Goal: Task Accomplishment & Management: Manage account settings

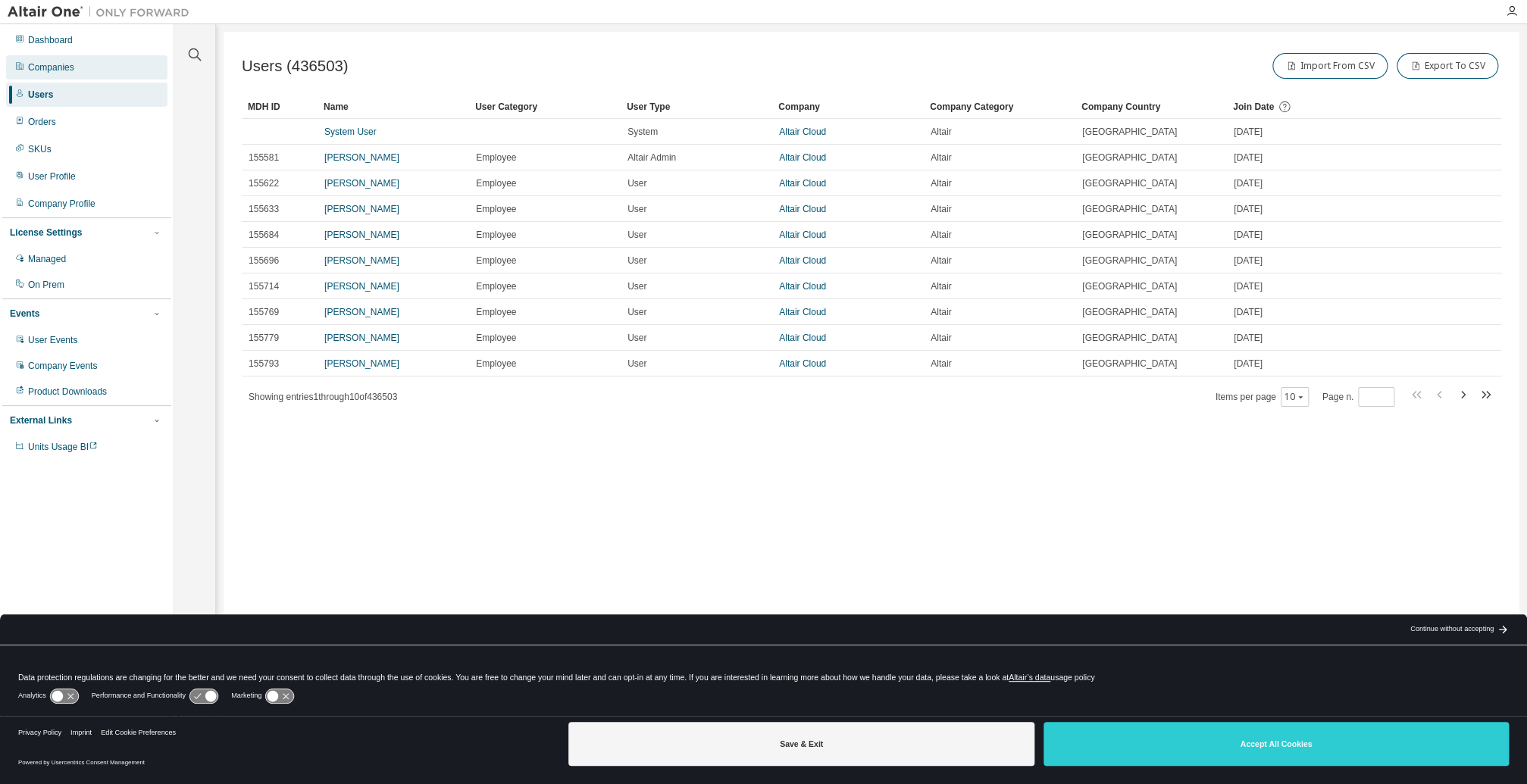
click at [69, 58] on div "Companies" at bounding box center [86, 68] width 161 height 24
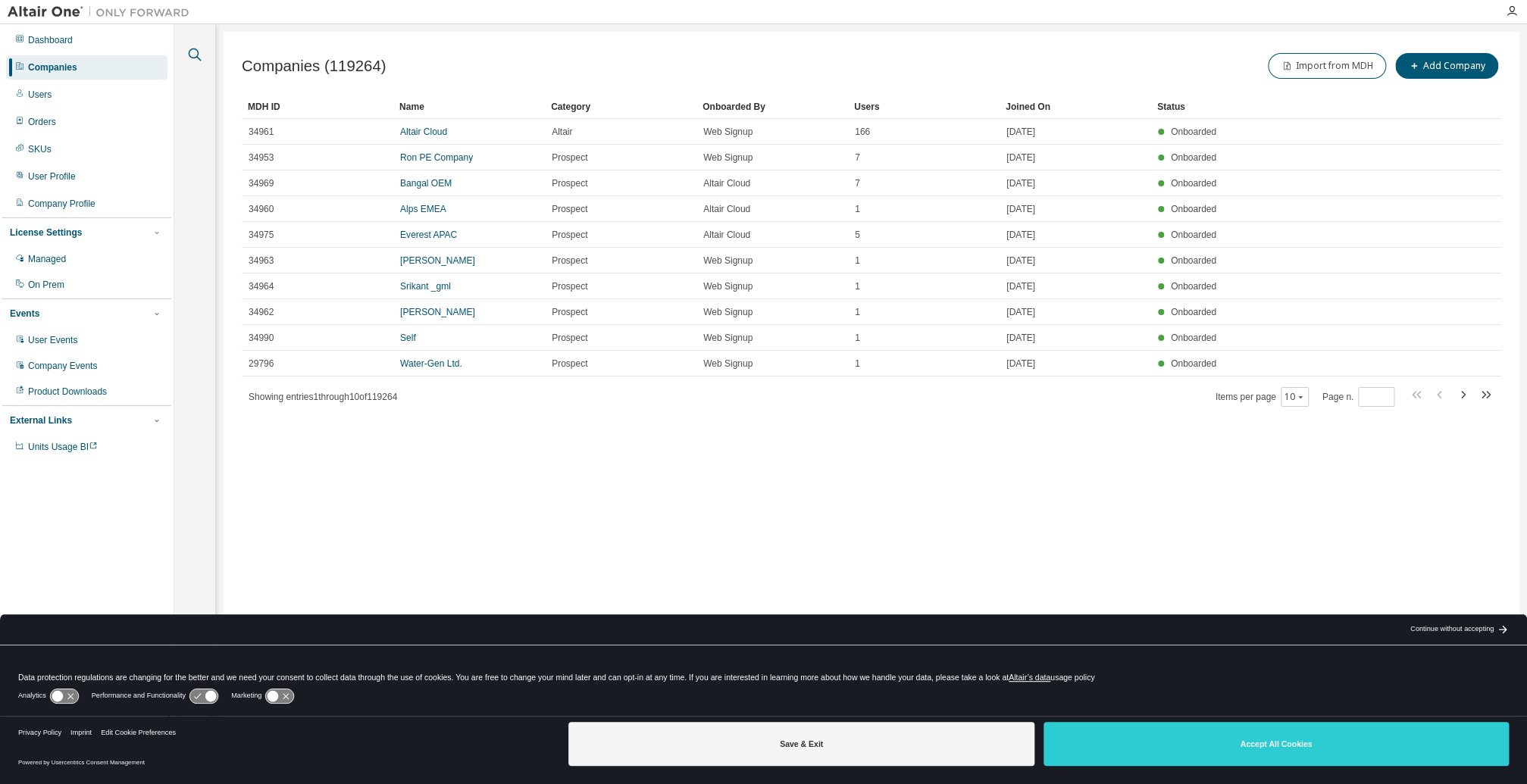
click at [194, 56] on icon "button" at bounding box center [194, 55] width 13 height 13
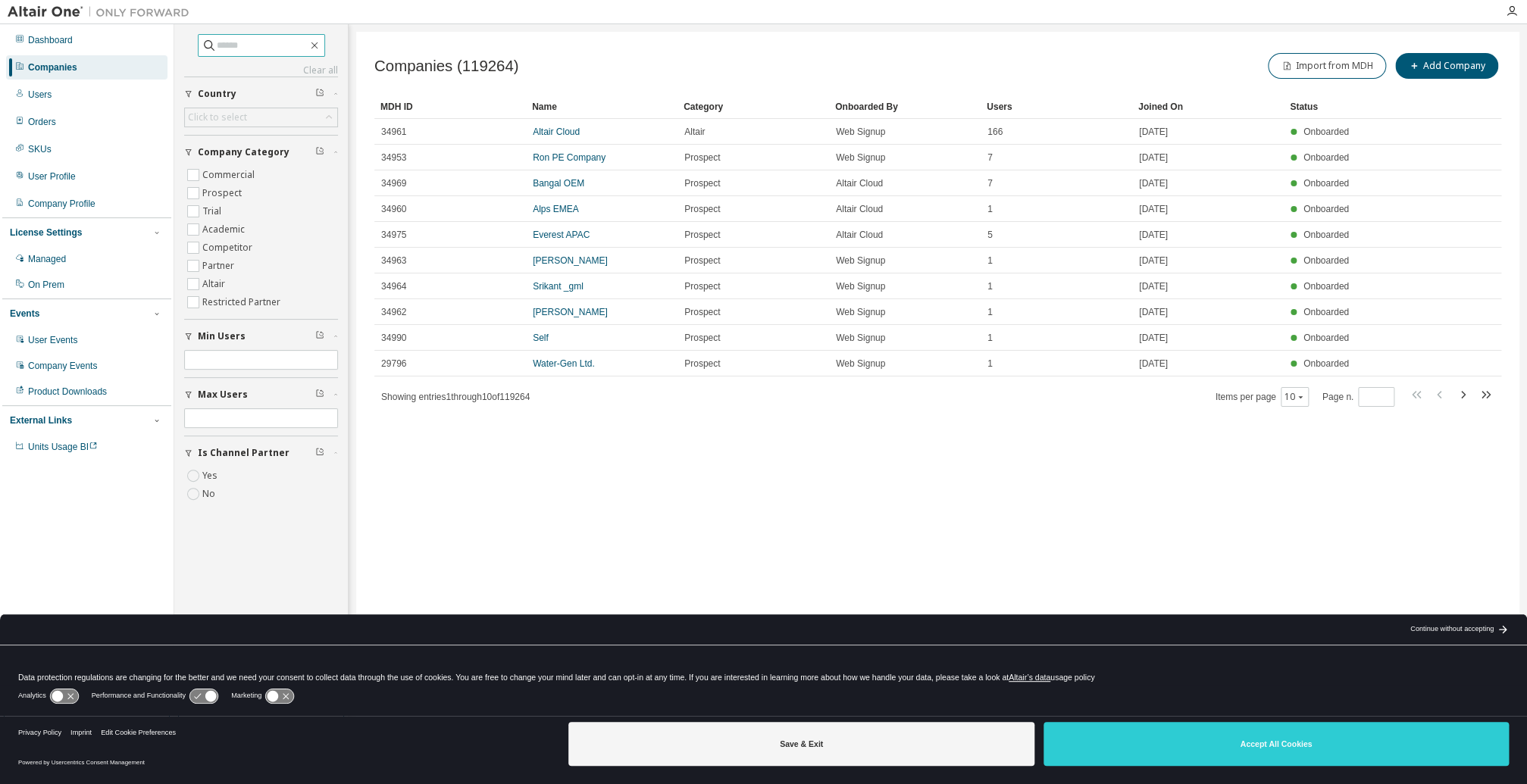
click at [249, 47] on input "text" at bounding box center [262, 45] width 91 height 15
type input "*****"
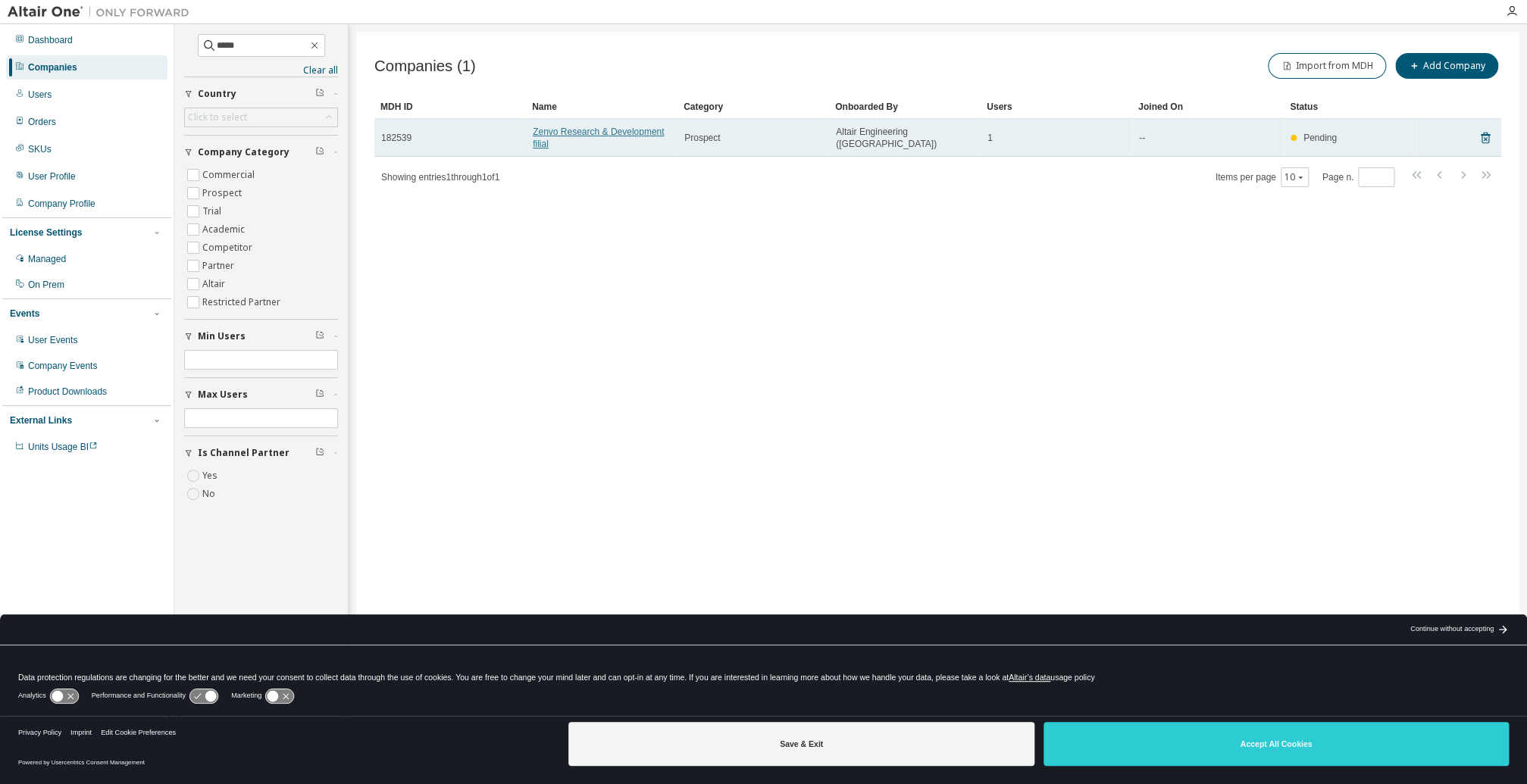
click at [558, 128] on link "Zenvo Research & Development filial" at bounding box center [598, 138] width 131 height 23
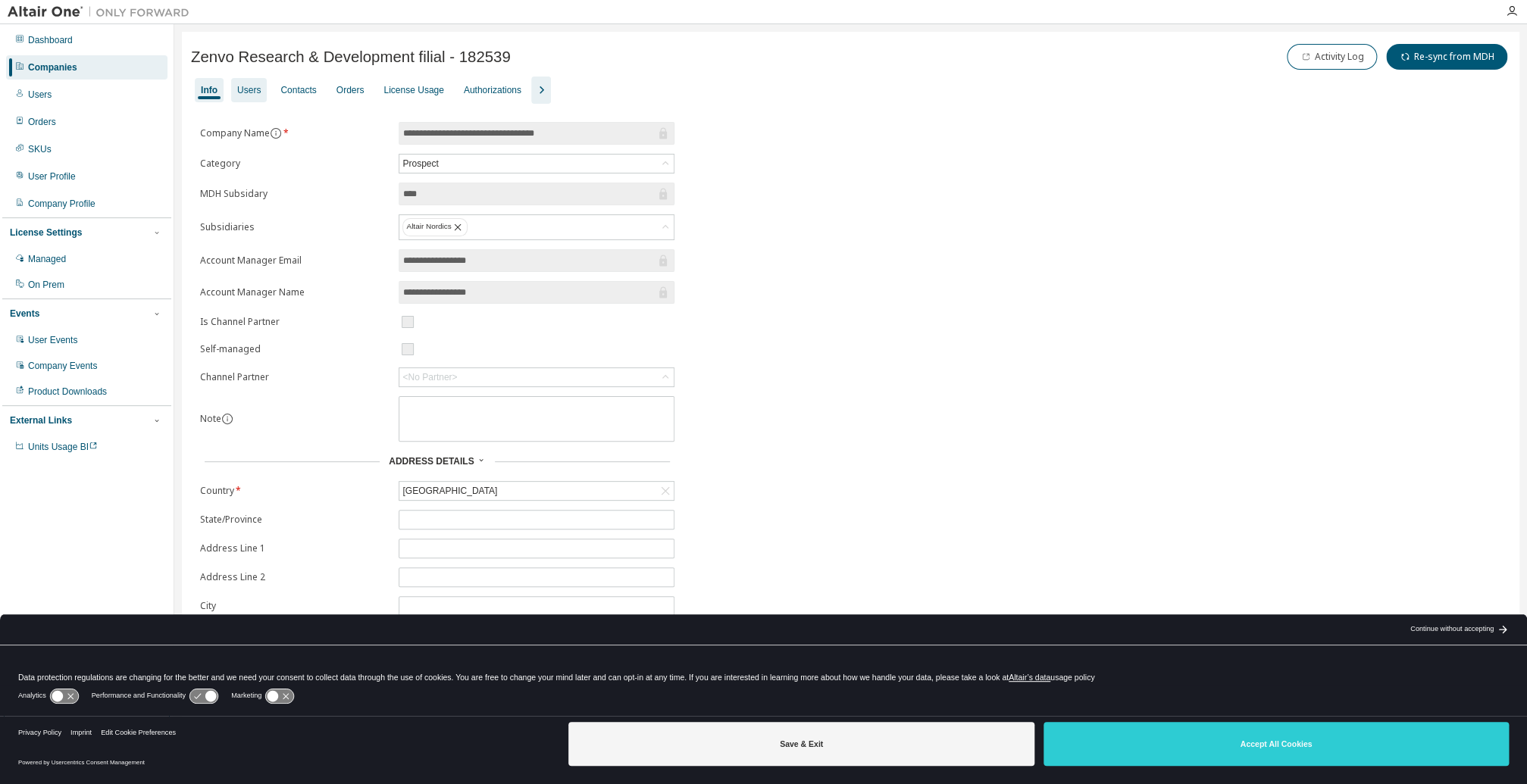
click at [247, 88] on div "Users" at bounding box center [248, 90] width 23 height 12
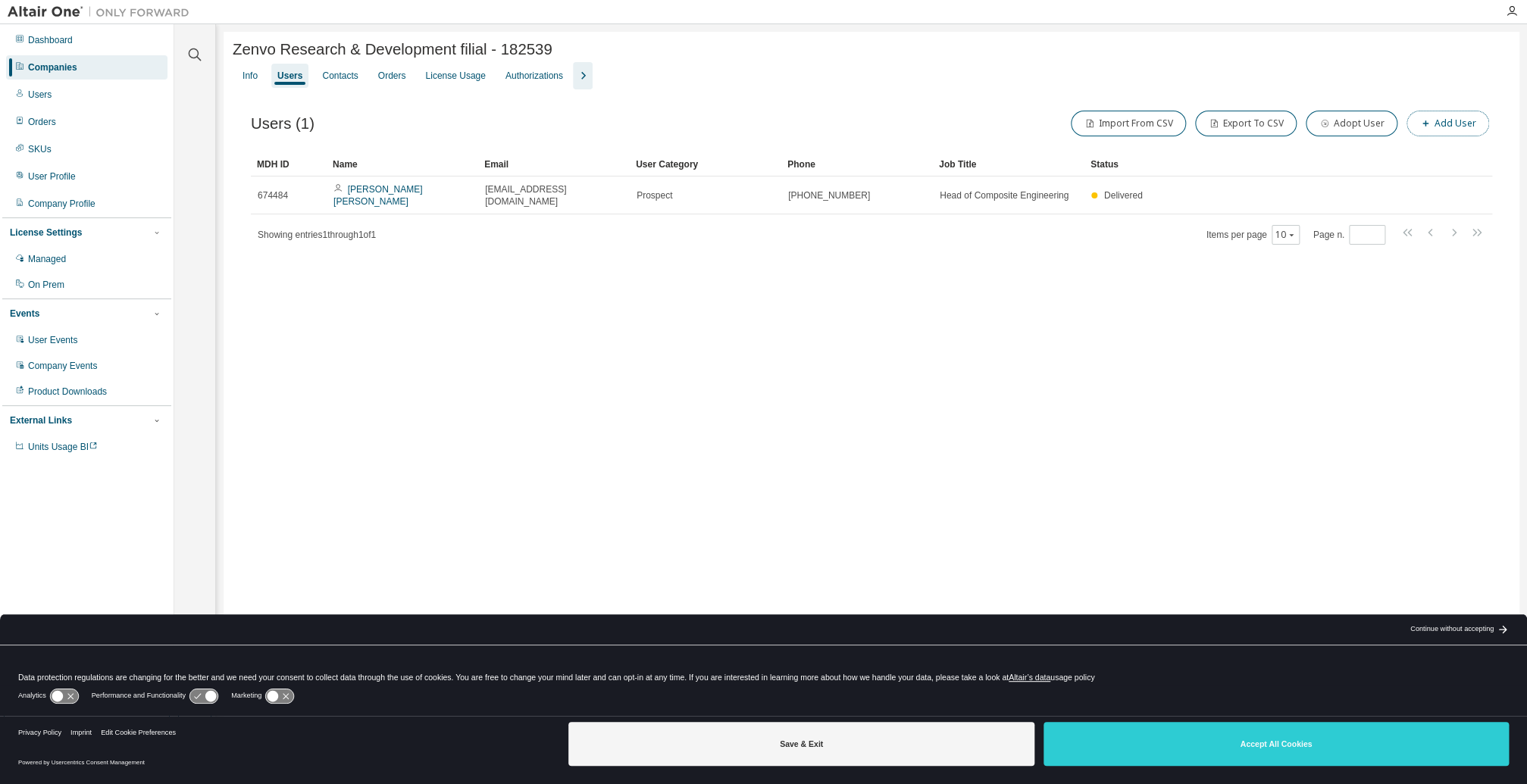
click at [1449, 128] on button "Add User" at bounding box center [1447, 123] width 82 height 26
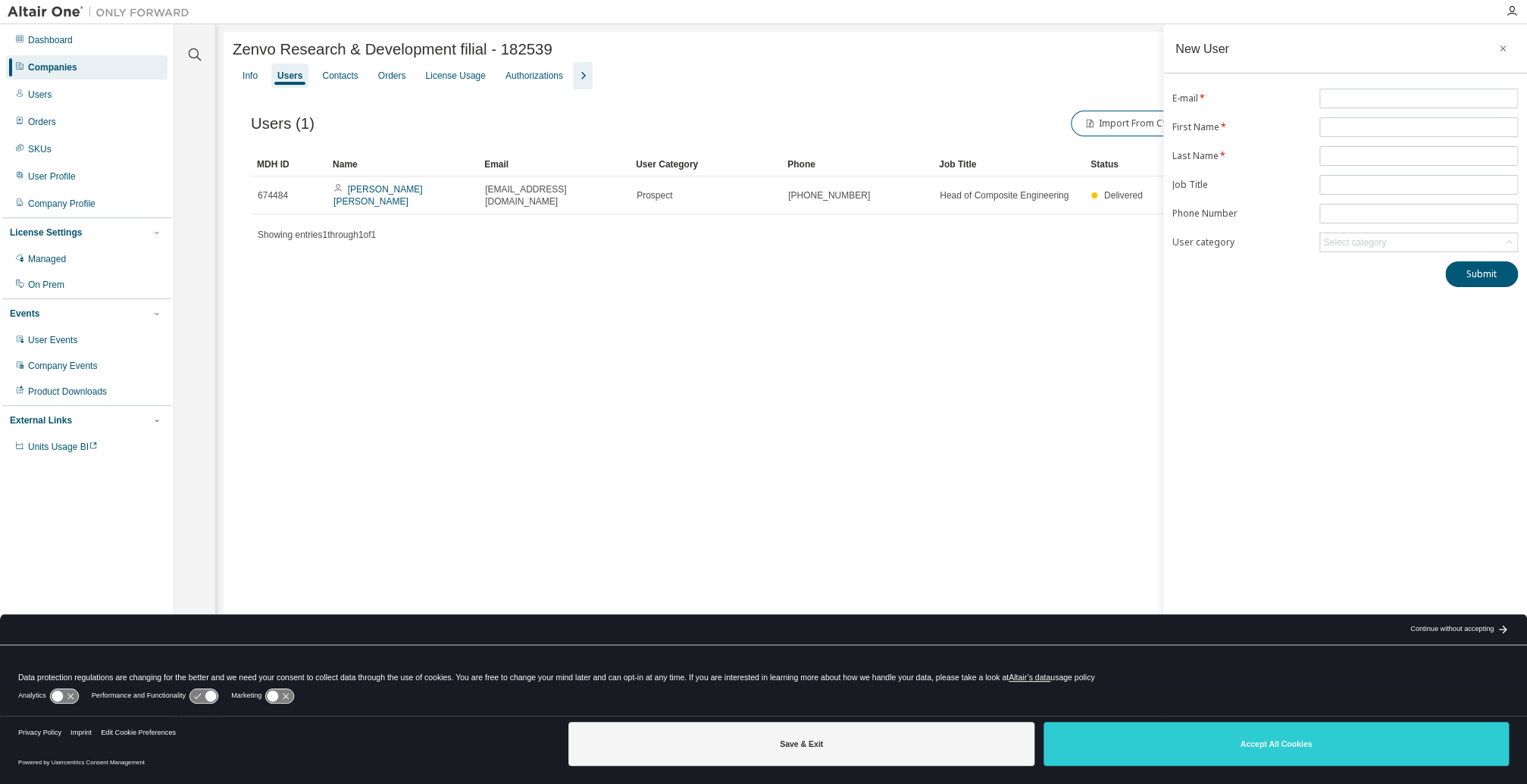
click at [1354, 84] on div "New User E-mail * First Name * Last Name * Job Title Phone Number User category…" at bounding box center [1345, 382] width 364 height 716
click at [1354, 94] on input "text" at bounding box center [1418, 98] width 191 height 12
paste input "**********"
drag, startPoint x: 1385, startPoint y: 95, endPoint x: 1302, endPoint y: 94, distance: 83.0
click at [1308, 94] on form "**********" at bounding box center [1345, 170] width 346 height 163
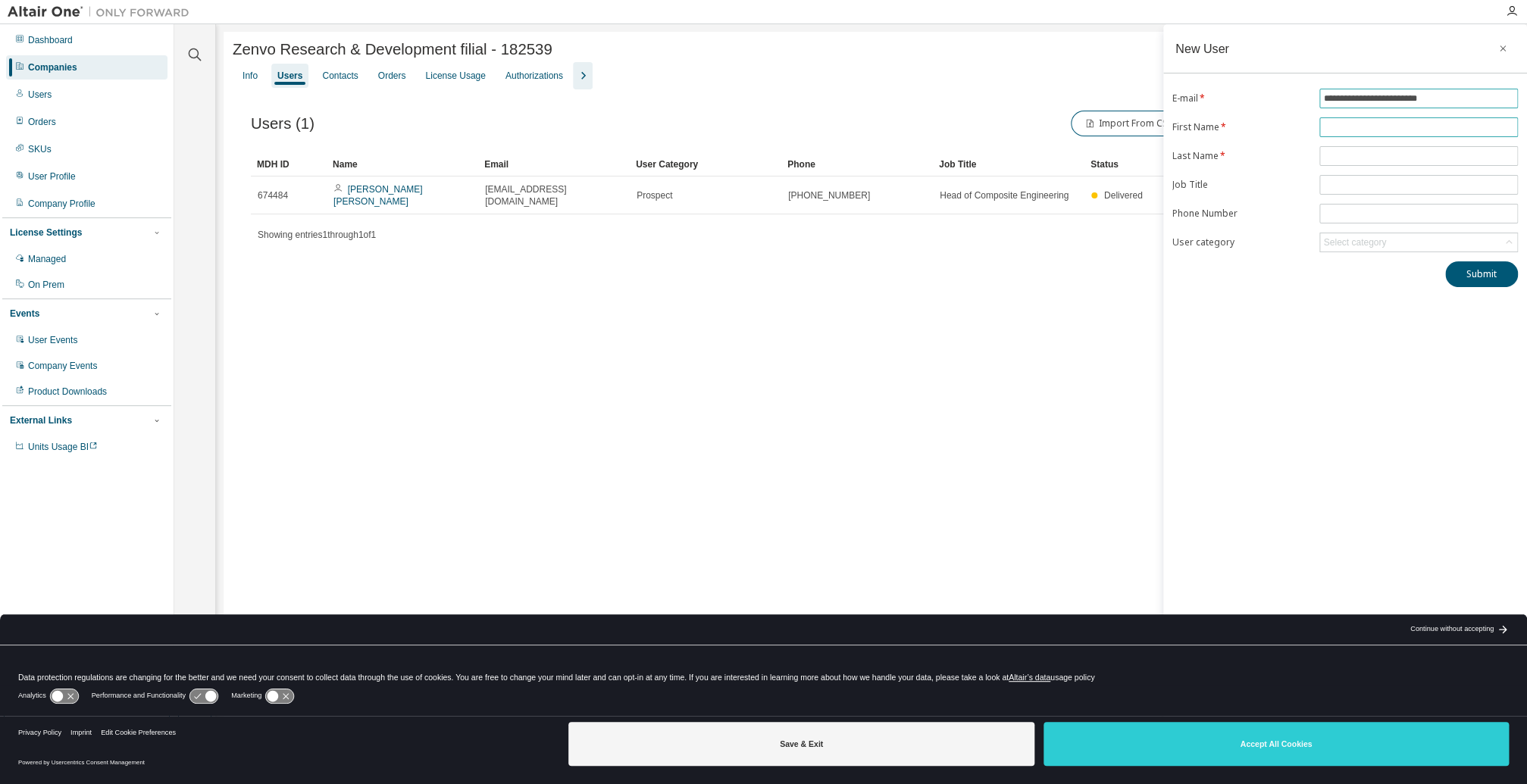
type input "**********"
click at [1339, 125] on input "text" at bounding box center [1418, 128] width 191 height 12
paste input "**********"
click at [1367, 127] on input "**********" at bounding box center [1418, 128] width 191 height 12
click at [1366, 126] on input "**********" at bounding box center [1418, 128] width 191 height 12
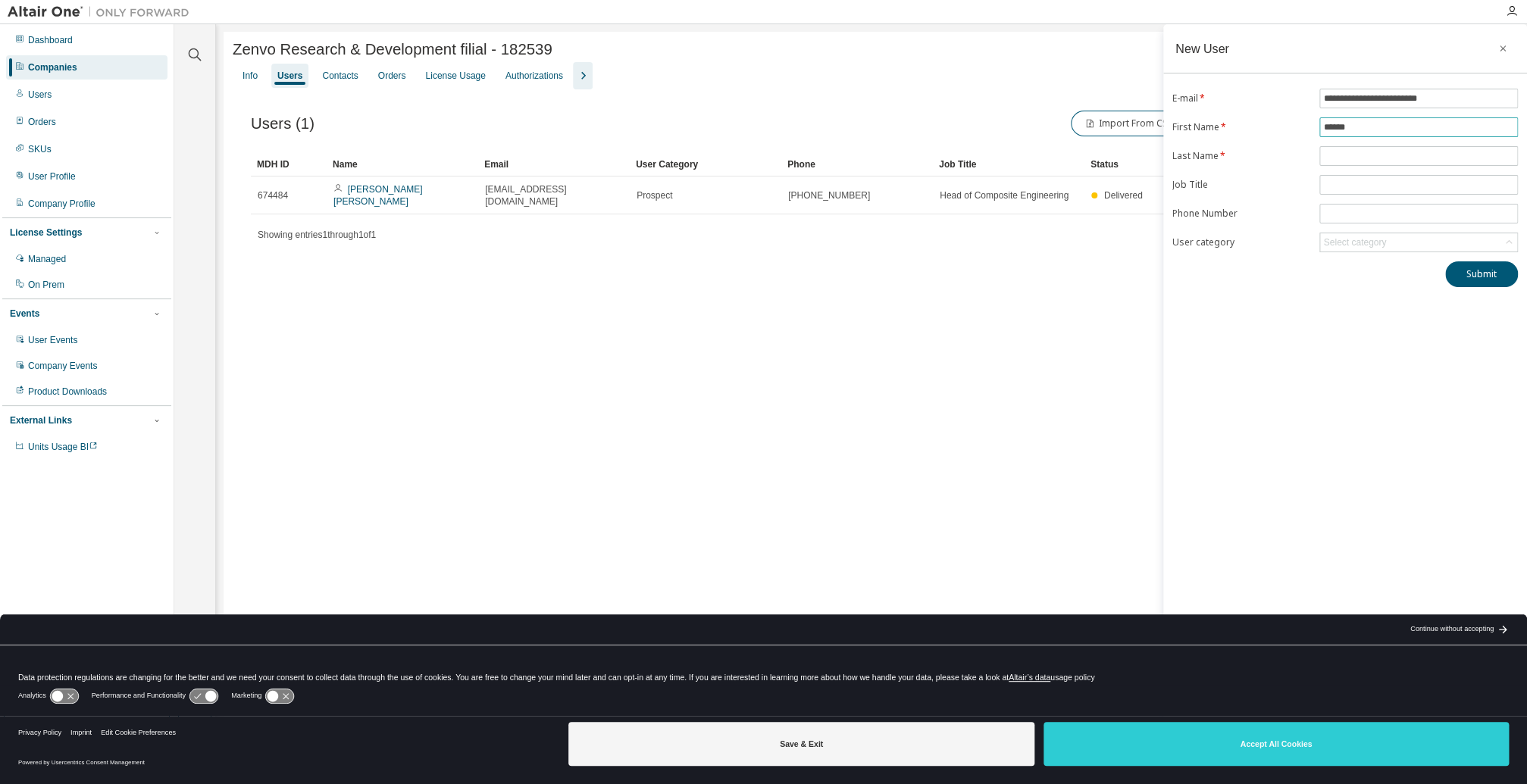
type input "*****"
click at [1258, 154] on label "Last Name *" at bounding box center [1241, 156] width 138 height 12
click at [1348, 148] on span at bounding box center [1419, 156] width 199 height 20
click at [1367, 157] on input "text" at bounding box center [1418, 156] width 191 height 12
paste input "*******"
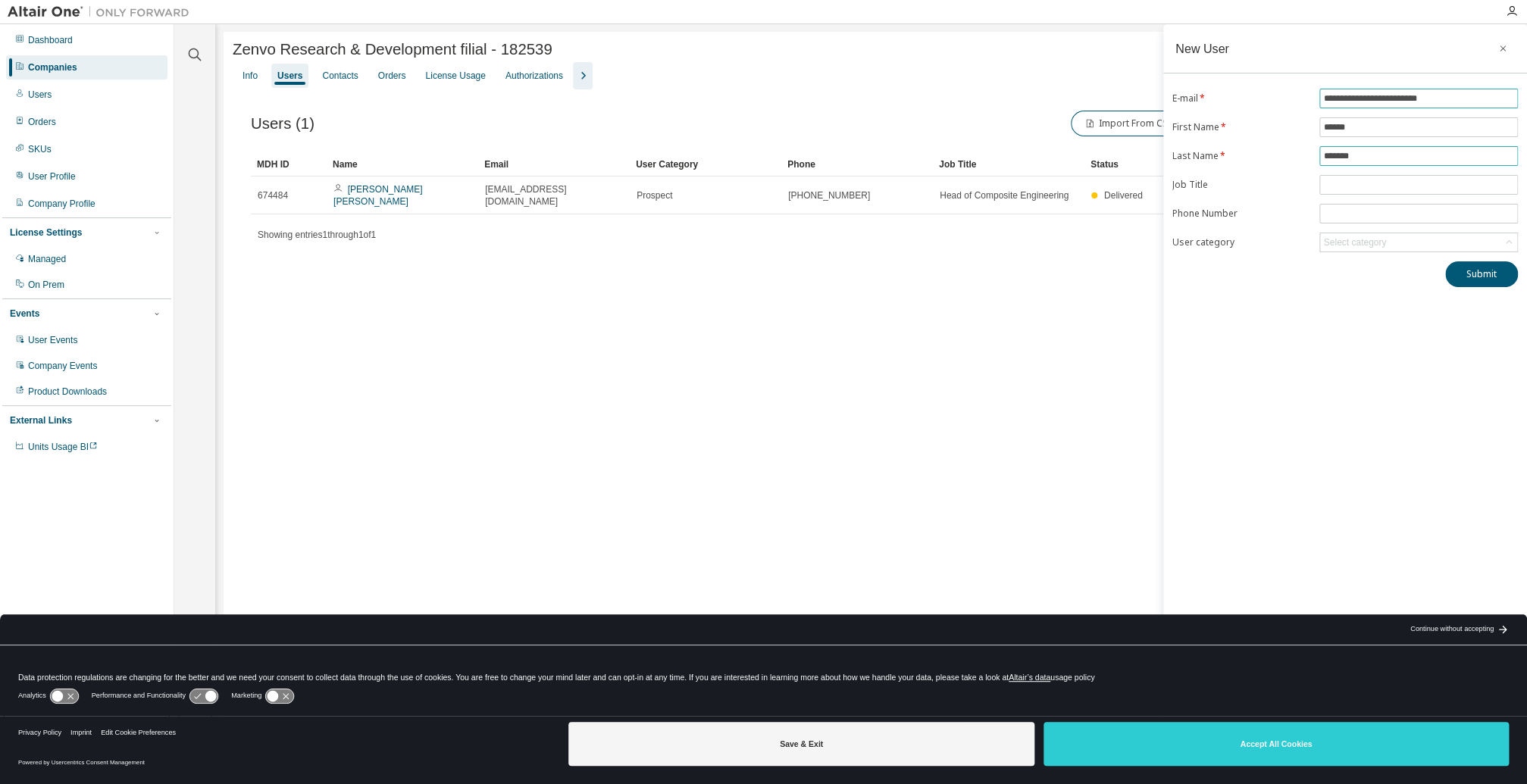
type input "*******"
click at [1329, 98] on input "**********" at bounding box center [1418, 98] width 191 height 12
type input "**********"
click at [1353, 180] on input "text" at bounding box center [1418, 185] width 191 height 12
click at [1355, 189] on input "text" at bounding box center [1418, 185] width 191 height 12
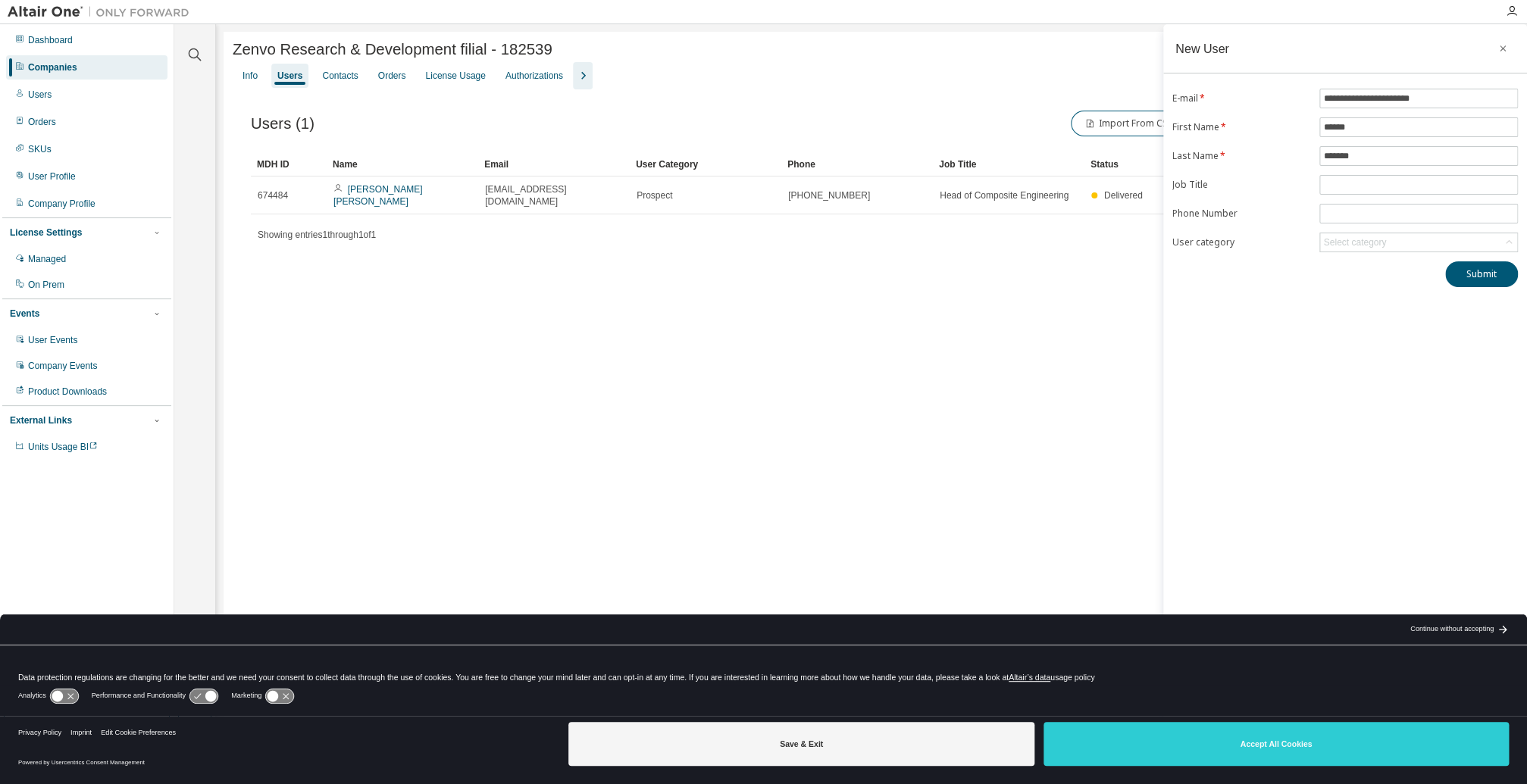
drag, startPoint x: 1349, startPoint y: 184, endPoint x: 1297, endPoint y: 177, distance: 52.5
click at [1279, 179] on label "Job Title" at bounding box center [1241, 185] width 138 height 12
click at [1333, 176] on span at bounding box center [1419, 184] width 199 height 20
click at [1363, 183] on input "text" at bounding box center [1418, 185] width 191 height 12
paste input "**********"
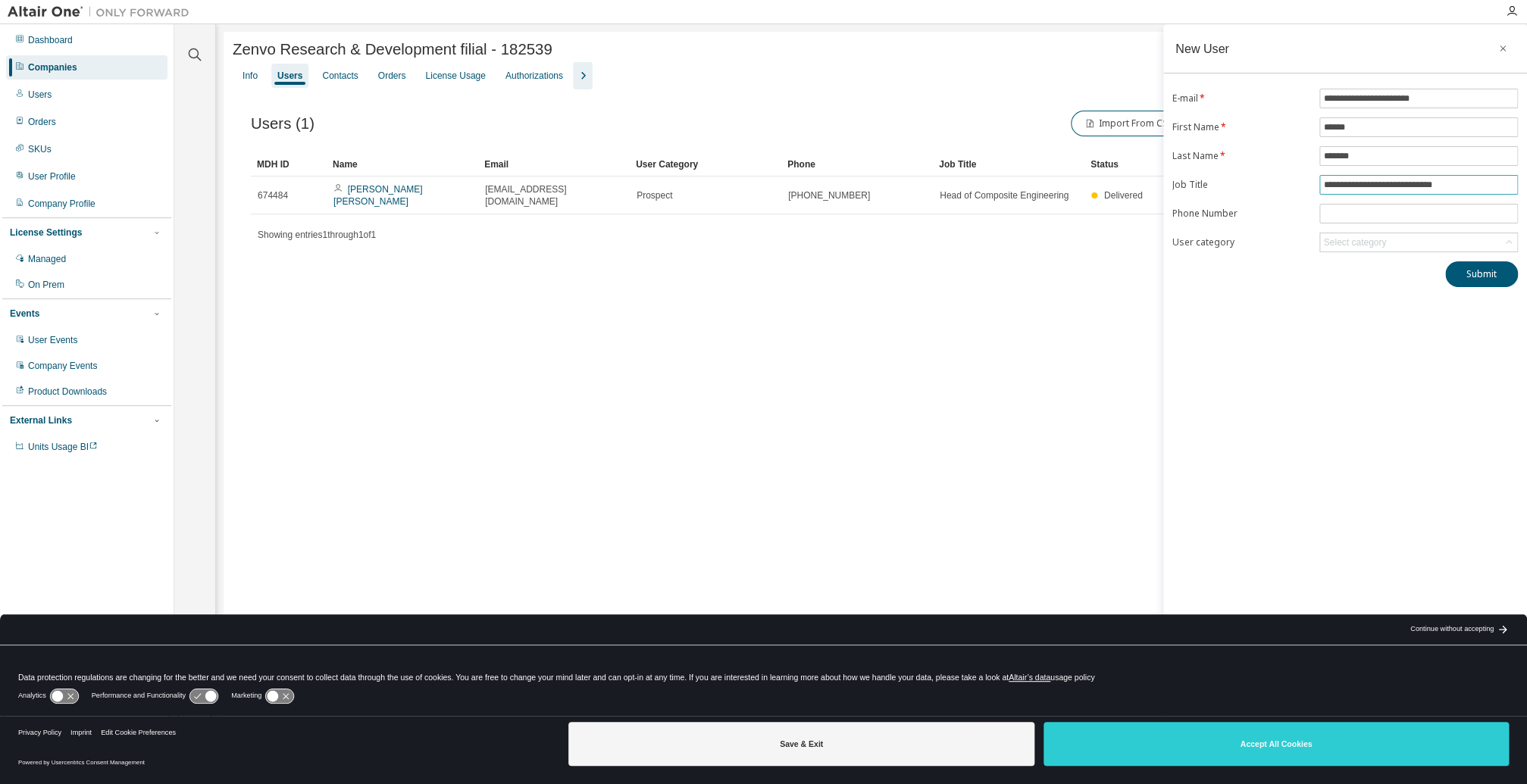
type input "**********"
click at [1348, 207] on input "tel" at bounding box center [1418, 213] width 191 height 12
paste input "**********"
type input "**********"
drag, startPoint x: 1371, startPoint y: 362, endPoint x: 1379, endPoint y: 353, distance: 12.0
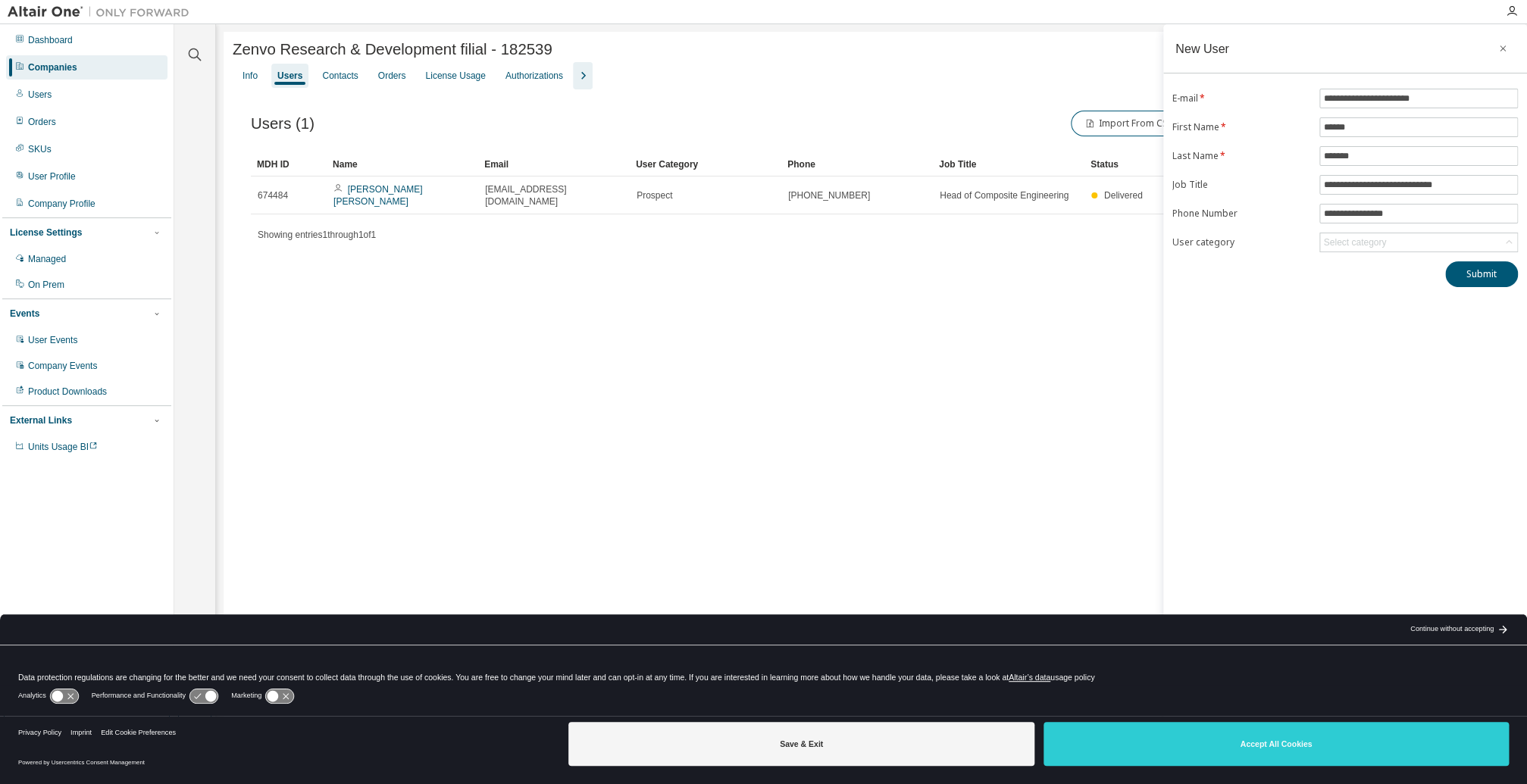
click at [1372, 360] on div "**********" at bounding box center [1345, 382] width 364 height 716
click at [1467, 94] on input "**********" at bounding box center [1418, 98] width 191 height 12
click at [1465, 273] on button "Submit" at bounding box center [1482, 274] width 73 height 26
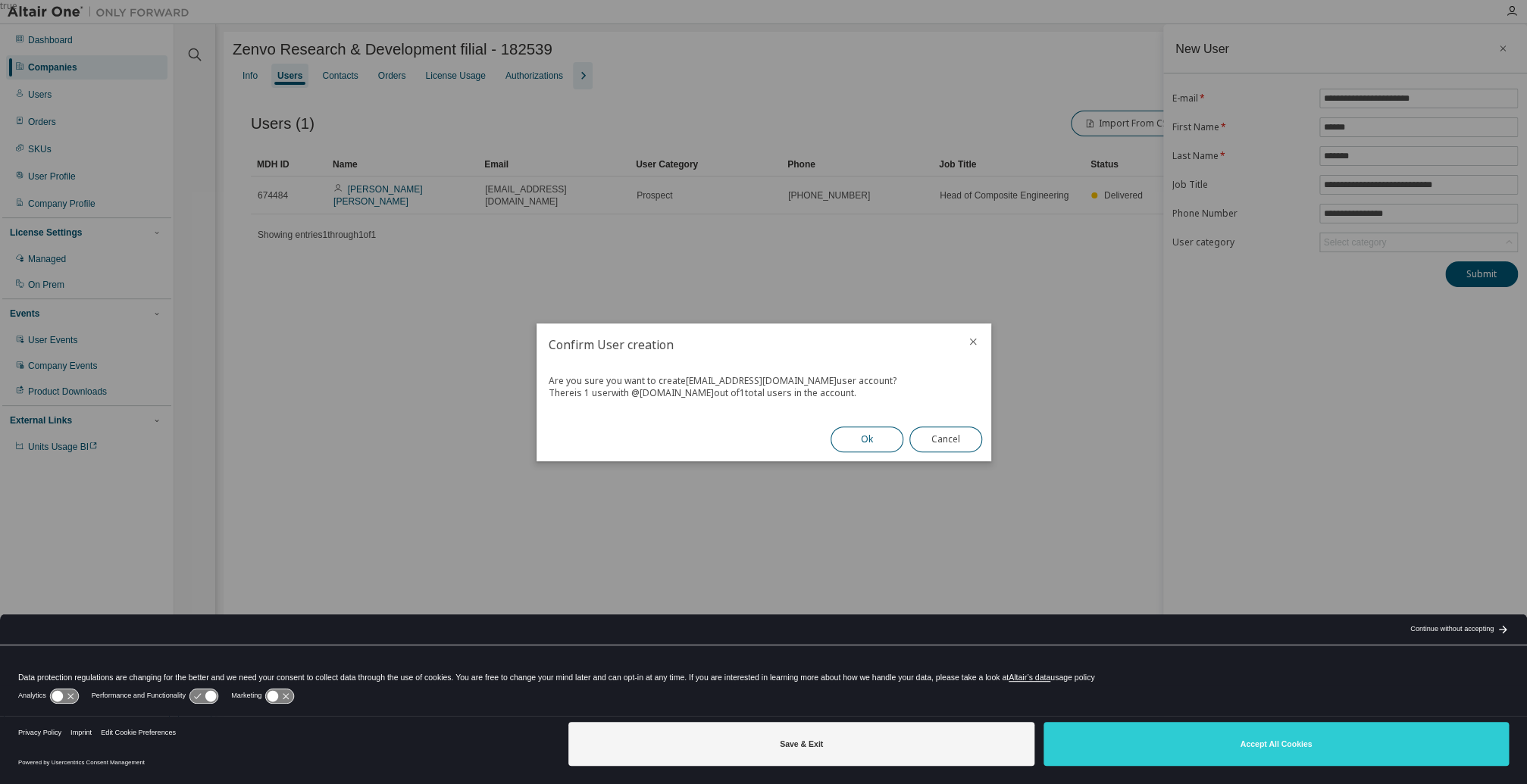
click at [868, 444] on button "Ok" at bounding box center [867, 439] width 73 height 26
click at [960, 443] on button "Close" at bounding box center [945, 439] width 73 height 26
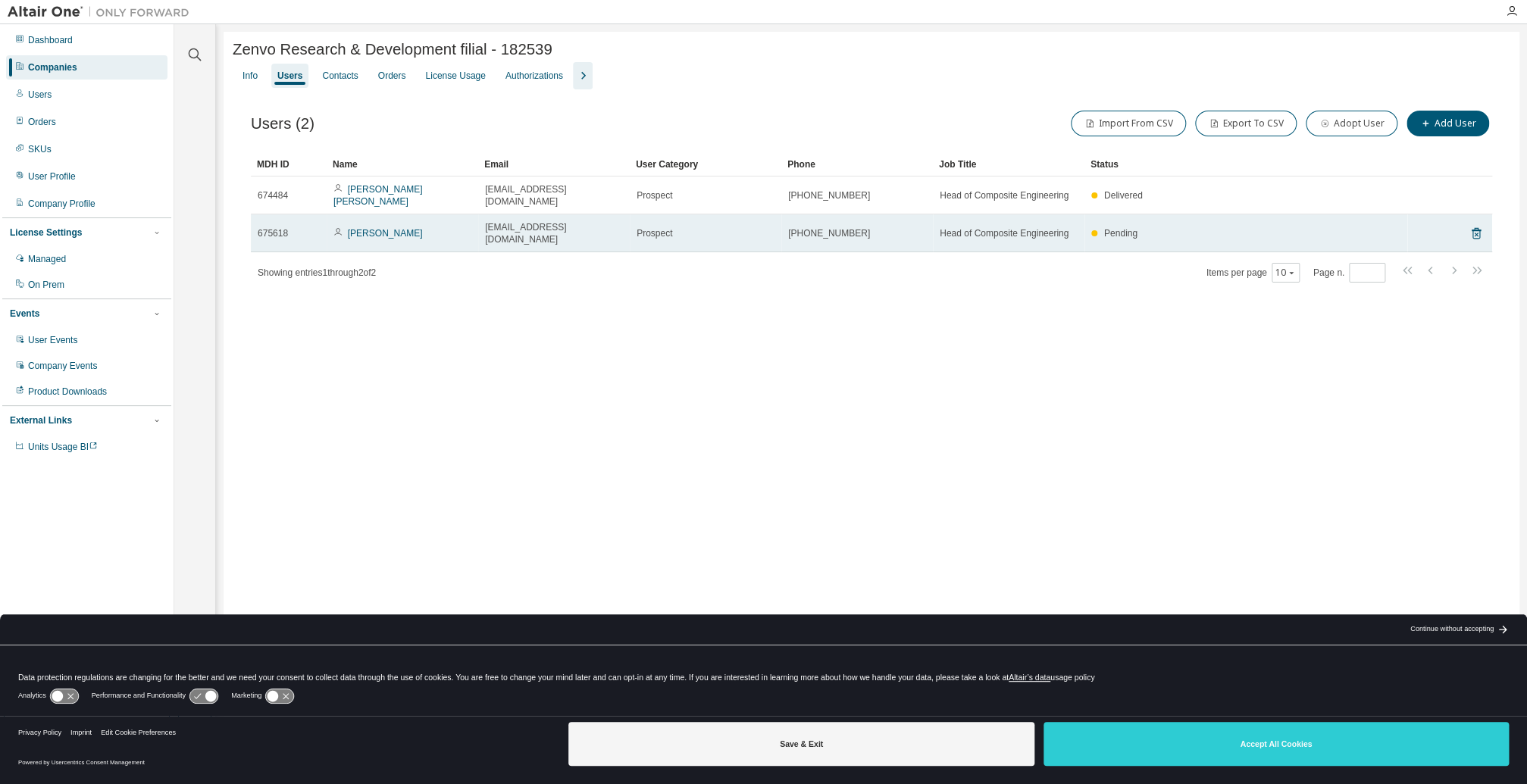
click at [394, 224] on td "[PERSON_NAME]" at bounding box center [402, 233] width 152 height 38
click at [383, 228] on link "[PERSON_NAME]" at bounding box center [385, 233] width 75 height 10
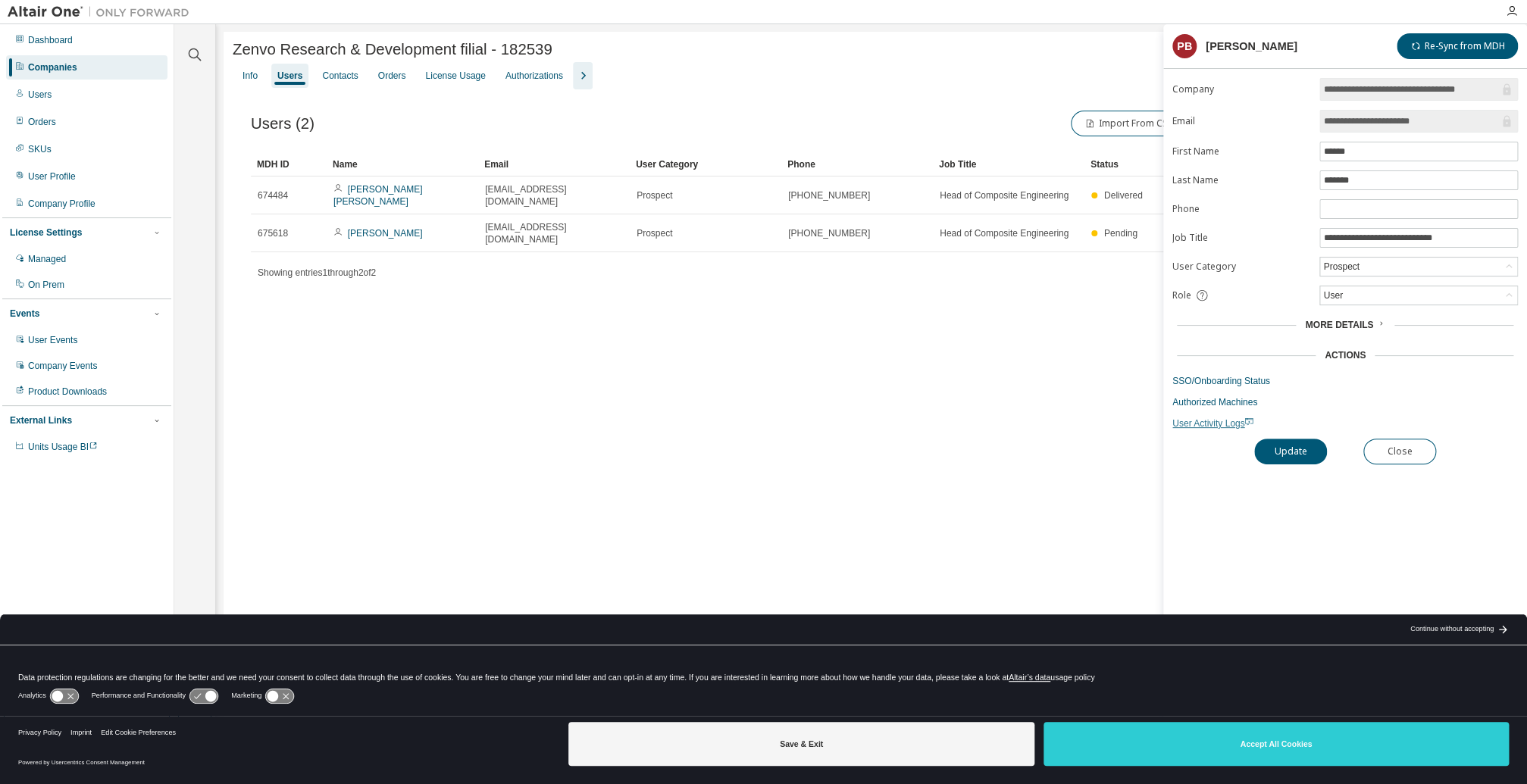
click at [1219, 421] on span "User Activity Logs" at bounding box center [1213, 423] width 81 height 10
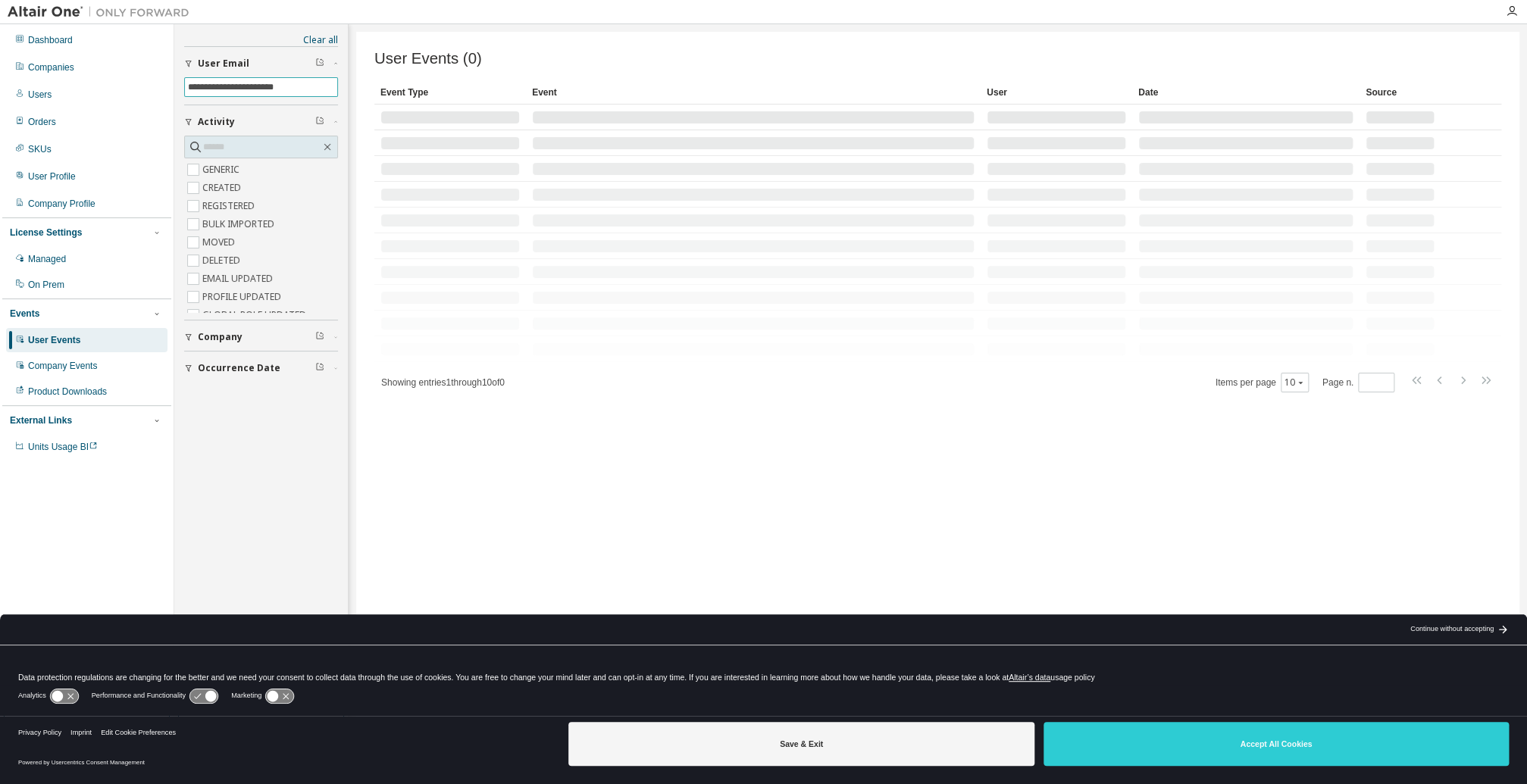
click at [320, 88] on input "**********" at bounding box center [260, 87] width 146 height 12
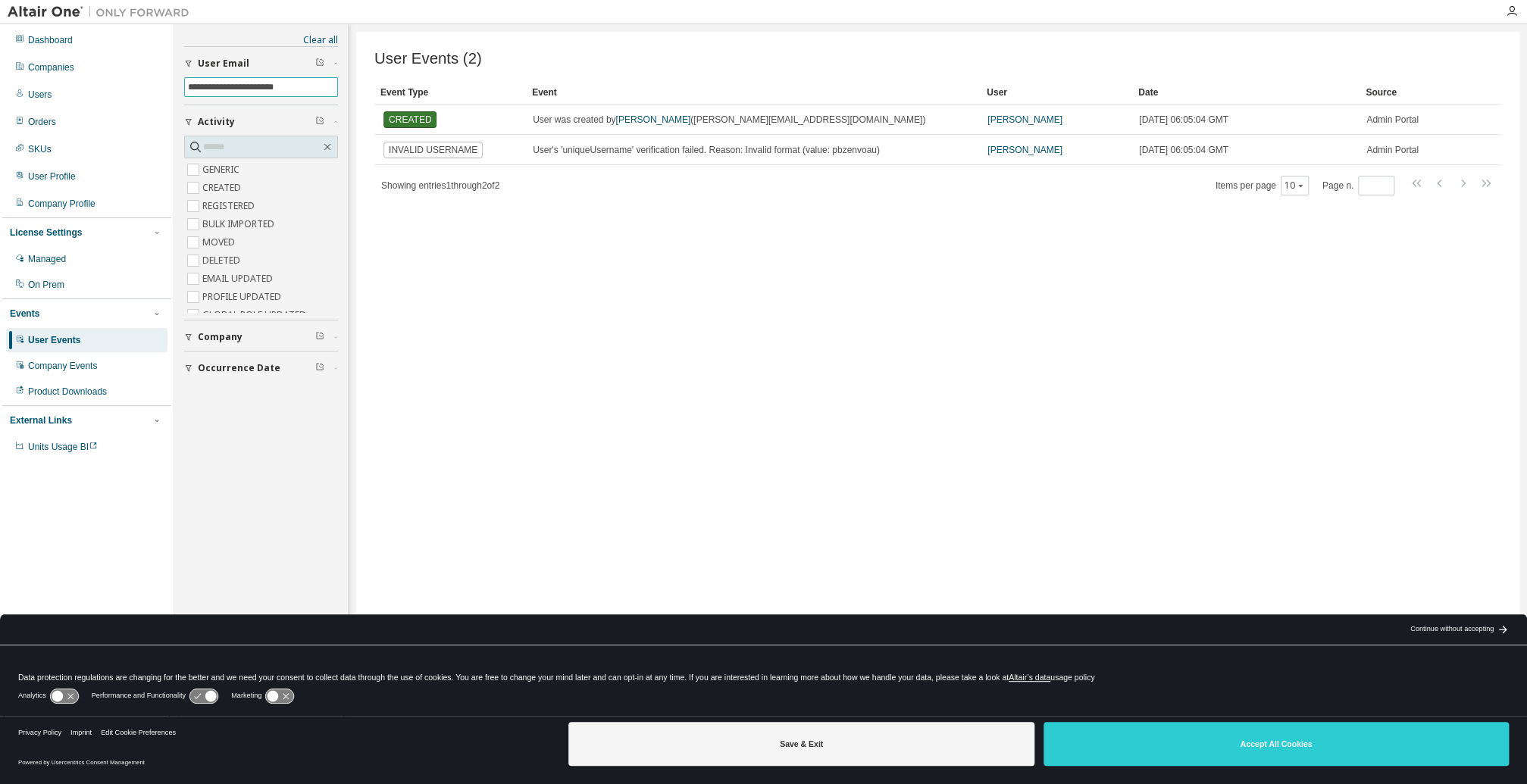
click at [319, 82] on input "**********" at bounding box center [260, 87] width 146 height 12
click at [230, 57] on span "User Email" at bounding box center [224, 63] width 51 height 12
click at [205, 57] on span "User Email" at bounding box center [224, 63] width 51 height 12
click at [319, 90] on input "**********" at bounding box center [260, 87] width 146 height 12
click at [69, 64] on div "Companies" at bounding box center [51, 68] width 46 height 12
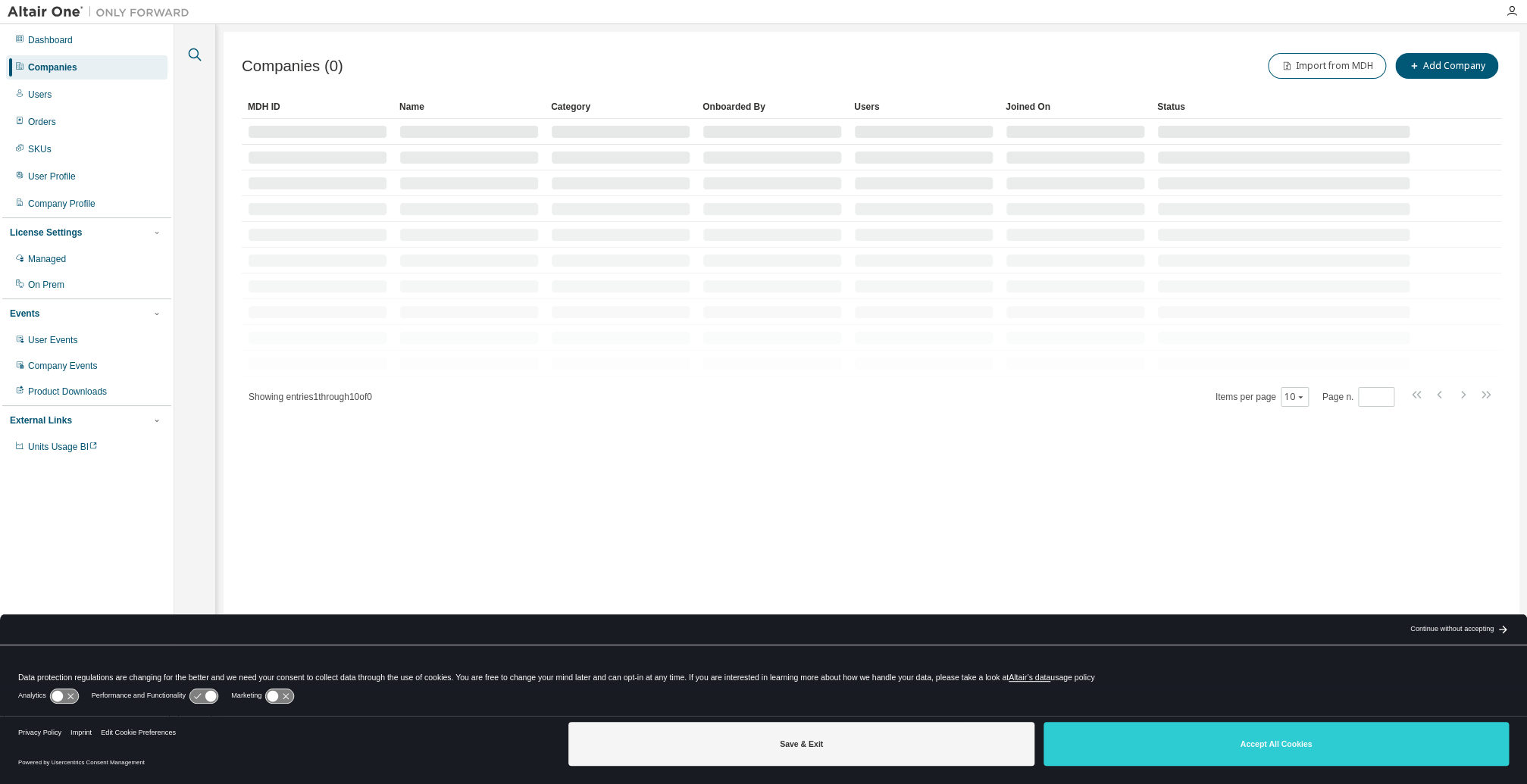
click at [196, 55] on icon "button" at bounding box center [194, 54] width 18 height 18
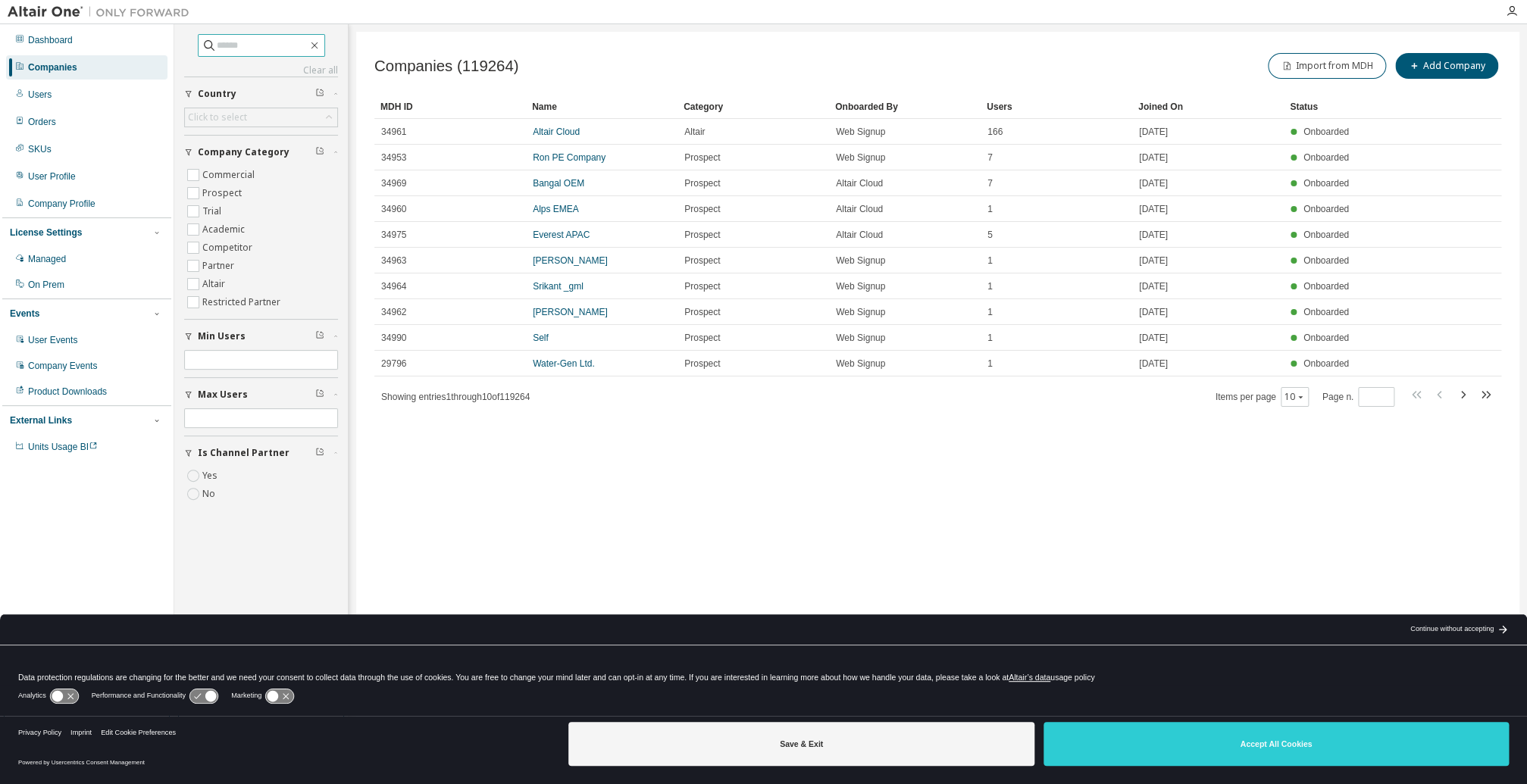
click at [235, 43] on input "text" at bounding box center [262, 45] width 91 height 15
paste input "**********"
type input "**********"
type input "*****"
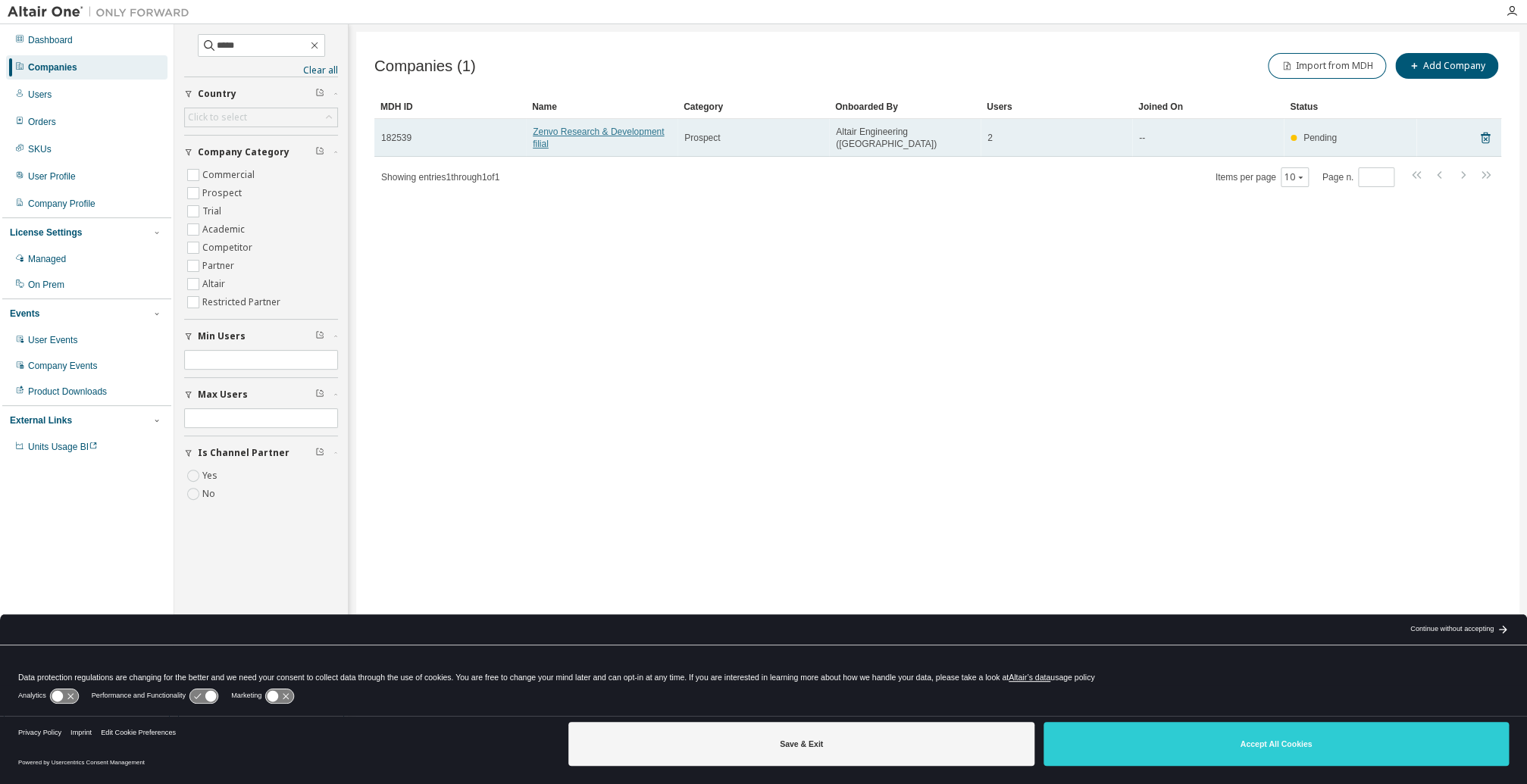
click at [552, 133] on link "Zenvo Research & Development filial" at bounding box center [598, 138] width 131 height 23
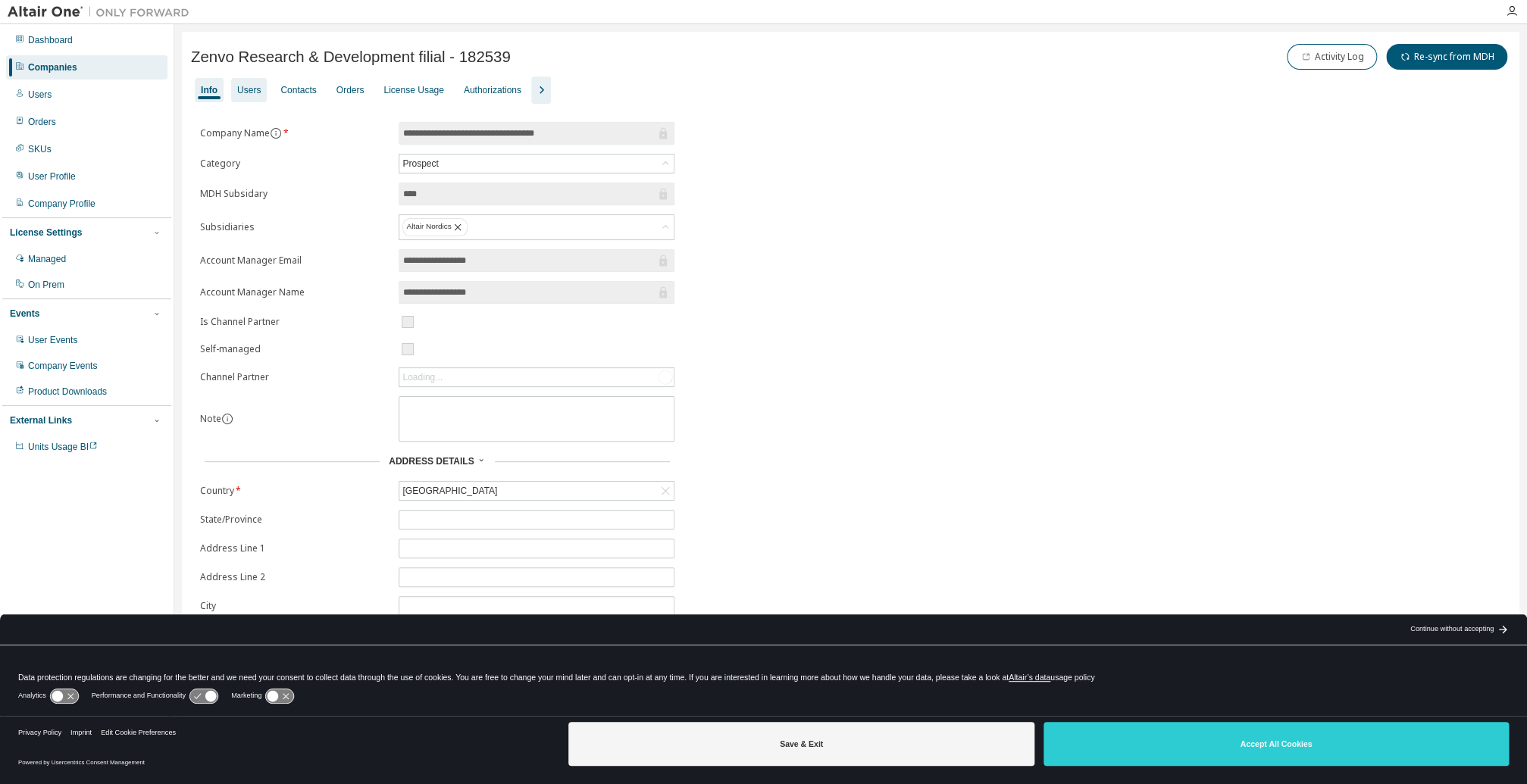
click at [250, 84] on div "Users" at bounding box center [248, 90] width 23 height 12
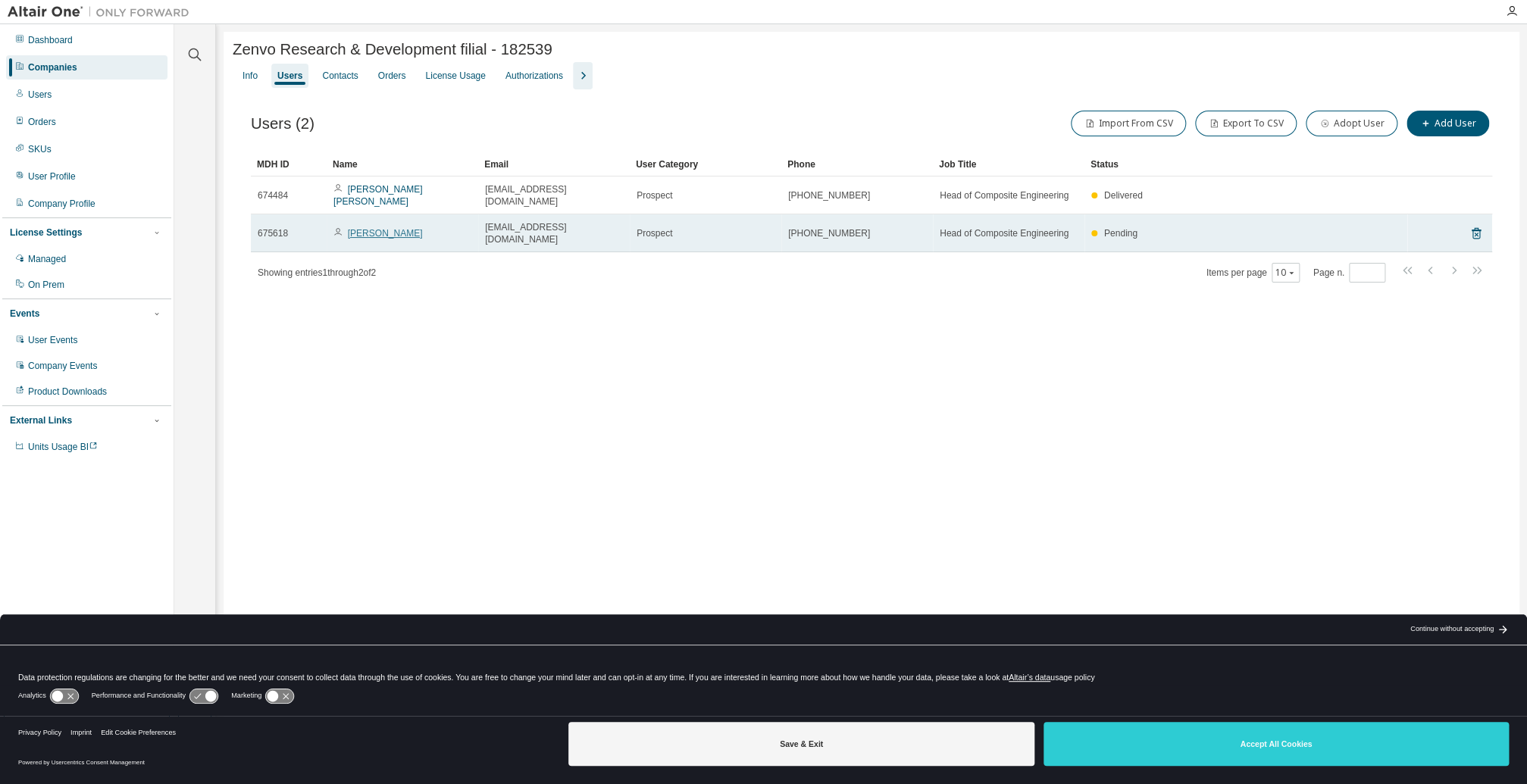
click at [361, 228] on link "[PERSON_NAME]" at bounding box center [385, 233] width 75 height 10
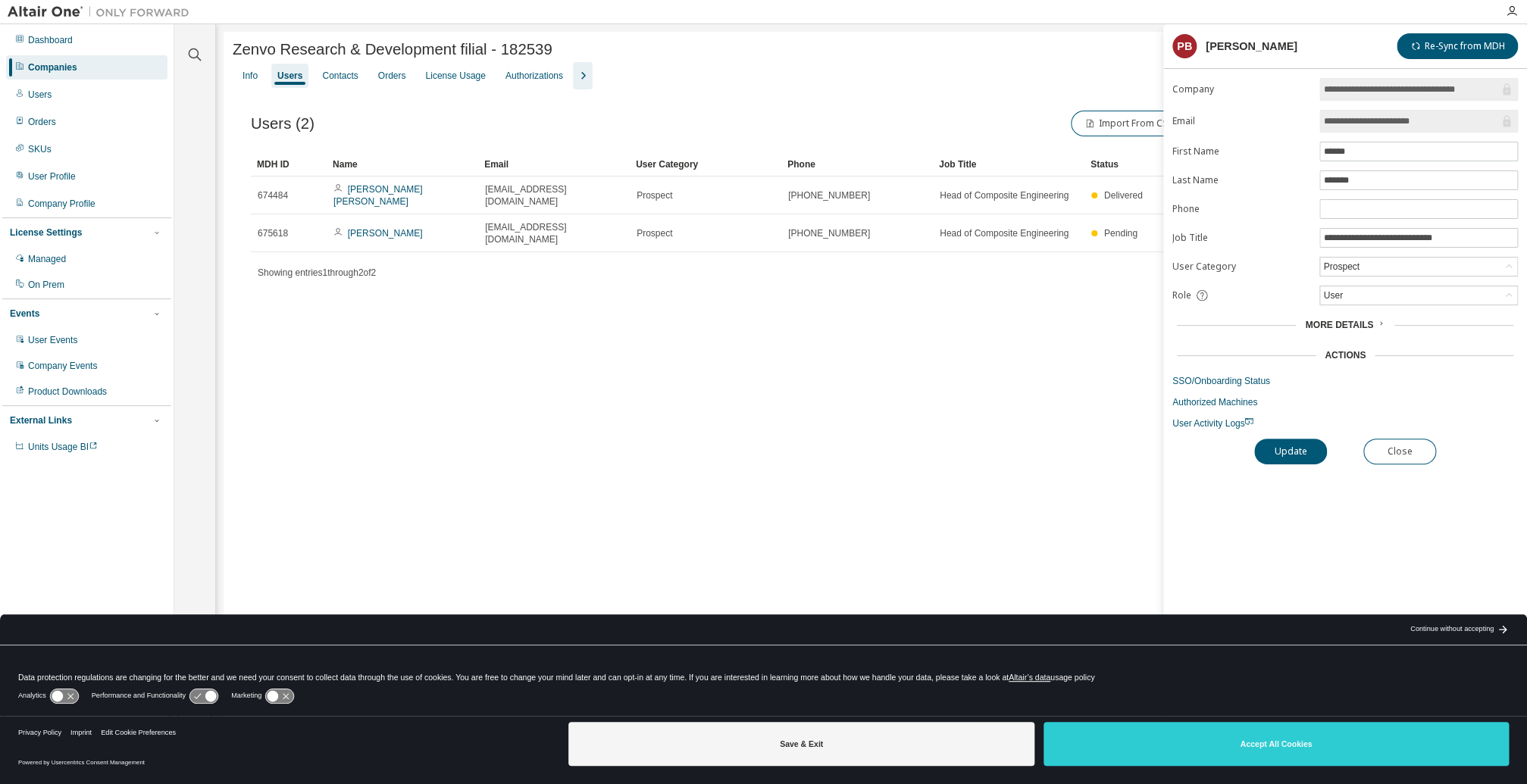
click at [1369, 323] on span "More Details" at bounding box center [1339, 324] width 69 height 10
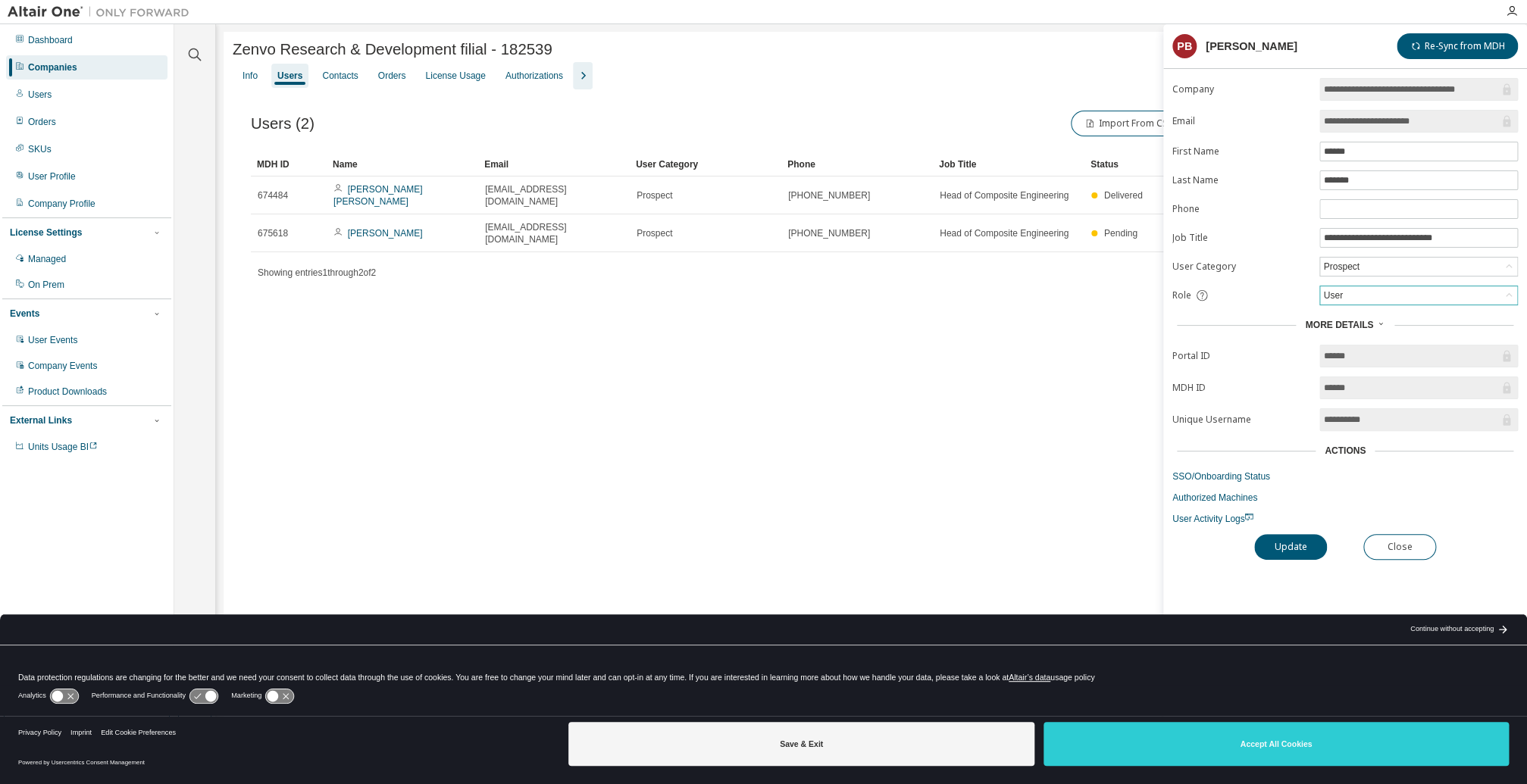
click at [1466, 294] on div "User" at bounding box center [1419, 295] width 197 height 18
click at [1374, 316] on li "Admin" at bounding box center [1417, 313] width 194 height 20
click at [1281, 542] on button "Update" at bounding box center [1291, 547] width 73 height 26
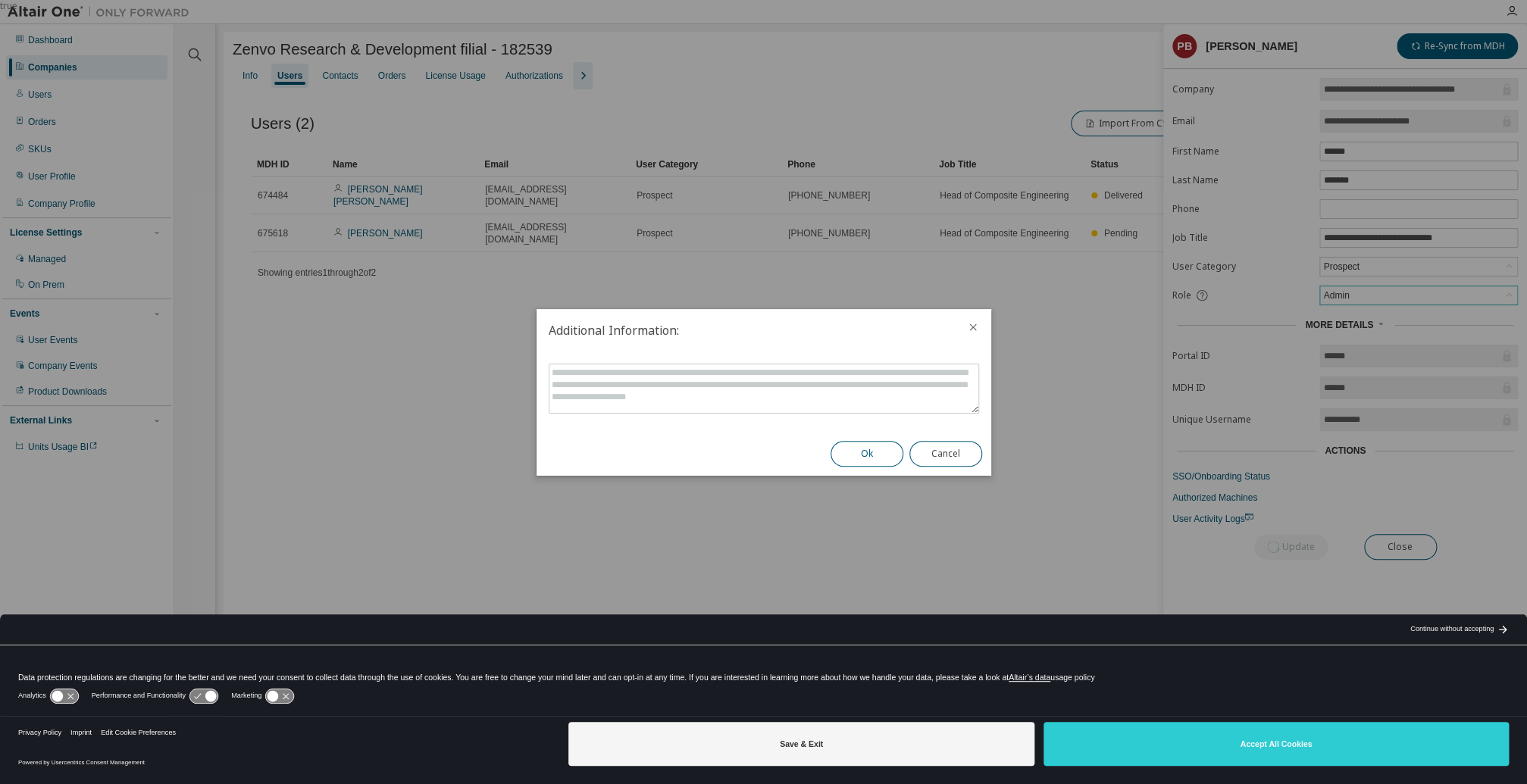
click at [864, 442] on button "Ok" at bounding box center [867, 454] width 73 height 26
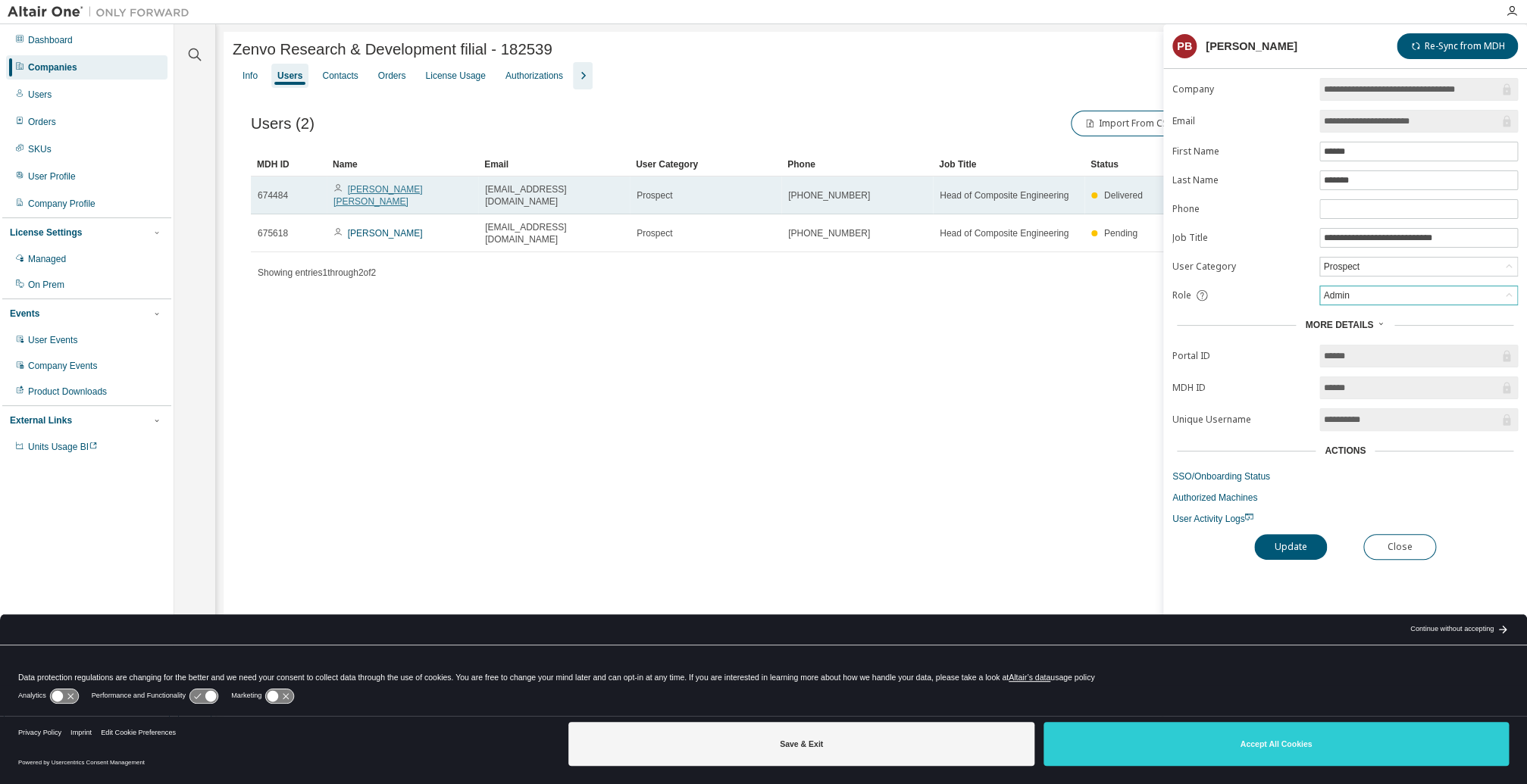
click at [398, 192] on link "Pedro Nuno Brandao" at bounding box center [378, 195] width 89 height 23
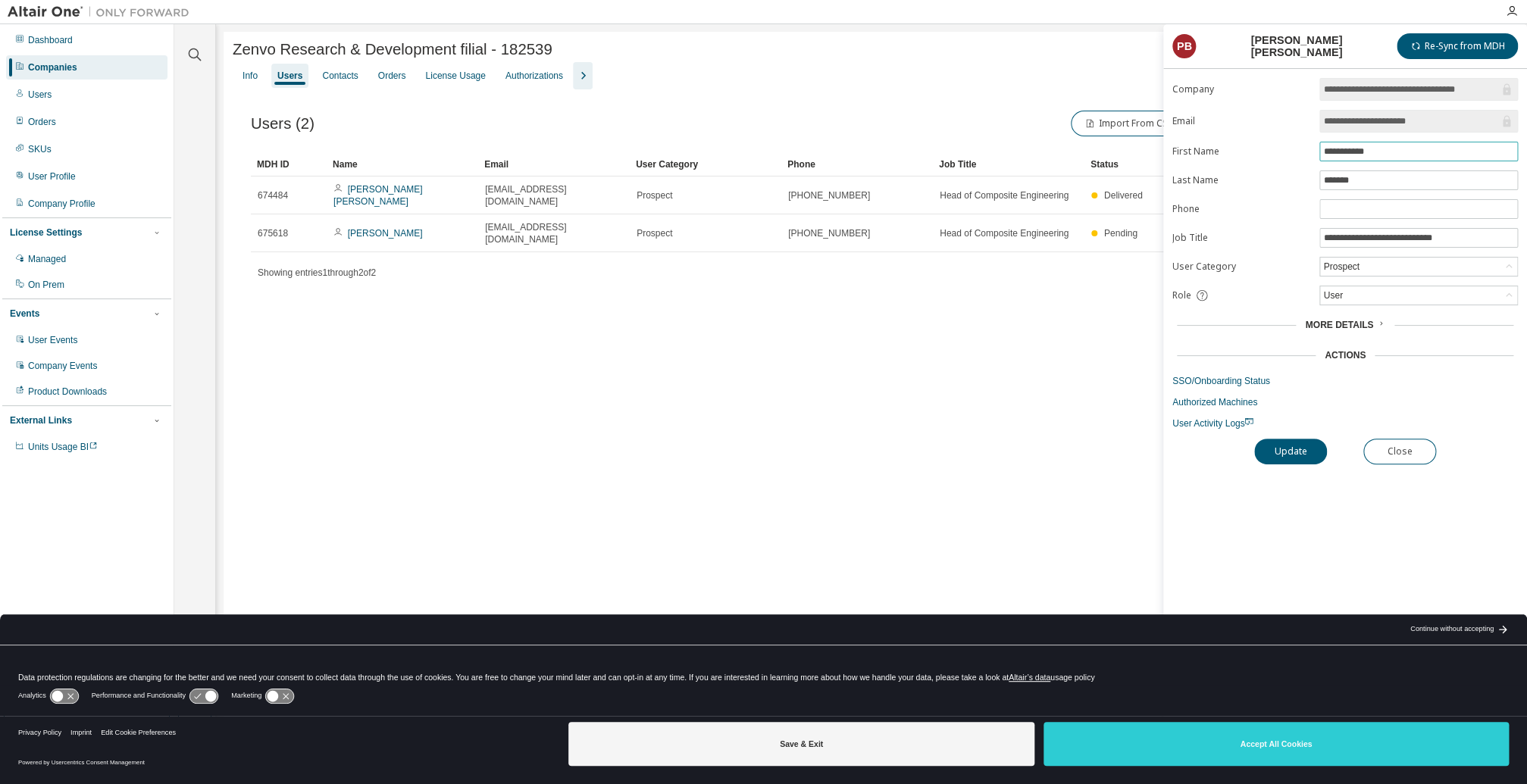
drag, startPoint x: 1416, startPoint y: 152, endPoint x: 1268, endPoint y: 148, distance: 148.1
click at [1268, 148] on form "**********" at bounding box center [1345, 253] width 346 height 352
paste input "text"
type input "******"
click at [1380, 179] on input "*******" at bounding box center [1418, 181] width 191 height 12
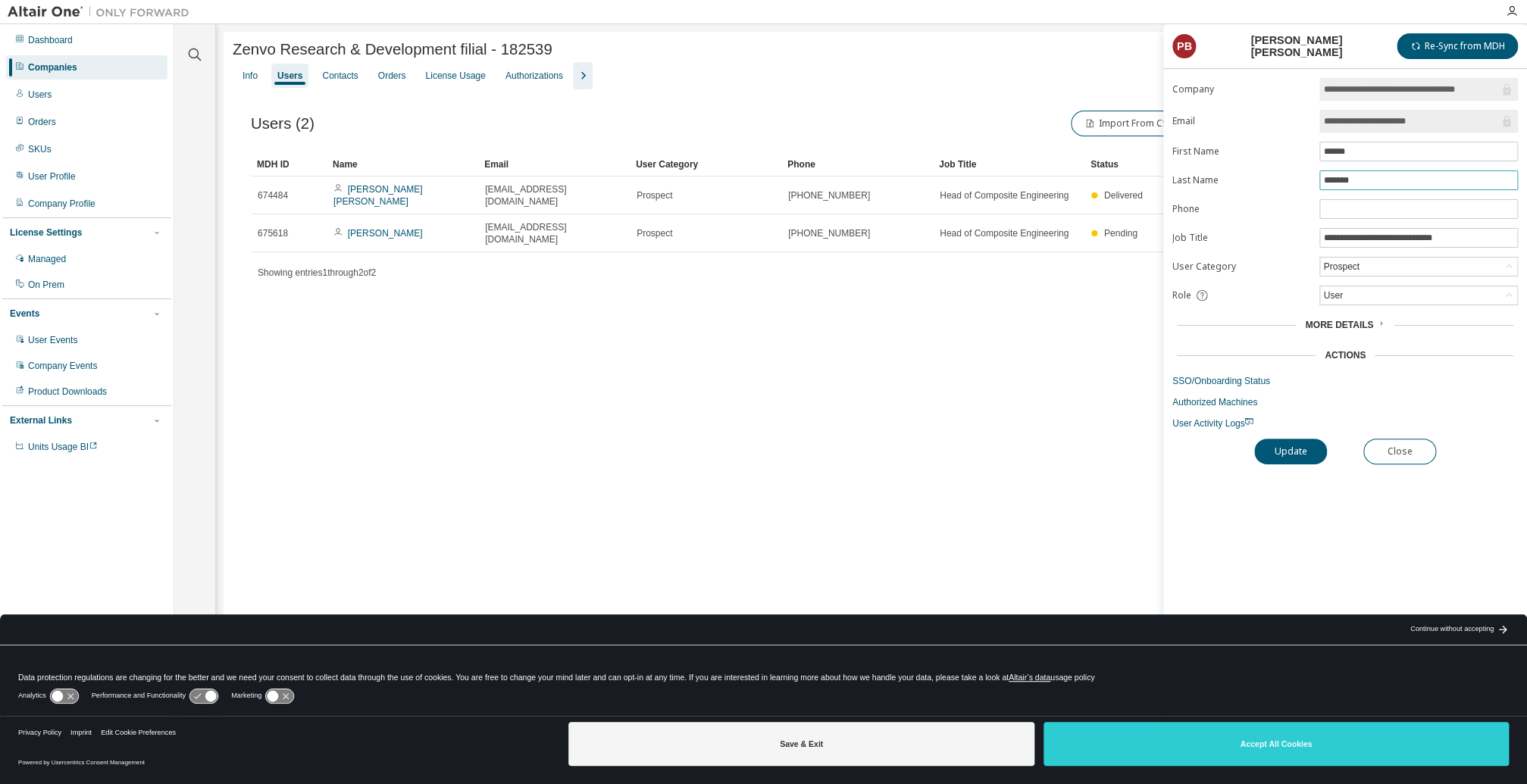
click at [1380, 179] on input "*******" at bounding box center [1418, 181] width 191 height 12
paste input "**"
type input "*********"
drag, startPoint x: 1485, startPoint y: 237, endPoint x: 1226, endPoint y: 243, distance: 259.1
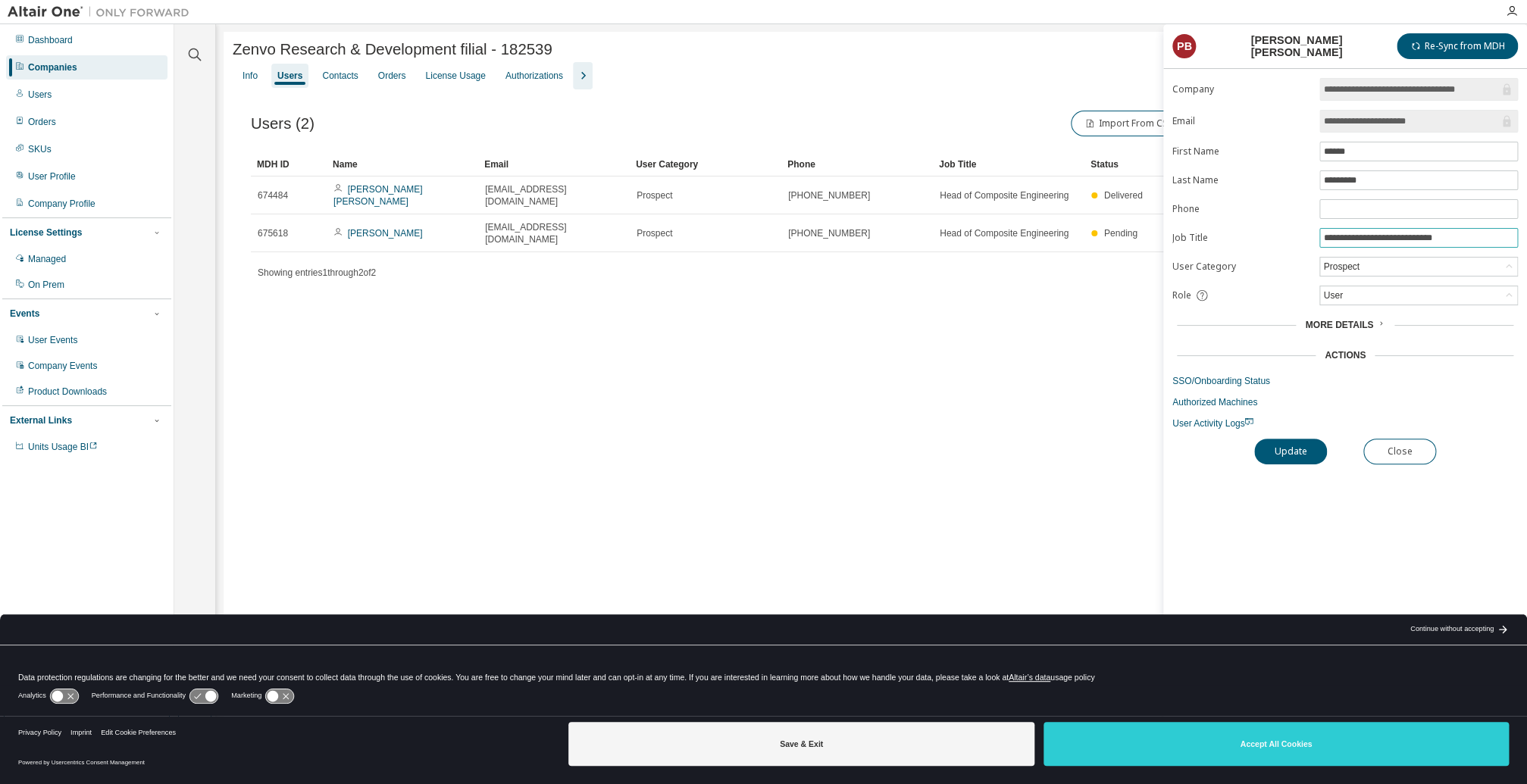
click at [1226, 243] on form "**********" at bounding box center [1345, 253] width 346 height 352
click at [1296, 449] on button "Update" at bounding box center [1291, 451] width 73 height 26
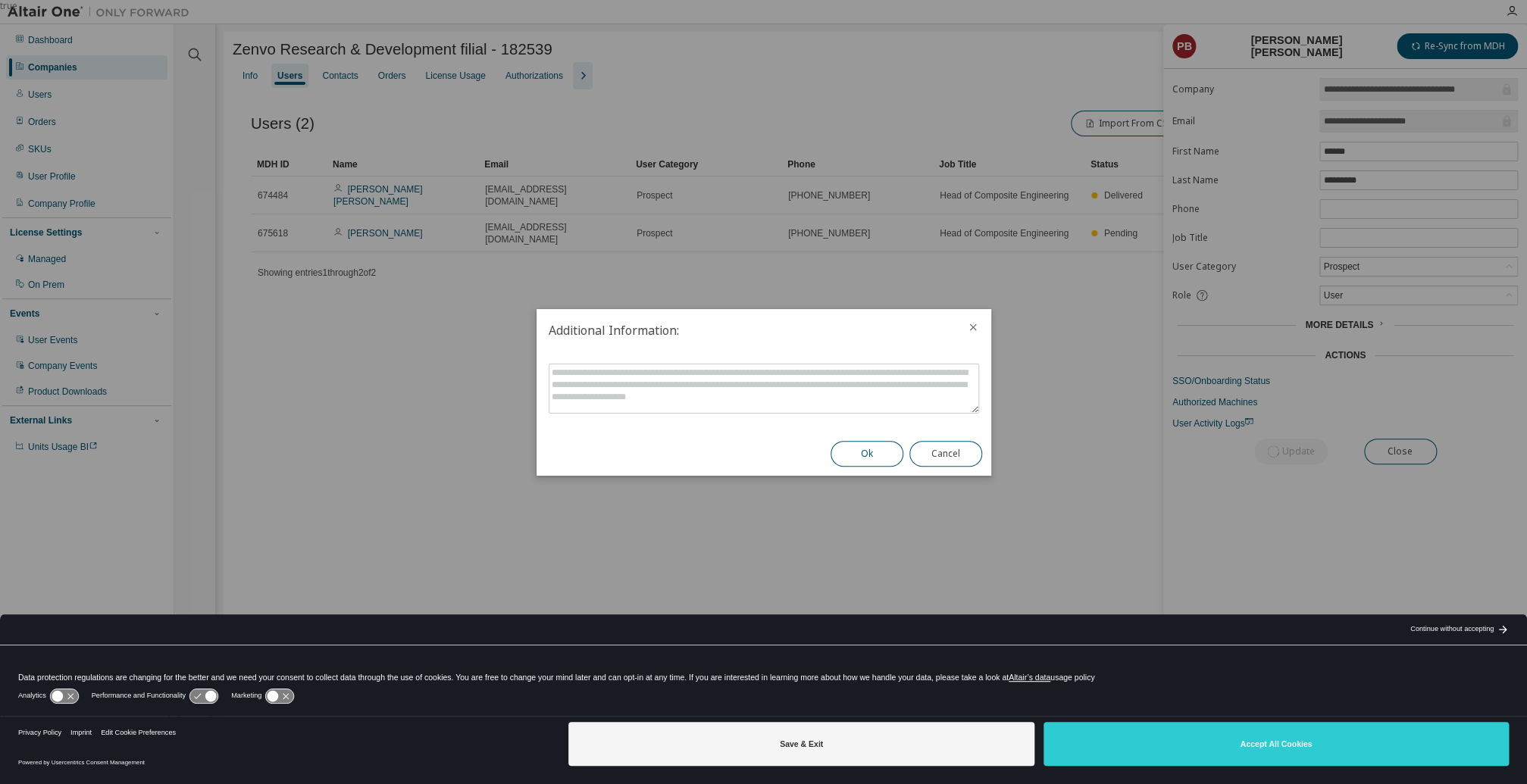
click at [874, 458] on button "Ok" at bounding box center [867, 454] width 73 height 26
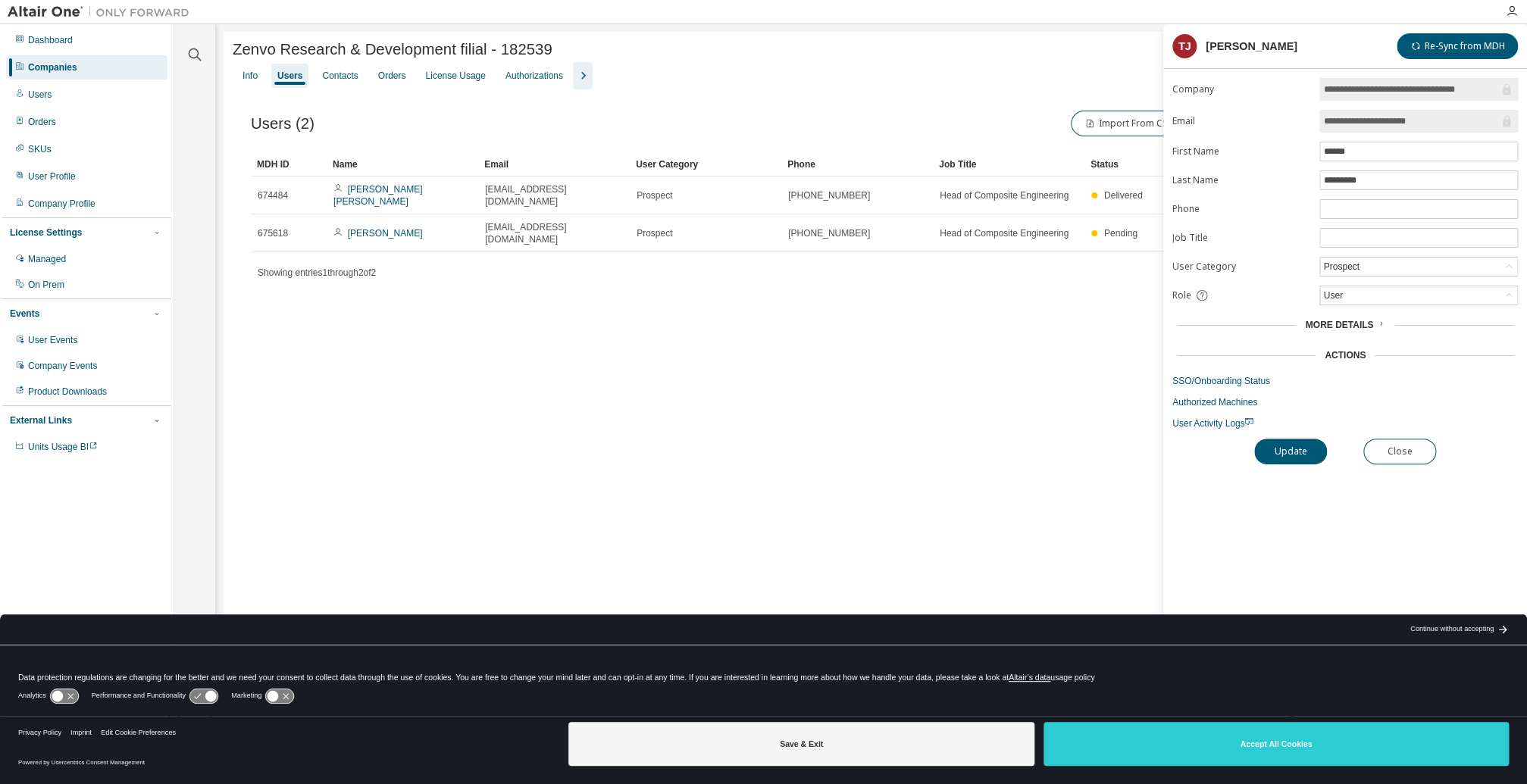
click at [288, 82] on div "Users" at bounding box center [289, 75] width 25 height 12
click at [348, 82] on div "Contacts" at bounding box center [340, 75] width 36 height 12
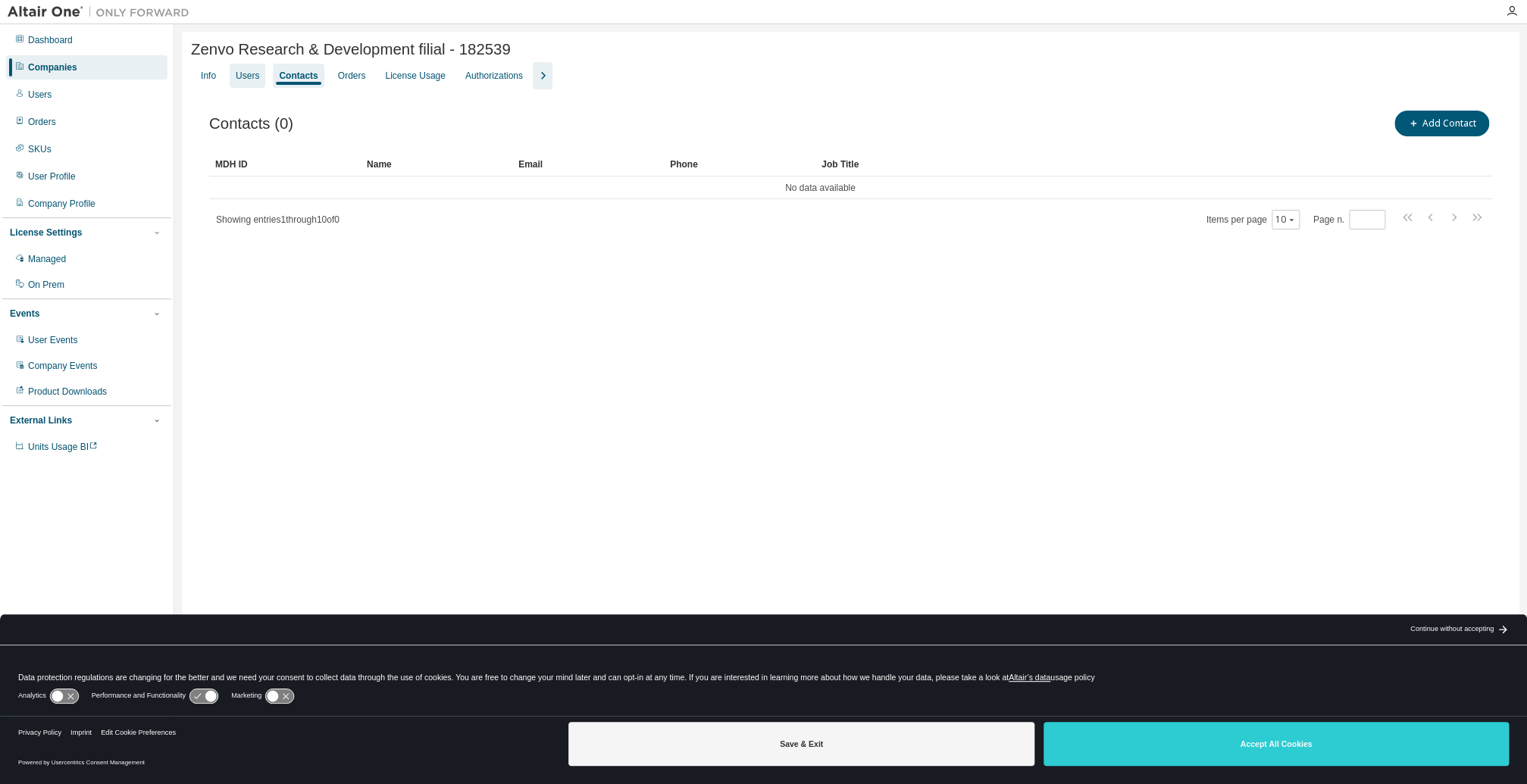
click at [256, 82] on div "Users" at bounding box center [247, 75] width 23 height 12
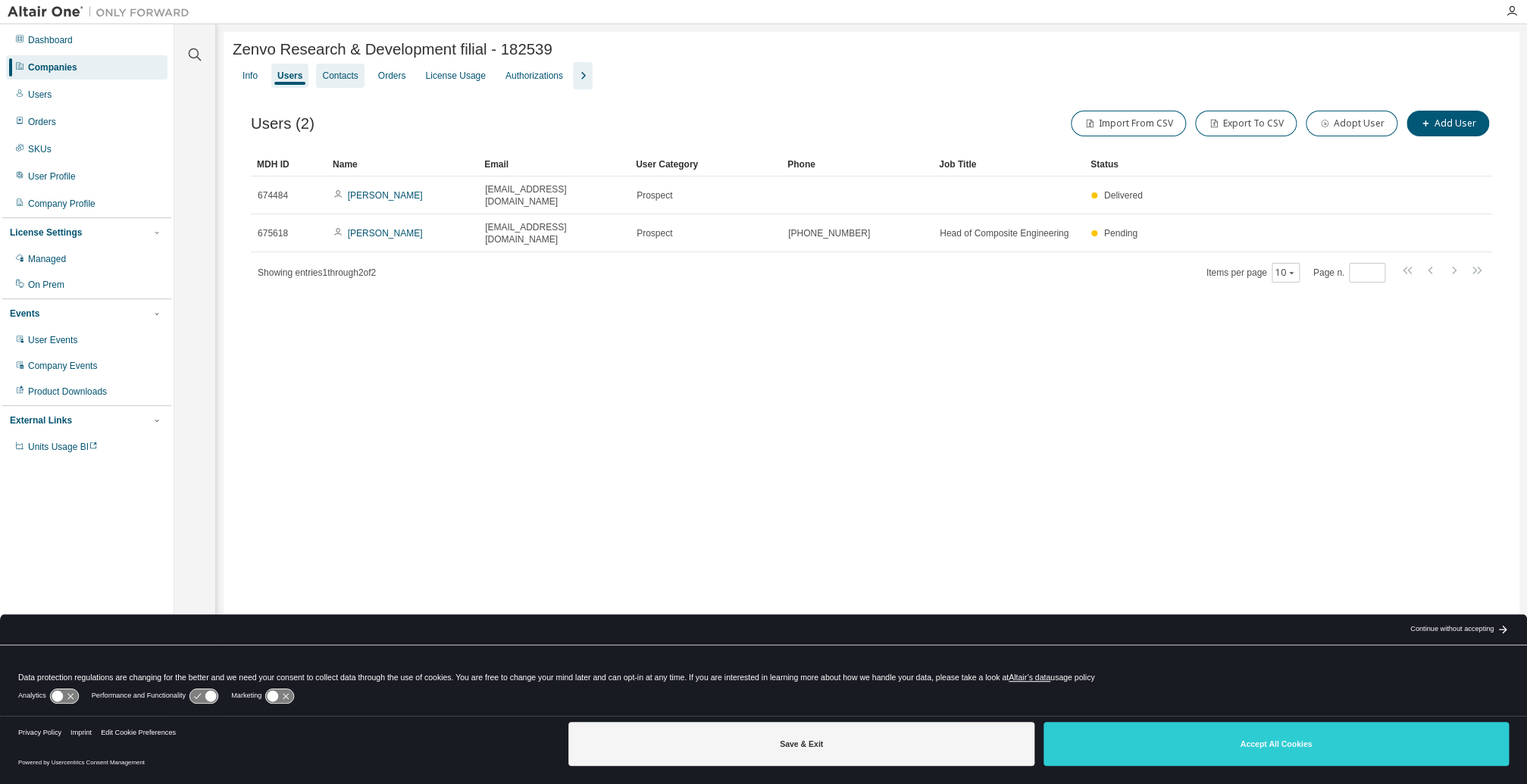
click at [343, 79] on div "Contacts" at bounding box center [340, 75] width 36 height 12
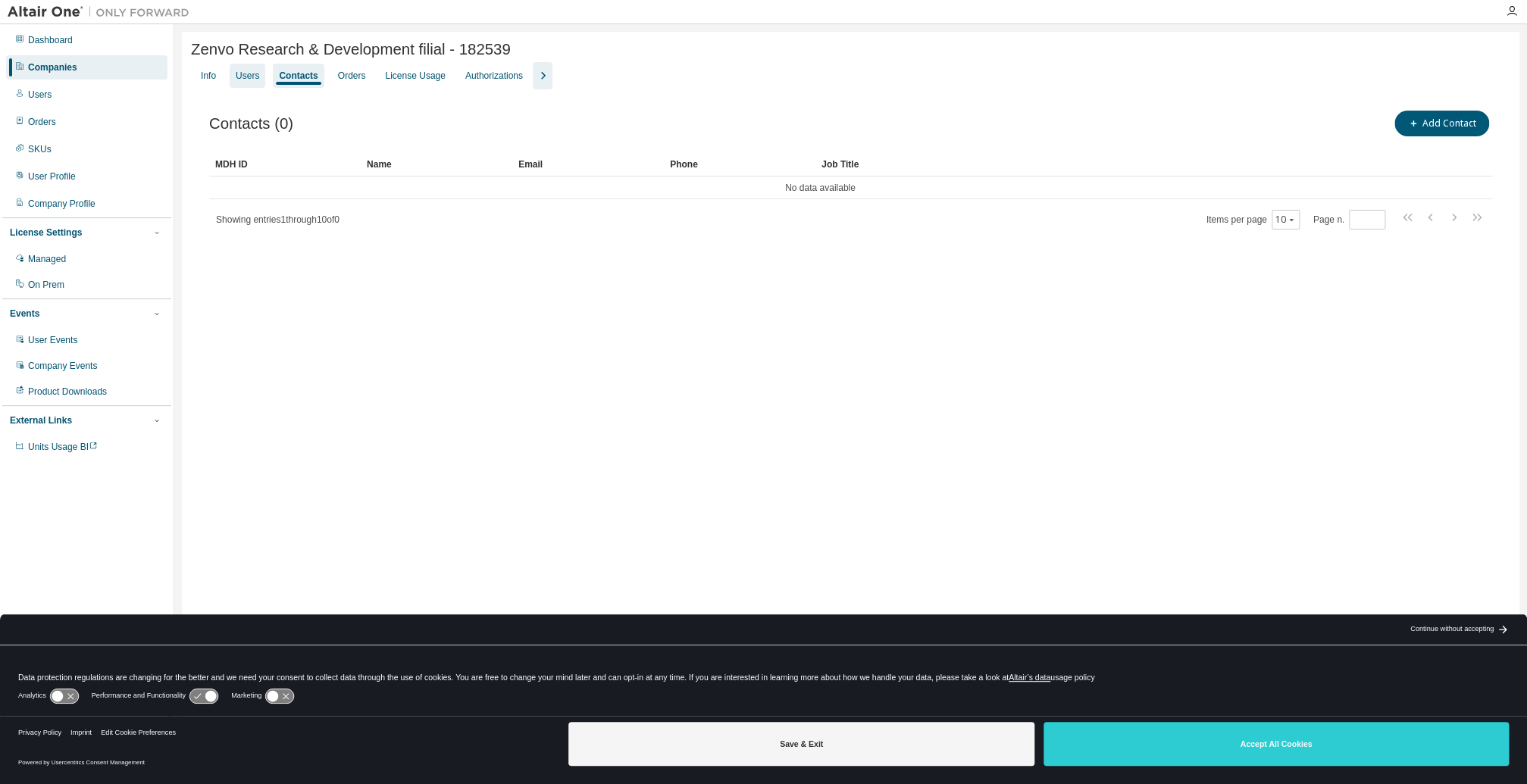
click at [252, 82] on div "Users" at bounding box center [247, 75] width 23 height 12
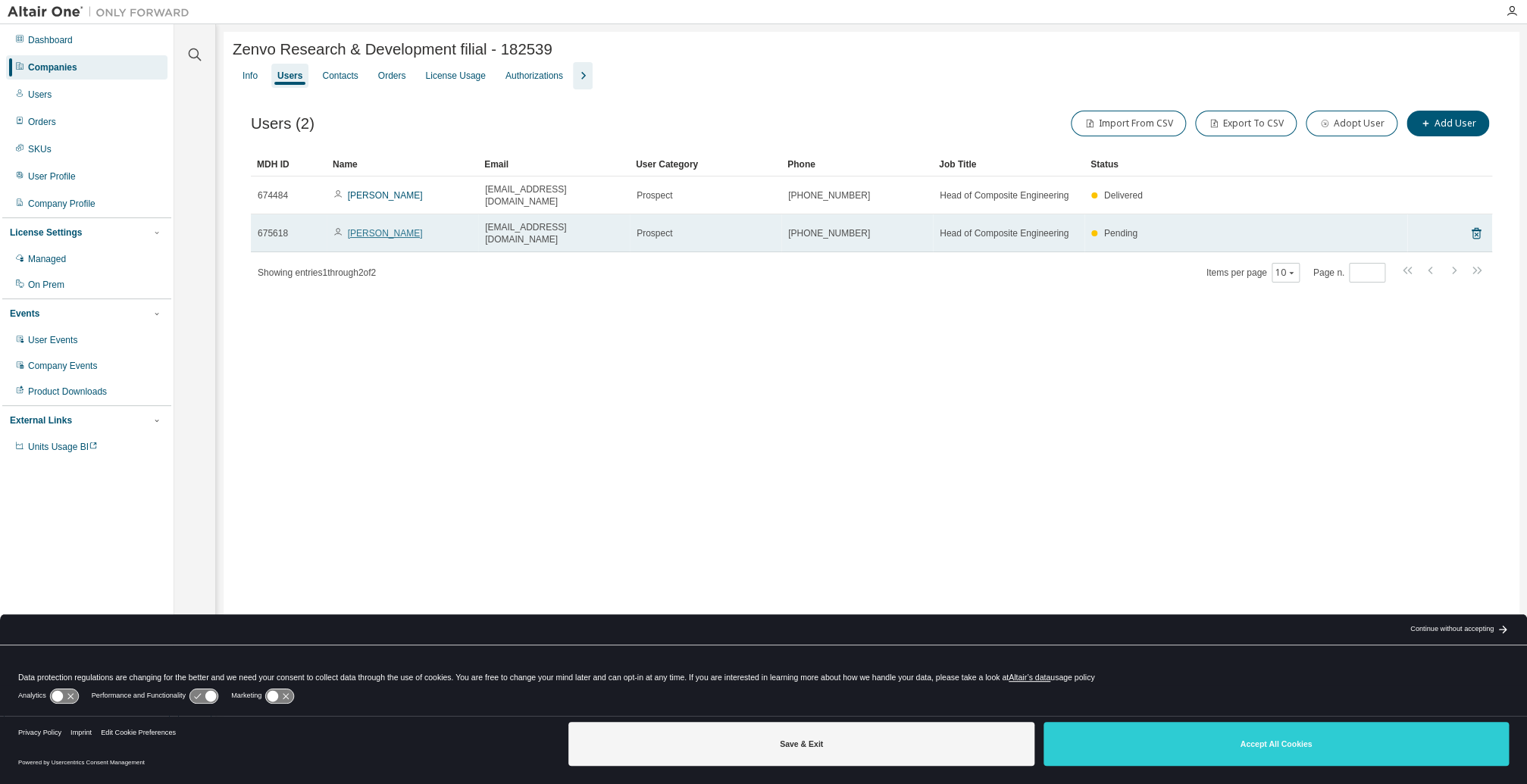
click at [381, 228] on link "Pedro Brandao" at bounding box center [385, 233] width 75 height 10
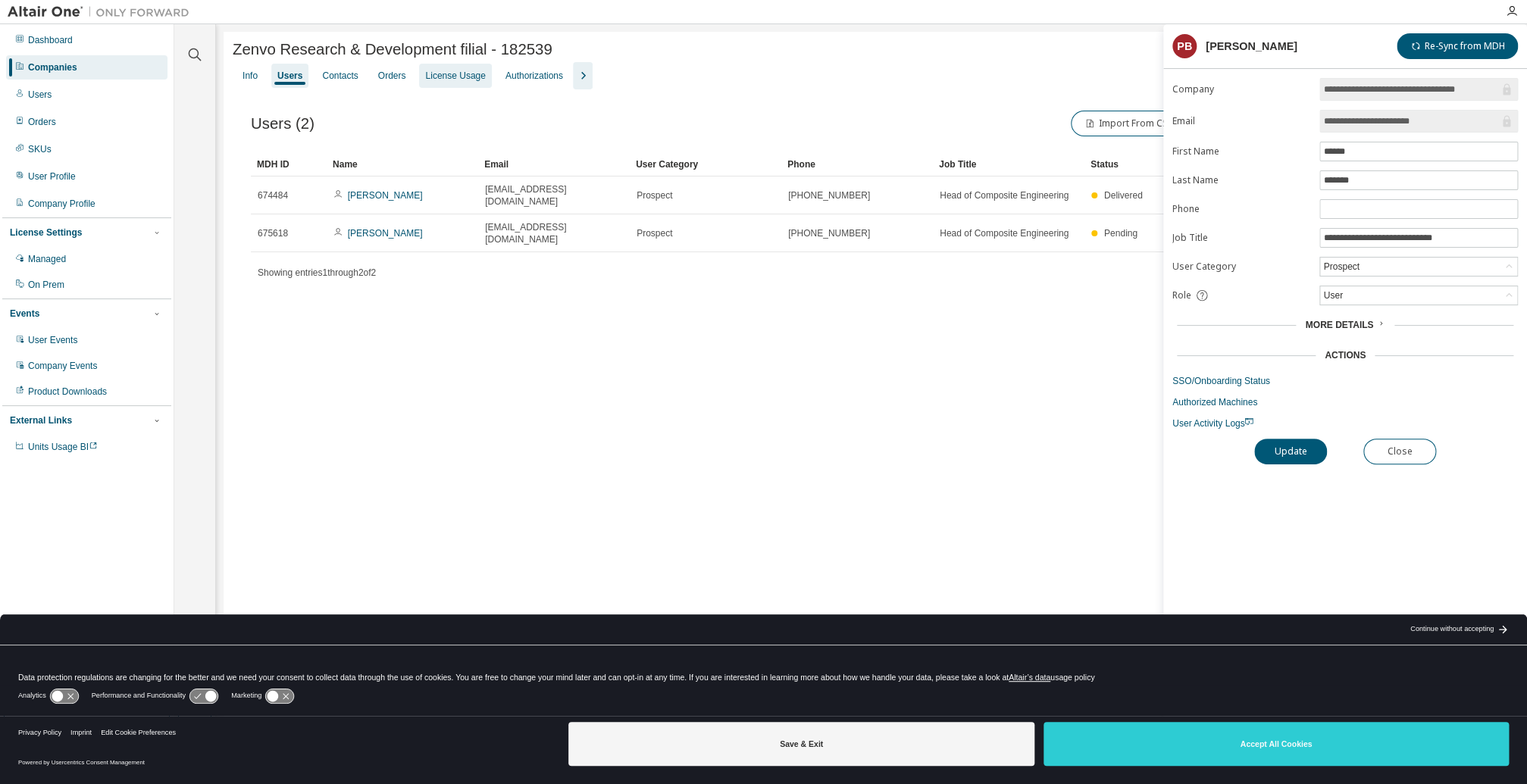
click at [443, 80] on div "License Usage" at bounding box center [455, 75] width 60 height 12
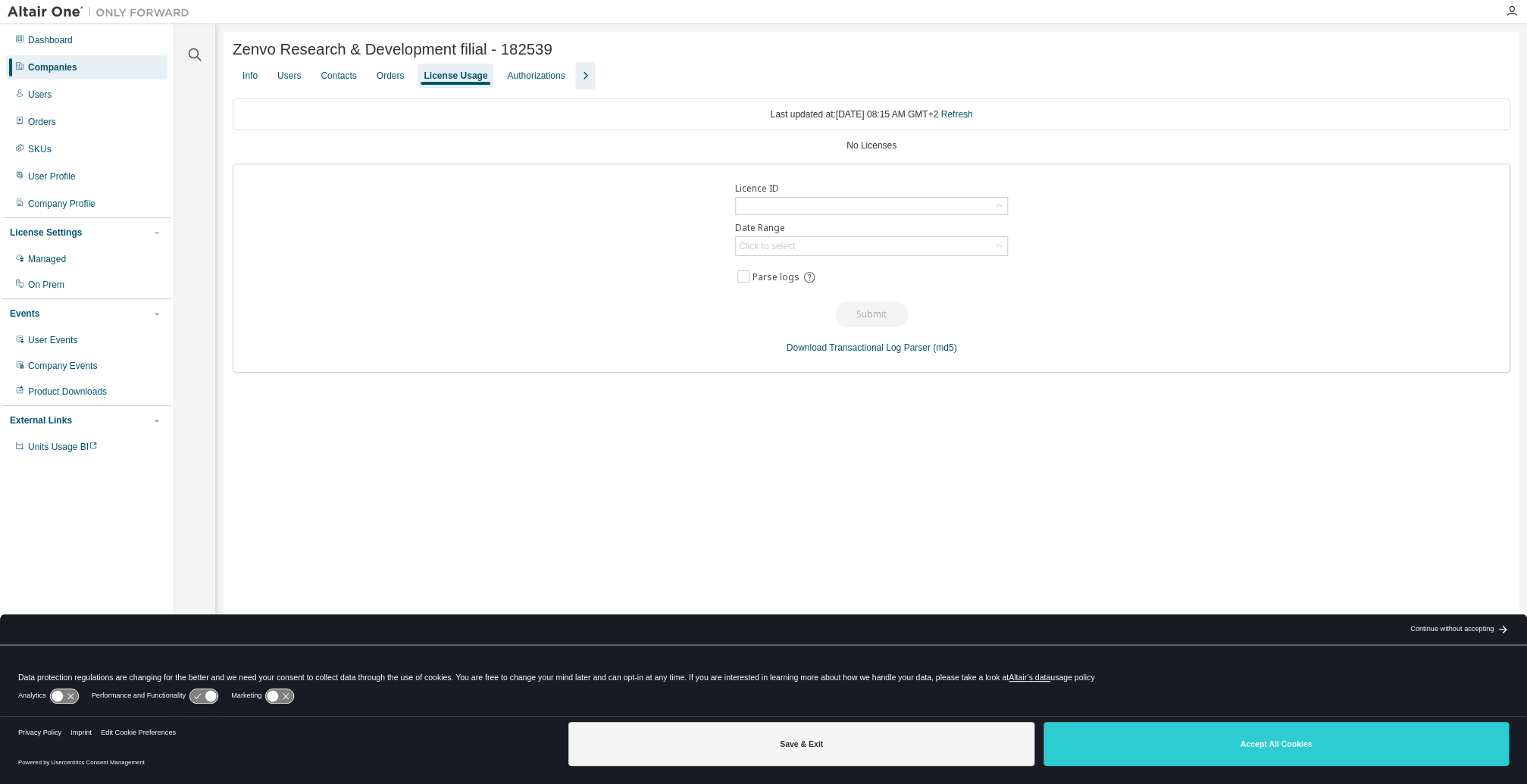
click at [582, 77] on icon "button" at bounding box center [585, 75] width 18 height 18
click at [383, 73] on div "Orders" at bounding box center [391, 75] width 28 height 12
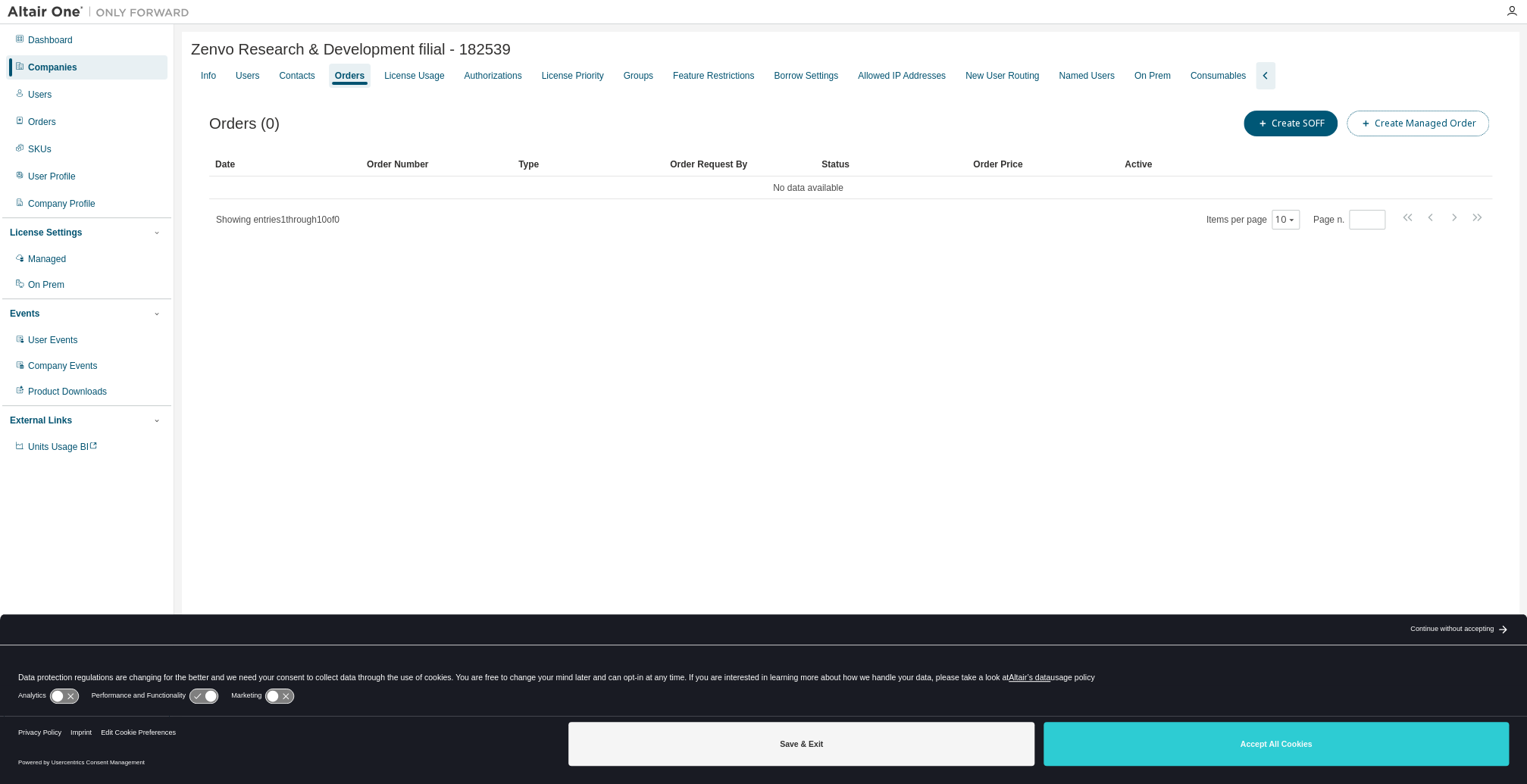
click at [1417, 126] on button "Create Managed Order" at bounding box center [1418, 123] width 142 height 26
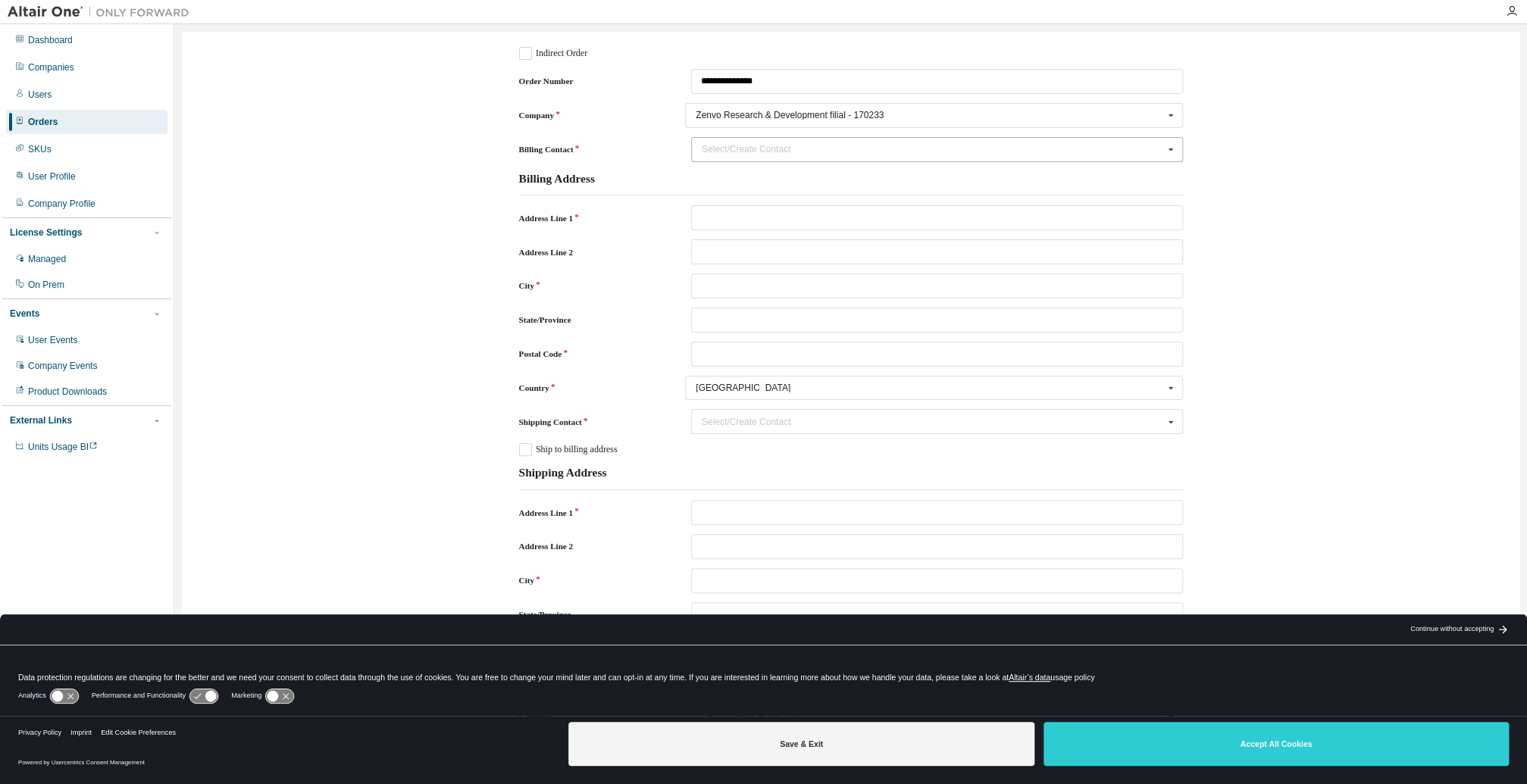
click at [778, 145] on div "Select/Create Contact" at bounding box center [932, 149] width 462 height 9
click at [778, 145] on input "Billing Contact" at bounding box center [938, 149] width 491 height 23
click at [1213, 138] on div "**********" at bounding box center [850, 644] width 1322 height 1209
click at [774, 217] on input "Address Line 1" at bounding box center [937, 217] width 492 height 25
click at [1333, 245] on div "**********" at bounding box center [850, 644] width 1322 height 1209
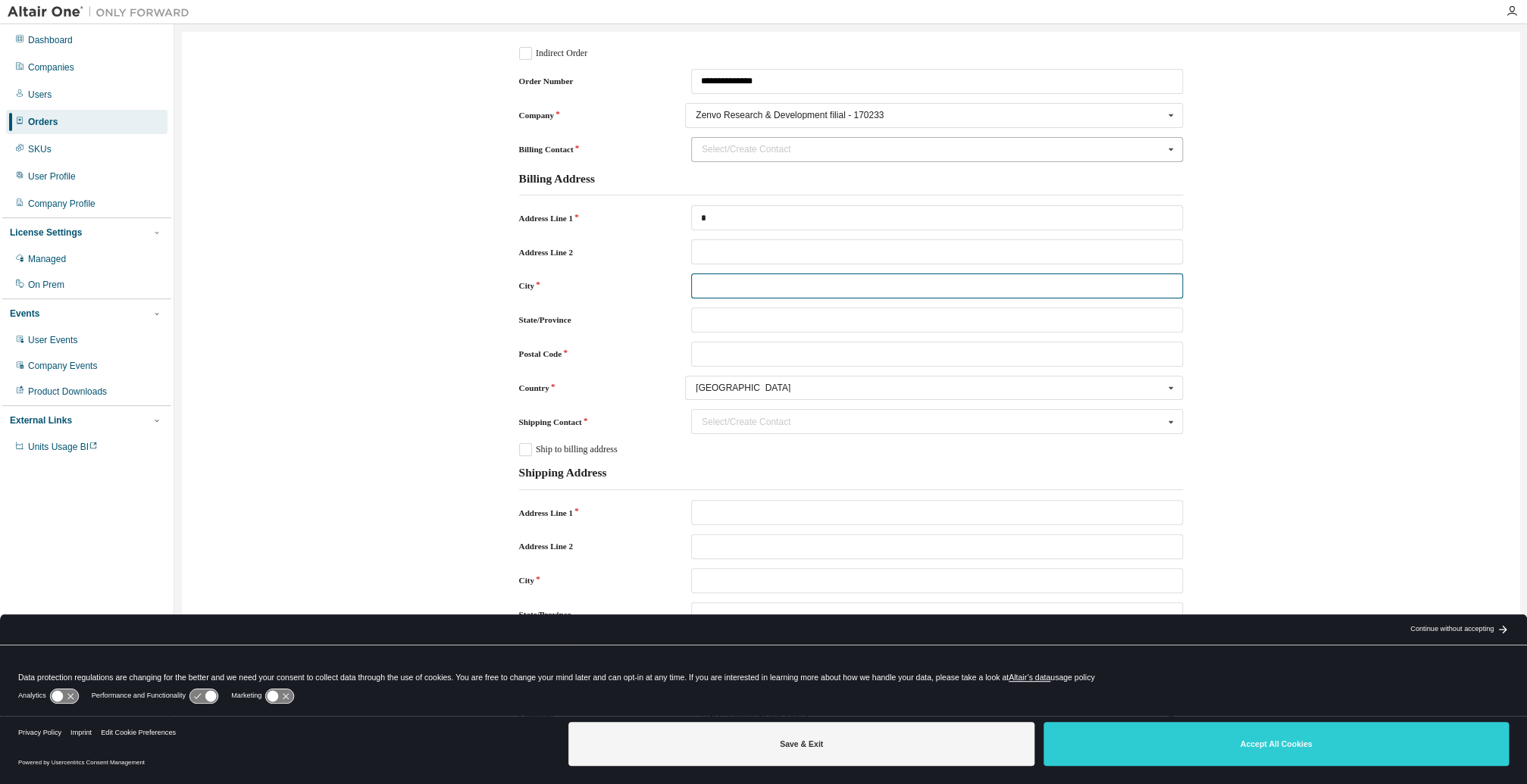
click at [713, 288] on input "City" at bounding box center [937, 285] width 492 height 25
click at [1256, 305] on div "**********" at bounding box center [850, 644] width 1322 height 1209
click at [523, 450] on label "Ship to billing address" at bounding box center [568, 449] width 98 height 13
click at [719, 346] on input "Postal Code" at bounding box center [937, 353] width 492 height 25
click at [1244, 358] on div "**********" at bounding box center [850, 644] width 1322 height 1209
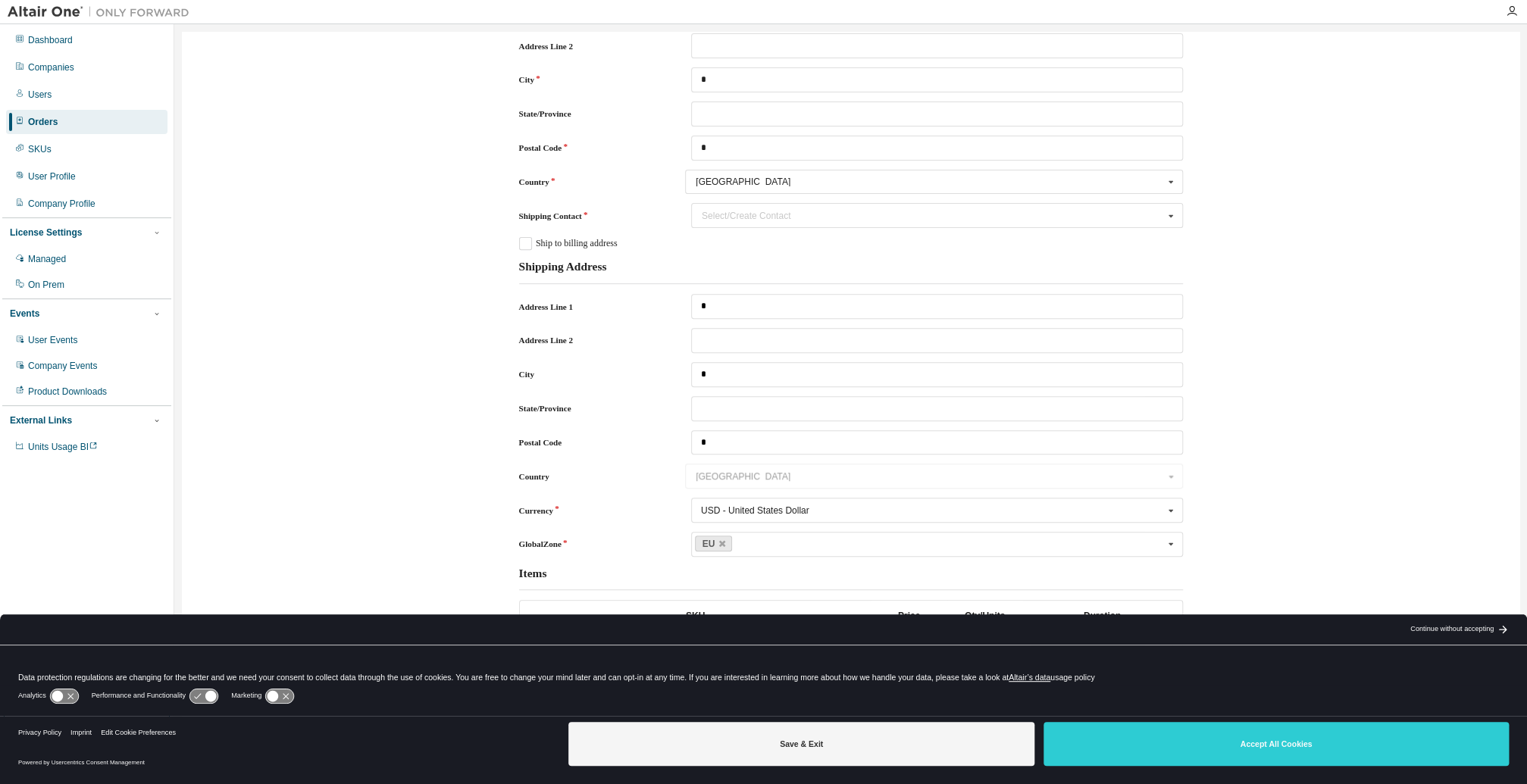
scroll to position [413, 0]
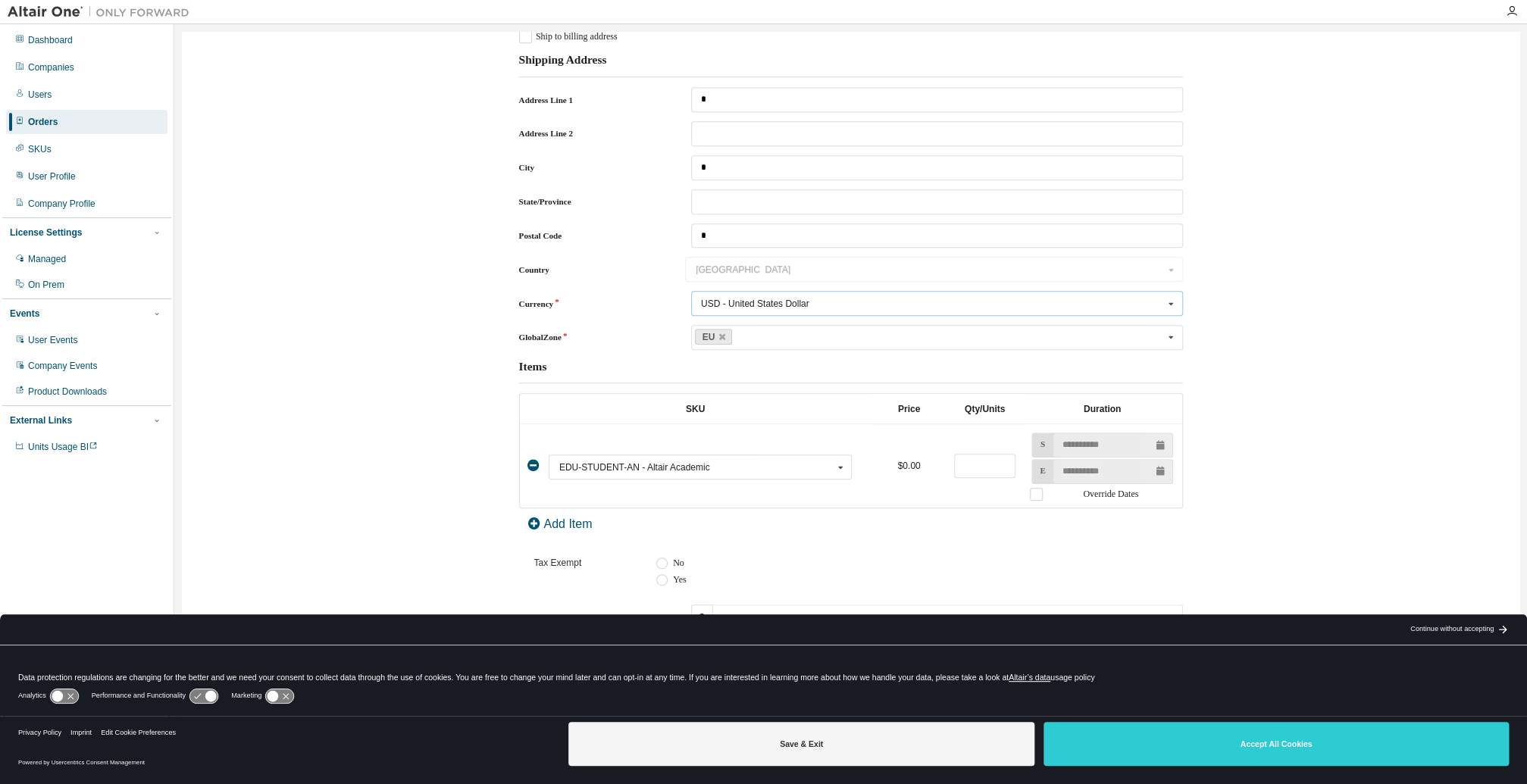
click at [792, 300] on div "USD - United States Dollar" at bounding box center [755, 304] width 109 height 9
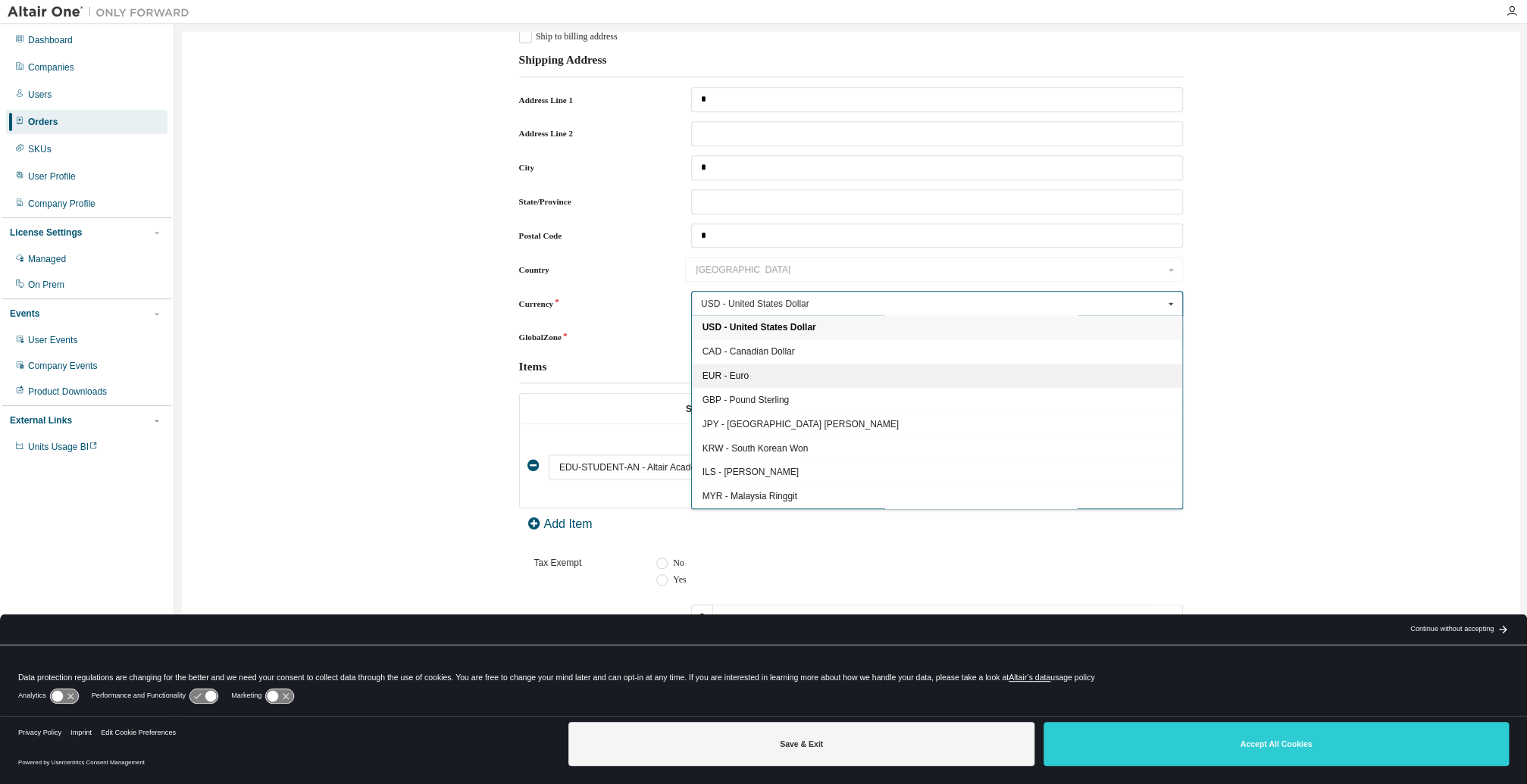
click at [752, 376] on div "EUR - Euro" at bounding box center [937, 376] width 491 height 24
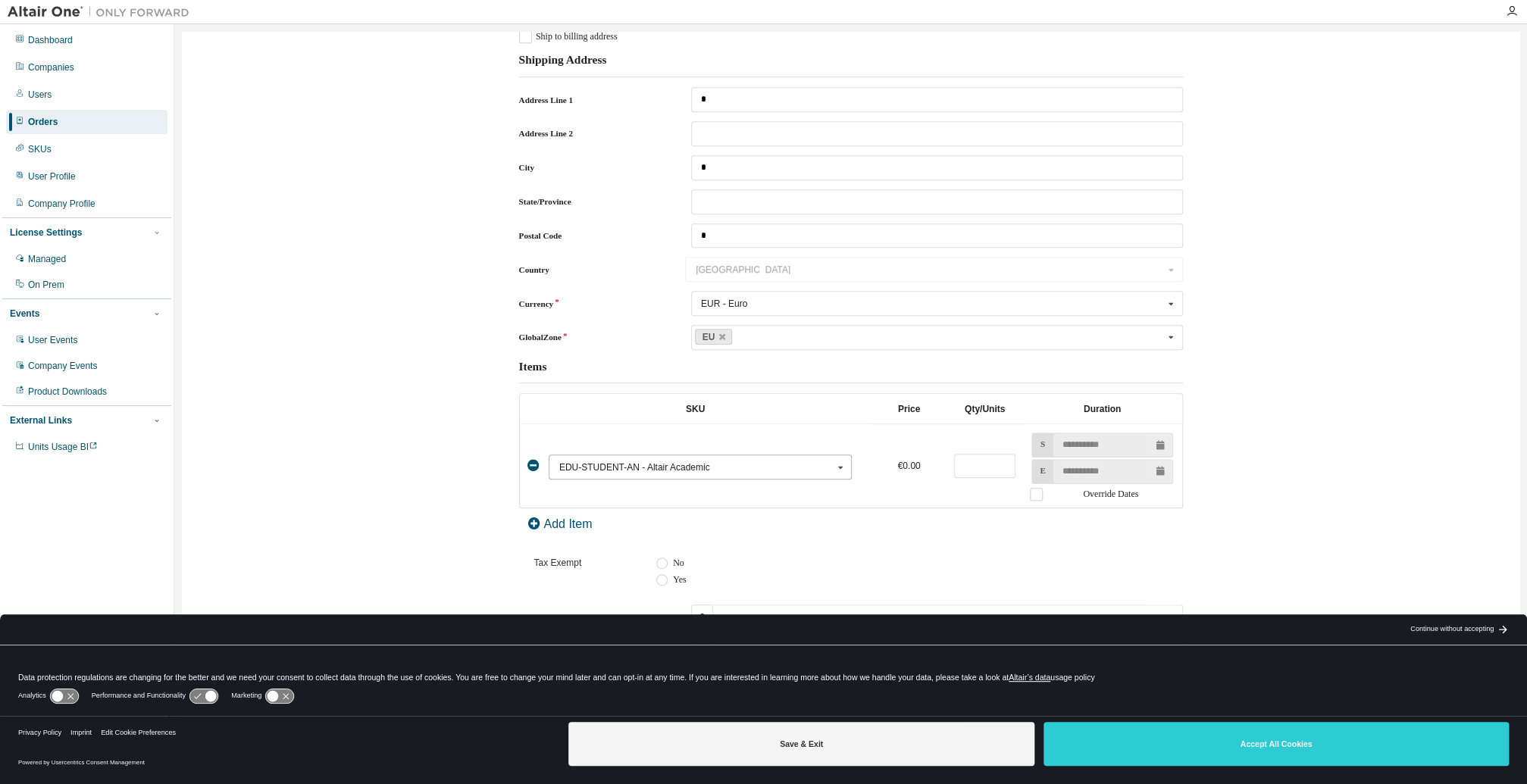
click at [755, 474] on input "text" at bounding box center [701, 466] width 302 height 23
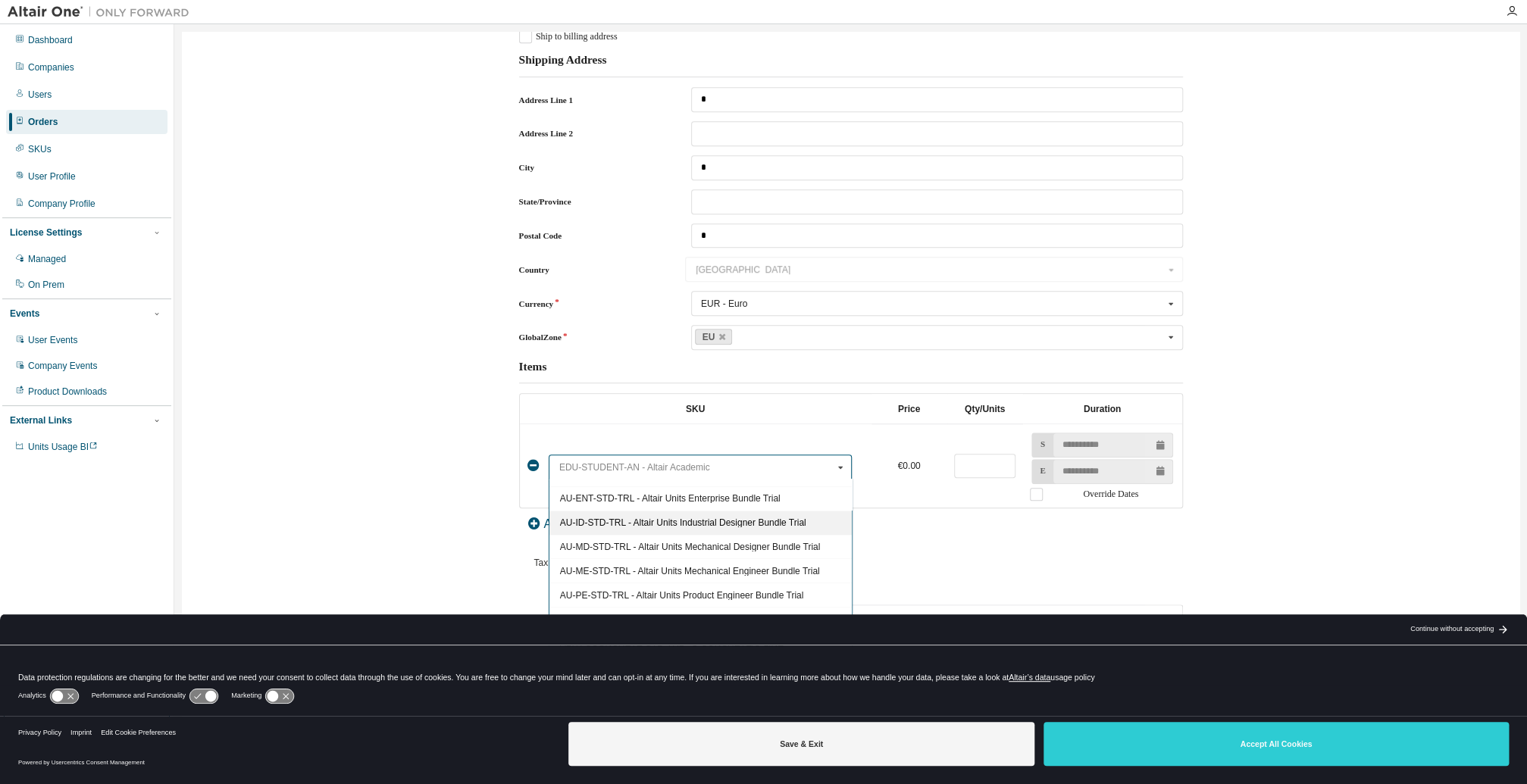
scroll to position [137, 0]
click at [604, 591] on span "AU-ME-STD-TRL - Altair Units Mechanical Engineer Bundle Trial" at bounding box center [701, 595] width 281 height 9
type input "****"
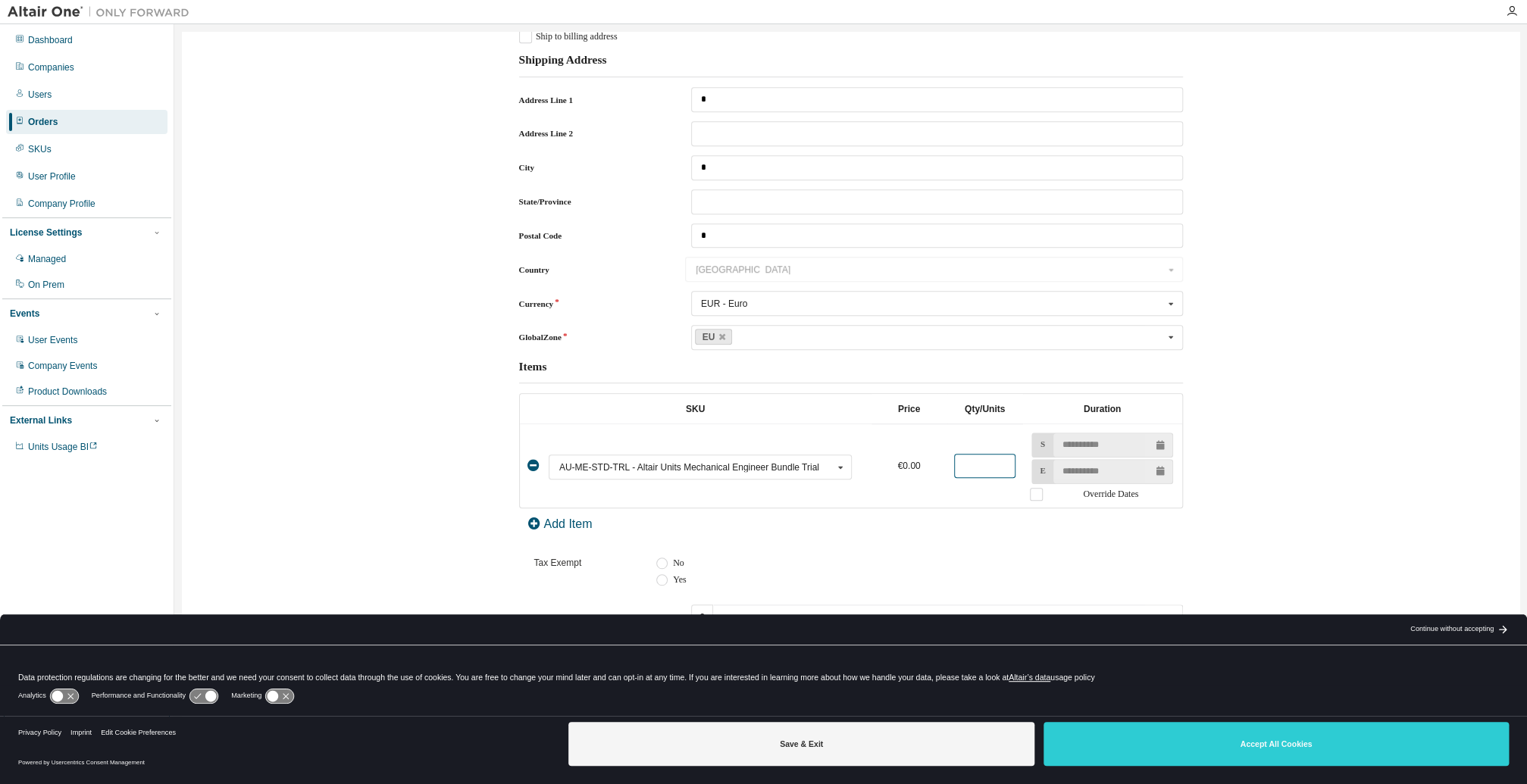
click at [990, 465] on input "*" at bounding box center [985, 466] width 62 height 25
click at [1000, 533] on div "**********" at bounding box center [850, 533] width 664 height 281
click at [975, 464] on input "**" at bounding box center [985, 466] width 62 height 25
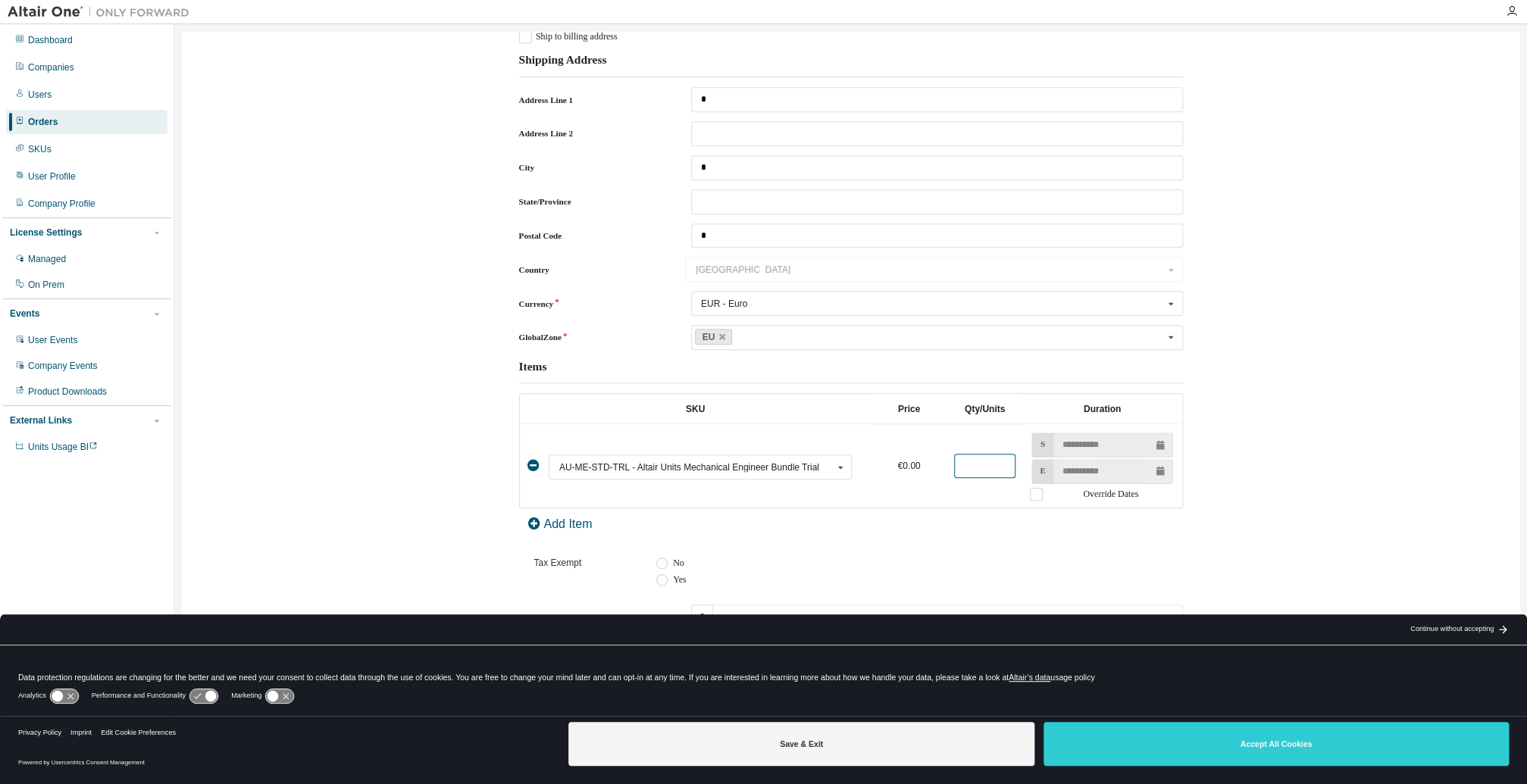
type input "**"
click at [978, 514] on div "**********" at bounding box center [850, 533] width 664 height 281
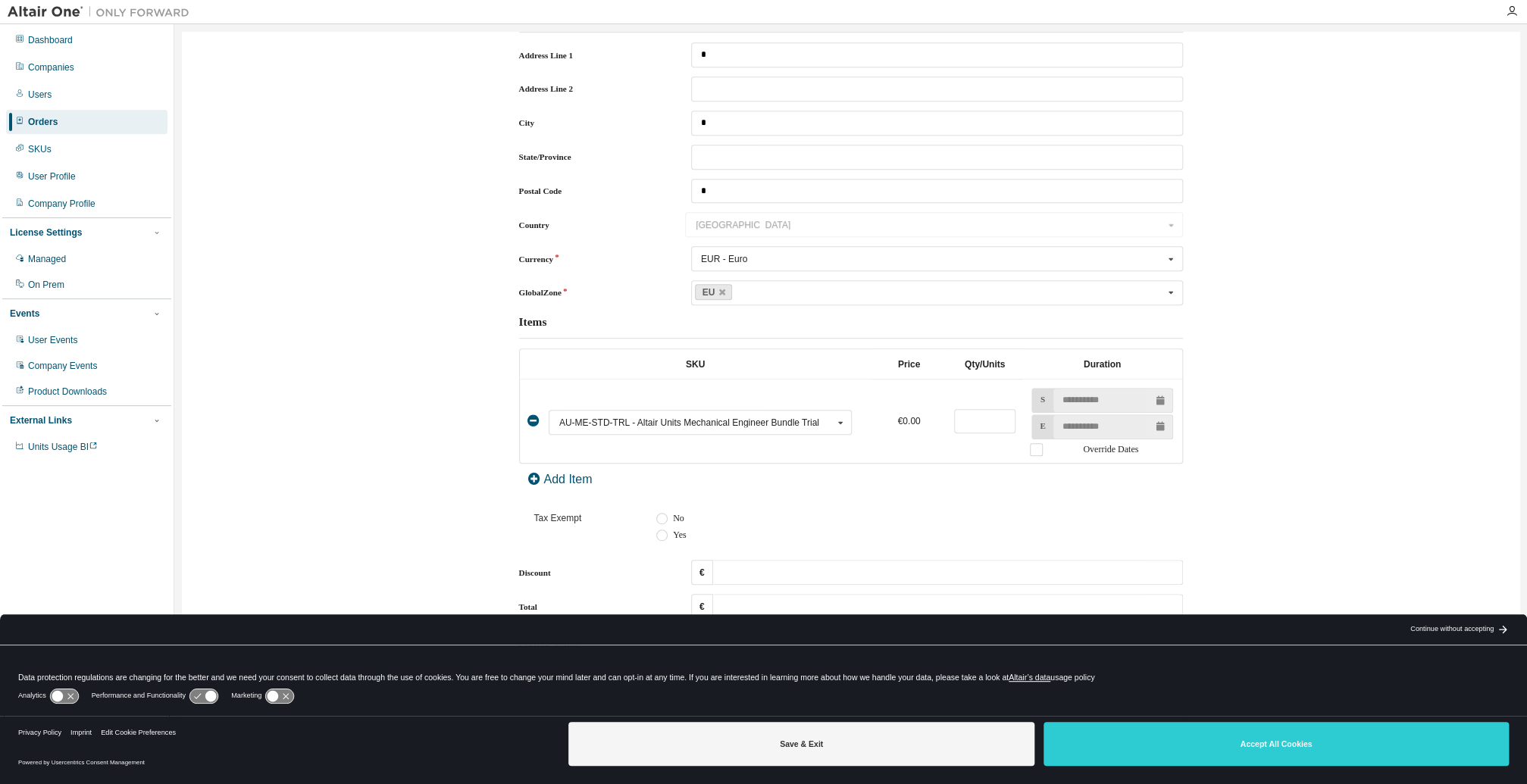
scroll to position [482, 0]
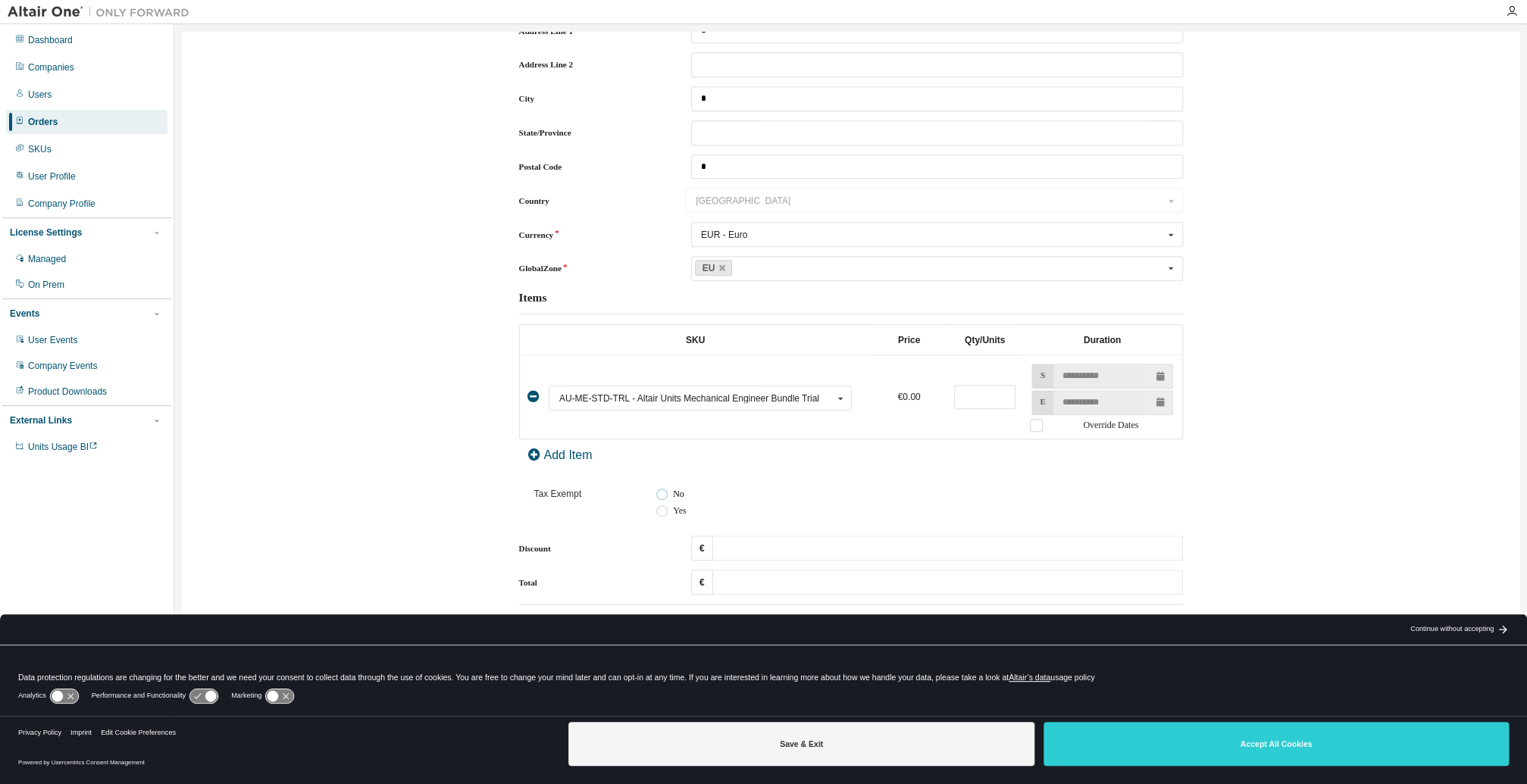
drag, startPoint x: 665, startPoint y: 490, endPoint x: 684, endPoint y: 490, distance: 19.0
click at [666, 490] on label "No" at bounding box center [670, 494] width 28 height 13
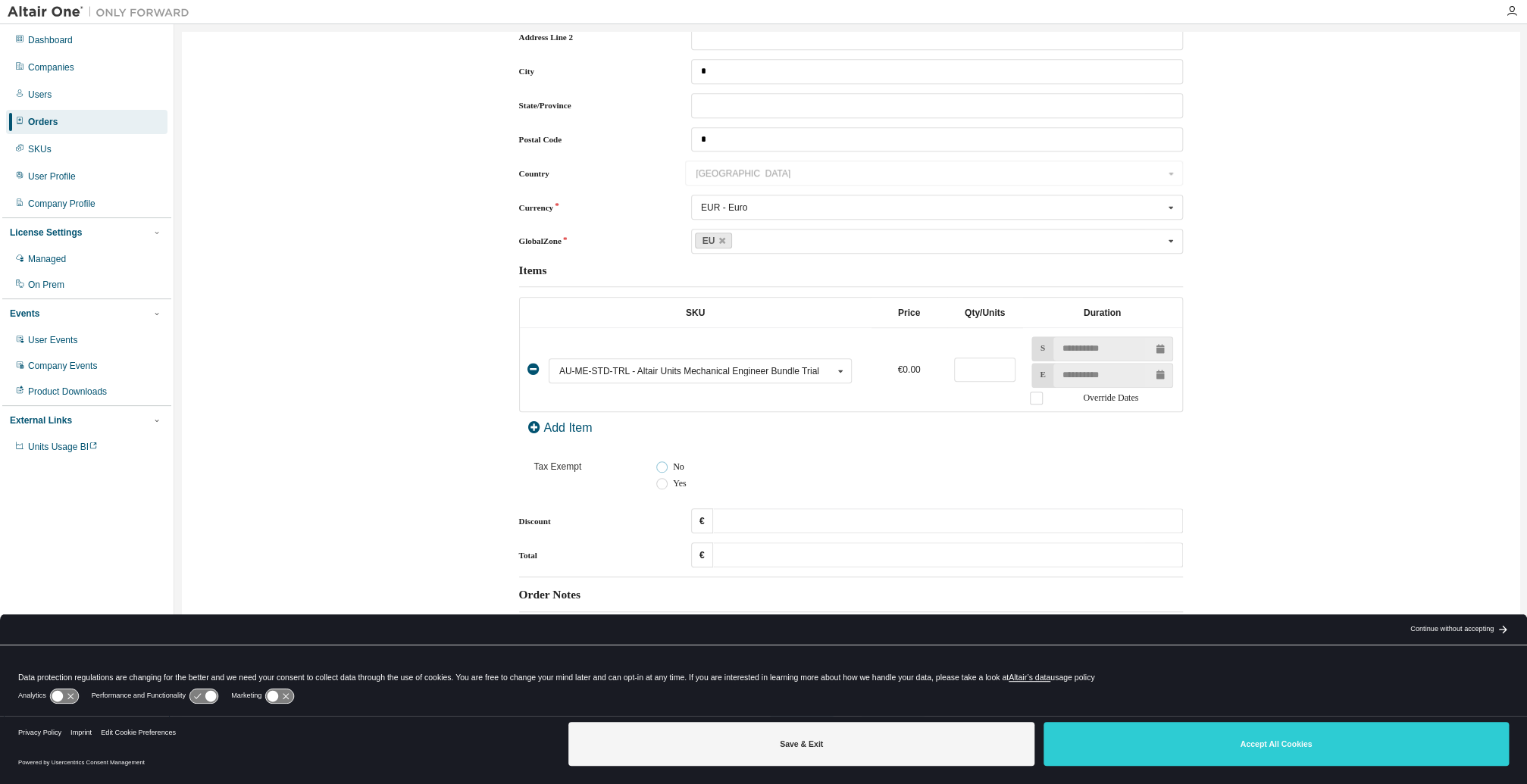
scroll to position [520, 0]
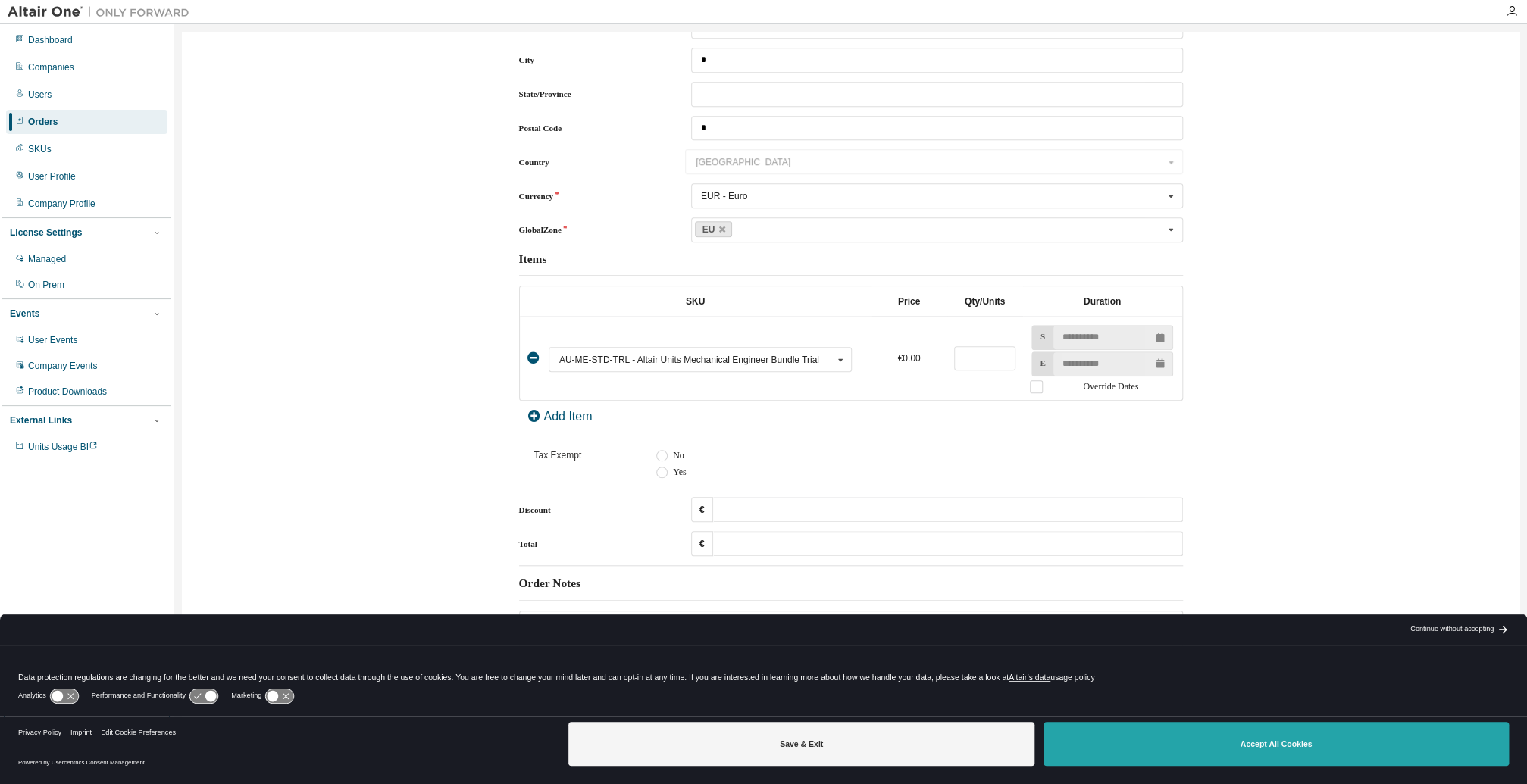
click at [1149, 743] on button "Accept All Cookies" at bounding box center [1276, 743] width 465 height 44
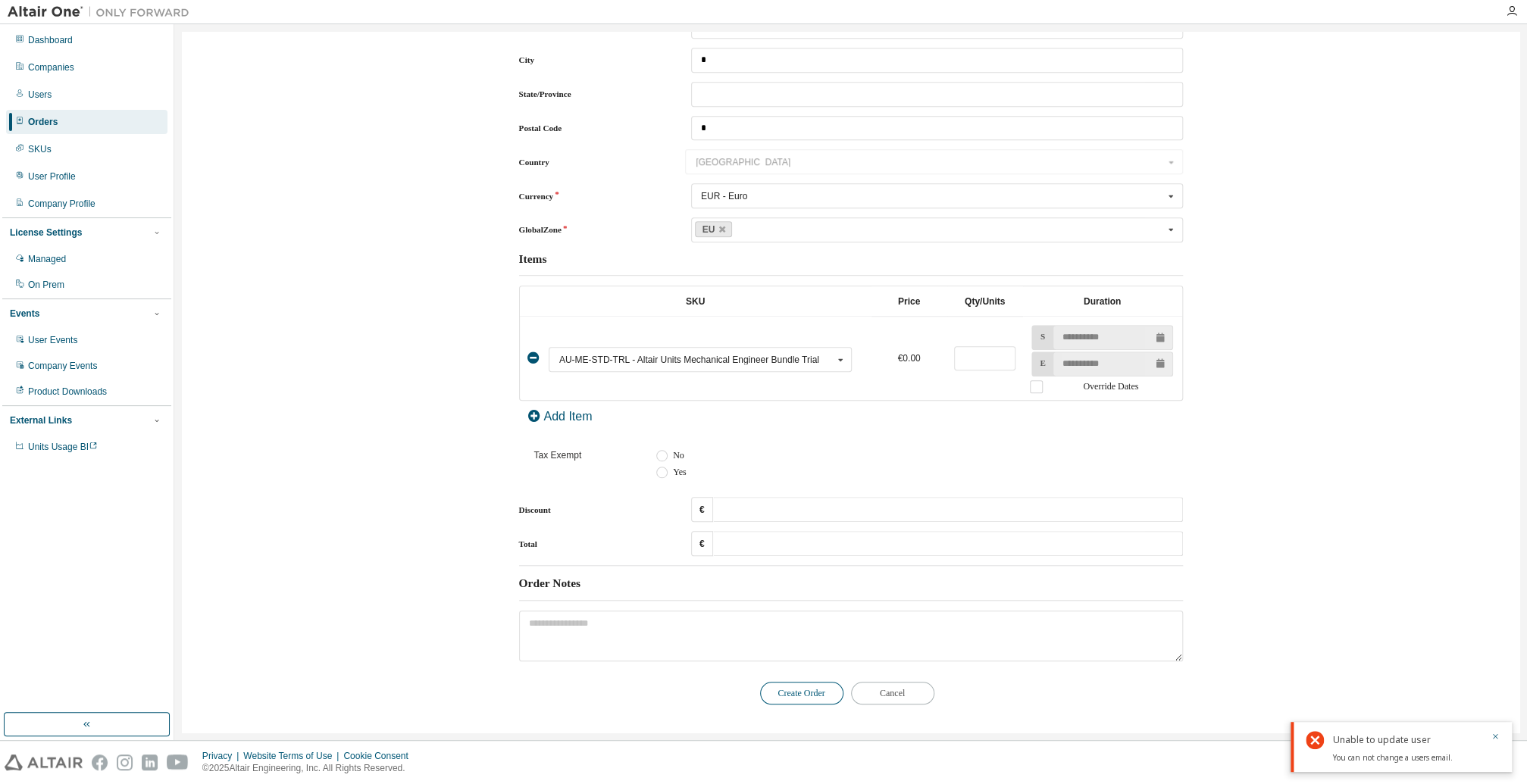
click at [793, 694] on button "Create Order" at bounding box center [802, 692] width 83 height 23
click at [1493, 734] on icon "button" at bounding box center [1495, 737] width 5 height 5
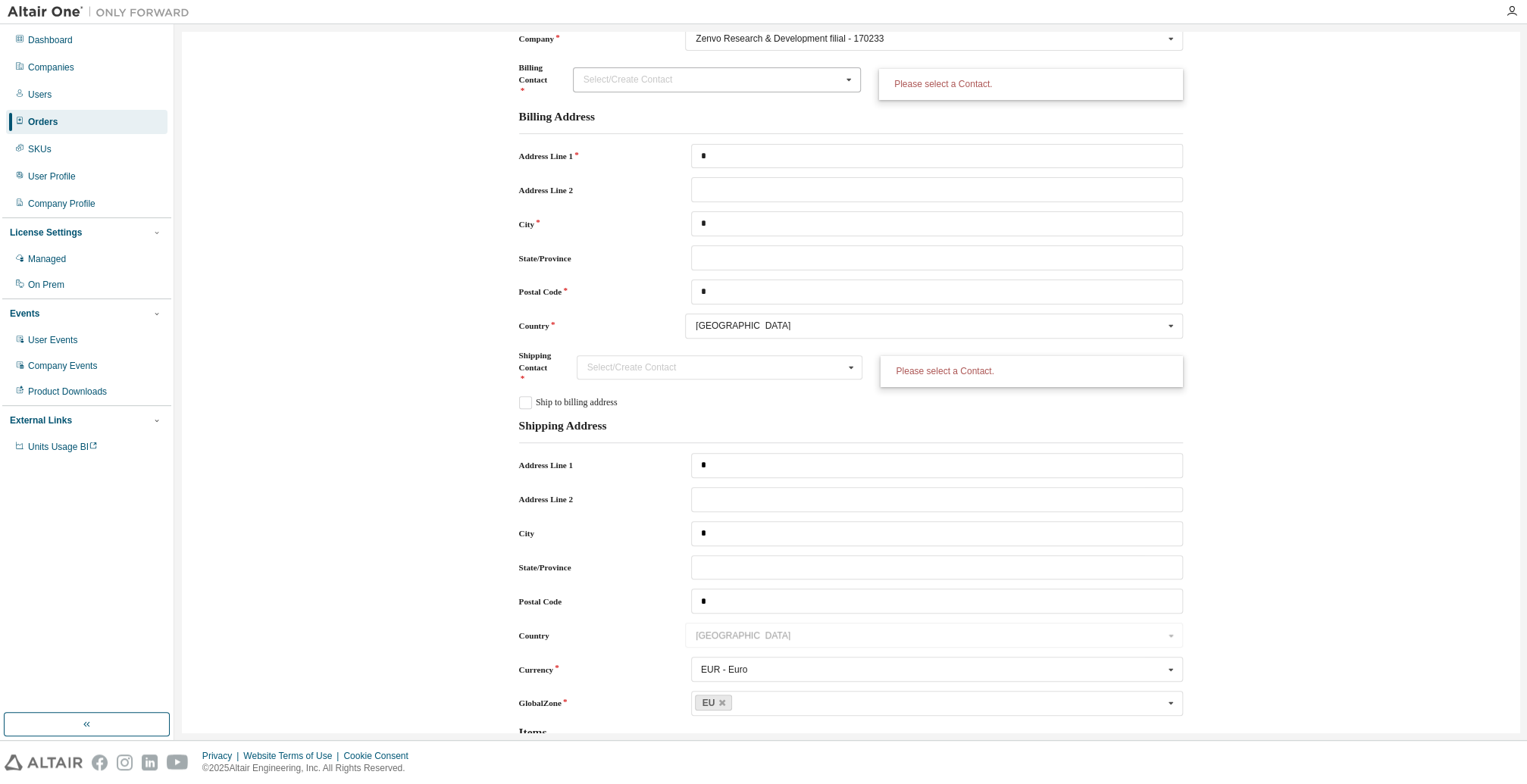
scroll to position [0, 0]
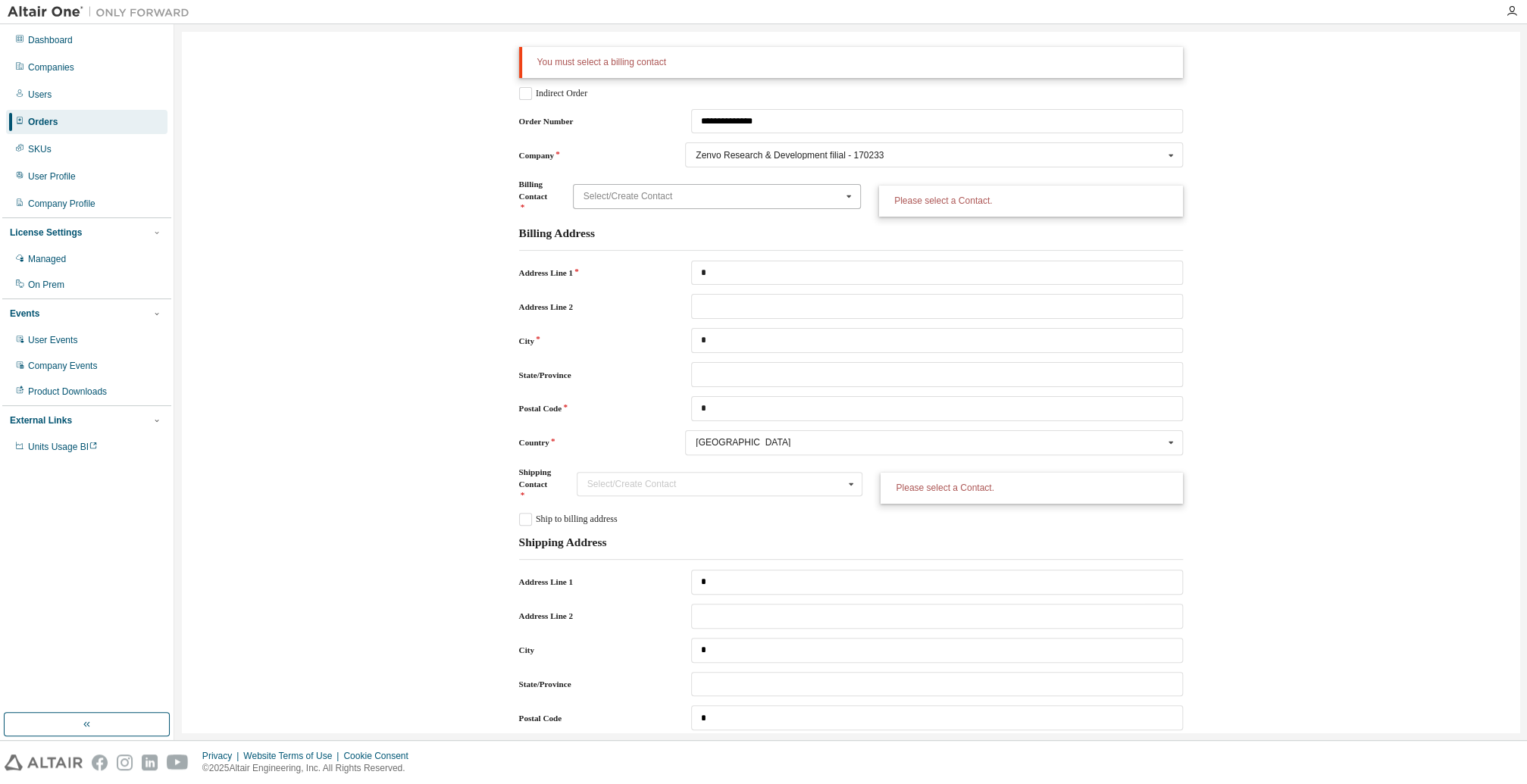
click at [695, 189] on input "Billing Contact" at bounding box center [718, 196] width 287 height 23
click at [715, 193] on input "Billing Contact" at bounding box center [718, 196] width 287 height 23
click at [850, 193] on icon "Billing Contact" at bounding box center [850, 196] width 19 height 23
click at [840, 196] on icon "Billing Contact" at bounding box center [850, 196] width 19 height 23
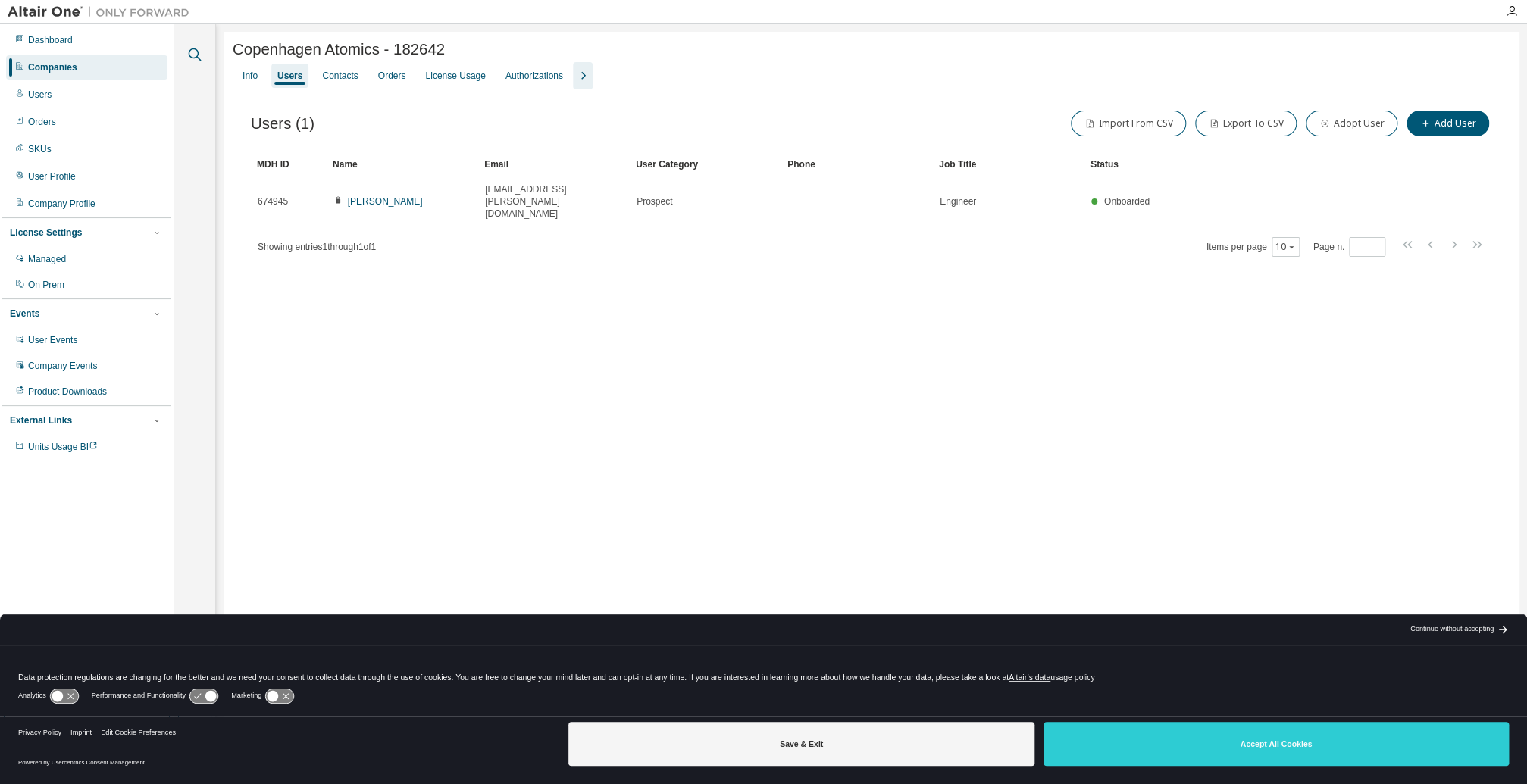
click at [198, 56] on icon "button" at bounding box center [194, 54] width 18 height 18
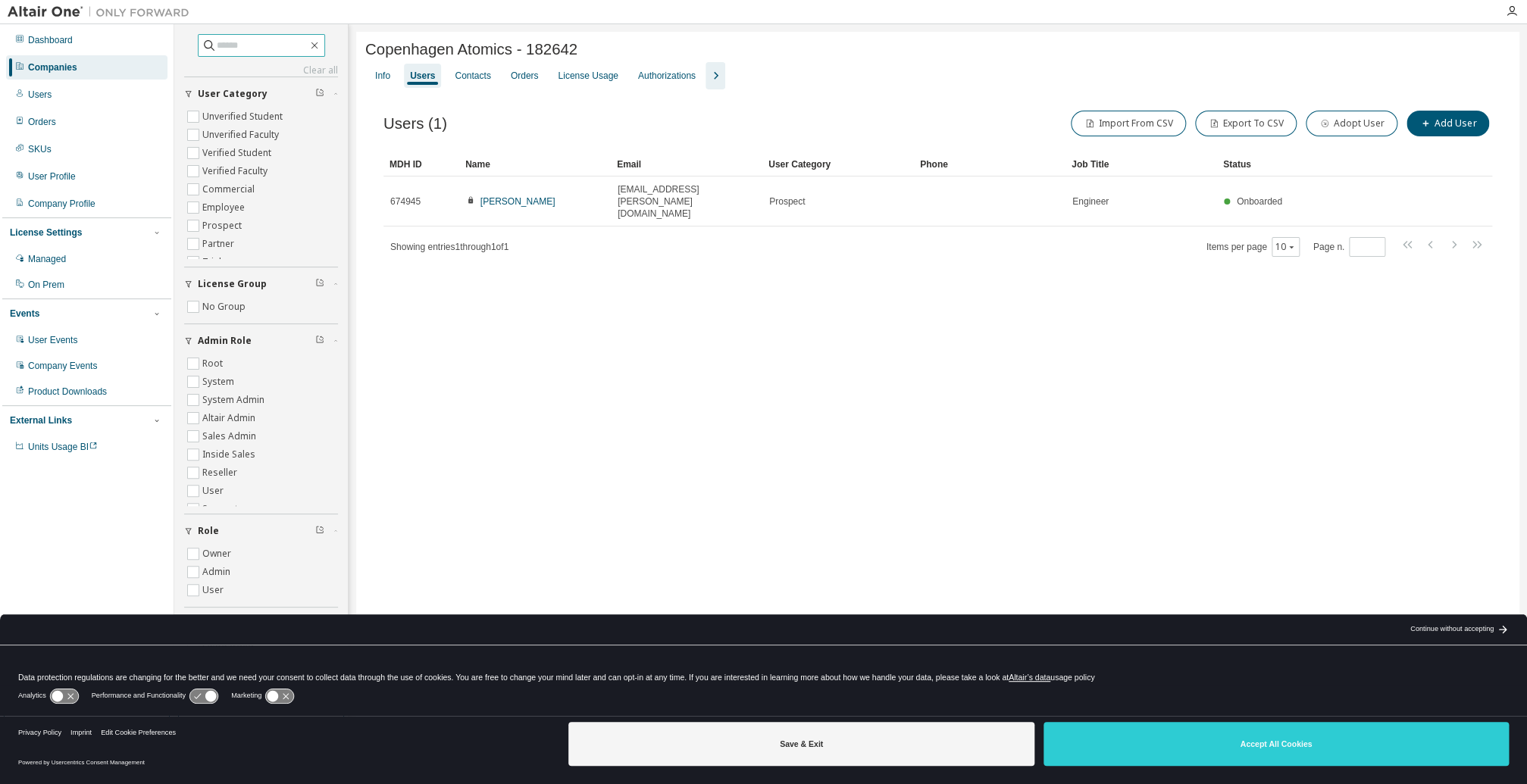
click at [256, 49] on input "text" at bounding box center [262, 45] width 91 height 15
type input "*****"
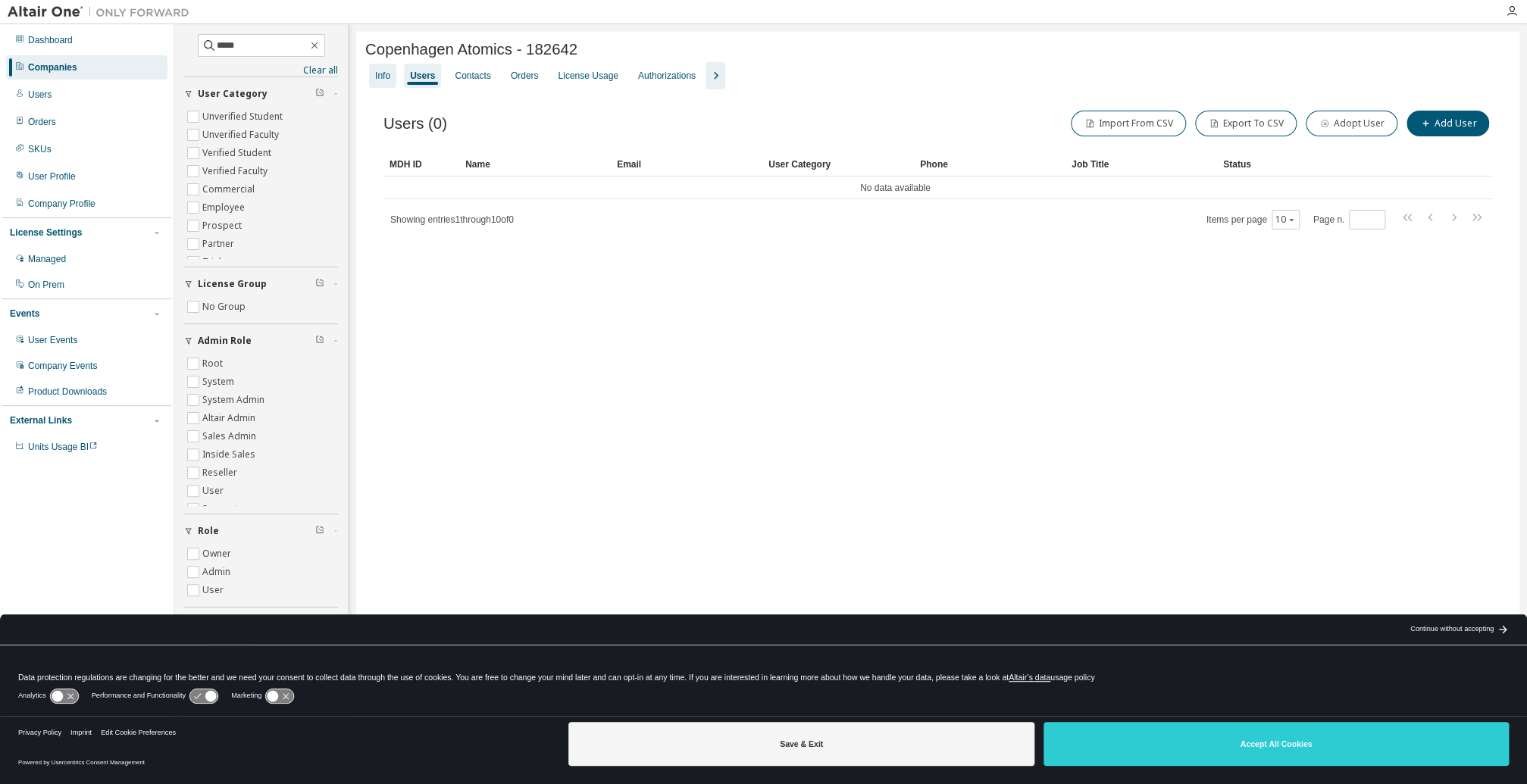
click at [382, 78] on div "Info" at bounding box center [383, 75] width 15 height 12
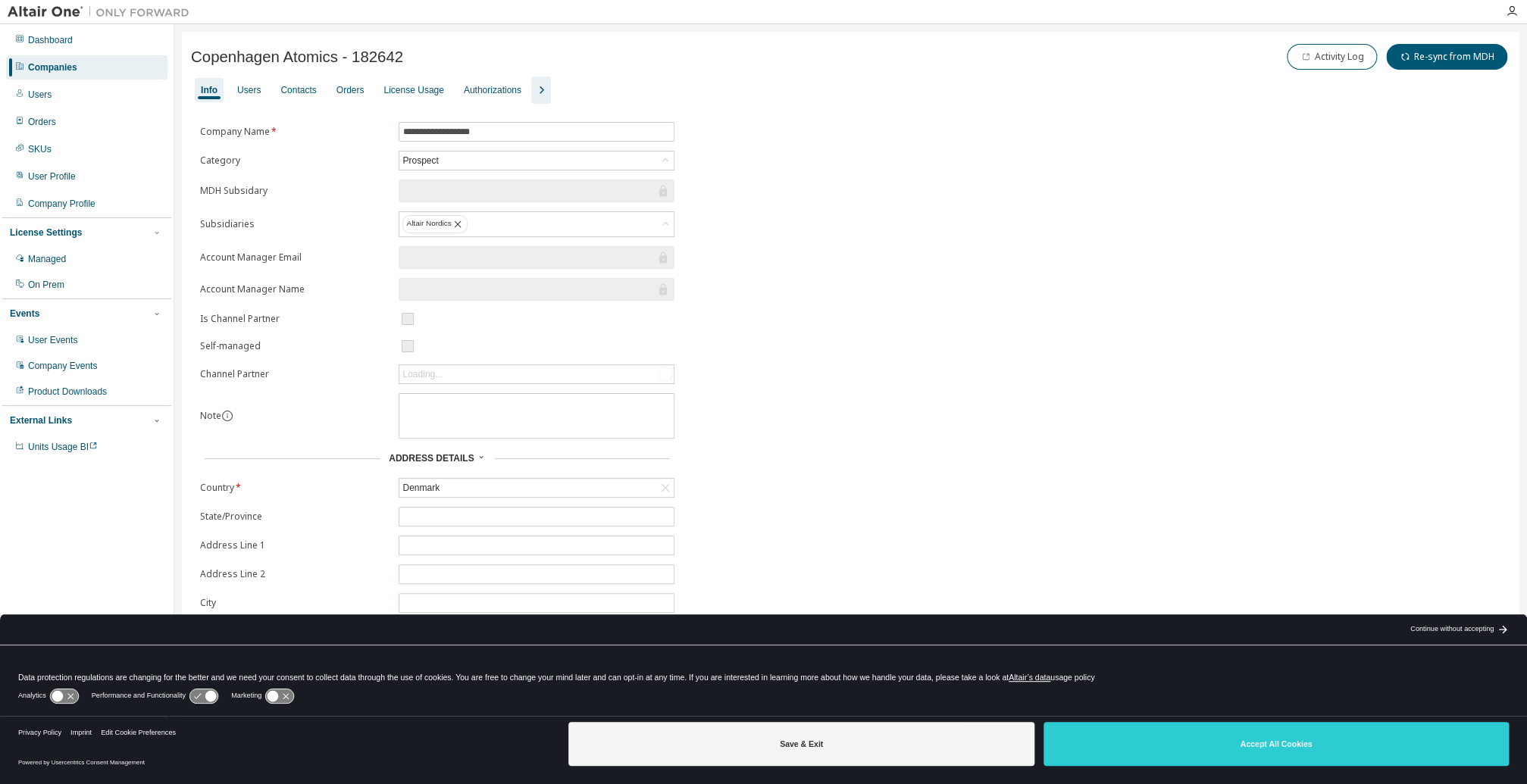
click at [63, 66] on div "Companies" at bounding box center [53, 68] width 50 height 12
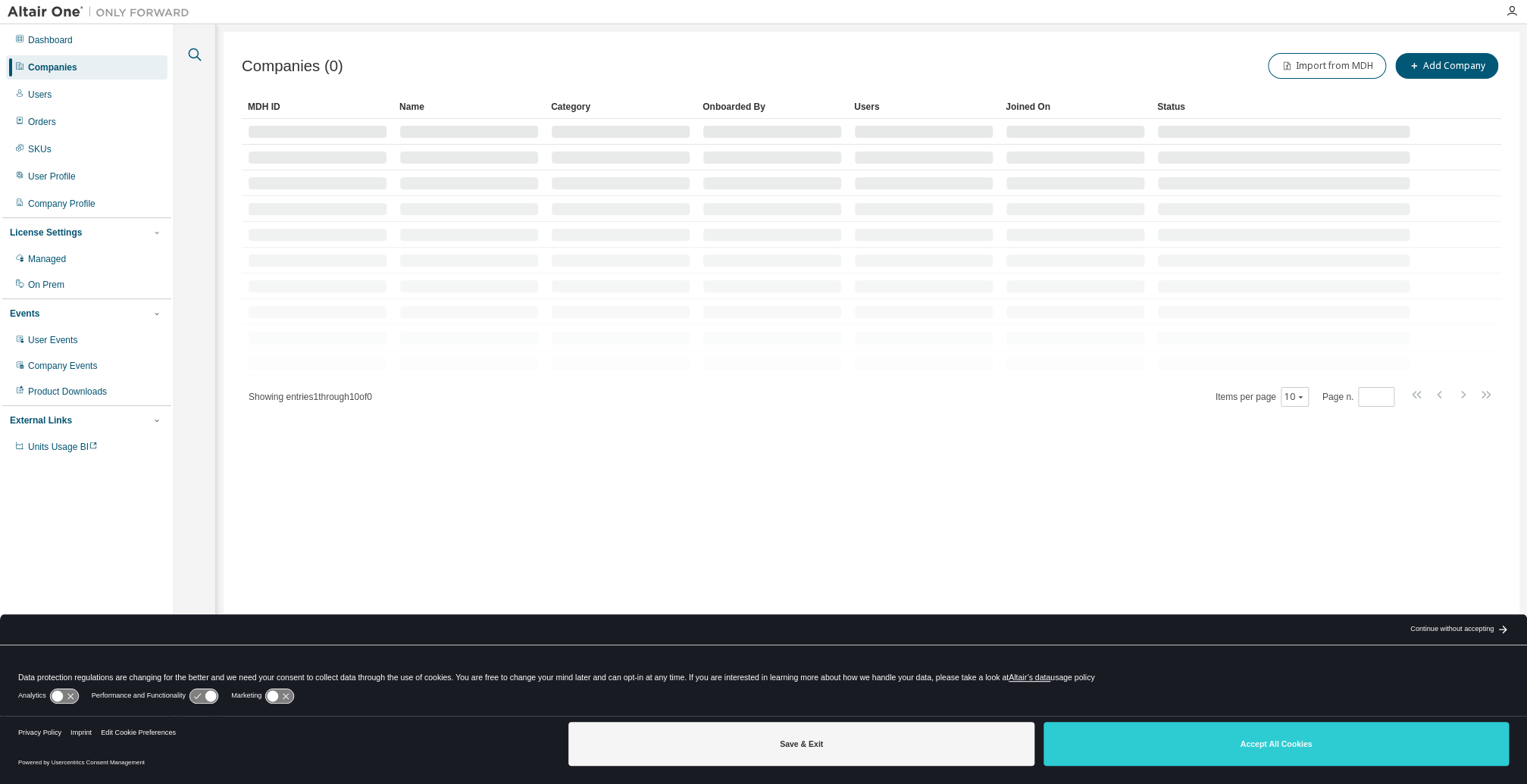
click at [195, 53] on icon "button" at bounding box center [194, 54] width 18 height 18
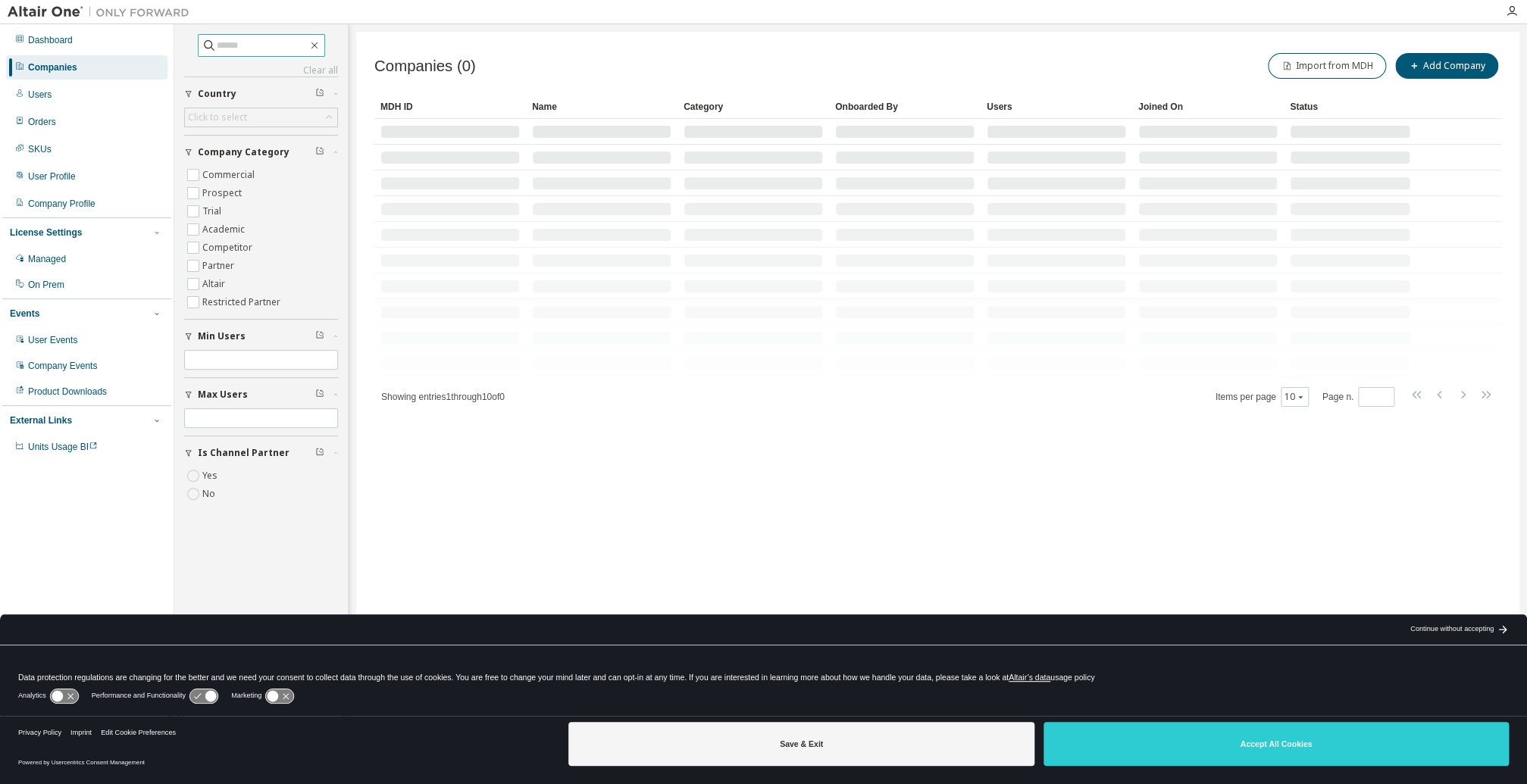
click at [225, 45] on input "text" at bounding box center [262, 45] width 91 height 15
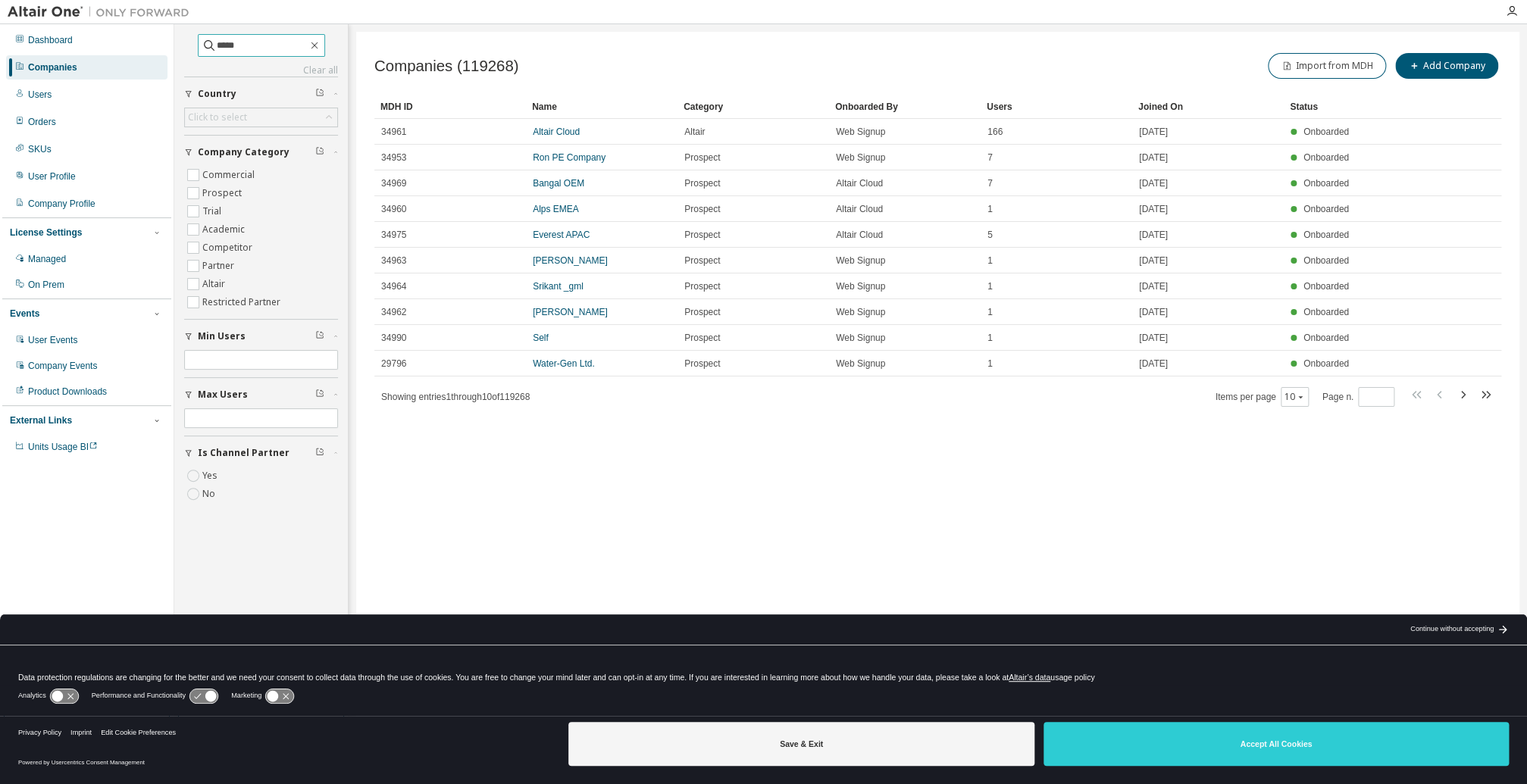
type input "*****"
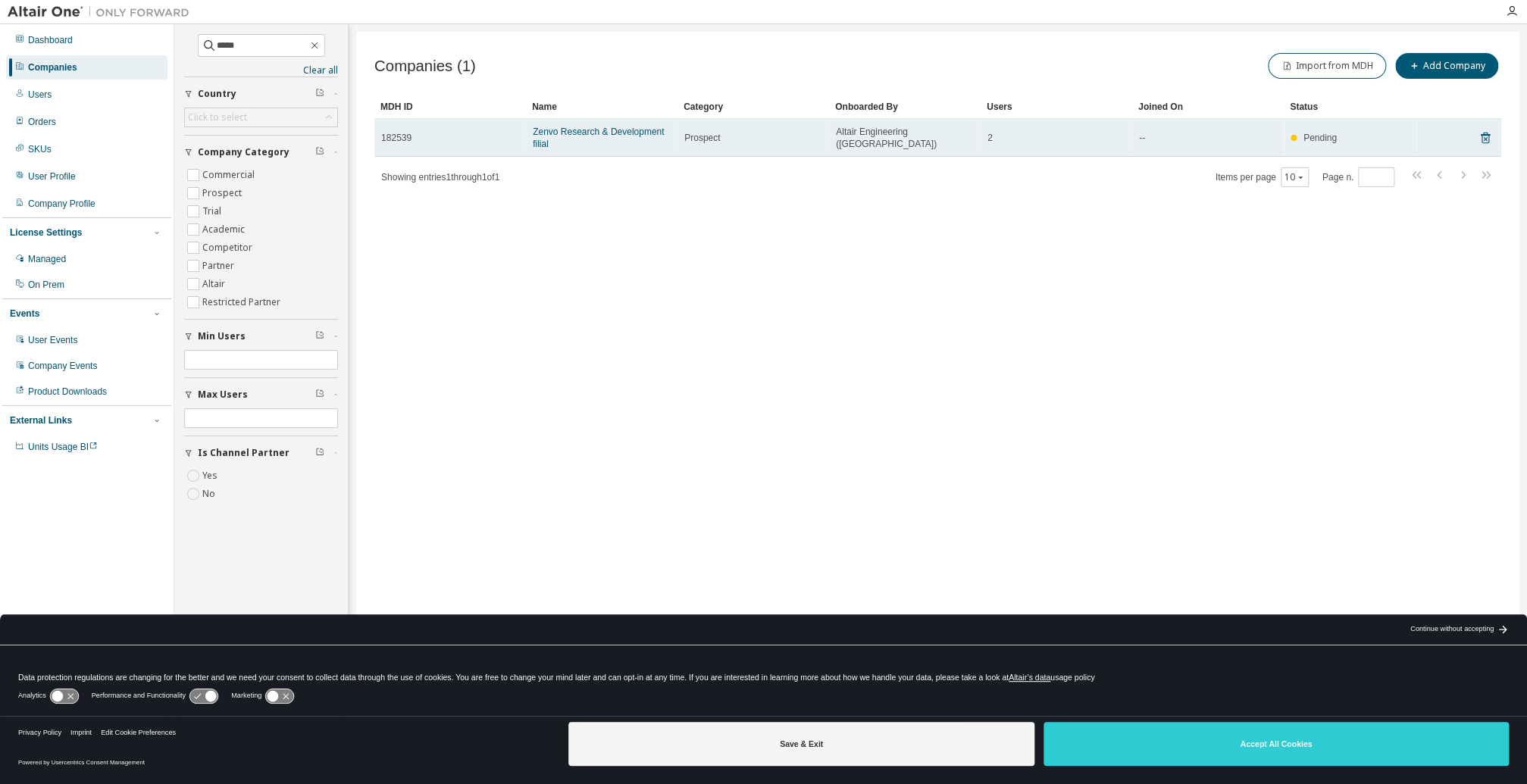
click at [396, 140] on span "182539" at bounding box center [396, 138] width 30 height 12
click at [566, 134] on link "Zenvo Research & Development filial" at bounding box center [598, 138] width 131 height 23
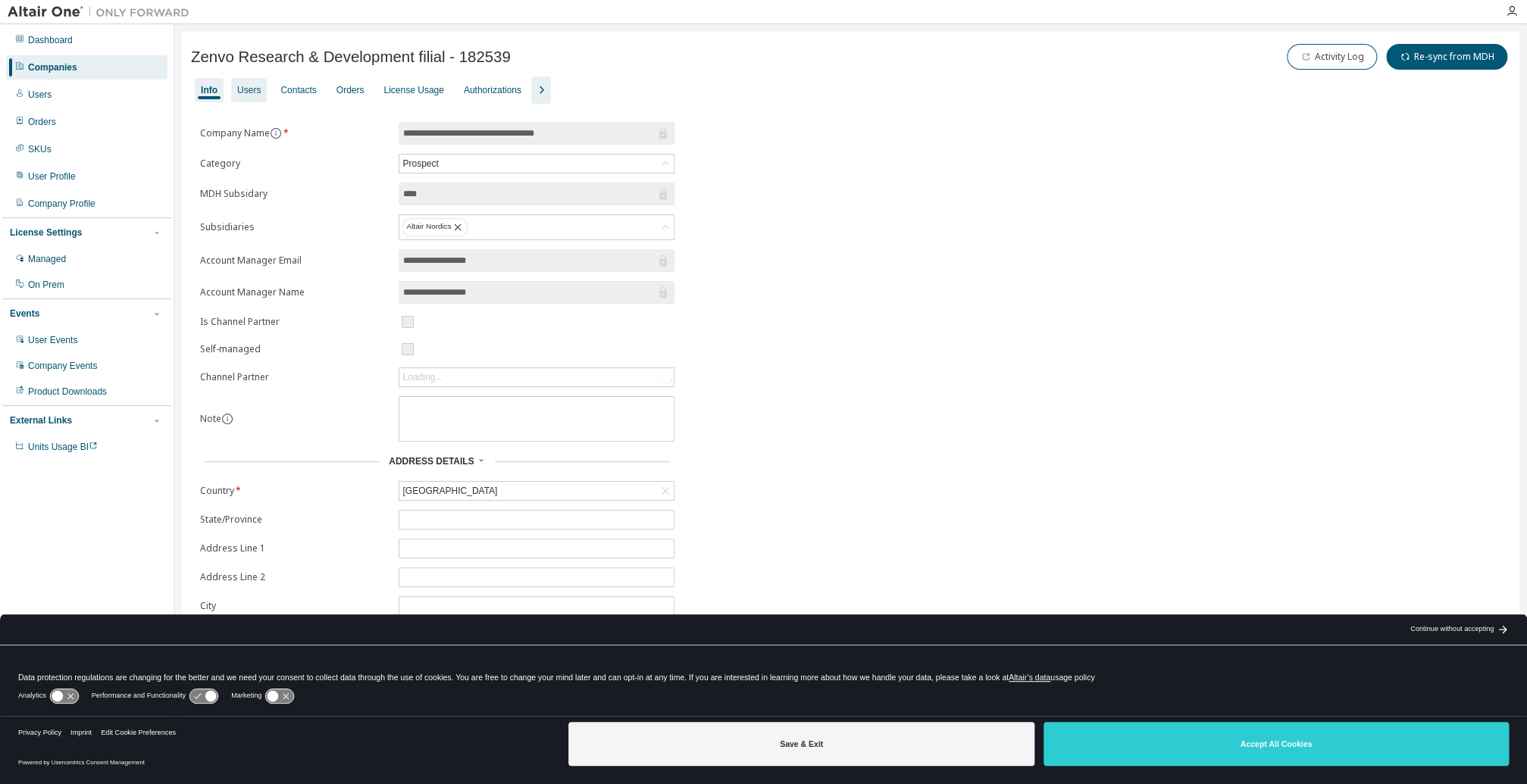
click at [246, 91] on div "Users" at bounding box center [248, 90] width 23 height 12
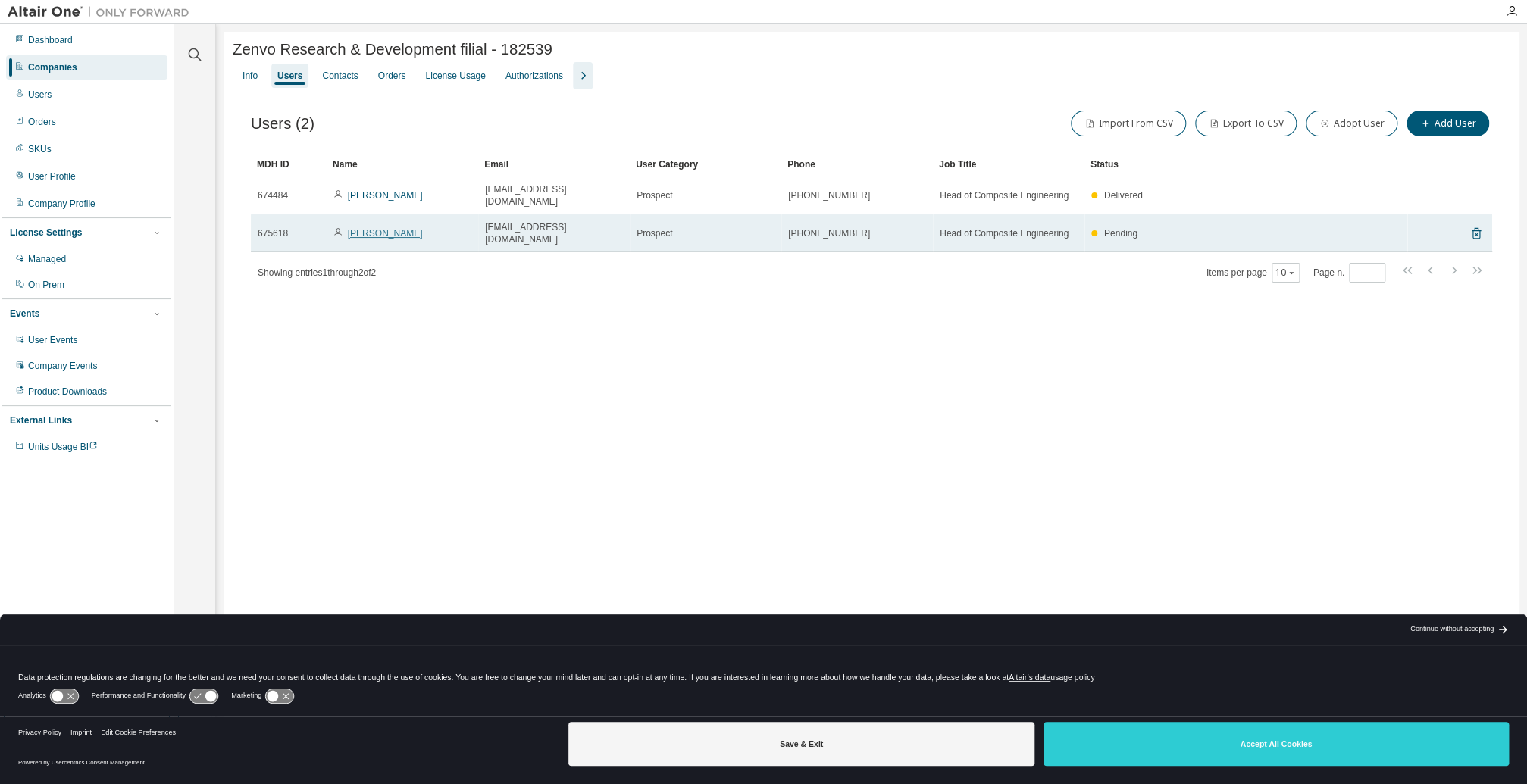
click at [385, 228] on link "[PERSON_NAME]" at bounding box center [385, 233] width 75 height 10
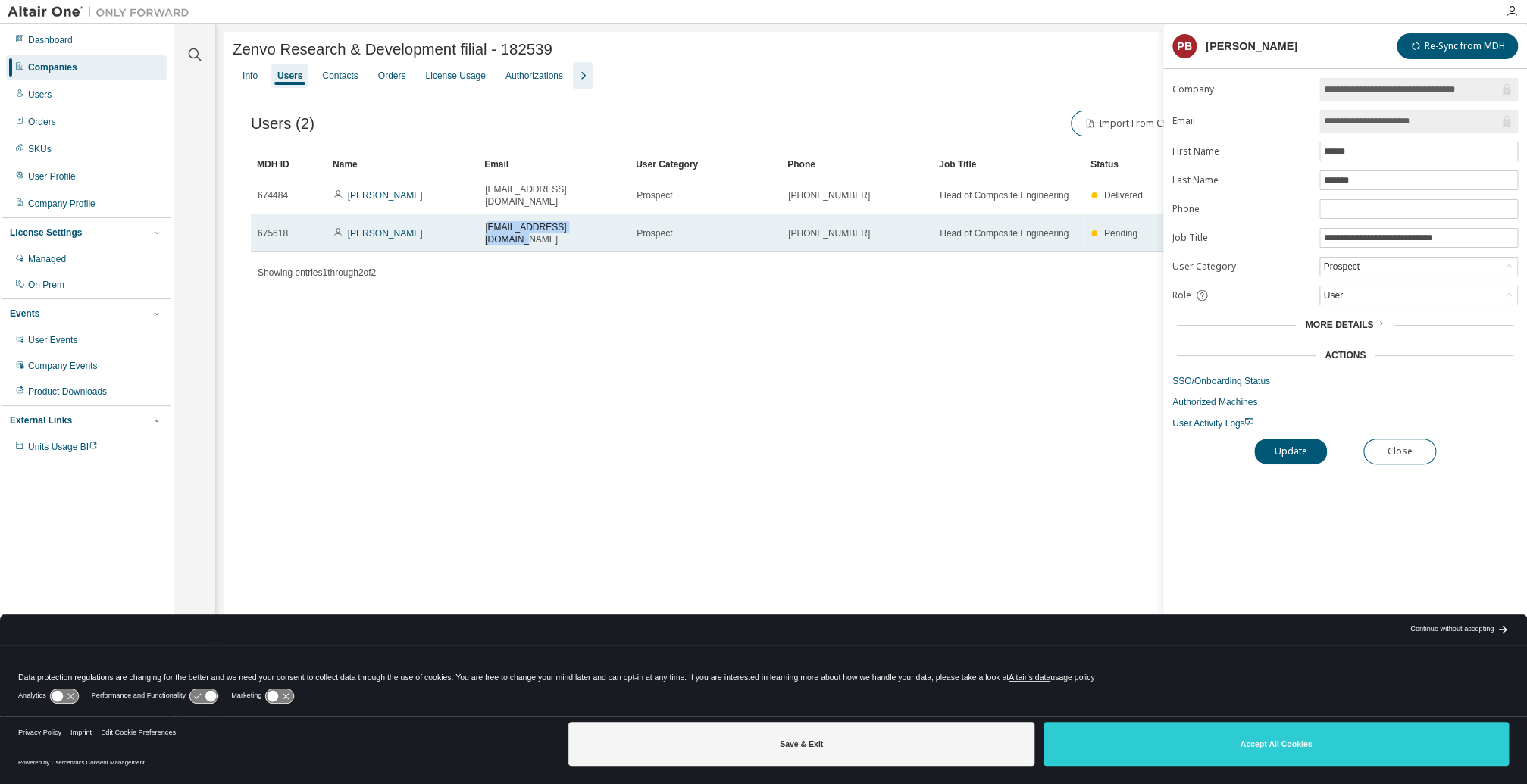
drag, startPoint x: 571, startPoint y: 220, endPoint x: 481, endPoint y: 221, distance: 90.0
click at [481, 221] on td "pb@zenvoautomotive.com" at bounding box center [553, 233] width 152 height 38
drag, startPoint x: 482, startPoint y: 221, endPoint x: 548, endPoint y: 218, distance: 66.1
copy span "pb@zenvoautomotive.com"
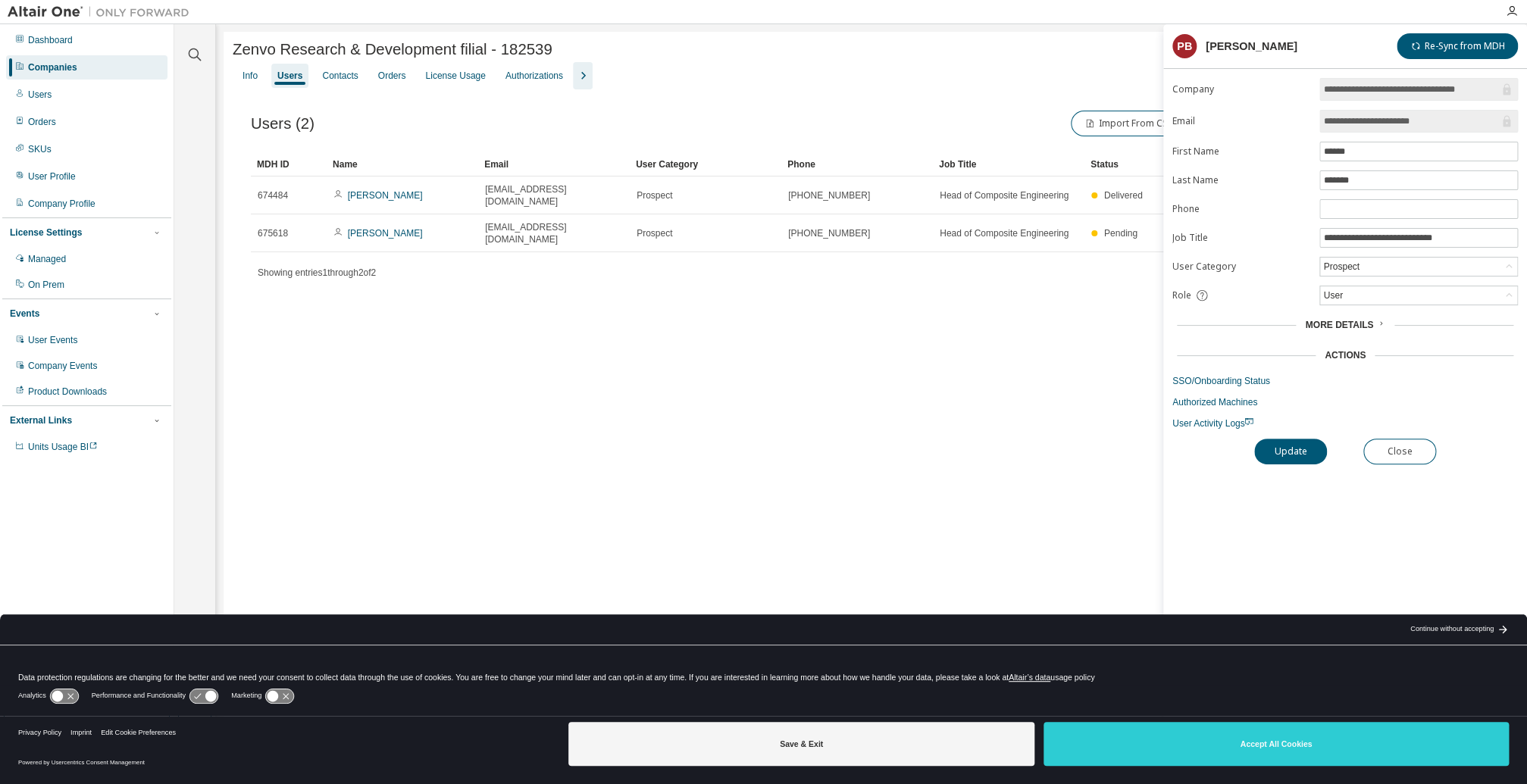
click at [63, 62] on div "Companies" at bounding box center [53, 68] width 50 height 12
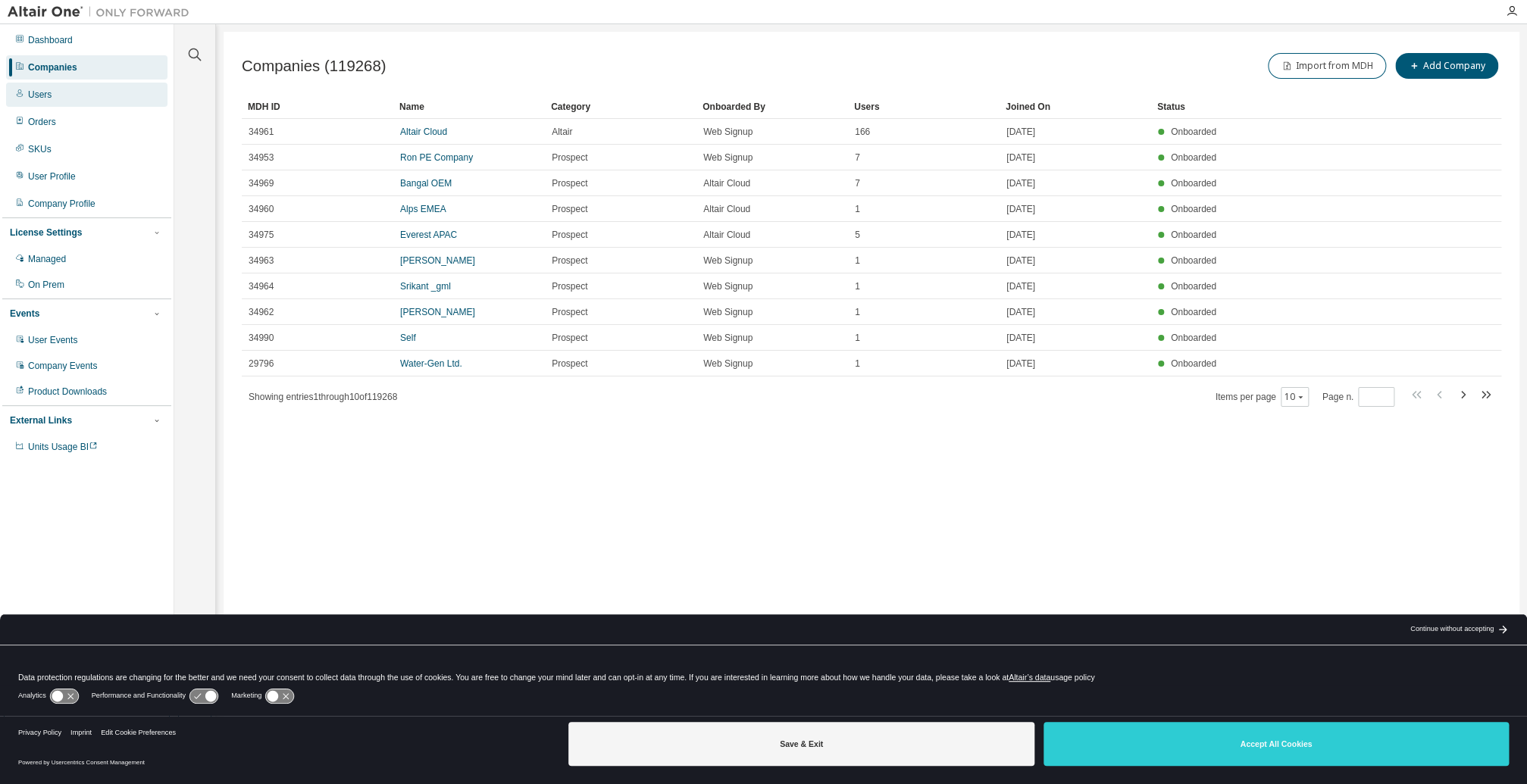
click at [53, 90] on div "Users" at bounding box center [86, 94] width 161 height 24
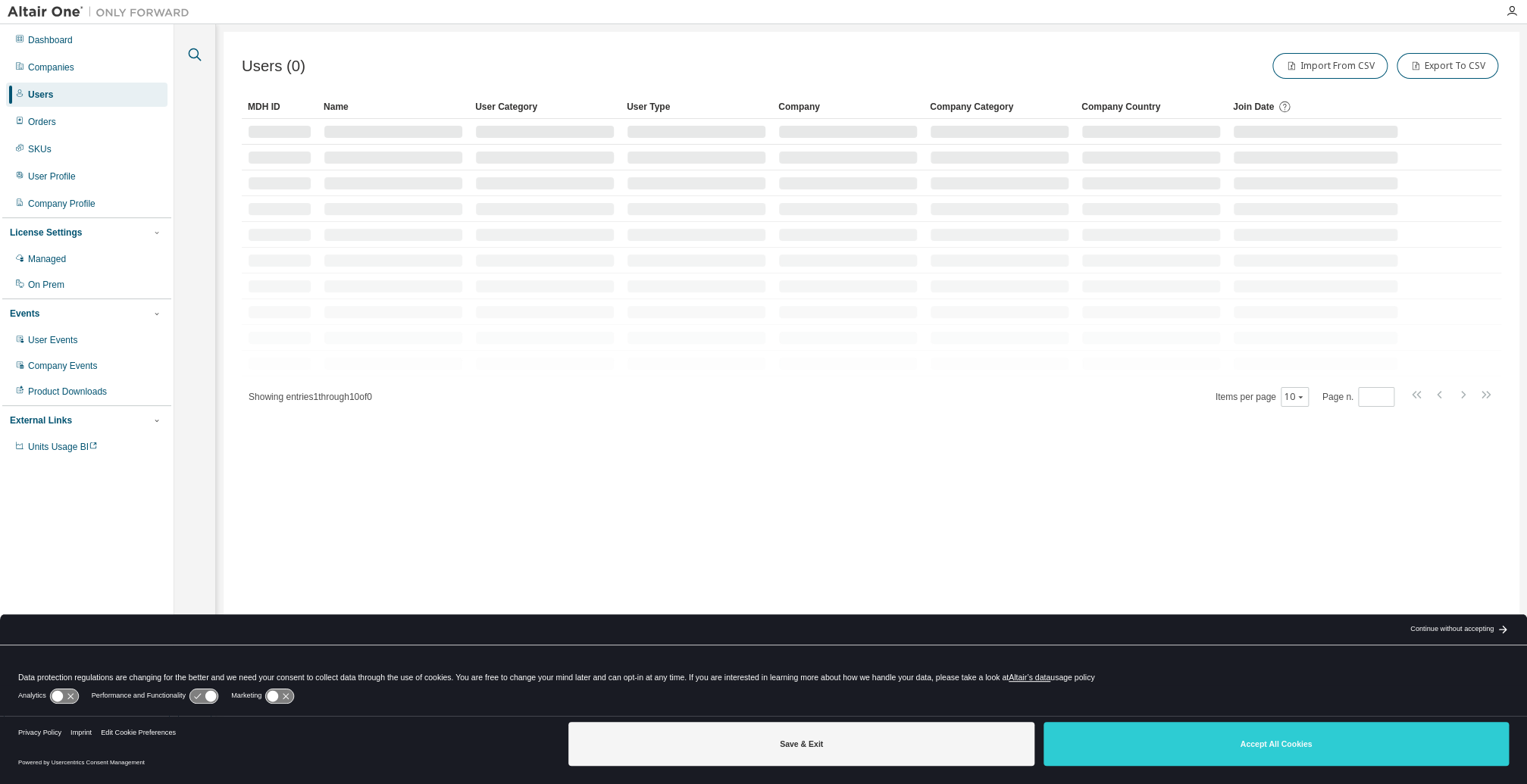
click at [193, 56] on icon "button" at bounding box center [194, 54] width 18 height 18
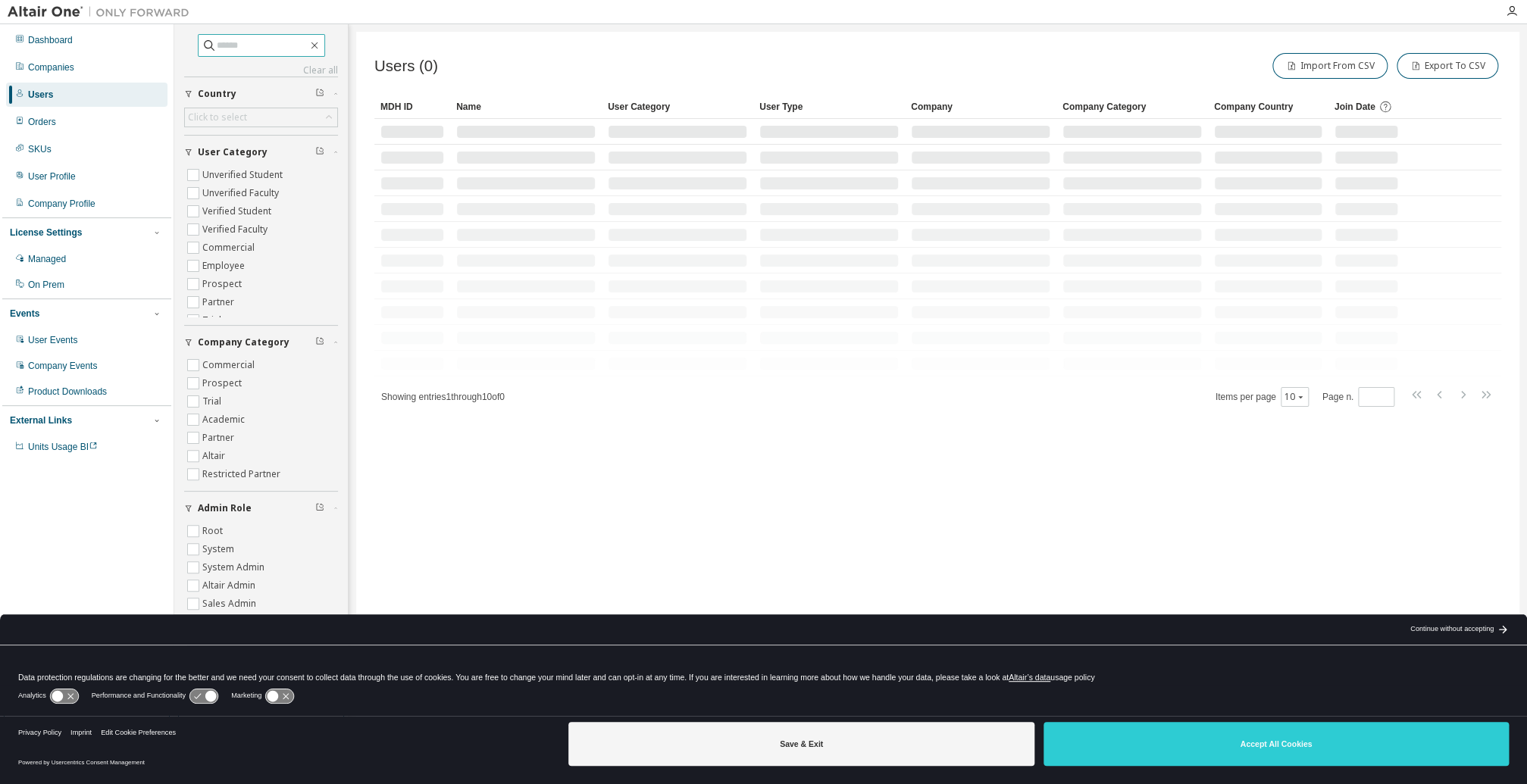
click at [237, 45] on input "text" at bounding box center [262, 45] width 91 height 15
paste input "**********"
type input "**********"
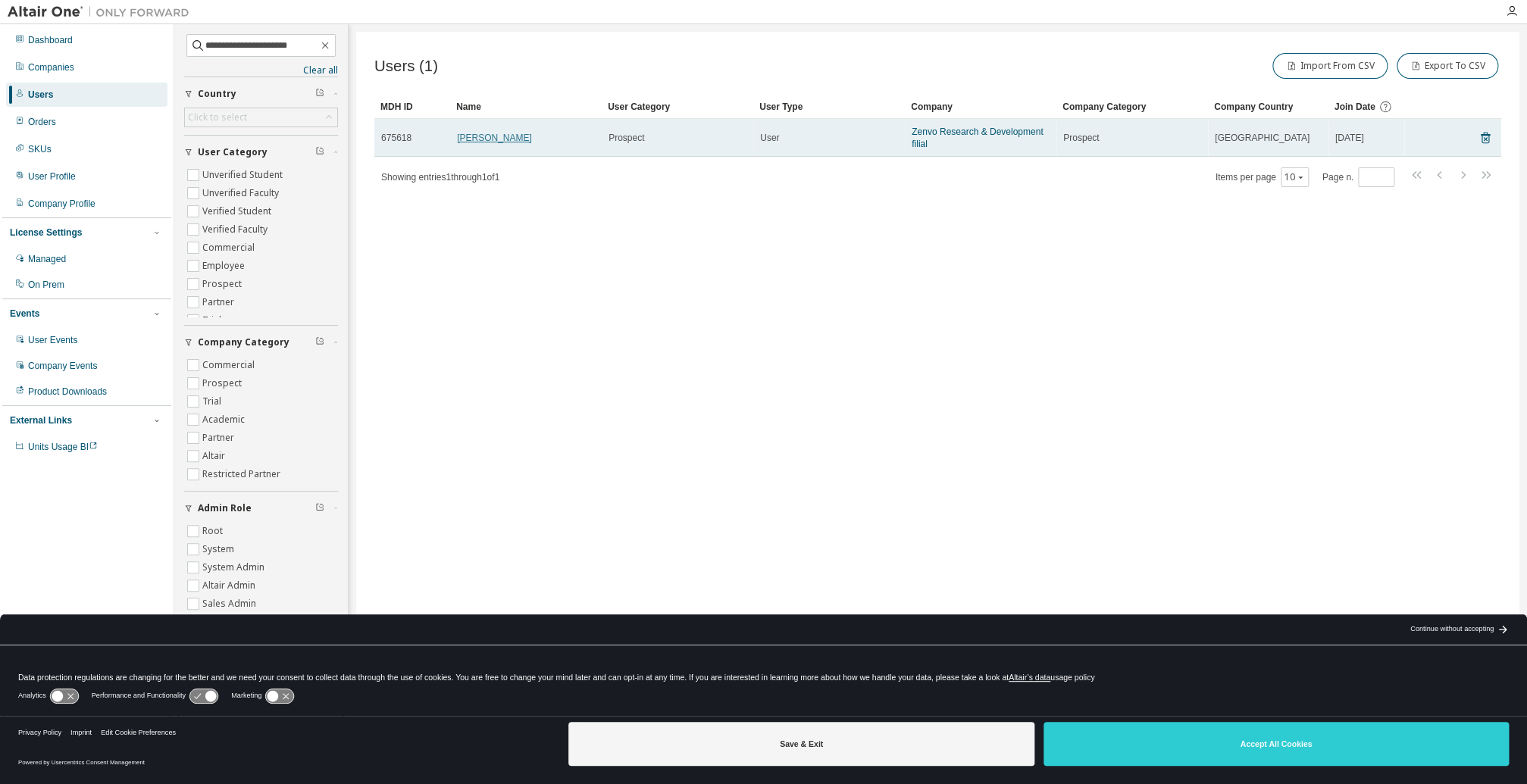
click at [504, 136] on link "[PERSON_NAME]" at bounding box center [495, 138] width 75 height 10
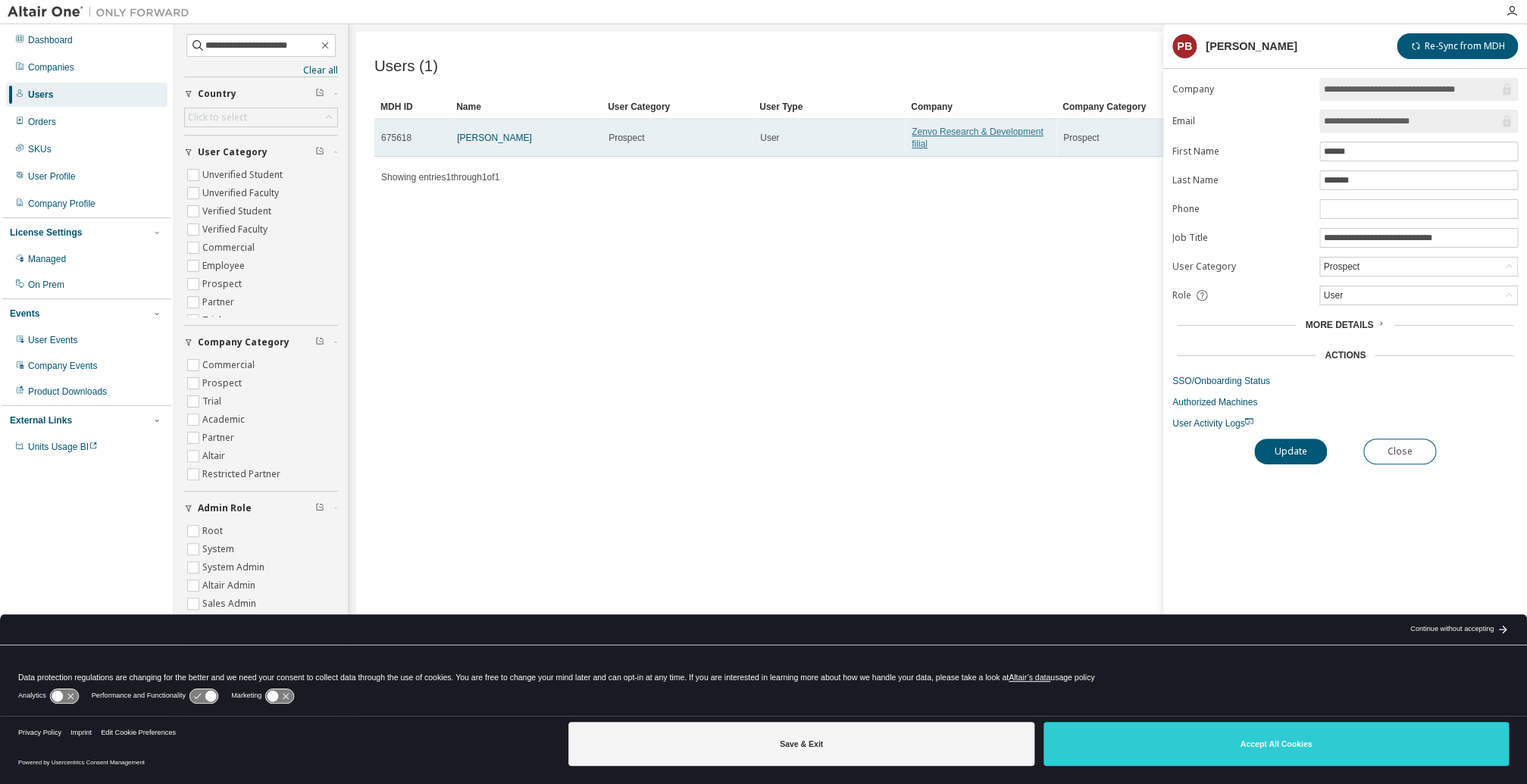
click at [923, 136] on link "Zenvo Research & Development filial" at bounding box center [977, 138] width 131 height 23
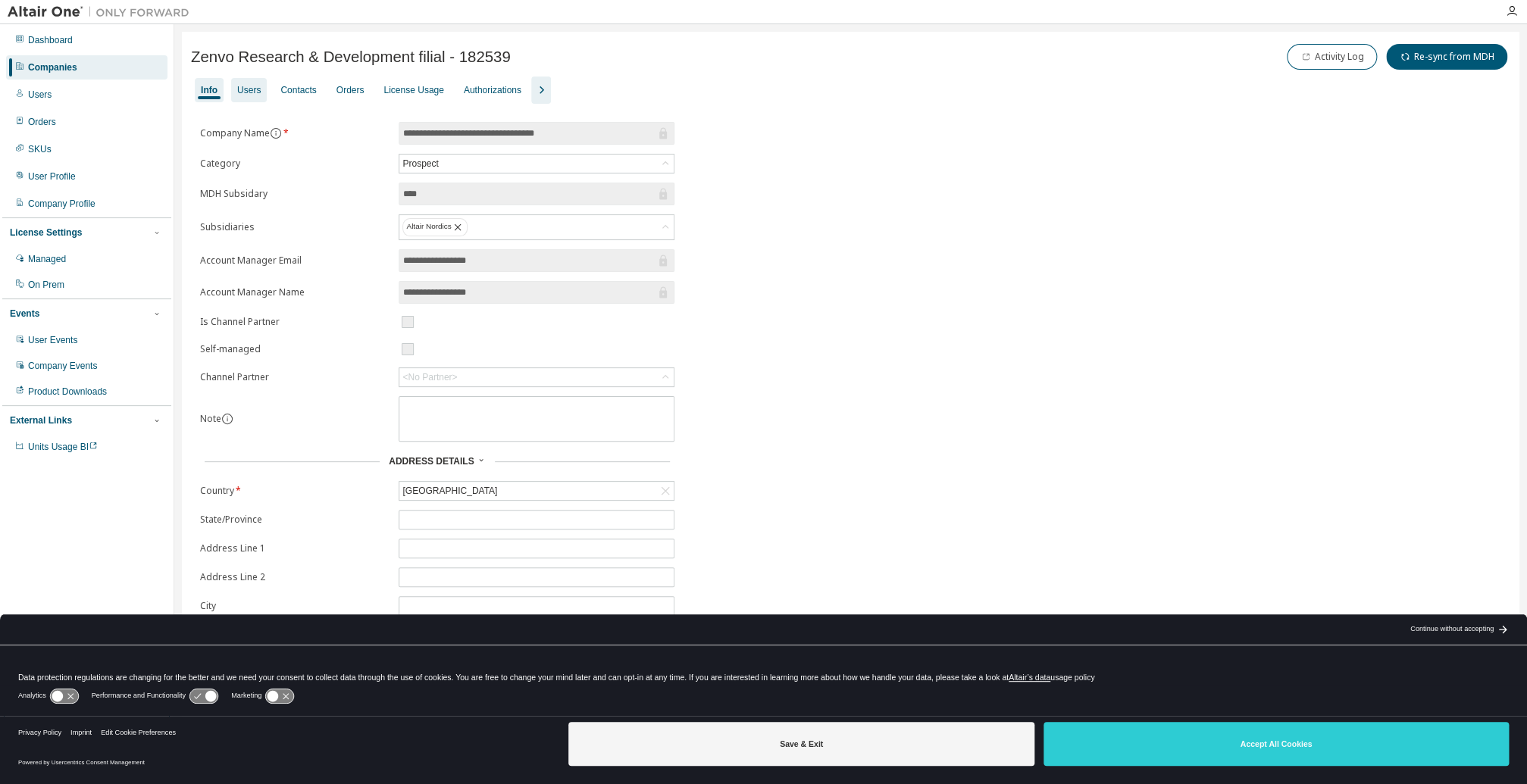
click at [248, 87] on div "Users" at bounding box center [248, 90] width 23 height 12
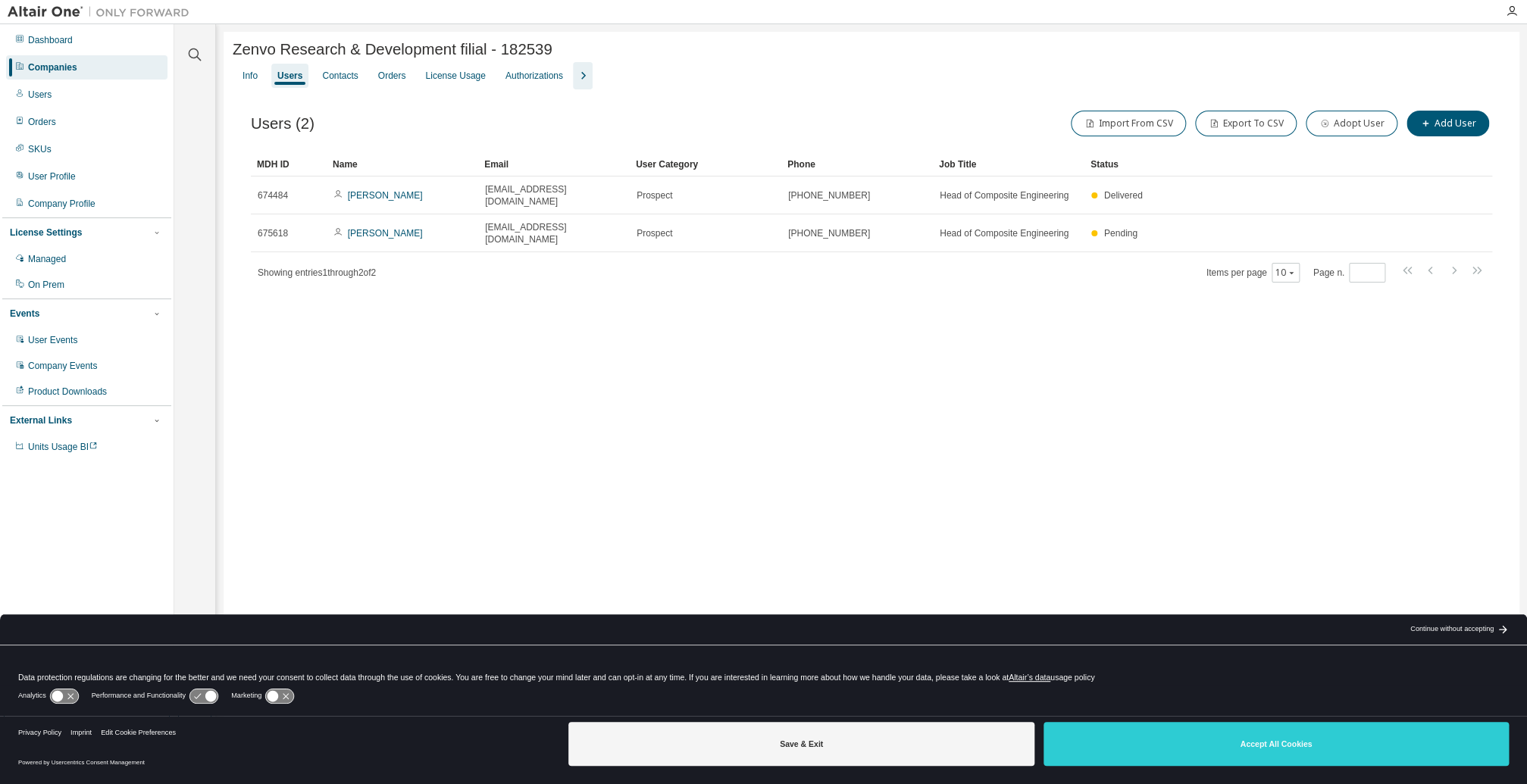
click at [800, 39] on div "Zenvo Research & Development filial - 182539 Clear Load Save Save As Field Oper…" at bounding box center [871, 382] width 1296 height 701
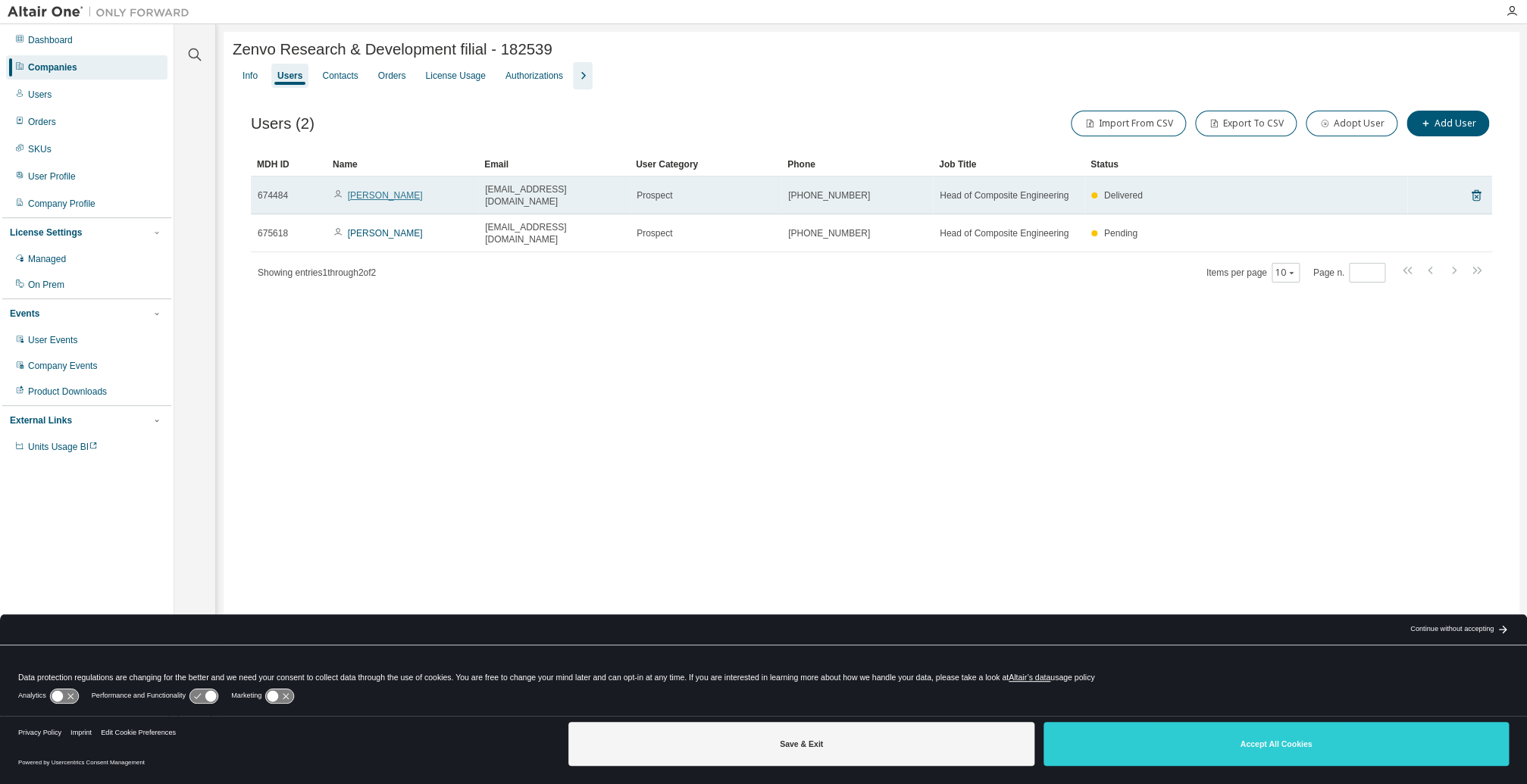
click at [387, 193] on link "[PERSON_NAME]" at bounding box center [385, 195] width 75 height 10
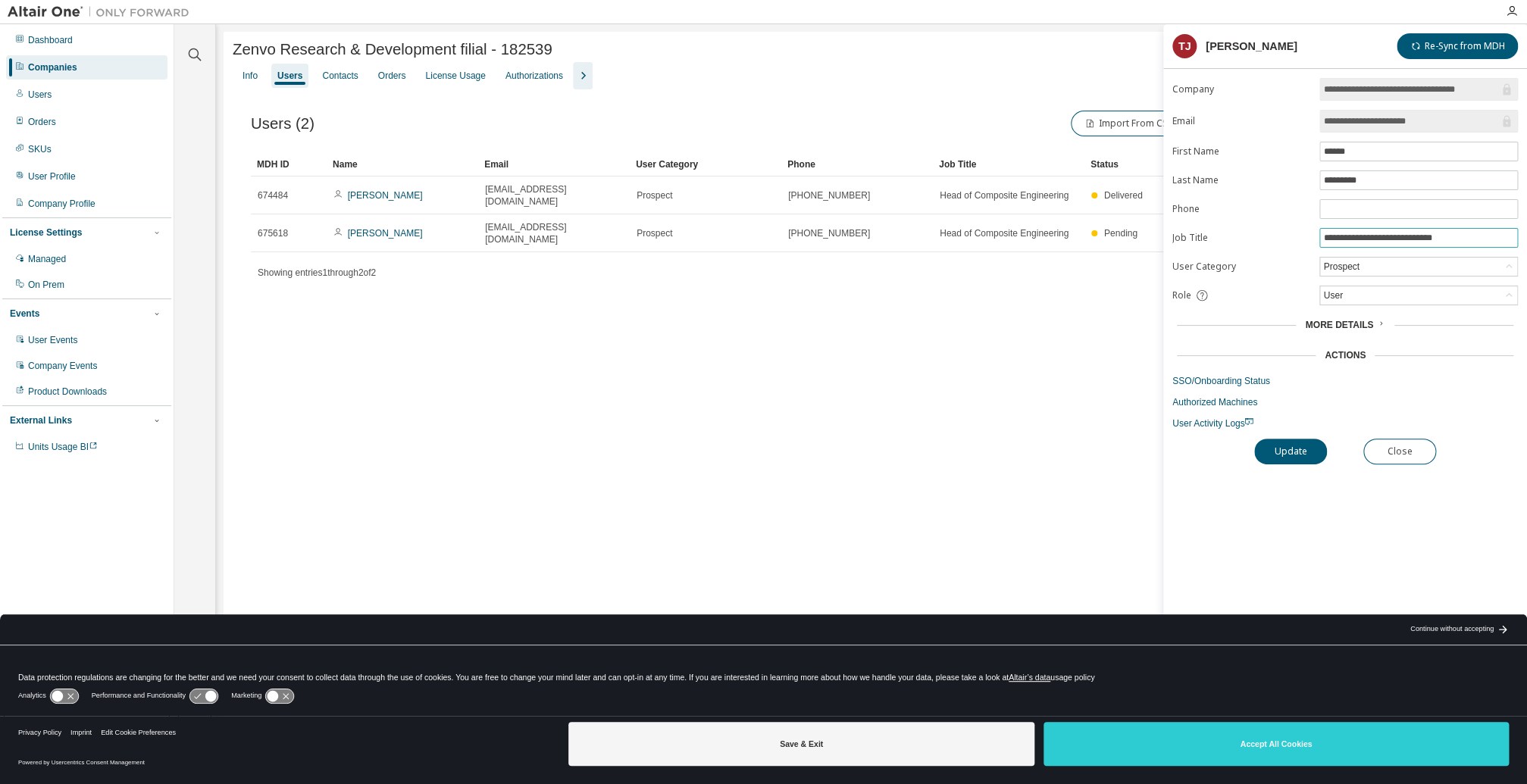
drag, startPoint x: 1399, startPoint y: 234, endPoint x: 1256, endPoint y: 228, distance: 143.1
click at [1256, 228] on form "**********" at bounding box center [1345, 253] width 346 height 352
paste input "**"
type input "**********"
click at [1308, 451] on button "Update" at bounding box center [1291, 451] width 73 height 26
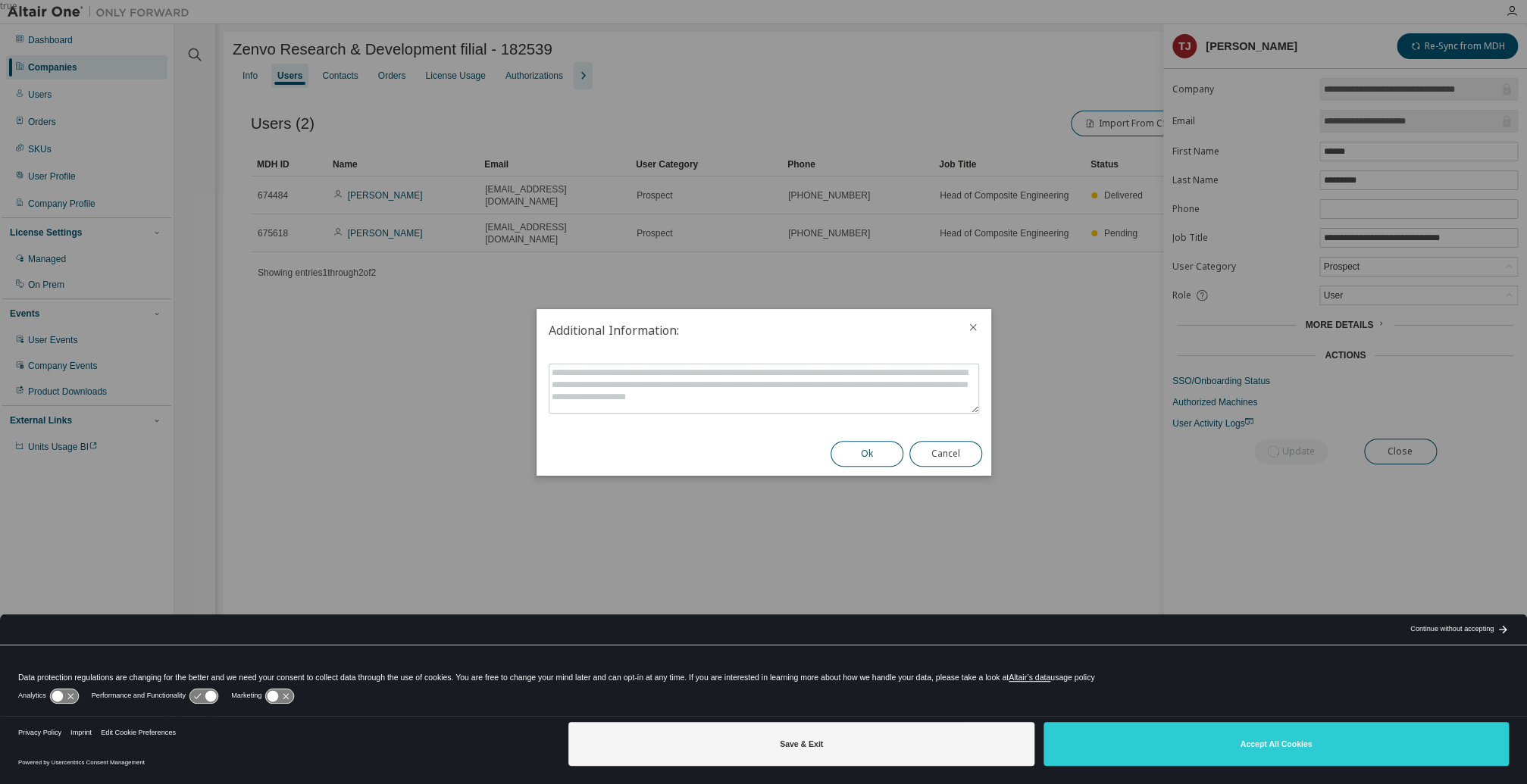
click at [856, 453] on button "Ok" at bounding box center [867, 454] width 73 height 26
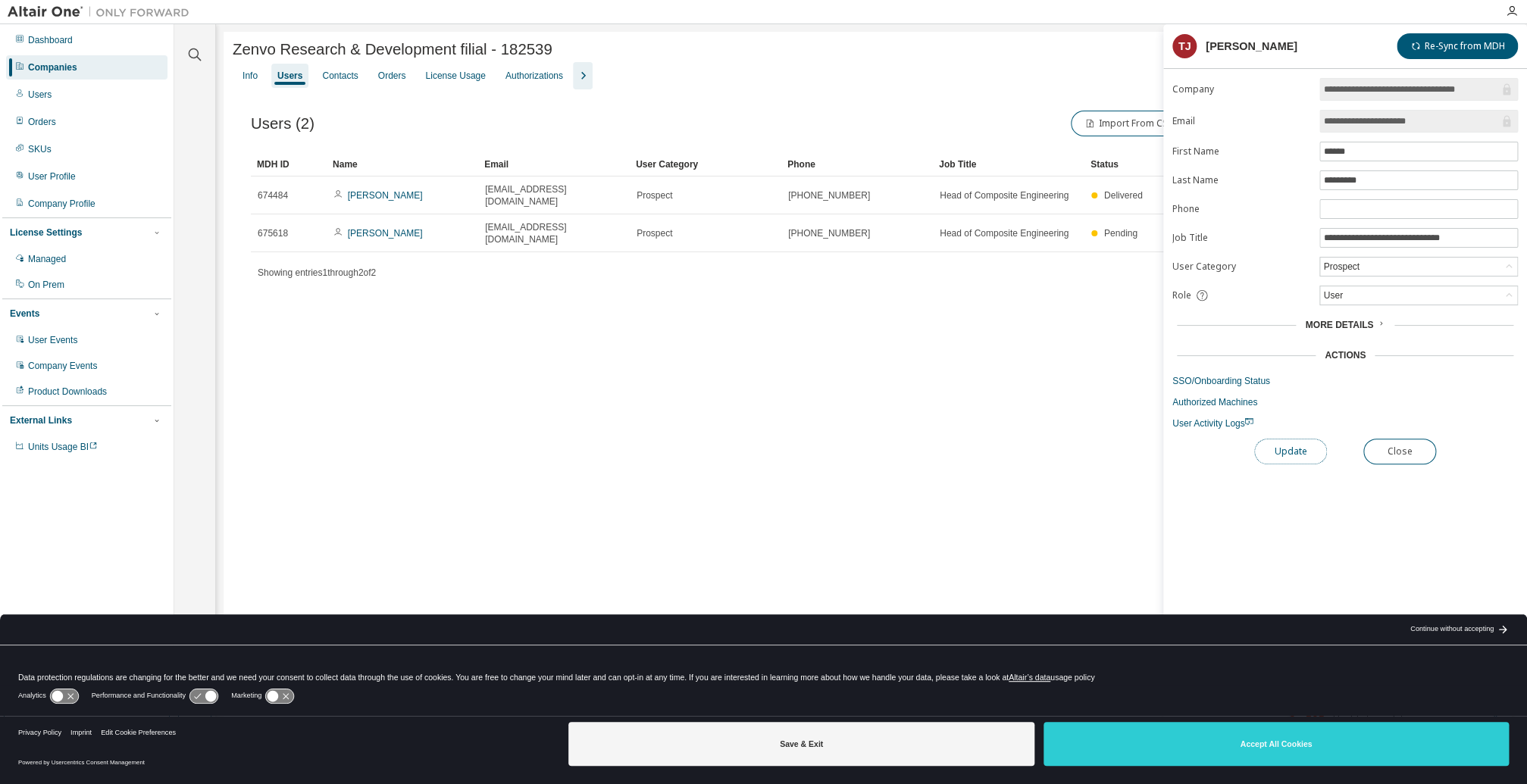
click at [1284, 451] on button "Update" at bounding box center [1291, 451] width 73 height 26
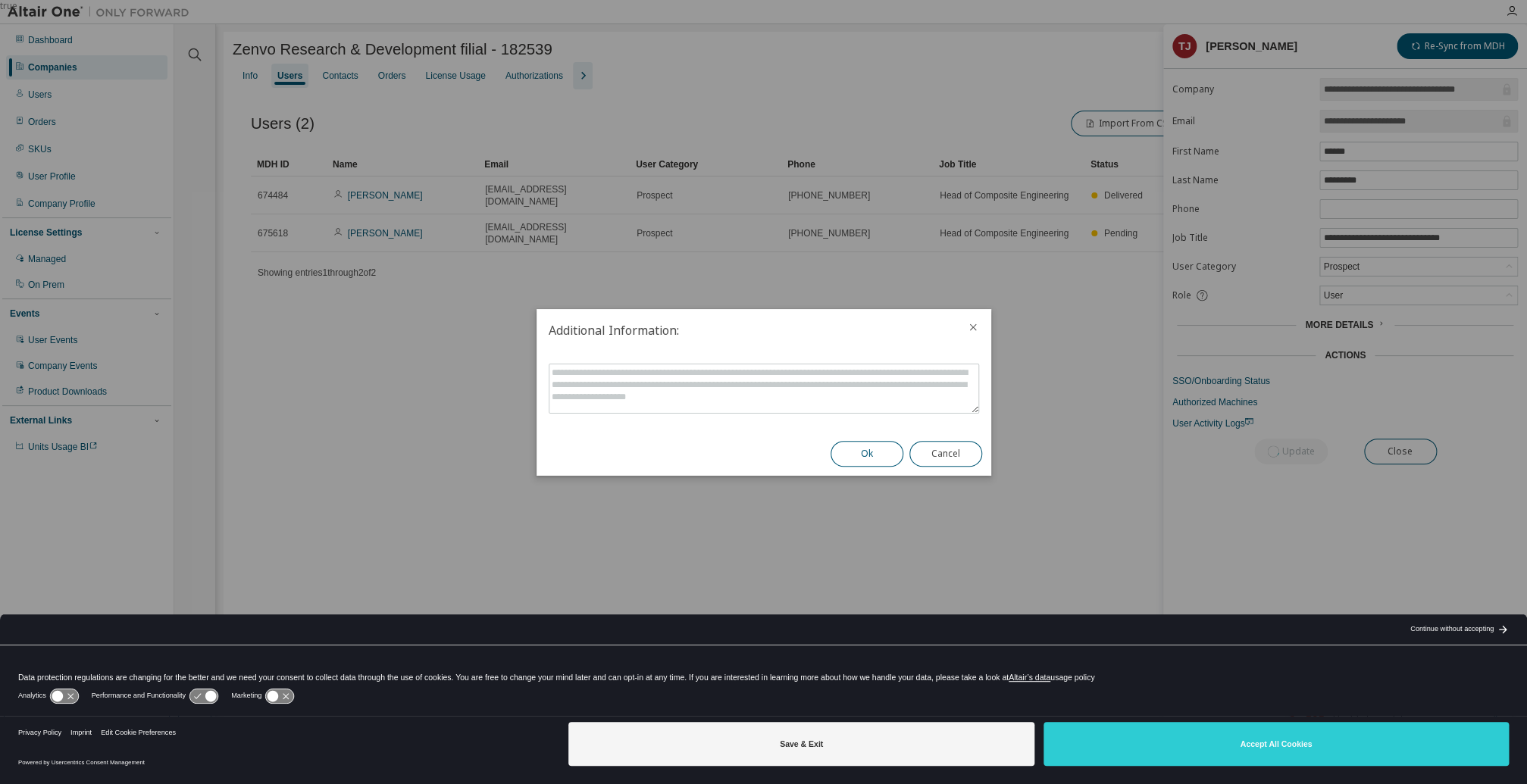
click at [892, 455] on button "Ok" at bounding box center [867, 454] width 73 height 26
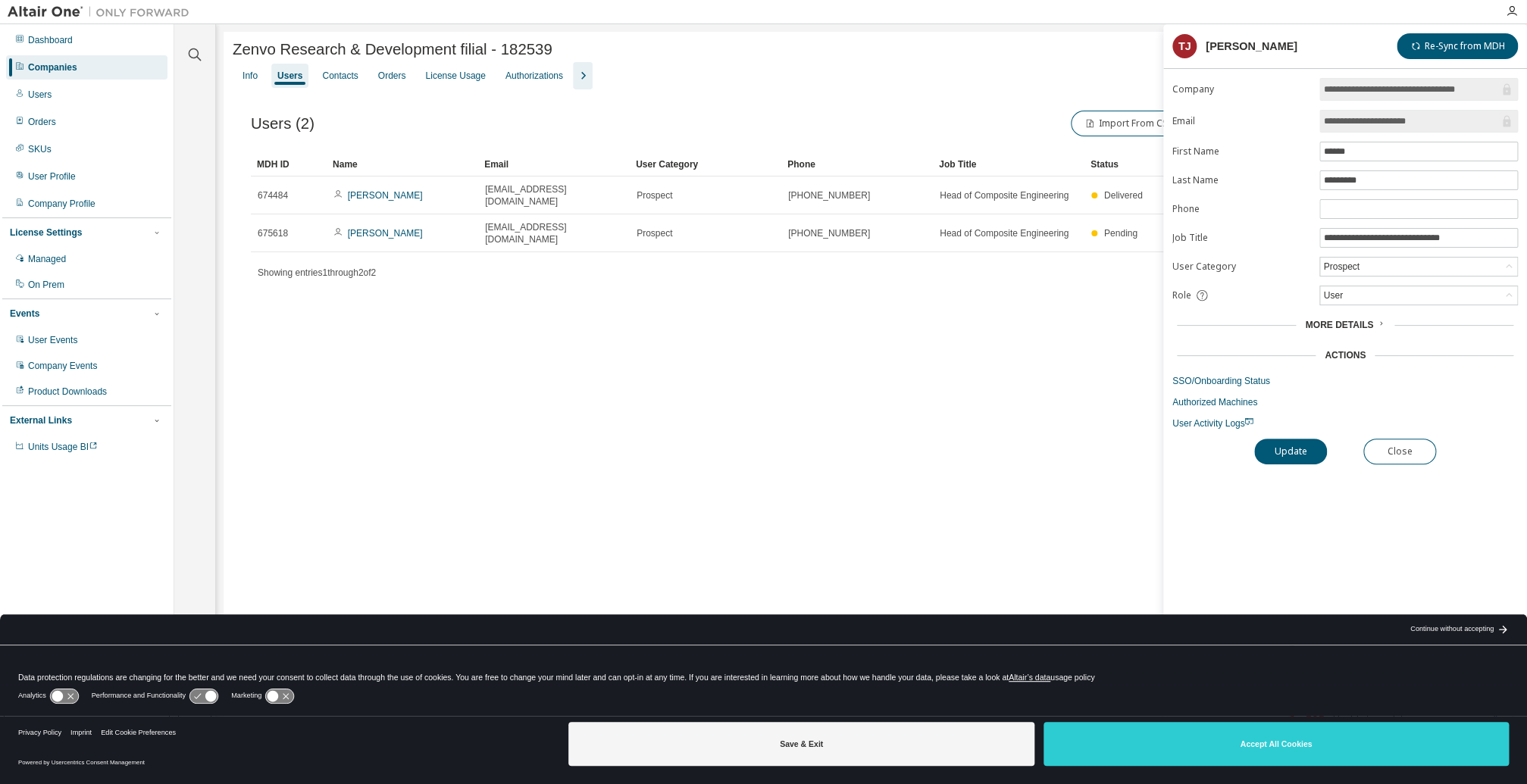
click at [288, 82] on div "Users" at bounding box center [289, 75] width 25 height 12
click at [345, 79] on div "Contacts" at bounding box center [340, 75] width 36 height 12
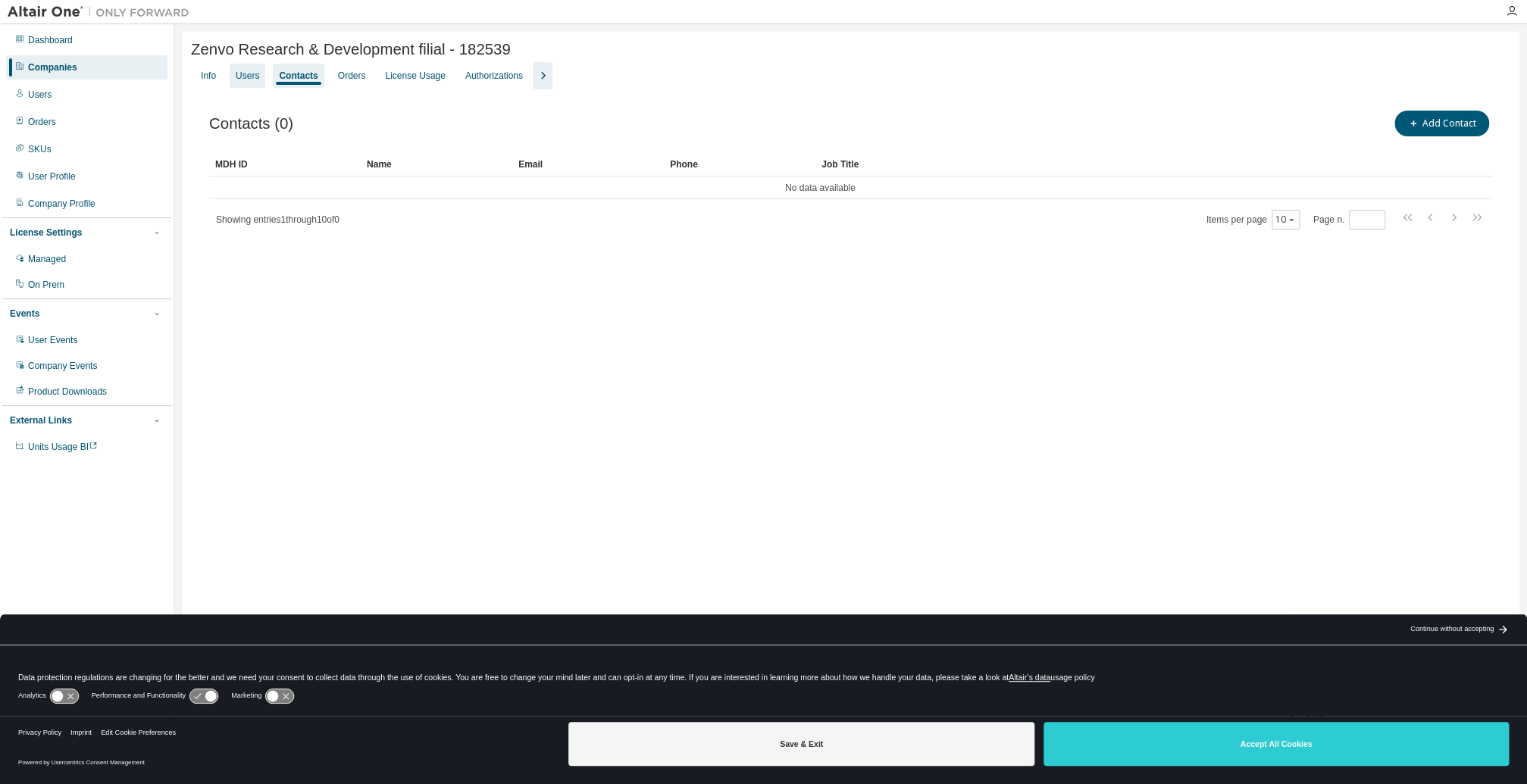
click at [253, 74] on div "Users" at bounding box center [247, 75] width 23 height 12
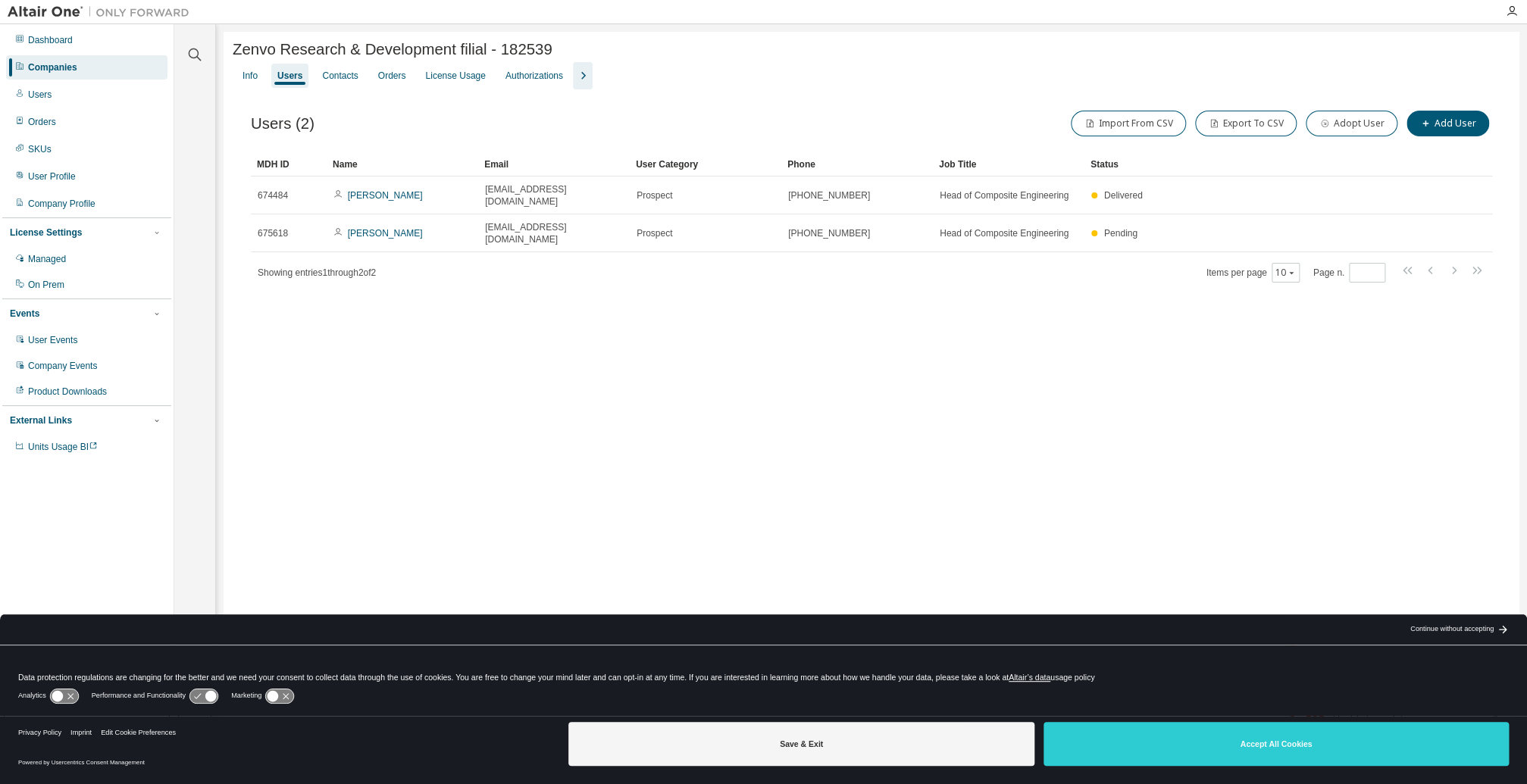
click at [286, 80] on div "Users" at bounding box center [289, 75] width 25 height 12
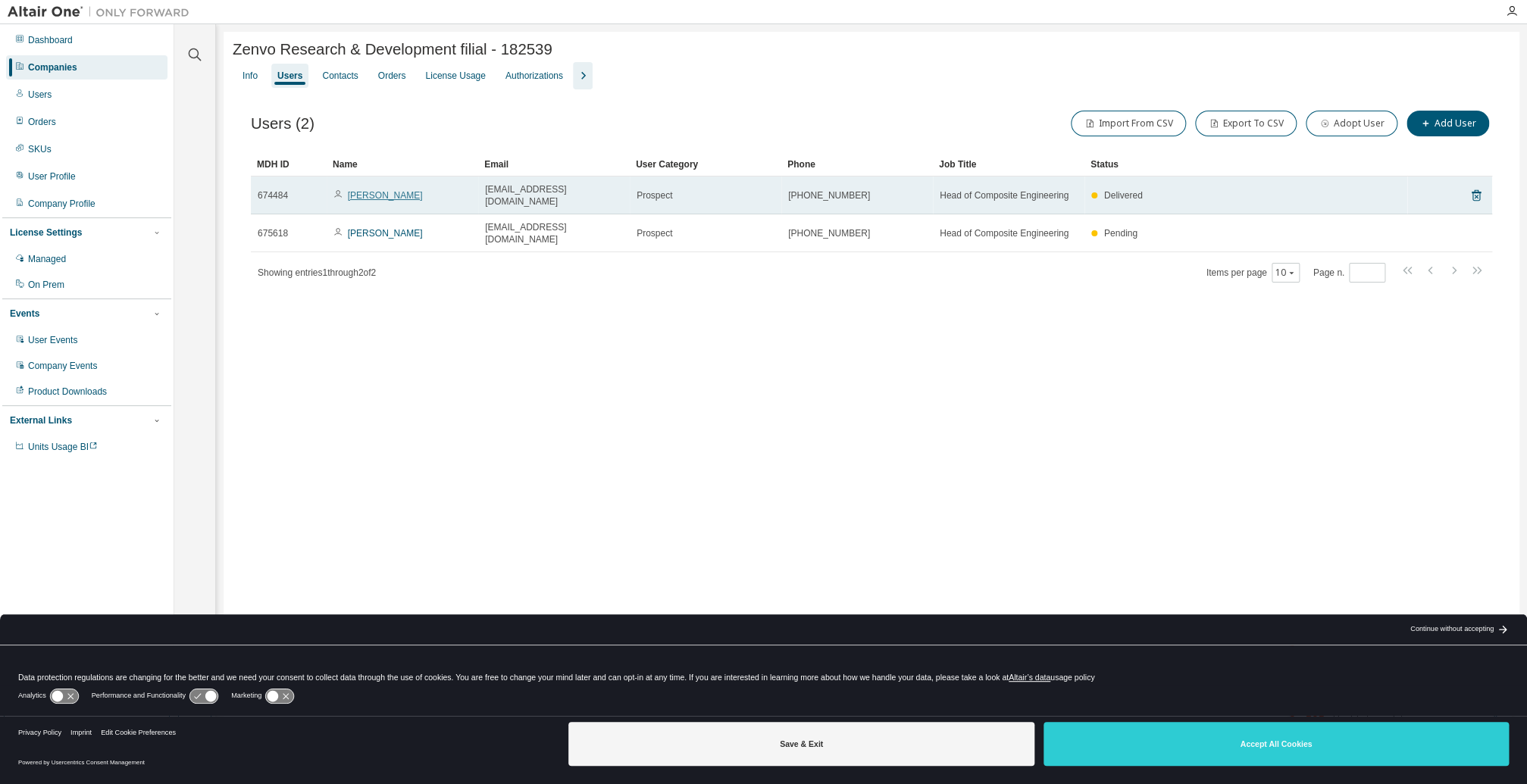
click at [379, 190] on link "Thomas Johansson" at bounding box center [385, 195] width 75 height 10
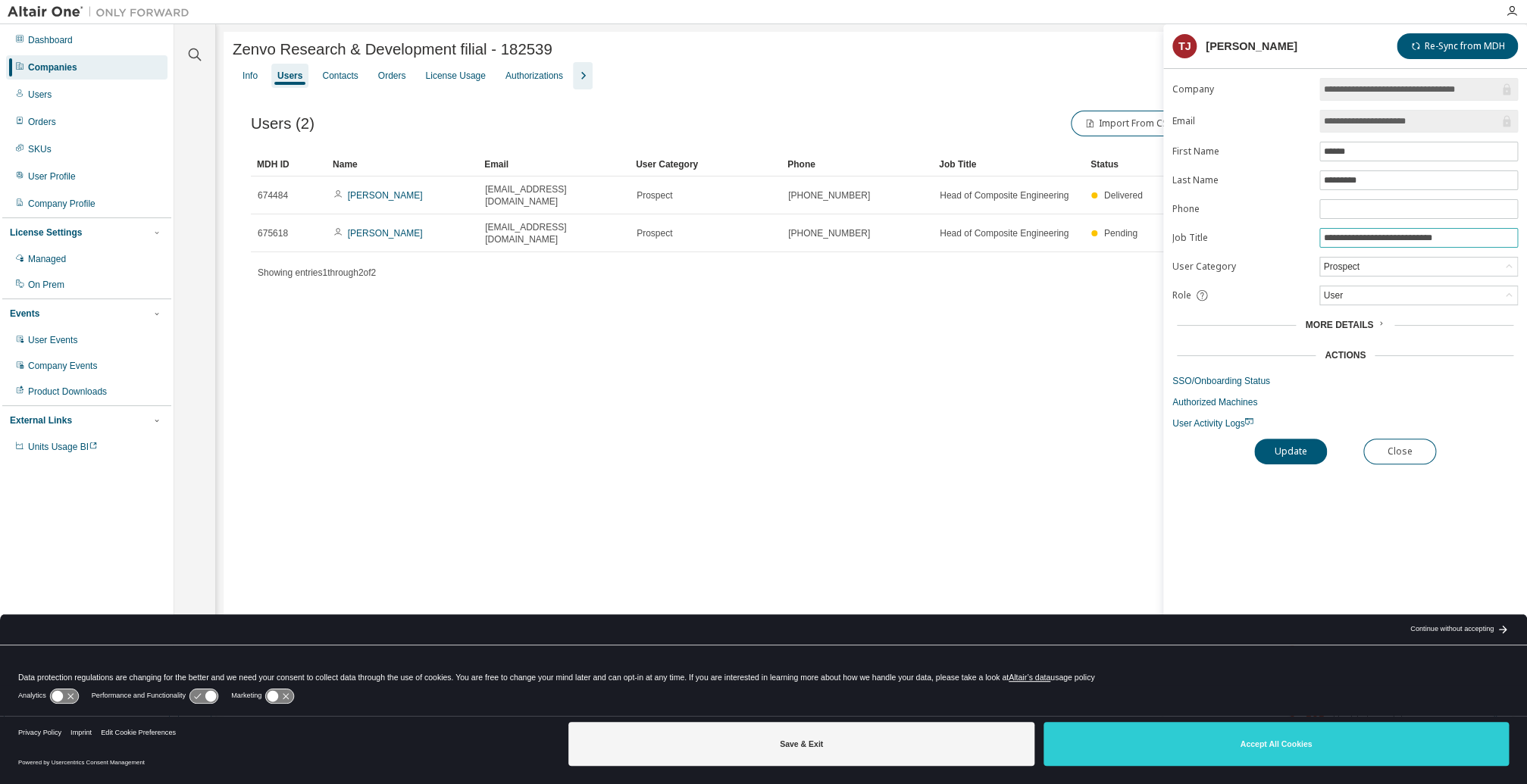
drag, startPoint x: 1470, startPoint y: 235, endPoint x: 1281, endPoint y: 230, distance: 189.1
click at [1281, 230] on form "**********" at bounding box center [1345, 253] width 346 height 352
paste input "**"
click at [1316, 446] on button "Update" at bounding box center [1291, 451] width 73 height 26
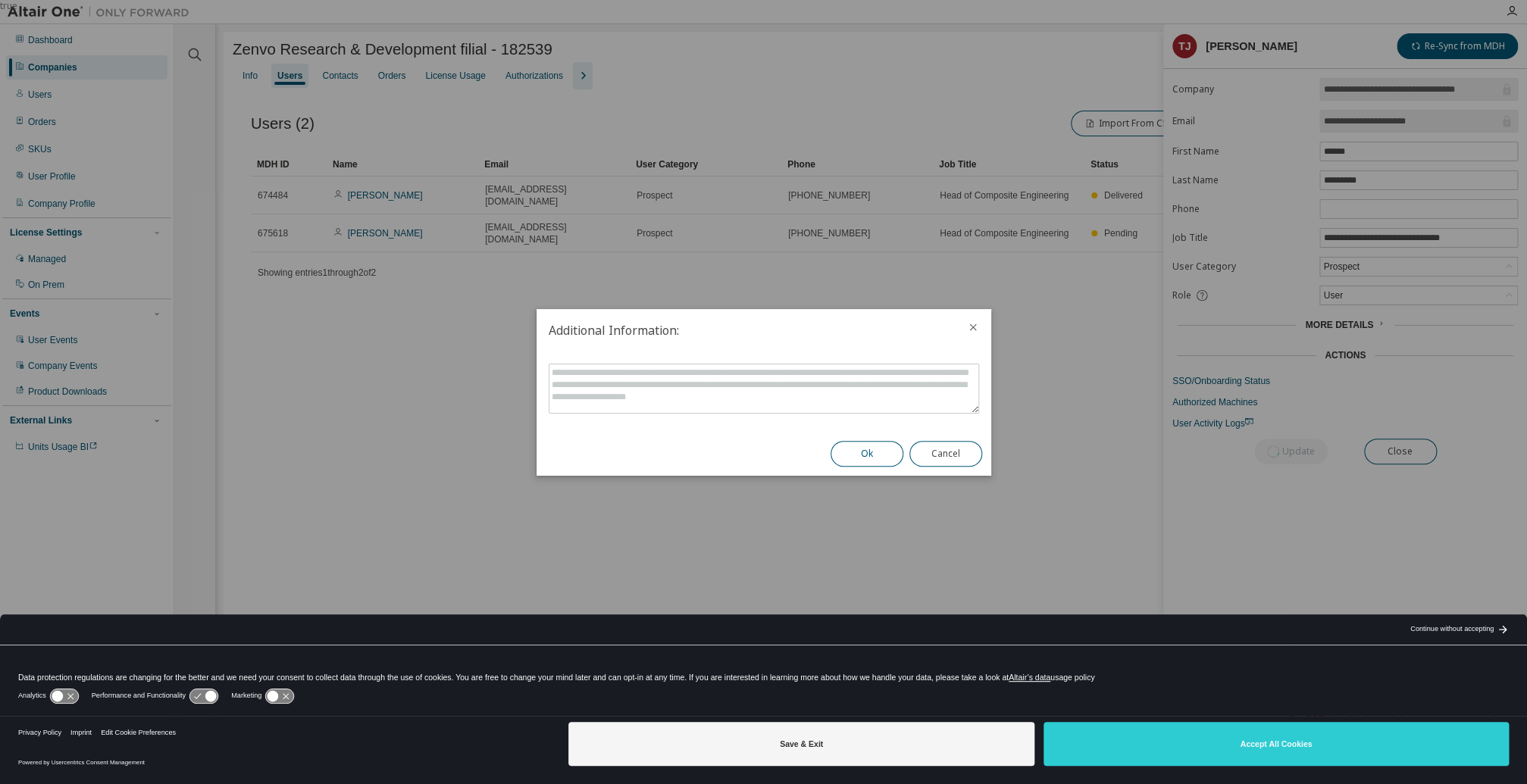
click at [868, 456] on button "Ok" at bounding box center [867, 454] width 73 height 26
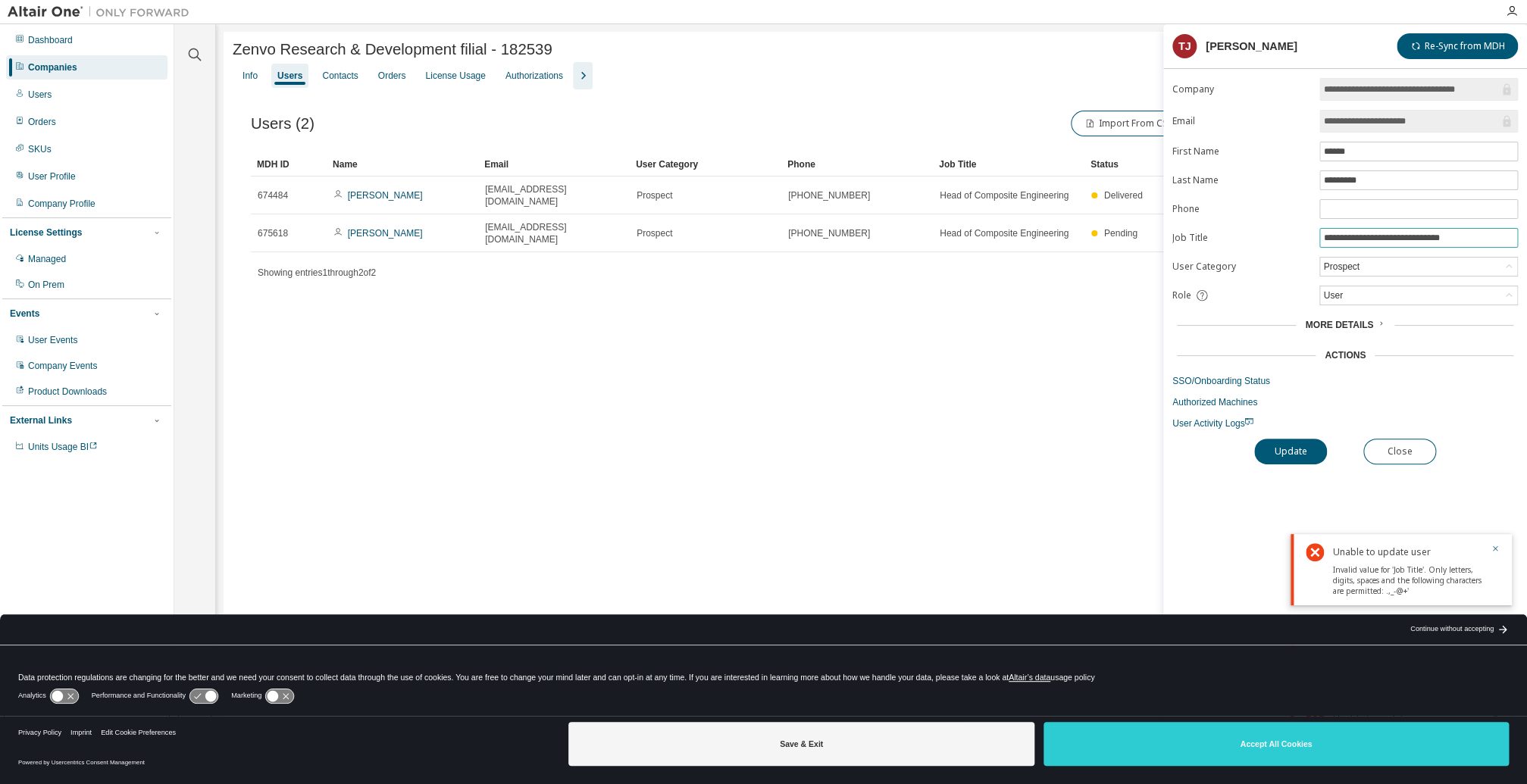
click at [1474, 234] on input "**********" at bounding box center [1418, 238] width 191 height 12
click at [1446, 240] on input "**********" at bounding box center [1418, 238] width 191 height 12
type input "**********"
click at [1303, 451] on button "Update" at bounding box center [1291, 451] width 73 height 26
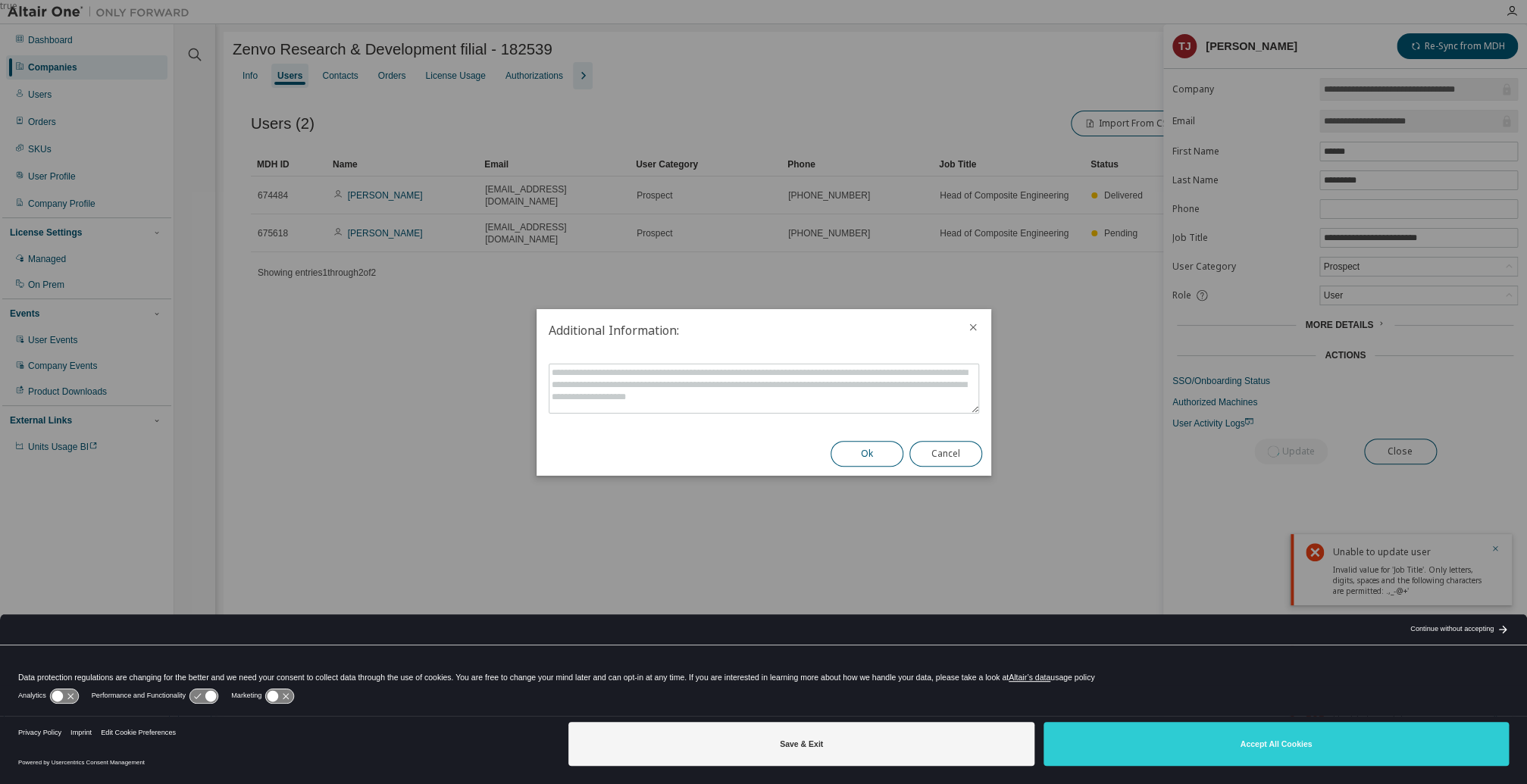
click at [878, 457] on button "Ok" at bounding box center [867, 454] width 73 height 26
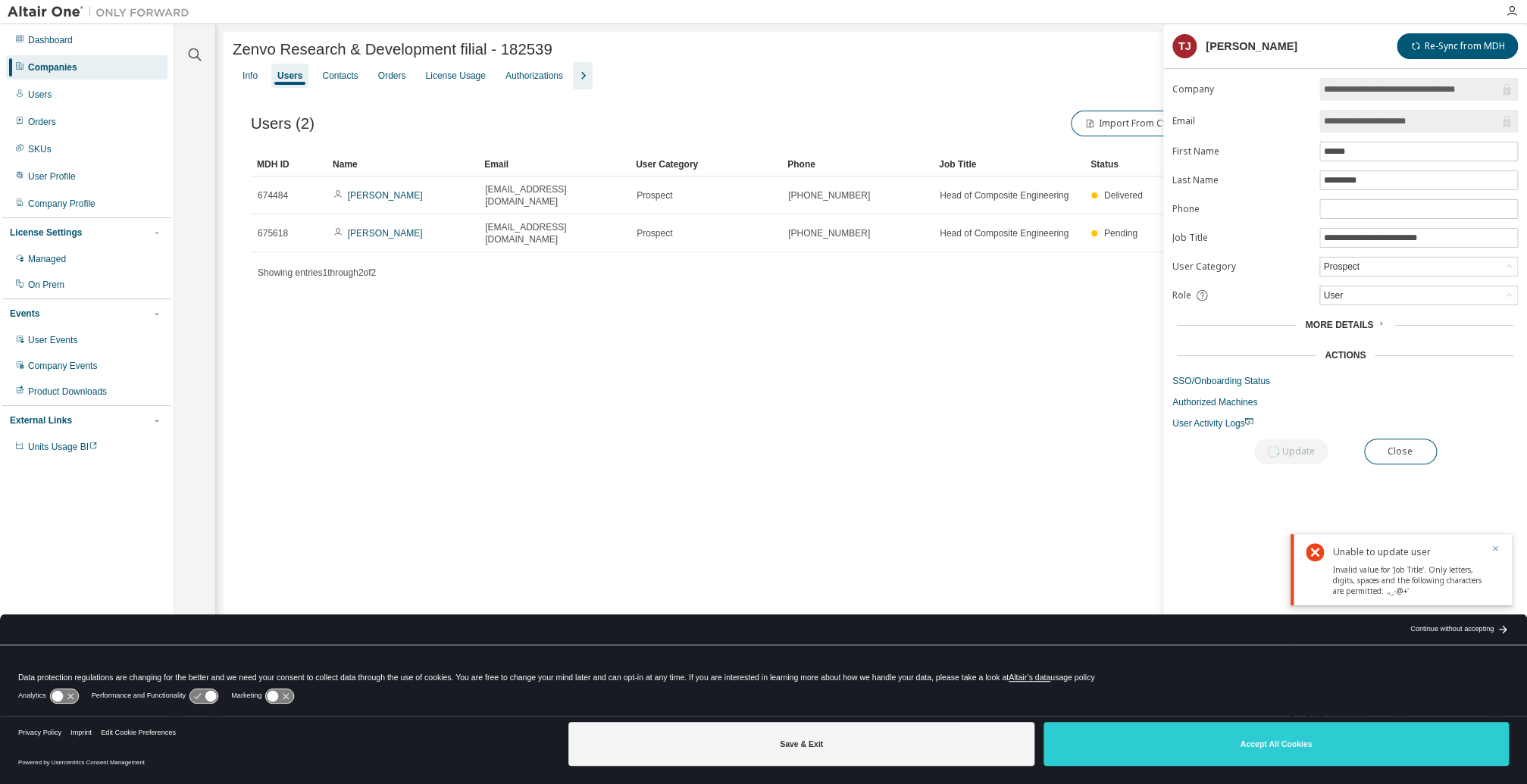
click at [1491, 546] on icon "button" at bounding box center [1495, 548] width 9 height 9
click at [289, 77] on div "Users" at bounding box center [289, 75] width 25 height 12
click at [338, 79] on div "Contacts" at bounding box center [340, 75] width 36 height 12
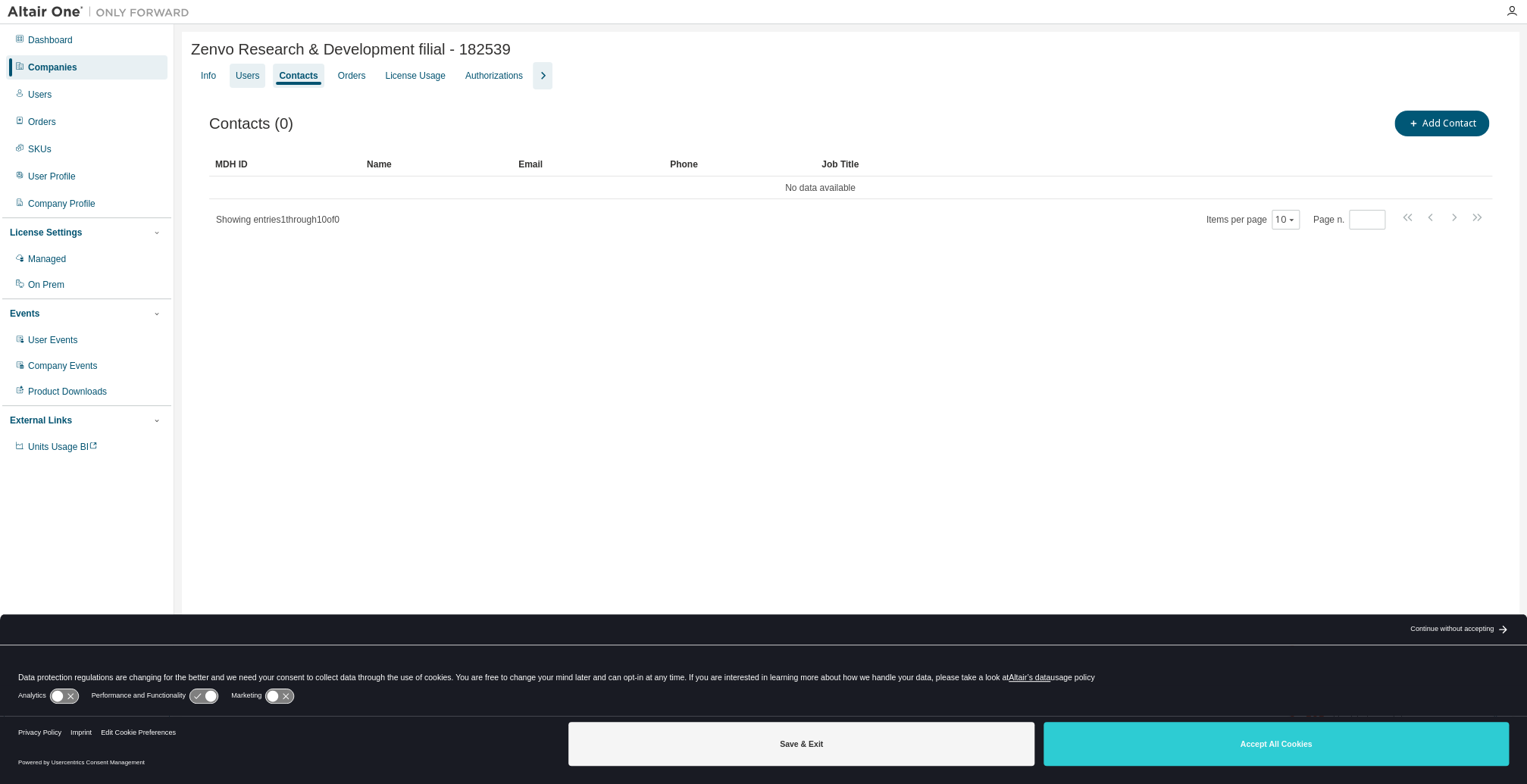
click at [247, 75] on div "Users" at bounding box center [247, 75] width 23 height 12
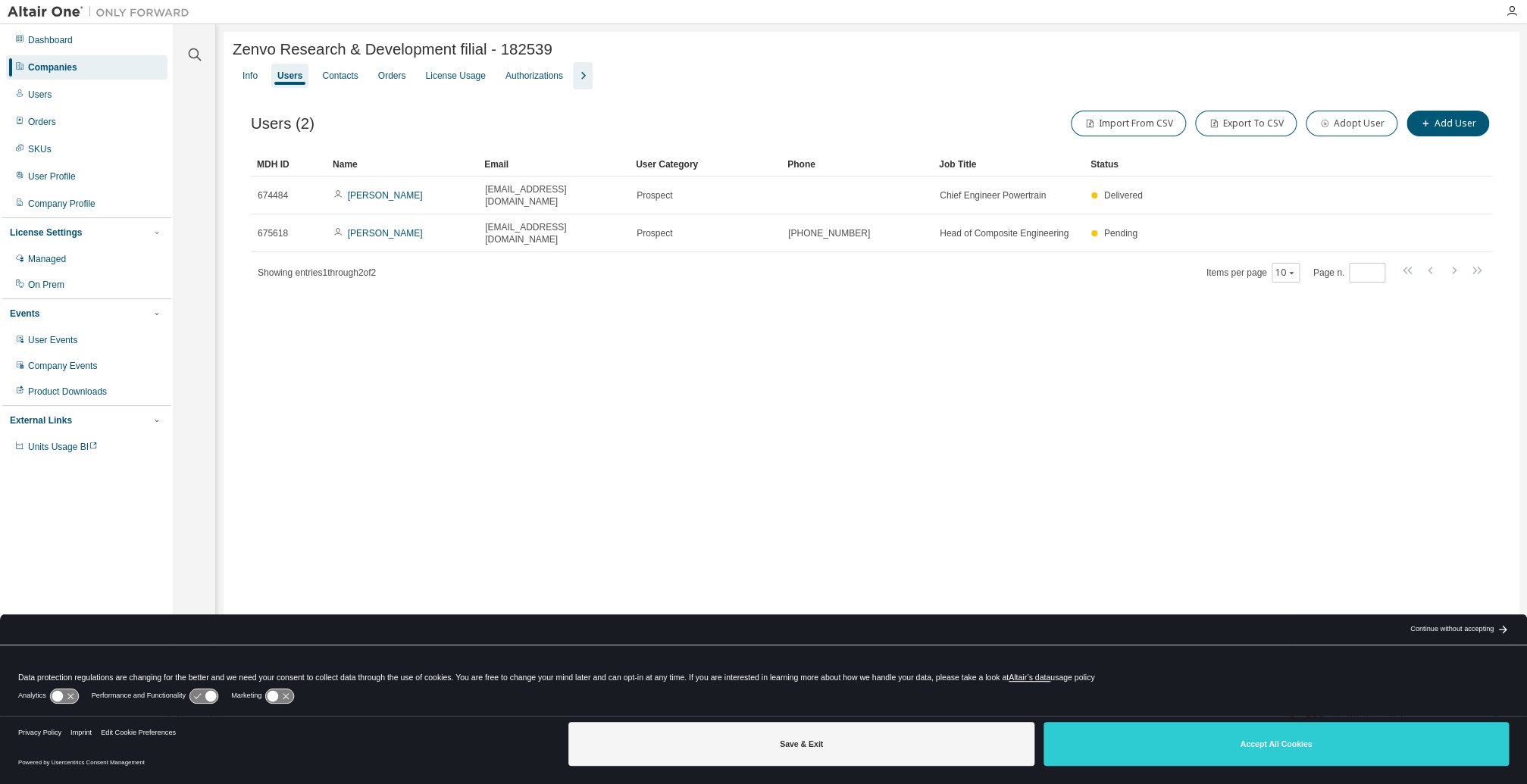
click at [1123, 332] on div "Zenvo Research & Development filial - 182539 Clear Load Save Save As Field Oper…" at bounding box center [871, 382] width 1296 height 701
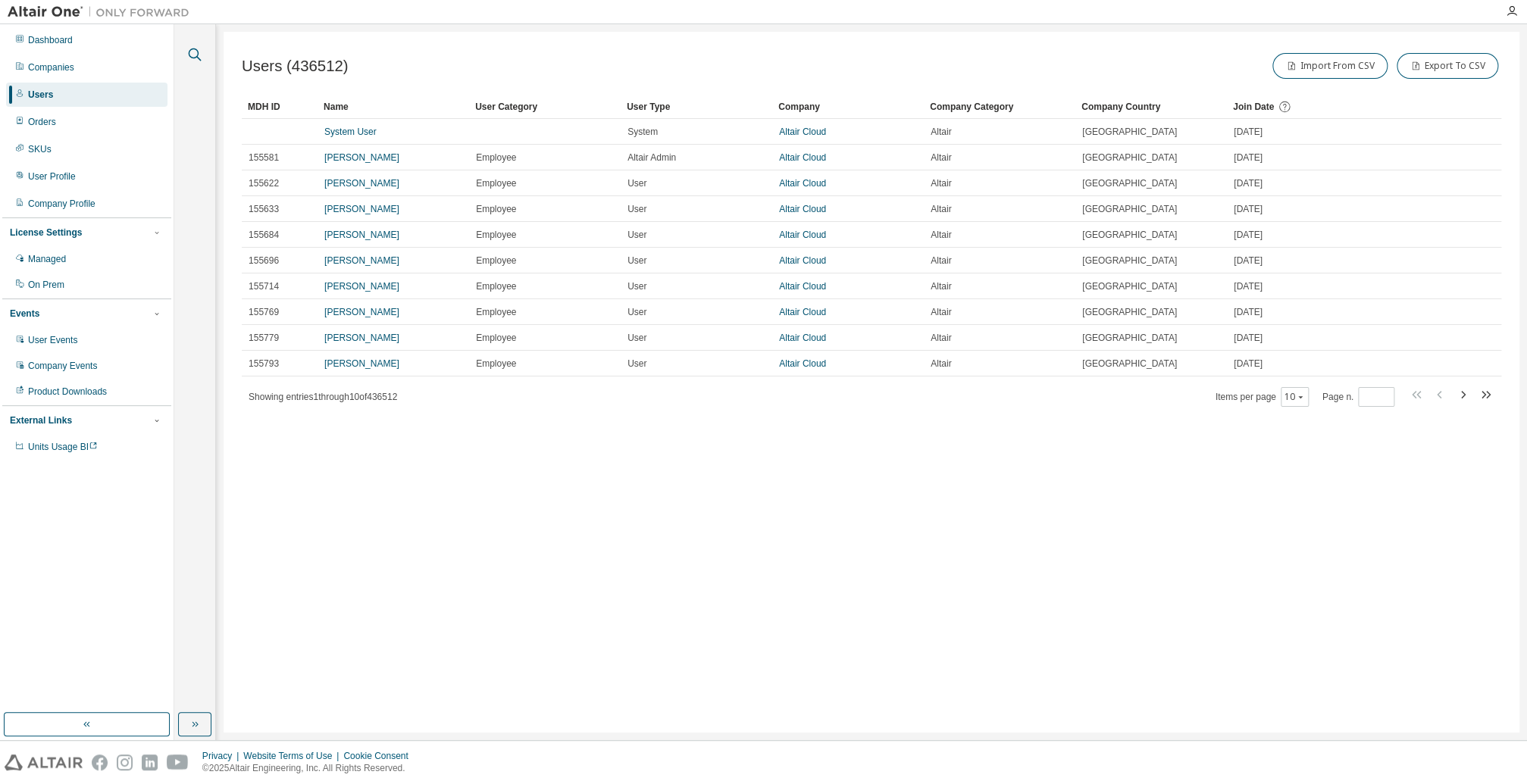
click at [191, 50] on icon "button" at bounding box center [194, 54] width 18 height 18
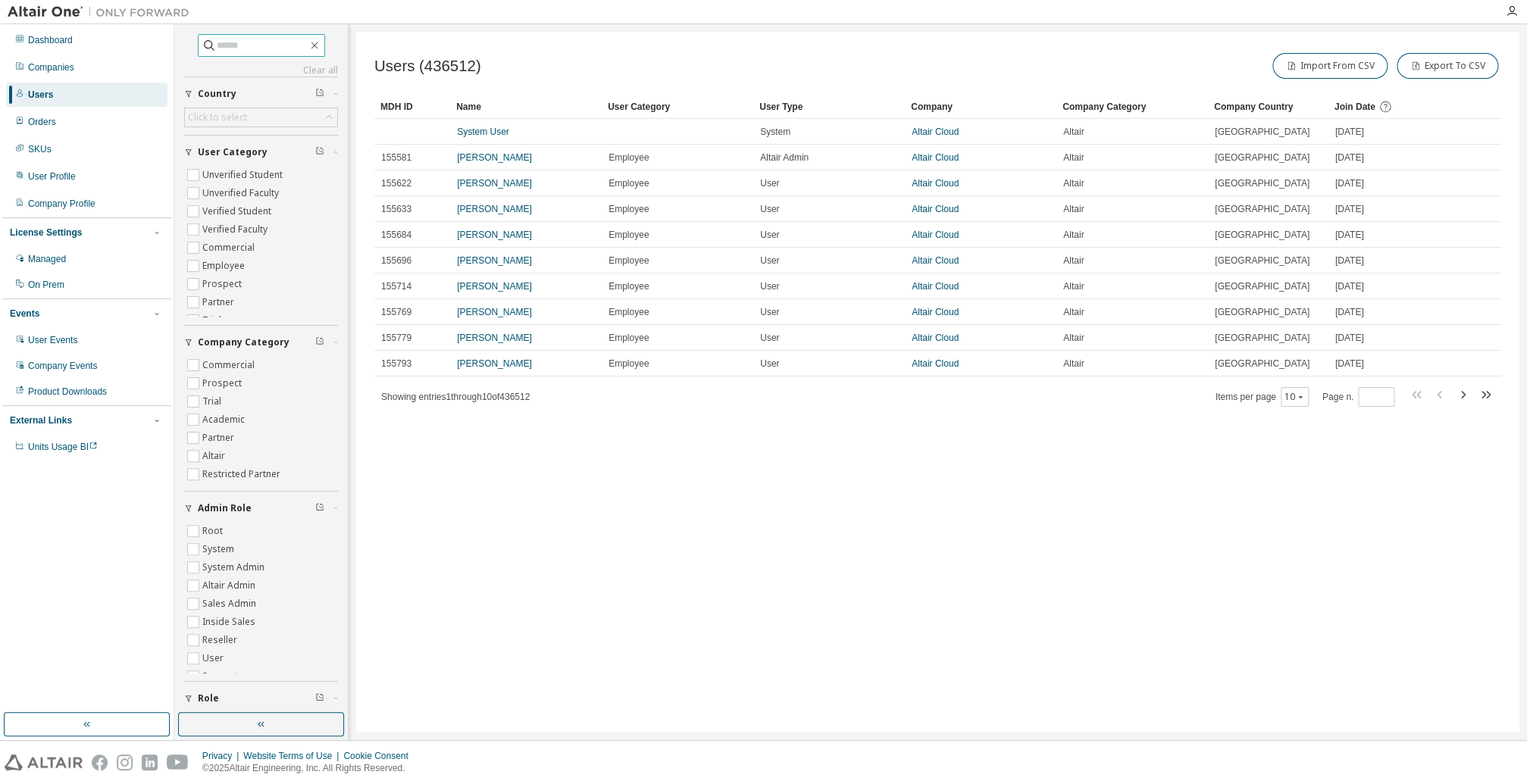
click at [237, 43] on input "text" at bounding box center [262, 45] width 91 height 15
type input "*****"
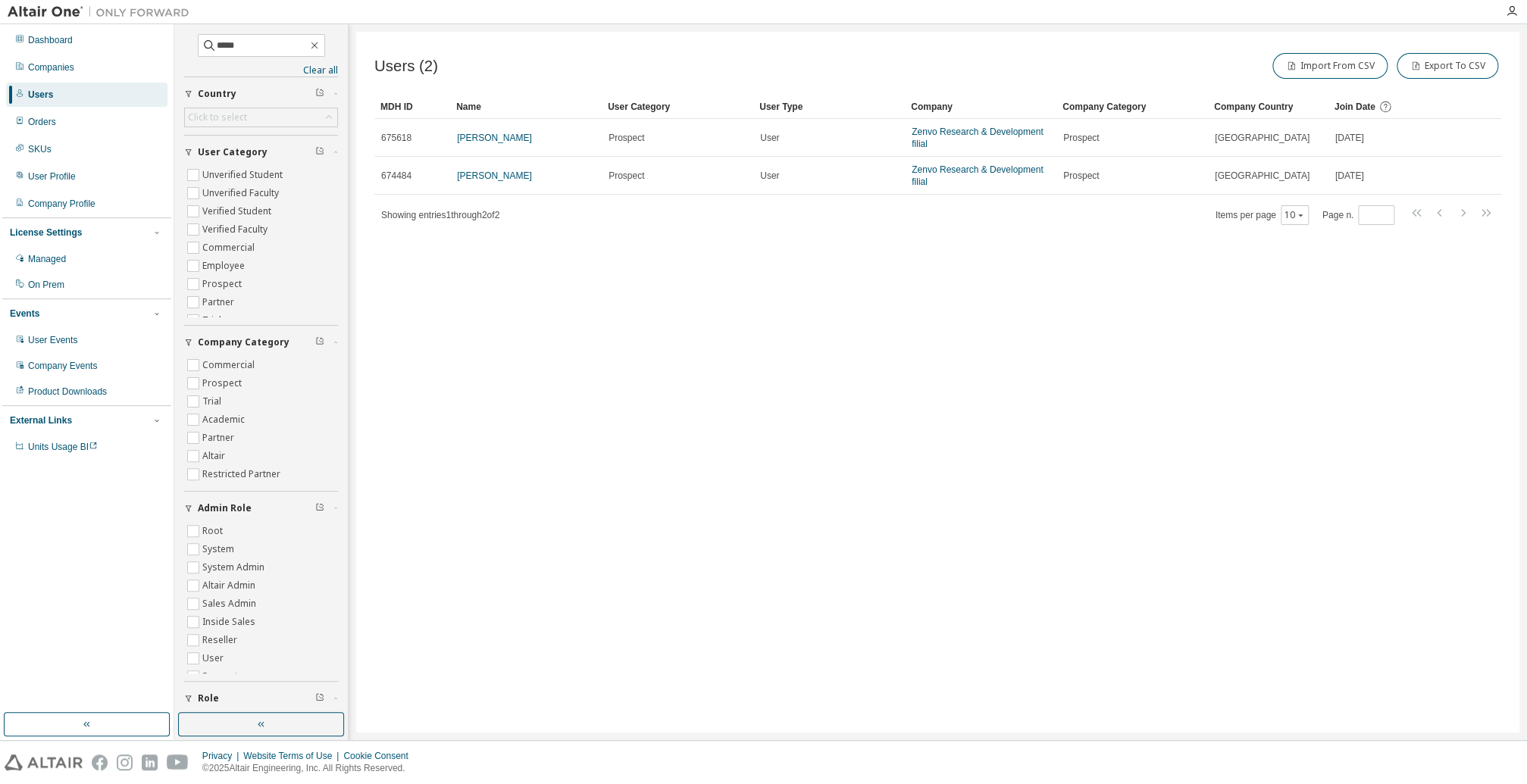
click at [1420, 286] on div "Users (2) Import From CSV Export To CSV Clear Load Save Save As Field Operator …" at bounding box center [938, 382] width 1163 height 701
click at [319, 44] on icon "button" at bounding box center [314, 45] width 12 height 12
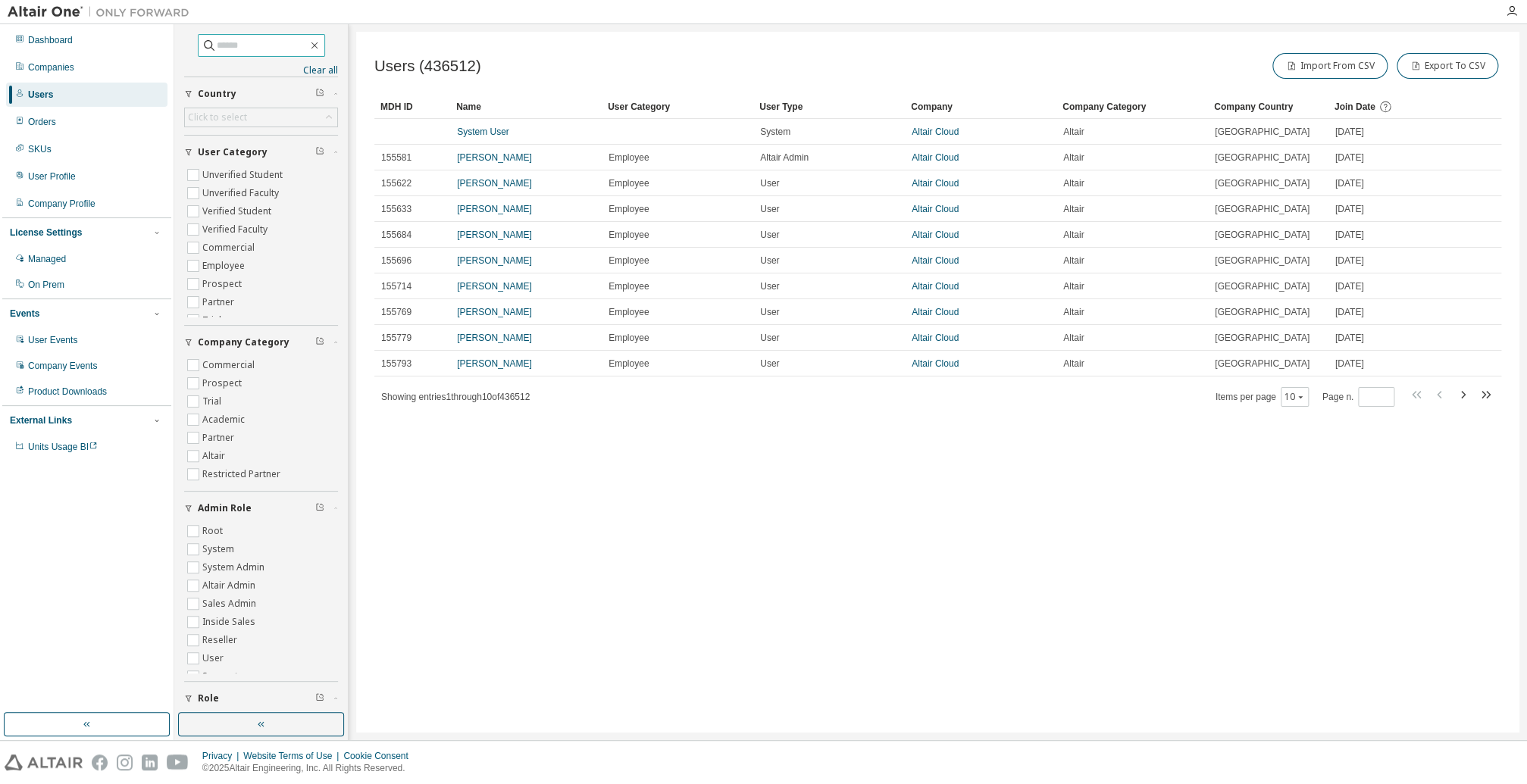
click at [286, 43] on input "text" at bounding box center [262, 45] width 91 height 15
type input "*****"
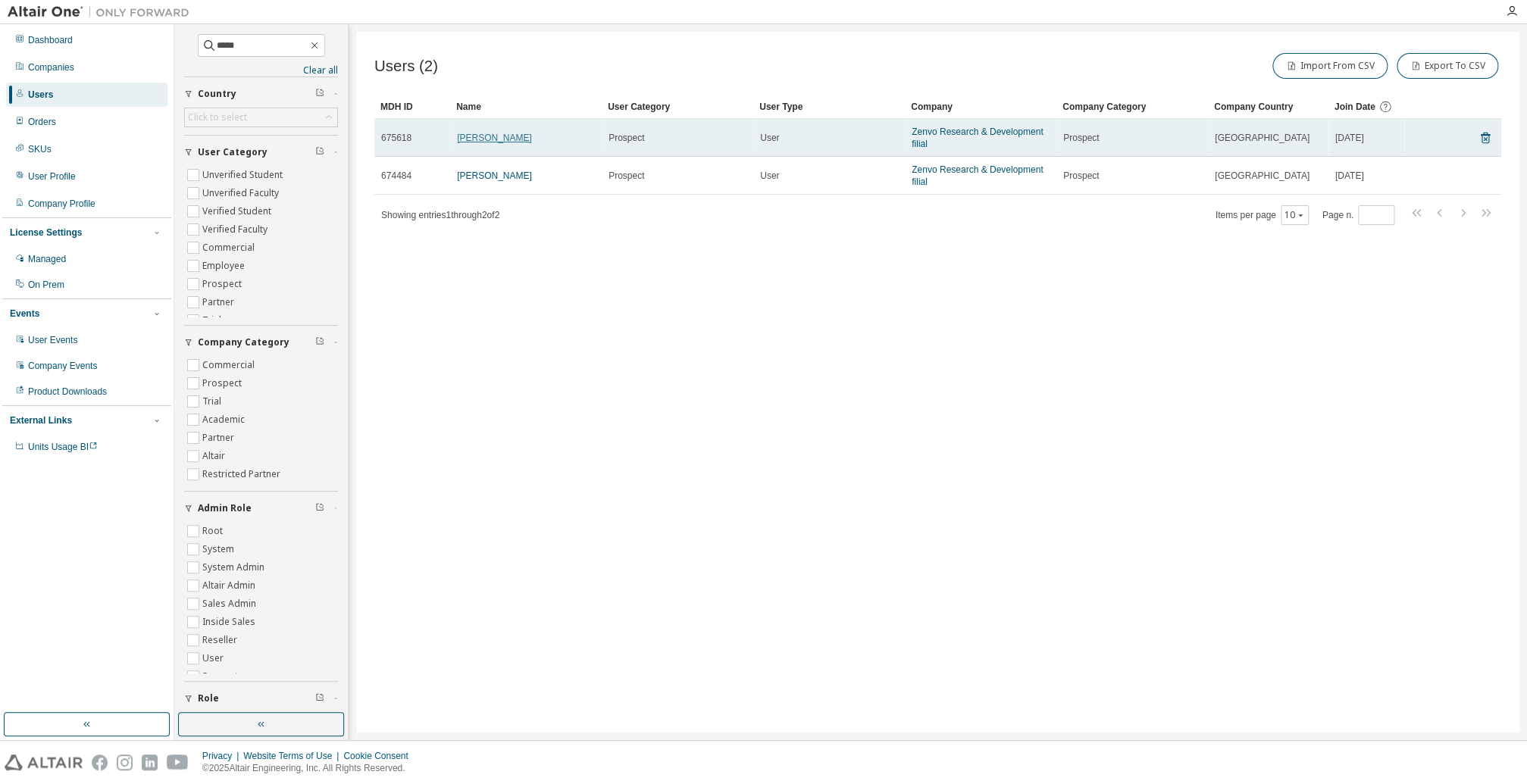
click at [497, 138] on link "[PERSON_NAME]" at bounding box center [495, 138] width 75 height 10
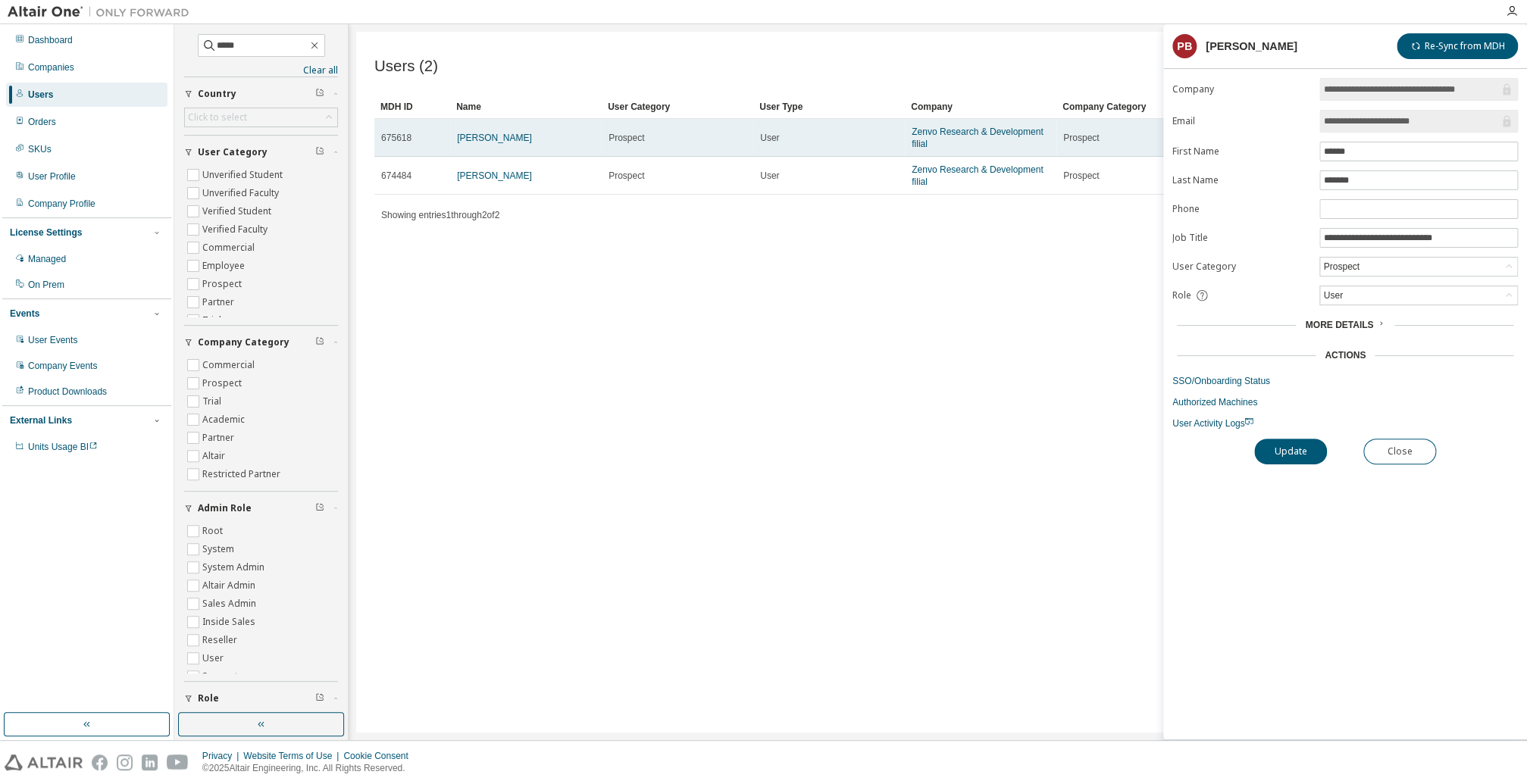
click at [397, 134] on span "675618" at bounding box center [396, 138] width 30 height 12
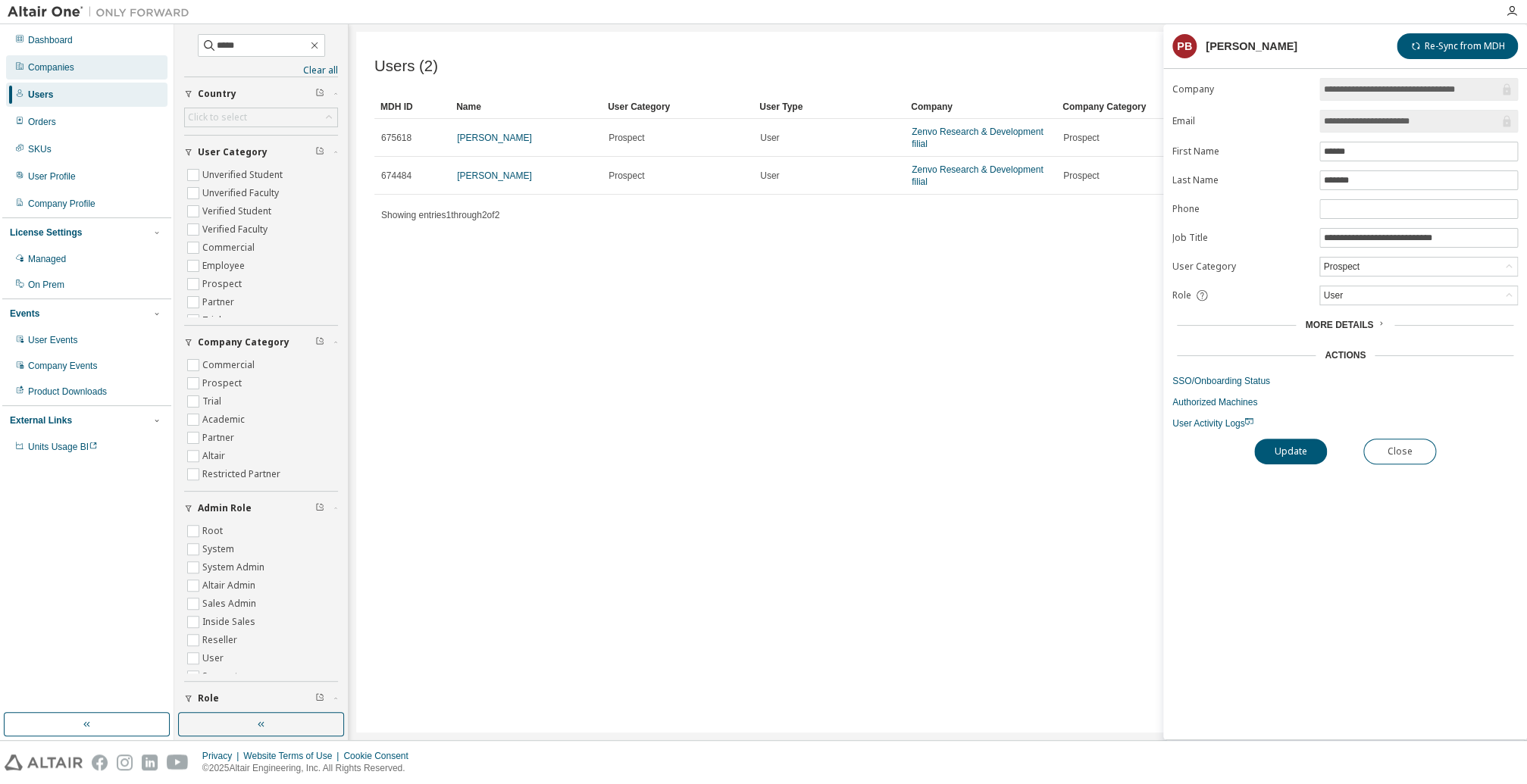
click at [86, 69] on div "Companies" at bounding box center [86, 68] width 161 height 24
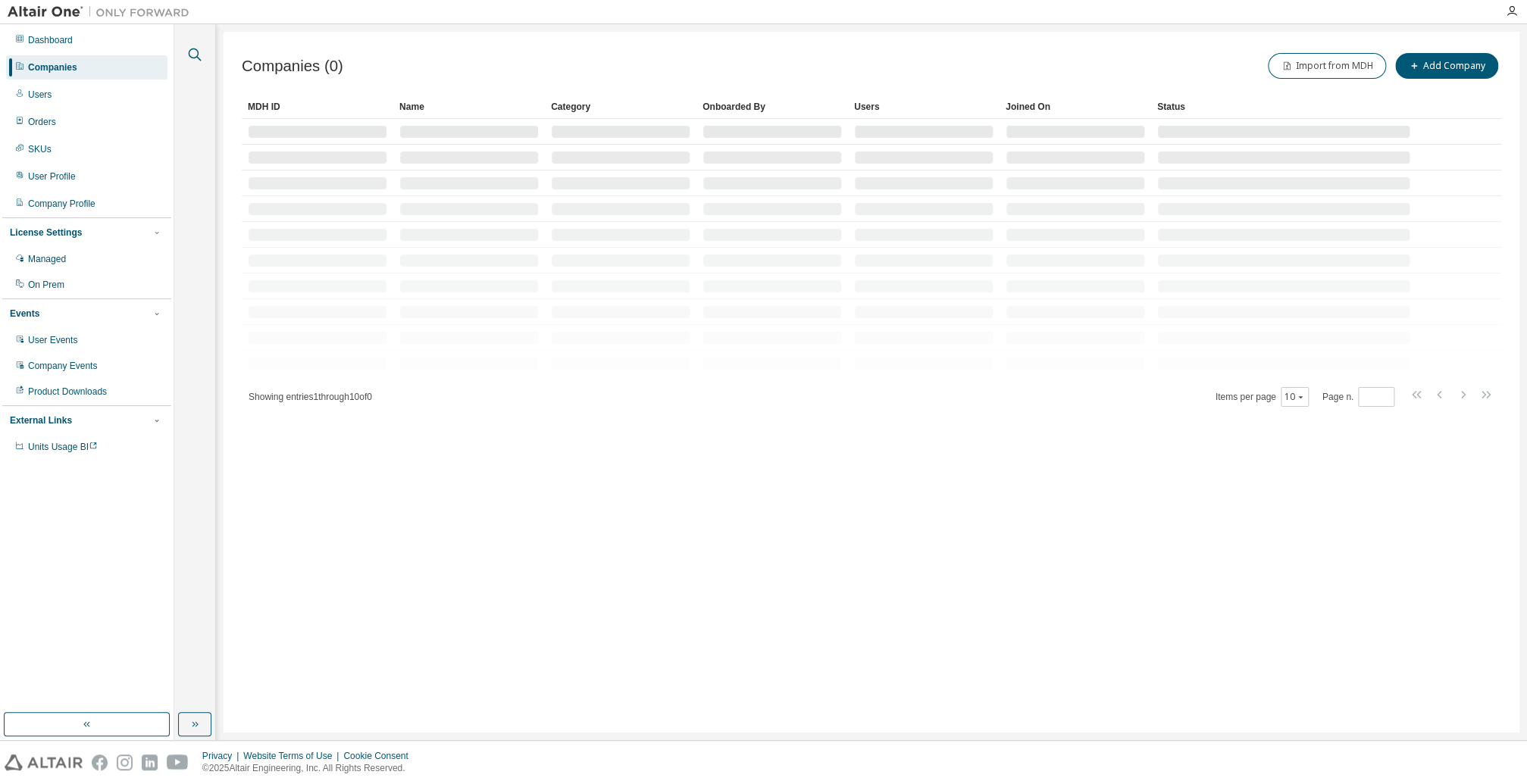
click at [197, 50] on icon "button" at bounding box center [194, 55] width 13 height 13
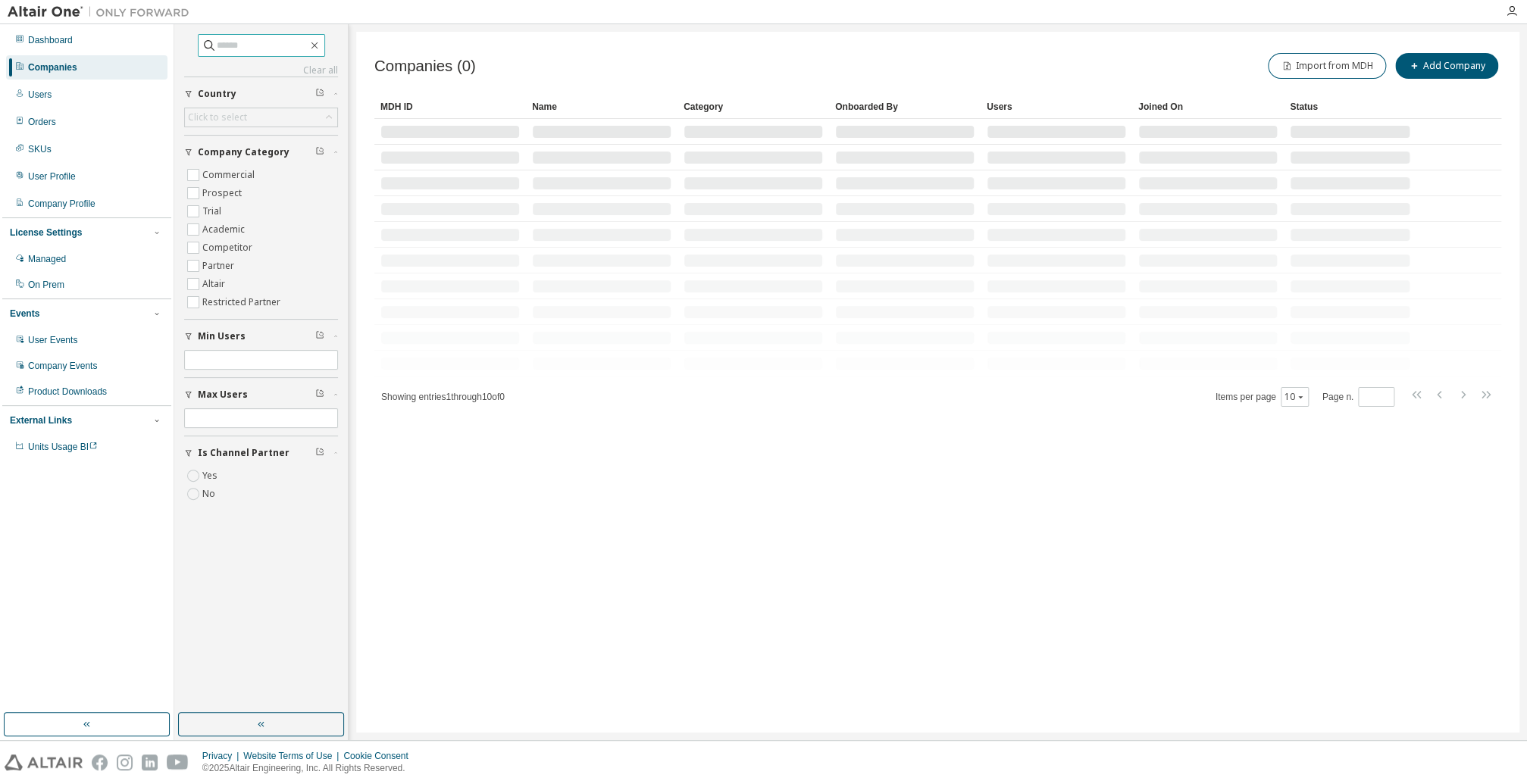
click at [237, 41] on input "text" at bounding box center [262, 45] width 91 height 15
paste input "**********"
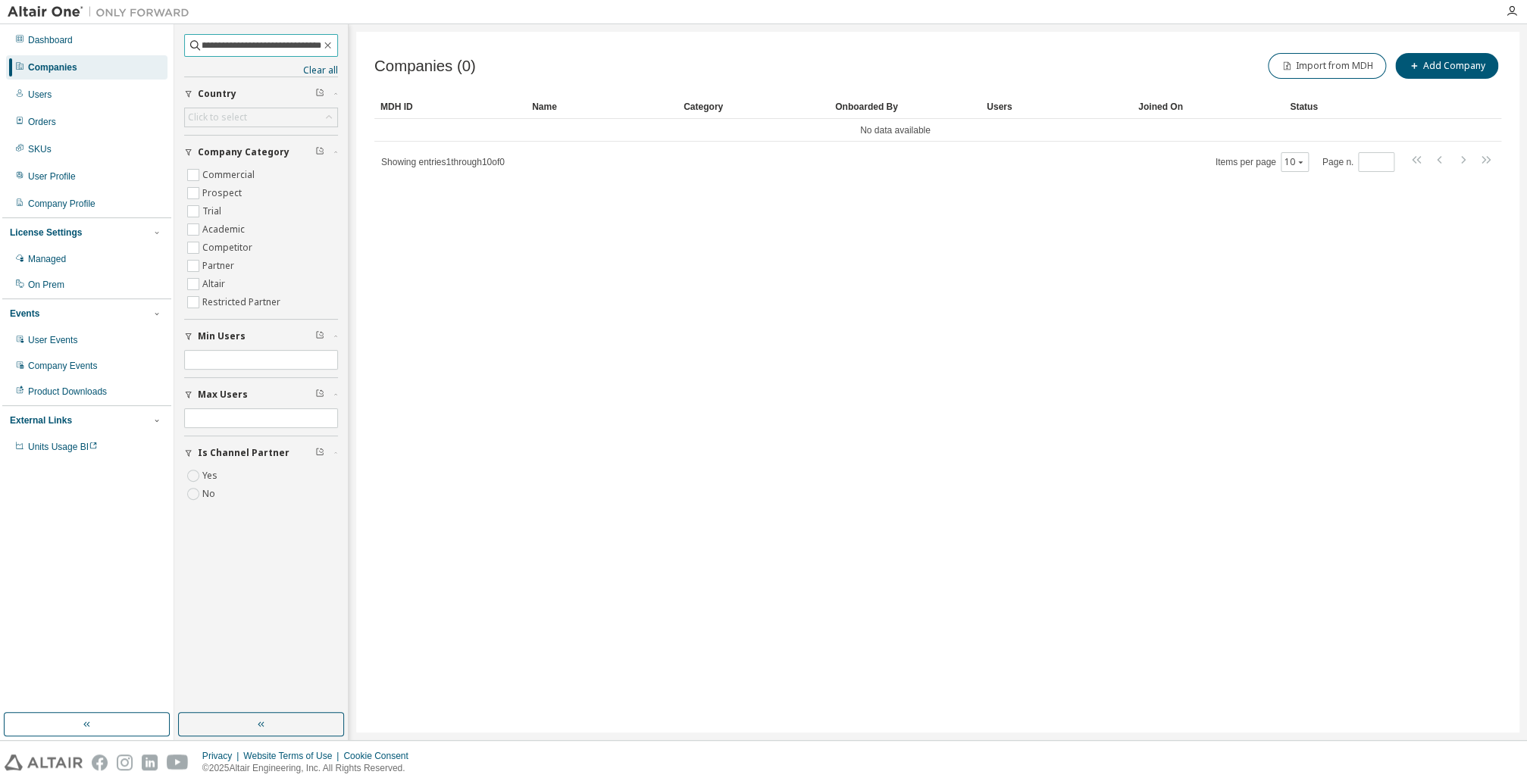
scroll to position [0, 104]
drag, startPoint x: 215, startPoint y: 43, endPoint x: 356, endPoint y: 56, distance: 141.6
click at [356, 56] on div "**********" at bounding box center [851, 382] width 1353 height 716
type input "***"
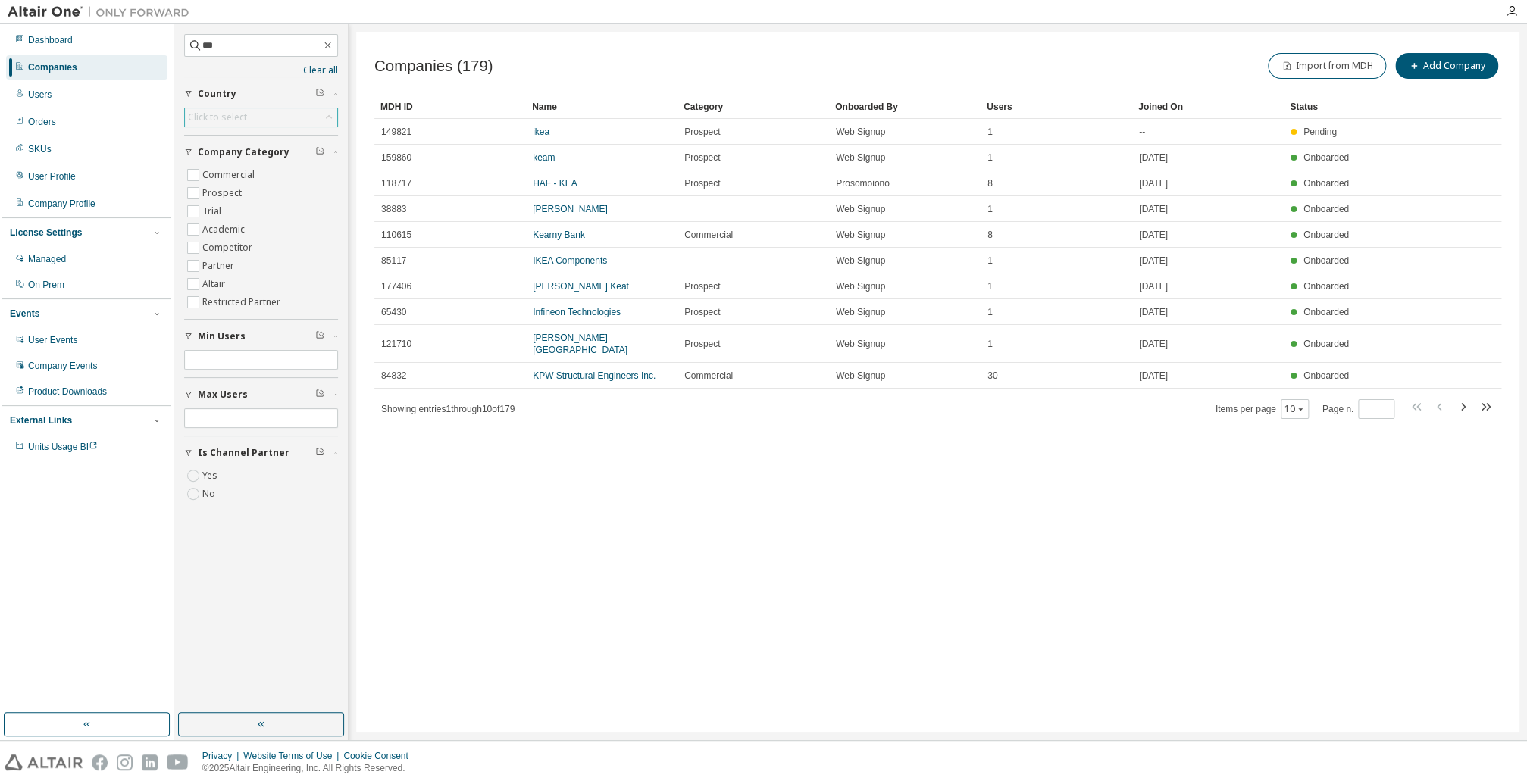
click at [242, 113] on div "Click to select" at bounding box center [217, 117] width 59 height 12
click at [219, 112] on div "Click to select" at bounding box center [217, 117] width 59 height 12
click at [219, 116] on div "Click to select" at bounding box center [217, 117] width 59 height 12
click at [214, 142] on input "text" at bounding box center [261, 139] width 113 height 15
type input "*******"
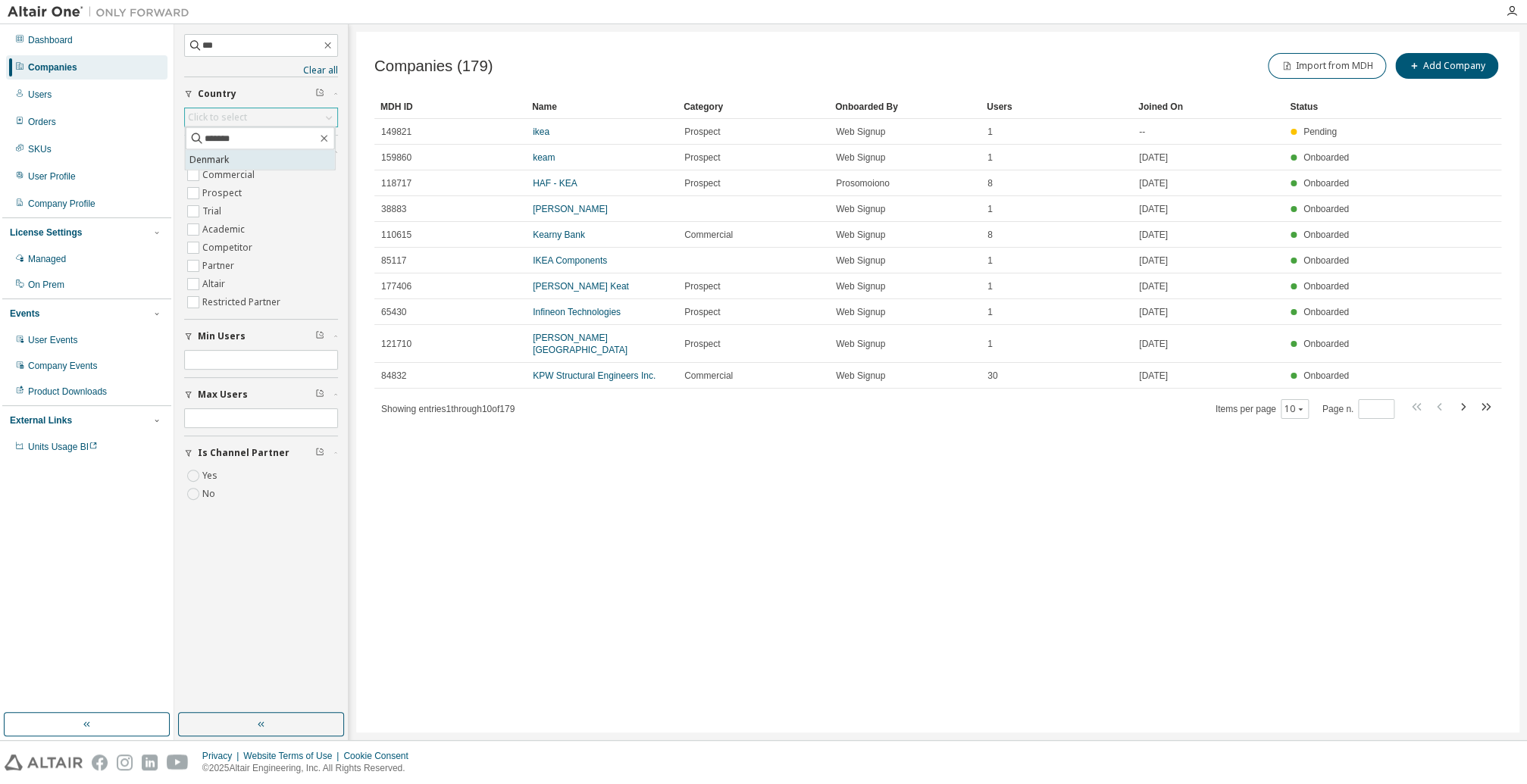
click at [212, 161] on li "Denmark" at bounding box center [260, 159] width 149 height 20
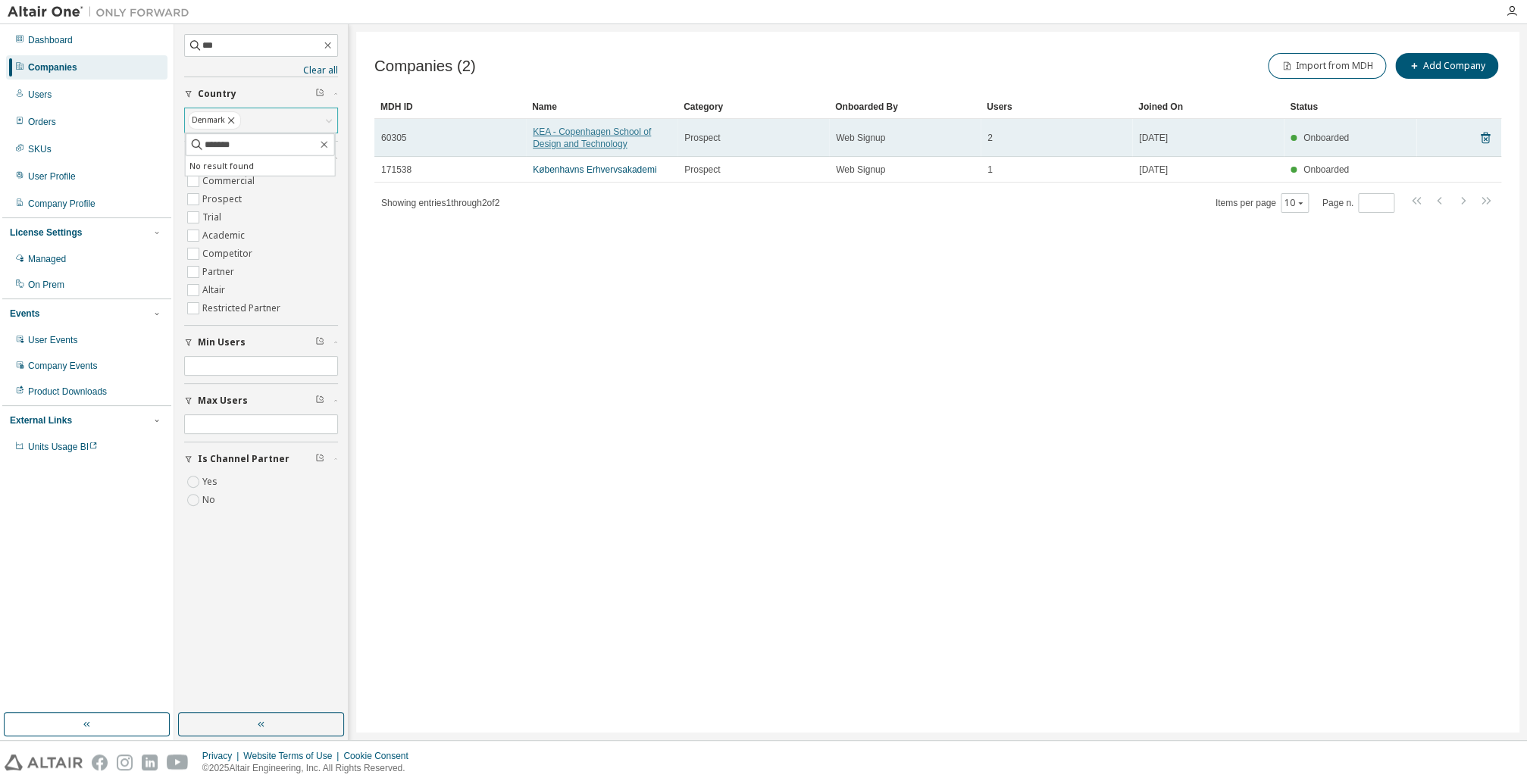
click at [611, 133] on link "KEA - Copenhagen School of Design and Technology" at bounding box center [592, 138] width 118 height 23
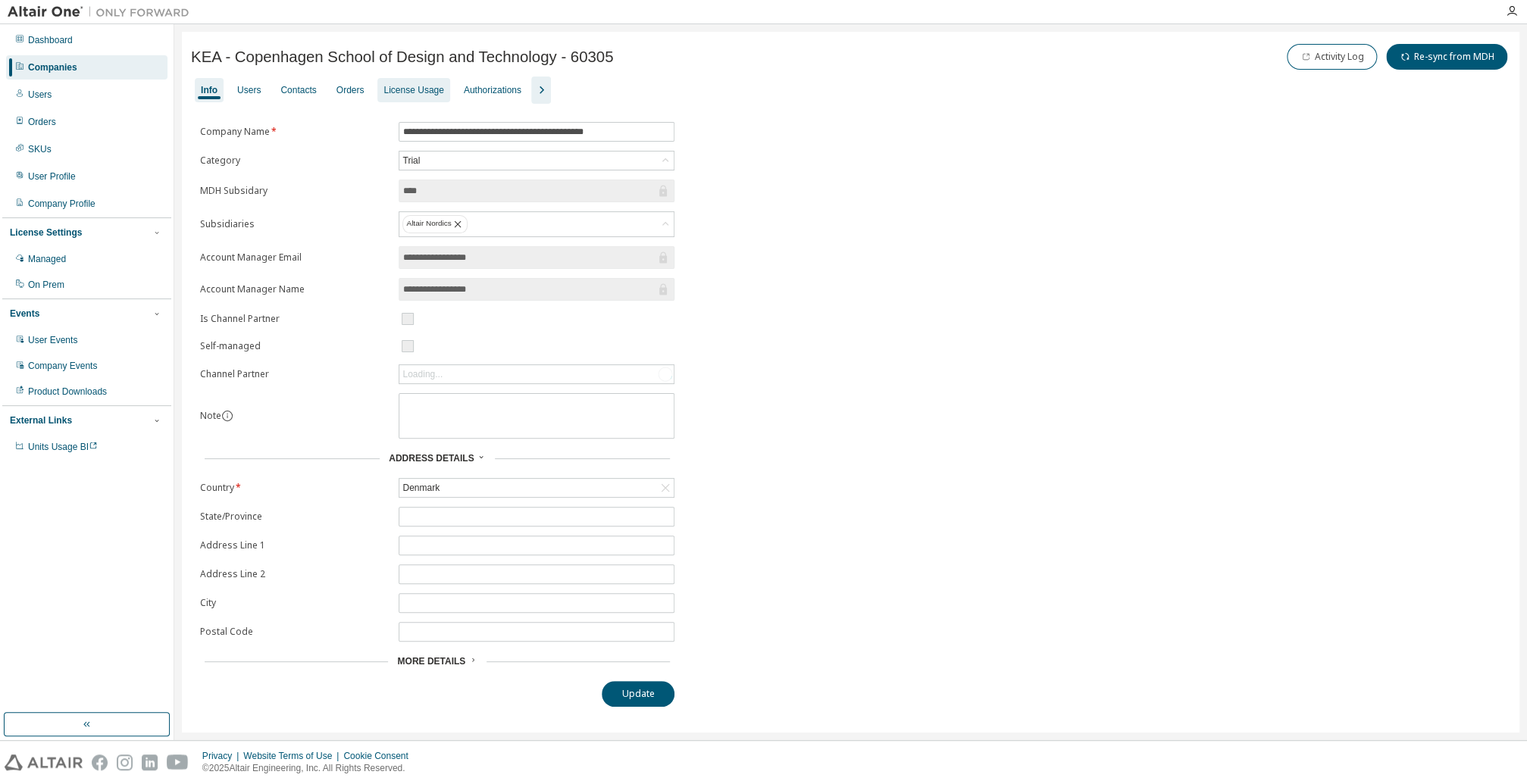
click at [392, 92] on div "License Usage" at bounding box center [414, 90] width 60 height 12
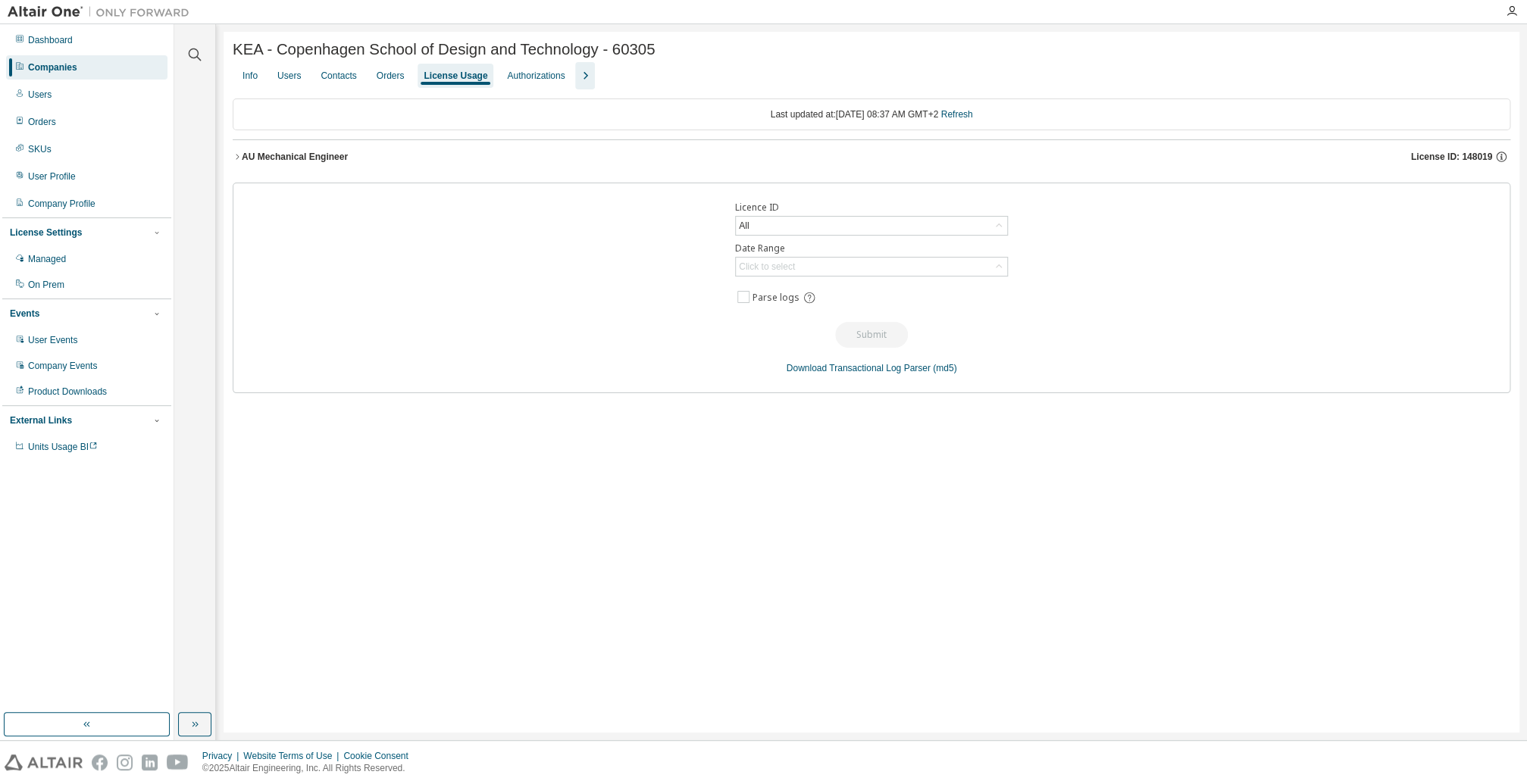
click at [256, 155] on div "AU Mechanical Engineer" at bounding box center [295, 157] width 106 height 12
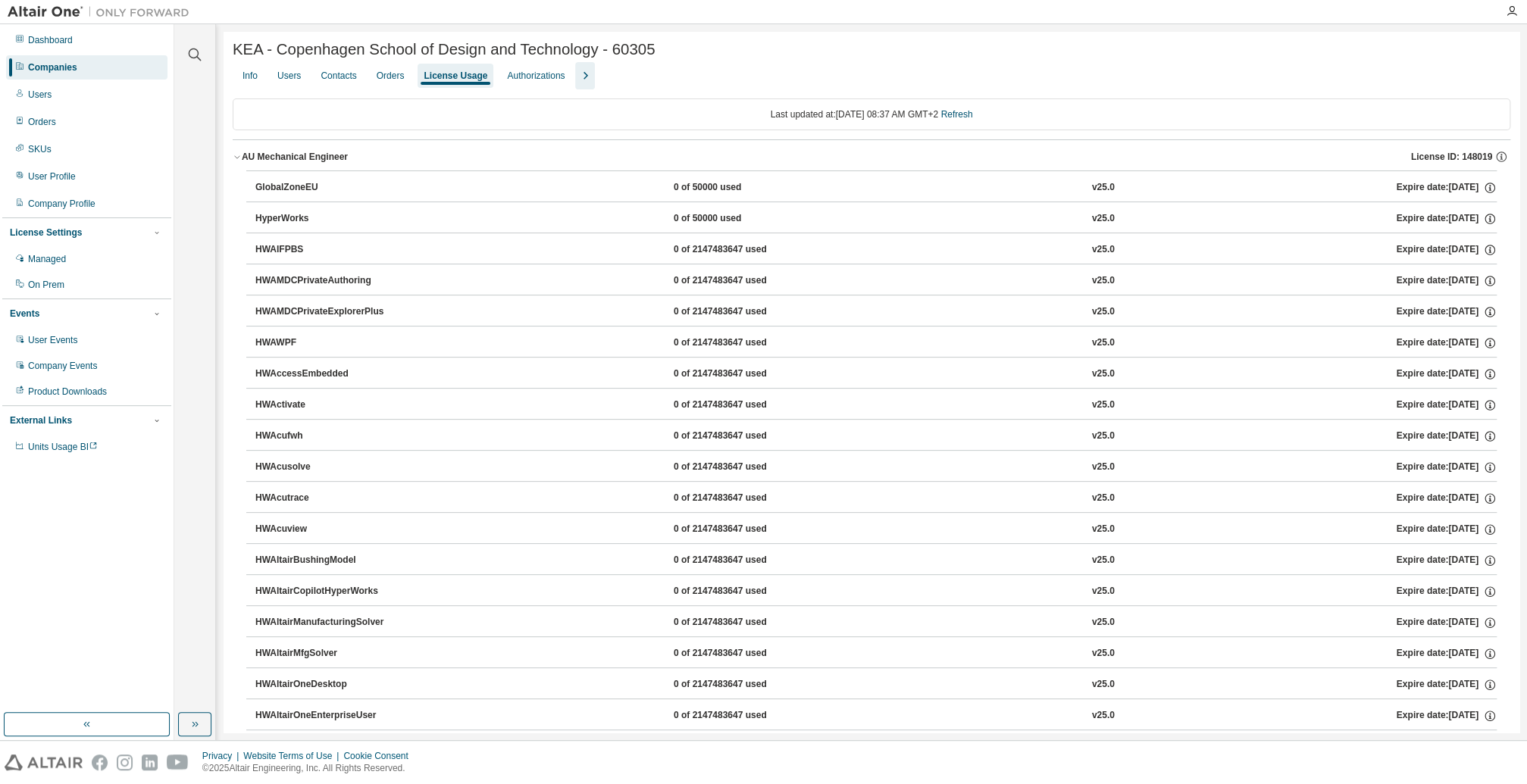
click at [234, 157] on icon "button" at bounding box center [237, 157] width 9 height 9
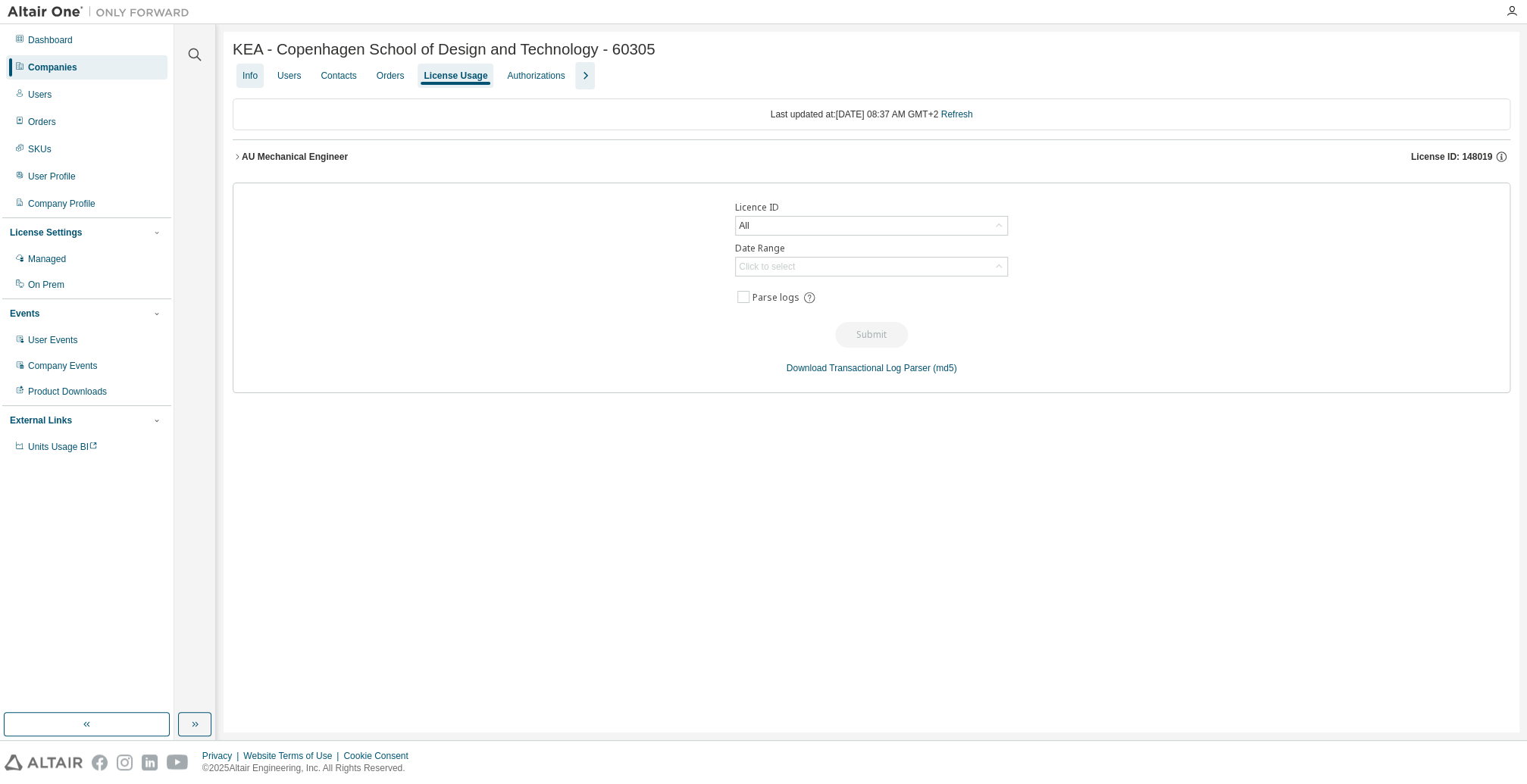
click at [257, 81] on div "Info" at bounding box center [250, 75] width 15 height 12
click at [191, 50] on icon "button" at bounding box center [194, 54] width 18 height 18
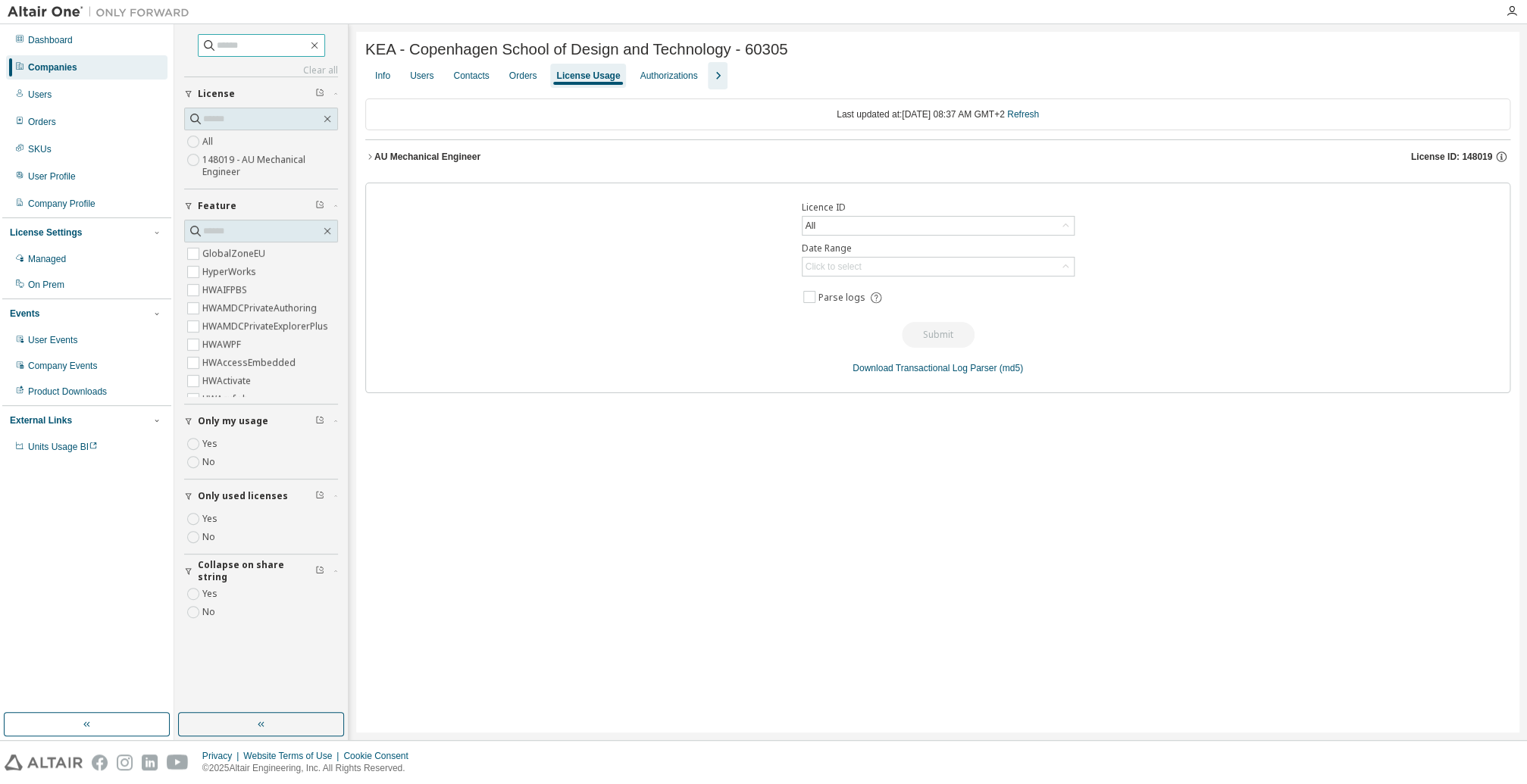
click at [226, 45] on input "text" at bounding box center [262, 45] width 91 height 15
type input "***"
click at [226, 119] on input "text" at bounding box center [261, 119] width 117 height 15
type input "*"
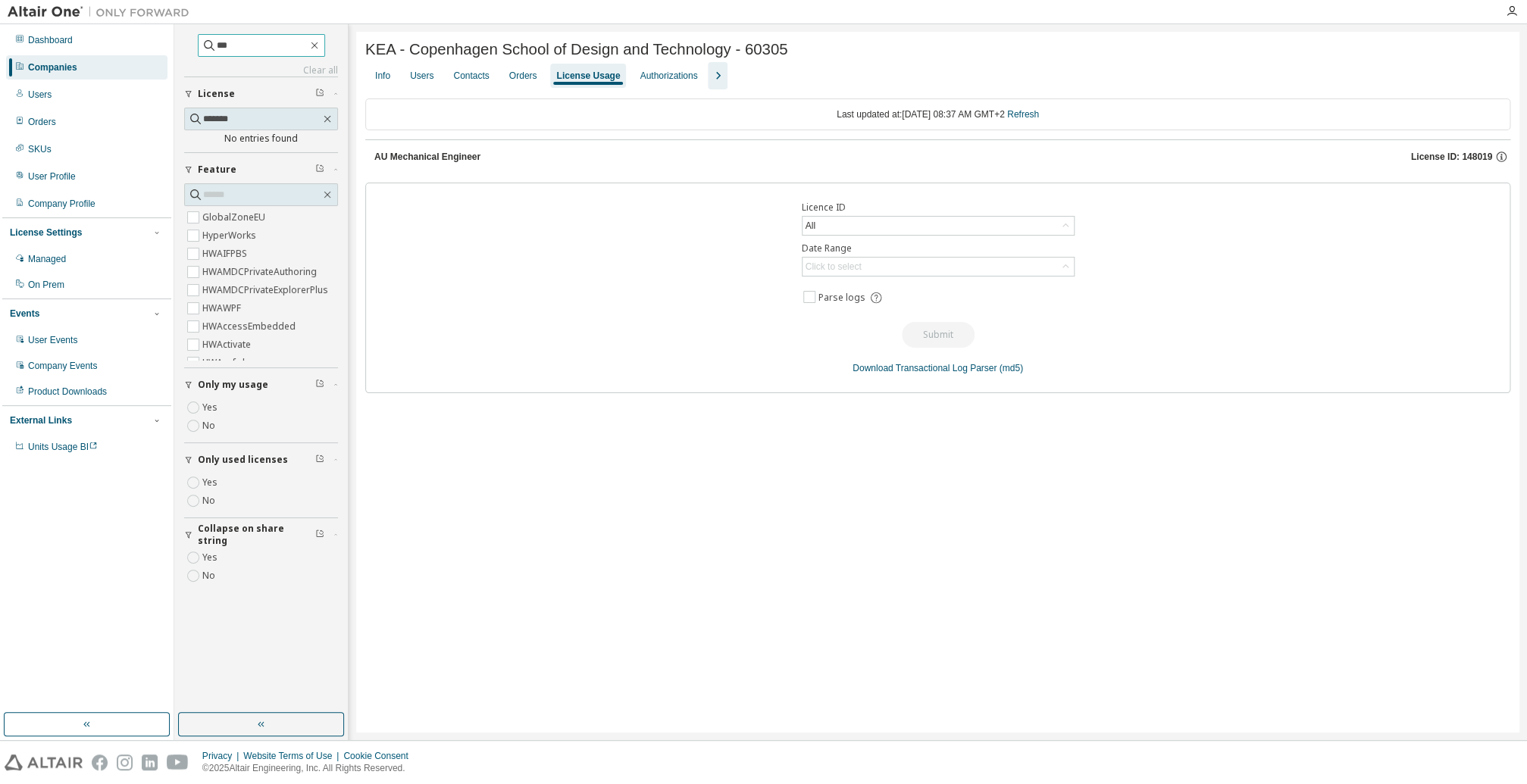
click at [254, 36] on span "***" at bounding box center [261, 45] width 128 height 23
click at [231, 115] on input "*******" at bounding box center [261, 119] width 117 height 15
type input "********"
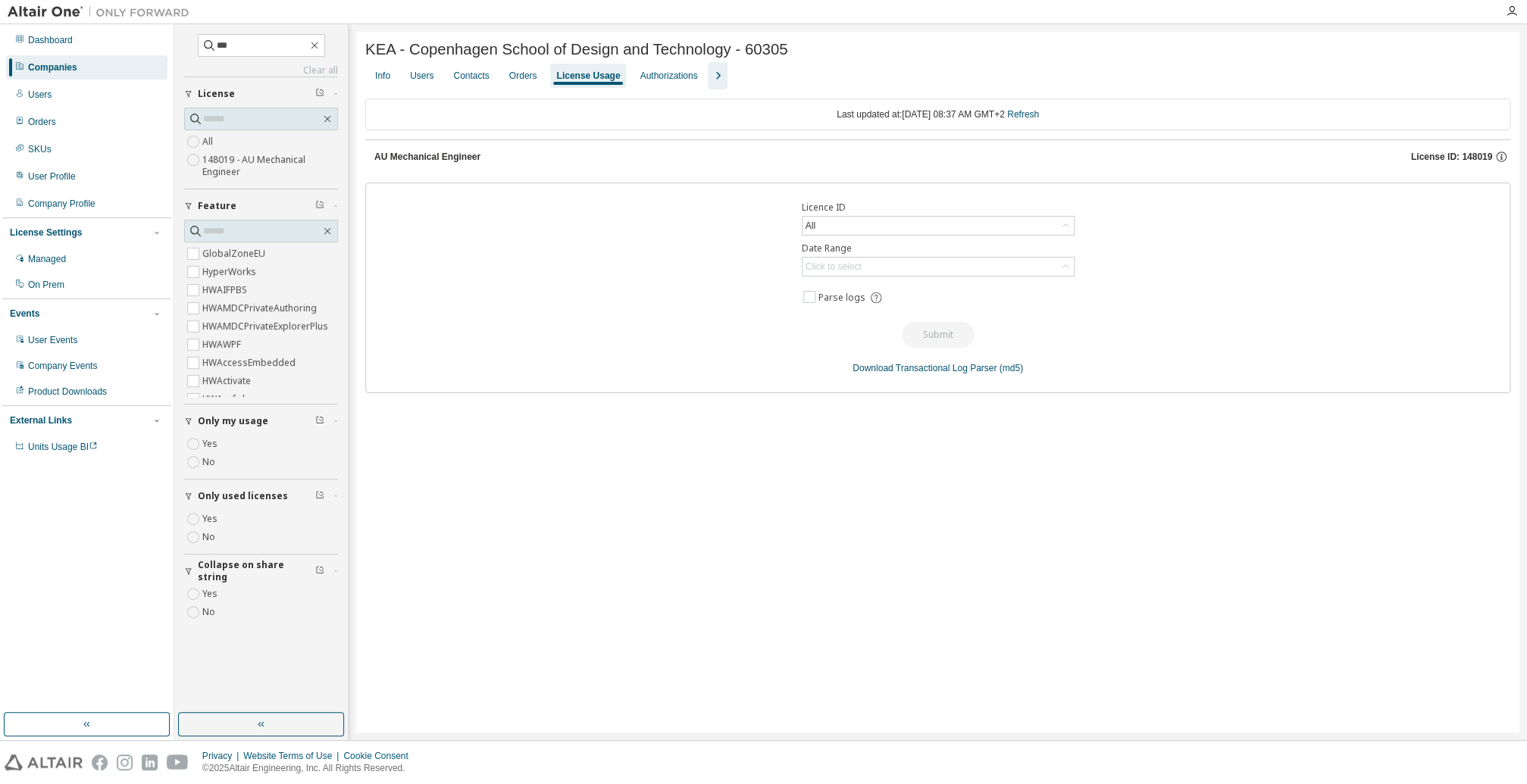
click at [188, 92] on icon "button" at bounding box center [188, 93] width 9 height 9
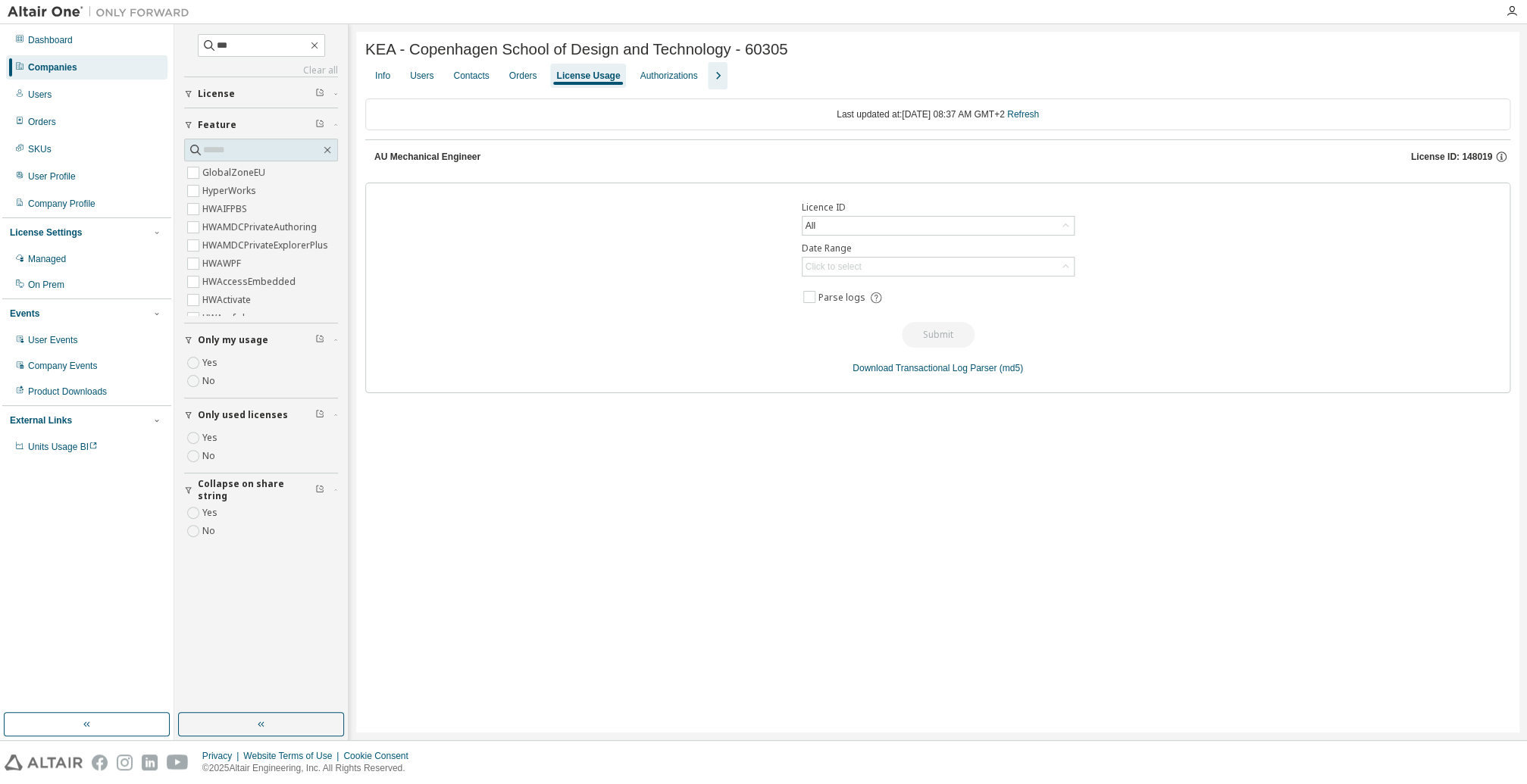
click at [188, 122] on icon "button" at bounding box center [188, 125] width 9 height 9
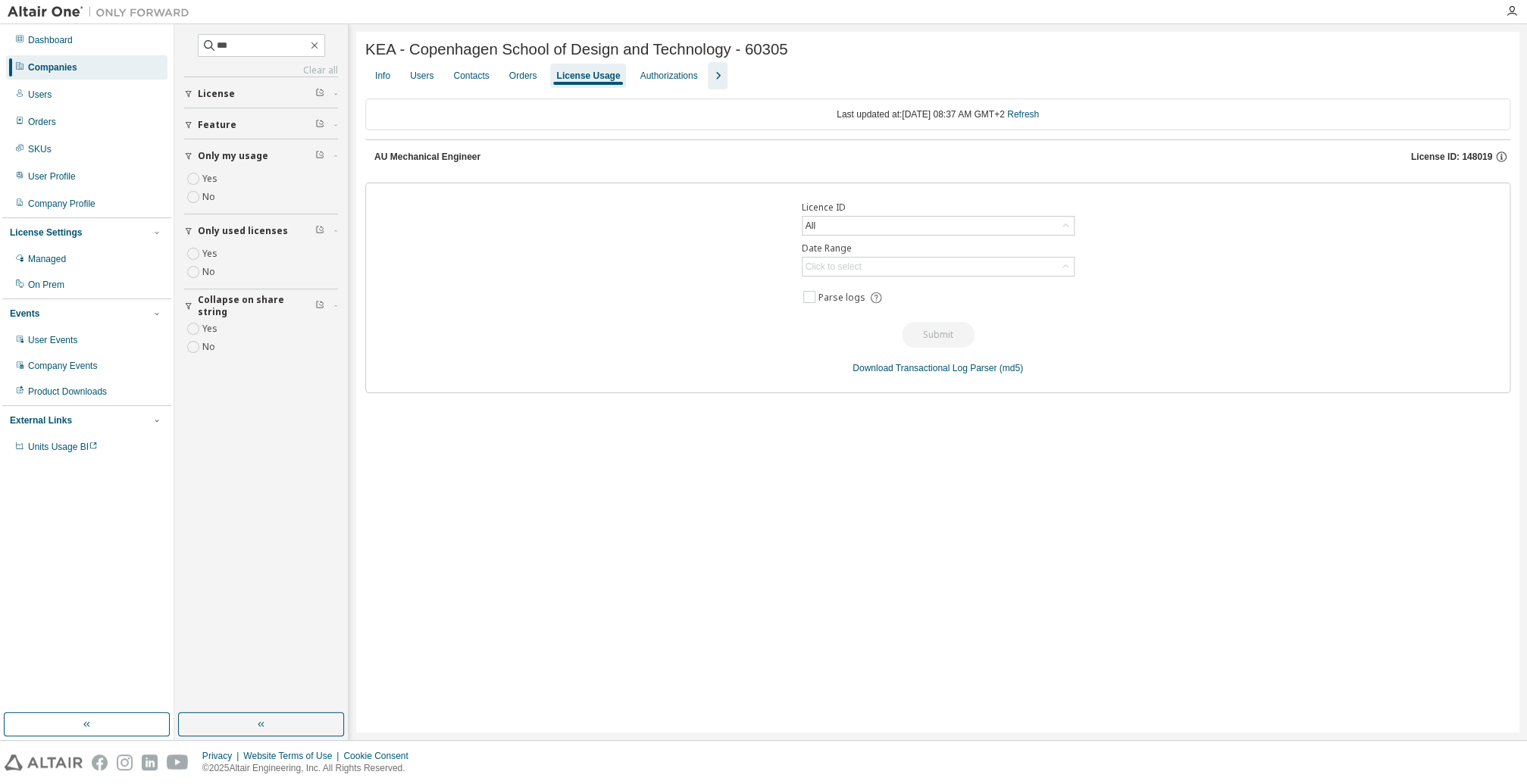
click at [51, 64] on div "Companies" at bounding box center [53, 68] width 50 height 12
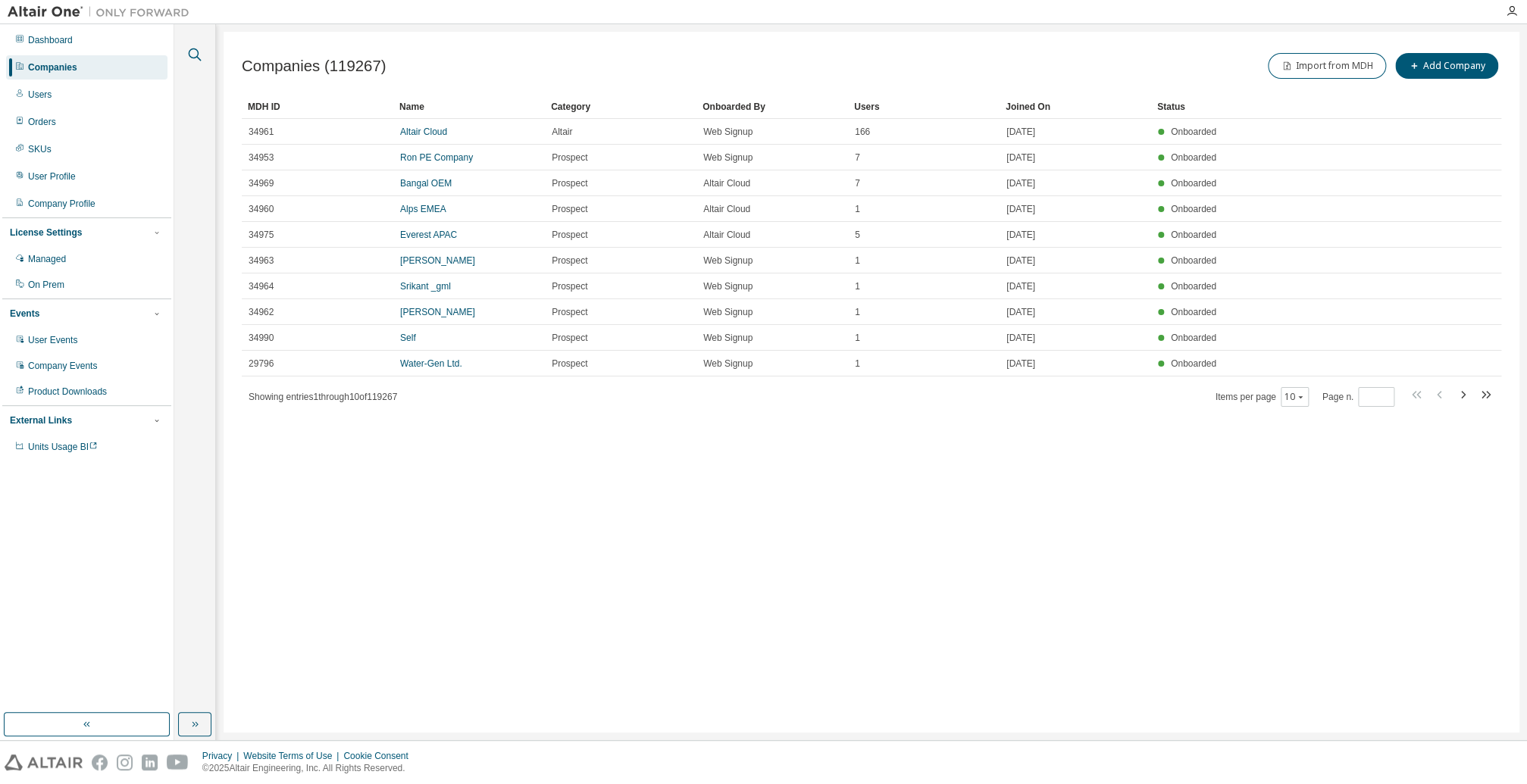
click at [188, 59] on icon "button" at bounding box center [194, 54] width 18 height 18
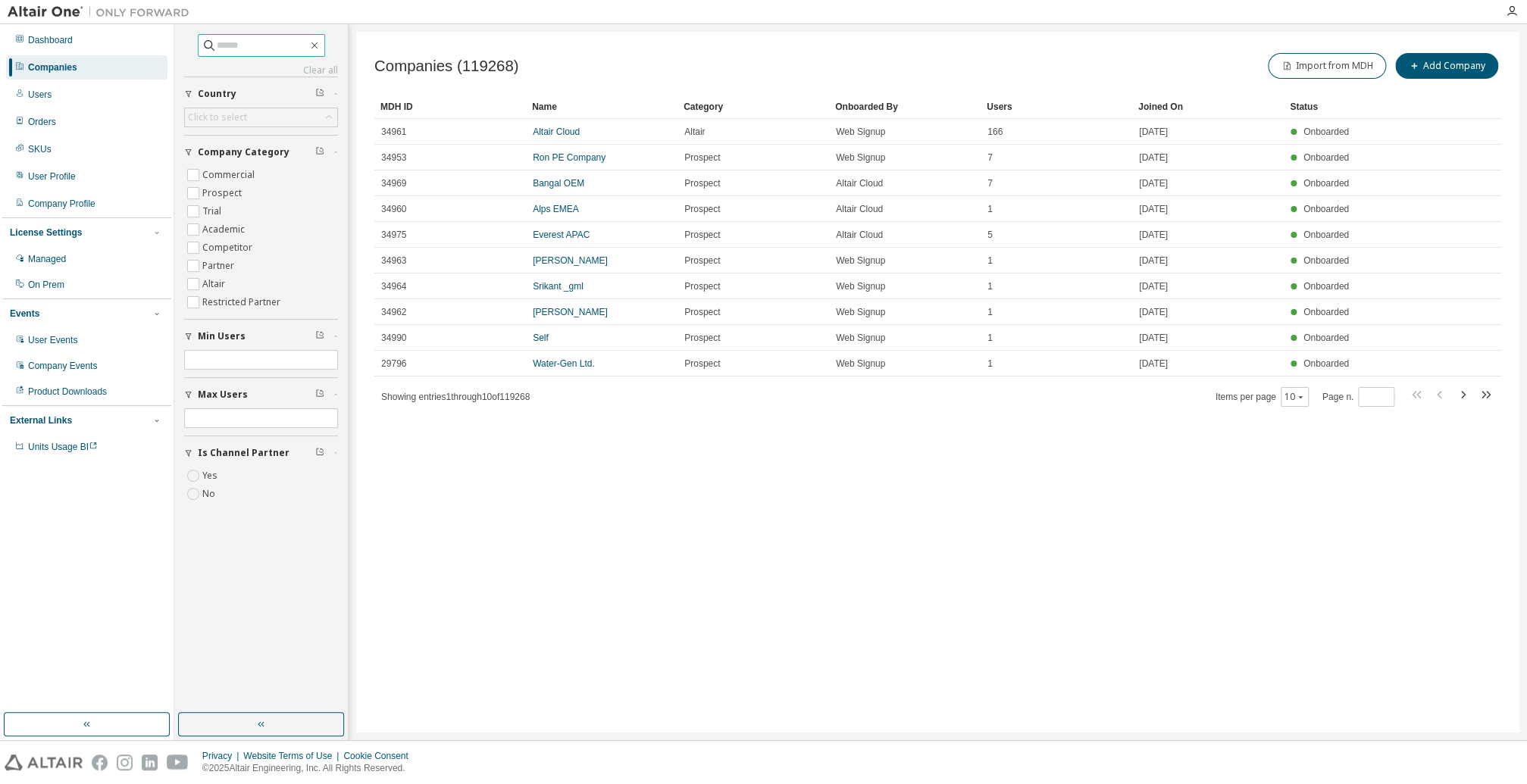
click at [227, 44] on input "text" at bounding box center [262, 45] width 91 height 15
type input "***"
click at [220, 116] on div "Click to select" at bounding box center [217, 117] width 59 height 12
click at [212, 143] on input "text" at bounding box center [261, 139] width 113 height 15
type input "*****"
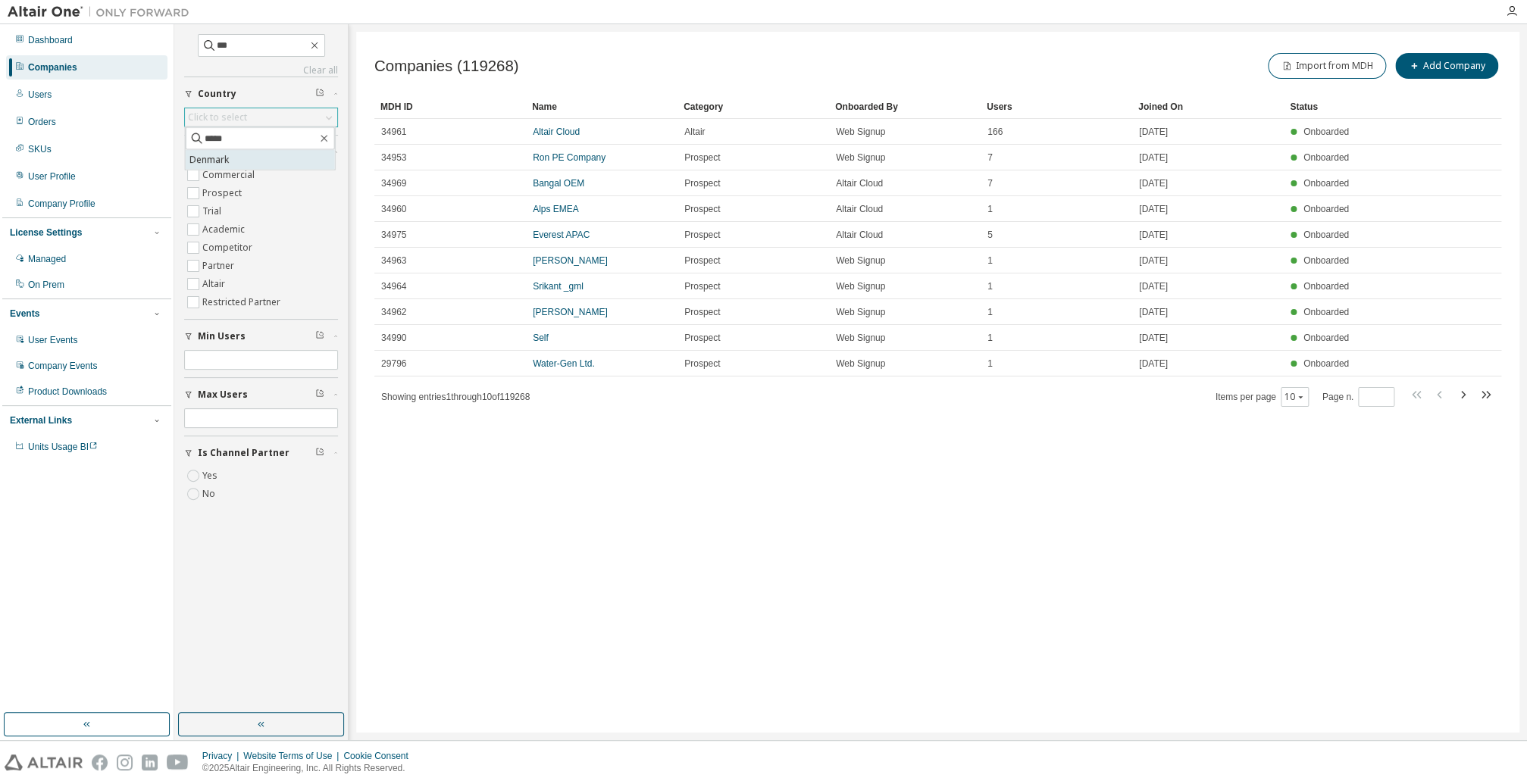
click at [212, 162] on li "Denmark" at bounding box center [260, 159] width 149 height 20
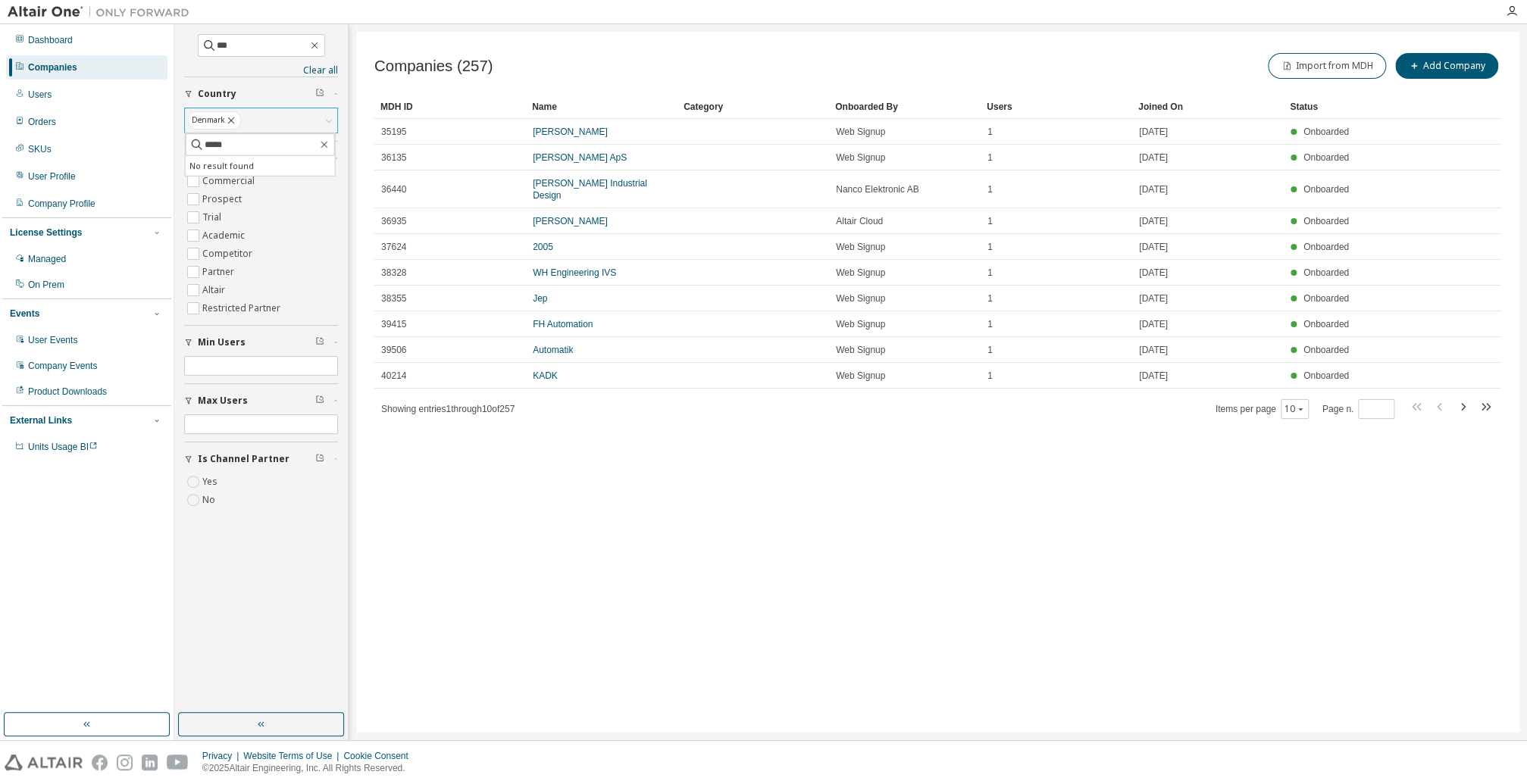
click at [262, 116] on div "Denmark" at bounding box center [261, 121] width 152 height 24
click at [257, 47] on input "***" at bounding box center [262, 45] width 91 height 15
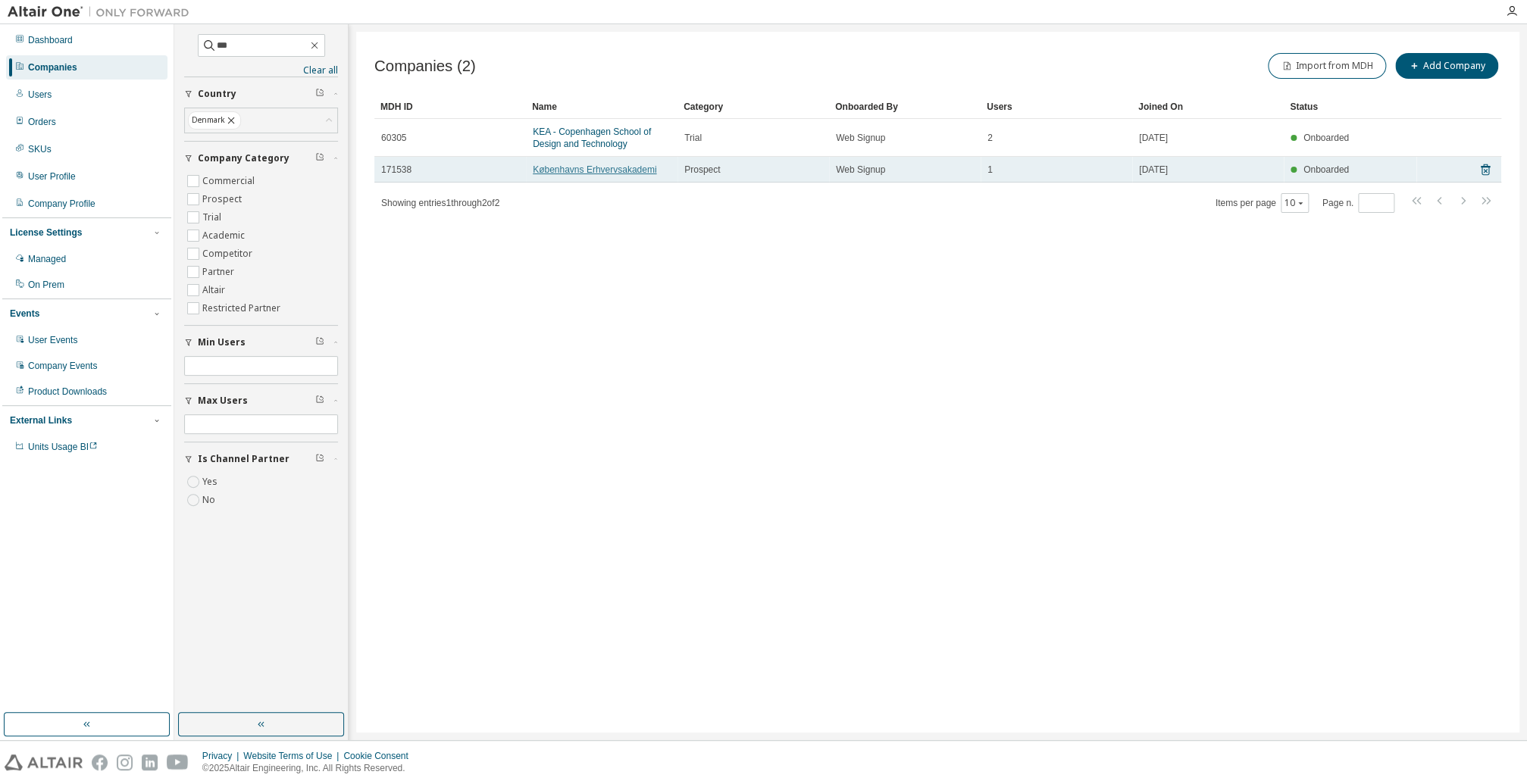
click at [638, 170] on link "Københavns Erhvervsakademi" at bounding box center [594, 169] width 123 height 10
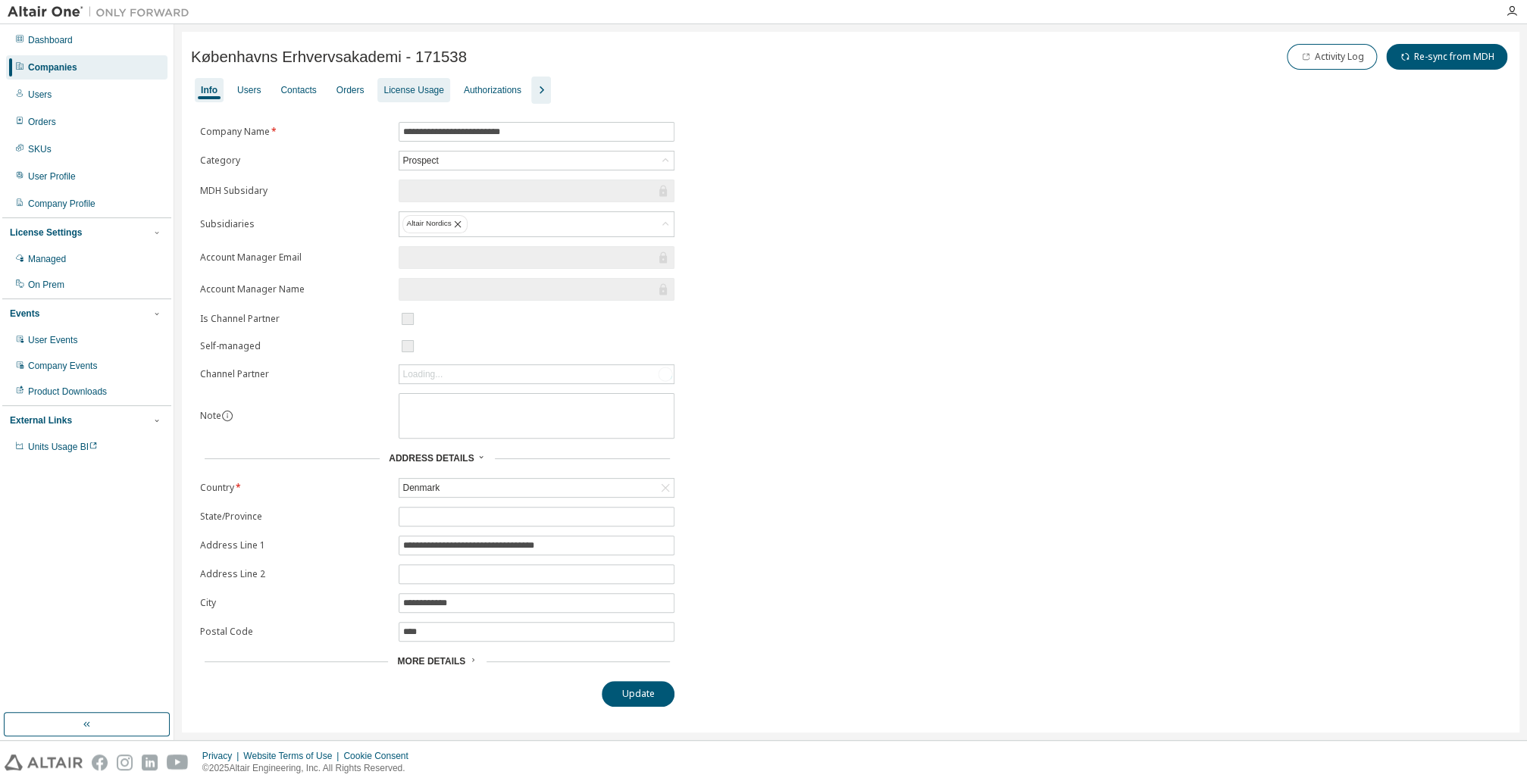
click at [412, 91] on div "License Usage" at bounding box center [414, 90] width 60 height 12
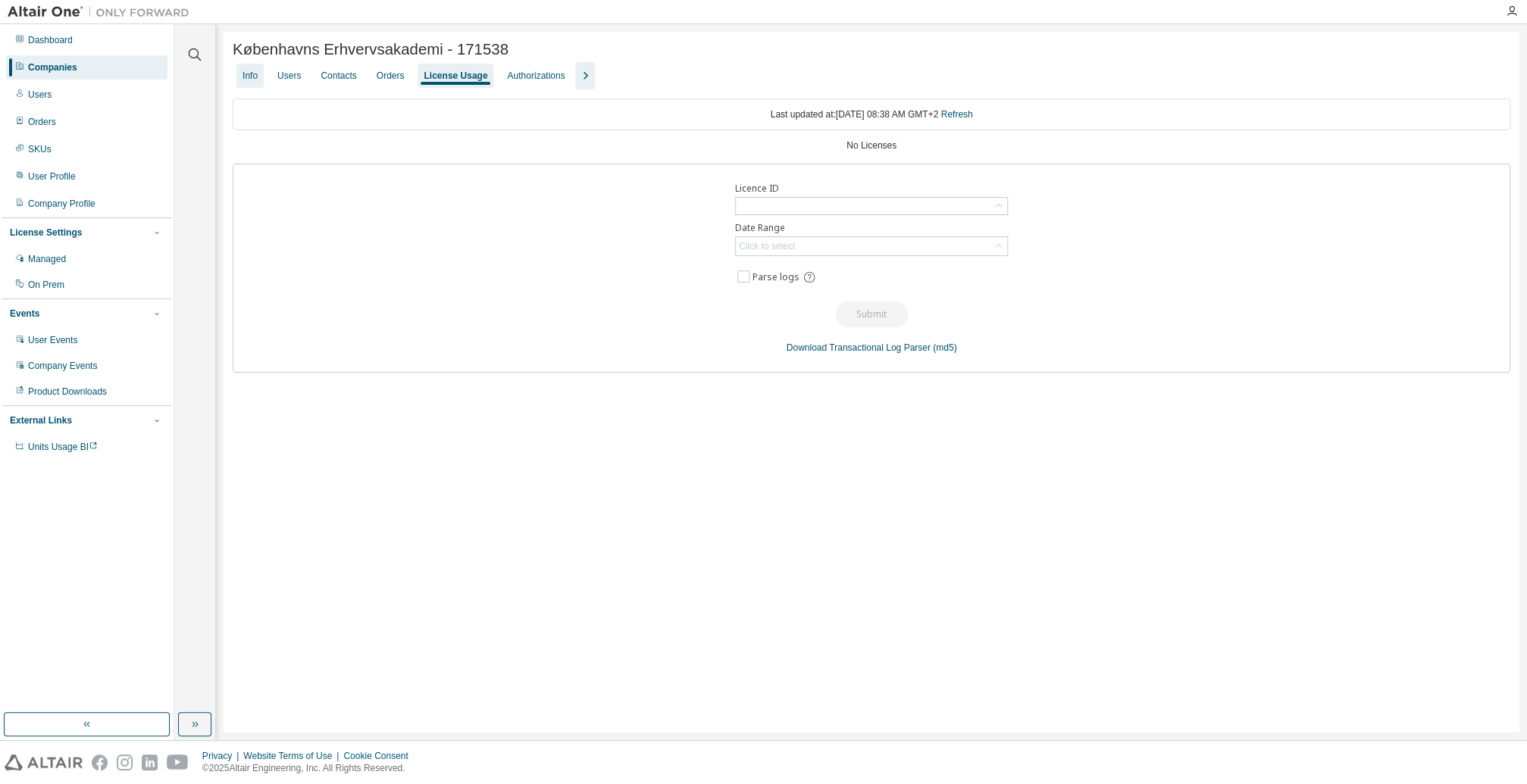
click at [250, 75] on div "Info" at bounding box center [250, 75] width 15 height 12
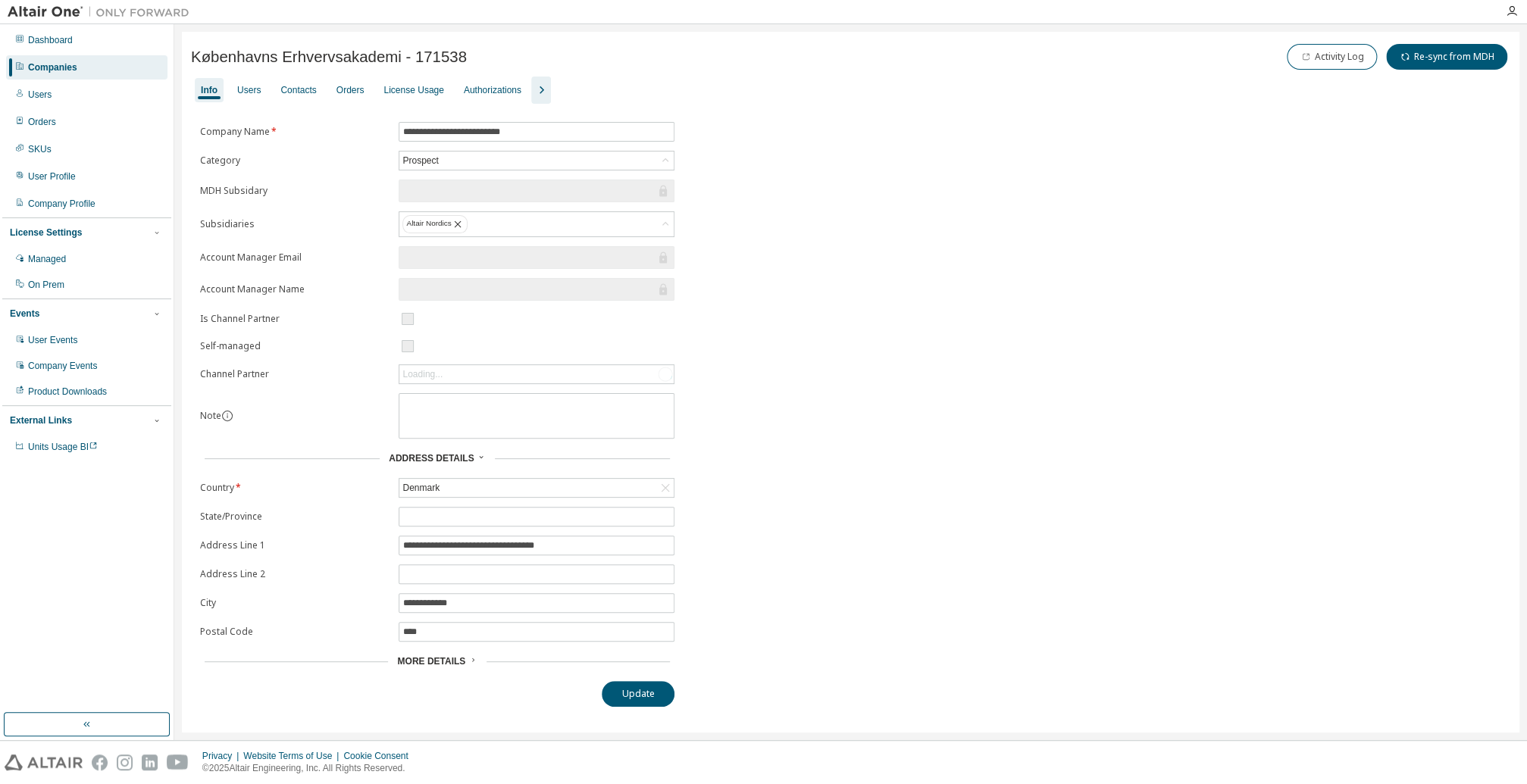
click at [208, 87] on div "Info" at bounding box center [209, 90] width 16 height 12
click at [266, 91] on div "Info Users Contacts Orders License Usage Authorizations" at bounding box center [850, 90] width 1320 height 27
click at [243, 90] on div "Users" at bounding box center [248, 90] width 23 height 12
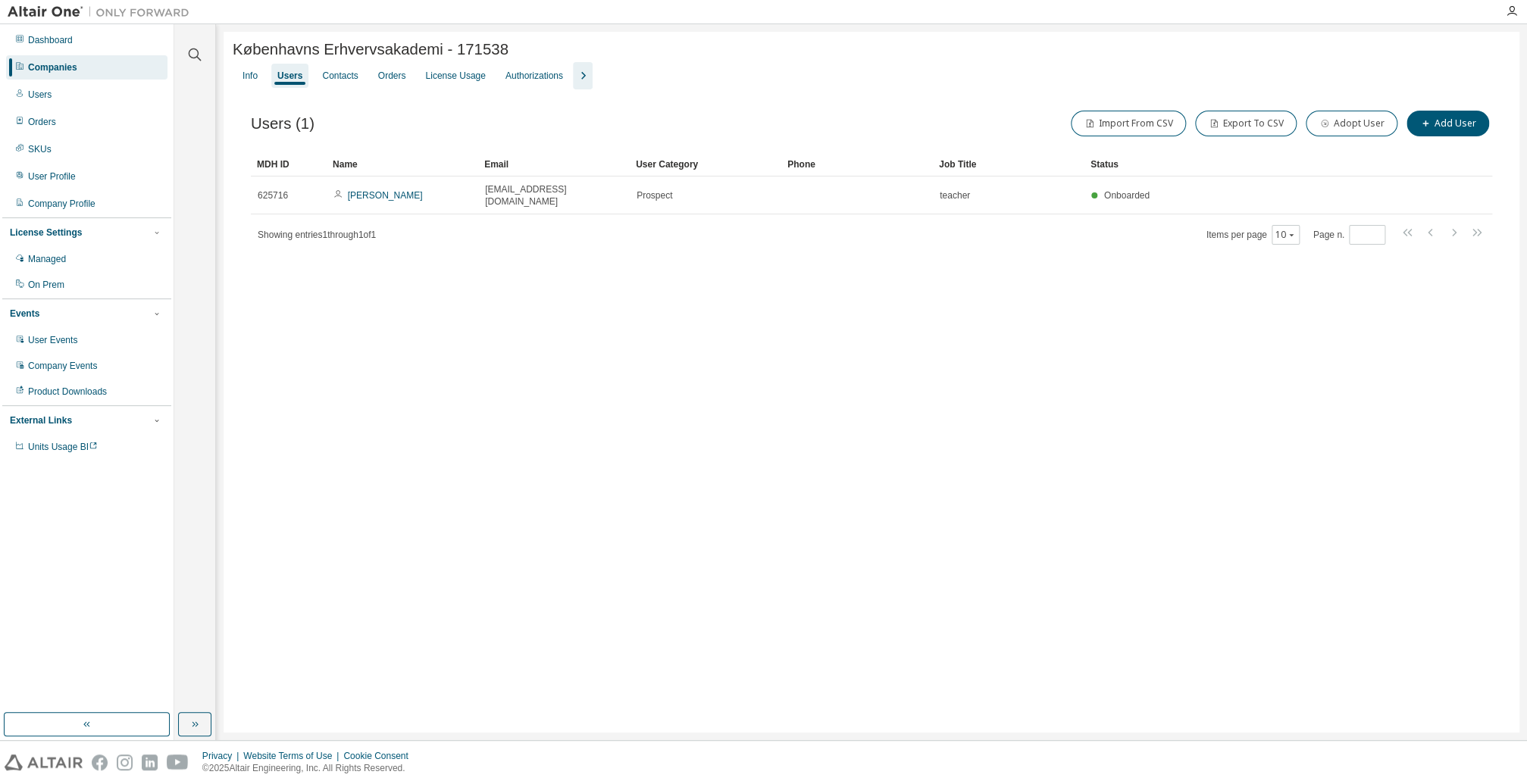
drag, startPoint x: 484, startPoint y: 385, endPoint x: 478, endPoint y: 380, distance: 7.8
click at [485, 280] on div "Københavns Erhvervsakademi - 171538 Clear Load Save Save As Field Operator Valu…" at bounding box center [871, 382] width 1296 height 701
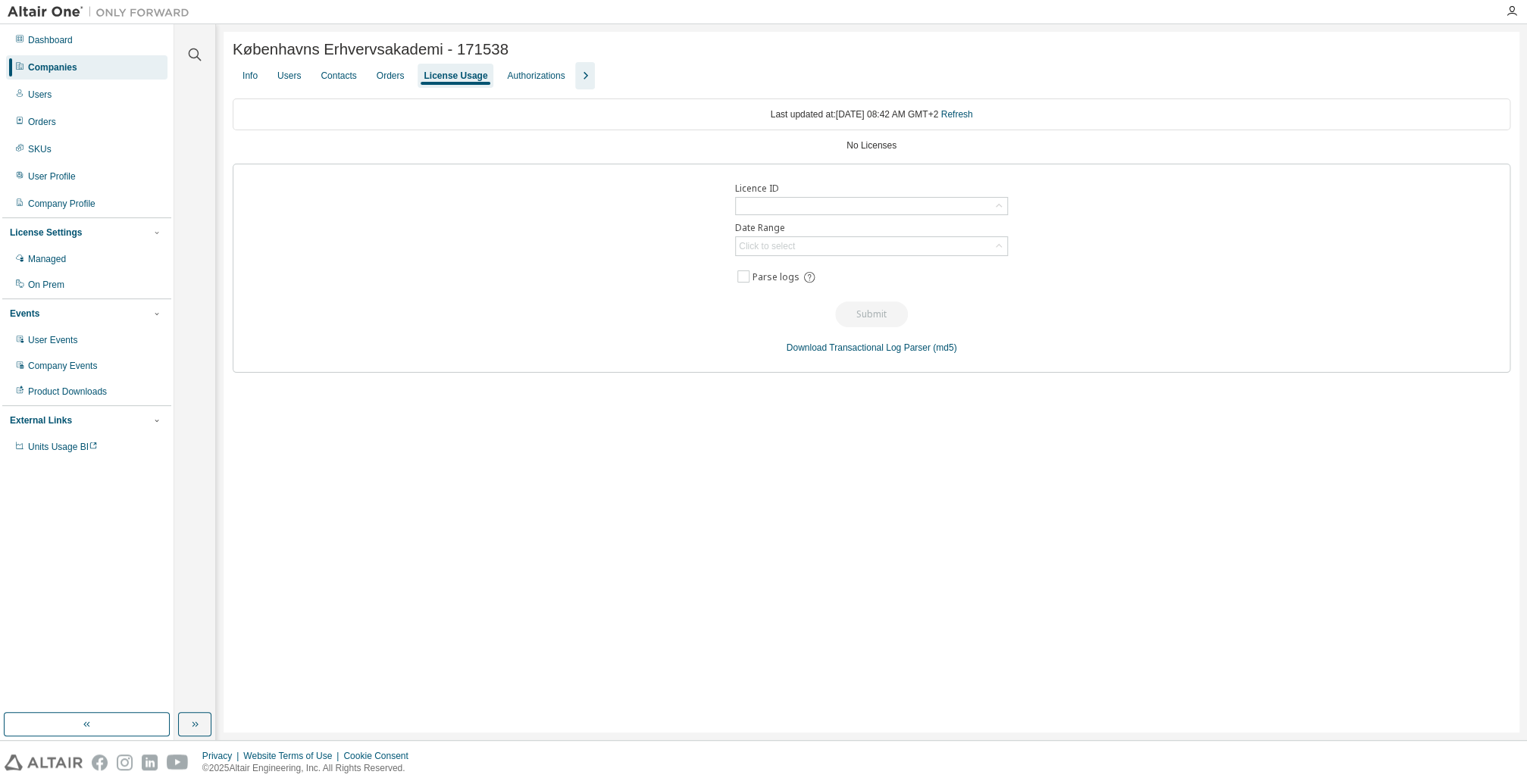
click at [82, 67] on div "Companies" at bounding box center [86, 68] width 161 height 24
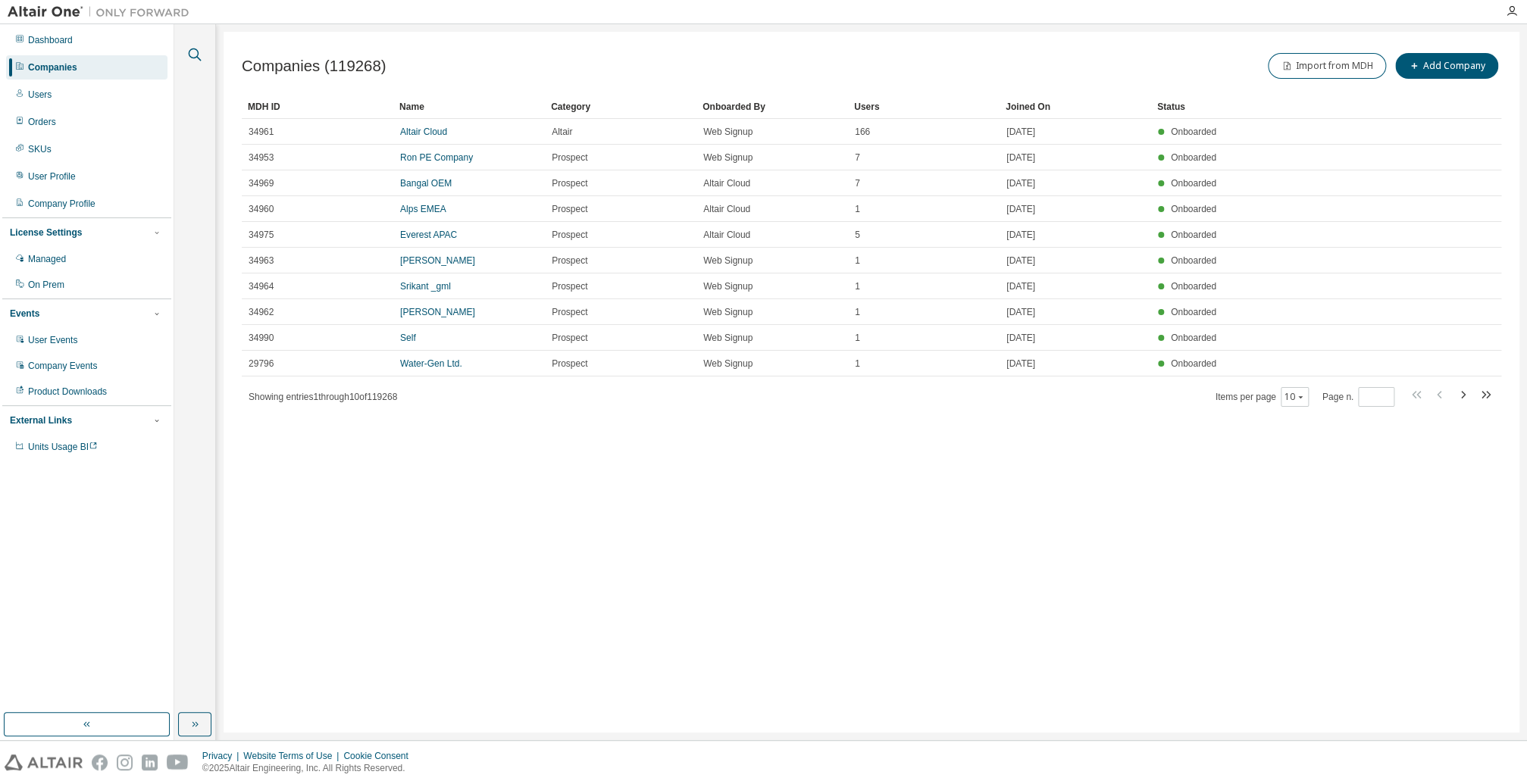
click at [194, 49] on icon "button" at bounding box center [194, 55] width 13 height 13
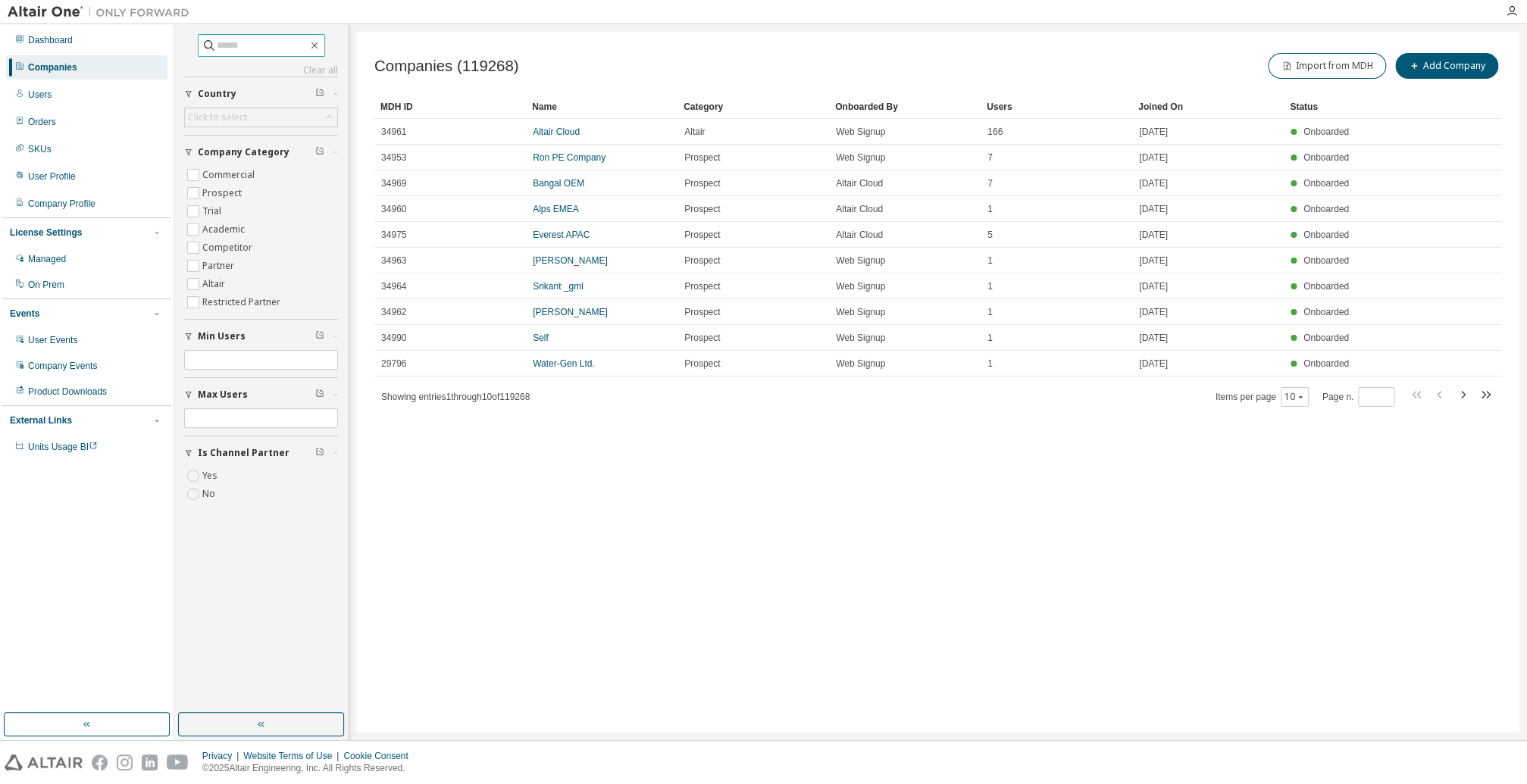
click at [230, 52] on input "text" at bounding box center [262, 45] width 91 height 15
type input "***"
click at [245, 111] on div "Click to select" at bounding box center [217, 117] width 59 height 12
click at [244, 141] on input "text" at bounding box center [261, 139] width 113 height 15
type input "***"
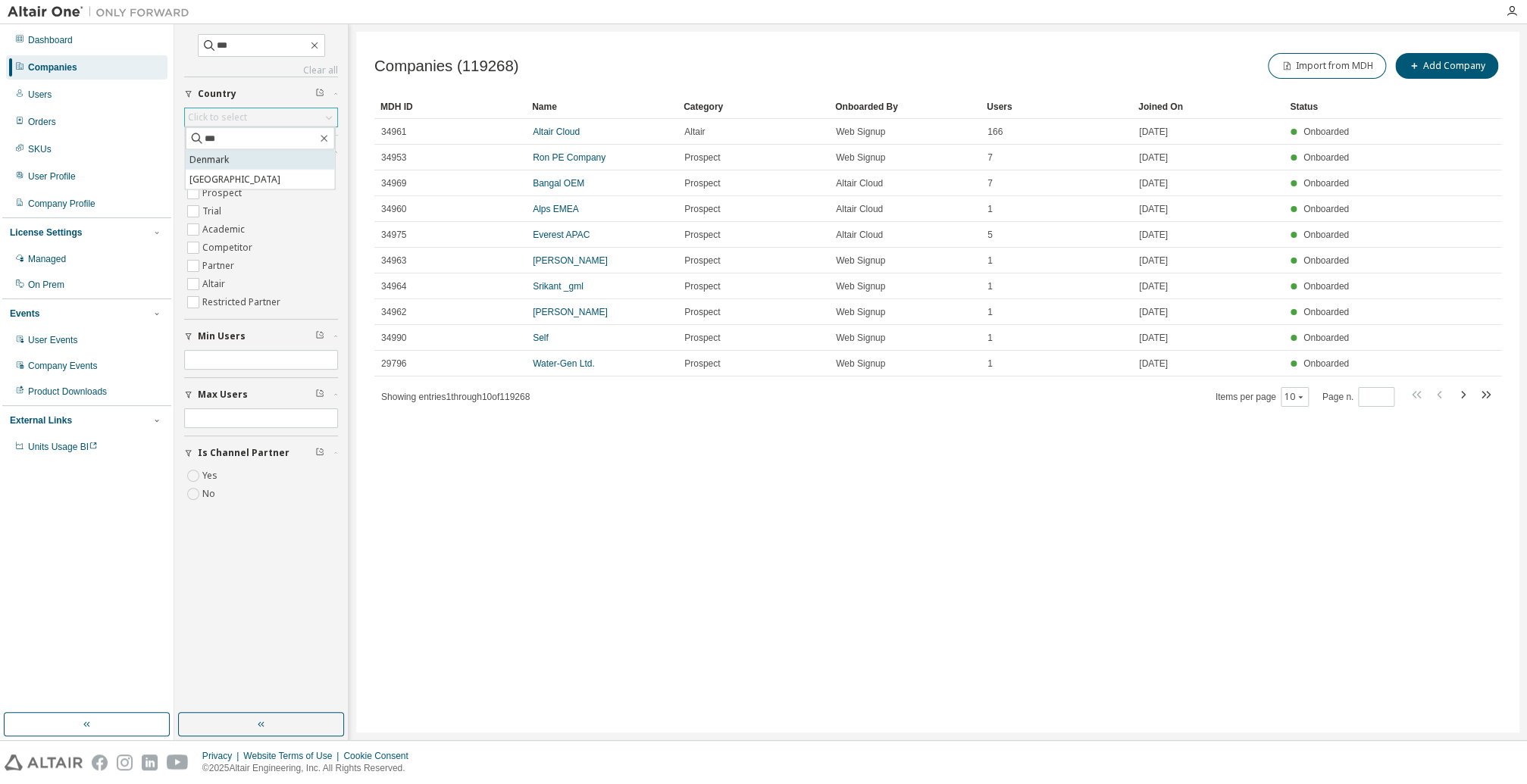
click at [248, 163] on li "Denmark" at bounding box center [260, 159] width 149 height 20
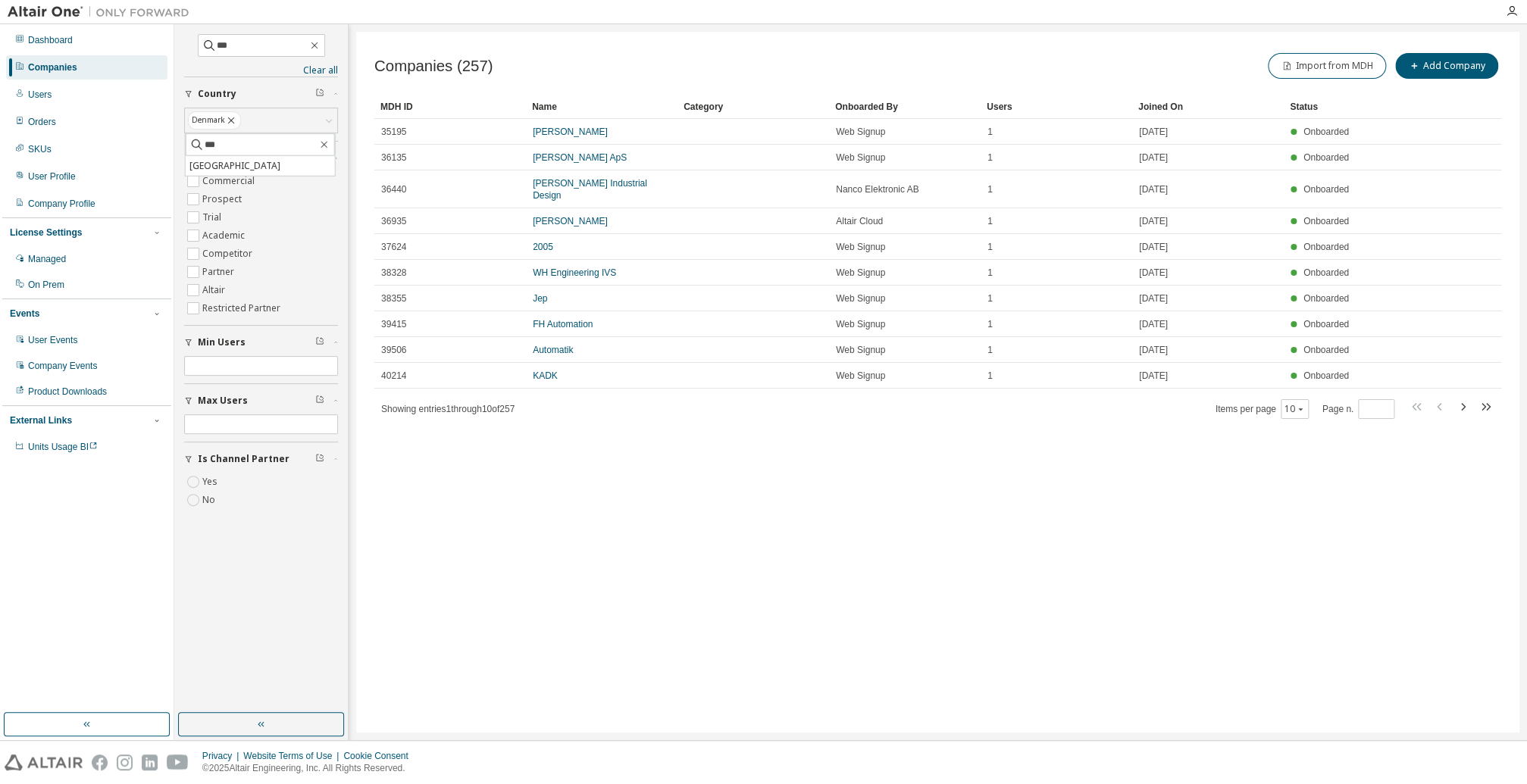
click at [510, 503] on div "Companies (257) Import from MDH Add Company Clear Load Save Save As Field Opera…" at bounding box center [938, 382] width 1163 height 701
click at [288, 48] on input "***" at bounding box center [262, 45] width 91 height 15
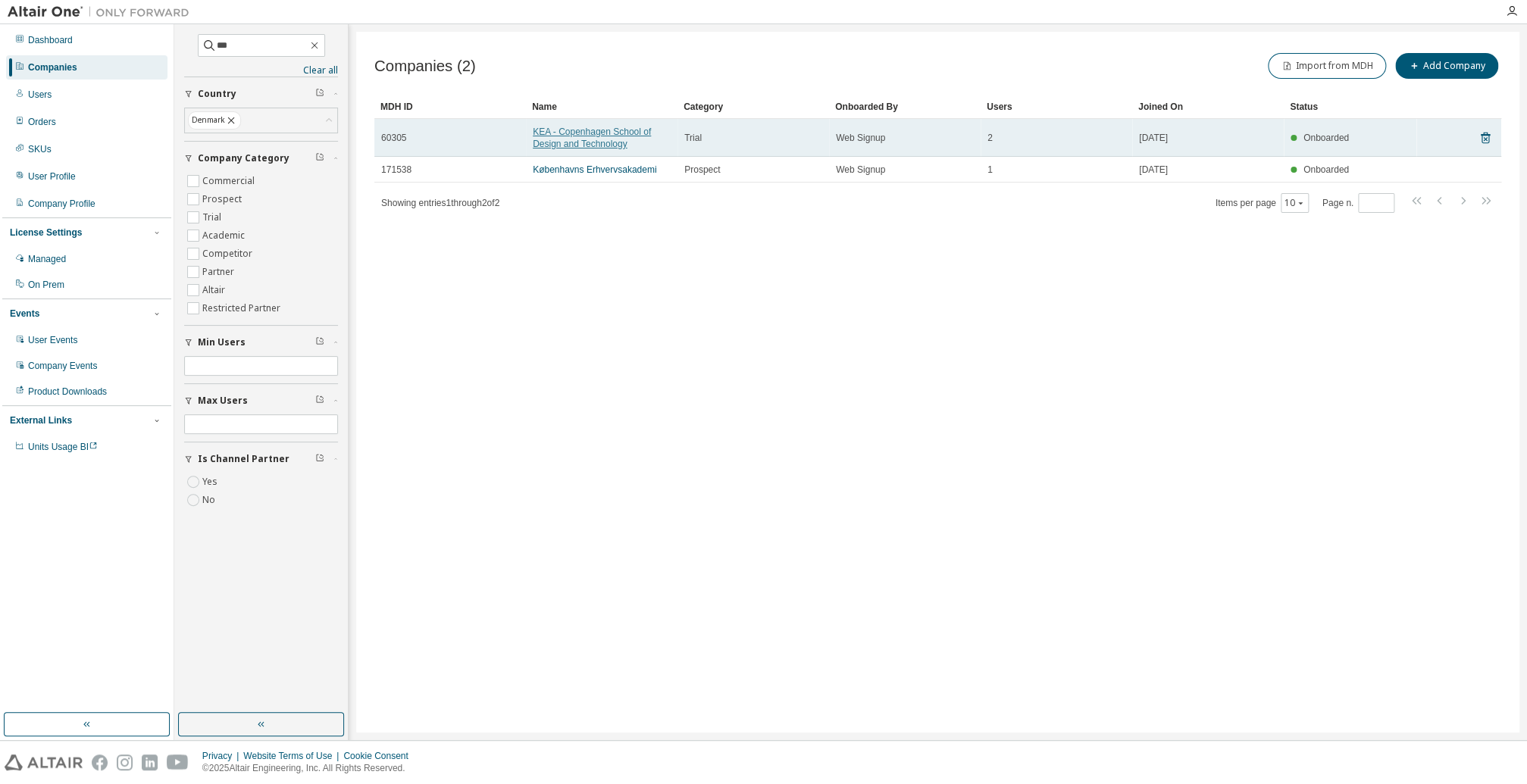
click at [540, 132] on link "KEA - Copenhagen School of Design and Technology" at bounding box center [592, 138] width 118 height 23
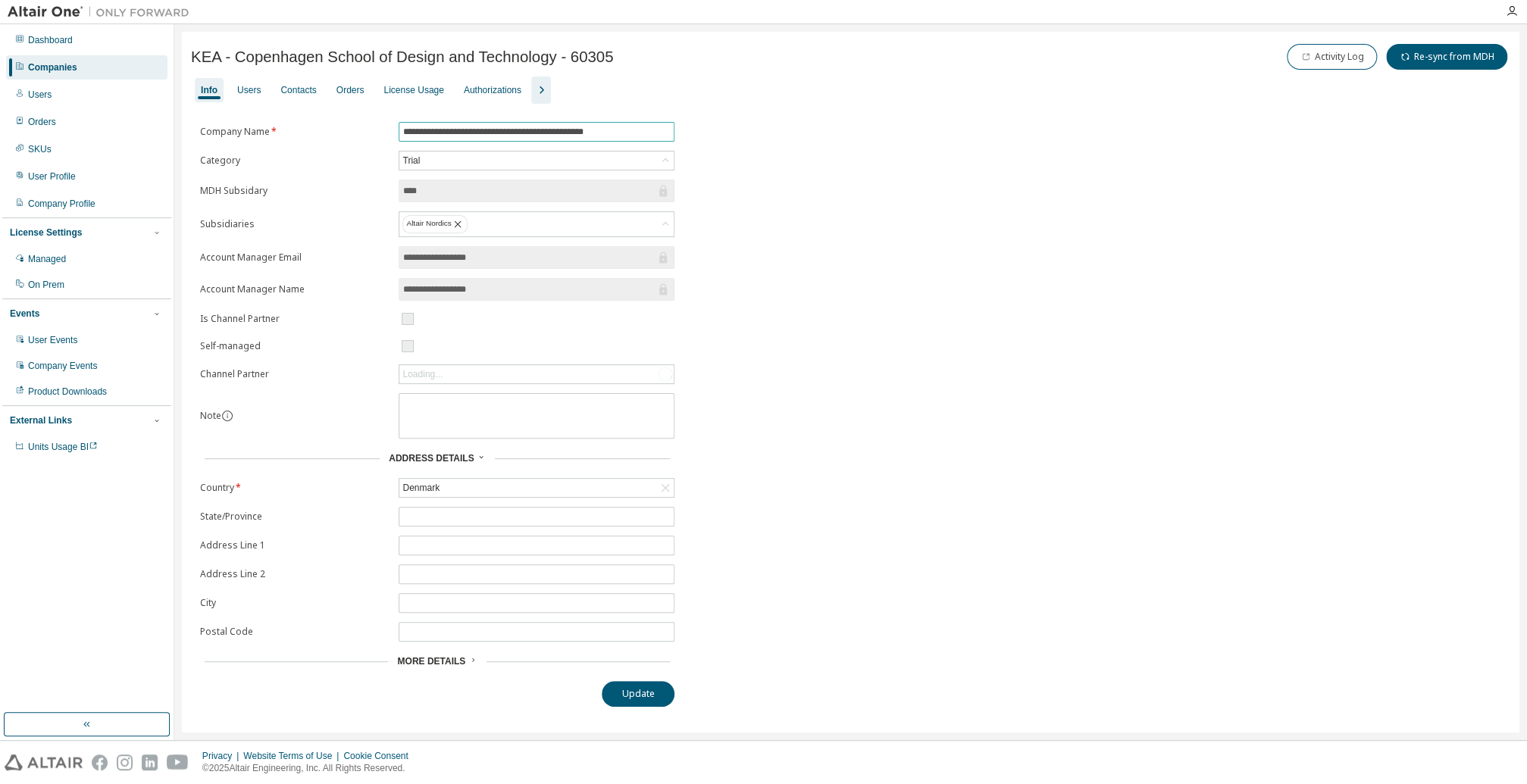
drag, startPoint x: 639, startPoint y: 133, endPoint x: 349, endPoint y: 130, distance: 290.0
click at [349, 130] on form "**********" at bounding box center [438, 396] width 474 height 549
drag, startPoint x: 617, startPoint y: 51, endPoint x: 174, endPoint y: 51, distance: 443.0
click at [175, 51] on div "**********" at bounding box center [851, 382] width 1353 height 716
copy span "KEA - Copenhagen School of Design and Technology - 60305"
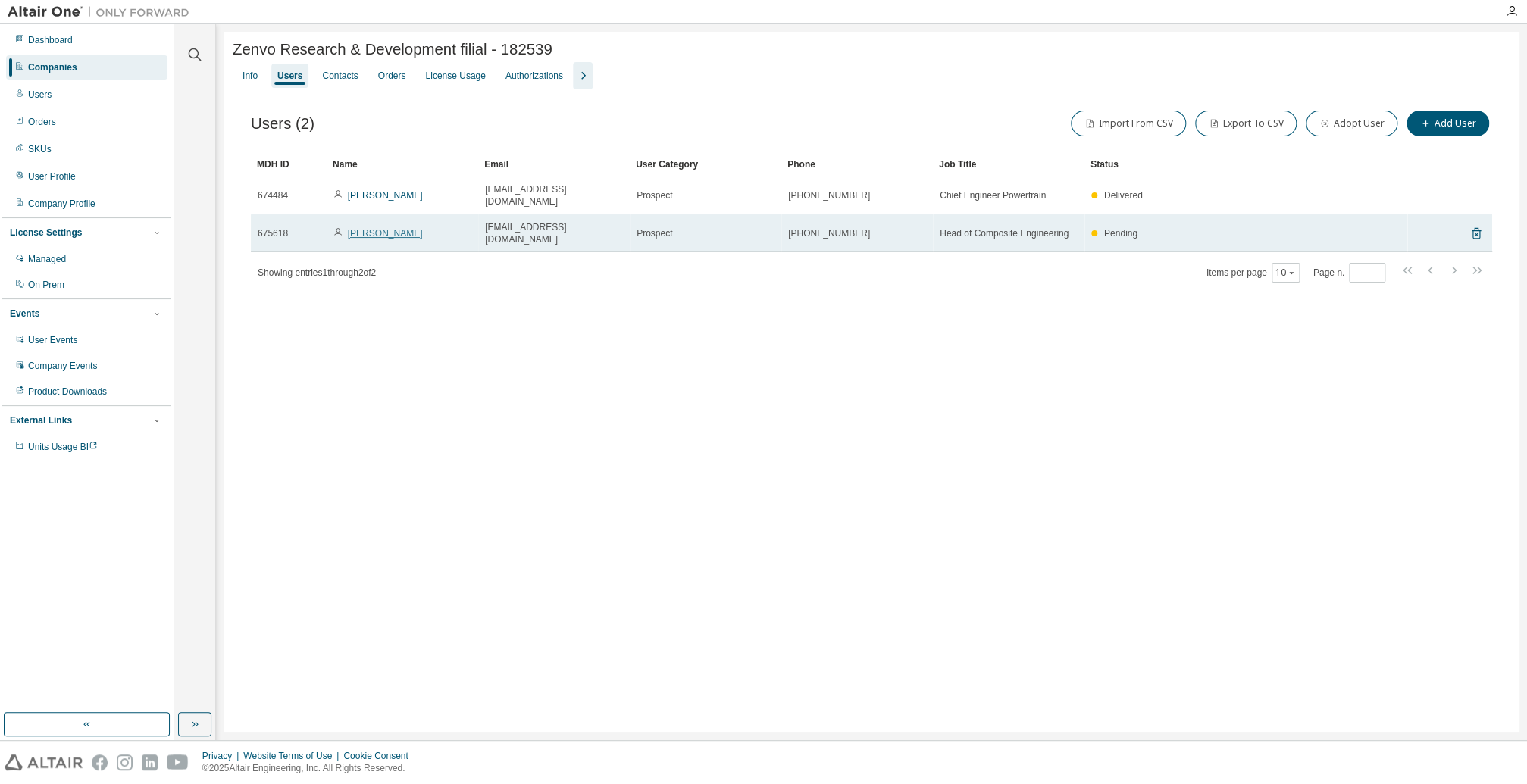
click at [384, 228] on link "[PERSON_NAME]" at bounding box center [385, 233] width 75 height 10
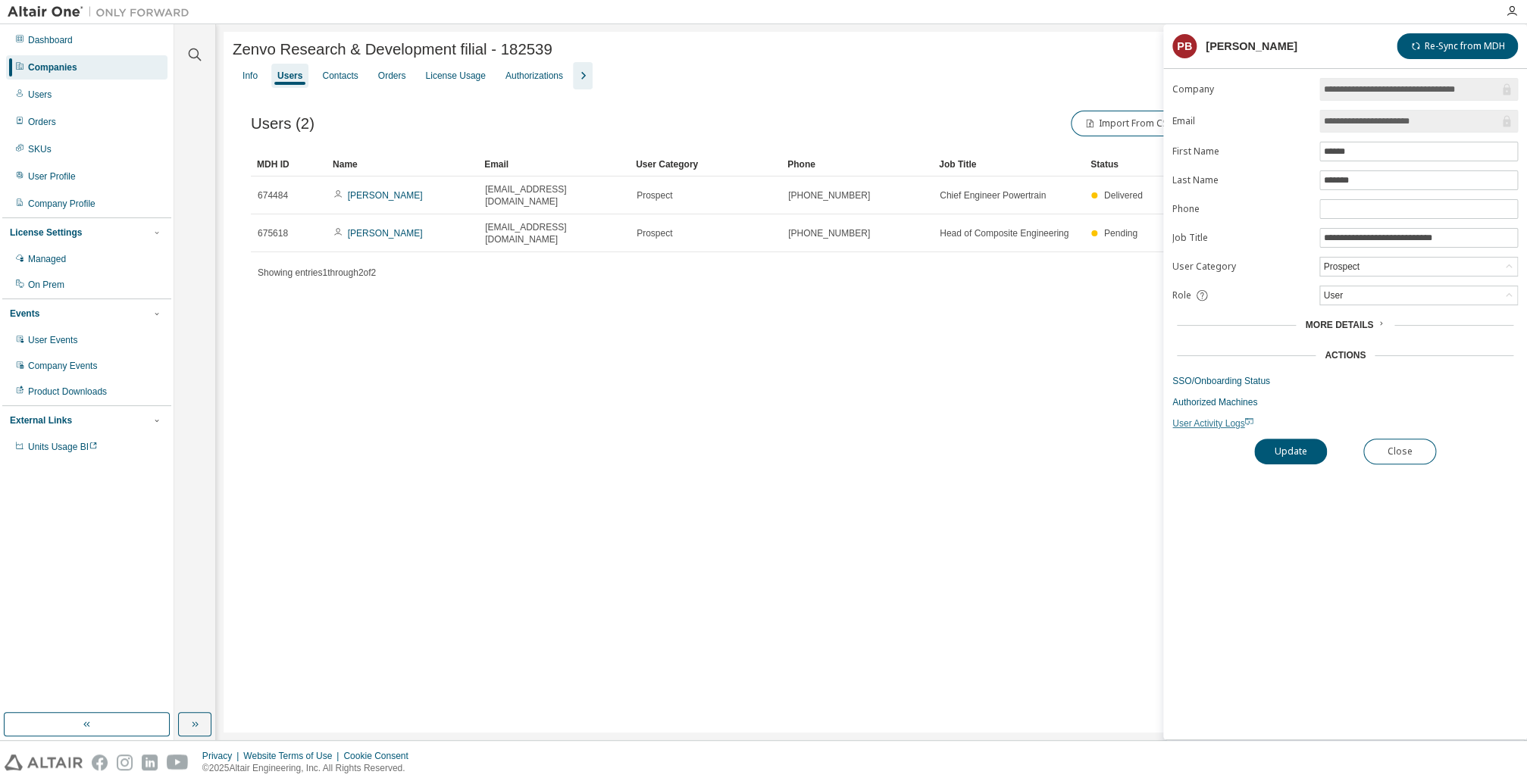
click at [1202, 422] on span "User Activity Logs" at bounding box center [1213, 423] width 81 height 10
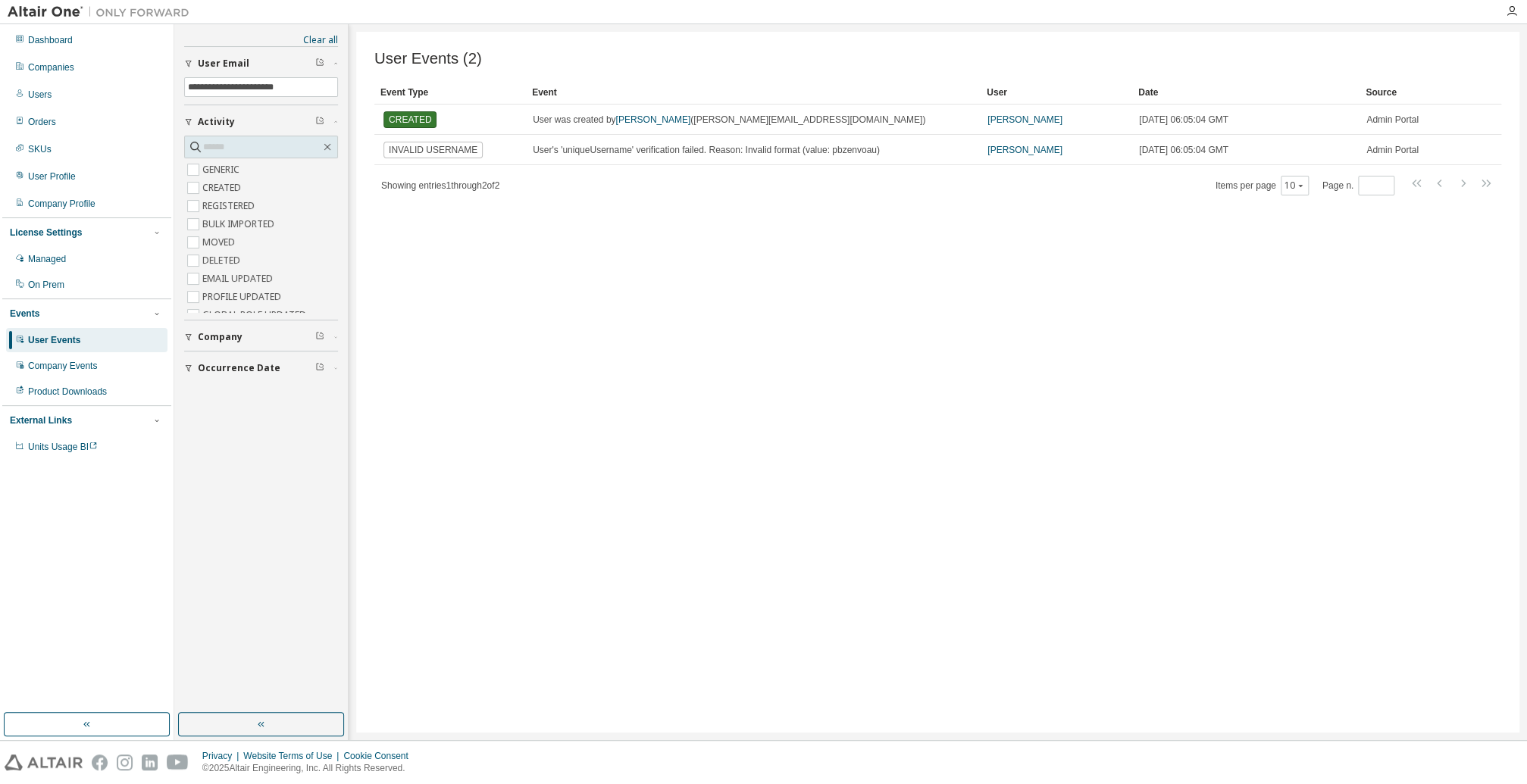
drag, startPoint x: 1524, startPoint y: 785, endPoint x: 1465, endPoint y: 780, distance: 59.2
click at [1465, 780] on div "Privacy Website Terms of Use Cookie Consent © 2025 Altair Engineering, Inc. All…" at bounding box center [763, 762] width 1527 height 43
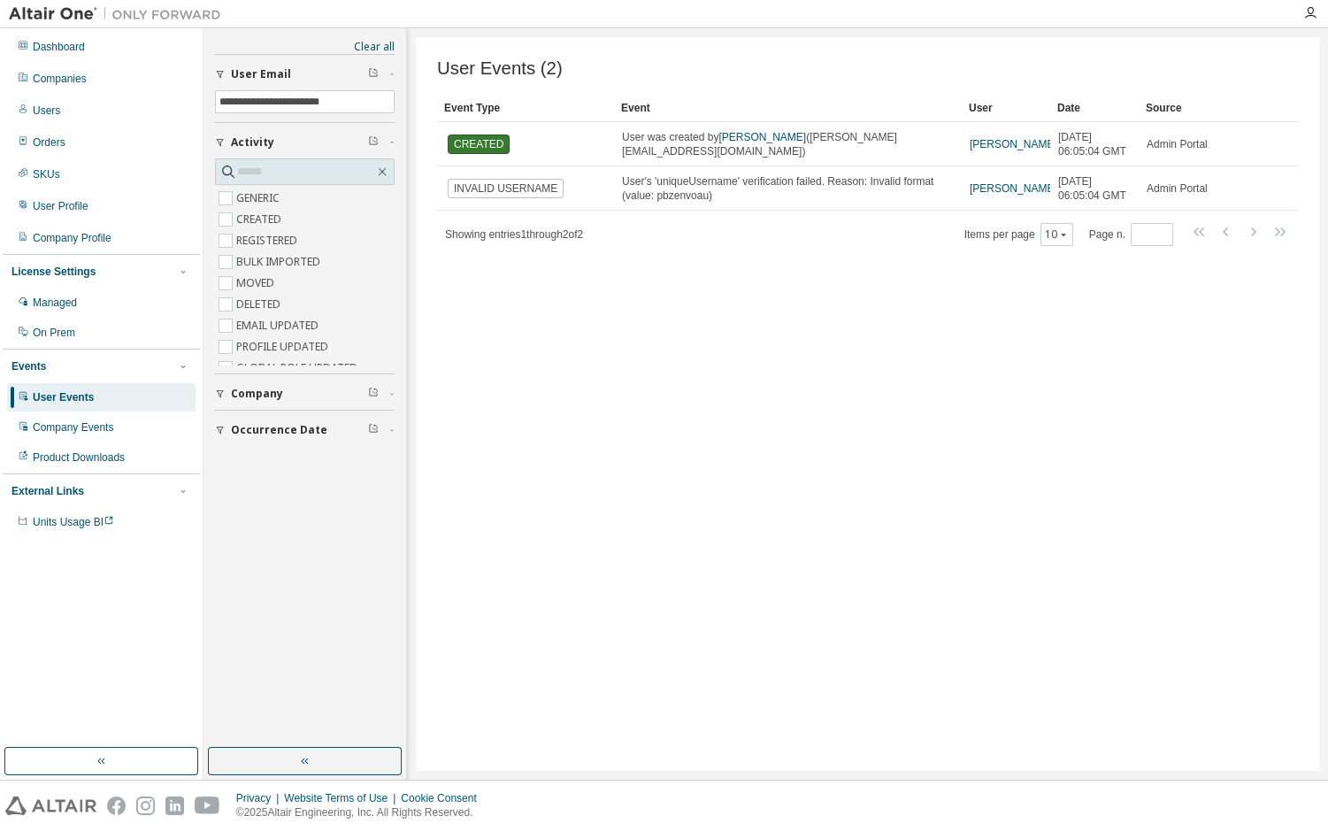
click at [1142, 445] on div "User Events (2) Clear Load Save Save As Field Operator Value Select filter Sele…" at bounding box center [868, 404] width 904 height 734
click at [358, 96] on input "**********" at bounding box center [304, 102] width 171 height 14
click at [87, 72] on div "Companies" at bounding box center [101, 79] width 188 height 28
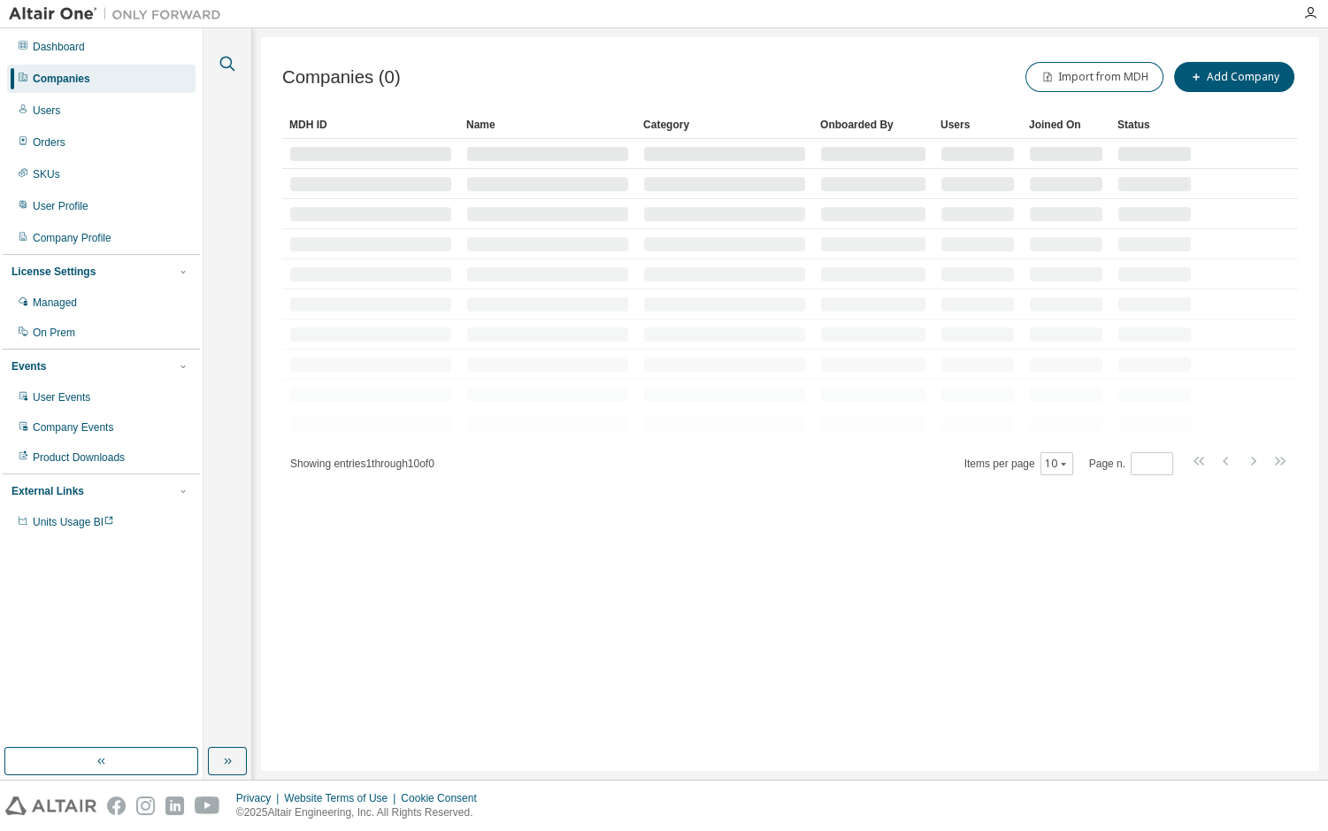
click at [223, 65] on icon "button" at bounding box center [227, 63] width 21 height 21
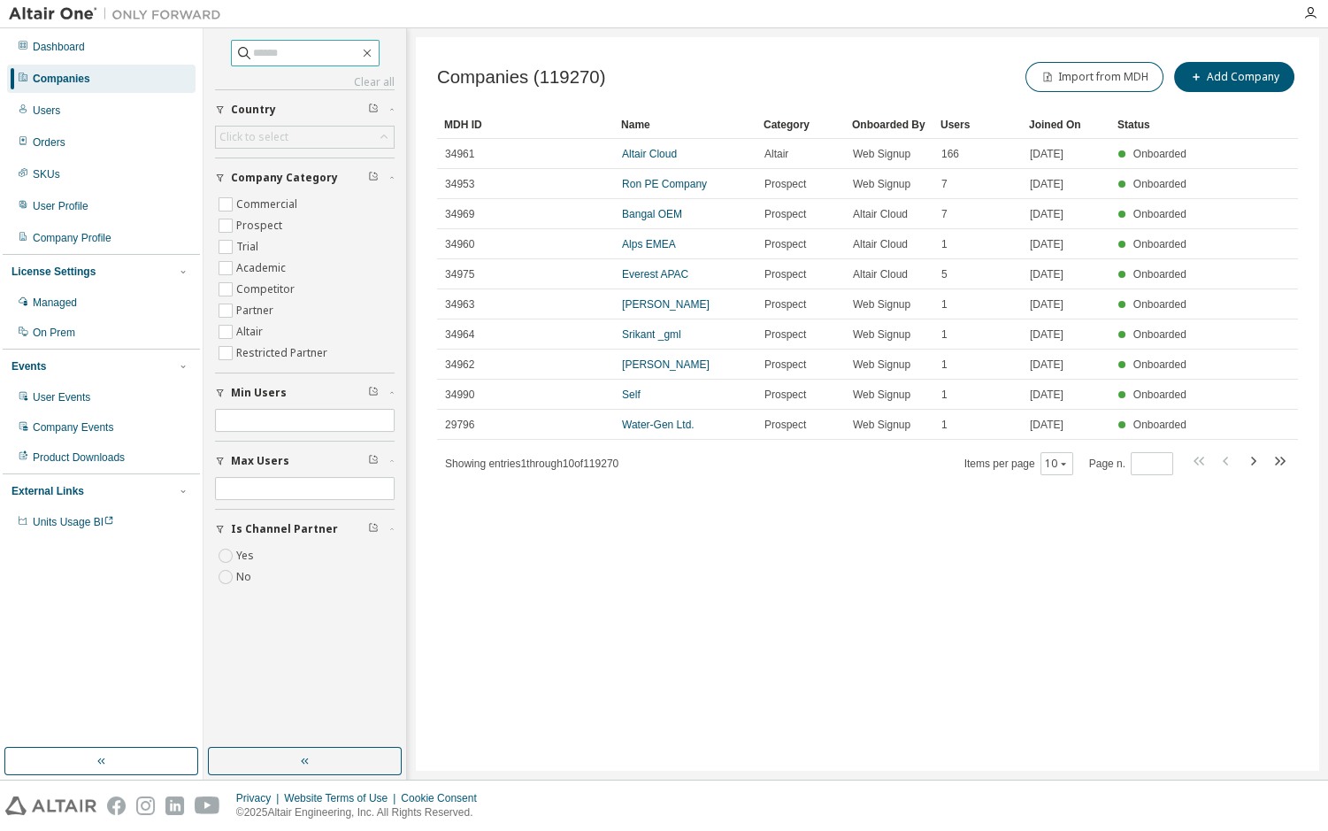
click at [279, 53] on input "text" at bounding box center [306, 53] width 106 height 18
type input "*****"
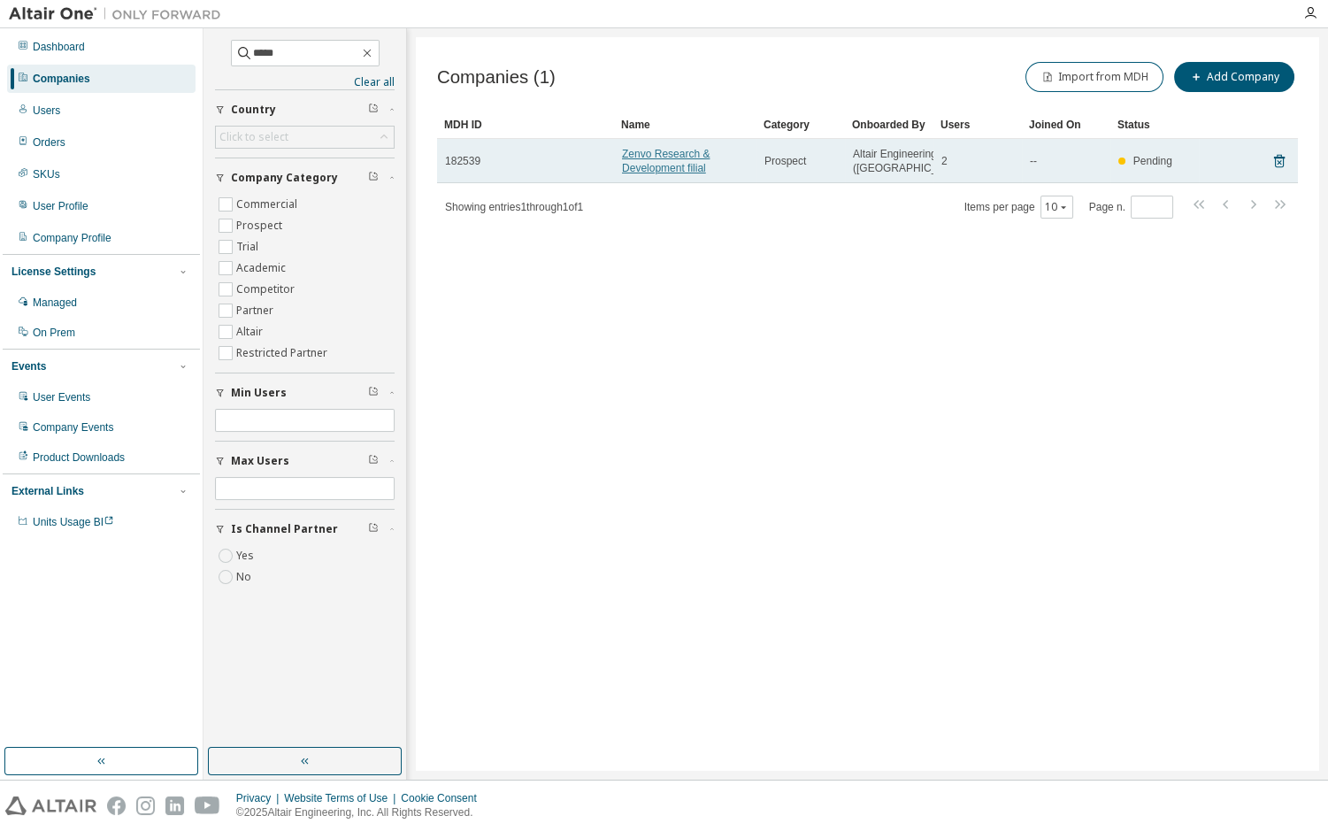
click at [670, 162] on link "Zenvo Research & Development filial" at bounding box center [666, 161] width 88 height 27
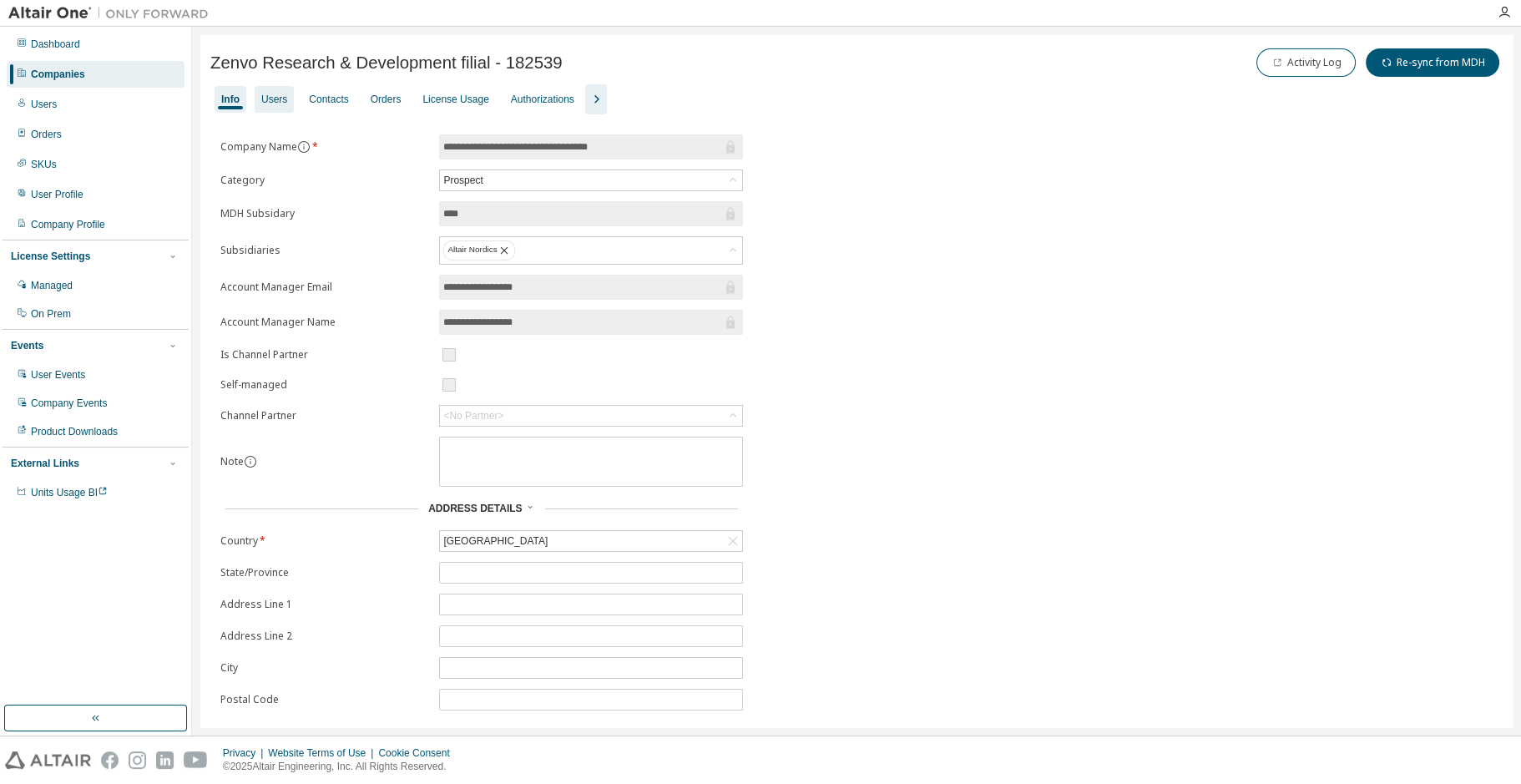
click at [273, 99] on div "Users" at bounding box center [274, 99] width 25 height 13
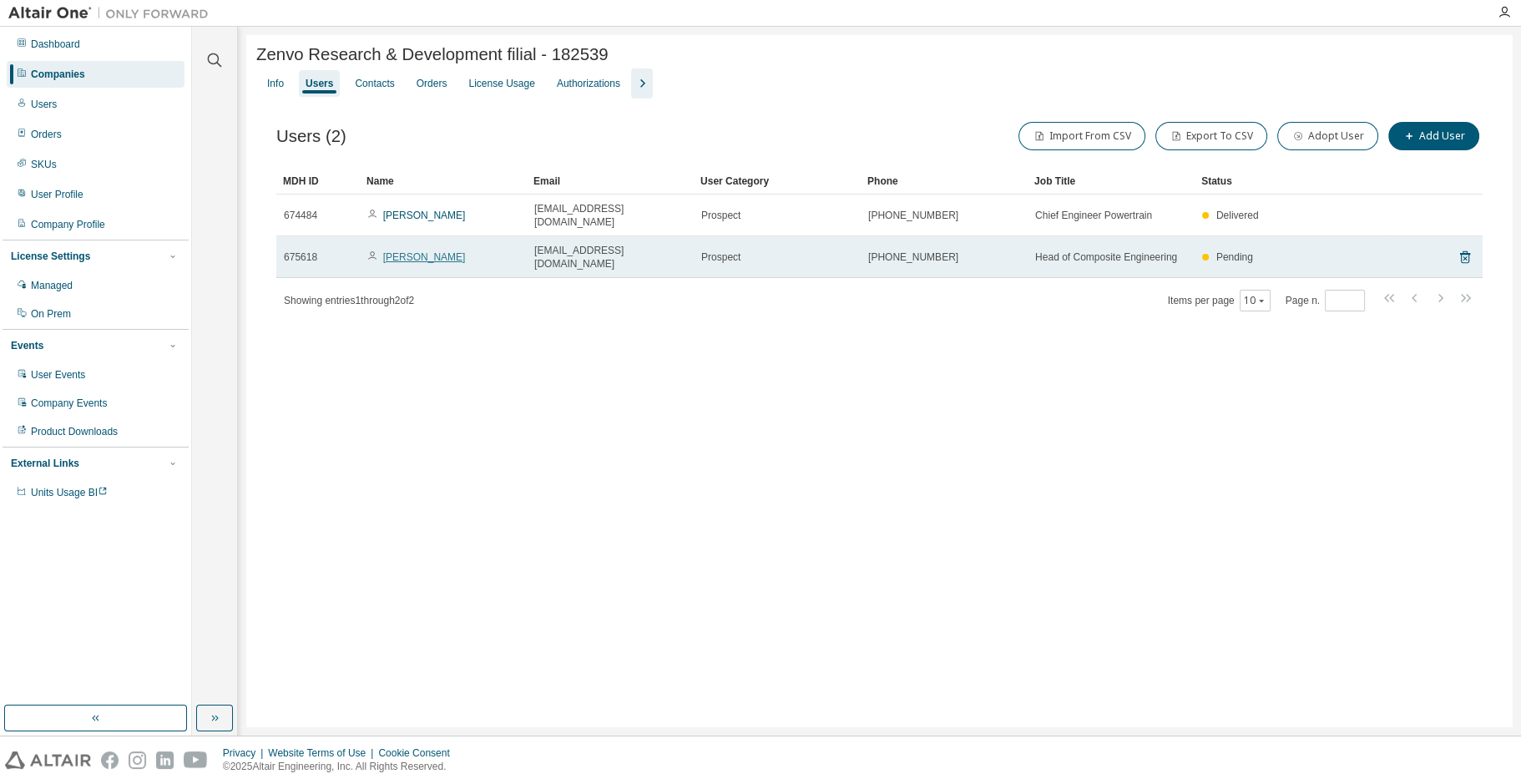
click at [427, 251] on link "[PERSON_NAME]" at bounding box center [425, 257] width 83 height 11
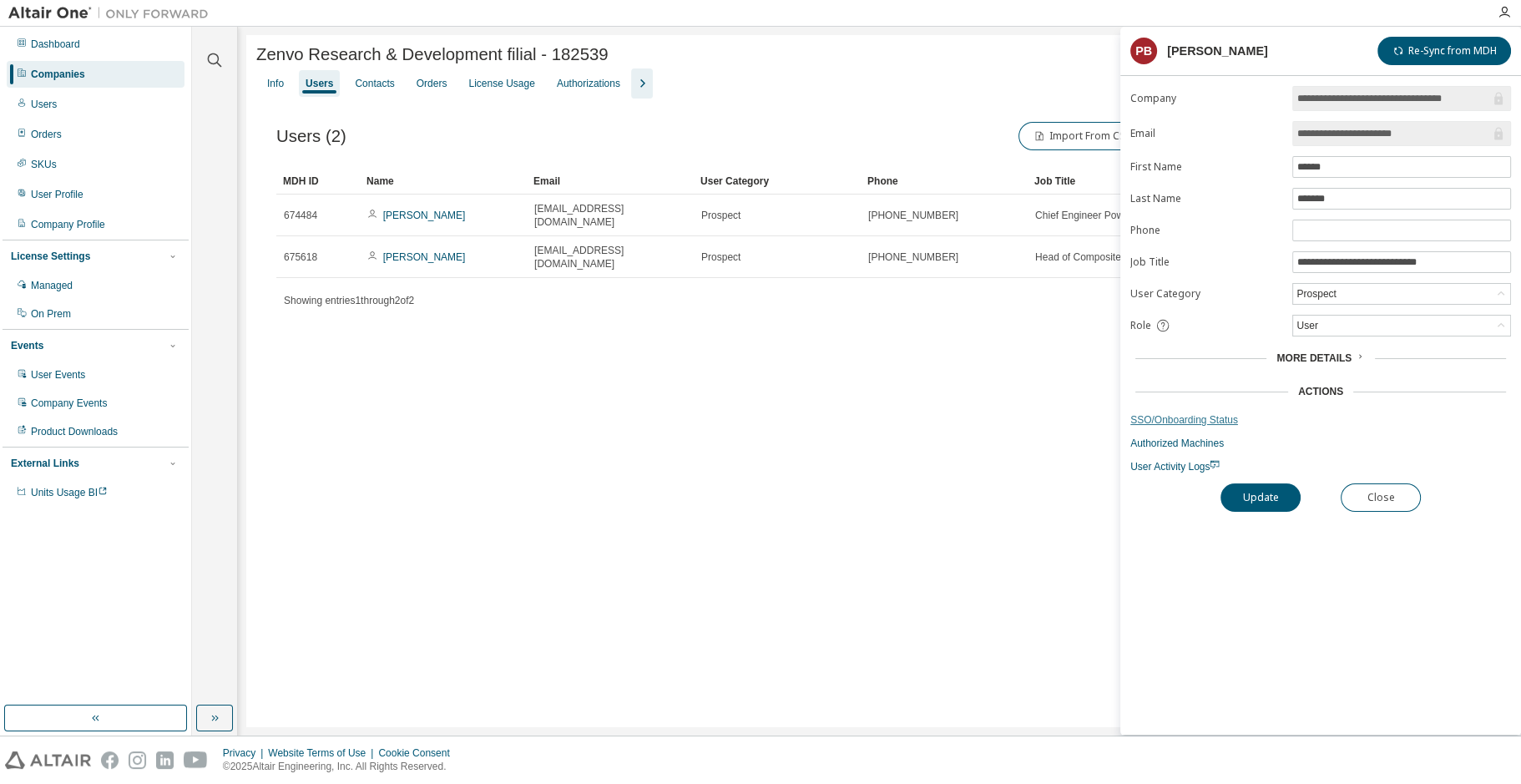
click at [1219, 413] on link "SSO/Onboarding Status" at bounding box center [1321, 420] width 381 height 13
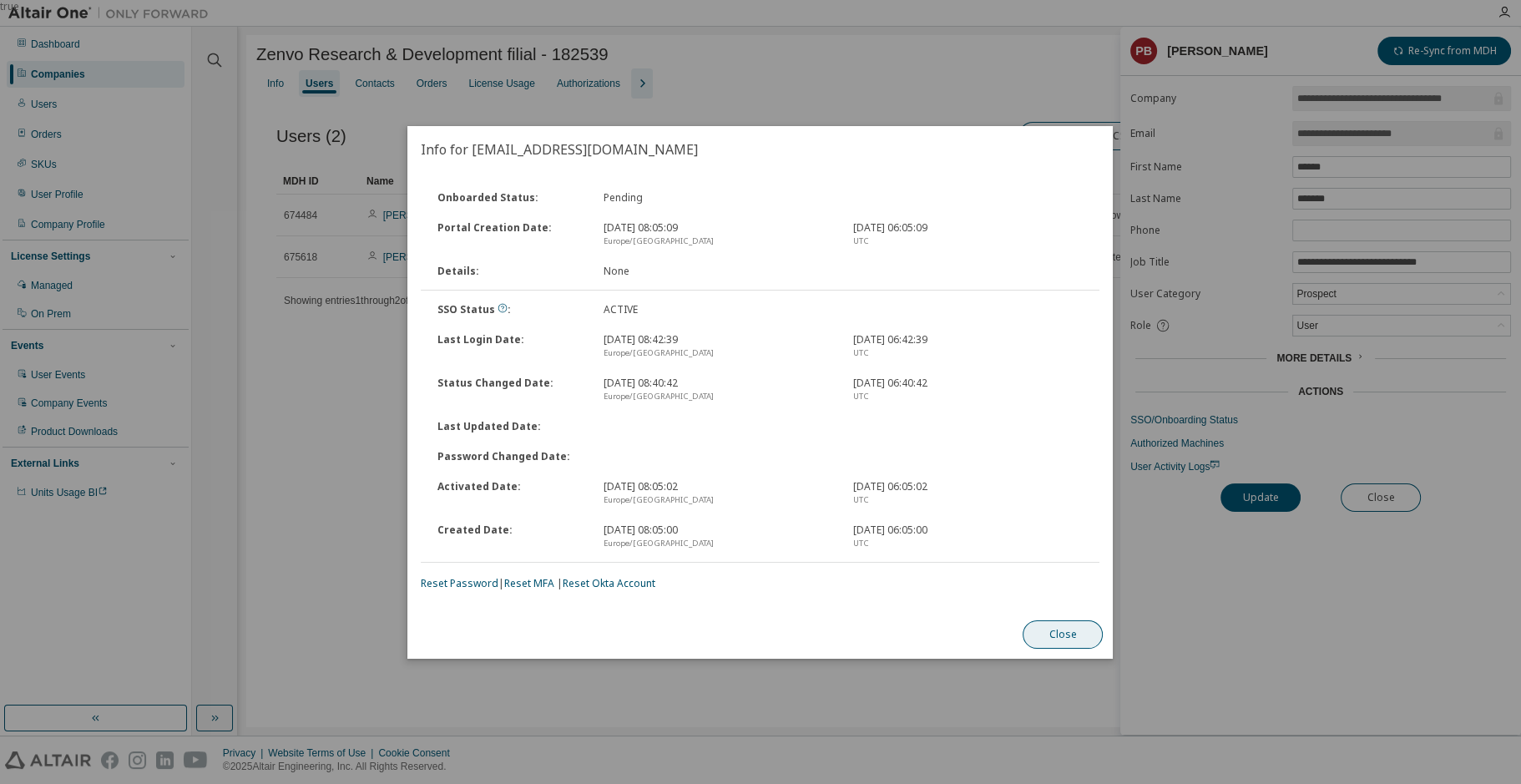
click at [1071, 637] on button "Close" at bounding box center [1063, 635] width 80 height 28
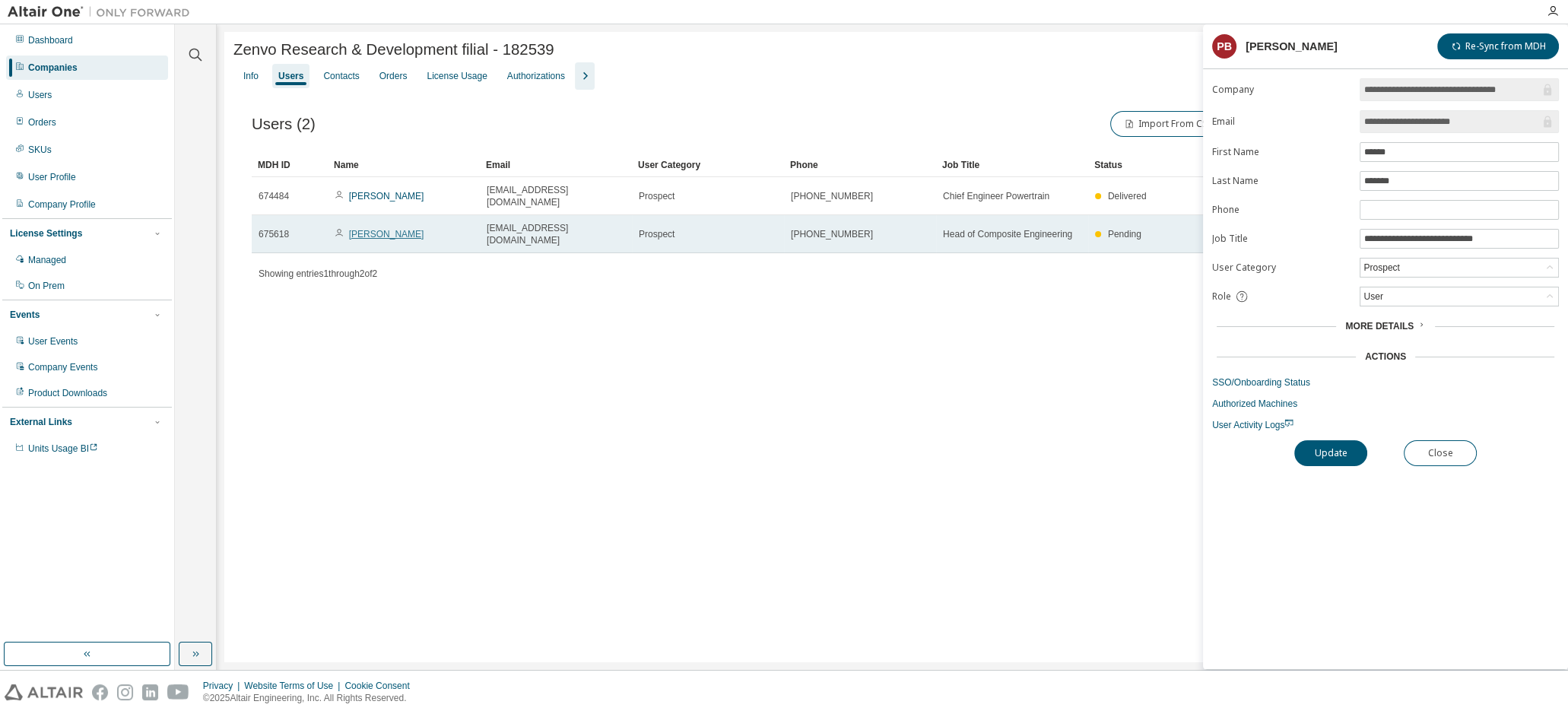
click at [385, 229] on link "[PERSON_NAME]" at bounding box center [387, 234] width 76 height 10
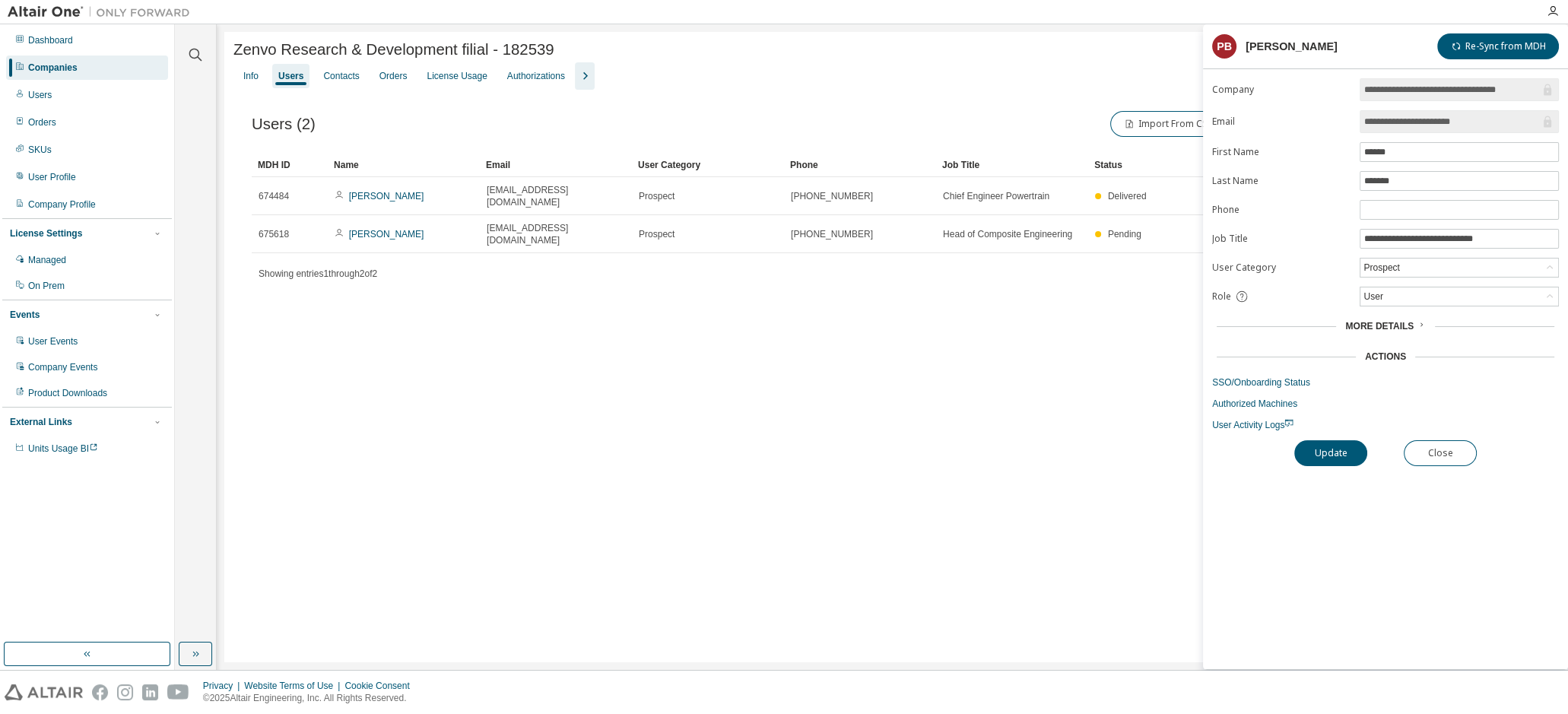
click at [950, 279] on div "Users (2) Import From CSV Export To CSV Adopt User Add User Clear Load Save Sav…" at bounding box center [893, 206] width 1318 height 235
click at [1130, 626] on div "Zenvo Research & Development filial - 182539 Clear Load Save Save As Field Oper…" at bounding box center [892, 347] width 1336 height 631
click at [902, 398] on div "Zenvo Research & Development filial - 182539 Clear Load Save Save As Field Oper…" at bounding box center [892, 347] width 1336 height 631
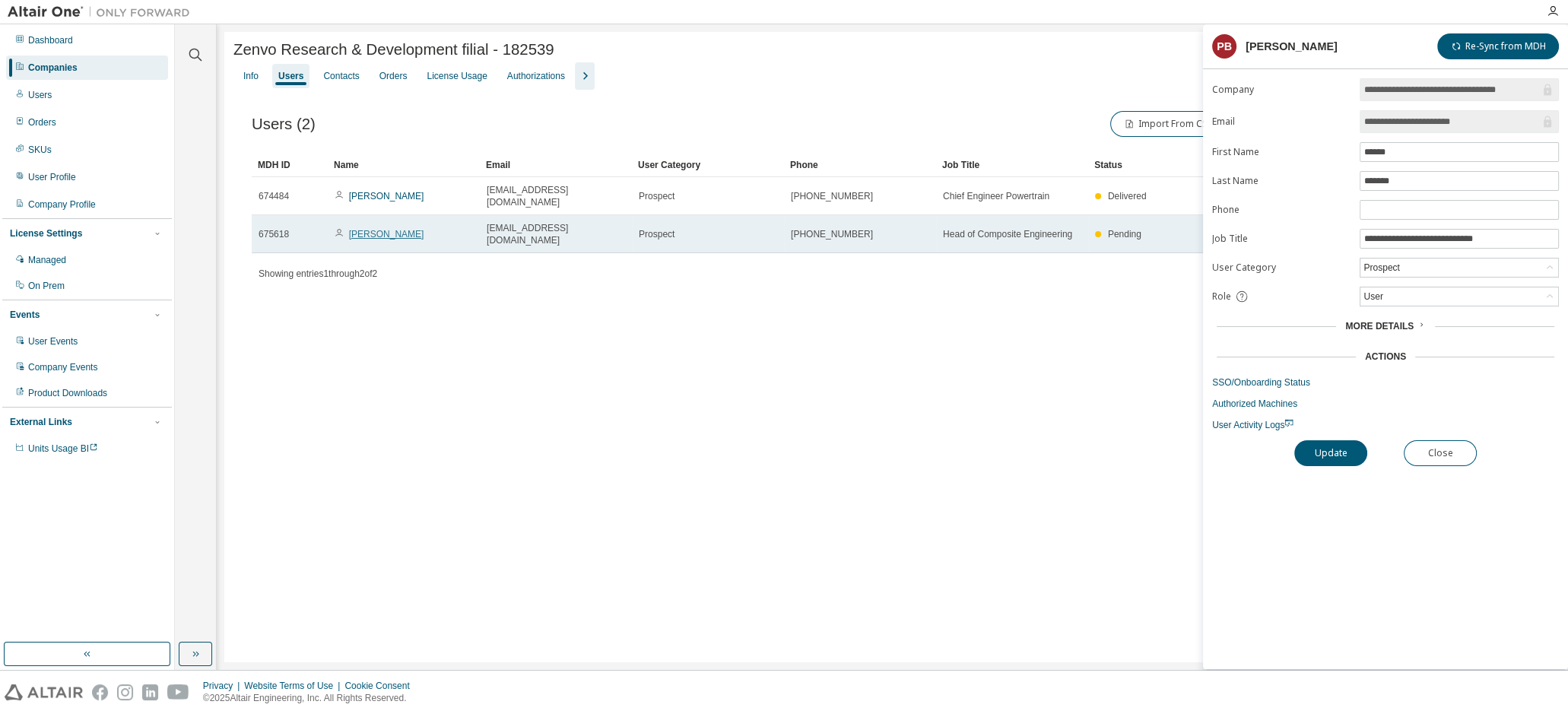
click at [387, 229] on link "Pedro Brandao" at bounding box center [387, 234] width 76 height 10
click at [396, 229] on link "[PERSON_NAME]" at bounding box center [387, 234] width 76 height 10
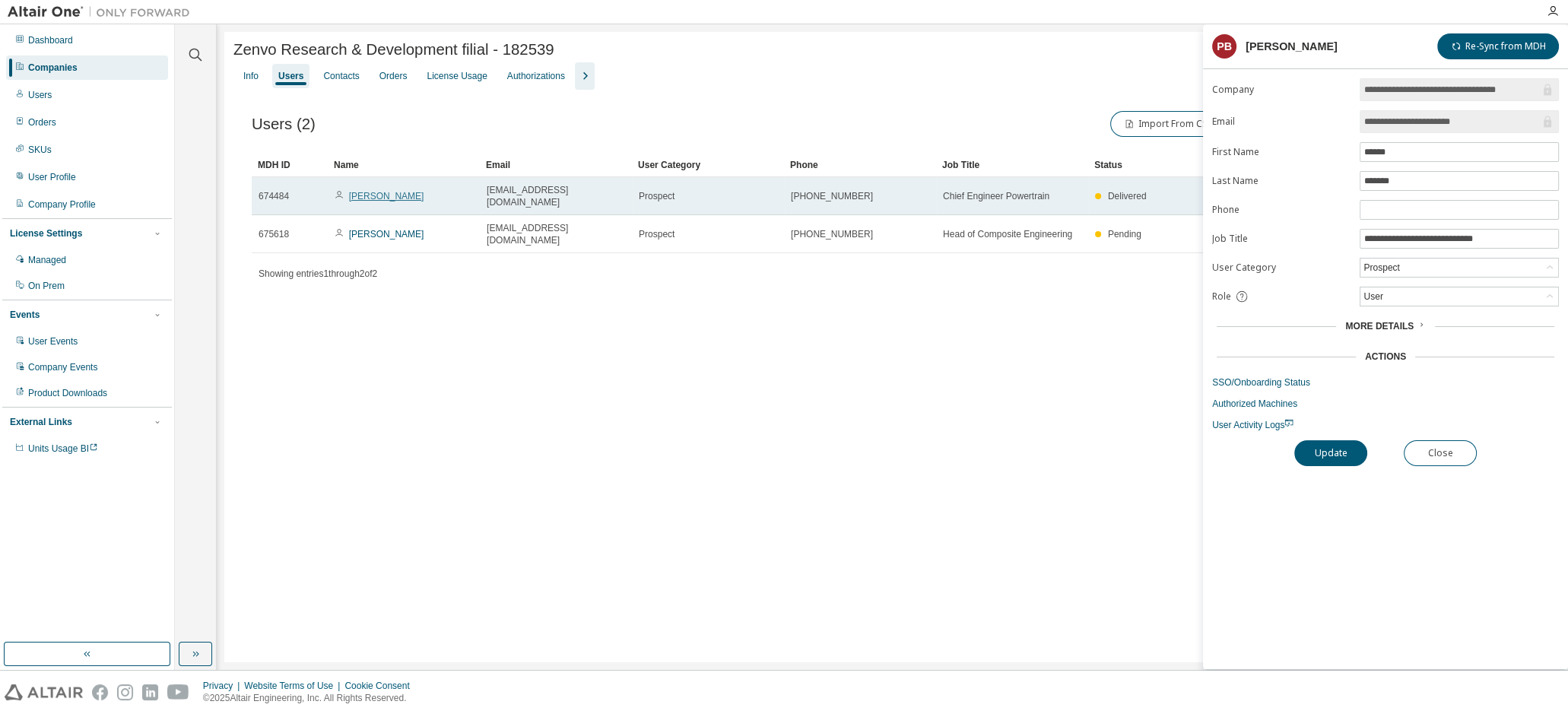
click at [387, 195] on link "Thomas Johansson" at bounding box center [387, 196] width 76 height 10
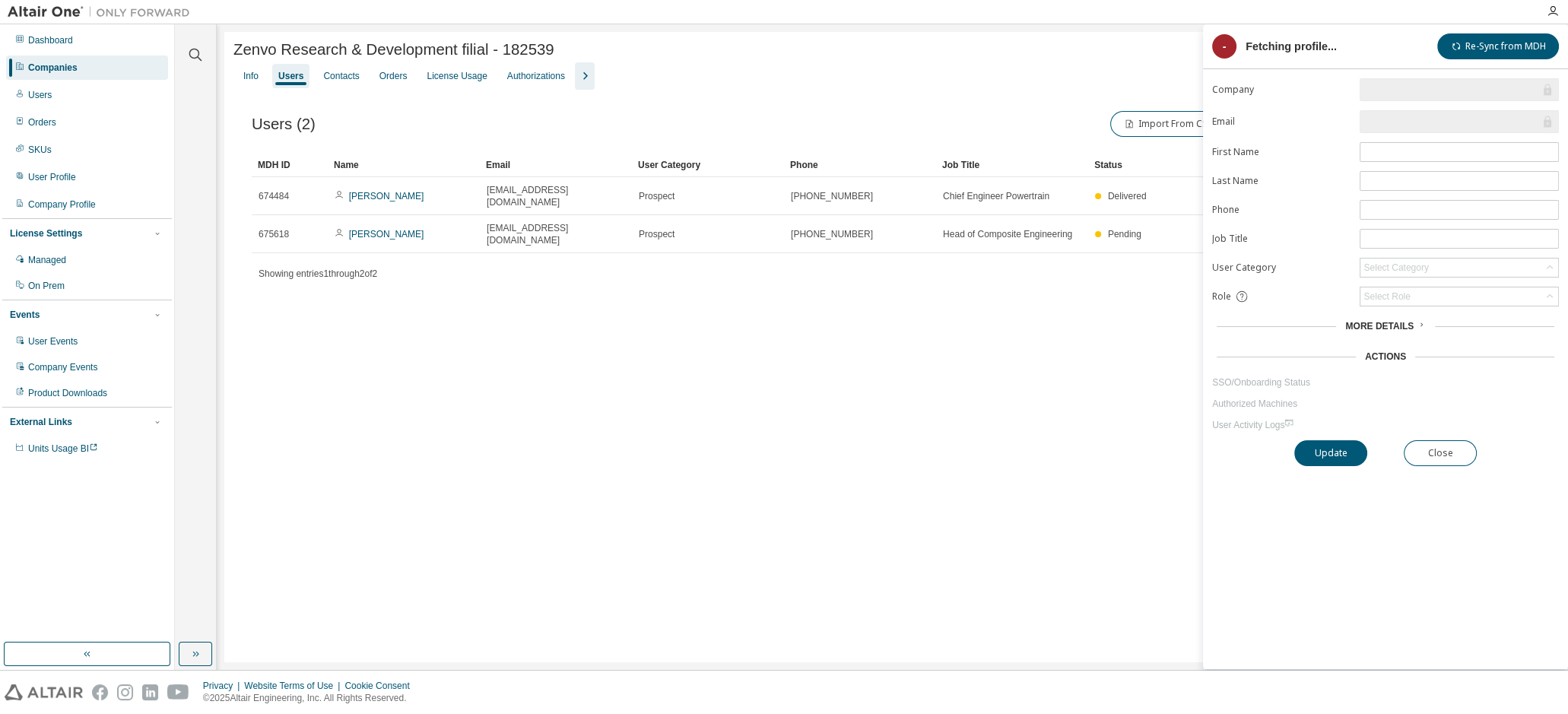
click at [391, 229] on link "[PERSON_NAME]" at bounding box center [387, 234] width 76 height 10
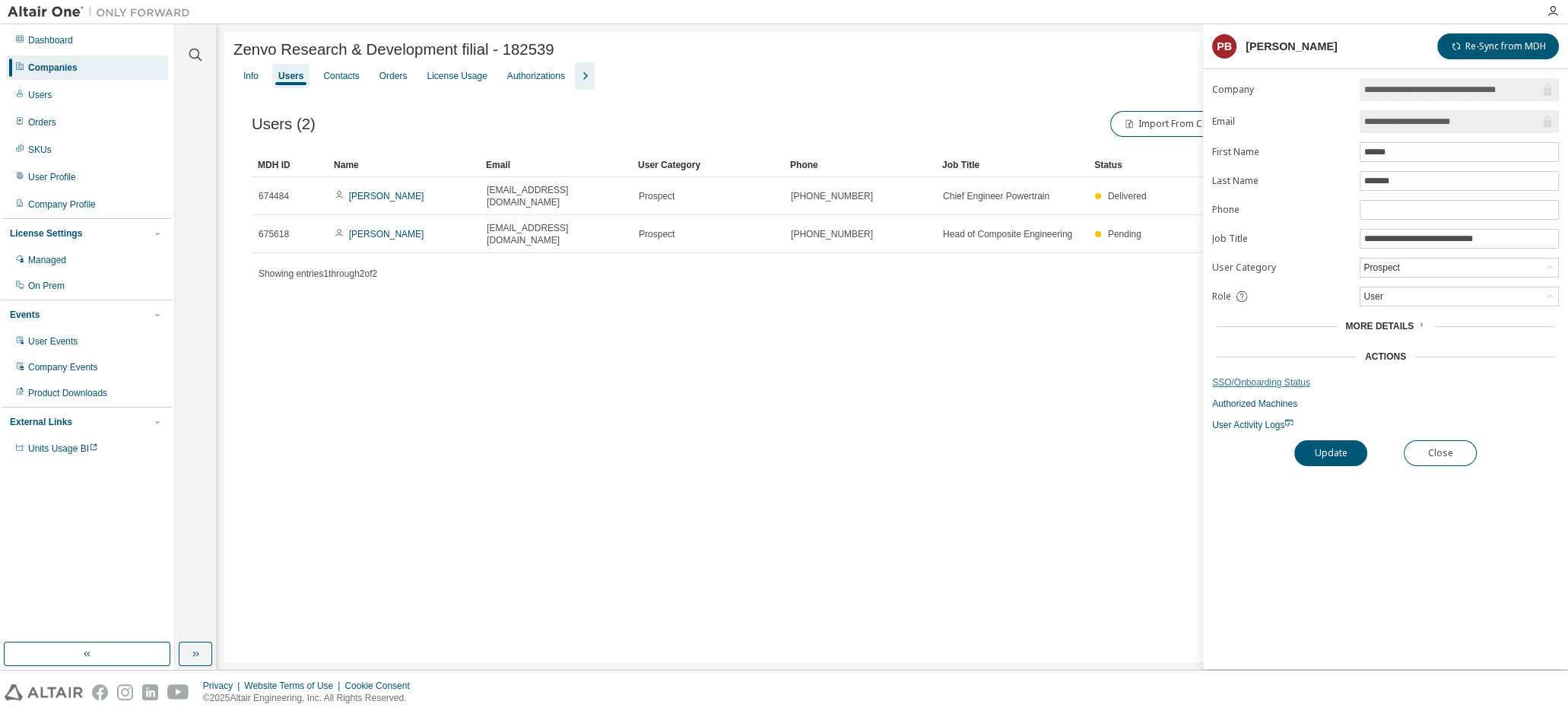
click at [1272, 376] on link "SSO/Onboarding Status" at bounding box center [1386, 382] width 347 height 12
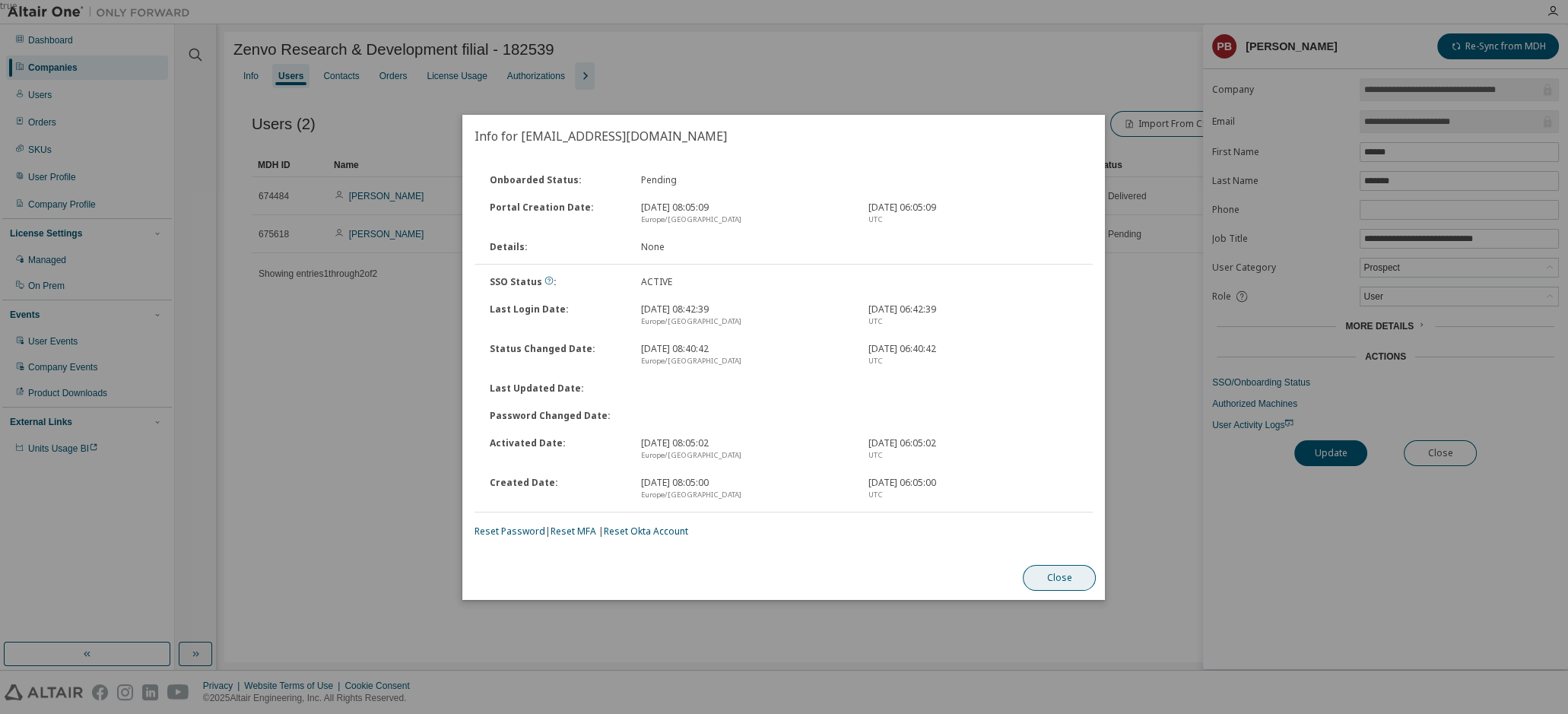
click at [1056, 583] on button "Close" at bounding box center [1059, 578] width 73 height 26
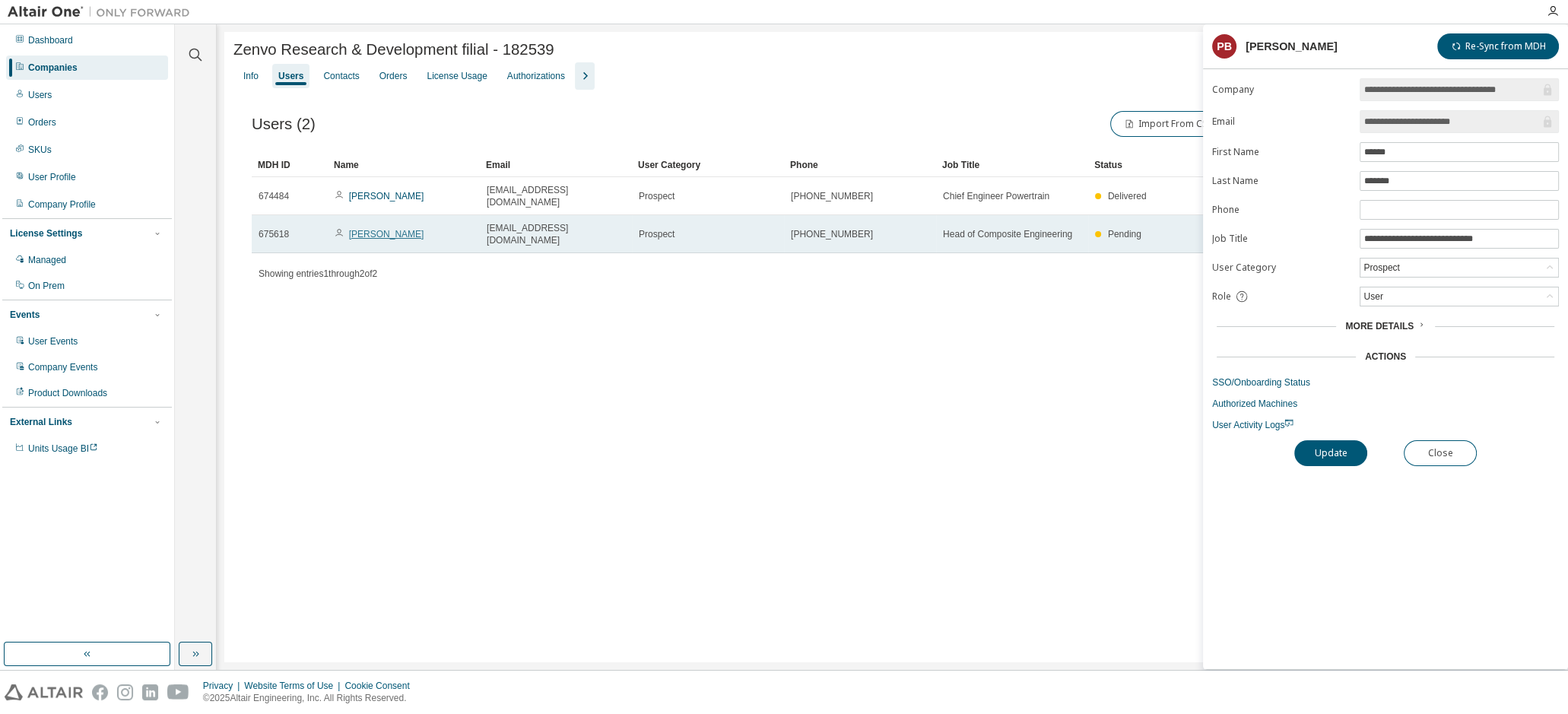
click at [377, 229] on link "[PERSON_NAME]" at bounding box center [387, 234] width 76 height 10
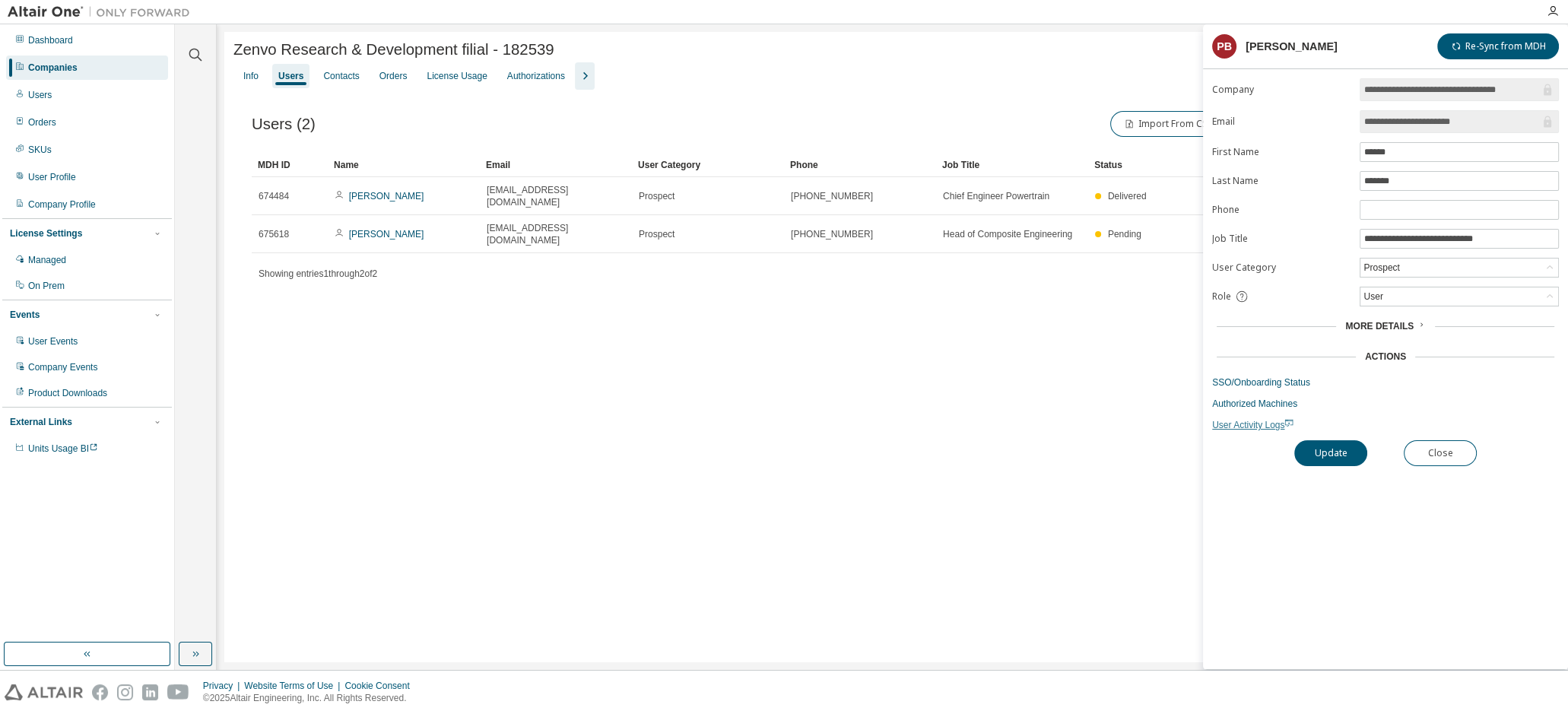
click at [1254, 421] on span "User Activity Logs" at bounding box center [1253, 424] width 82 height 10
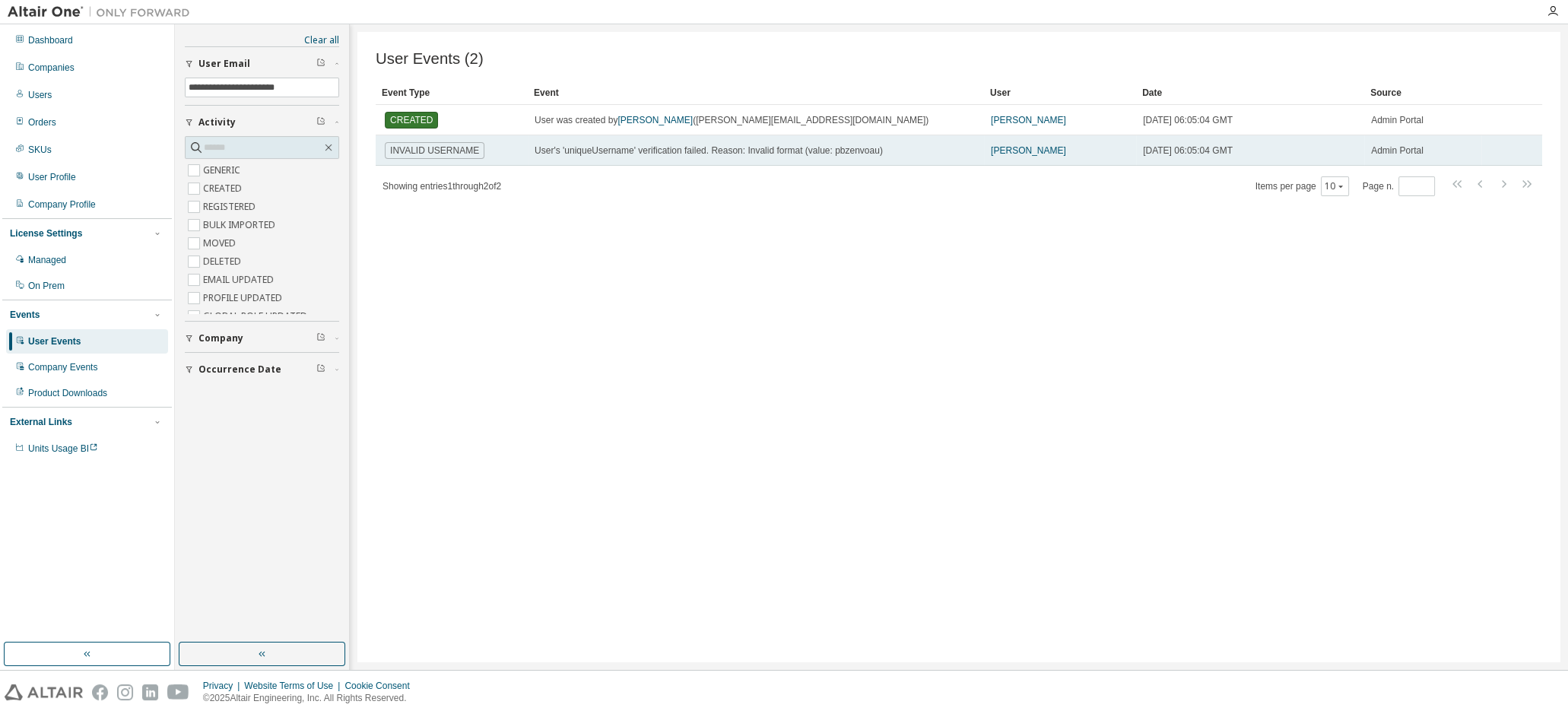
click at [848, 155] on span "User's 'uniqueUsername' verification failed. Reason: Invalid format (value: pbz…" at bounding box center [708, 150] width 348 height 10
copy span "pbzenvoau"
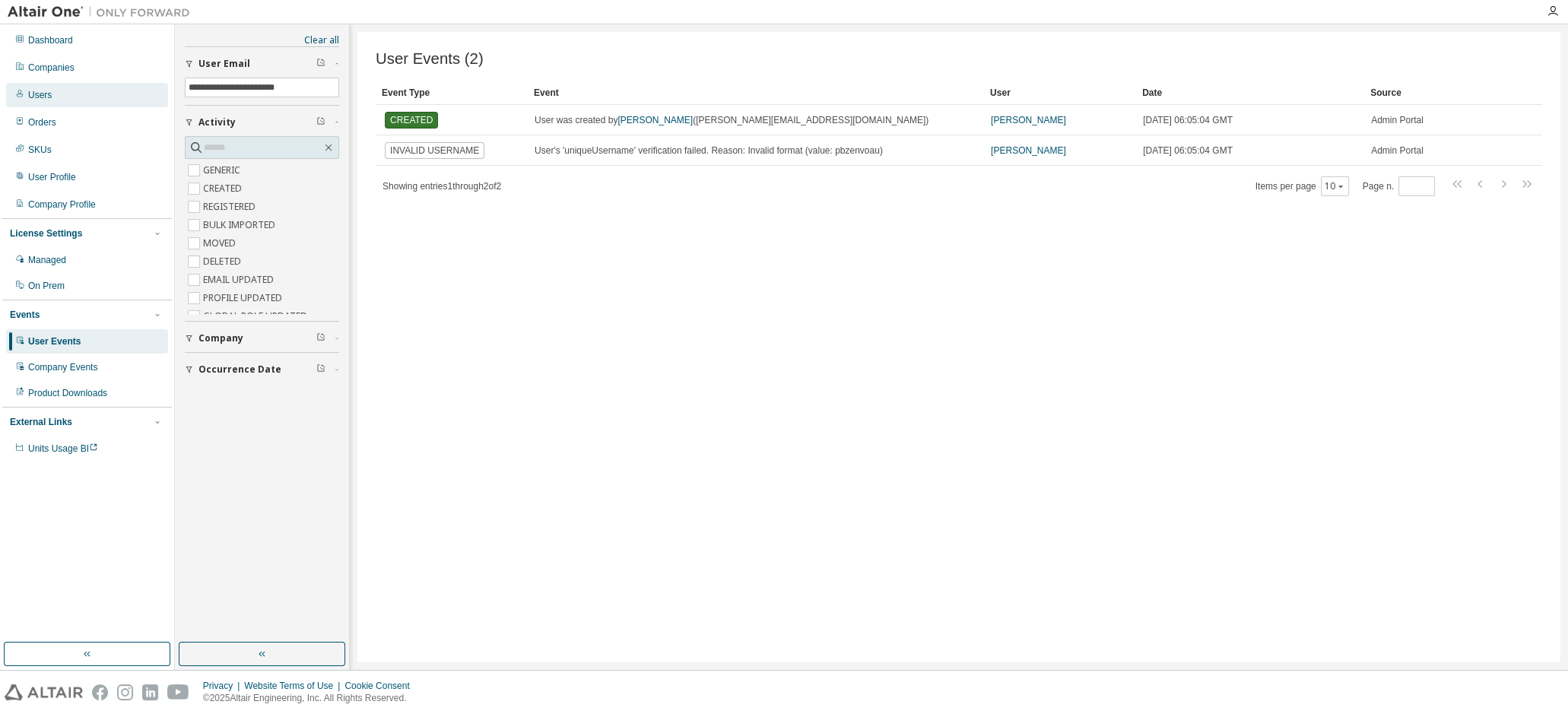
click at [37, 92] on div "Users" at bounding box center [40, 95] width 23 height 12
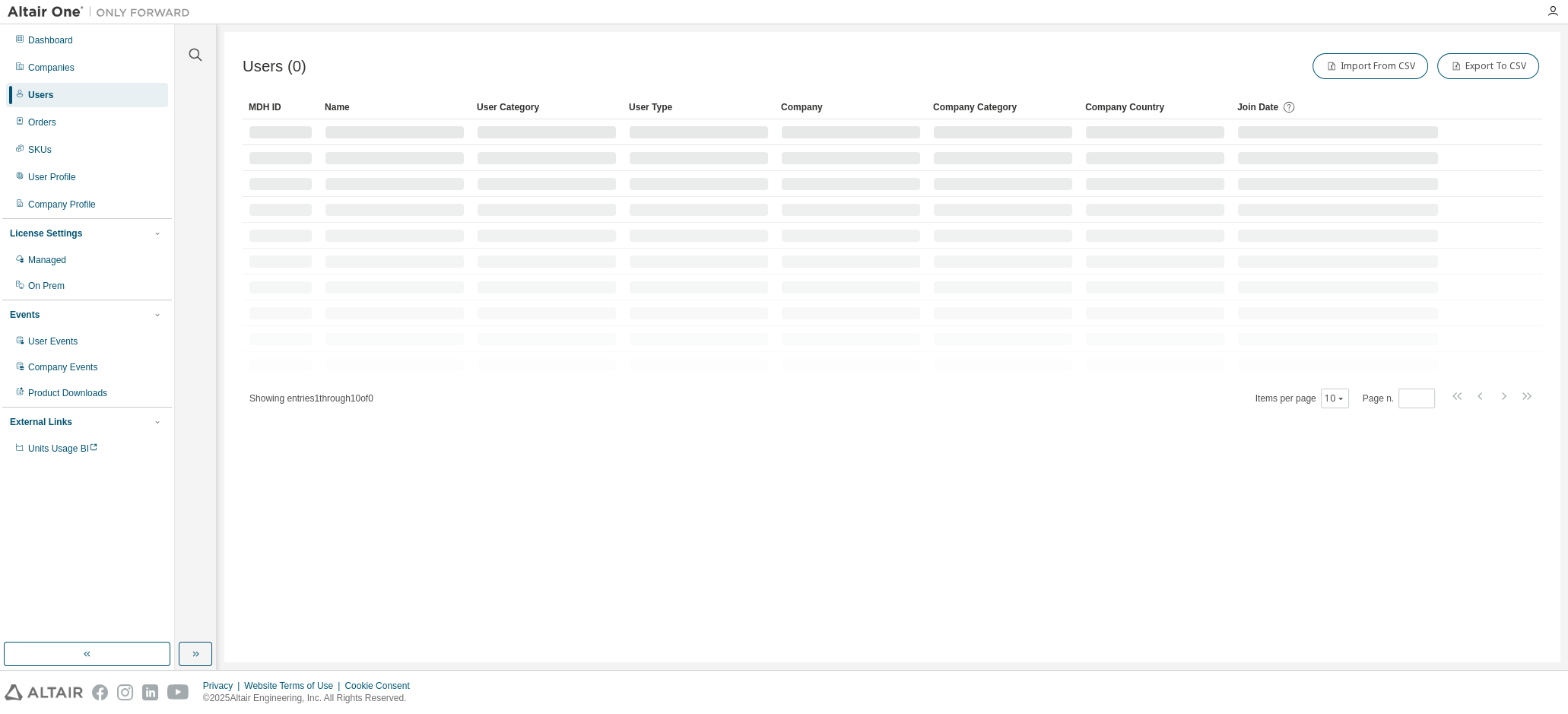
click at [82, 94] on div "Users" at bounding box center [87, 95] width 162 height 24
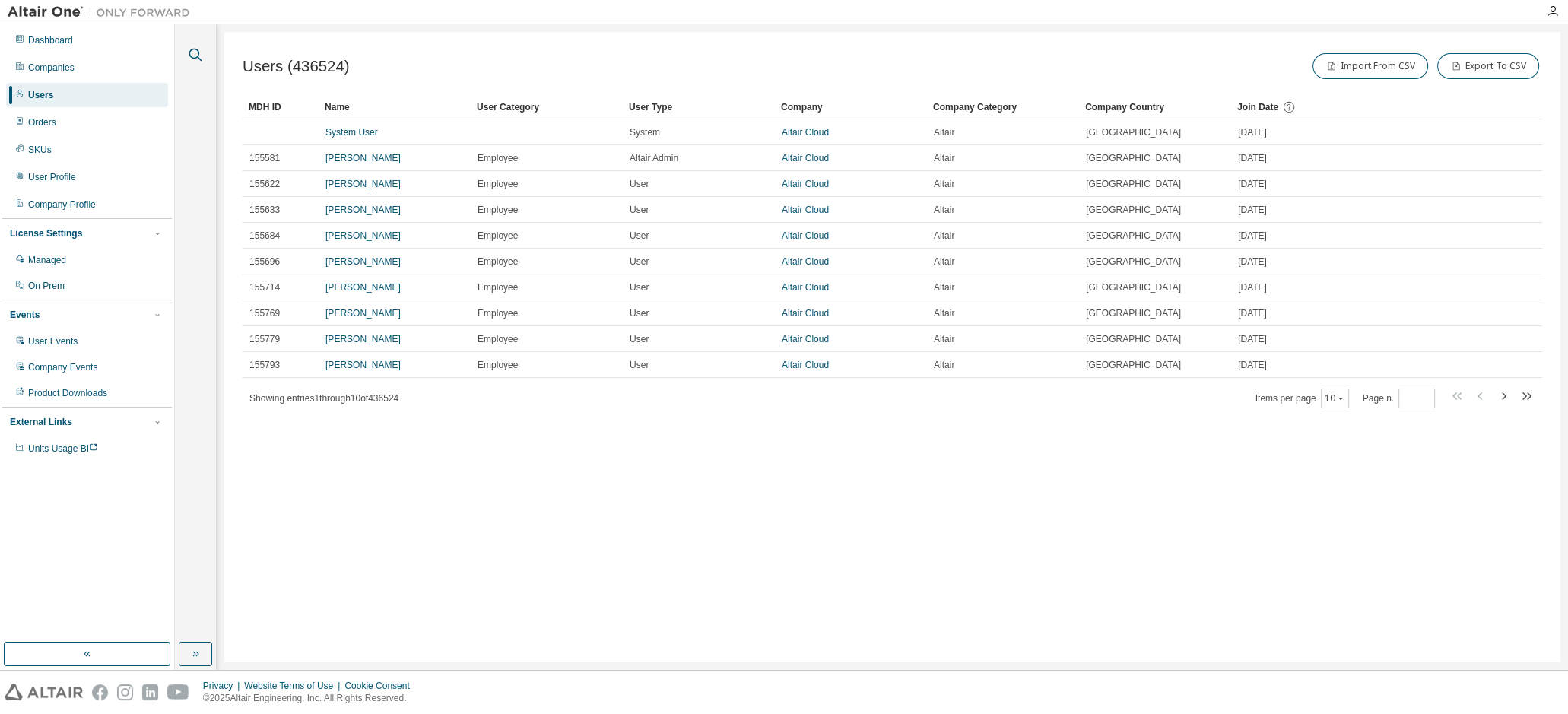
click at [195, 52] on icon "button" at bounding box center [195, 54] width 18 height 18
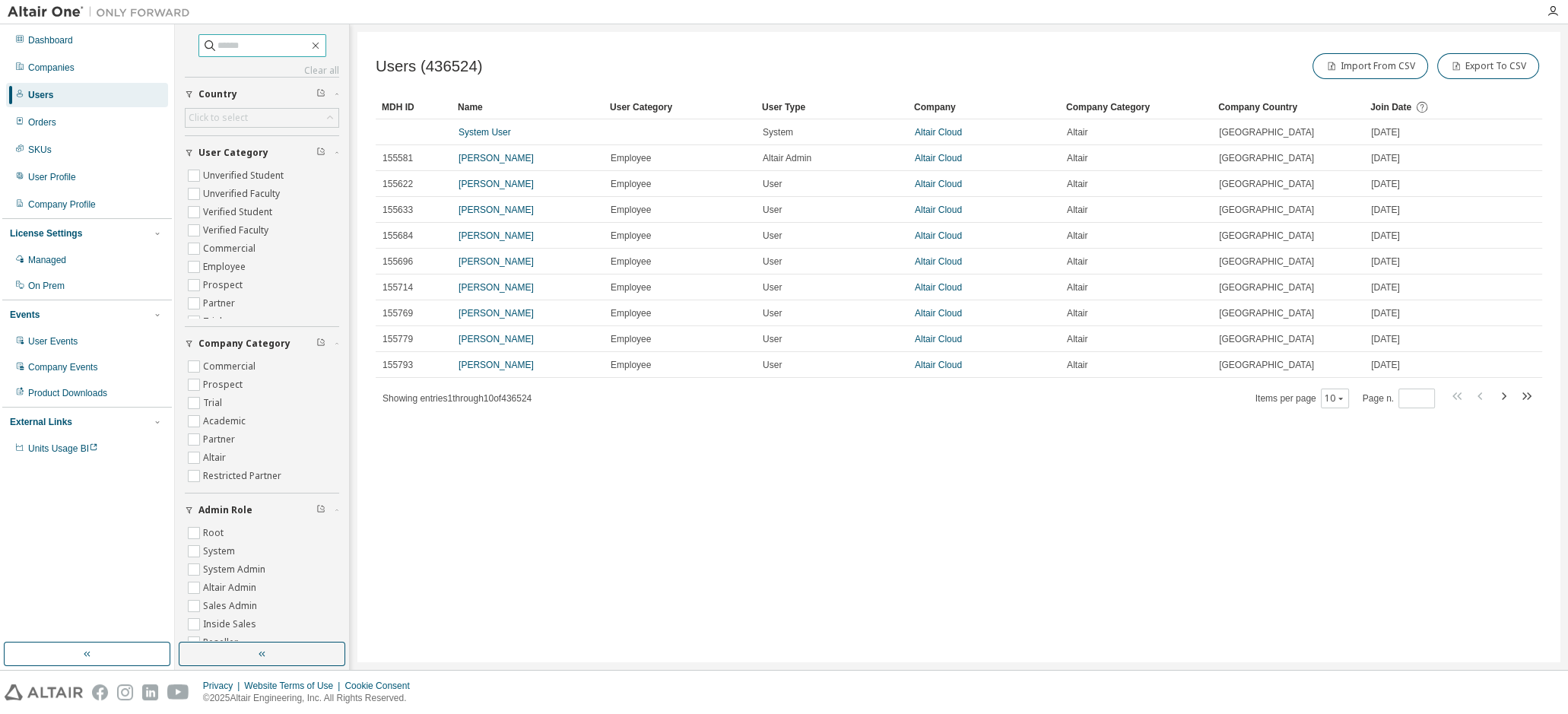
click at [242, 43] on input "text" at bounding box center [263, 46] width 91 height 15
paste input "*********"
type input "*********"
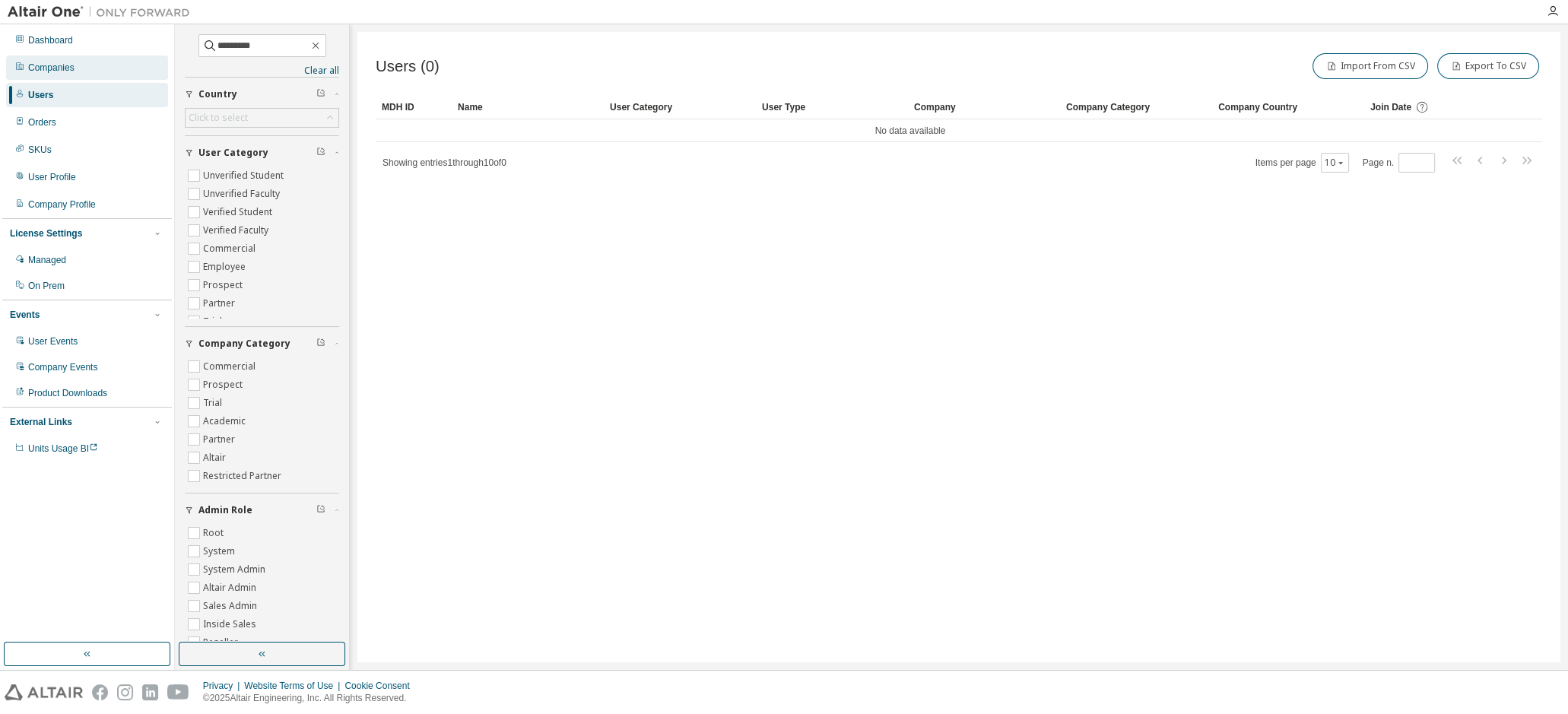
click at [70, 66] on div "Companies" at bounding box center [52, 68] width 46 height 12
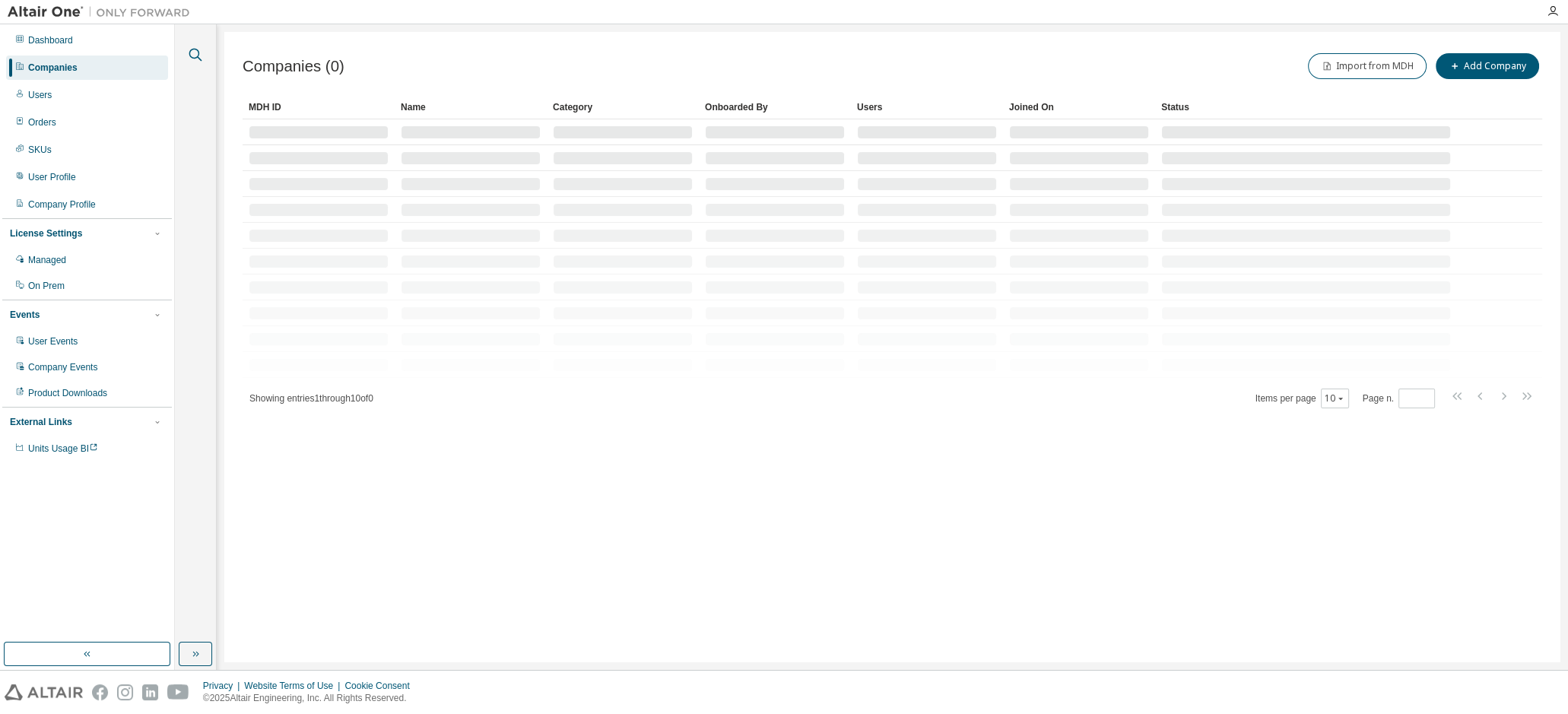
click at [194, 53] on icon "button" at bounding box center [195, 54] width 18 height 18
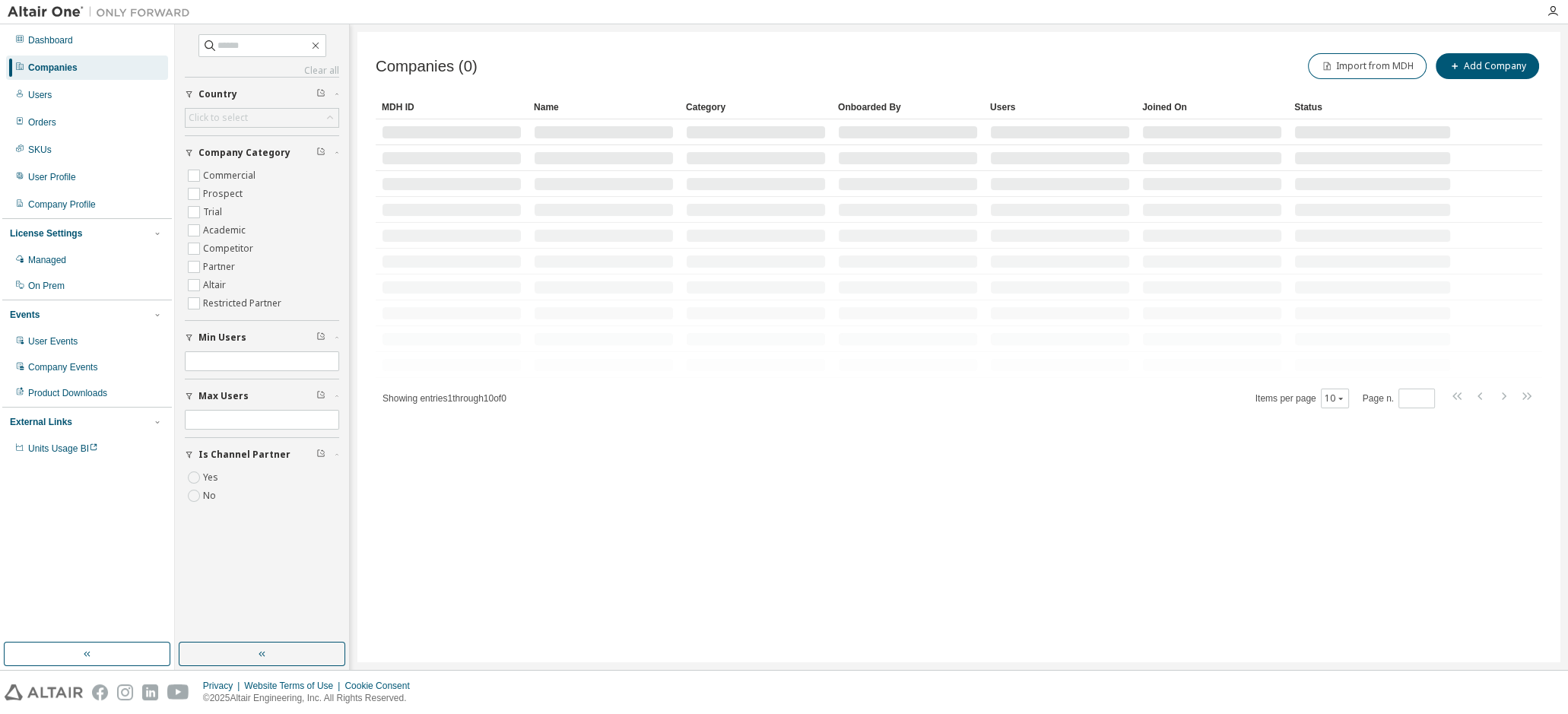
click at [64, 65] on div "Companies" at bounding box center [53, 68] width 50 height 12
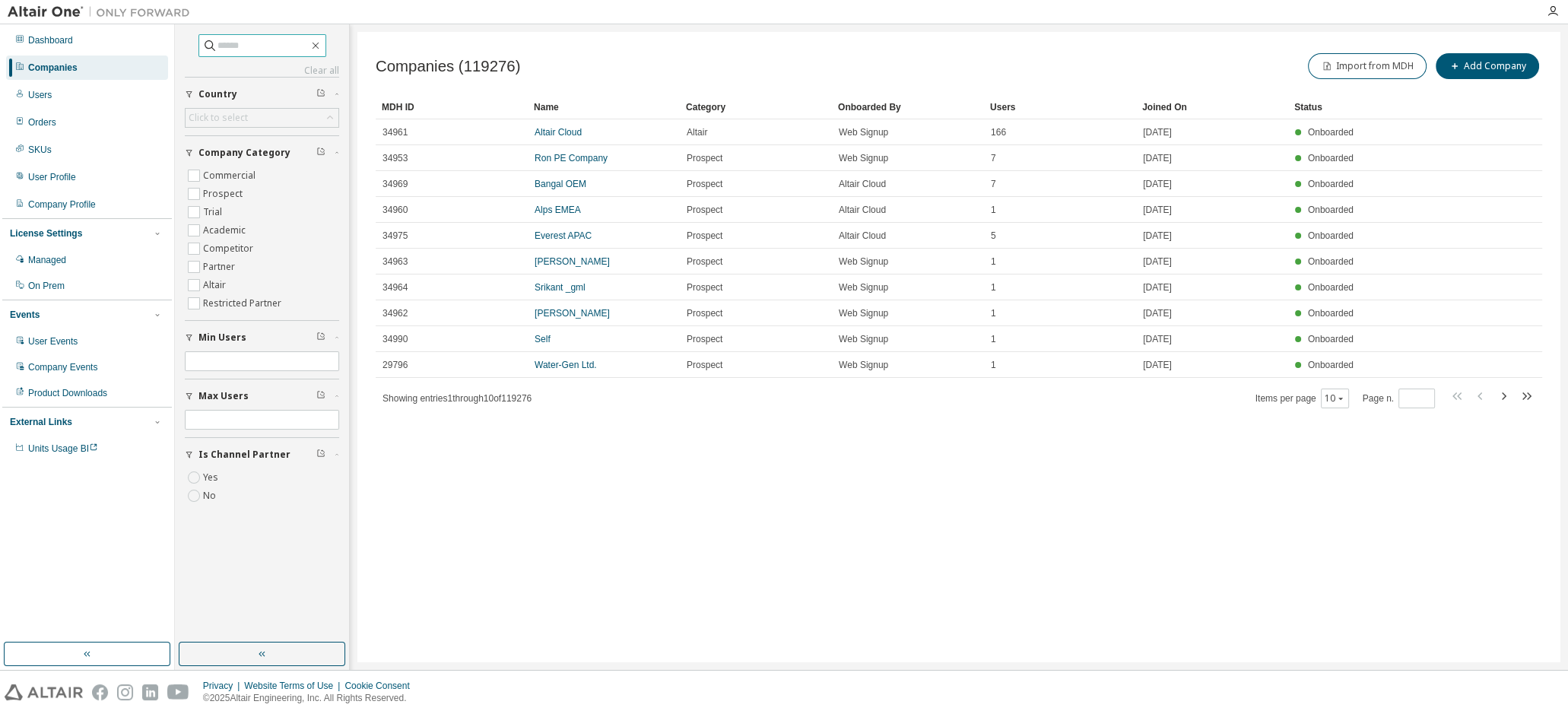
click at [217, 48] on input "text" at bounding box center [263, 46] width 91 height 15
click at [221, 45] on input "text" at bounding box center [263, 46] width 91 height 15
type input "*****"
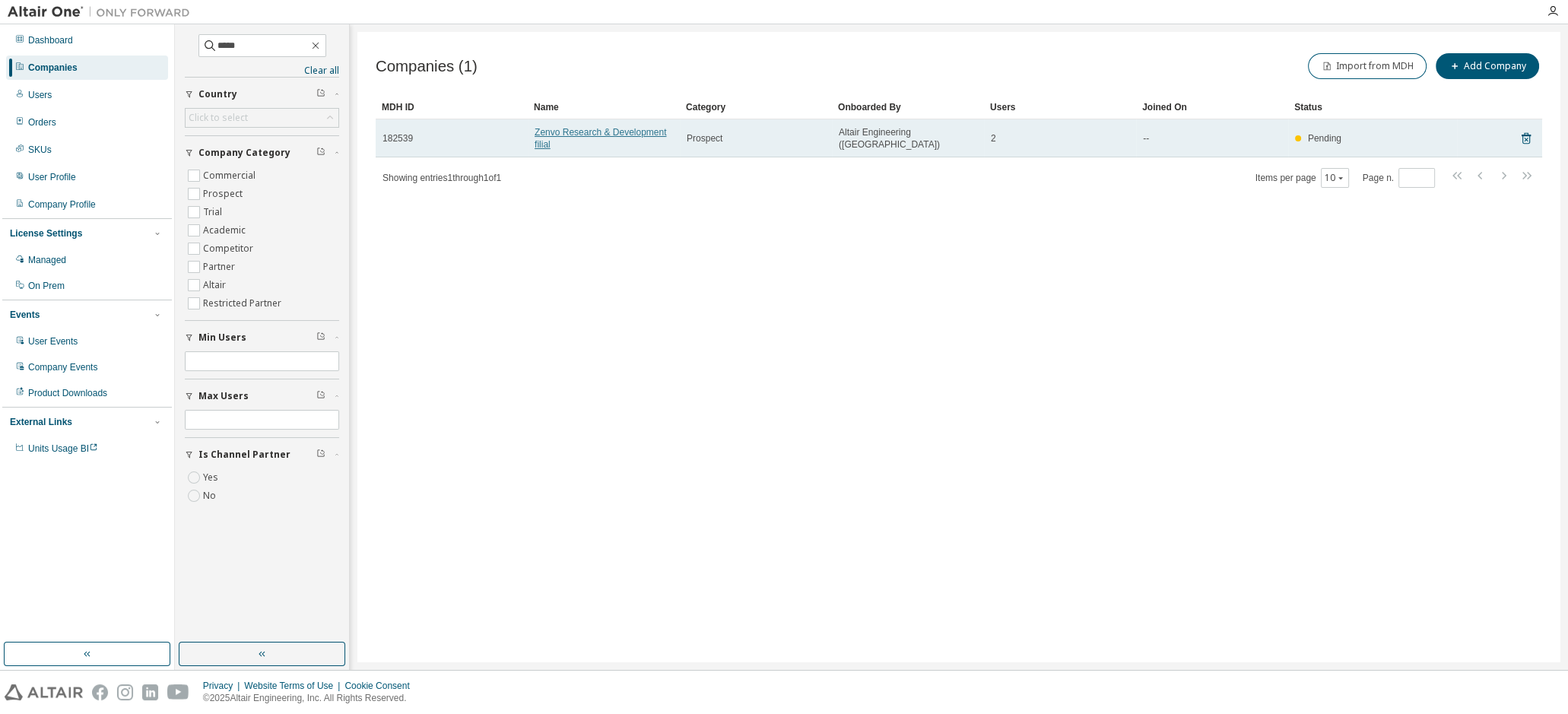
click at [551, 135] on link "Zenvo Research & Development filial" at bounding box center [600, 138] width 131 height 23
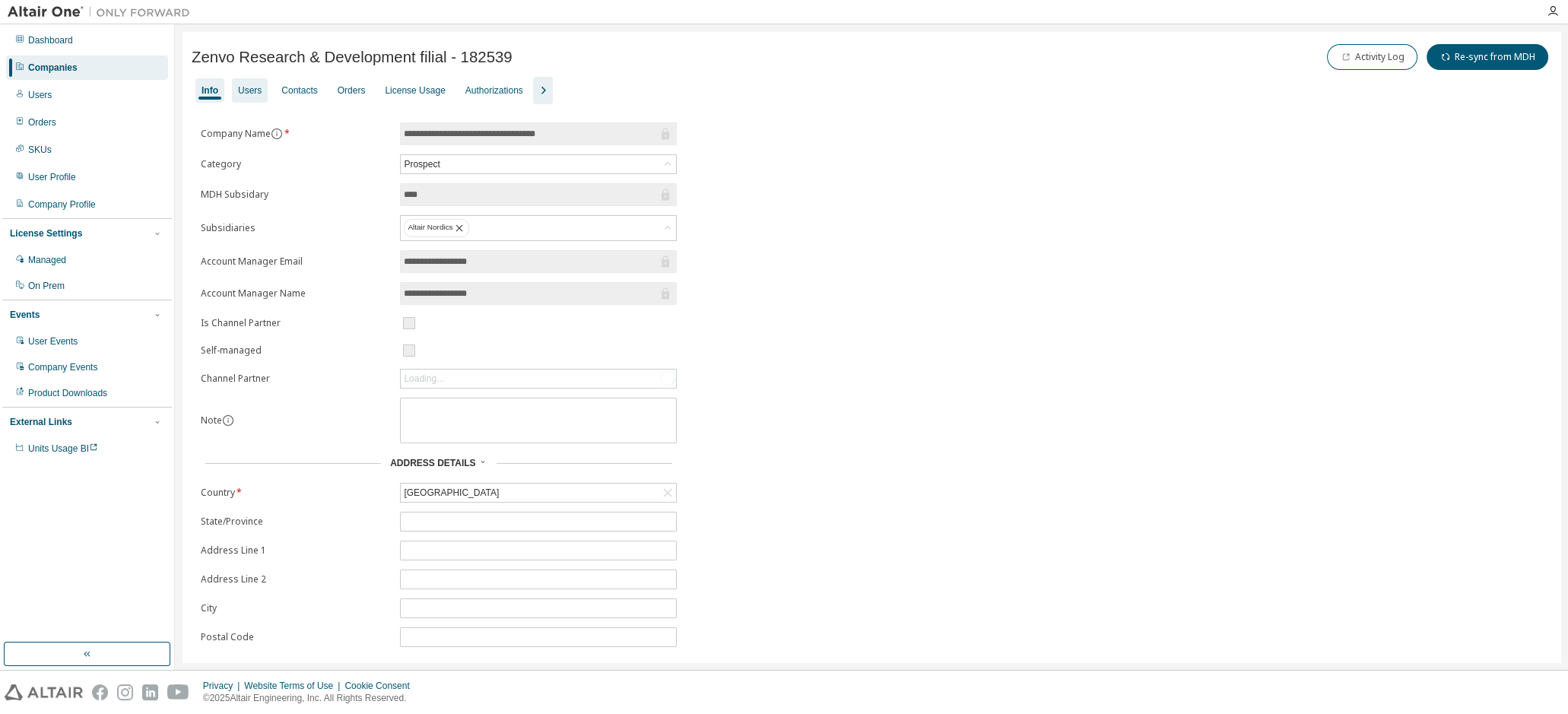
click at [250, 89] on div "Users" at bounding box center [249, 90] width 23 height 12
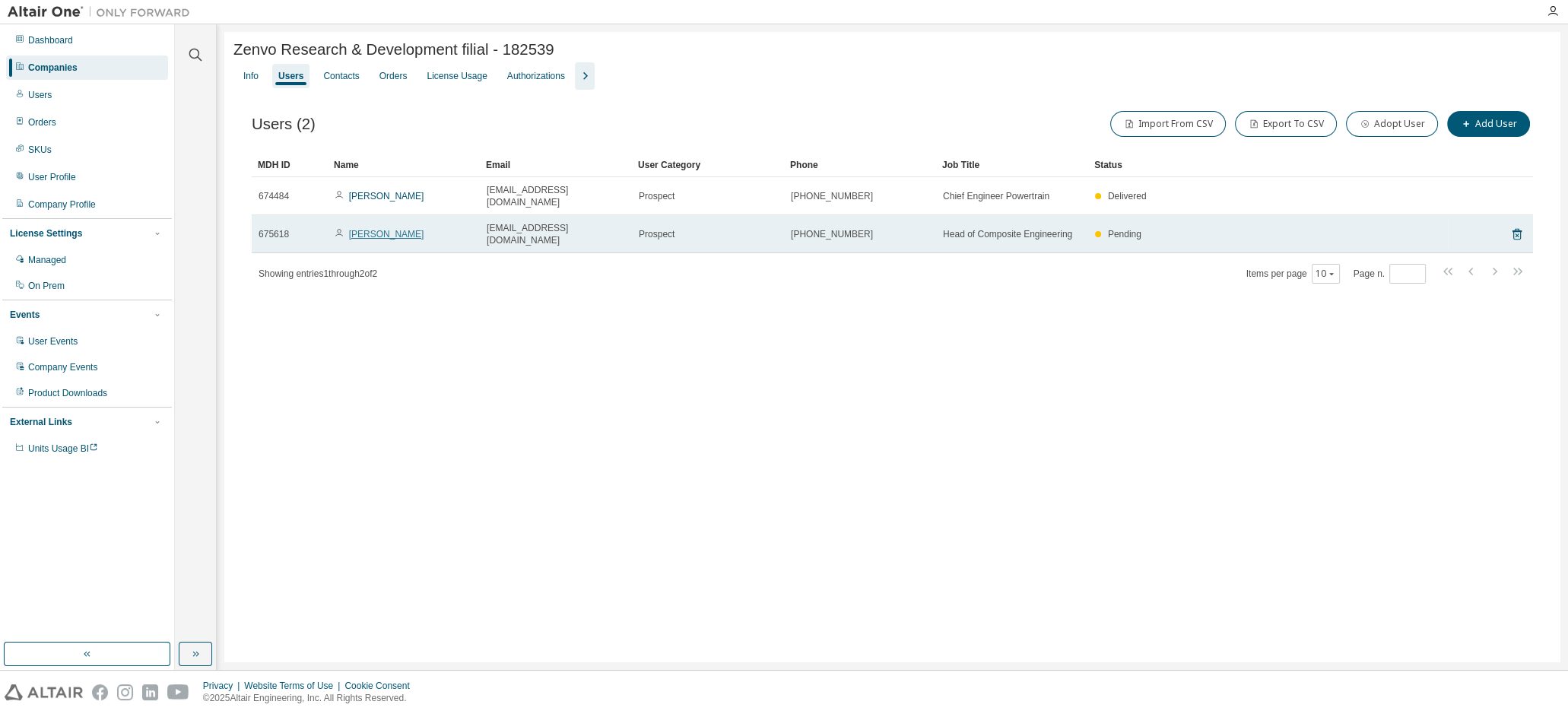
click at [381, 229] on link "[PERSON_NAME]" at bounding box center [387, 234] width 76 height 10
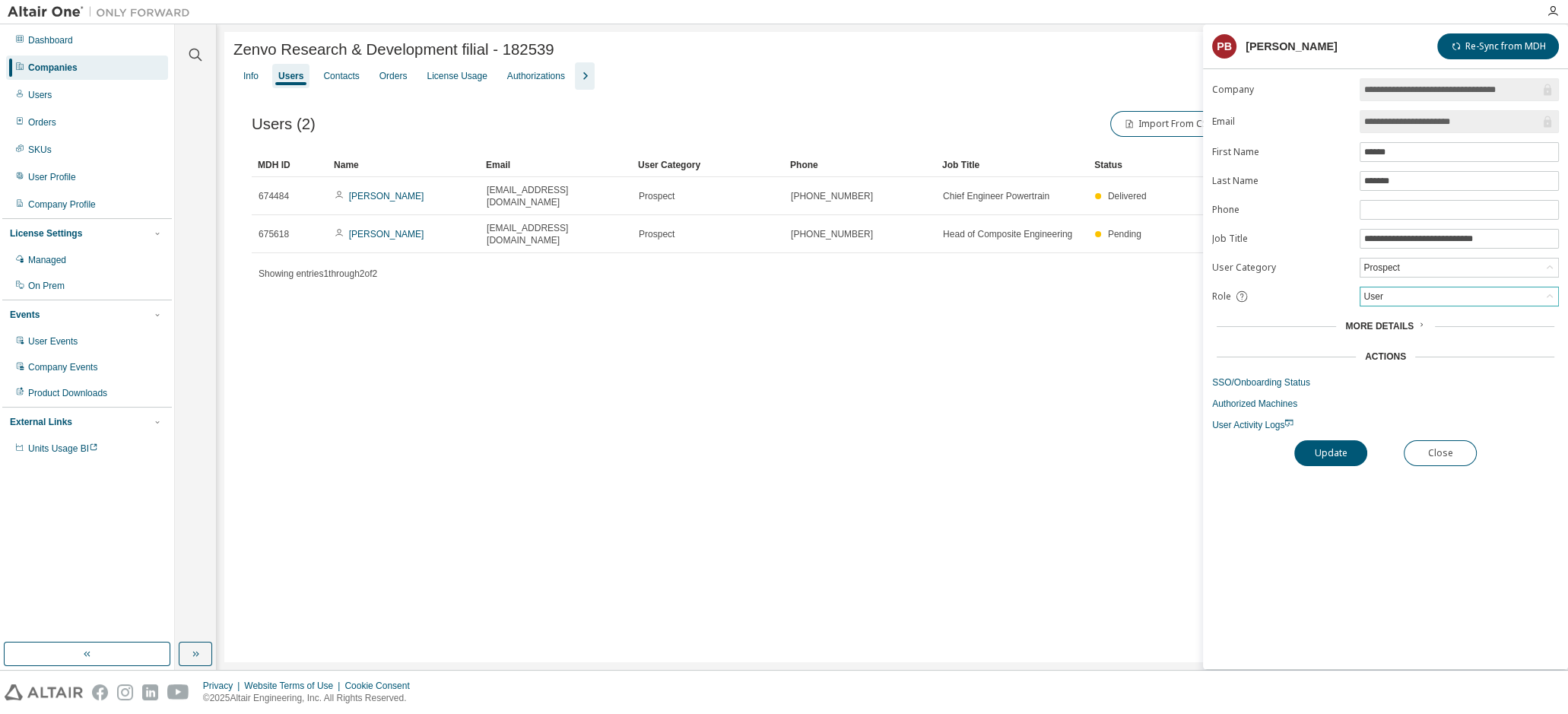
click at [1429, 301] on div "User" at bounding box center [1459, 296] width 198 height 18
click at [1395, 319] on li "Admin" at bounding box center [1458, 314] width 195 height 20
click at [1351, 452] on button "Update" at bounding box center [1330, 453] width 73 height 26
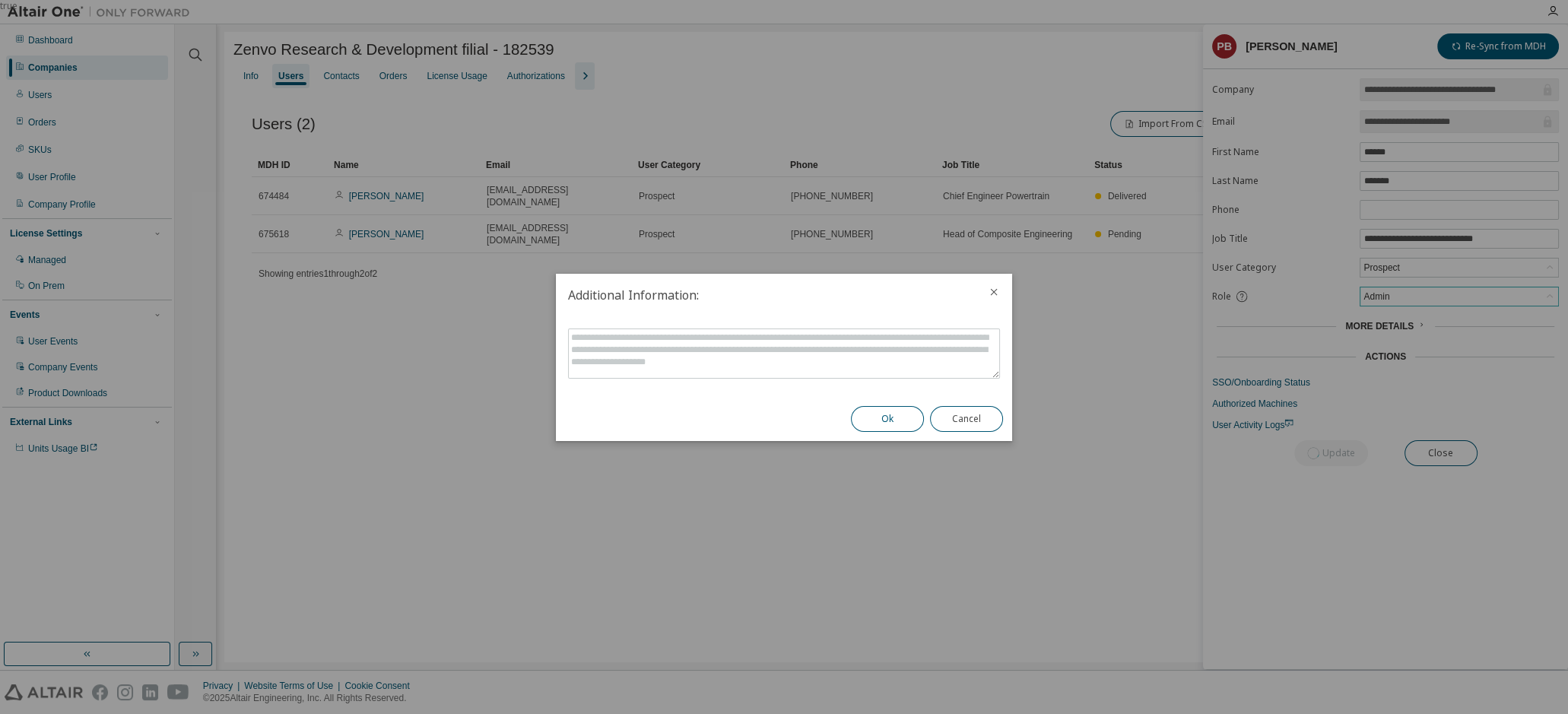
click at [909, 430] on button "Ok" at bounding box center [887, 419] width 73 height 26
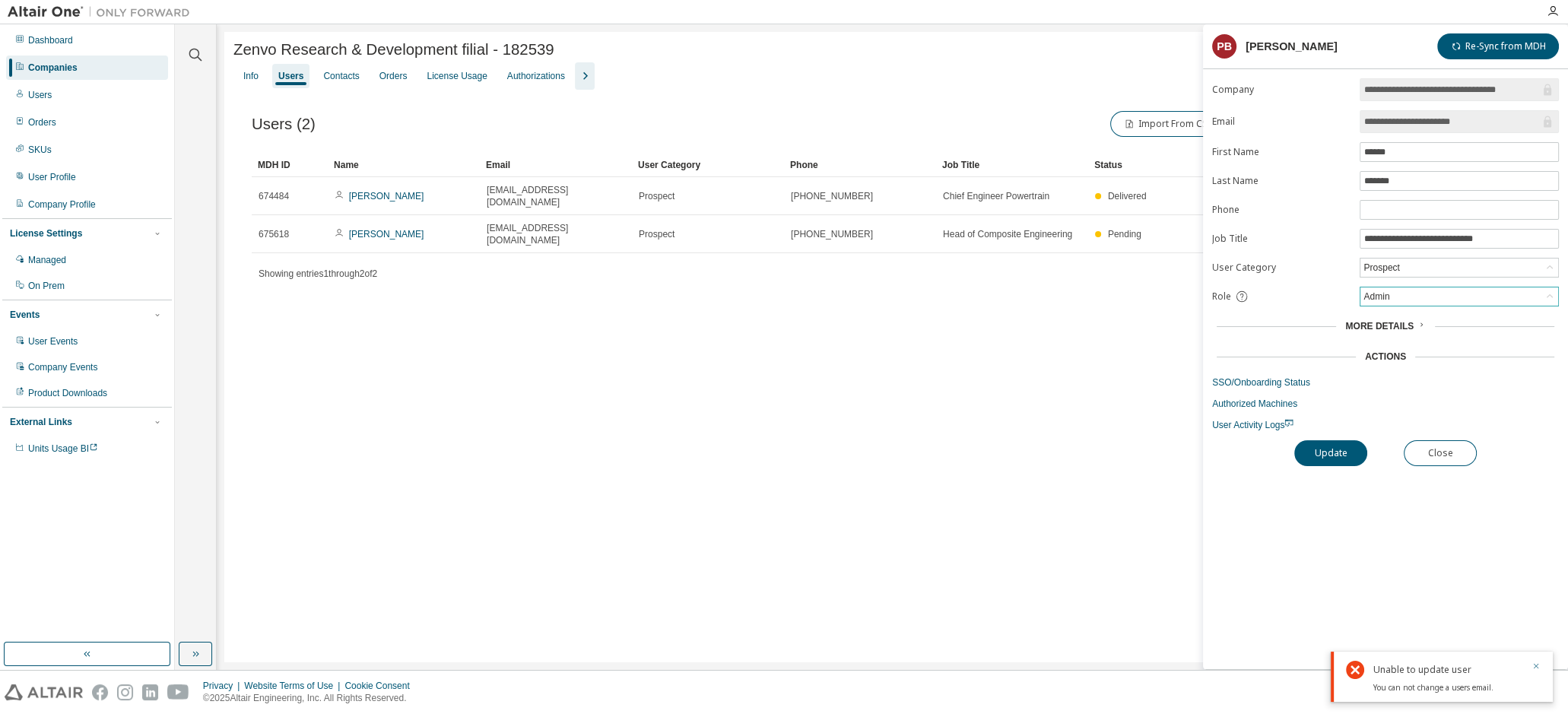
click at [1534, 668] on icon "button" at bounding box center [1536, 667] width 5 height 5
drag, startPoint x: 592, startPoint y: 377, endPoint x: 527, endPoint y: 308, distance: 94.8
click at [591, 372] on div "Zenvo Research & Development filial - 182539 Clear Load Save Save As Field Oper…" at bounding box center [892, 347] width 1336 height 631
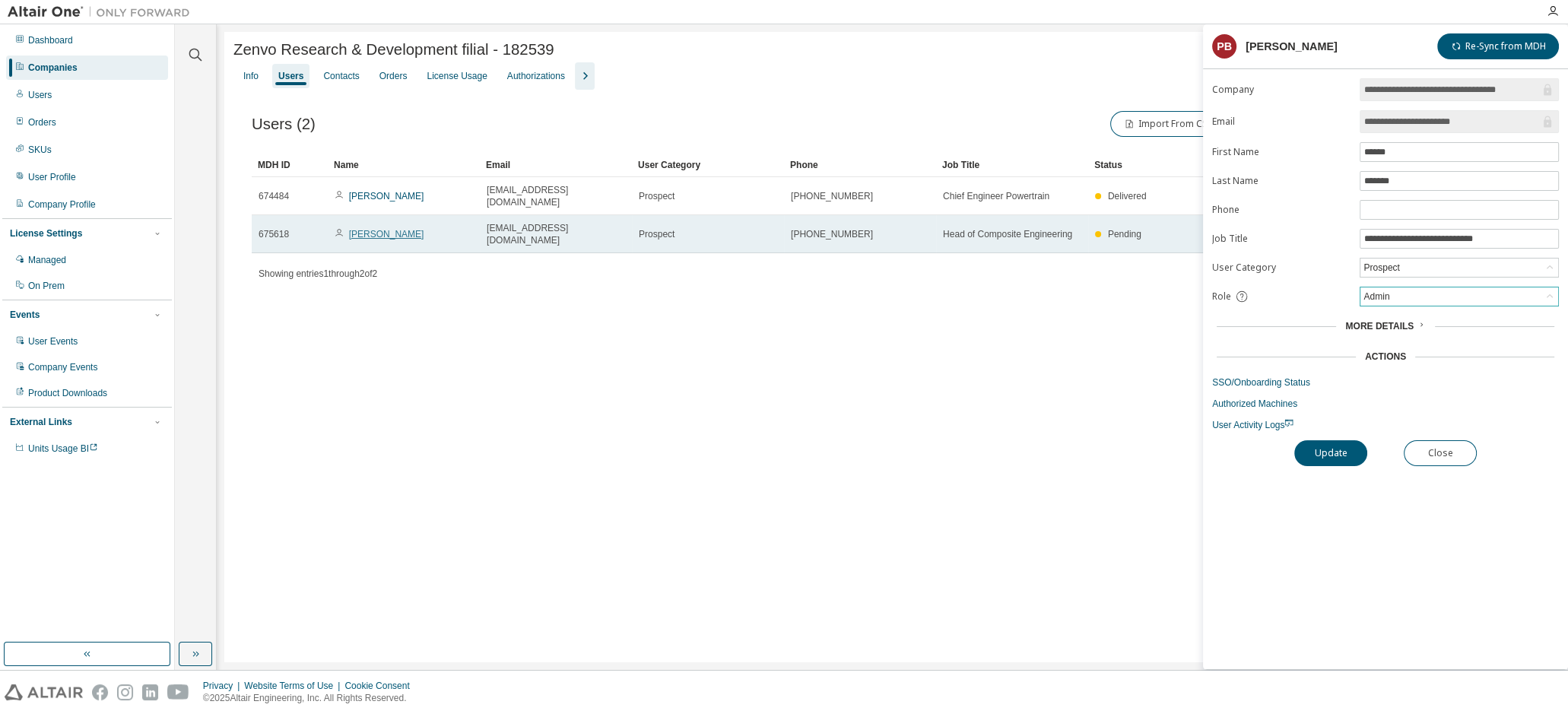
click at [393, 229] on link "Pedro Brandao" at bounding box center [387, 234] width 76 height 10
click at [387, 229] on link "Pedro Brandao" at bounding box center [387, 234] width 76 height 10
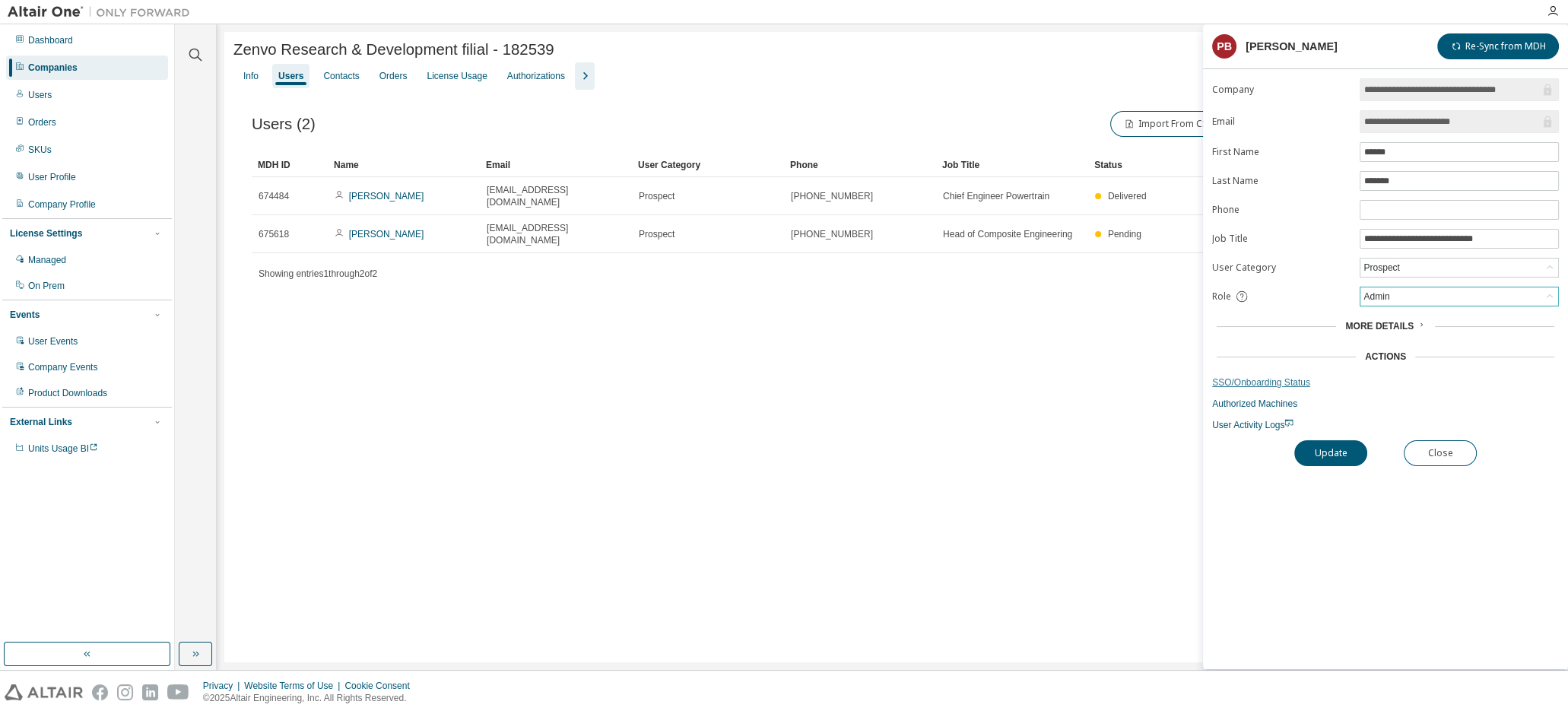
click at [1303, 379] on link "SSO/Onboarding Status" at bounding box center [1386, 382] width 347 height 12
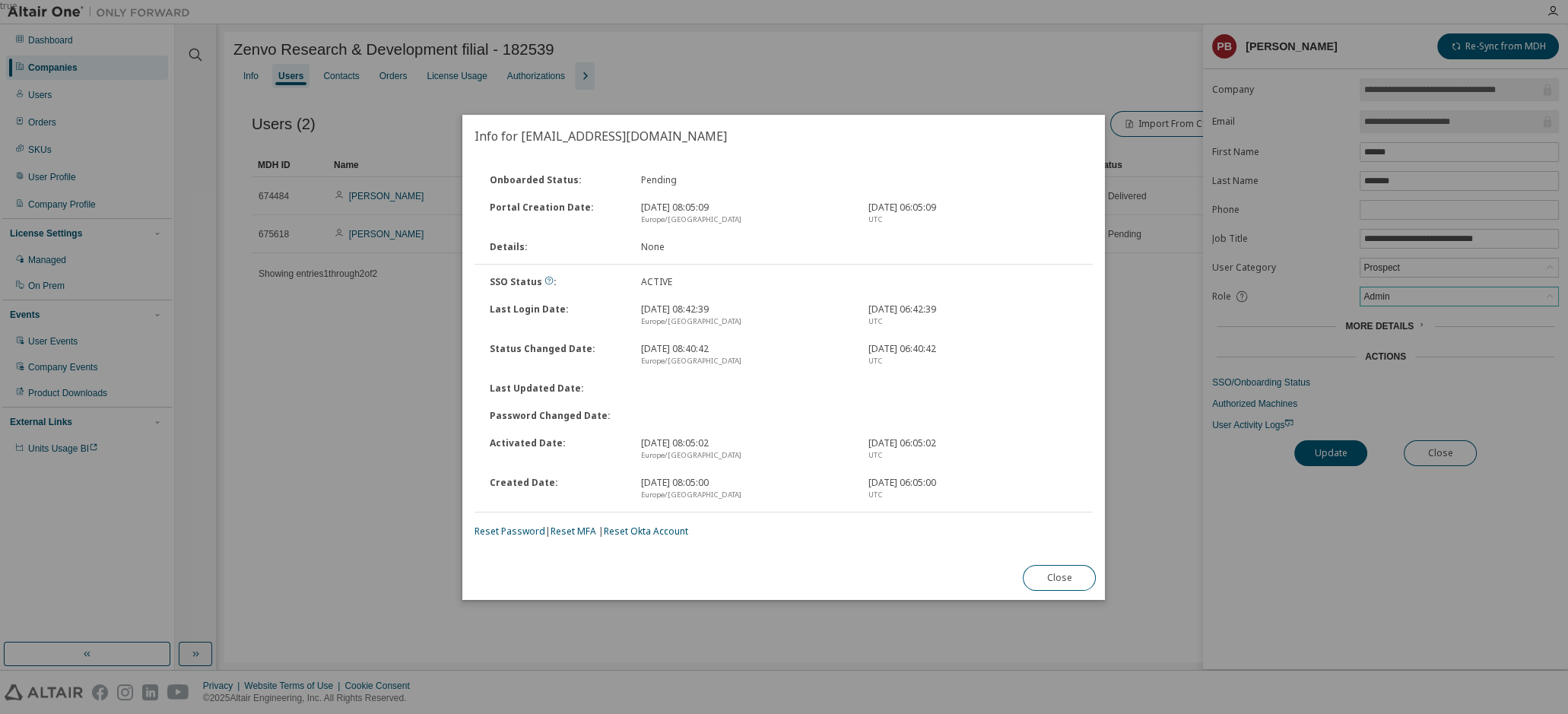
click at [395, 505] on div "true" at bounding box center [784, 357] width 1568 height 714
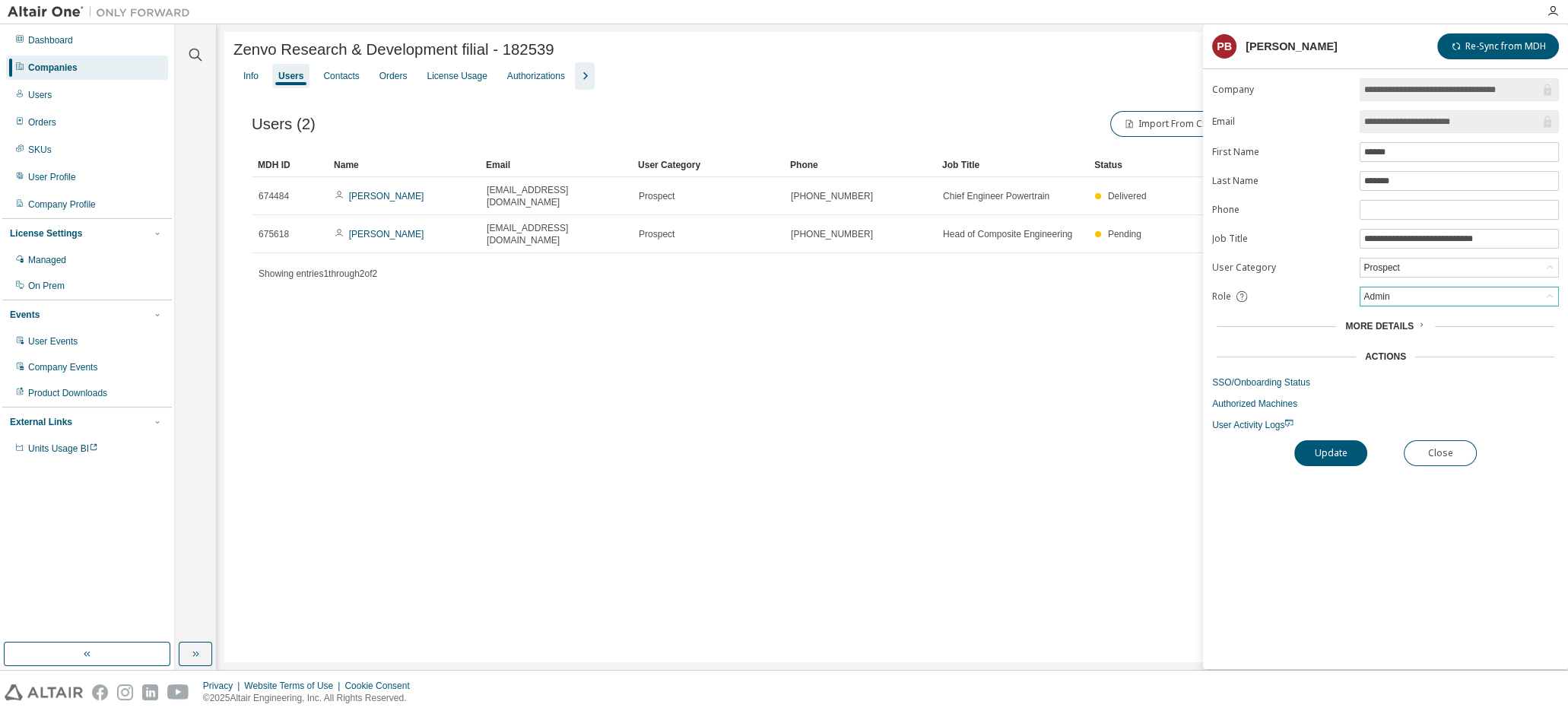
click at [523, 683] on div "Privacy Website Terms of Use Cookie Consent © 2025 Altair Engineering, Inc. All…" at bounding box center [784, 693] width 1568 height 43
click at [1274, 404] on link "Authorized Machines" at bounding box center [1386, 404] width 347 height 12
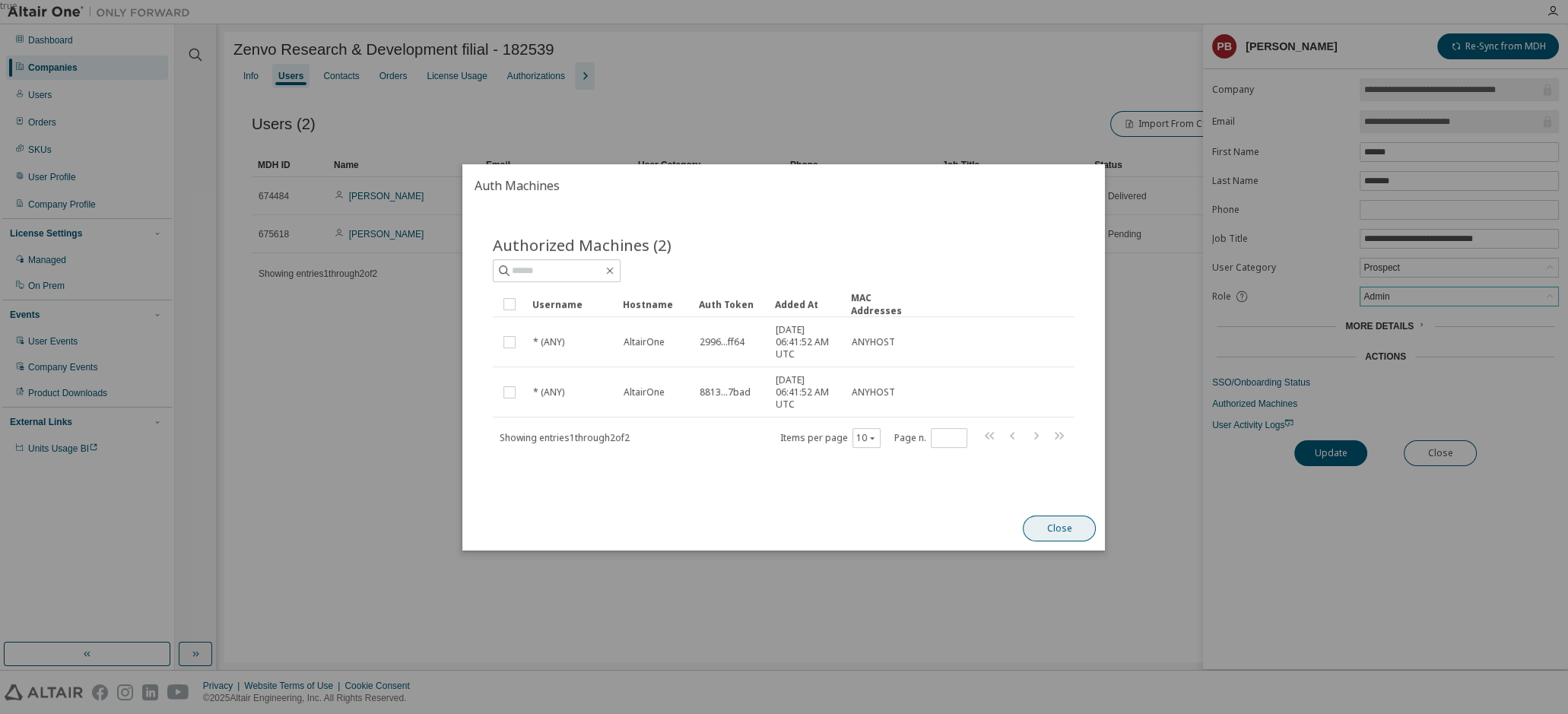
click at [1065, 527] on button "Close" at bounding box center [1059, 528] width 73 height 26
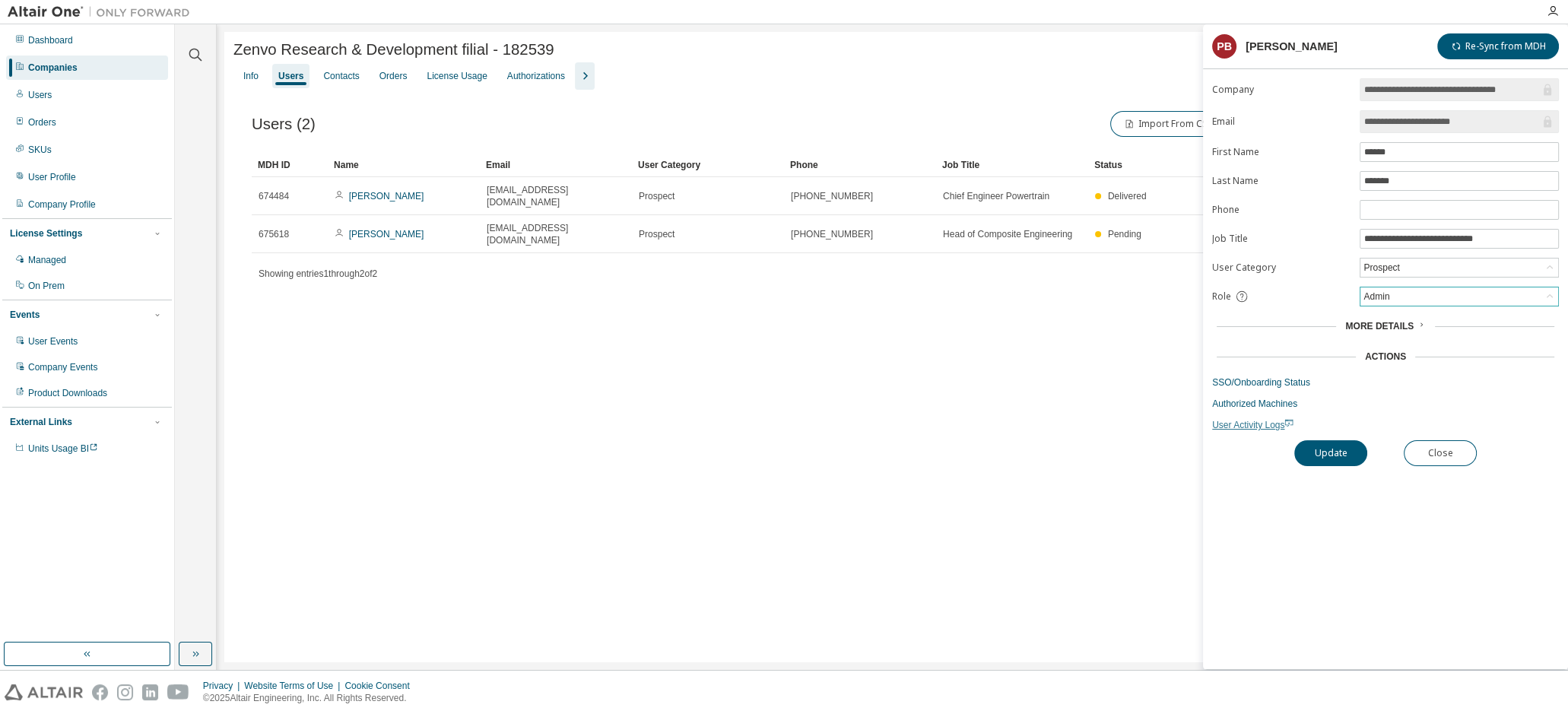
click at [1245, 425] on span "User Activity Logs" at bounding box center [1253, 424] width 82 height 10
click at [327, 73] on div "Contacts" at bounding box center [341, 76] width 36 height 12
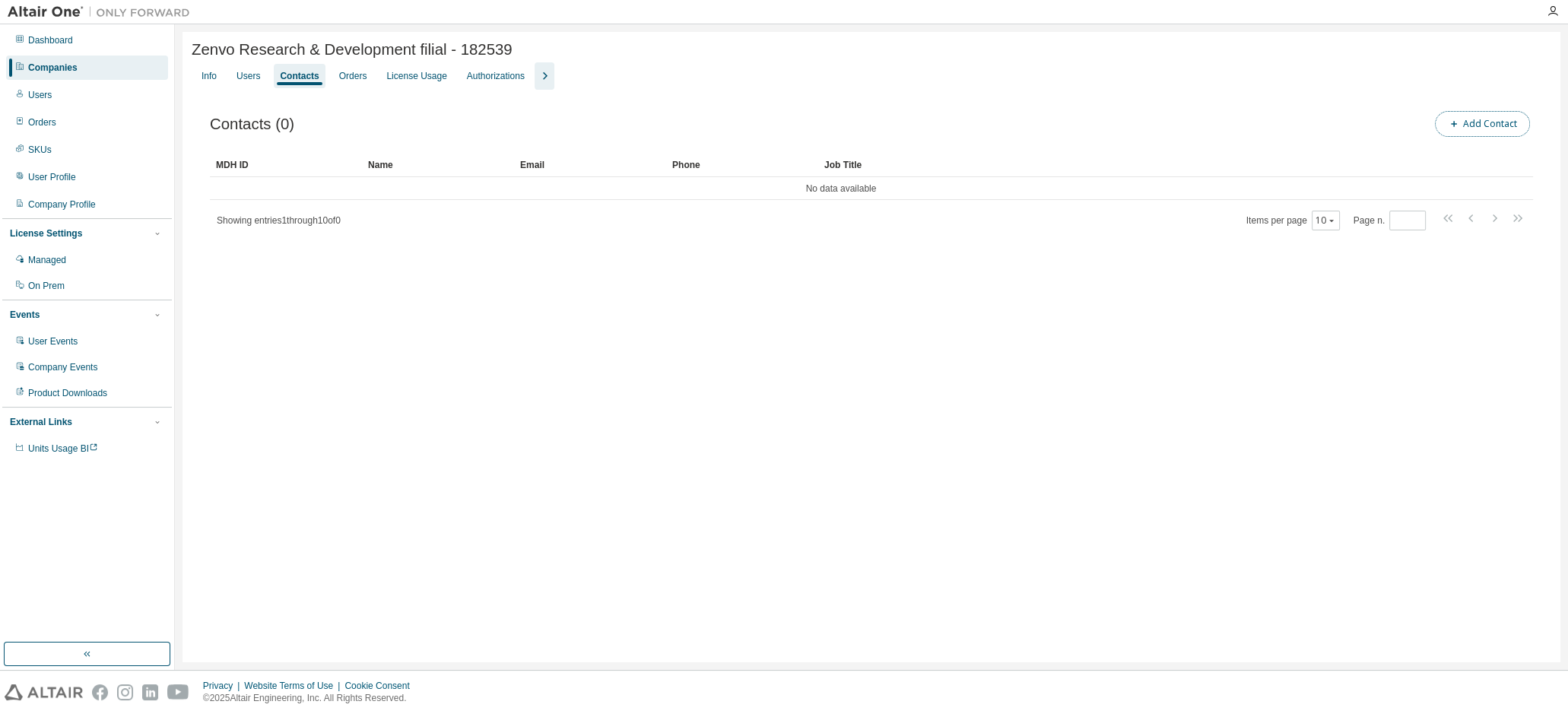
click at [1492, 124] on button "Add Contact" at bounding box center [1482, 124] width 95 height 26
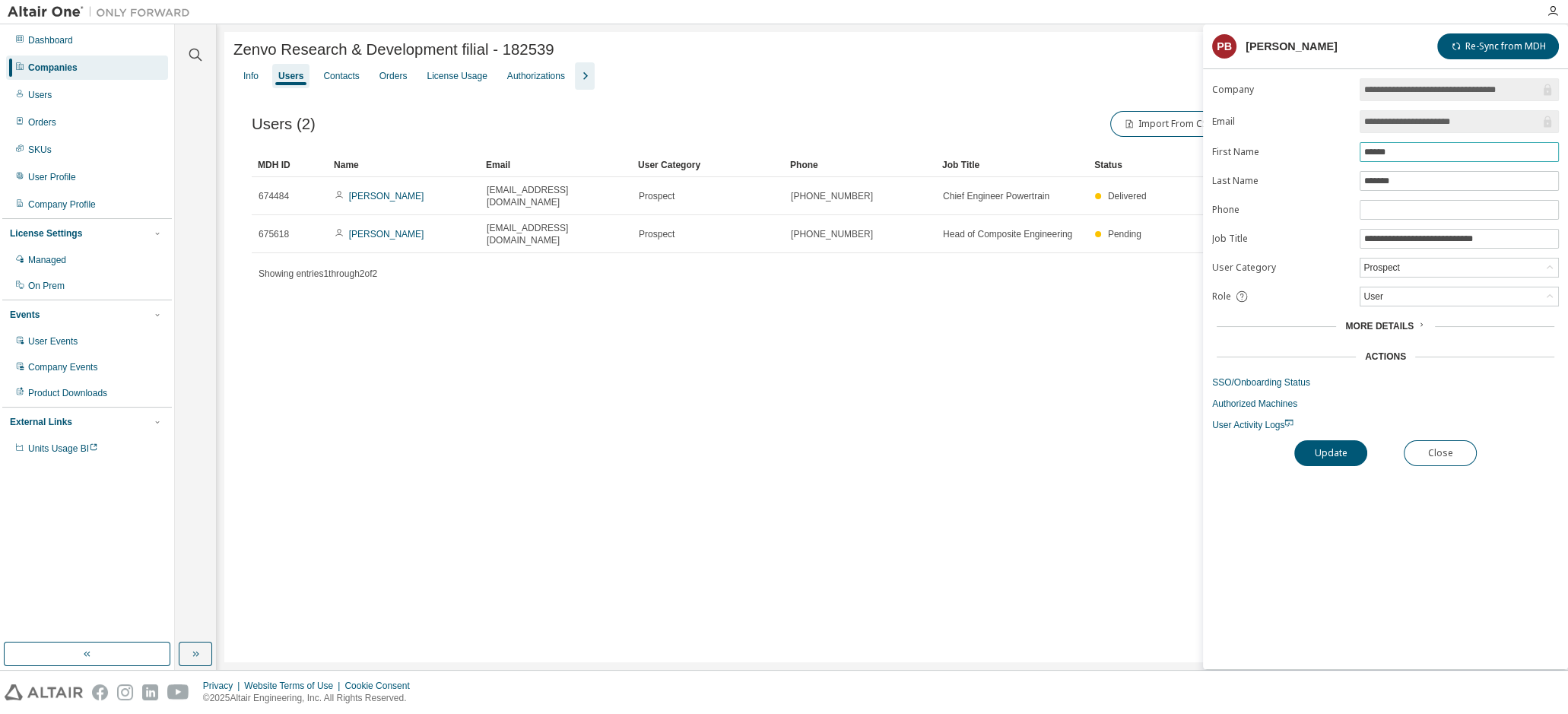
drag, startPoint x: 1405, startPoint y: 156, endPoint x: 1343, endPoint y: 154, distance: 62.0
click at [1343, 154] on form "**********" at bounding box center [1386, 254] width 347 height 353
click at [969, 380] on div "Zenvo Research & Development filial - 182539 Clear Load Save Save As Field Oper…" at bounding box center [892, 347] width 1336 height 631
drag, startPoint x: 1416, startPoint y: 184, endPoint x: 1334, endPoint y: 178, distance: 82.2
click at [1334, 178] on form "**********" at bounding box center [1386, 254] width 347 height 353
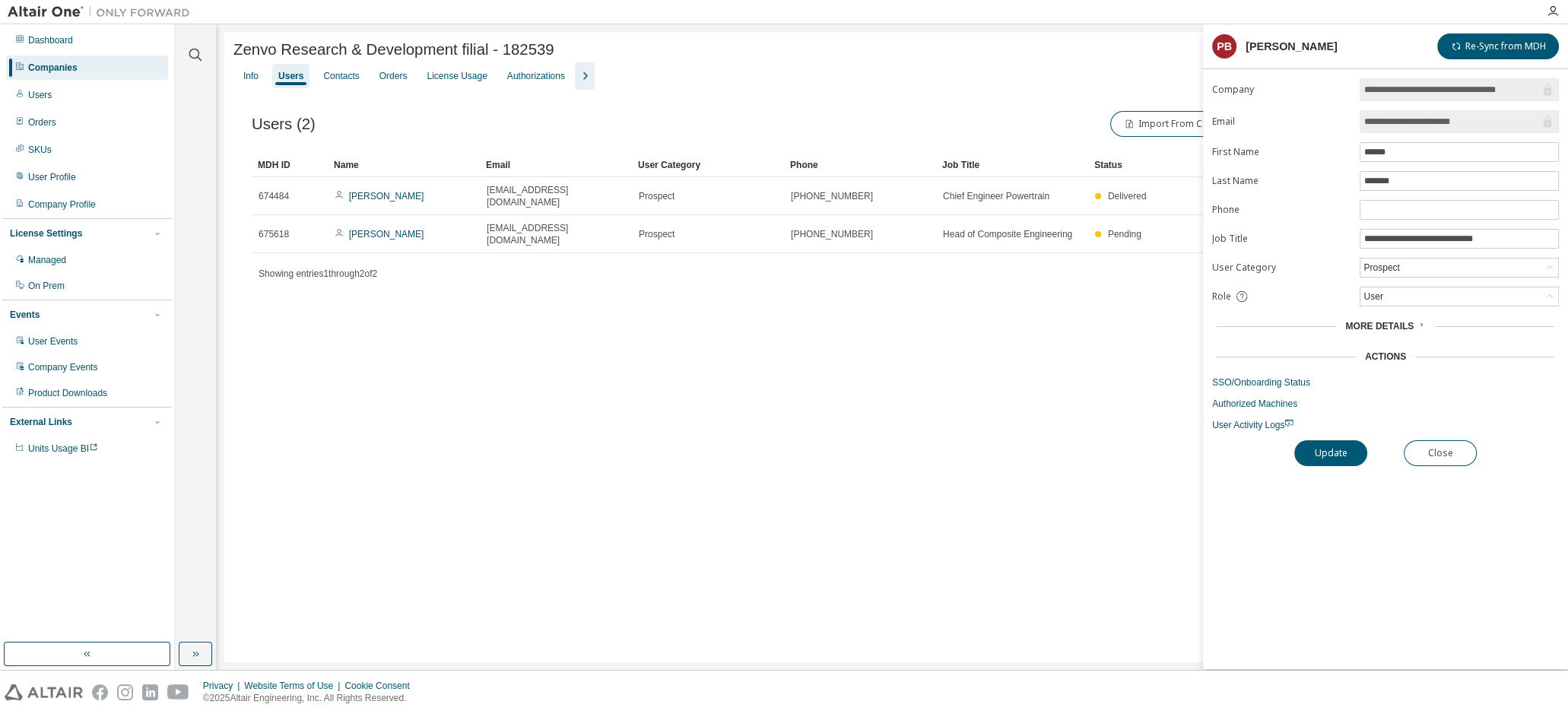
click at [888, 333] on div "Zenvo Research & Development filial - 182539 Clear Load Save Save As Field Oper…" at bounding box center [892, 347] width 1336 height 631
click at [334, 74] on div "Contacts" at bounding box center [341, 76] width 36 height 12
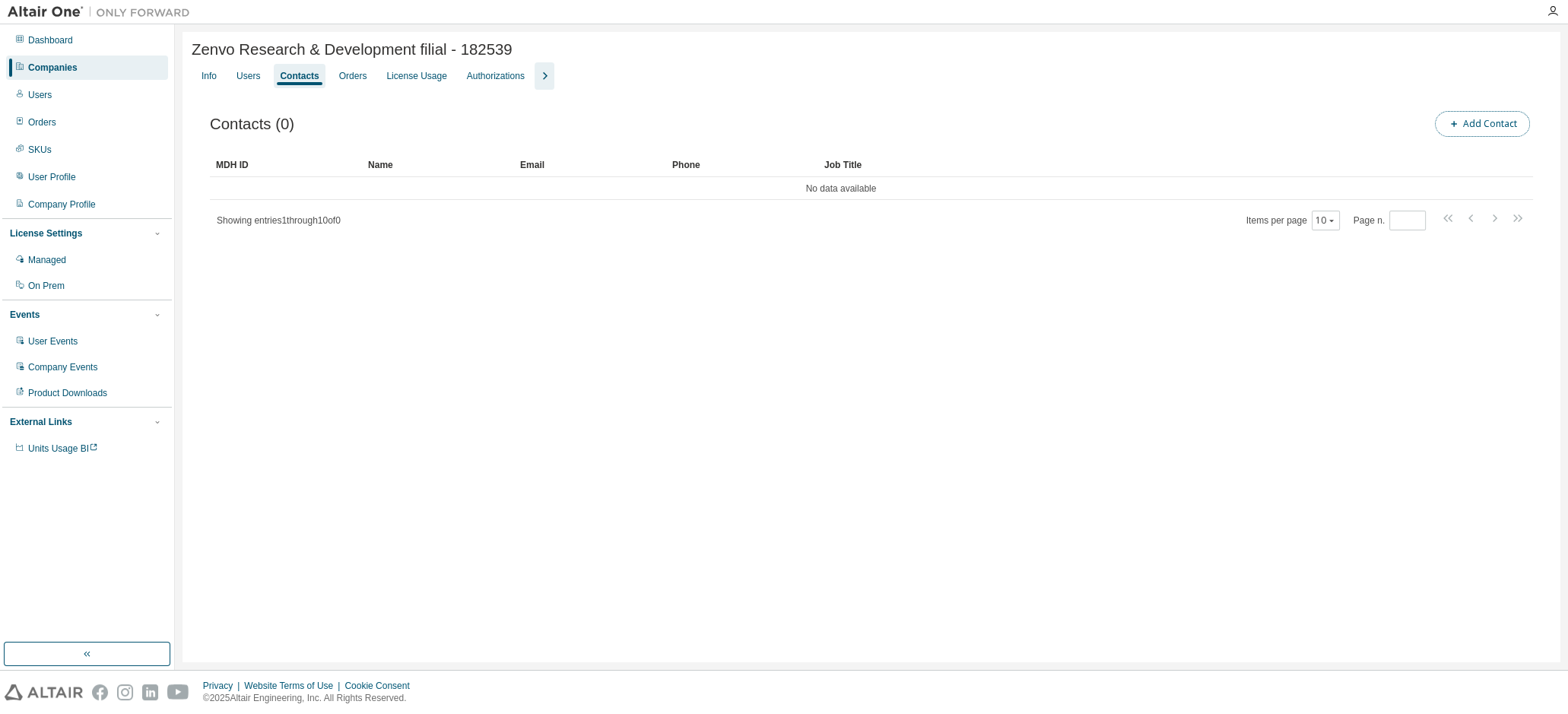
click at [1459, 130] on span "button" at bounding box center [1454, 124] width 12 height 12
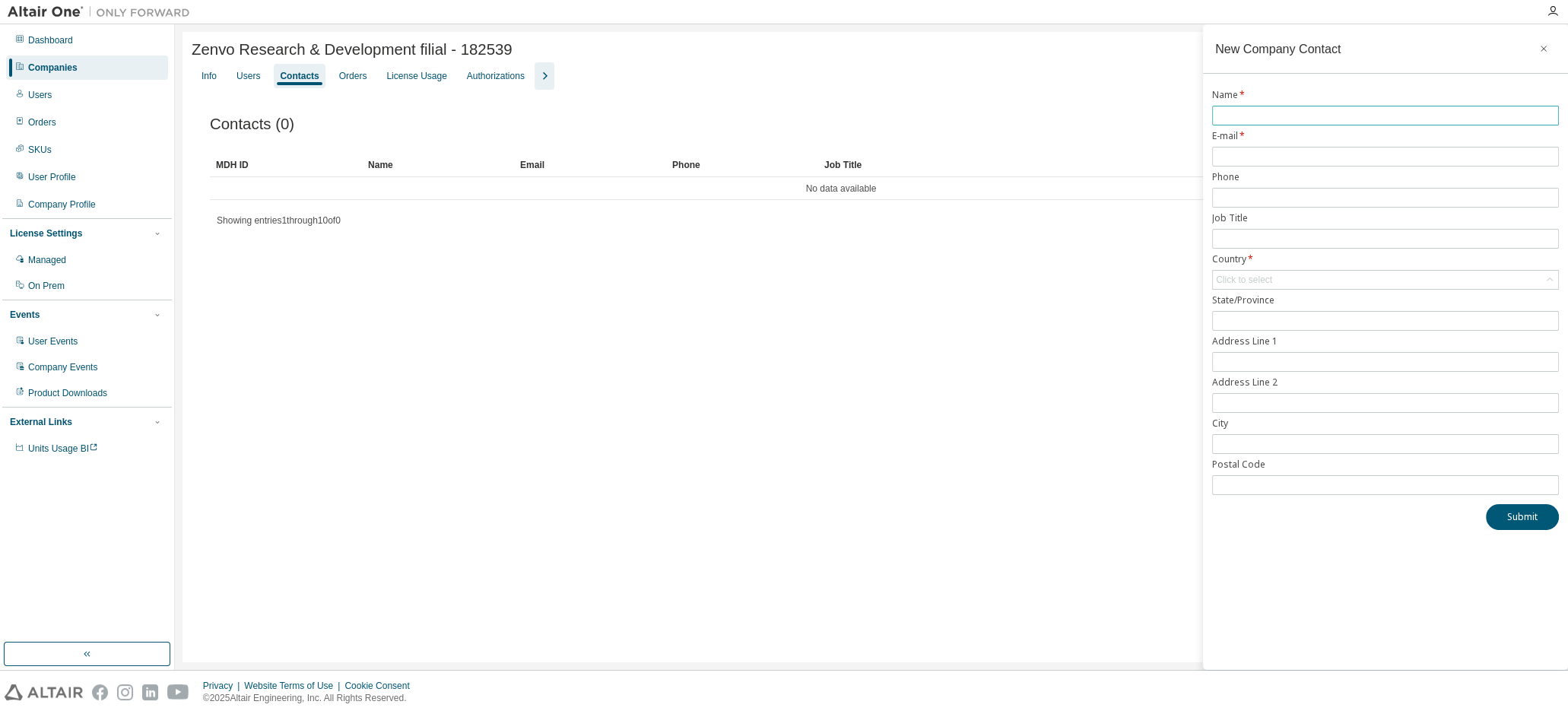
click at [1292, 119] on input "text" at bounding box center [1385, 115] width 339 height 12
click at [1275, 102] on form "Name * E-mail * Phone Job Title Country * Click to select State/Province Addres…" at bounding box center [1386, 292] width 347 height 406
drag, startPoint x: 1209, startPoint y: 108, endPoint x: 1235, endPoint y: 112, distance: 26.3
click at [1220, 108] on div "Name * E-mail * Phone Job Title Country * Click to select State/Province Addres…" at bounding box center [1385, 309] width 365 height 441
click at [1242, 114] on input "text" at bounding box center [1385, 115] width 339 height 12
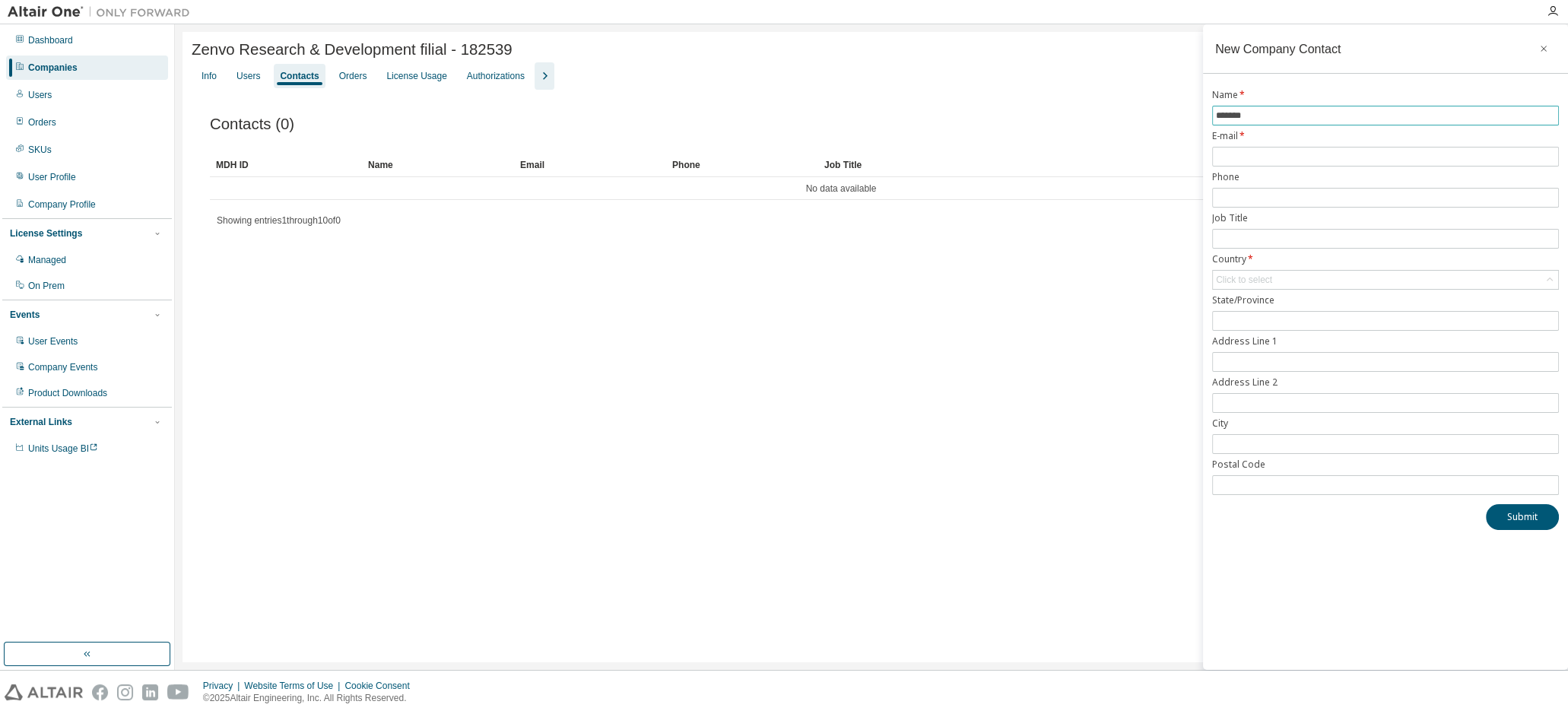
type input "********"
drag, startPoint x: 1280, startPoint y: 121, endPoint x: 1187, endPoint y: 124, distance: 93.0
click at [1187, 124] on main "New Company Contact Name * ******** E-mail * Phone Job Title Country * Click to…" at bounding box center [871, 346] width 1393 height 645
click at [1268, 155] on input "text" at bounding box center [1385, 156] width 339 height 12
click at [1280, 104] on form "Name * ***** E-mail * Phone Job Title Country * Click to select State/Province …" at bounding box center [1386, 292] width 347 height 406
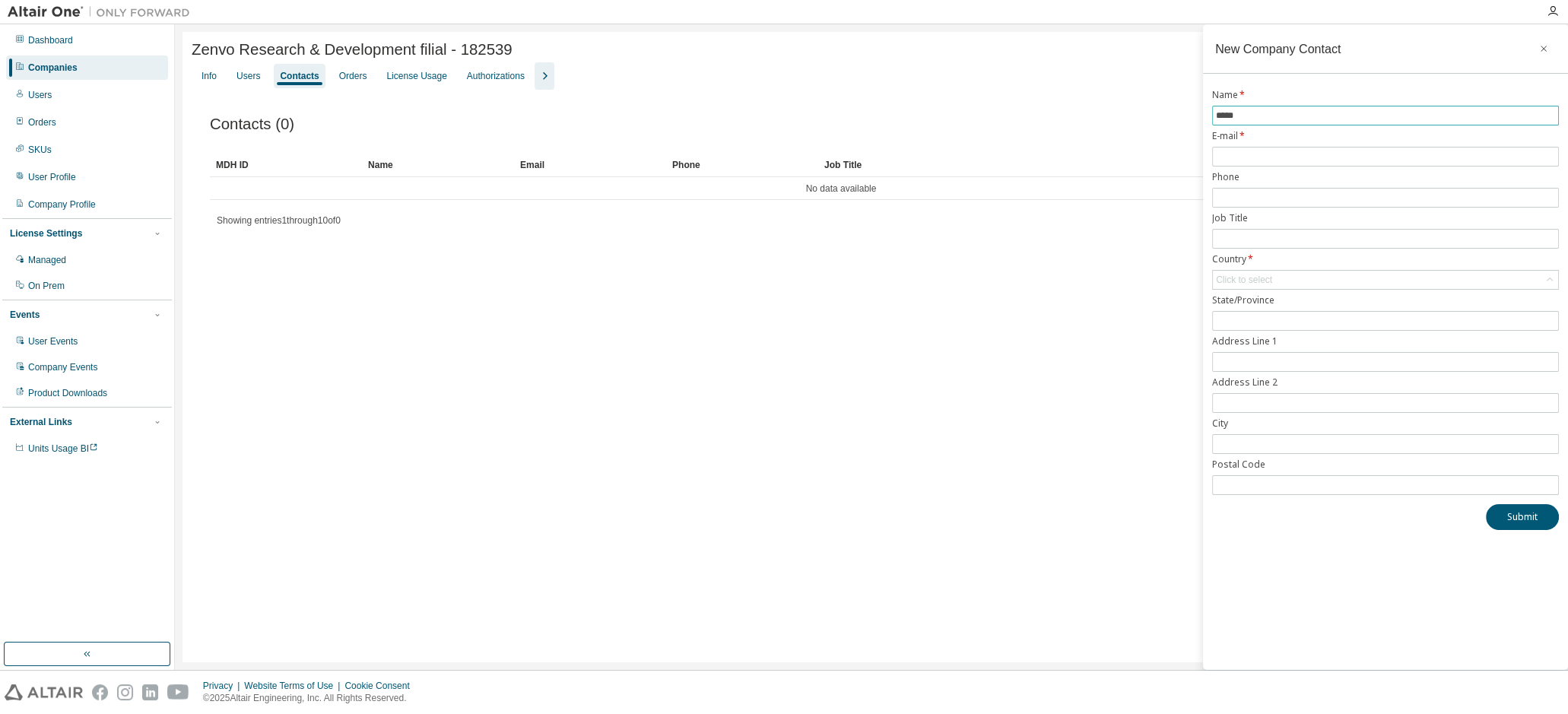
click at [1256, 114] on input "*****" at bounding box center [1385, 115] width 339 height 12
paste input "**********"
type input "**********"
click at [1297, 152] on input "text" at bounding box center [1385, 156] width 339 height 12
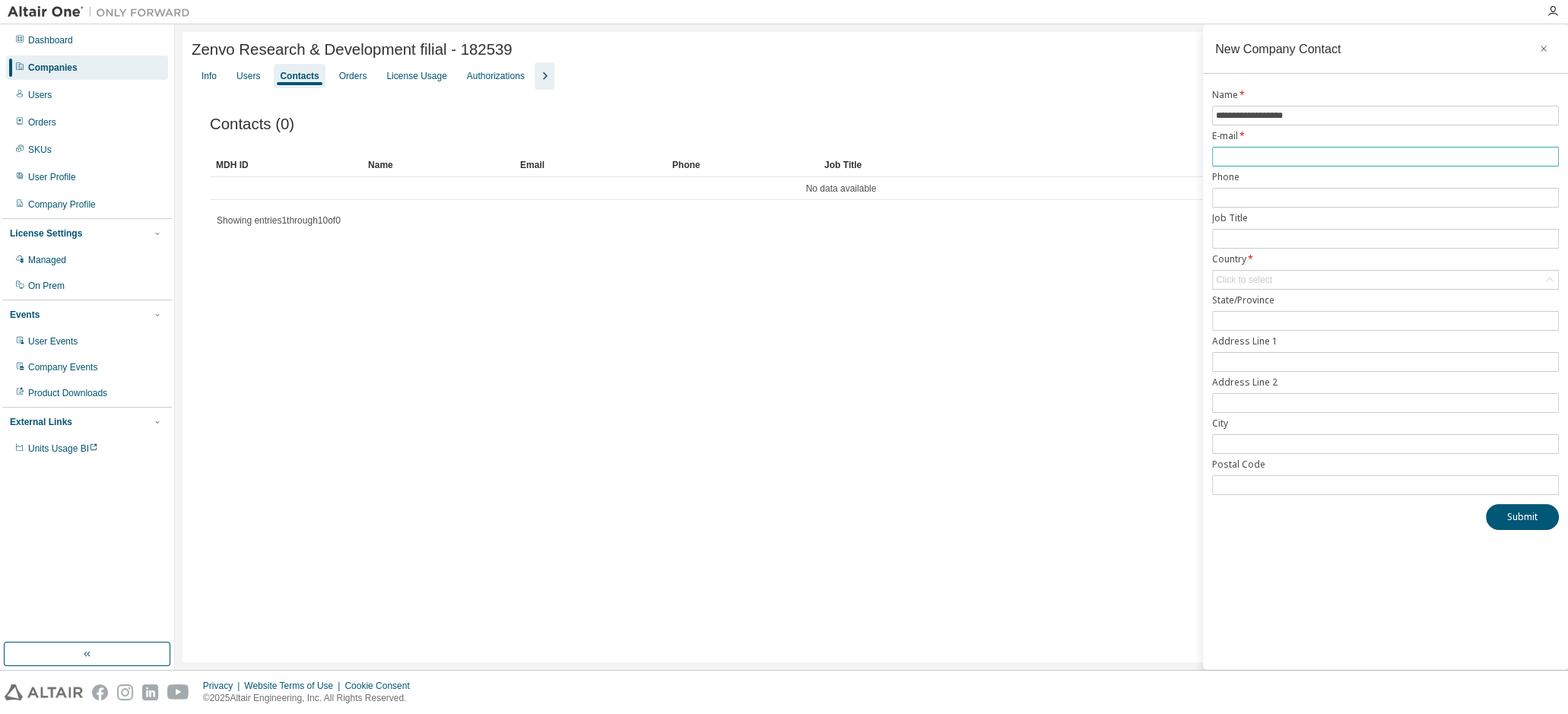
click at [1266, 157] on input "text" at bounding box center [1385, 156] width 339 height 12
click at [1221, 152] on input "text" at bounding box center [1385, 156] width 339 height 12
paste input "**********"
click at [1247, 154] on input "**********" at bounding box center [1385, 156] width 339 height 12
type input "**********"
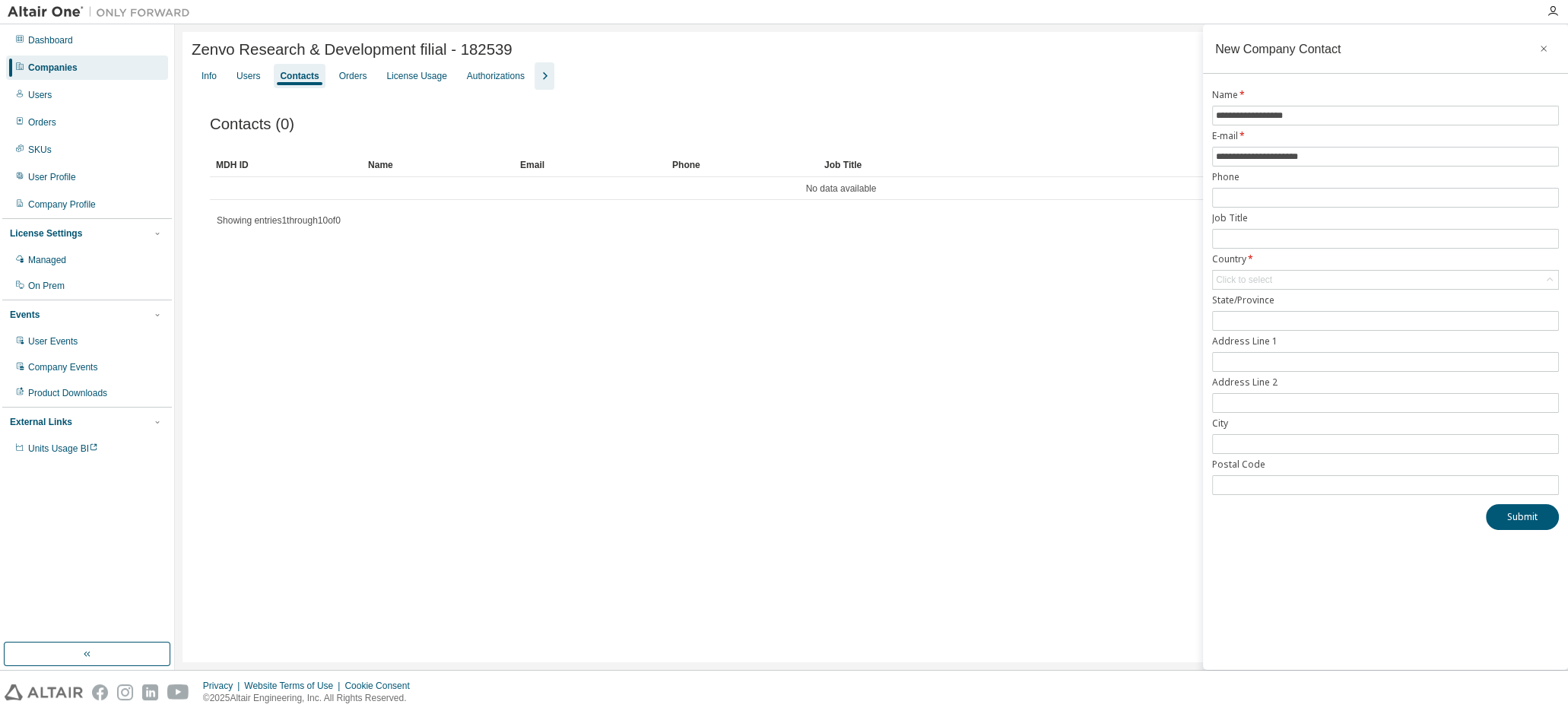
click at [990, 338] on div "Zenvo Research & Development filial - 182539 Clear Load Save Save As Field Oper…" at bounding box center [871, 347] width 1378 height 631
click at [1260, 192] on input "text" at bounding box center [1385, 198] width 339 height 12
paste input "**********"
type input "**********"
click at [1147, 271] on div "Contacts (0) Add Contact Clear Load Save Save As Field Operator Value Select fi…" at bounding box center [871, 180] width 1359 height 181
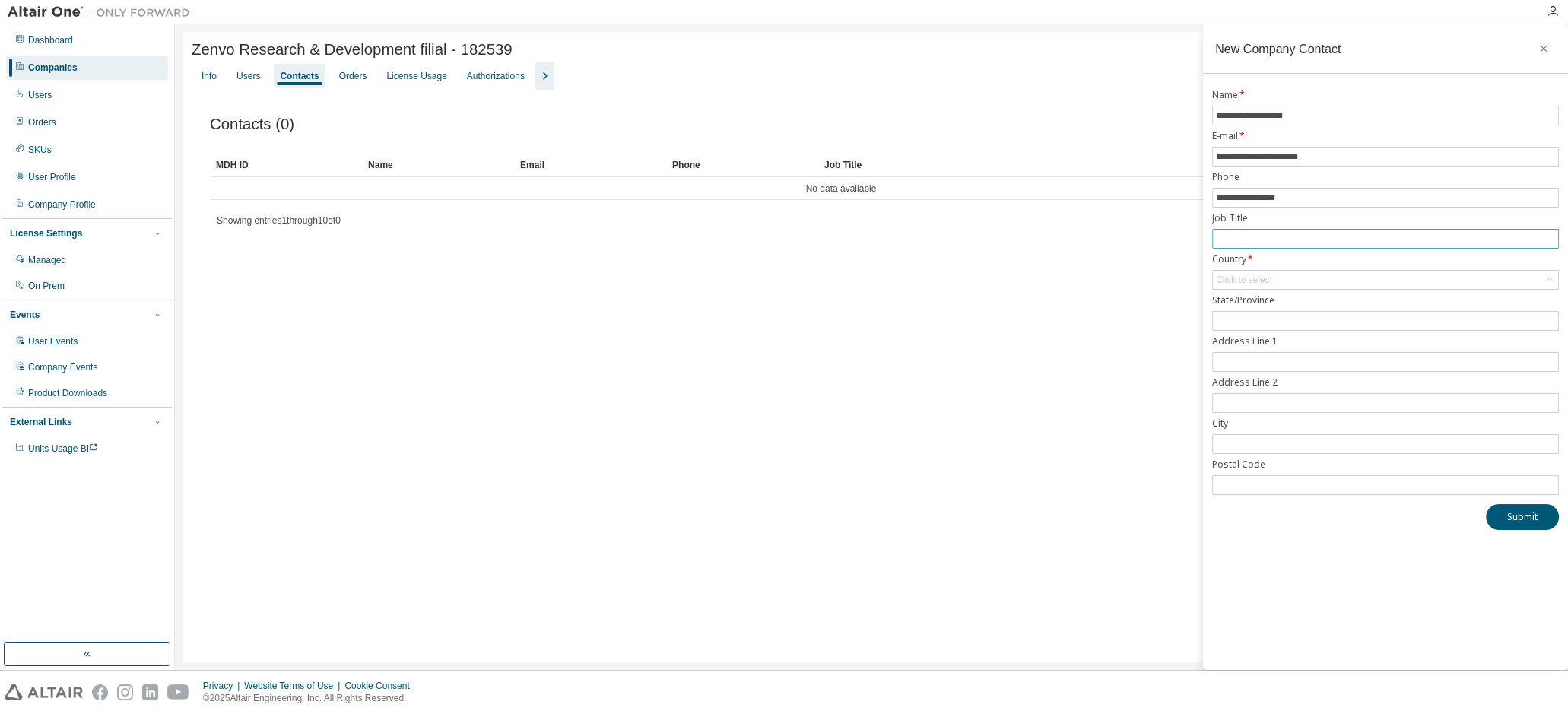
click at [1233, 233] on input "text" at bounding box center [1385, 239] width 339 height 12
paste input "**********"
type input "**********"
click at [1072, 276] on div "Zenvo Research & Development filial - 182539 Clear Load Save Save As Field Oper…" at bounding box center [871, 347] width 1378 height 631
click at [1528, 519] on button "Submit" at bounding box center [1522, 517] width 73 height 26
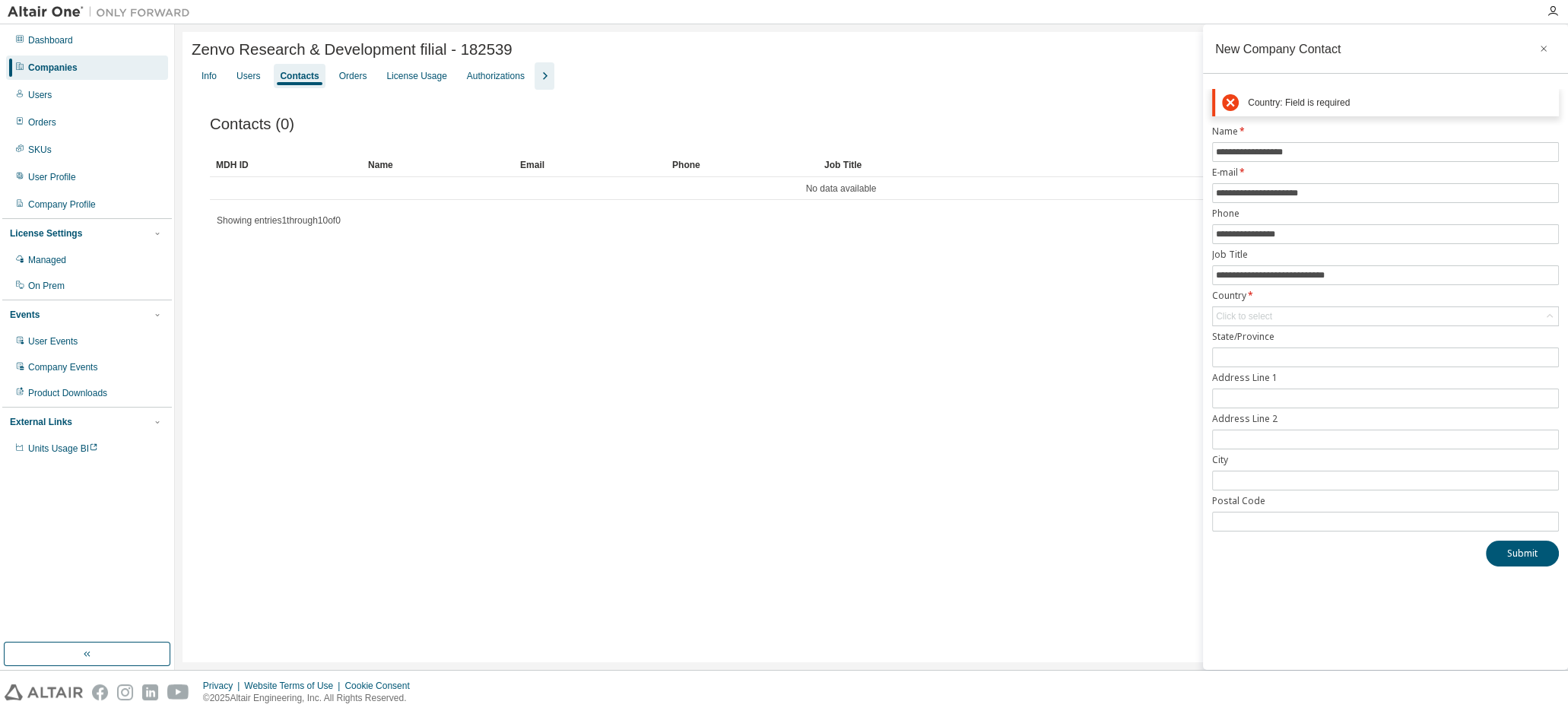
click at [1400, 135] on label "Name *" at bounding box center [1386, 131] width 347 height 12
click at [1251, 308] on div "Click to select" at bounding box center [1385, 316] width 345 height 18
click at [1247, 339] on input "text" at bounding box center [1385, 337] width 306 height 15
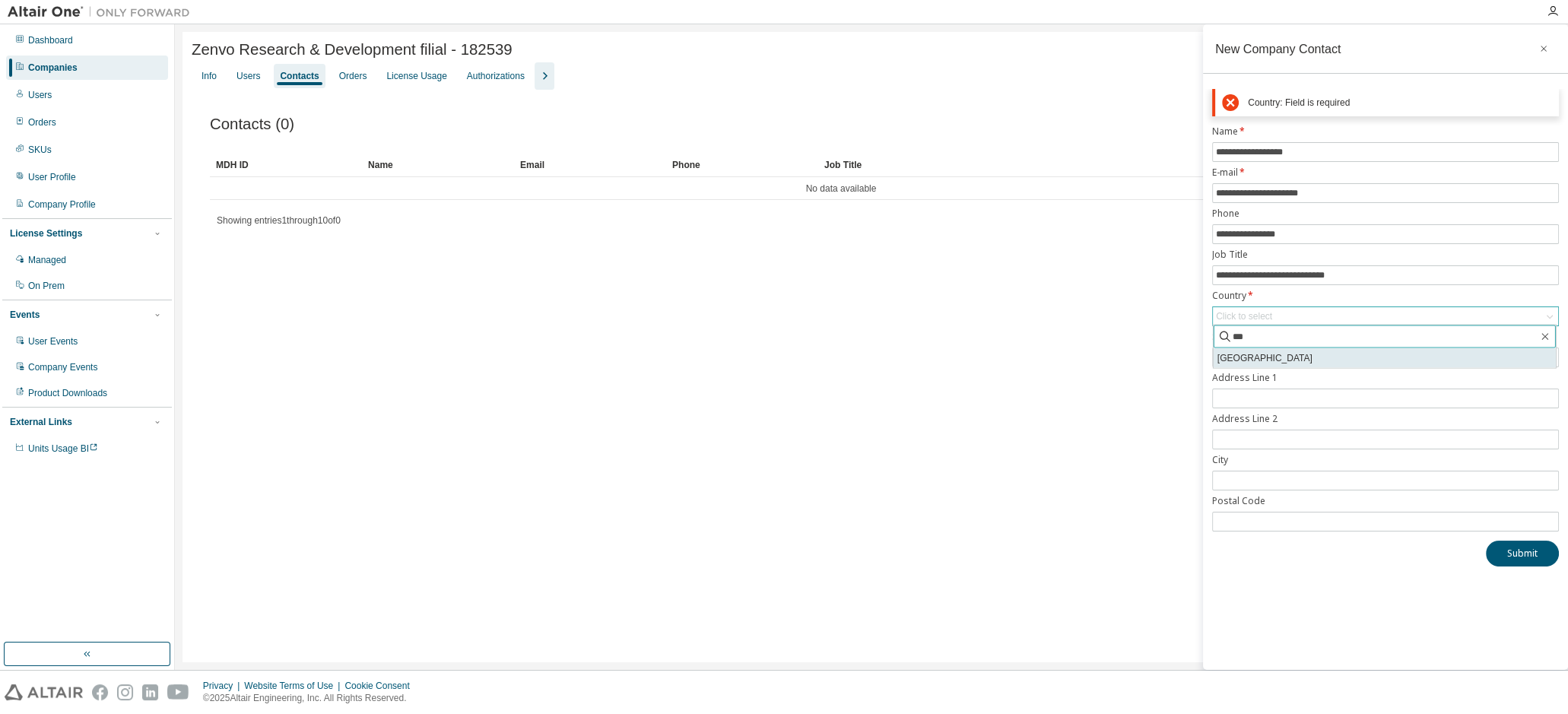
type input "***"
click at [1233, 359] on li "[GEOGRAPHIC_DATA]" at bounding box center [1384, 357] width 342 height 20
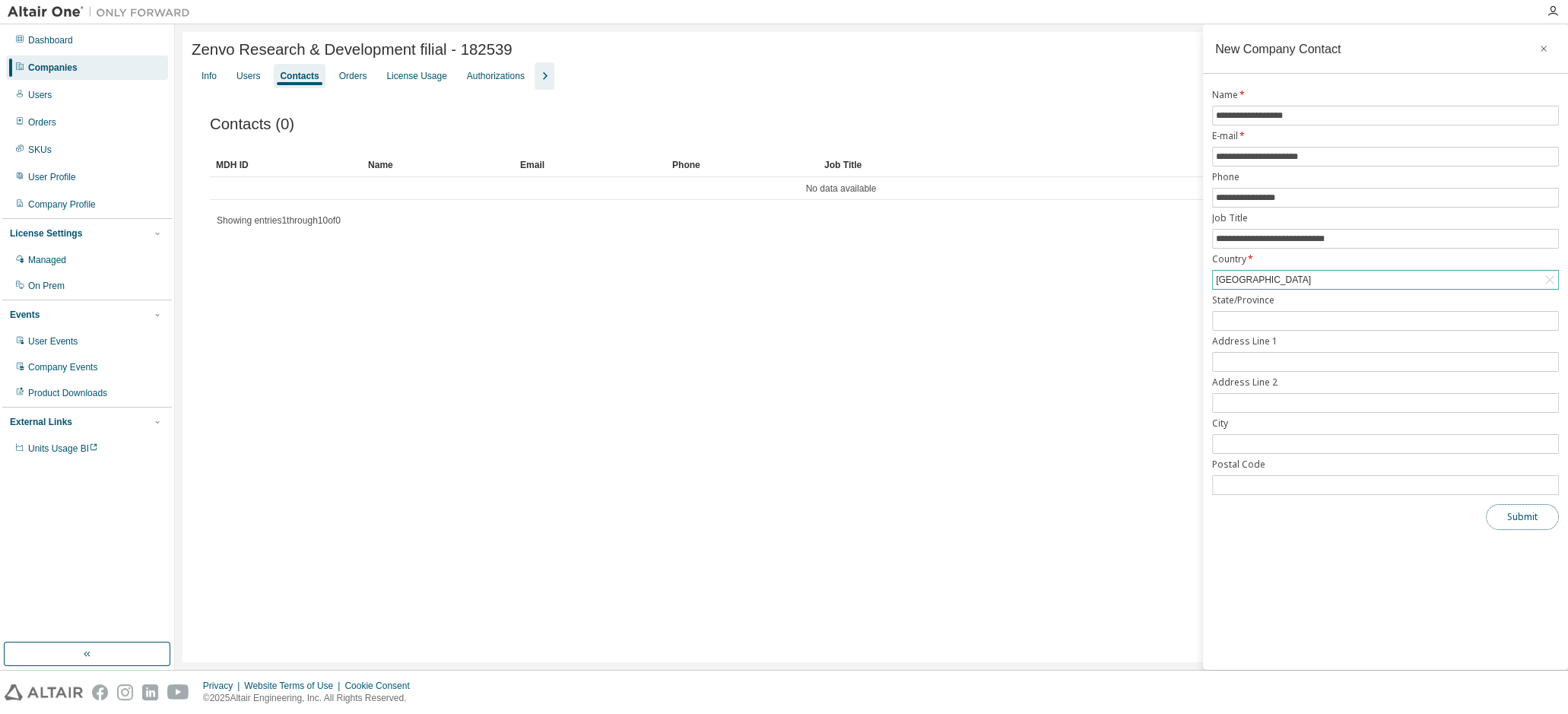
click at [1511, 512] on button "Submit" at bounding box center [1522, 517] width 73 height 26
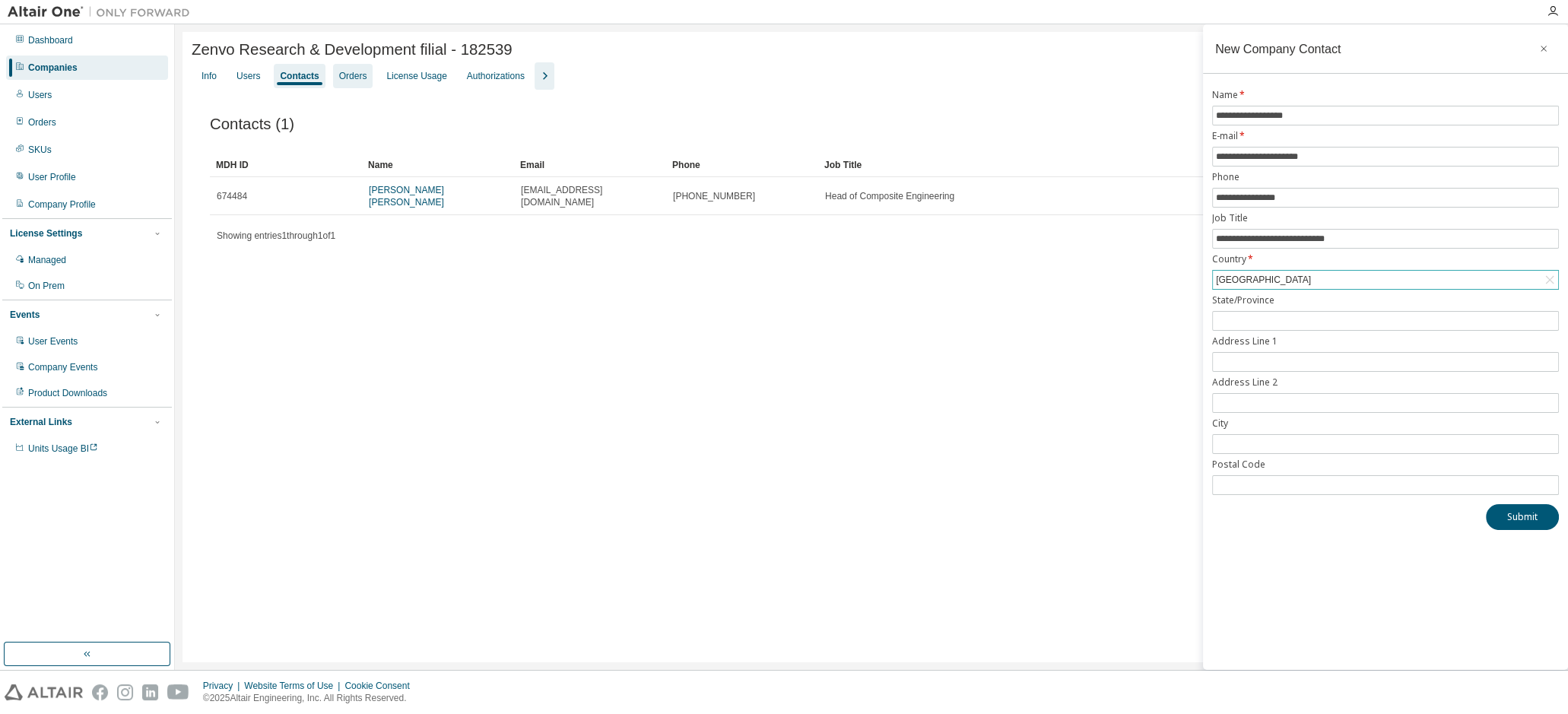
click at [358, 80] on div "Orders" at bounding box center [353, 76] width 28 height 12
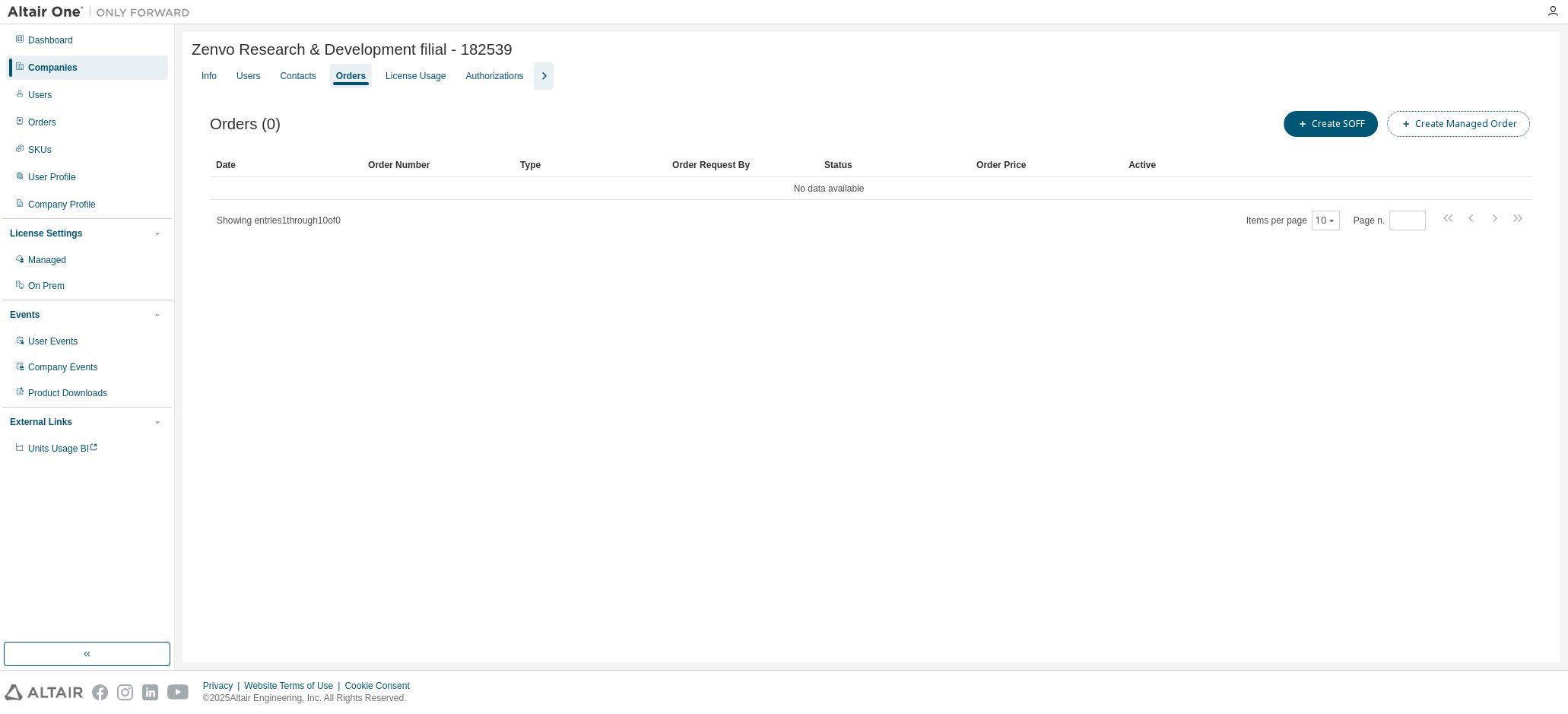
click at [1455, 125] on button "Create Managed Order" at bounding box center [1458, 124] width 143 height 26
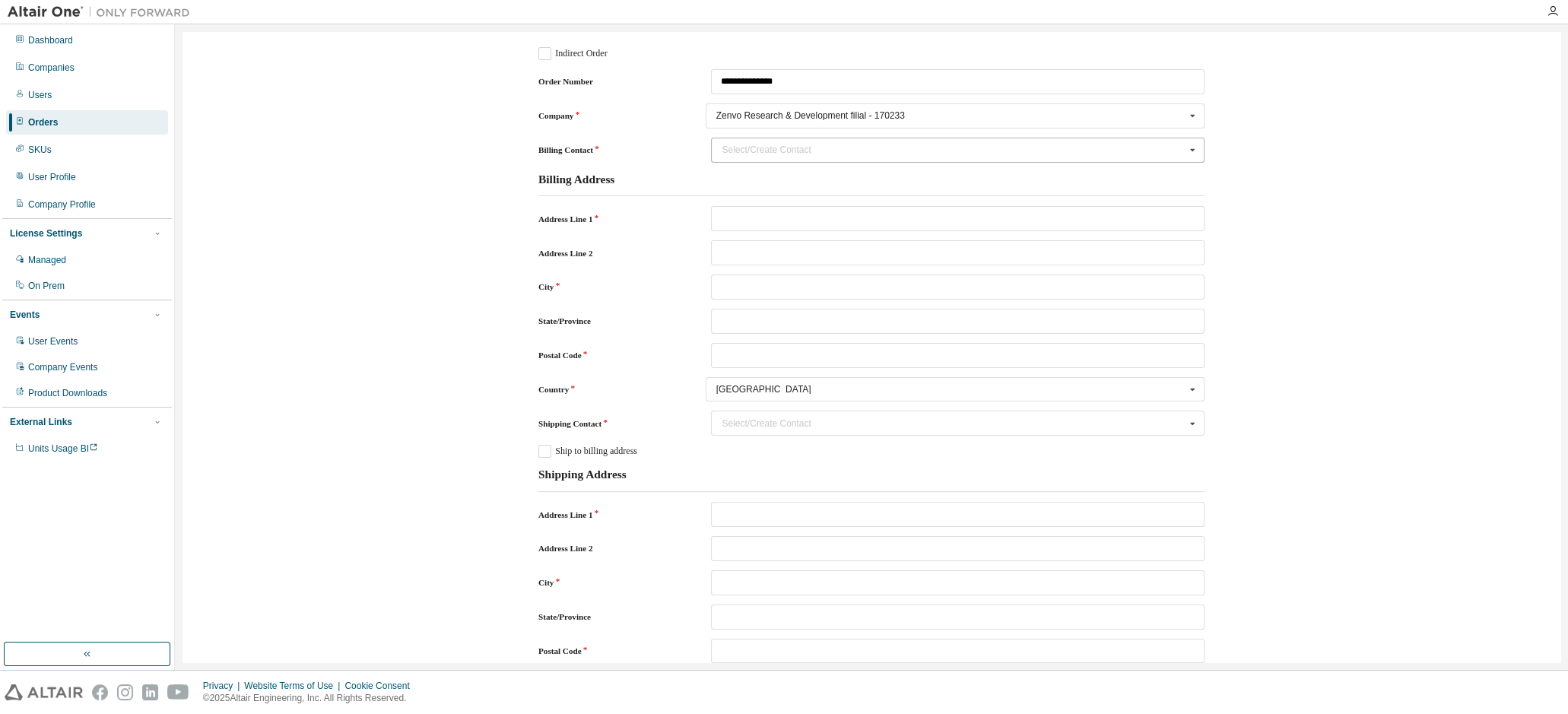
click at [1186, 151] on icon "Billing Contact" at bounding box center [1193, 150] width 19 height 23
click at [1275, 139] on div "**********" at bounding box center [871, 646] width 1363 height 1214
click at [1100, 150] on div "Select/Create Contact" at bounding box center [953, 150] width 463 height 9
click at [1102, 150] on input "Billing Contact" at bounding box center [958, 150] width 492 height 23
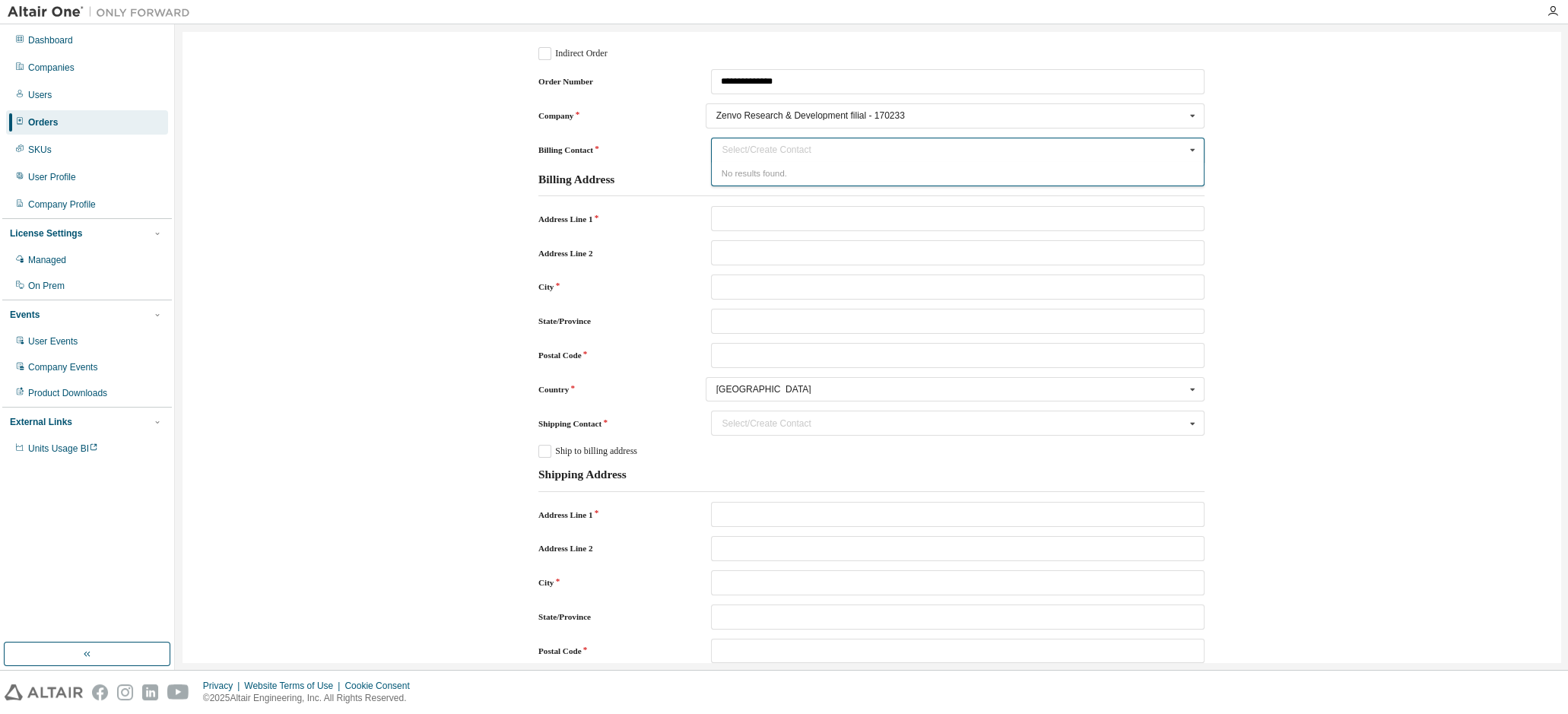
click at [1311, 166] on div "**********" at bounding box center [871, 646] width 1363 height 1214
click at [1037, 142] on input "Billing Contact" at bounding box center [958, 150] width 492 height 23
click at [760, 150] on input "Billing Contact" at bounding box center [958, 150] width 492 height 23
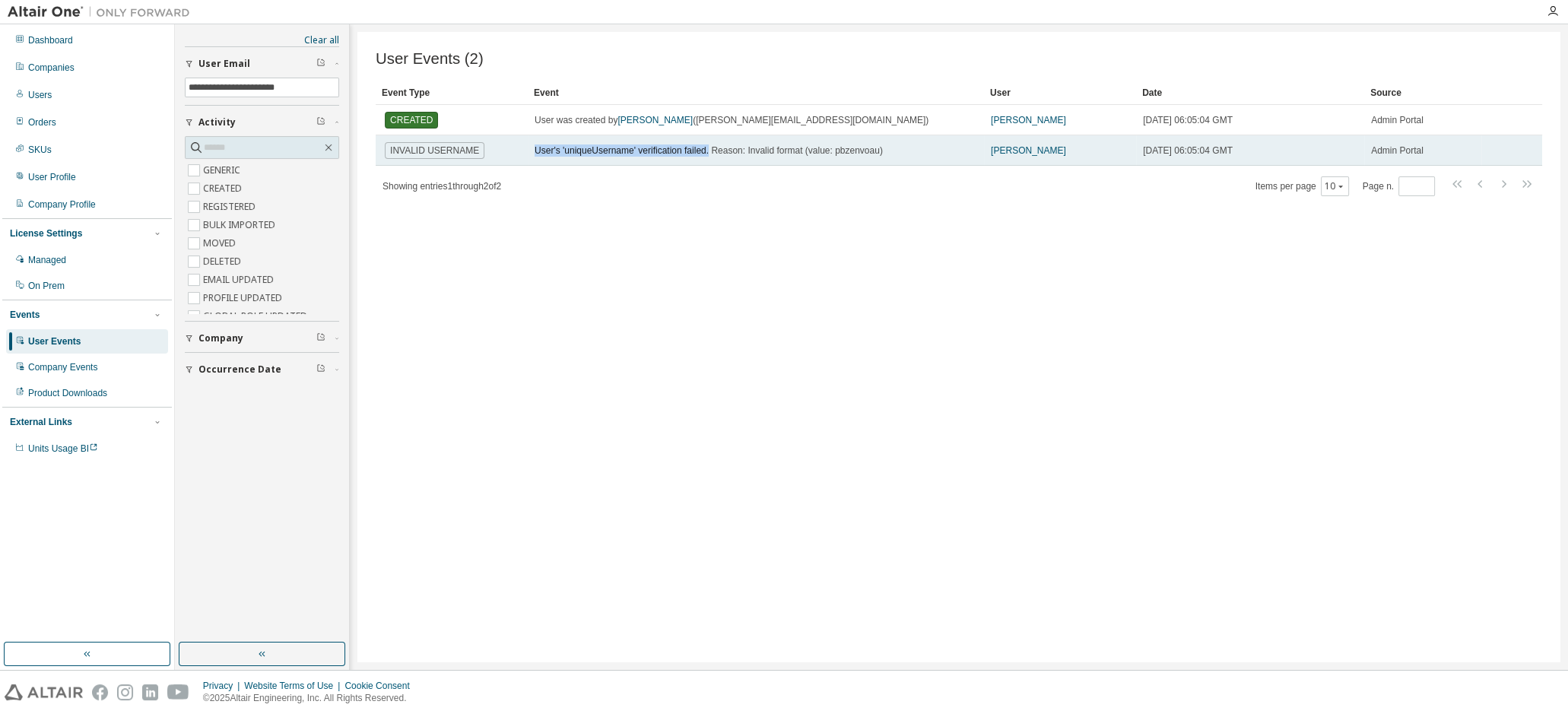
drag, startPoint x: 533, startPoint y: 152, endPoint x: 706, endPoint y: 154, distance: 173.0
click at [706, 154] on td "User's 'uniqueUsername' verification failed. Reason: Invalid format (value: pbz…" at bounding box center [755, 150] width 456 height 30
drag, startPoint x: 706, startPoint y: 154, endPoint x: 697, endPoint y: 153, distance: 9.1
copy span "User's 'uniqueUsername' verification failed."
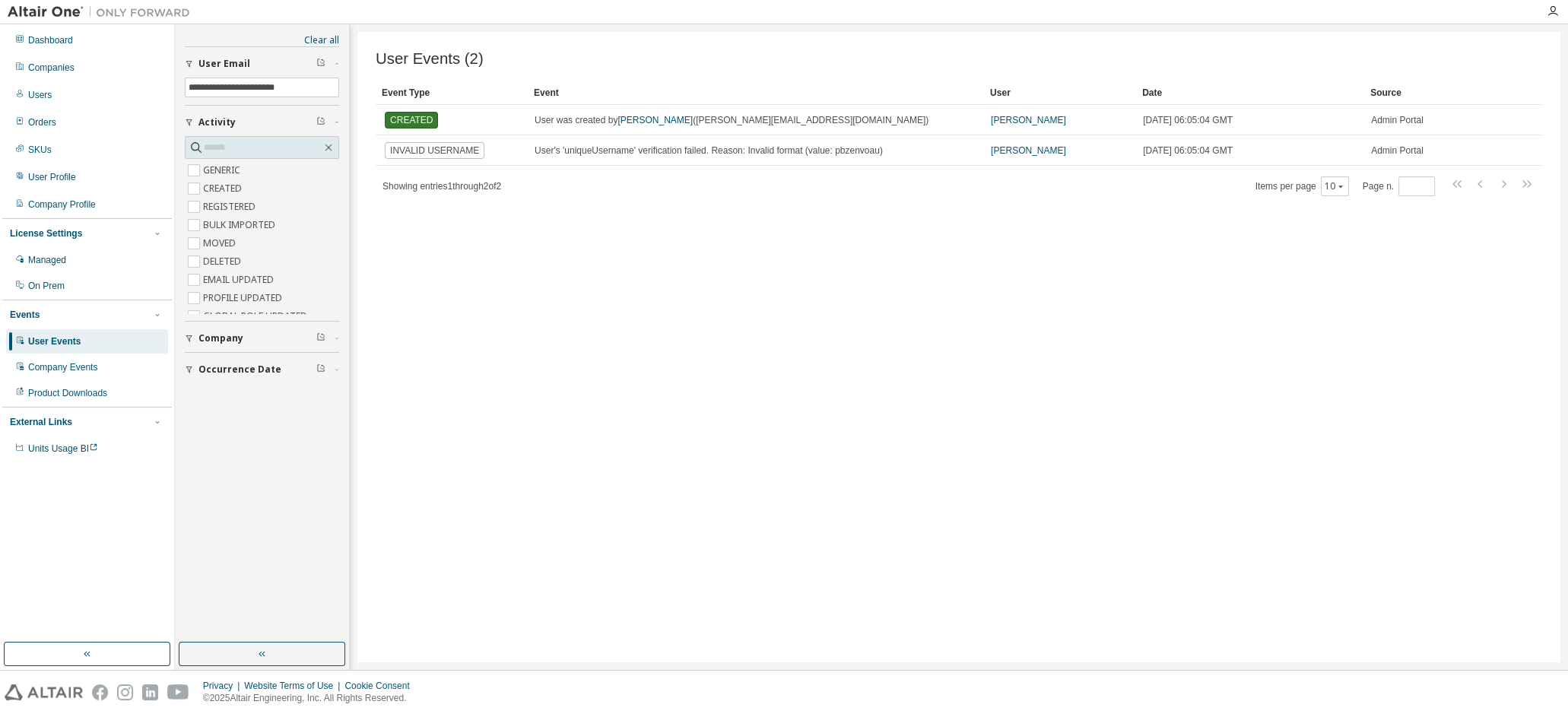
click at [730, 705] on div "Privacy Website Terms of Use Cookie Consent © 2025 Altair Engineering, Inc. All…" at bounding box center [784, 693] width 1568 height 43
click at [1467, 437] on div "User Events (2) Clear Load Save Save As Field Operator Value Select filter Sele…" at bounding box center [959, 347] width 1203 height 631
click at [78, 101] on div "Users" at bounding box center [87, 95] width 162 height 24
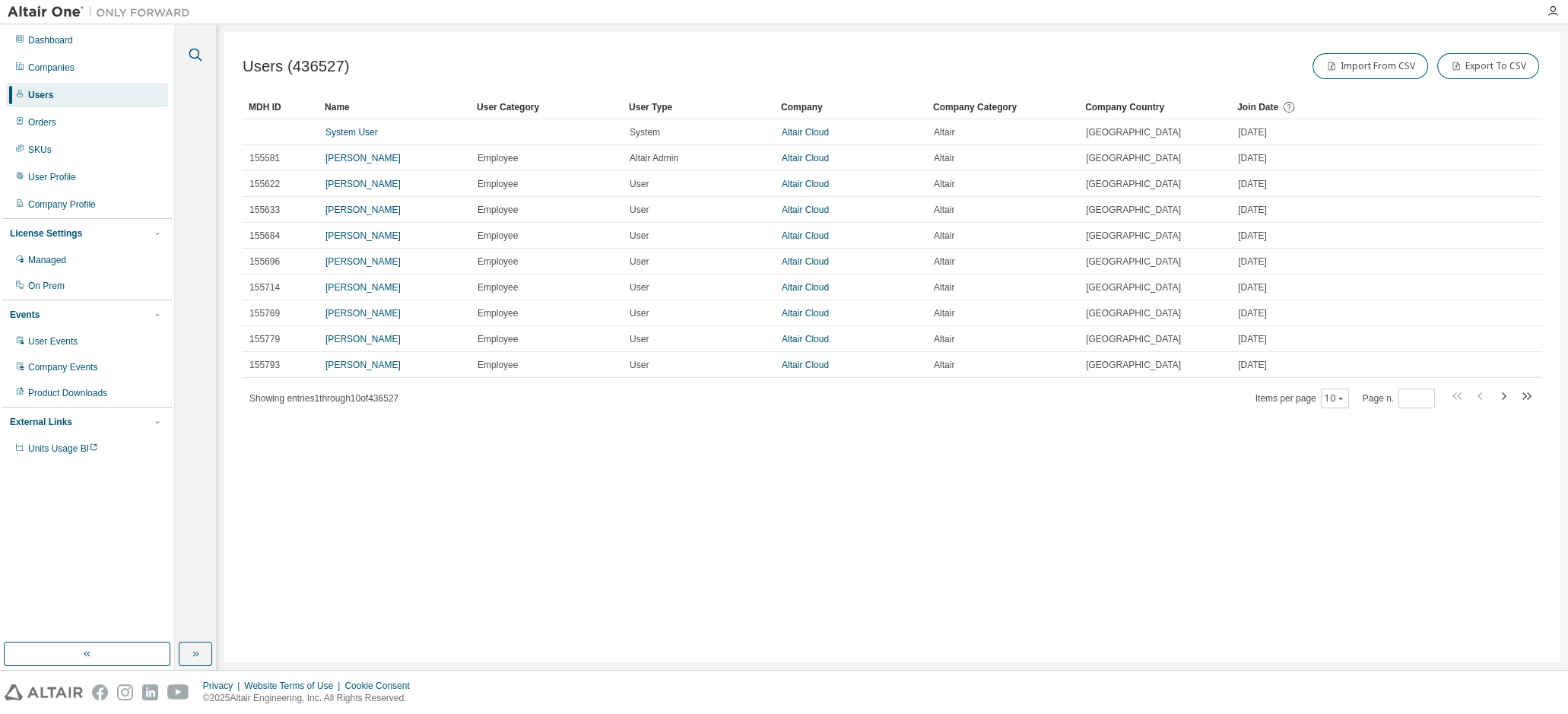
click at [194, 53] on icon "button" at bounding box center [195, 54] width 18 height 18
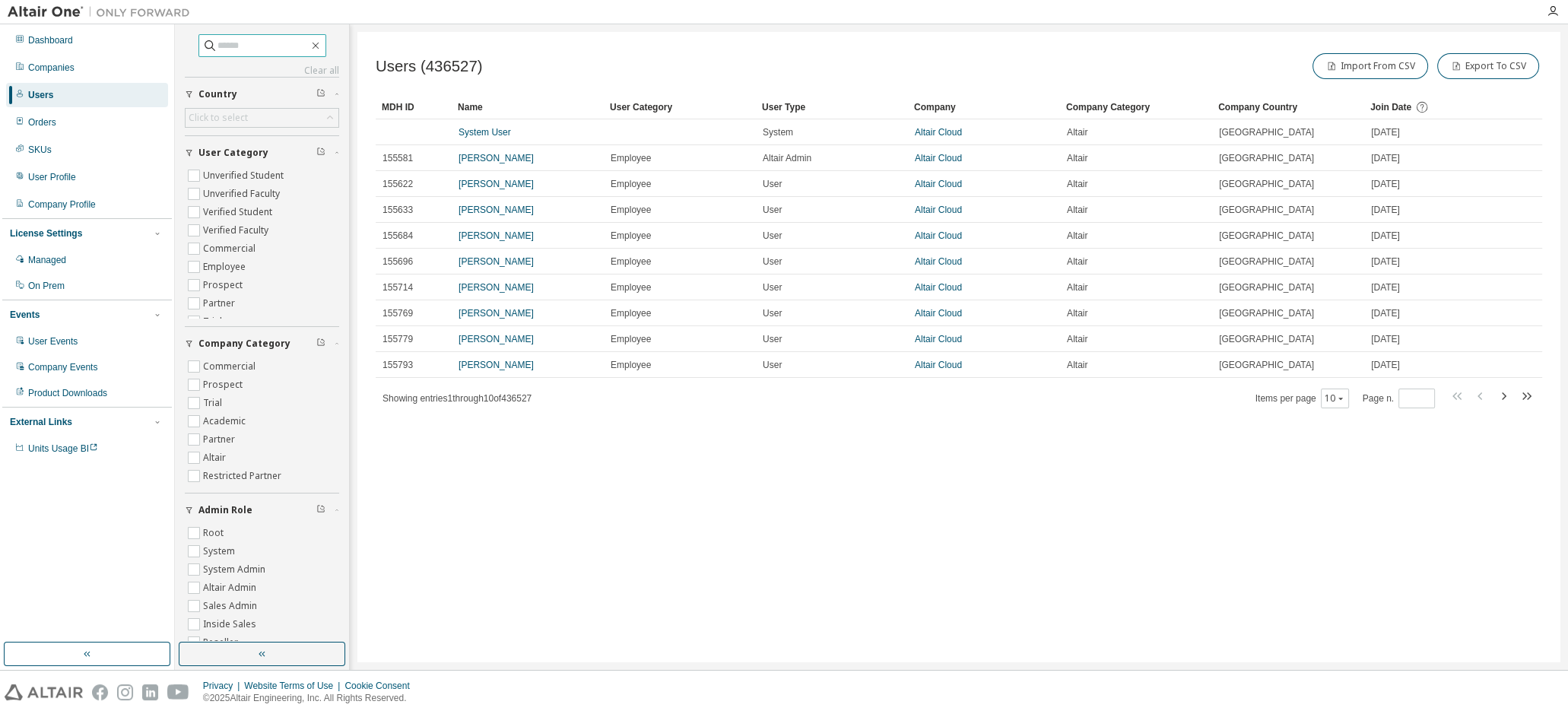
click at [235, 47] on input "text" at bounding box center [263, 46] width 91 height 15
type input "*****"
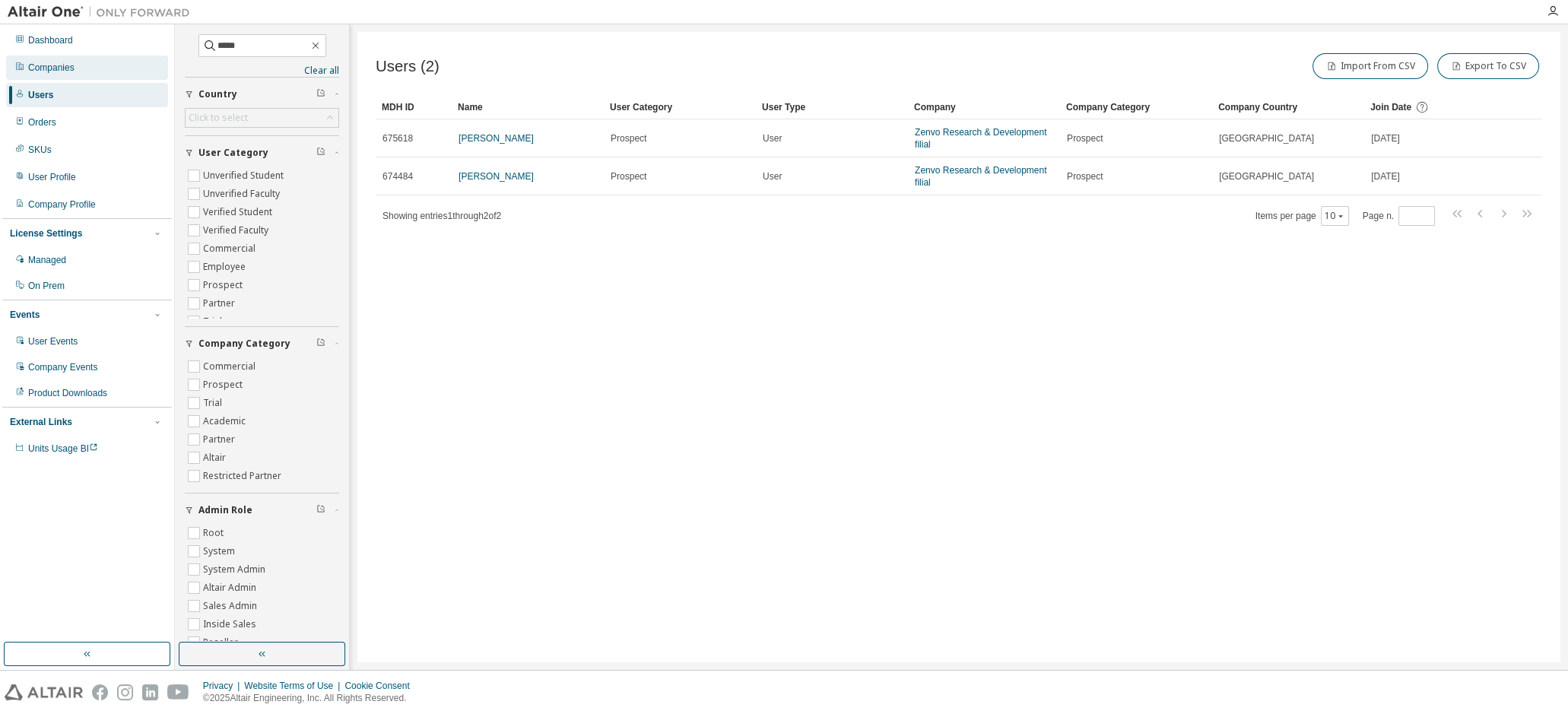
click at [58, 67] on div "Companies" at bounding box center [52, 68] width 46 height 12
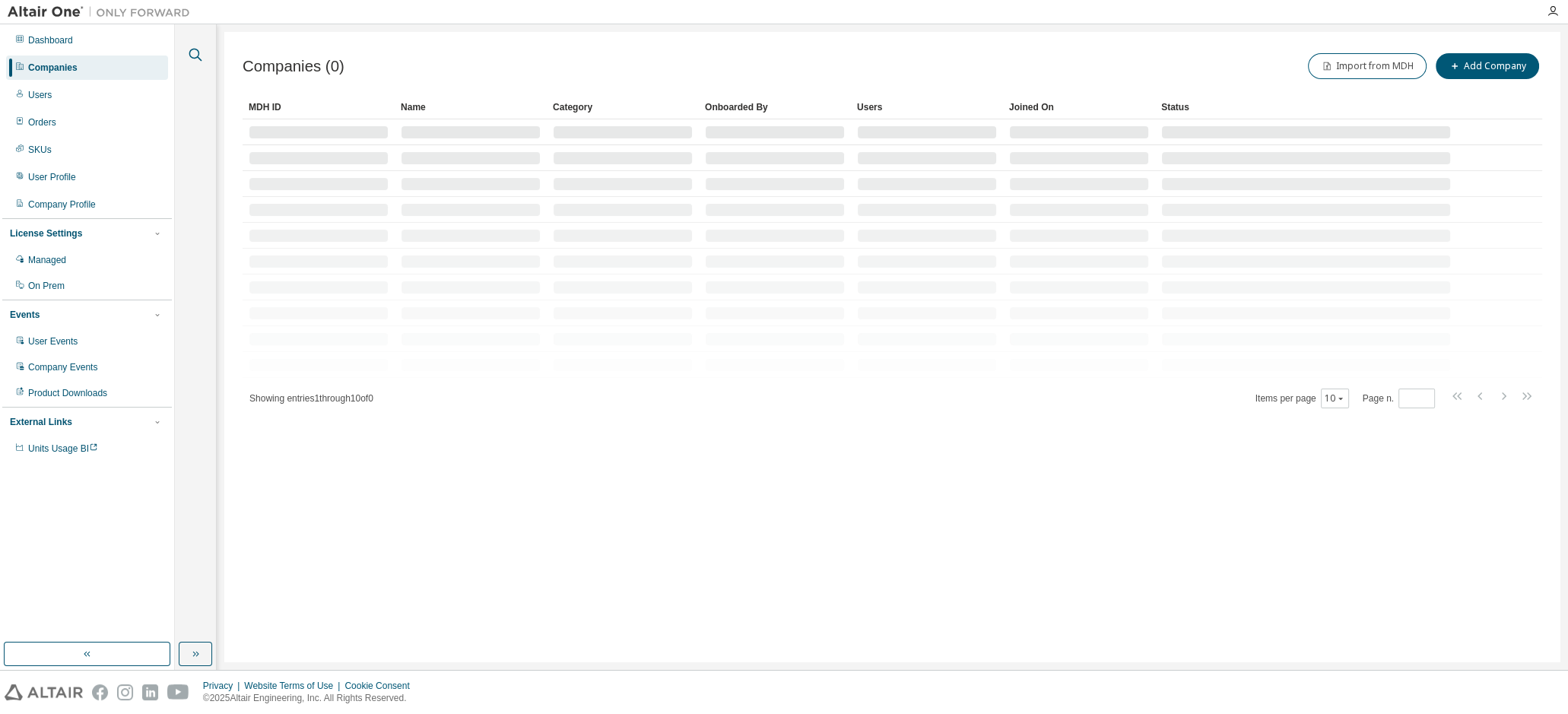
click at [201, 52] on icon "button" at bounding box center [195, 54] width 18 height 18
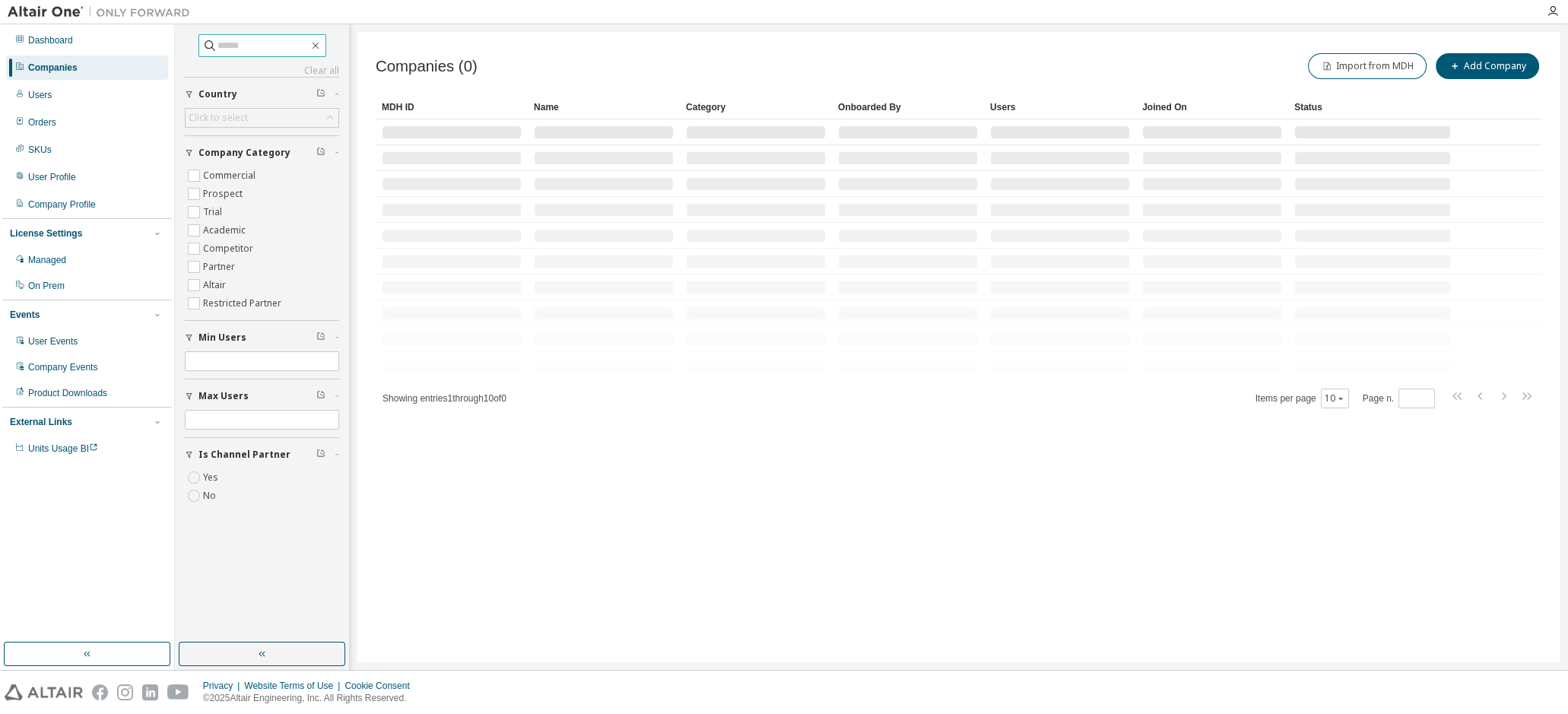
click at [231, 42] on input "text" at bounding box center [263, 46] width 91 height 15
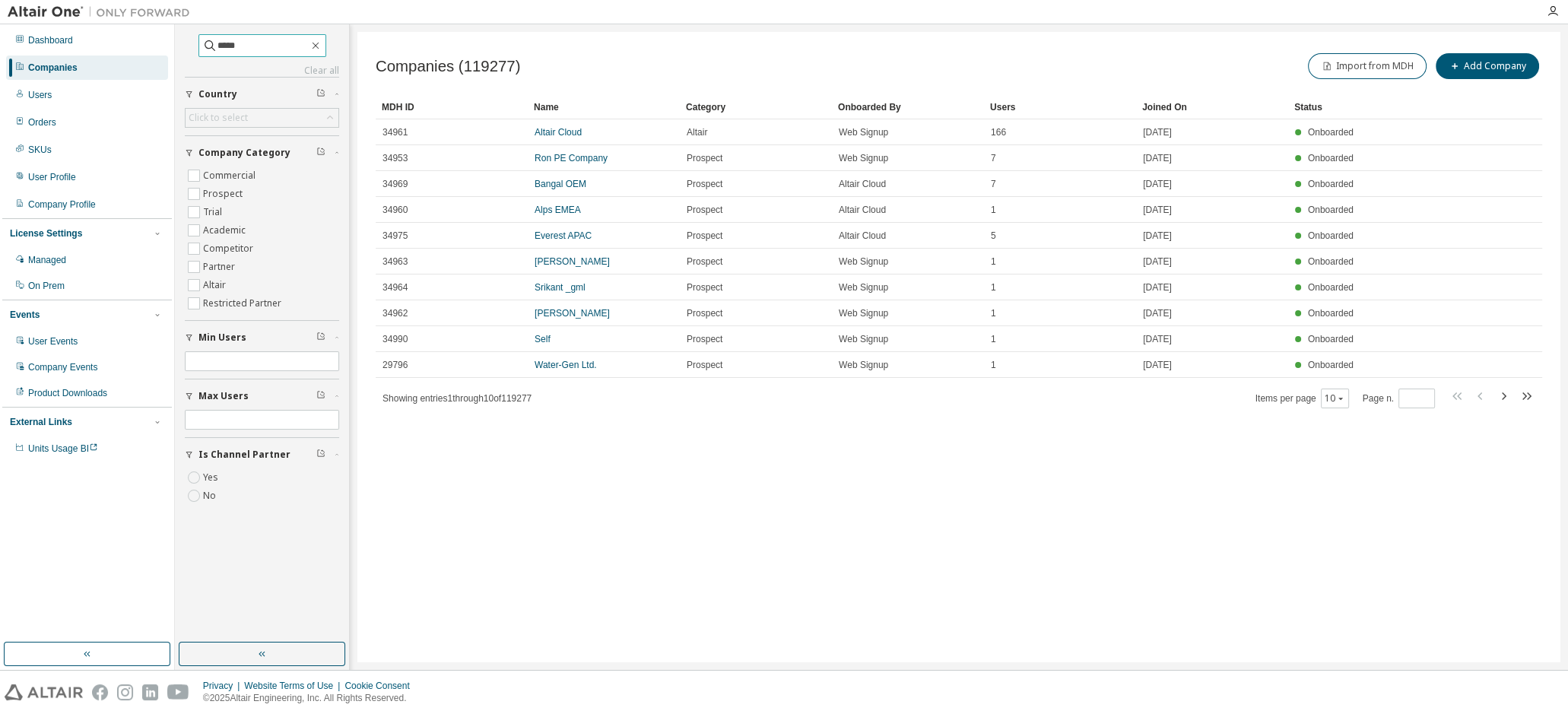
type input "*****"
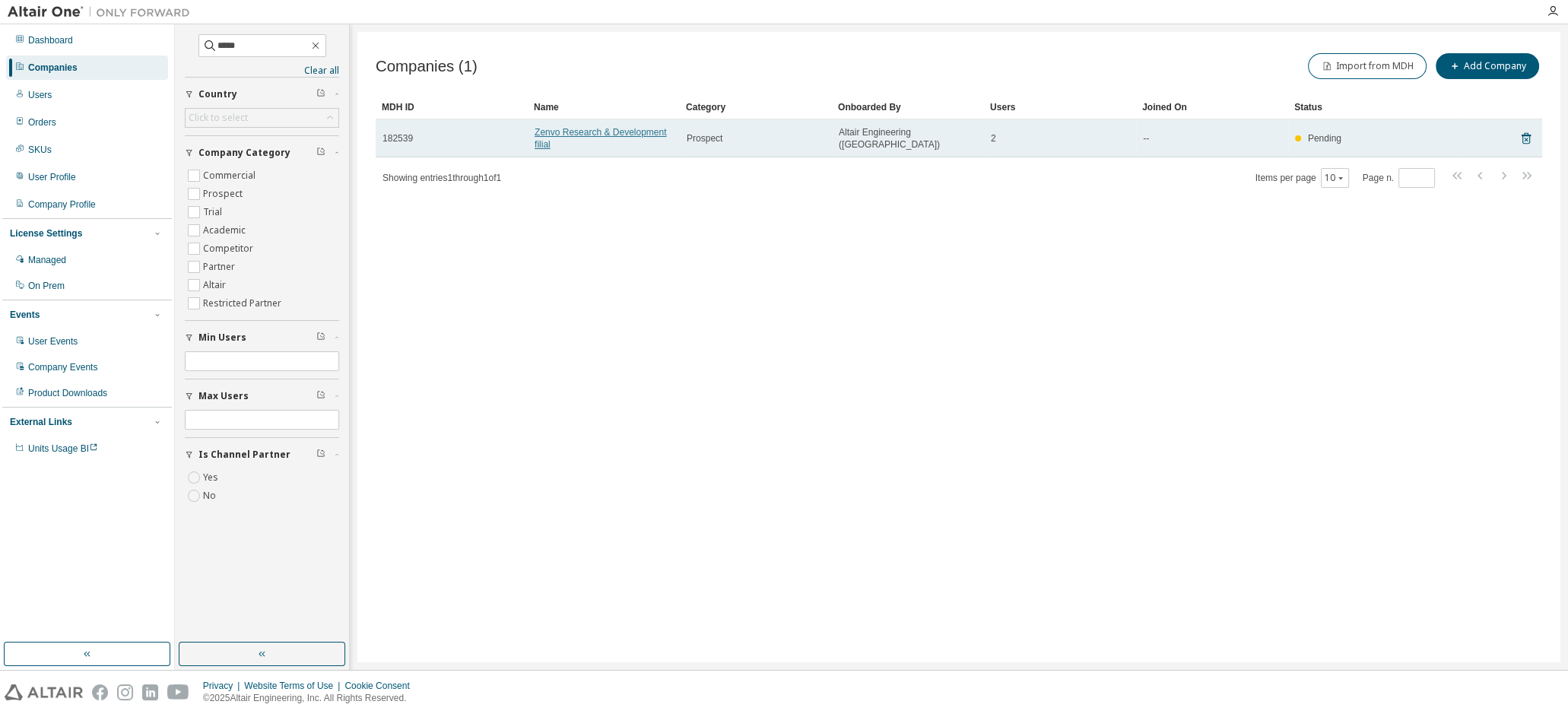
click at [566, 127] on link "Zenvo Research & Development filial" at bounding box center [600, 138] width 131 height 23
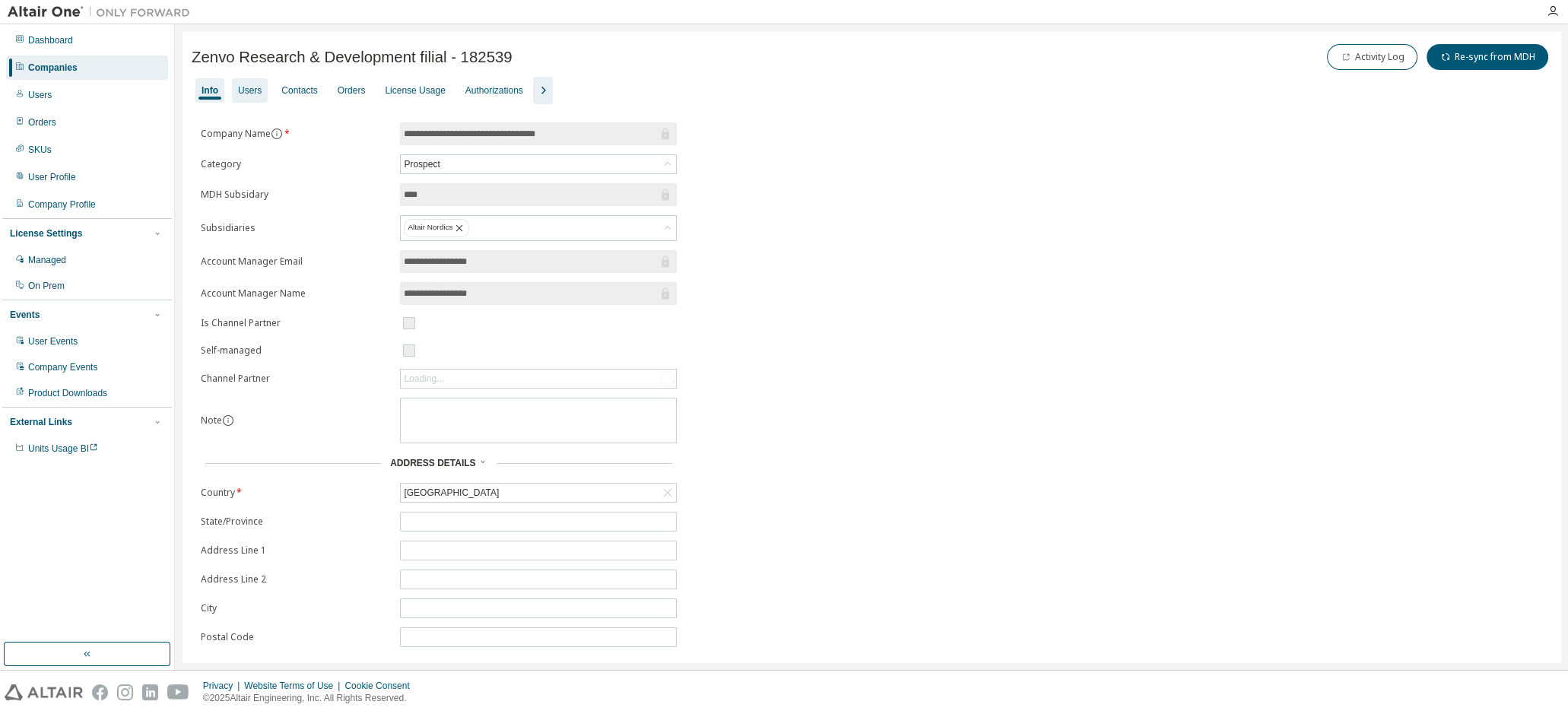
click at [247, 94] on div "Users" at bounding box center [249, 90] width 23 height 12
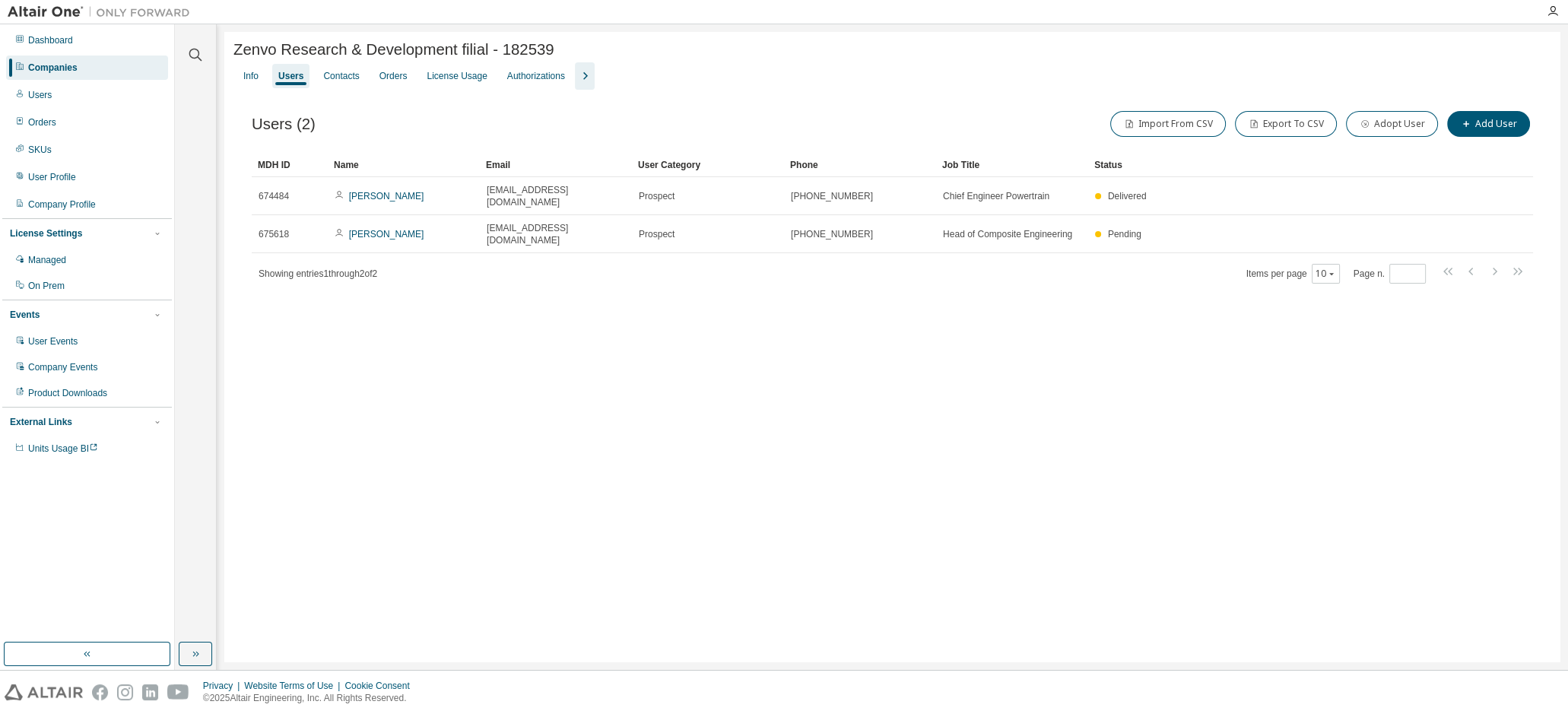
click at [582, 80] on icon "button" at bounding box center [584, 76] width 18 height 18
click at [403, 77] on div "Orders" at bounding box center [394, 76] width 28 height 12
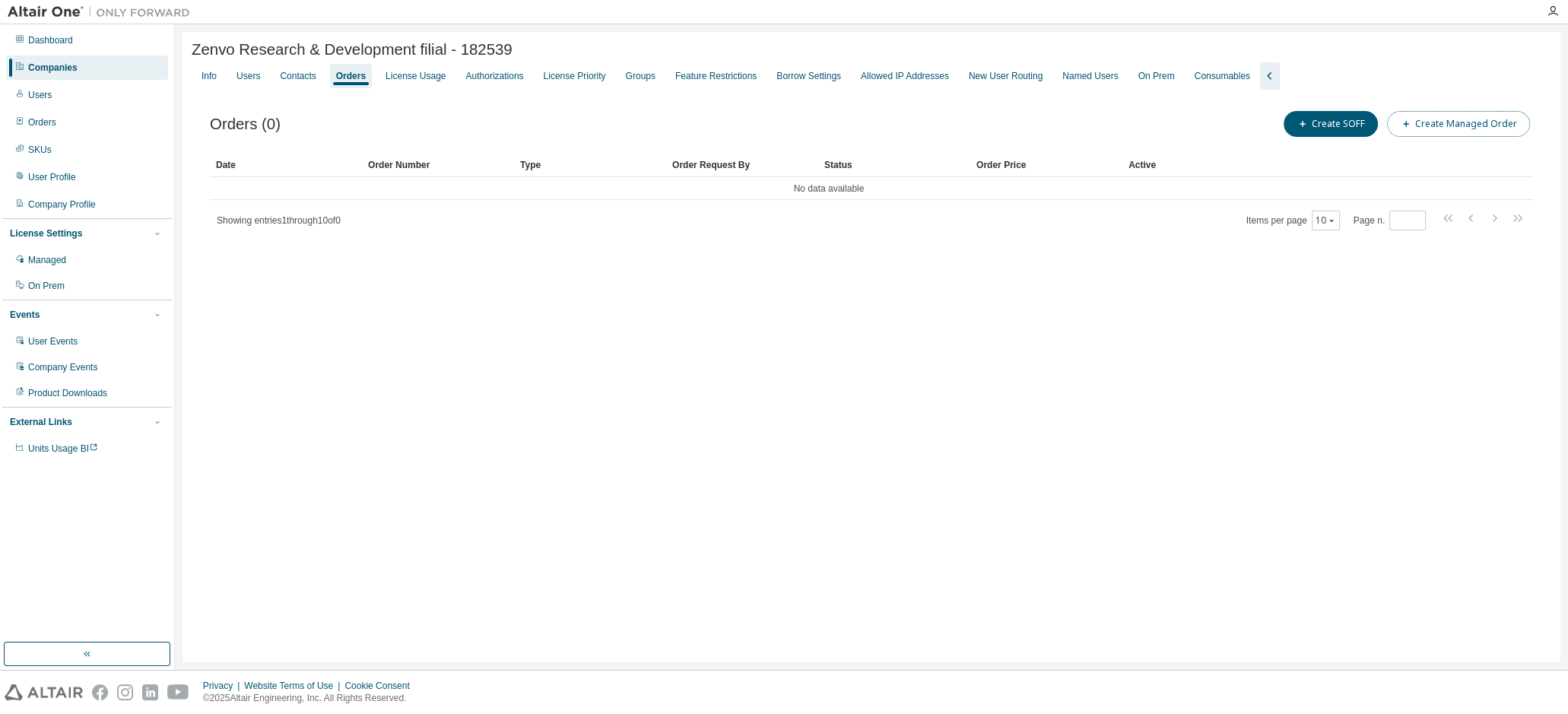
click at [1461, 126] on button "Create Managed Order" at bounding box center [1458, 124] width 143 height 26
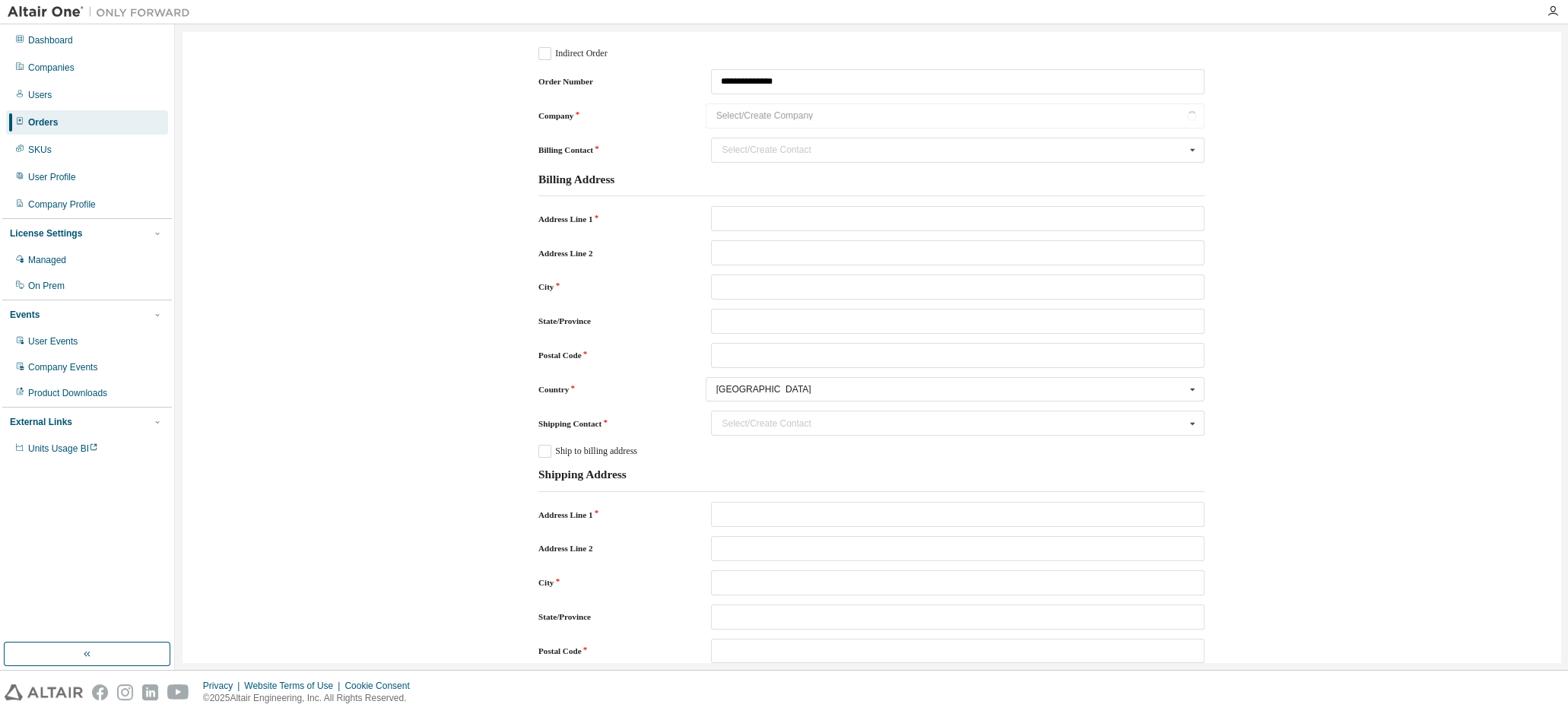
click at [873, 116] on div "Company Select/Create Company No results found." at bounding box center [871, 115] width 666 height 25
click at [772, 149] on div "Select/Create Contact" at bounding box center [953, 150] width 463 height 9
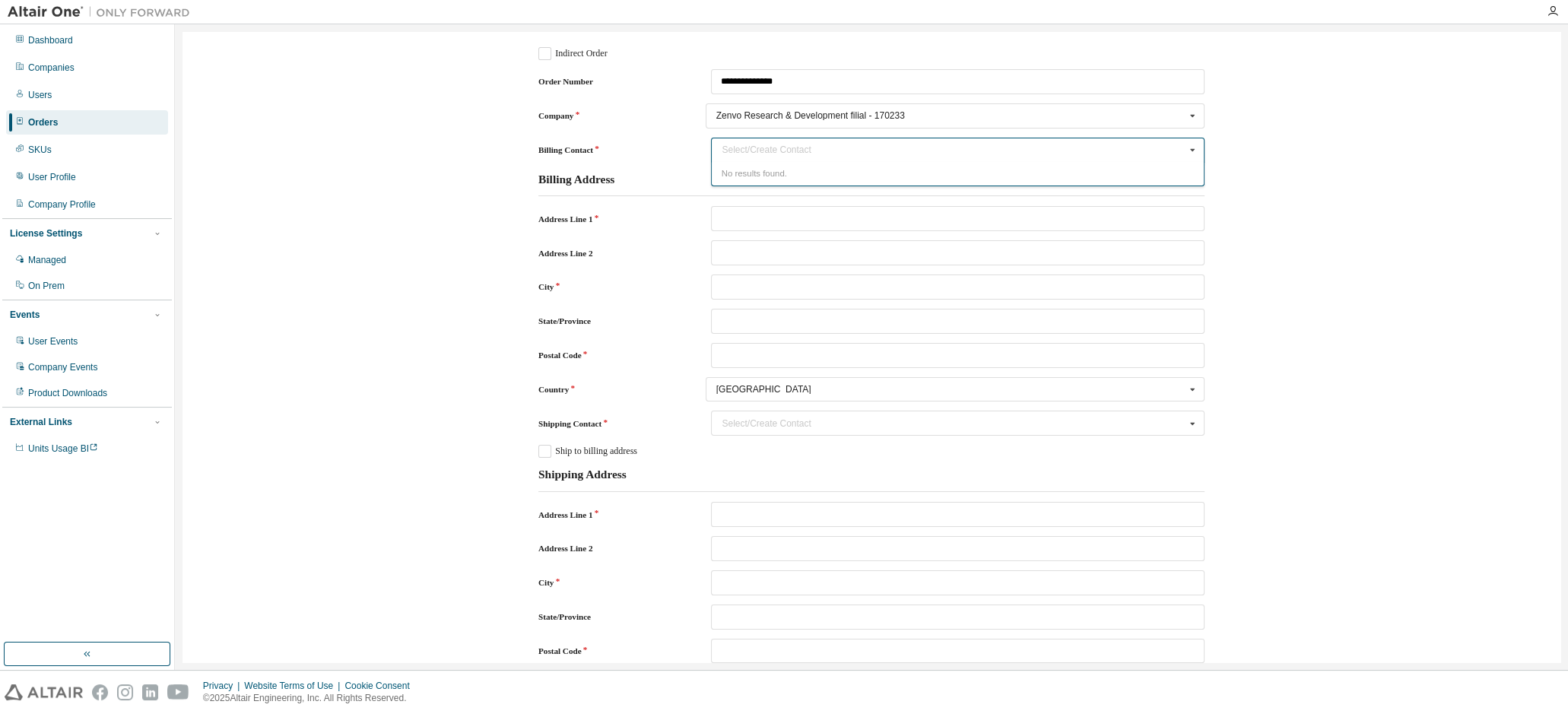
click at [772, 170] on div "No results found." at bounding box center [957, 173] width 493 height 23
click at [796, 147] on input "Billing Contact" at bounding box center [958, 150] width 492 height 23
type input "*****"
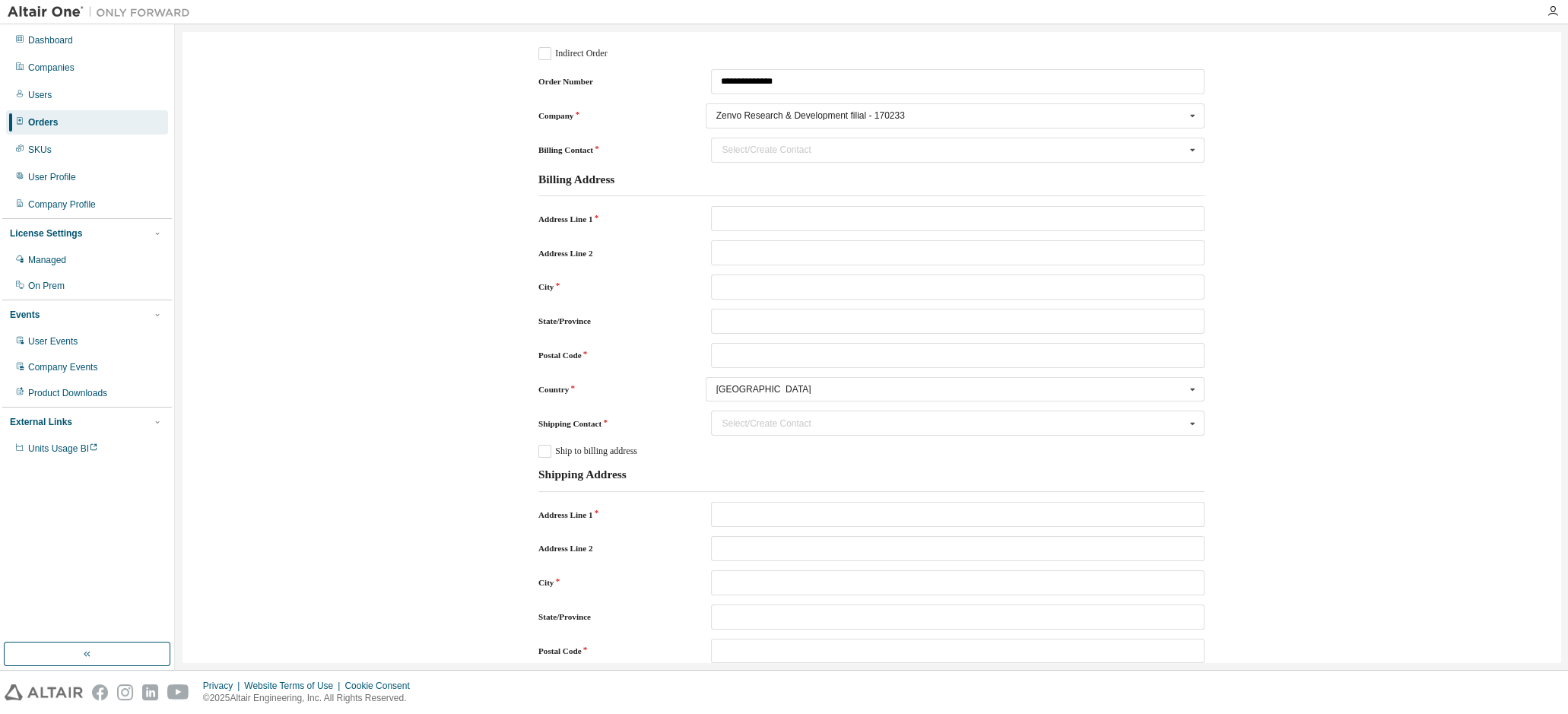
click at [1330, 192] on div "**********" at bounding box center [871, 646] width 1363 height 1214
click at [1183, 156] on icon "Billing Contact" at bounding box center [1193, 150] width 19 height 23
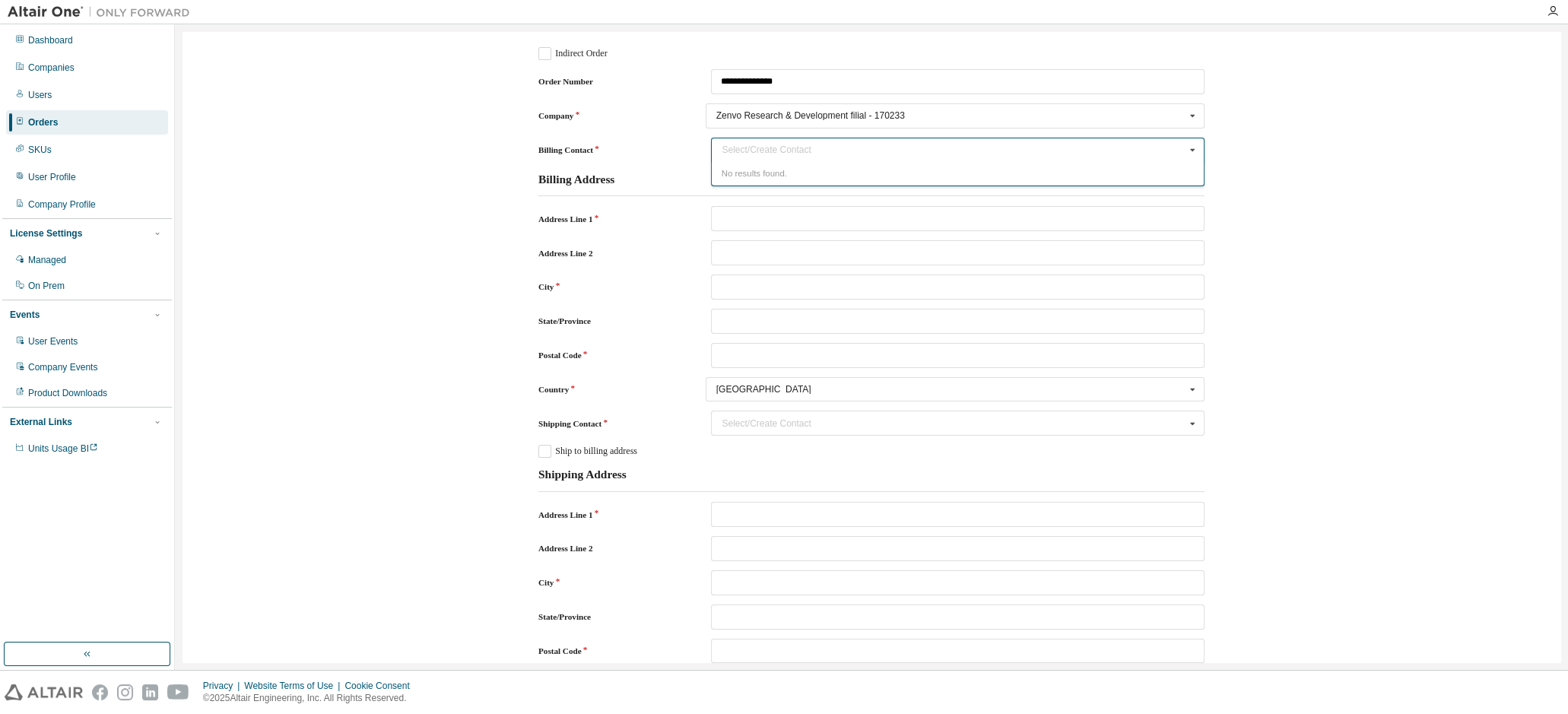
click at [1184, 156] on icon "Billing Contact" at bounding box center [1193, 150] width 19 height 23
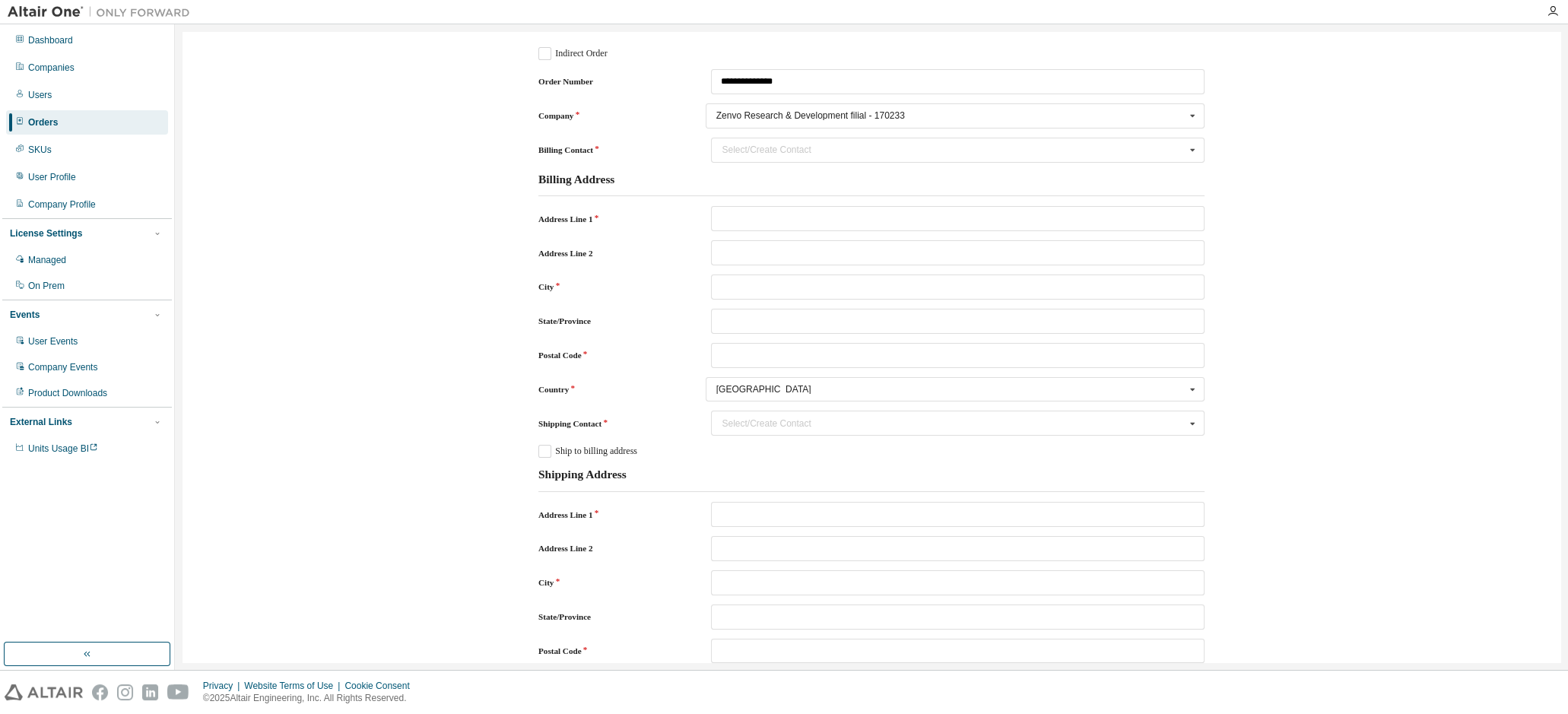
click at [1348, 174] on div "**********" at bounding box center [871, 646] width 1363 height 1214
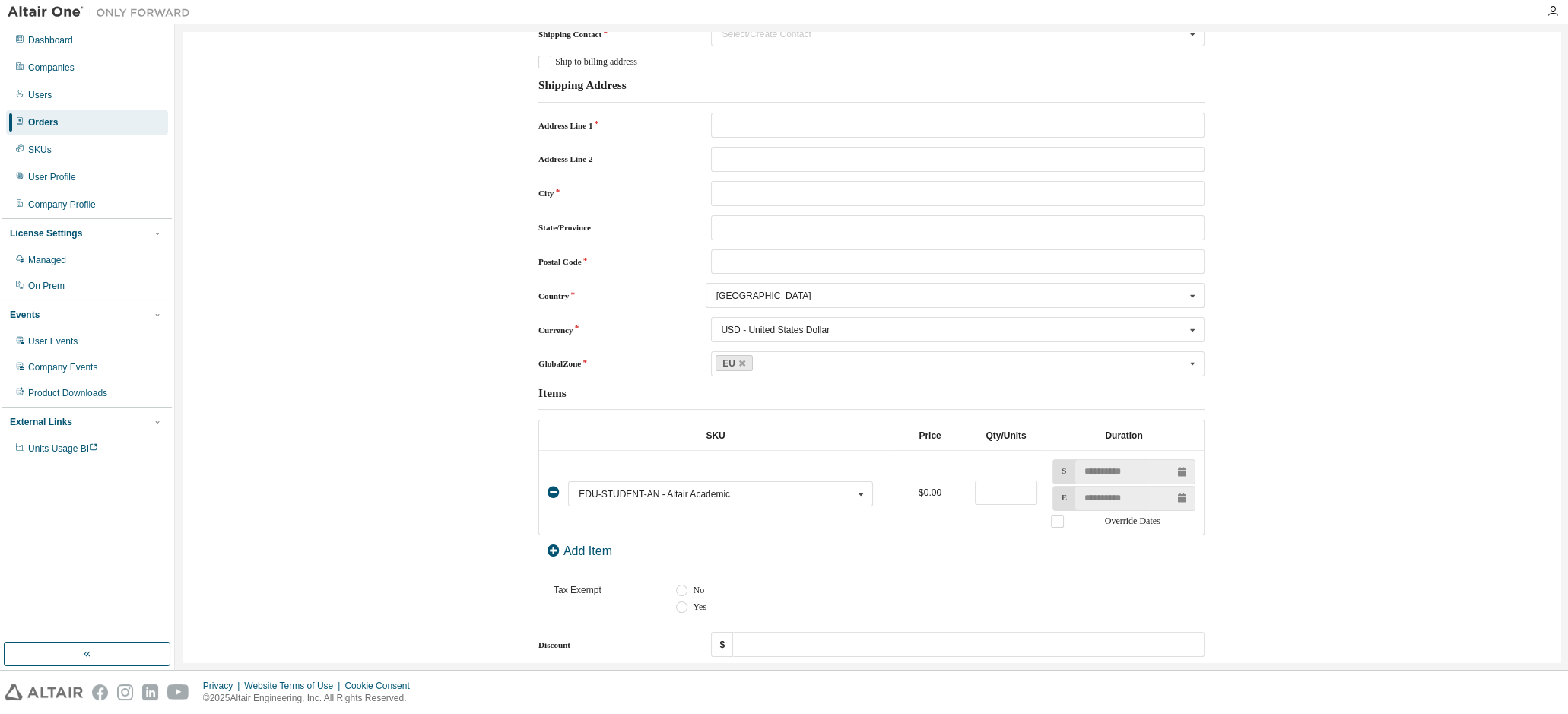
scroll to position [388, 0]
click at [467, 307] on div "**********" at bounding box center [871, 259] width 1363 height 1214
click at [1429, 88] on div "**********" at bounding box center [871, 259] width 1363 height 1214
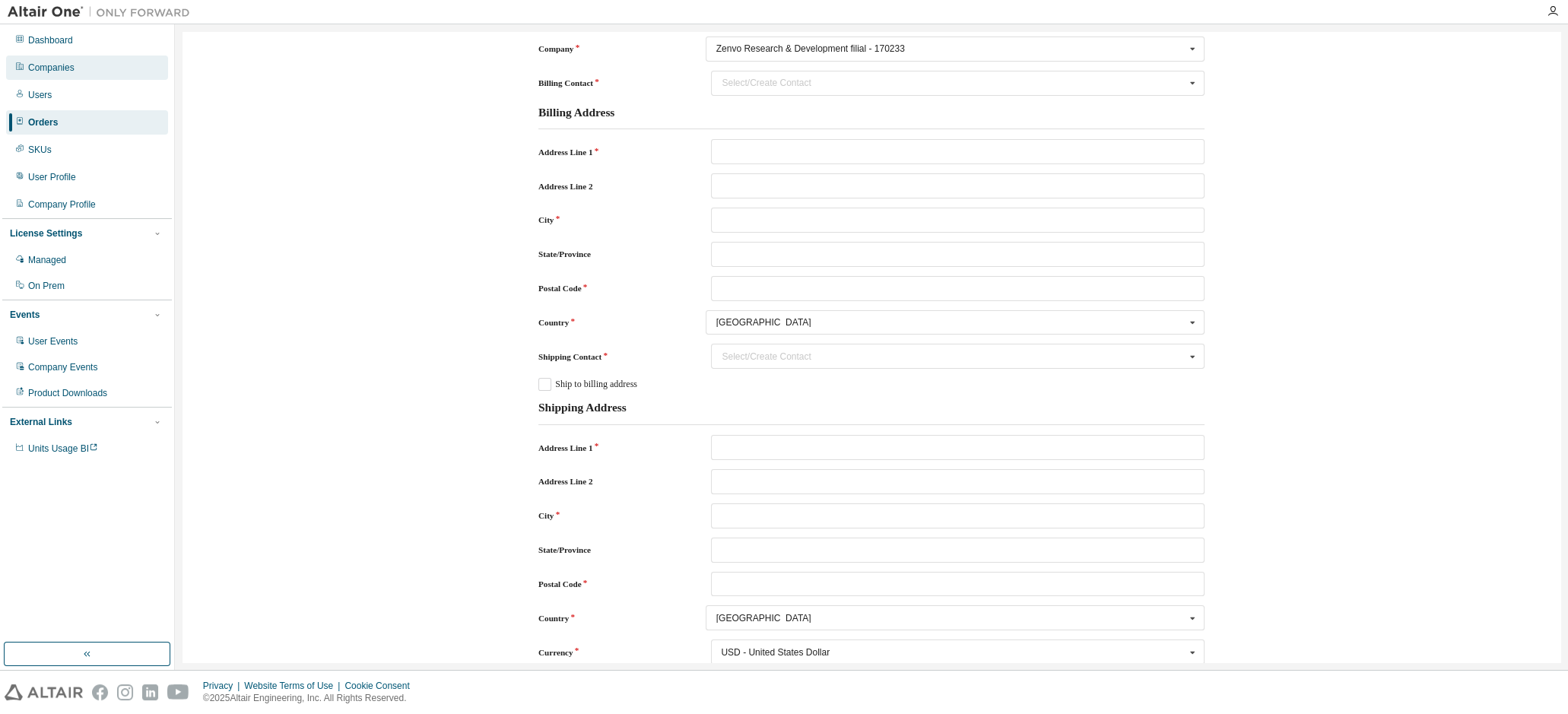
scroll to position [42, 0]
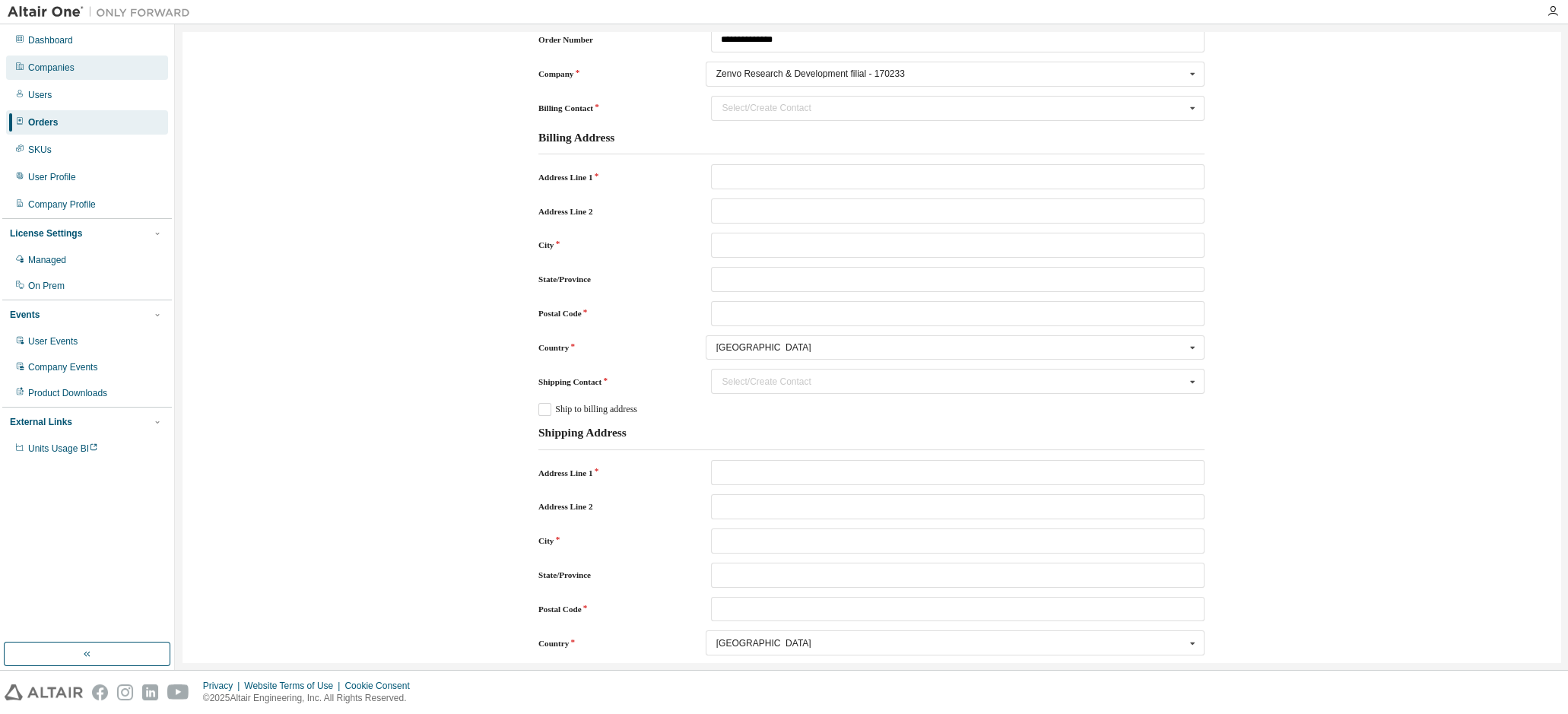
click at [57, 66] on div "Companies" at bounding box center [52, 68] width 46 height 12
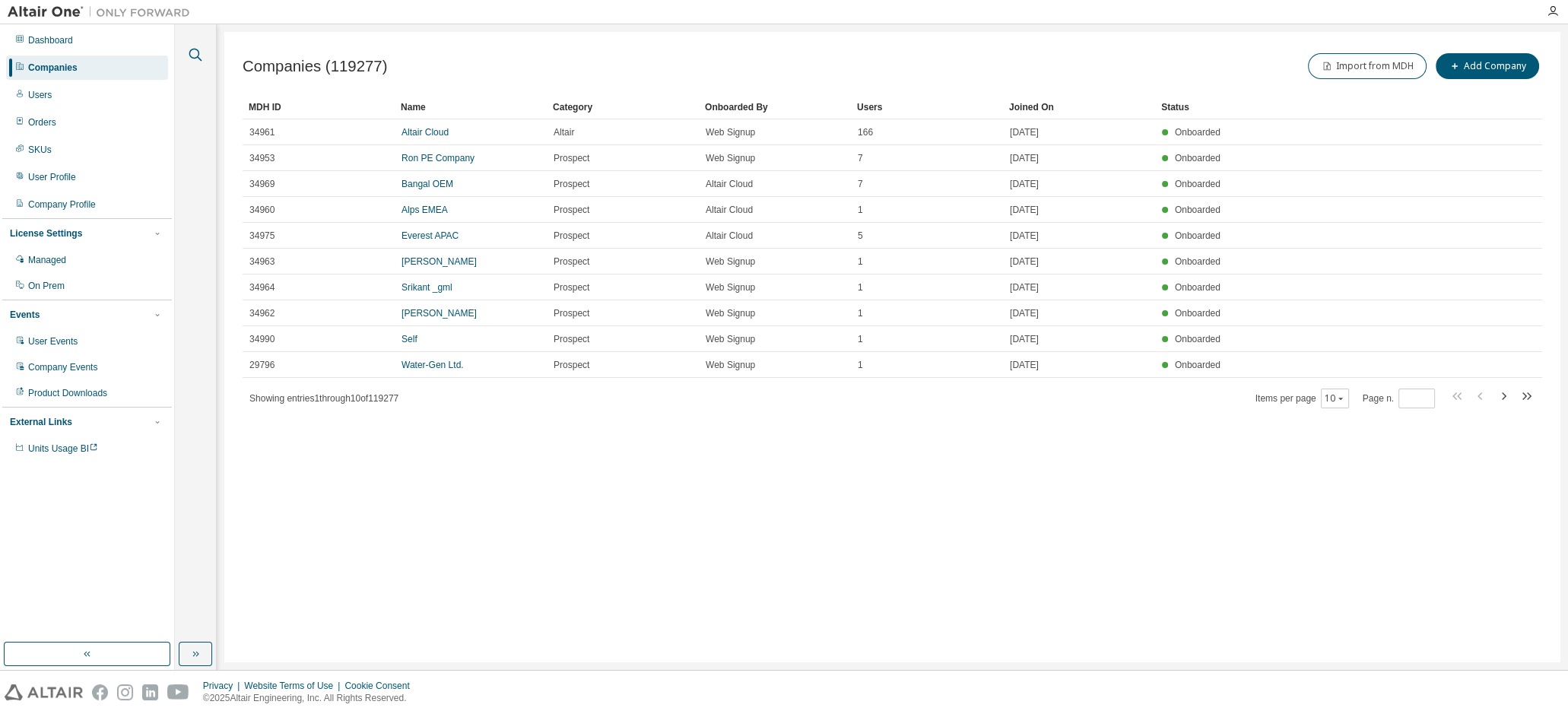
click at [195, 49] on icon "button" at bounding box center [195, 55] width 13 height 13
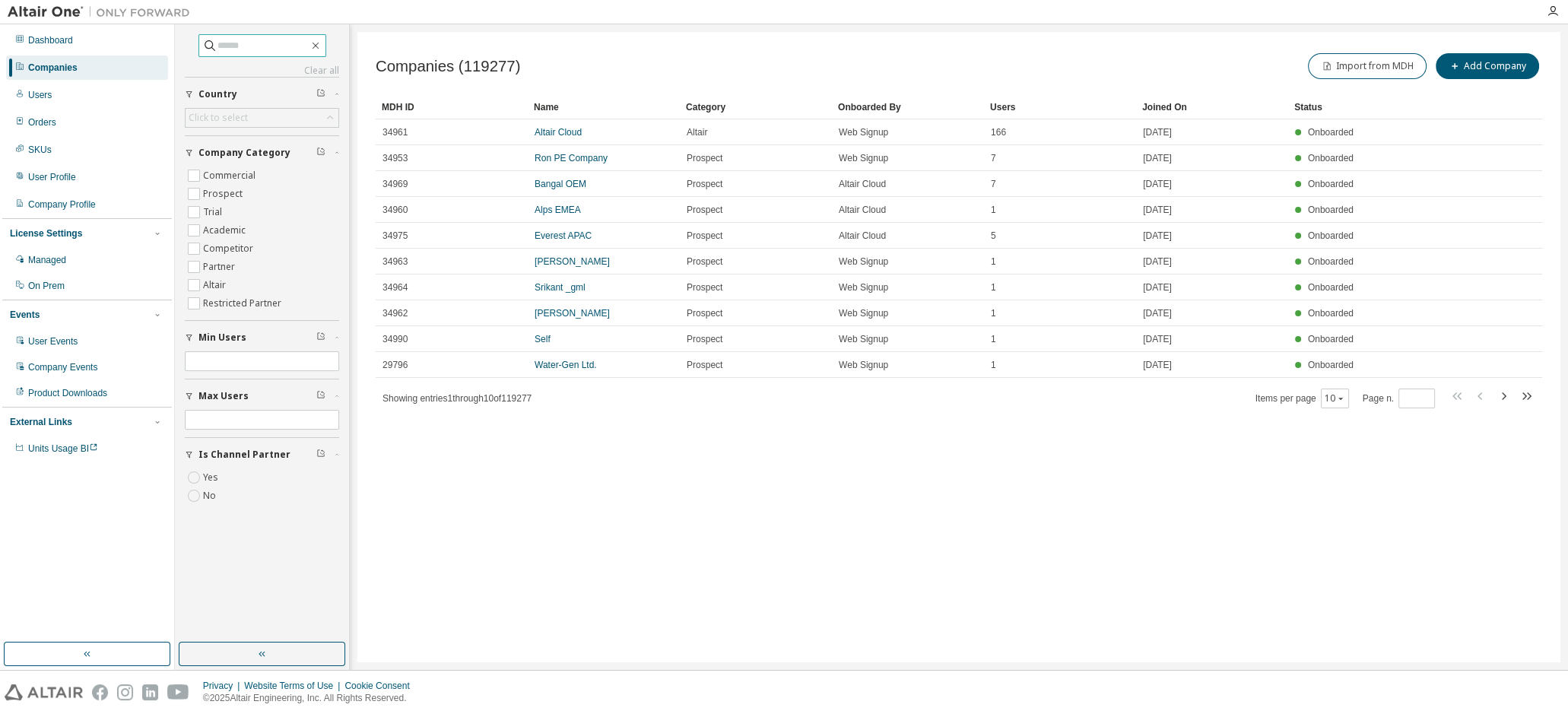
click at [241, 52] on input "text" at bounding box center [263, 46] width 91 height 15
type input "******"
click at [268, 113] on div "Click to select" at bounding box center [262, 118] width 153 height 18
click at [251, 137] on input "text" at bounding box center [262, 139] width 113 height 15
type input "****"
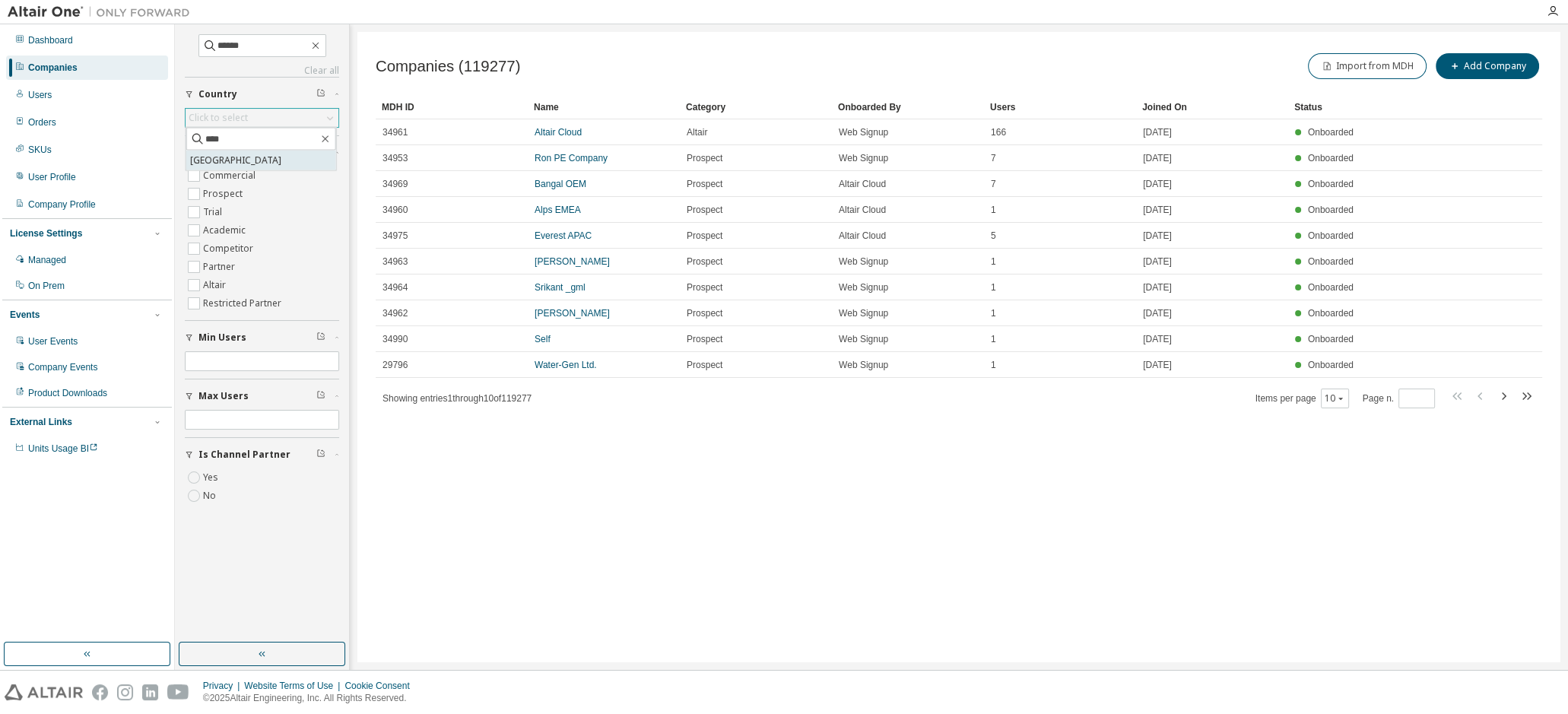
click at [216, 159] on li "[GEOGRAPHIC_DATA]" at bounding box center [261, 160] width 149 height 20
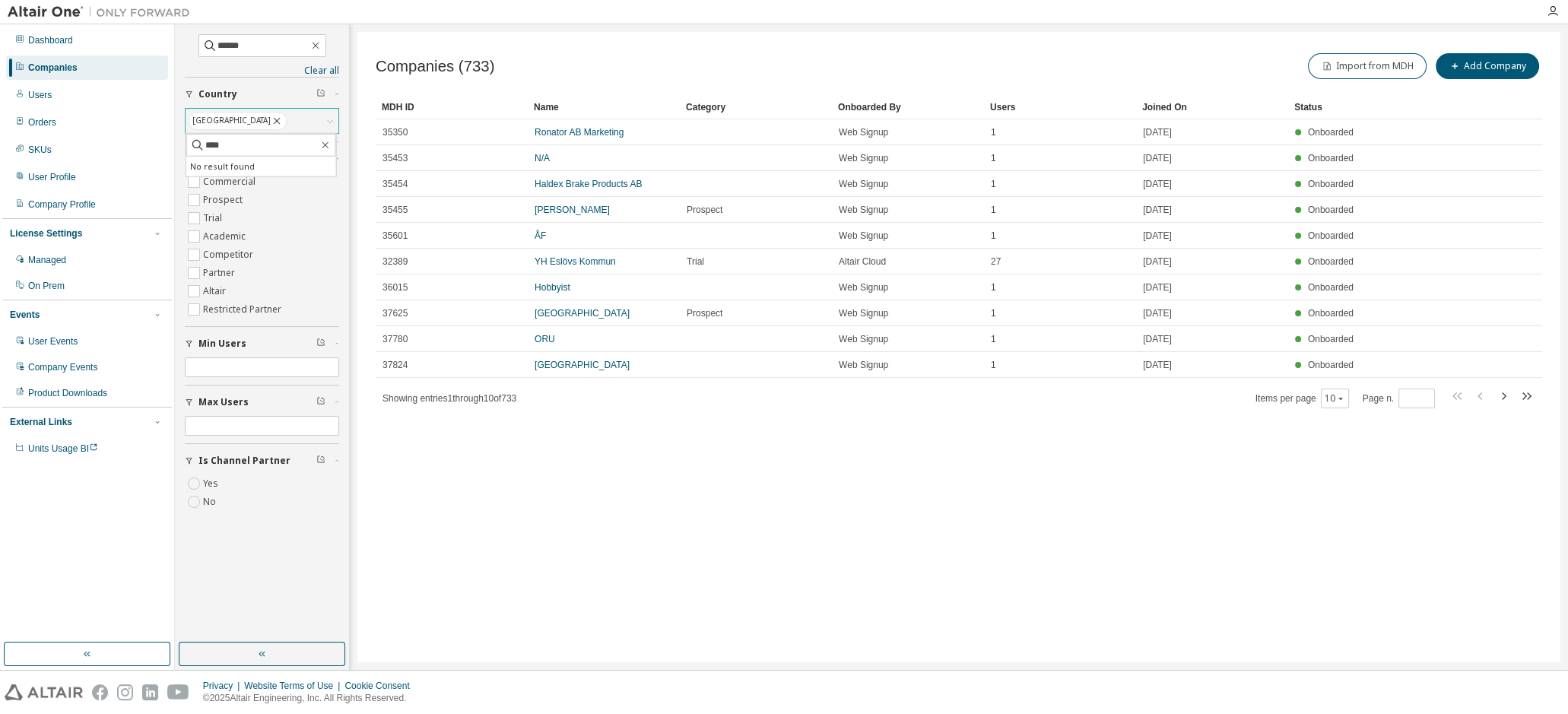
click at [260, 122] on div "[GEOGRAPHIC_DATA]" at bounding box center [262, 121] width 153 height 24
click at [998, 112] on div "Users" at bounding box center [1059, 107] width 140 height 24
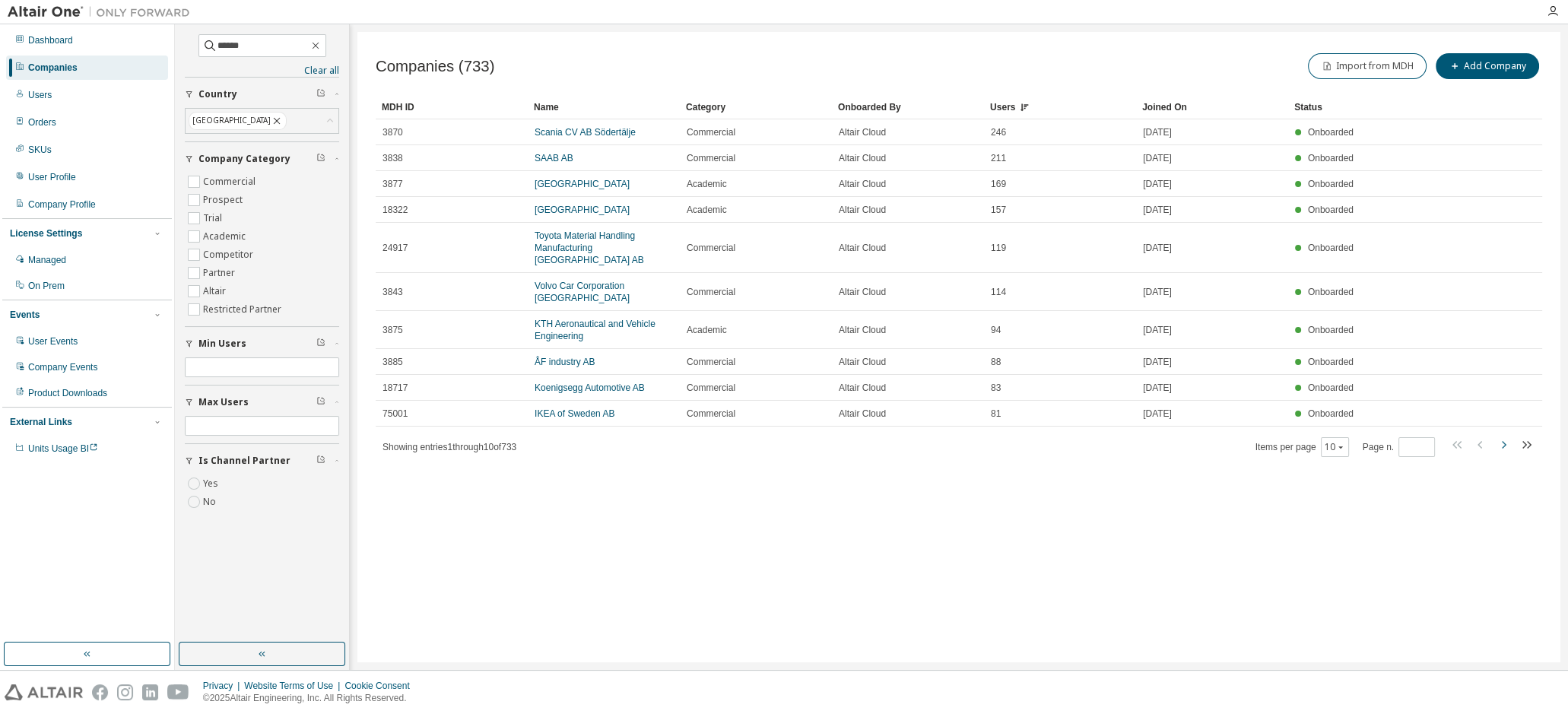
click at [1505, 436] on icon "button" at bounding box center [1503, 444] width 18 height 18
type input "*"
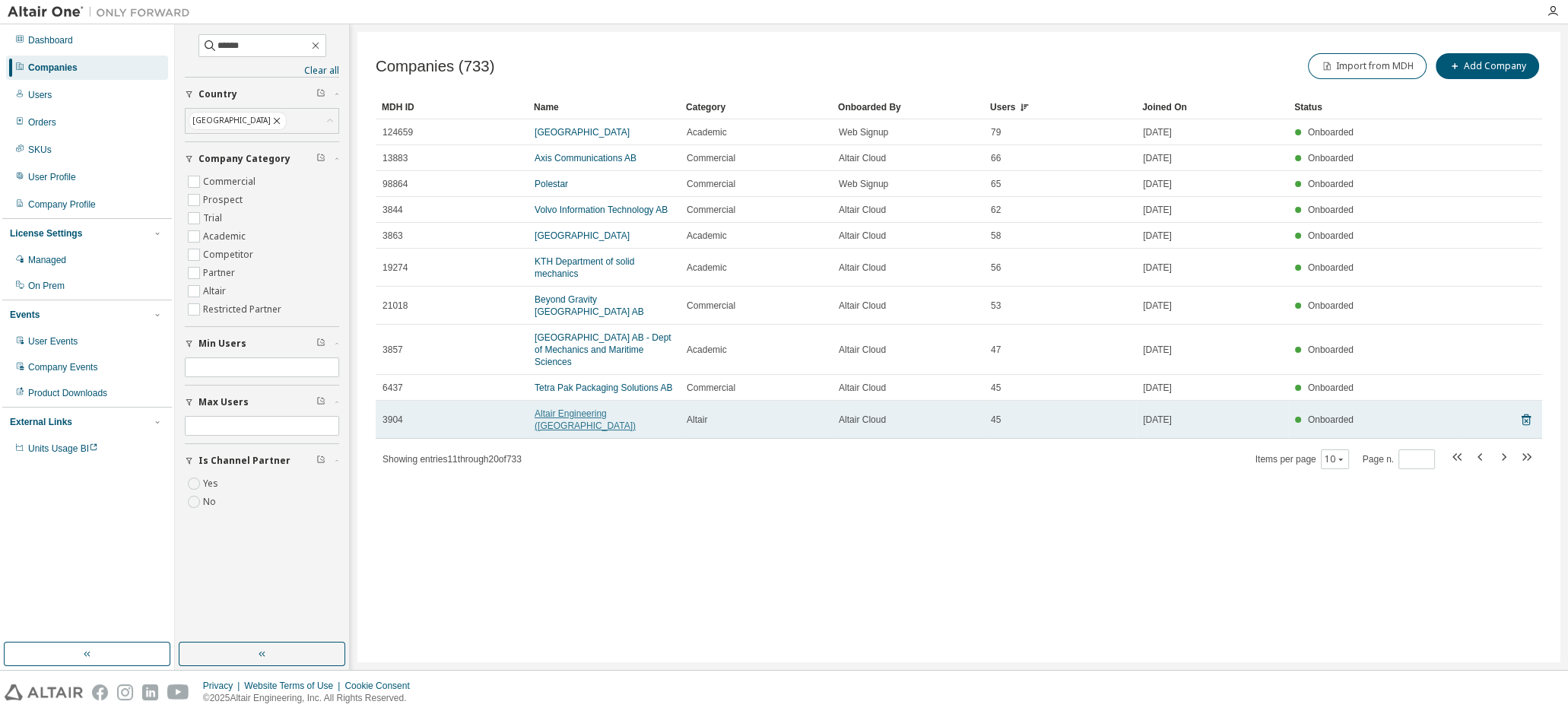
click at [625, 408] on link "Altair Engineering (Sweden)" at bounding box center [585, 419] width 101 height 23
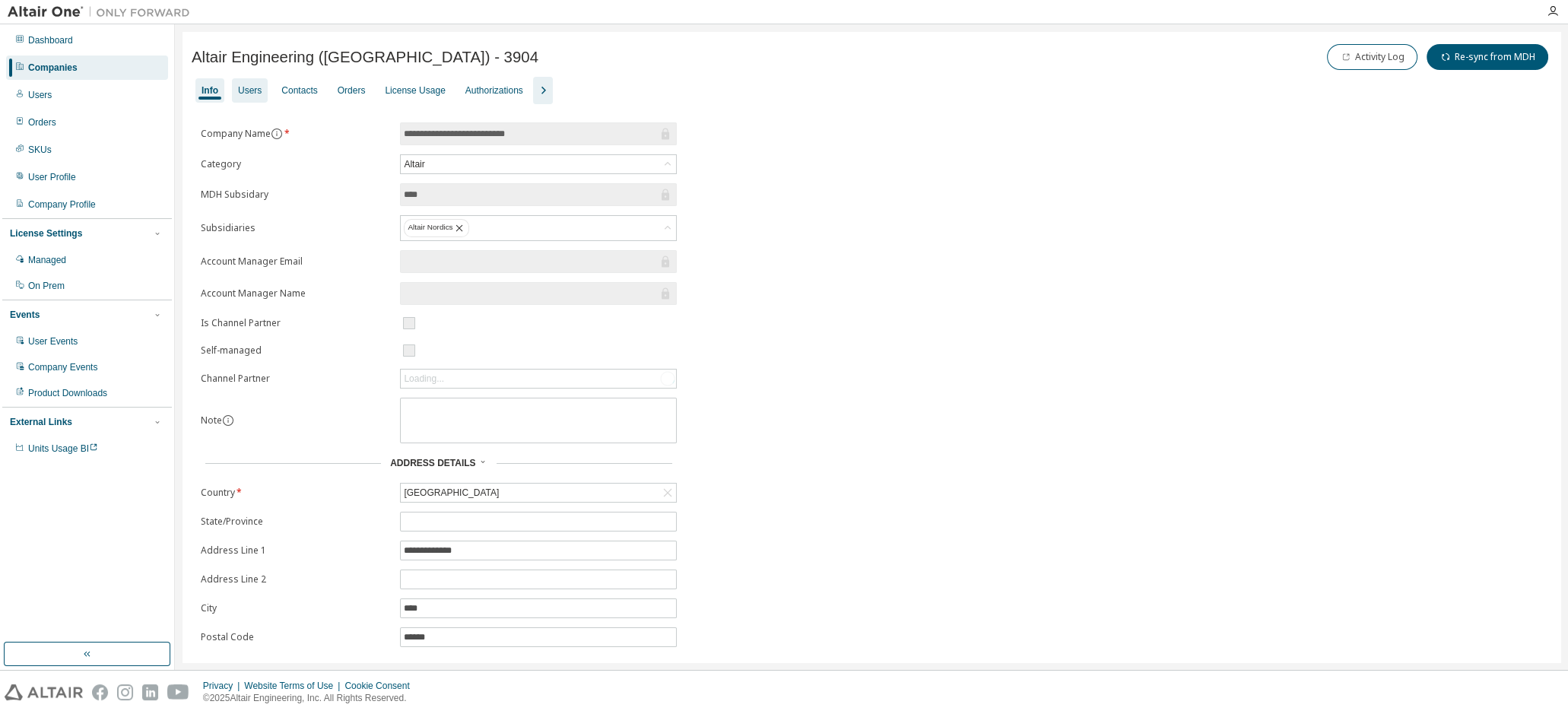
click at [250, 95] on div "Users" at bounding box center [249, 90] width 23 height 12
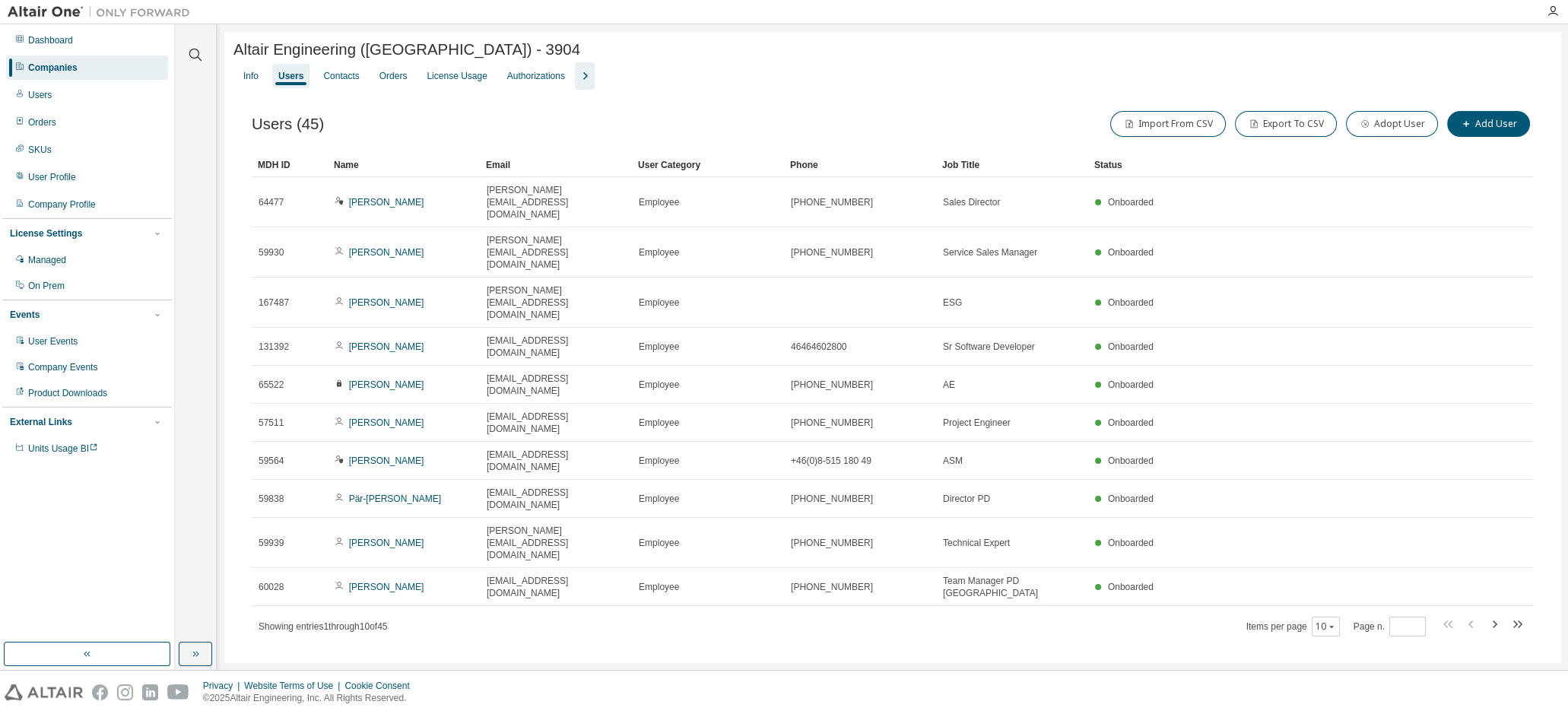
click at [740, 82] on div "Info Users Contacts Orders License Usage Authorizations" at bounding box center [893, 76] width 1318 height 27
click at [460, 80] on div "License Usage" at bounding box center [456, 76] width 60 height 12
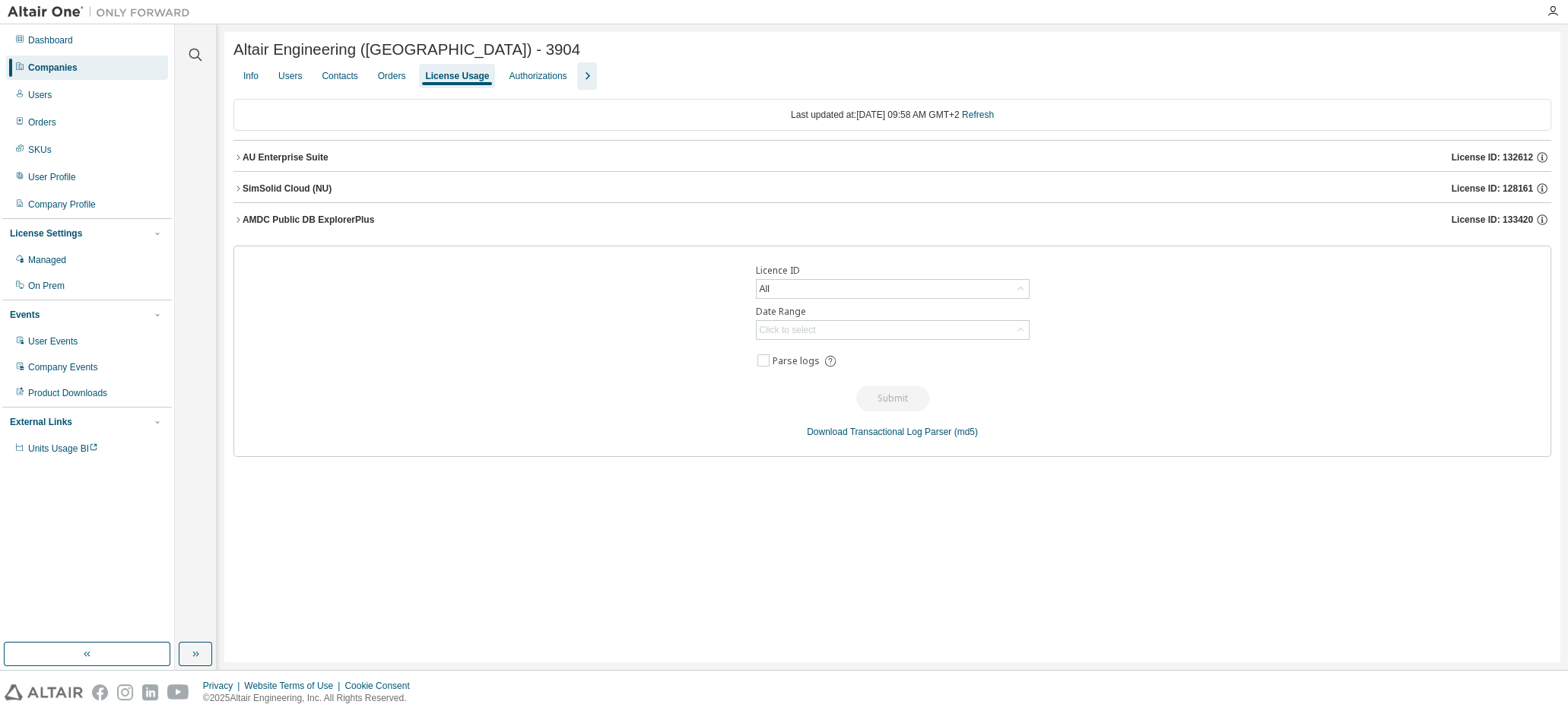
click at [284, 163] on div "AU Enterprise Suite" at bounding box center [285, 157] width 86 height 12
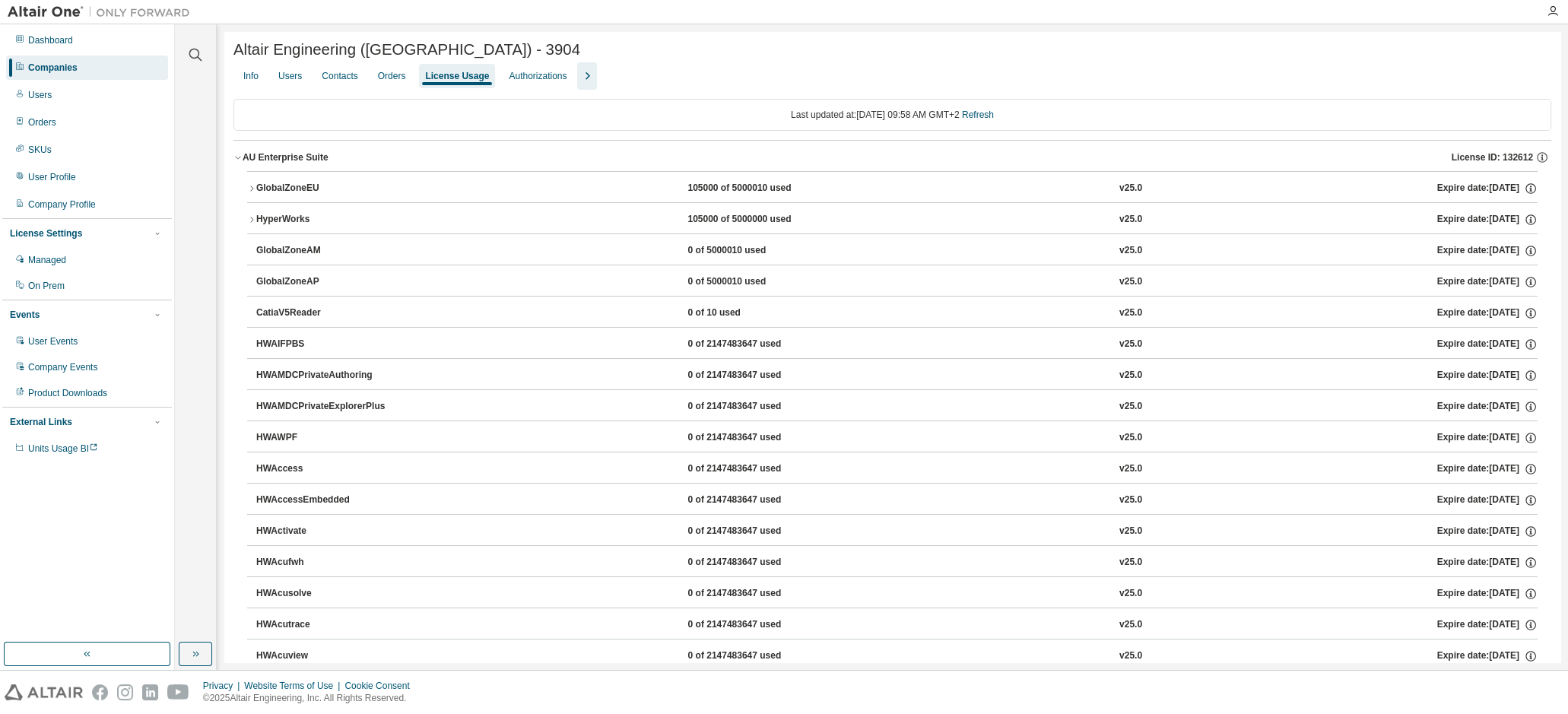
click at [249, 190] on icon "button" at bounding box center [252, 188] width 9 height 9
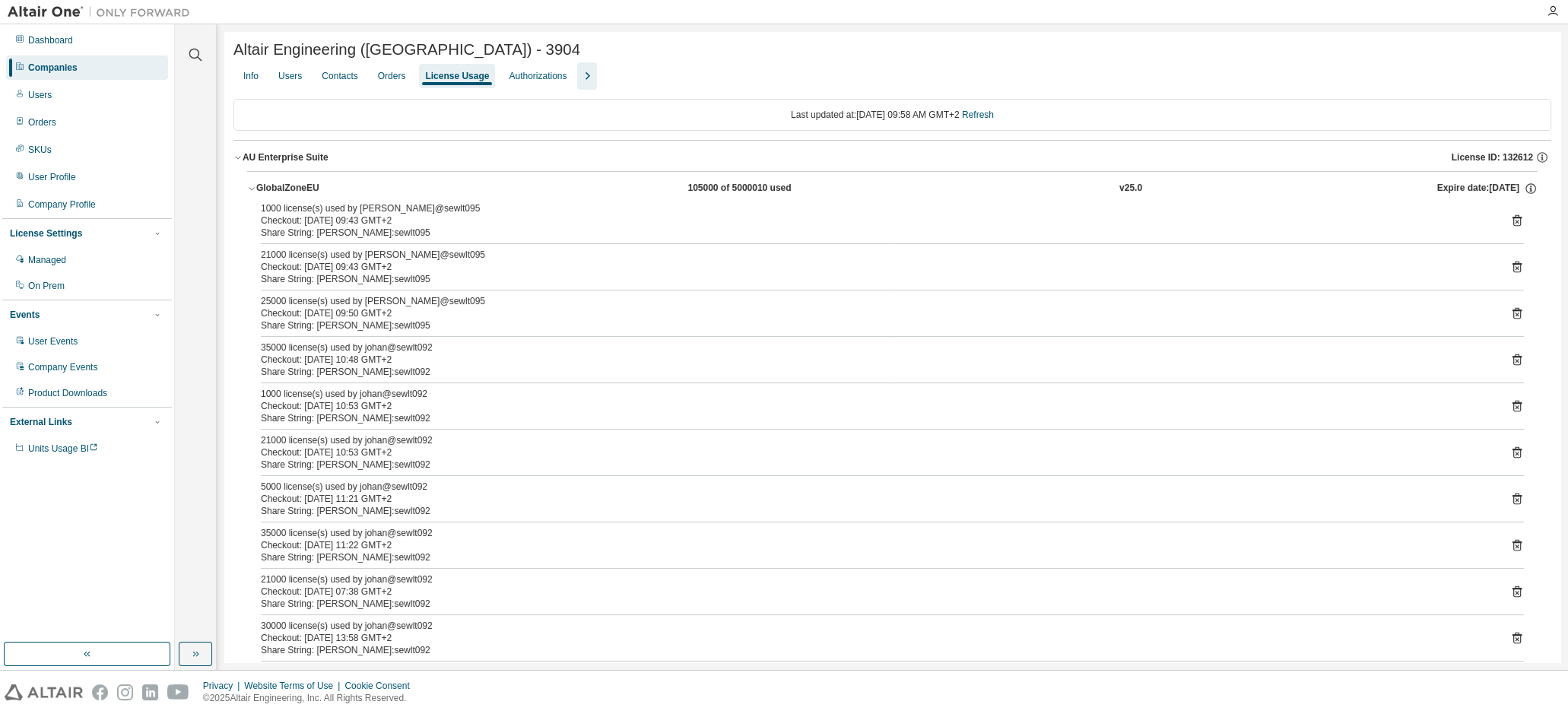
click at [248, 192] on icon "button" at bounding box center [252, 188] width 9 height 9
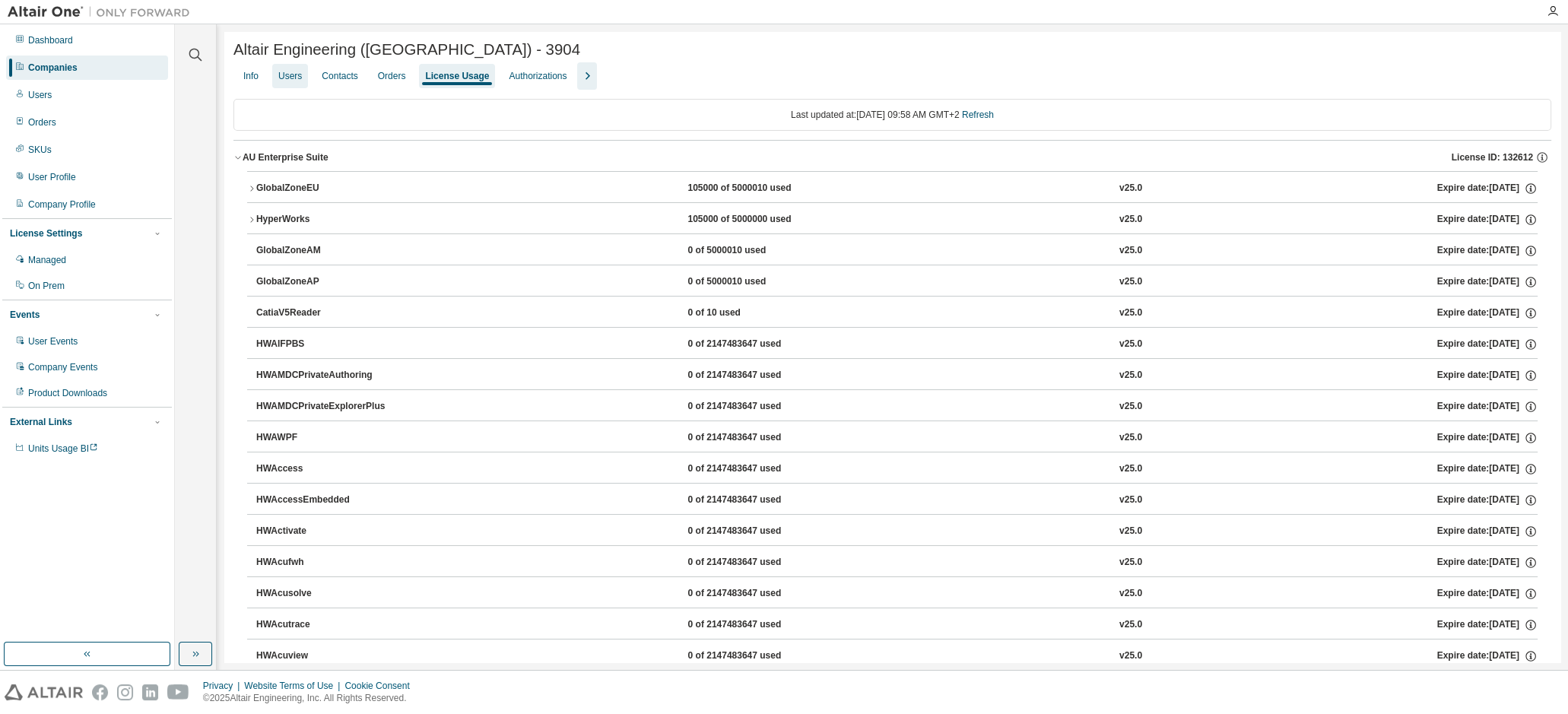
click at [299, 82] on div "Users" at bounding box center [290, 76] width 23 height 12
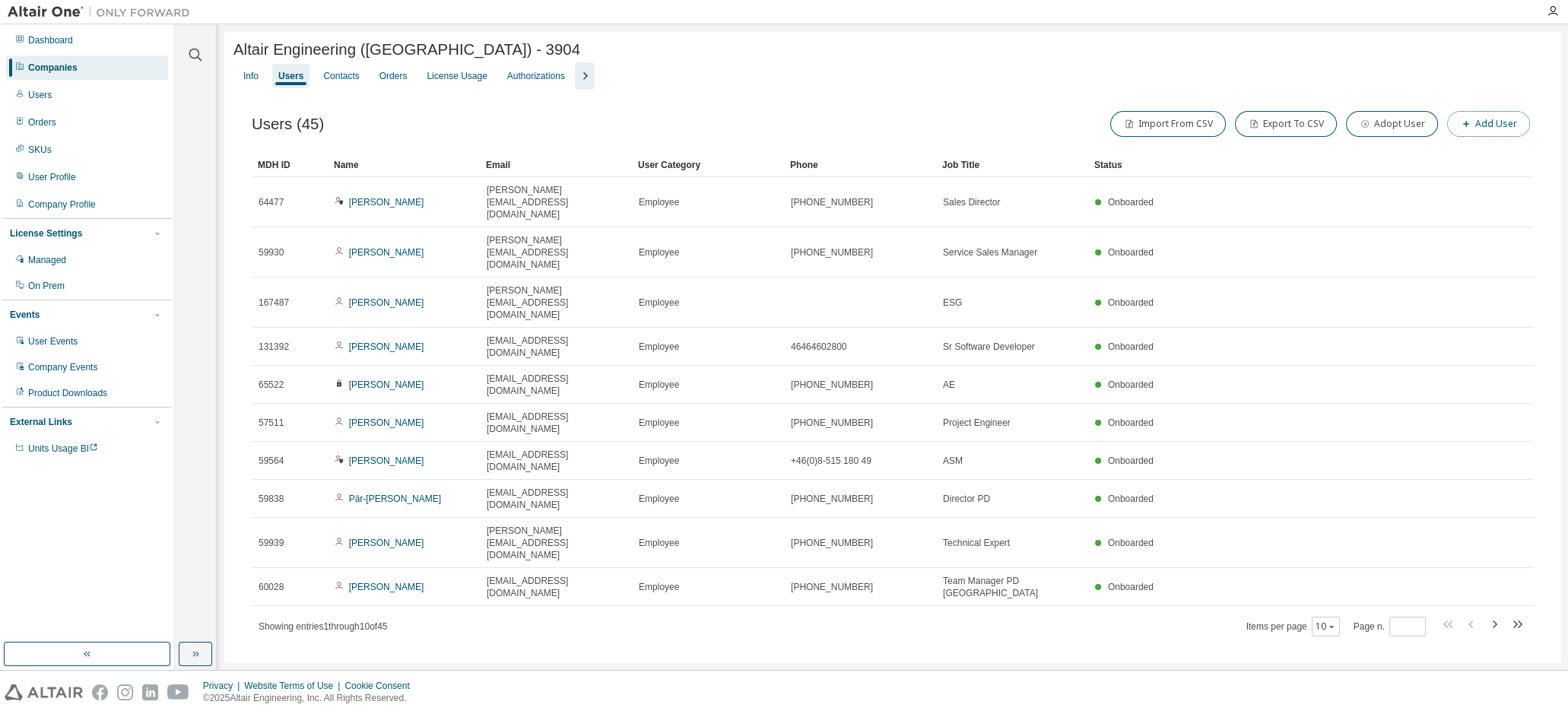
click at [1497, 125] on button "Add User" at bounding box center [1488, 124] width 82 height 26
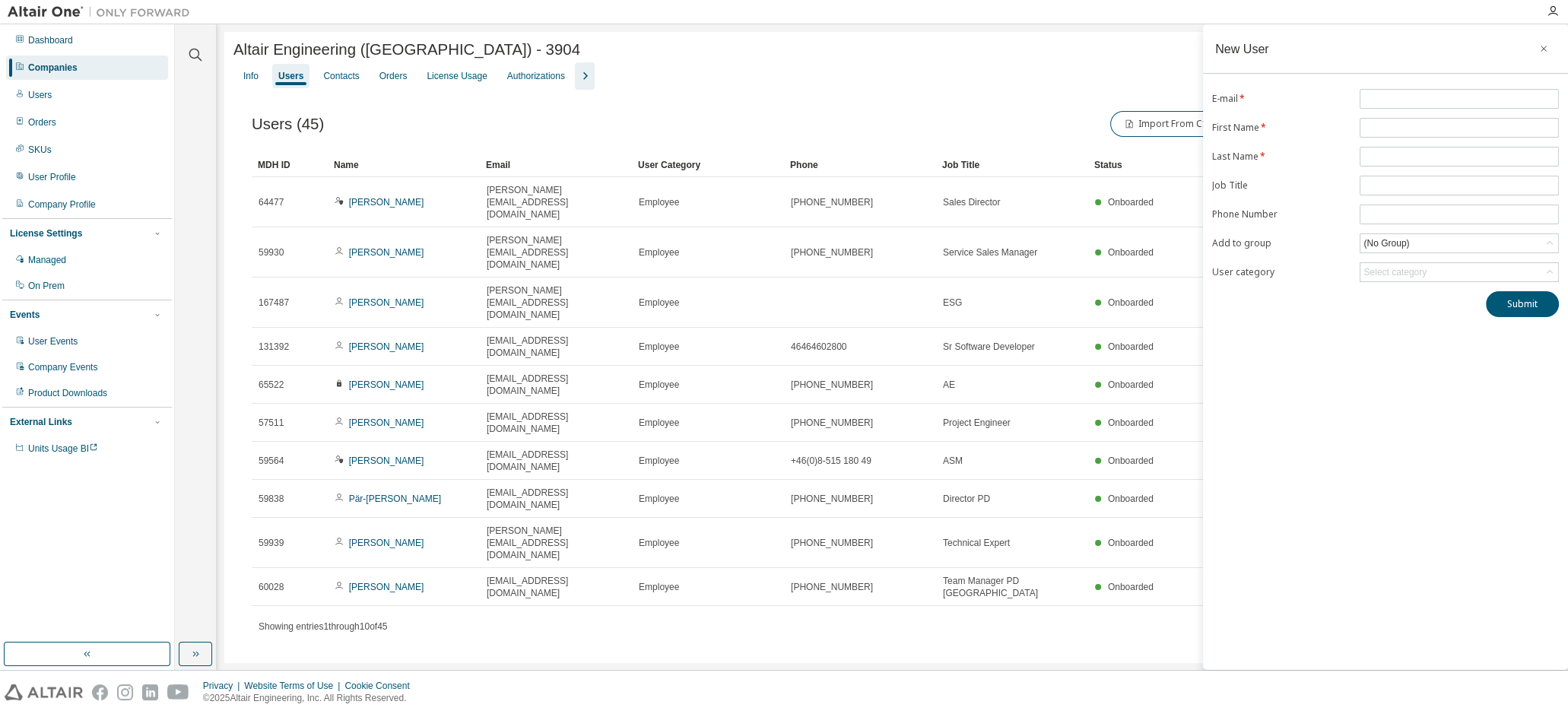
click at [1413, 403] on div "New User E-mail * First Name * Last Name * Job Title Phone Number Add to group …" at bounding box center [1385, 346] width 365 height 645
click at [1541, 45] on icon "button" at bounding box center [1543, 49] width 10 height 12
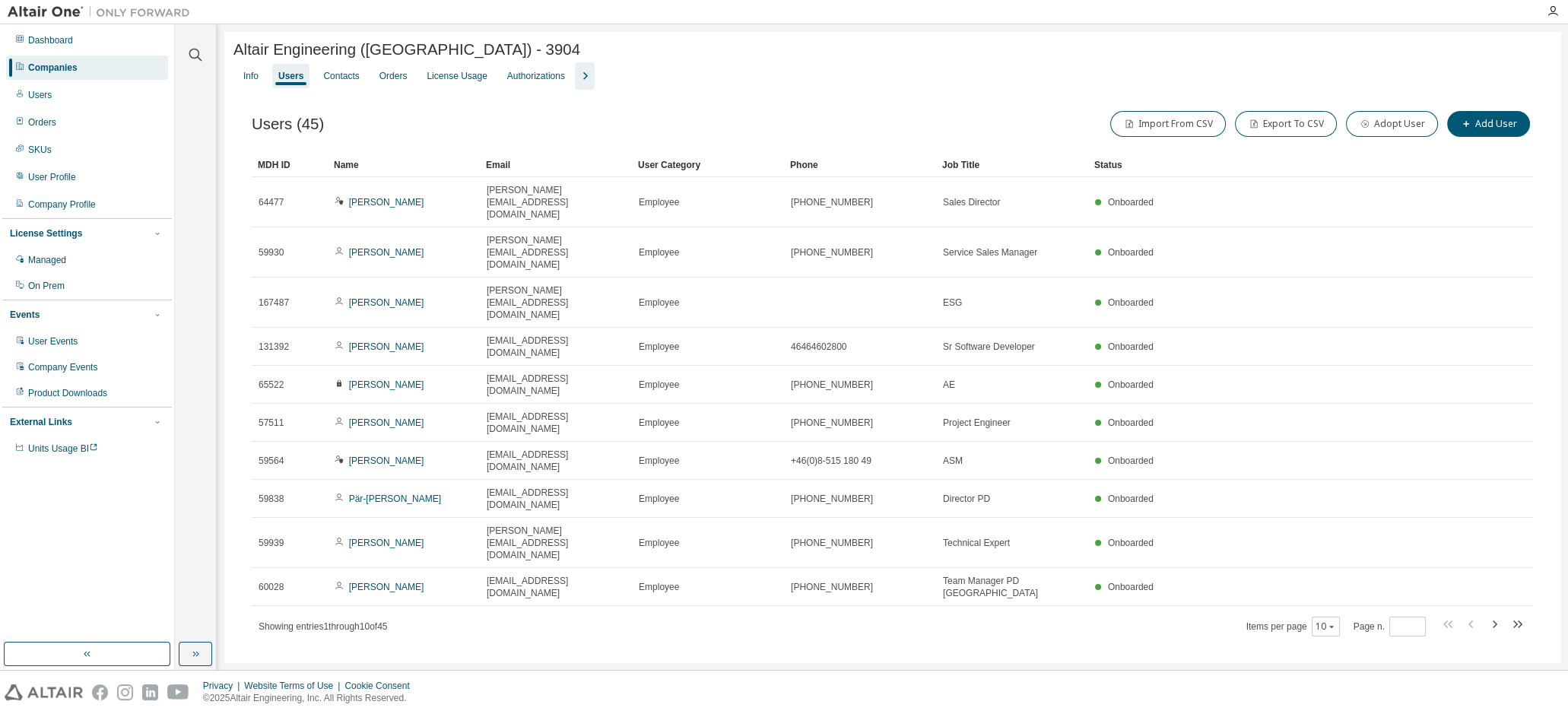
click at [582, 78] on icon "button" at bounding box center [584, 76] width 18 height 18
click at [834, 80] on div "Borrow Settings" at bounding box center [850, 76] width 64 height 12
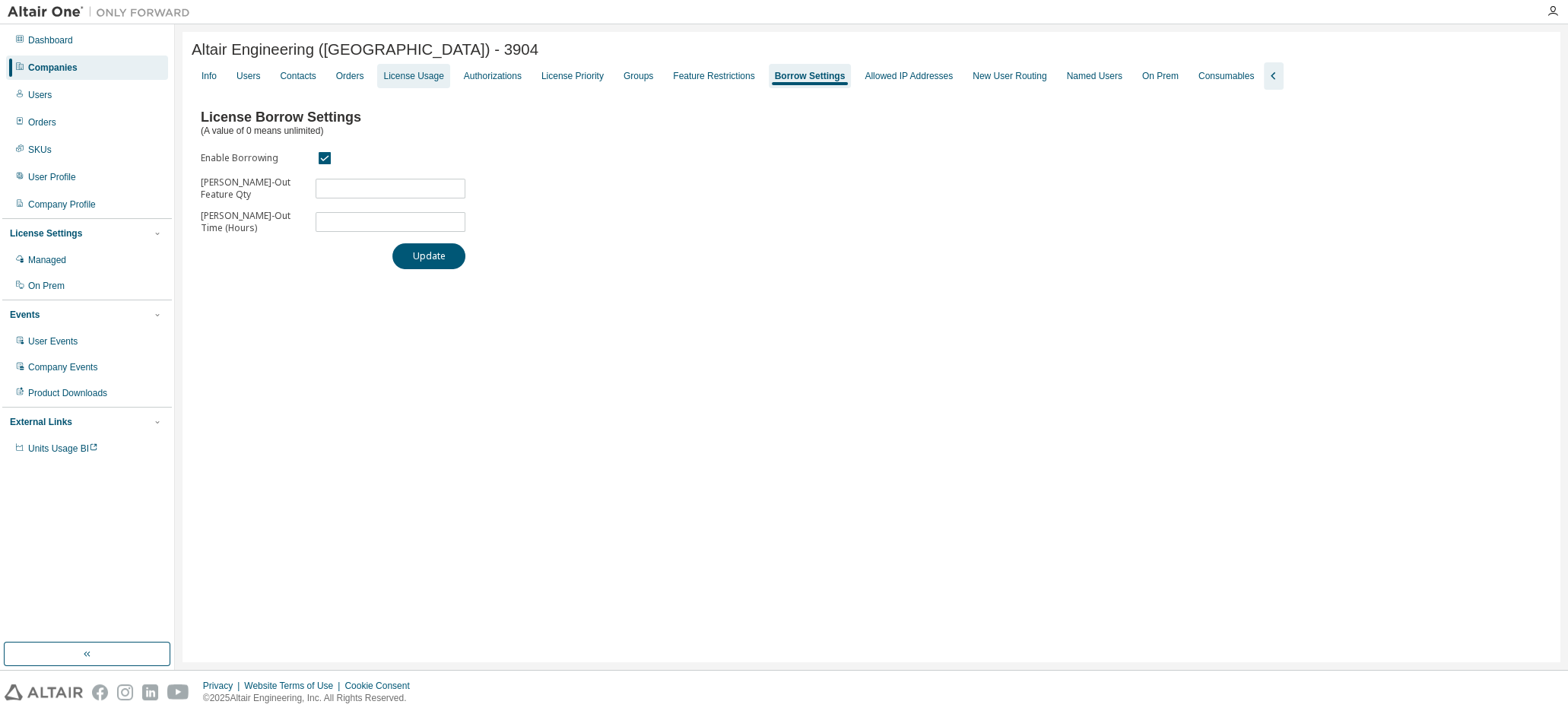
click at [408, 86] on div "License Usage" at bounding box center [413, 76] width 72 height 24
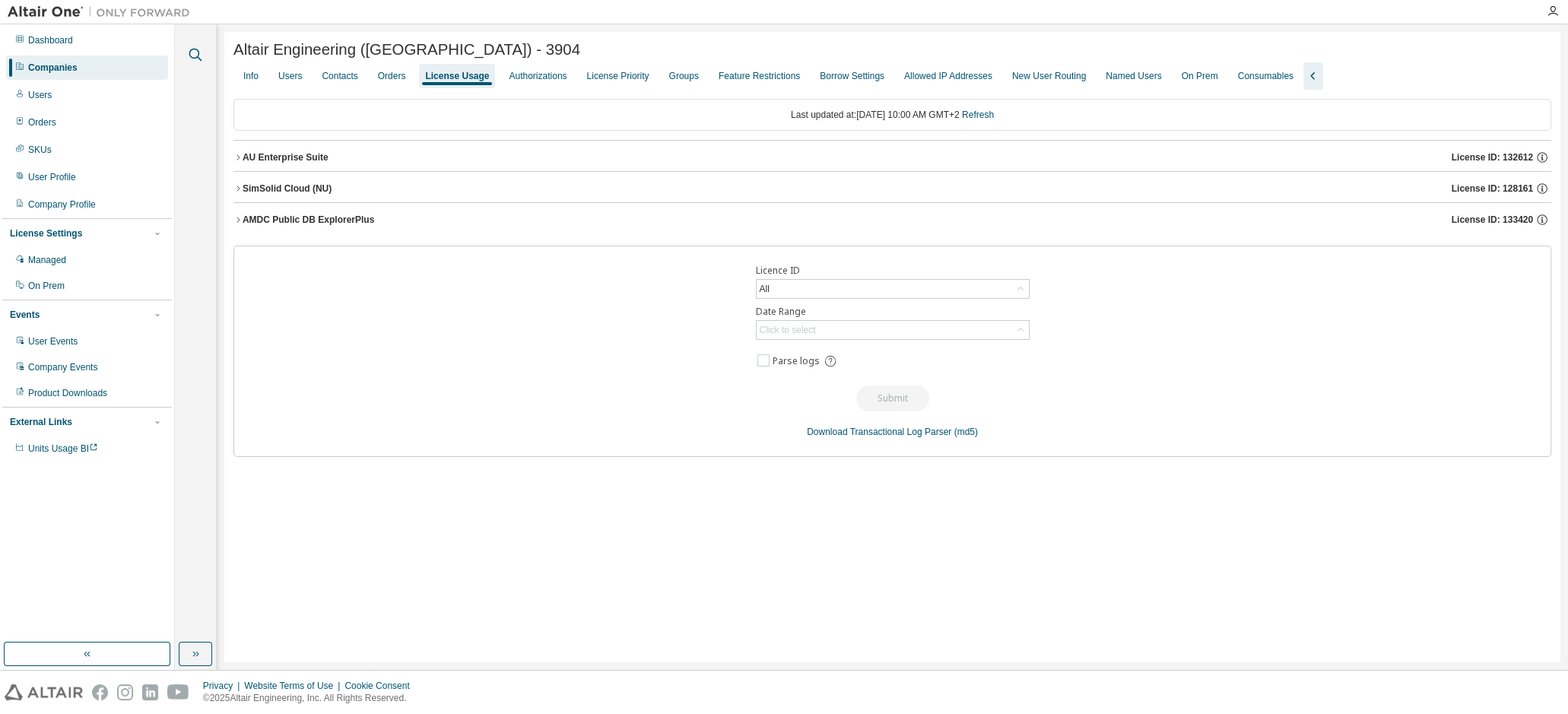
click at [198, 56] on icon "button" at bounding box center [195, 55] width 13 height 13
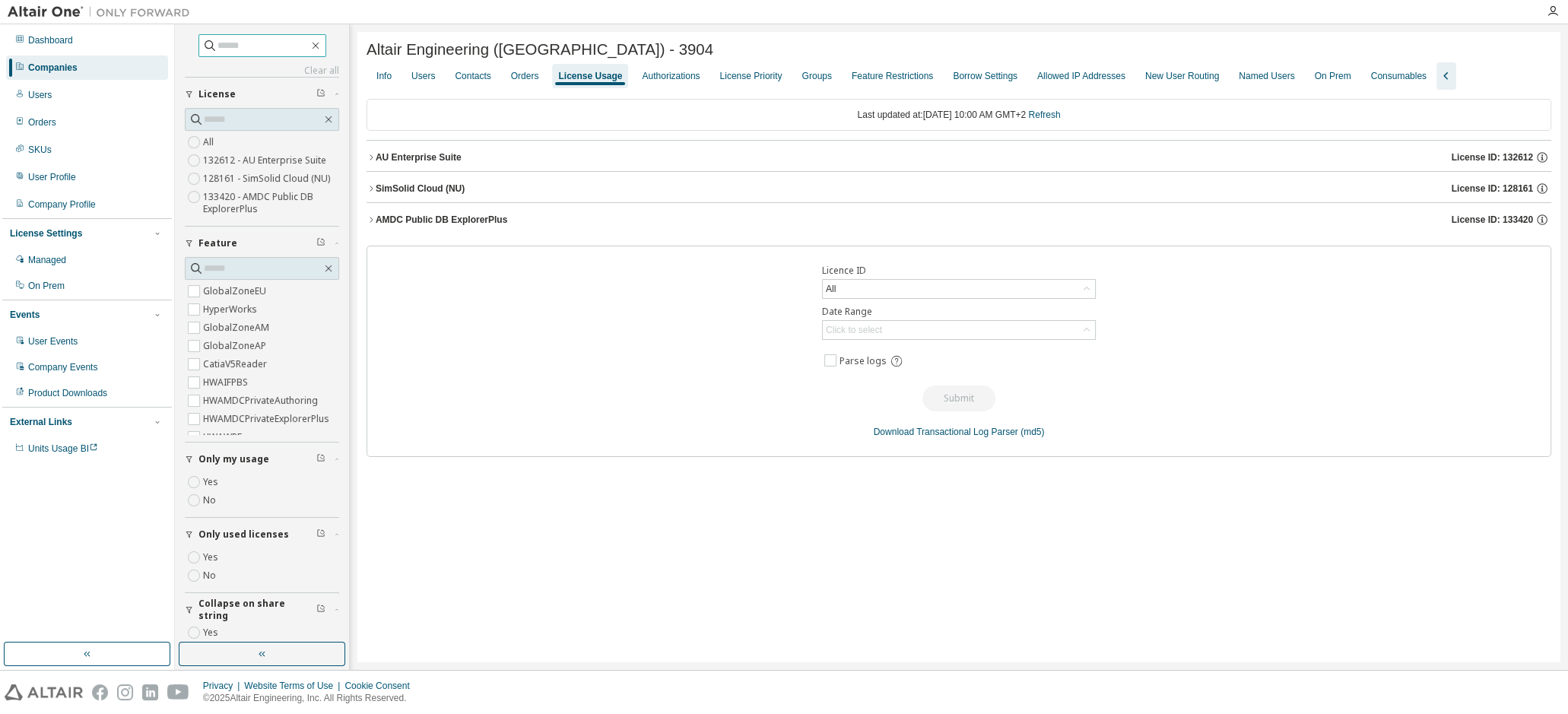
click at [243, 48] on input "text" at bounding box center [263, 46] width 91 height 15
type input "*****"
drag, startPoint x: 98, startPoint y: 69, endPoint x: 105, endPoint y: 64, distance: 8.6
click at [98, 69] on div "Companies" at bounding box center [87, 68] width 162 height 24
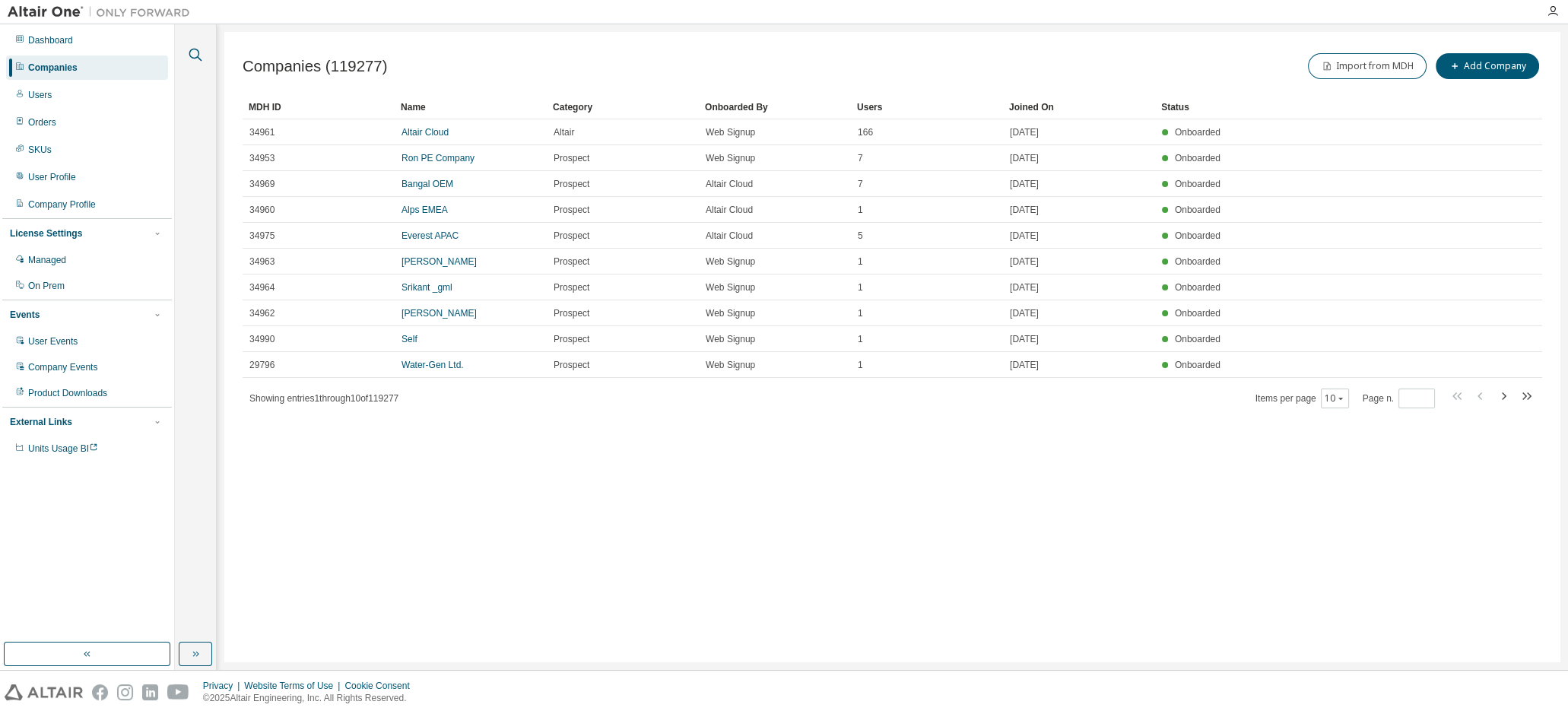
click at [190, 54] on icon "button" at bounding box center [195, 54] width 18 height 18
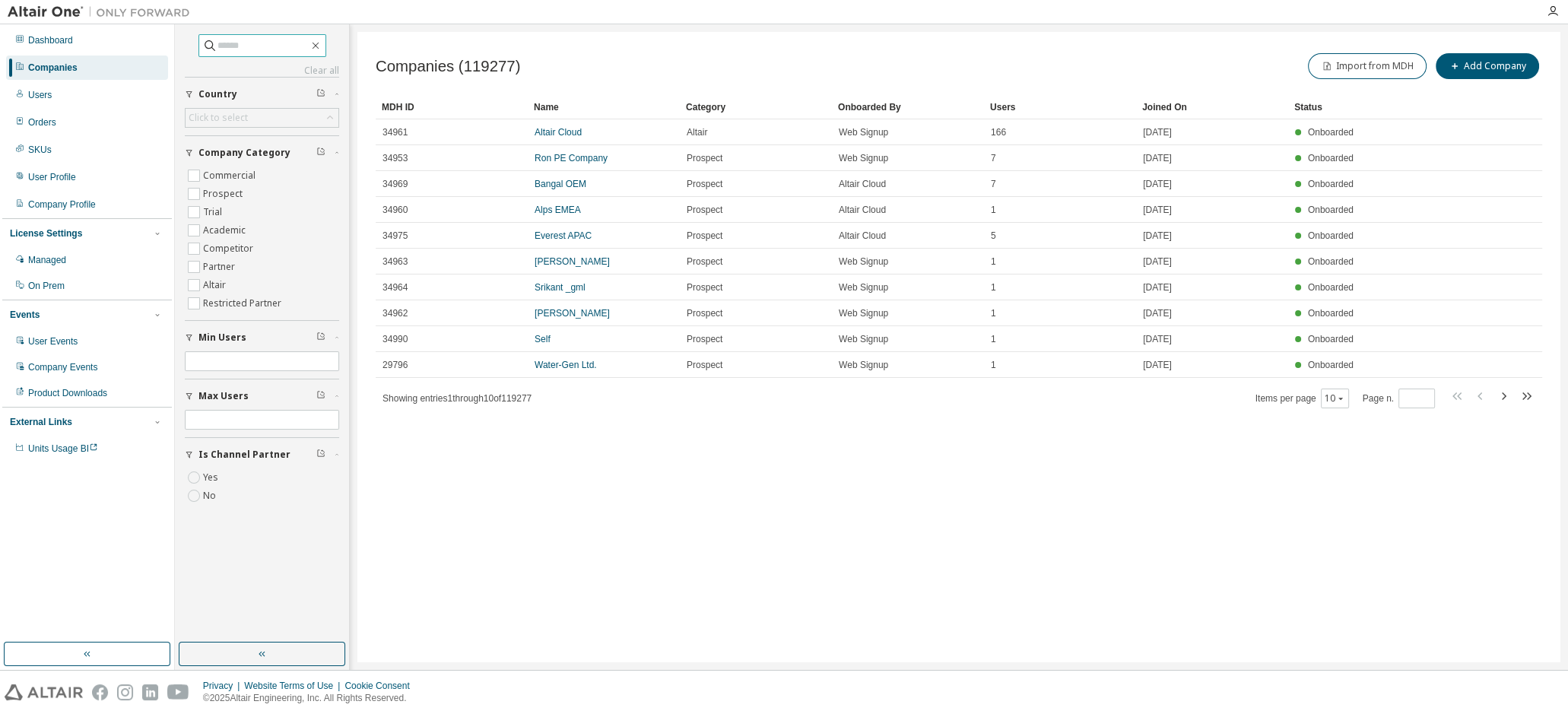
click at [230, 43] on input "text" at bounding box center [263, 46] width 91 height 15
type input "*****"
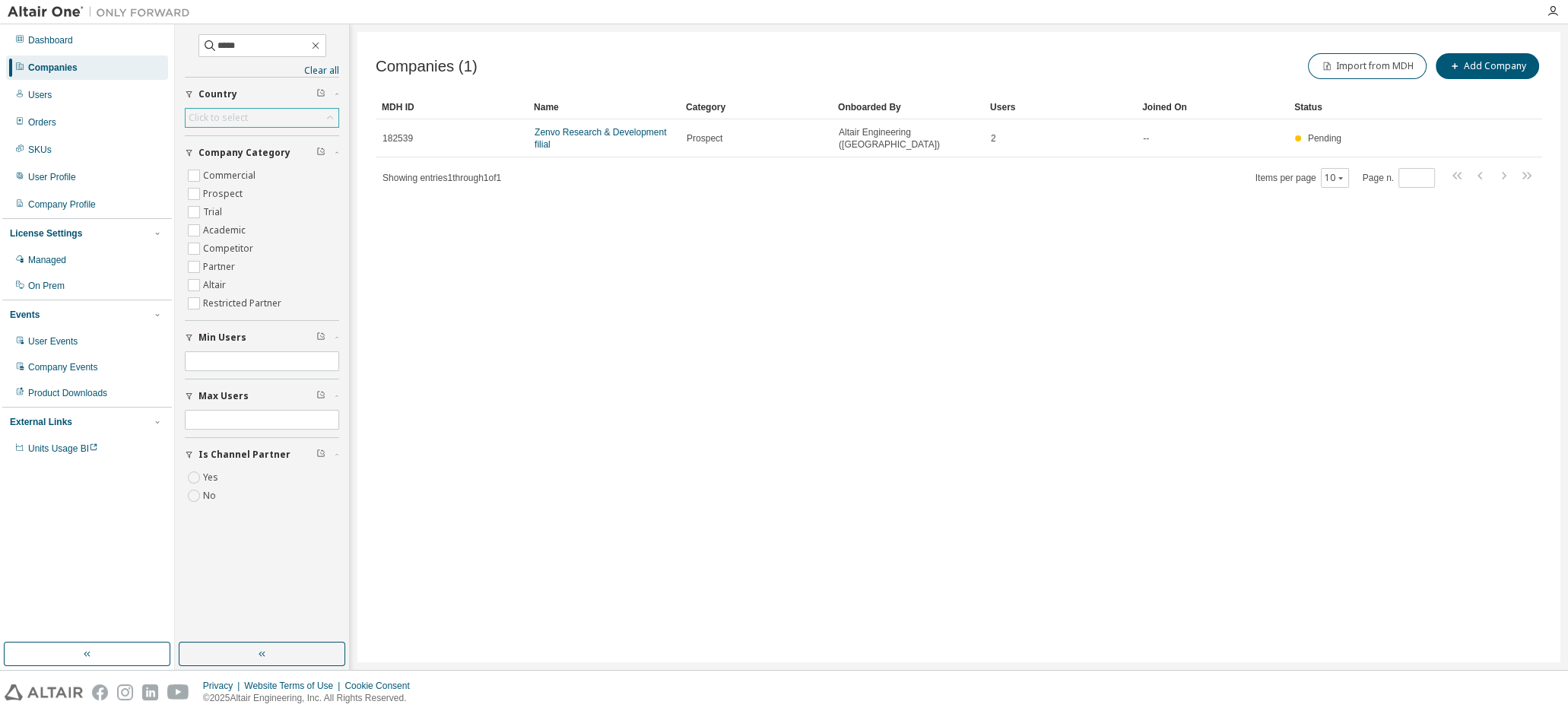
click at [244, 119] on div "Click to select" at bounding box center [217, 118] width 59 height 12
click at [235, 116] on div "Click to select" at bounding box center [217, 118] width 59 height 12
click at [245, 119] on div "Click to select" at bounding box center [217, 118] width 59 height 12
click at [250, 144] on input "text" at bounding box center [262, 139] width 113 height 15
type input "******"
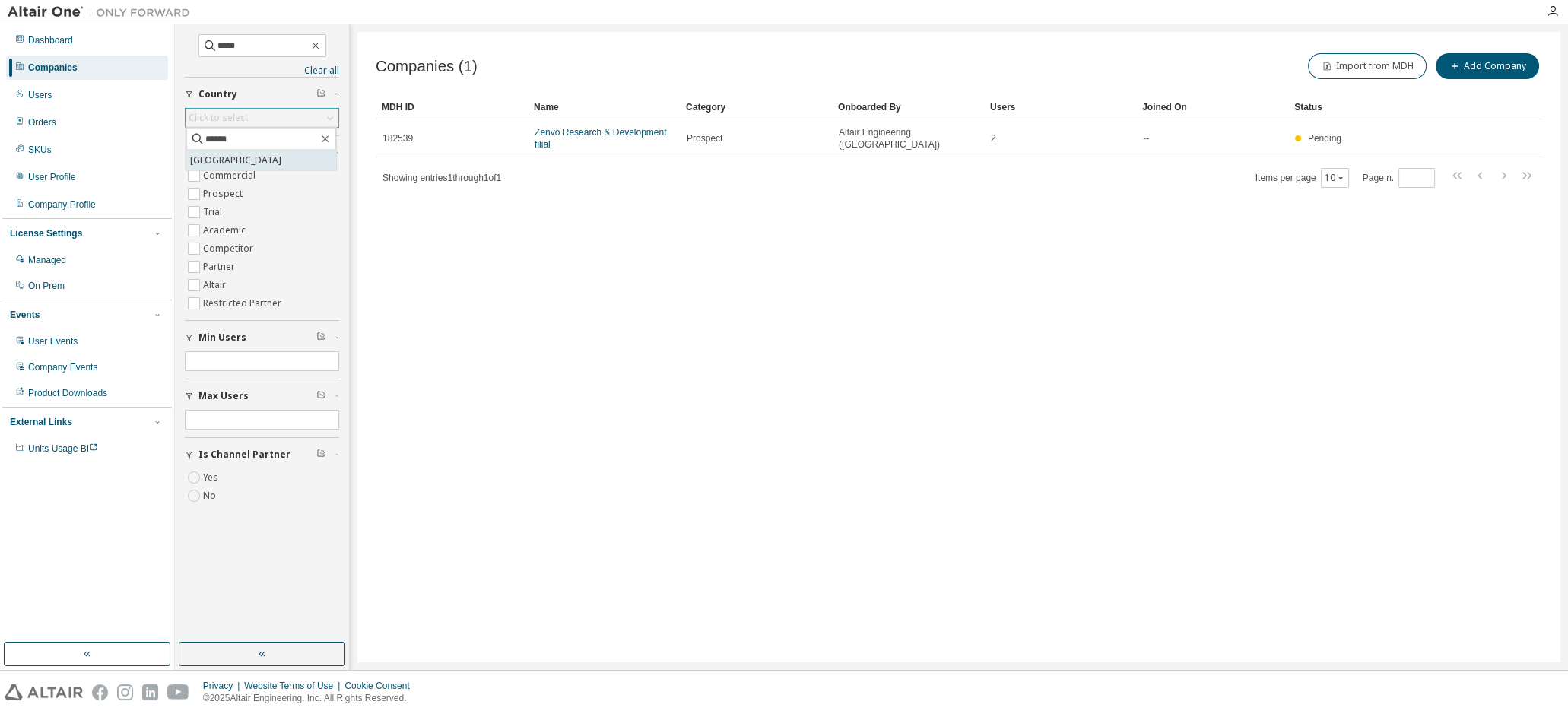
click at [216, 156] on li "[GEOGRAPHIC_DATA]" at bounding box center [261, 160] width 149 height 20
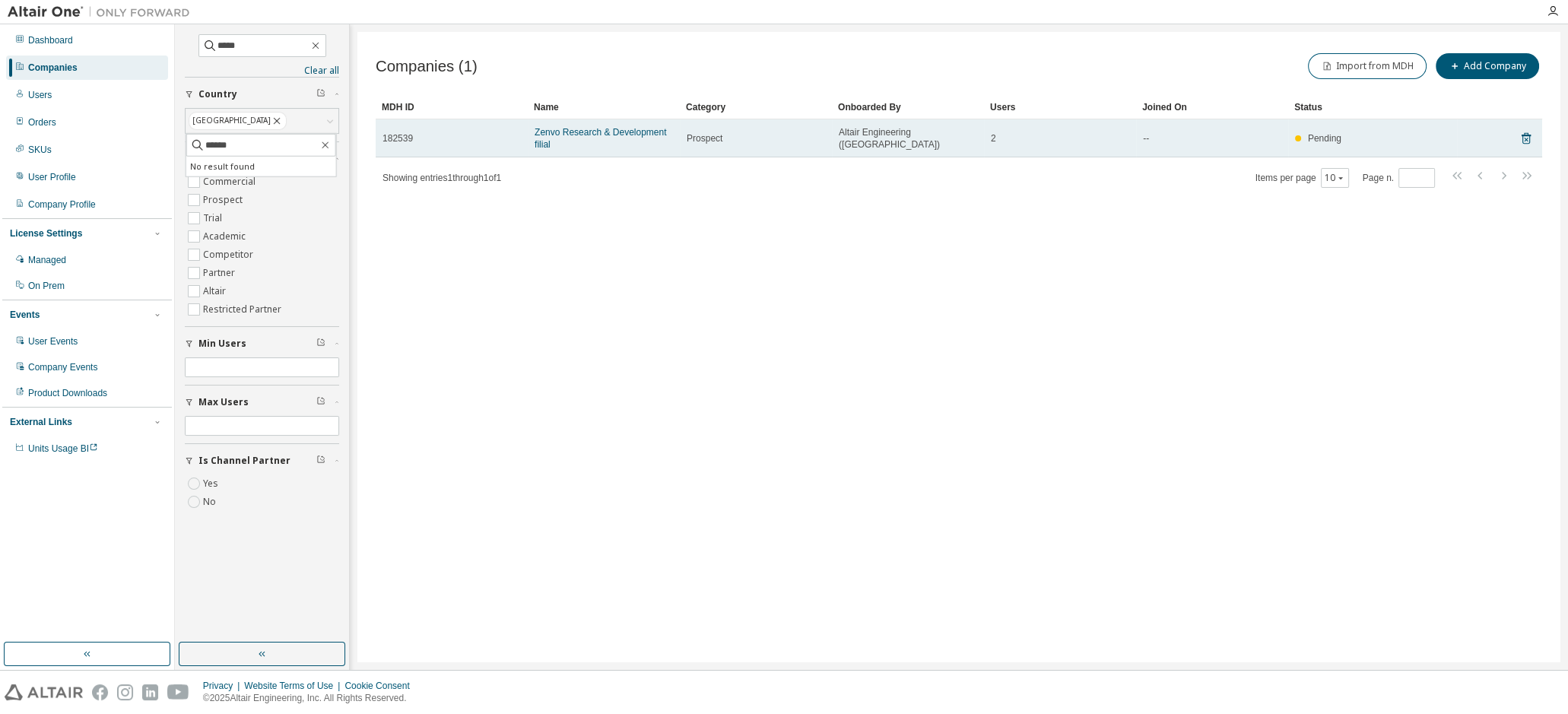
click at [555, 139] on span "Zenvo Research & Development filial" at bounding box center [603, 138] width 138 height 24
click at [560, 129] on link "Zenvo Research & Development filial" at bounding box center [600, 138] width 131 height 23
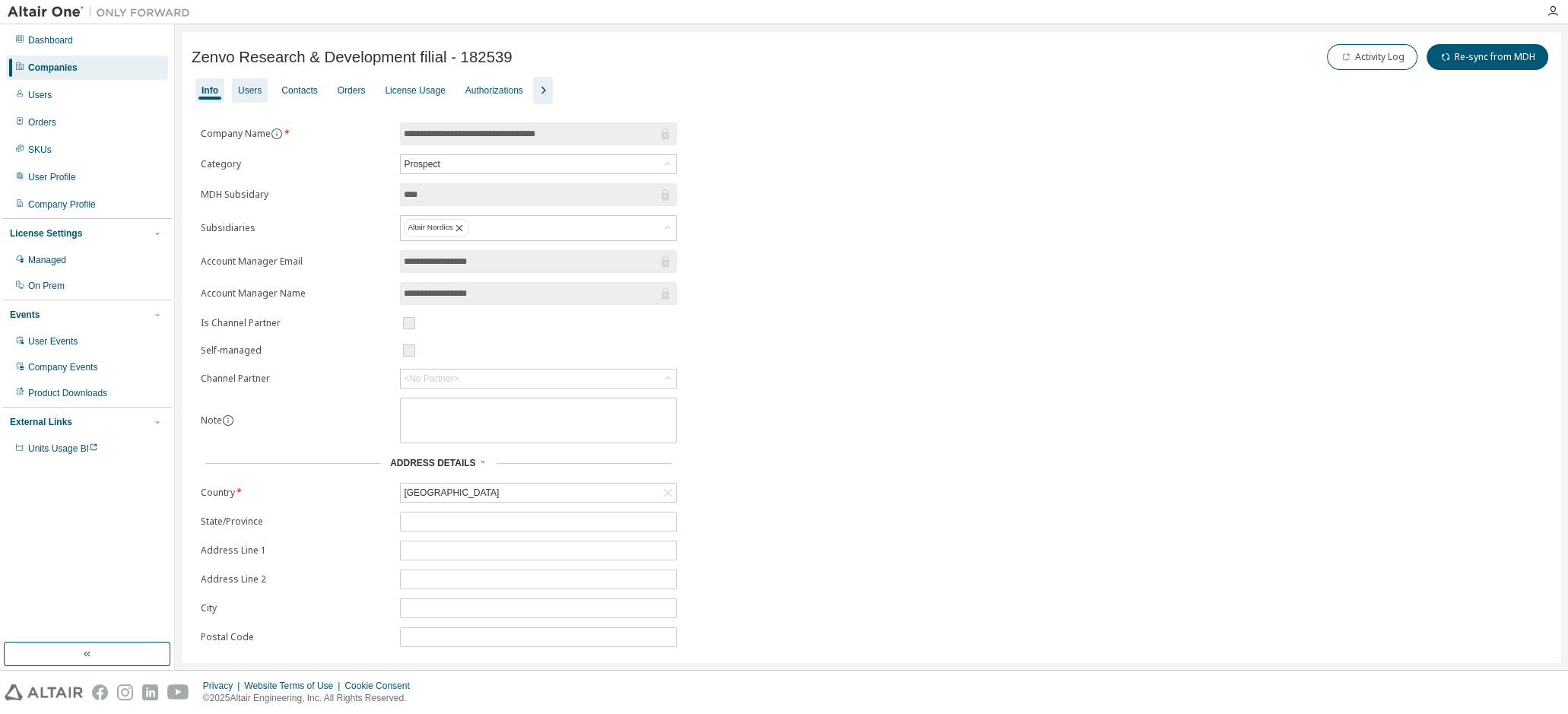
click at [250, 84] on div "Users" at bounding box center [249, 90] width 23 height 12
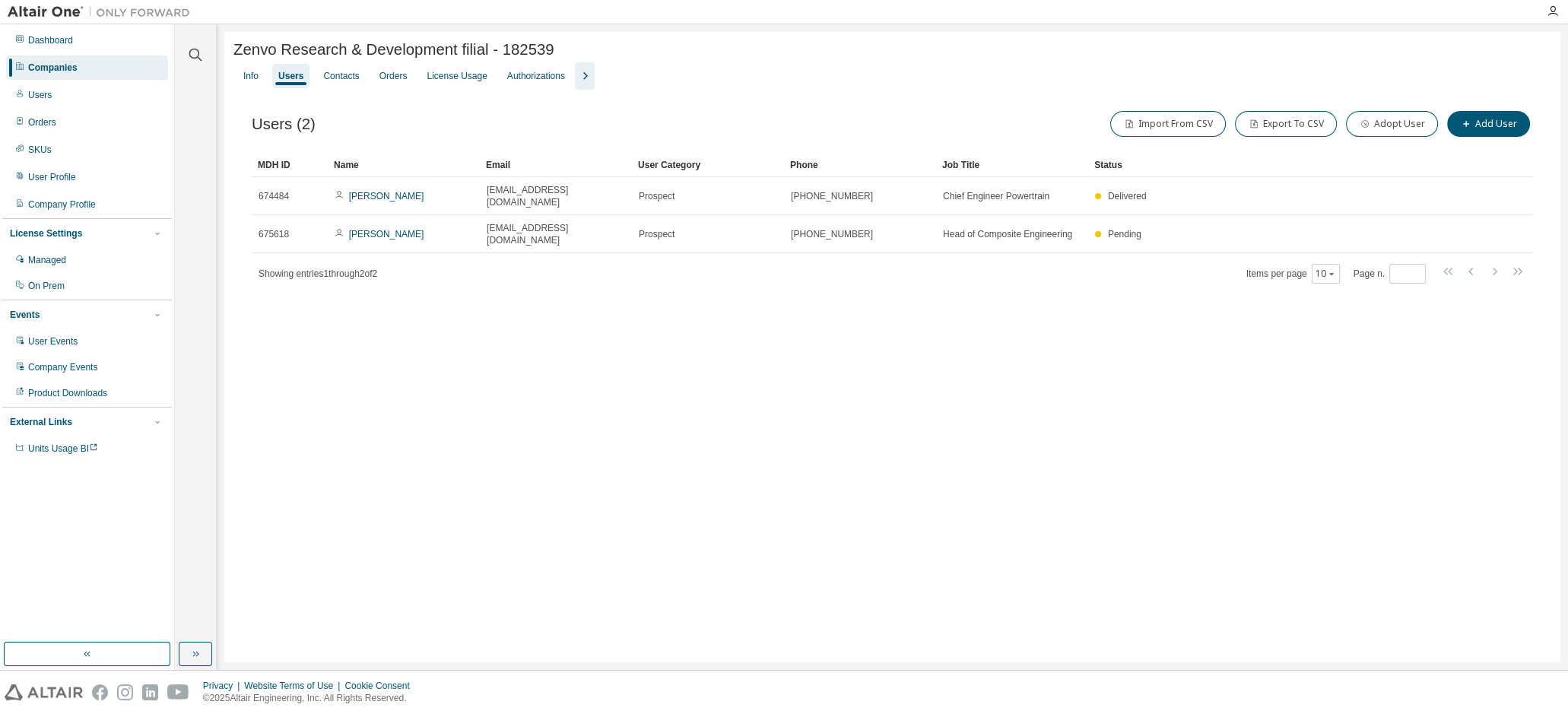
drag, startPoint x: 61, startPoint y: 66, endPoint x: 82, endPoint y: 63, distance: 21.2
click at [63, 66] on div "Companies" at bounding box center [53, 68] width 50 height 12
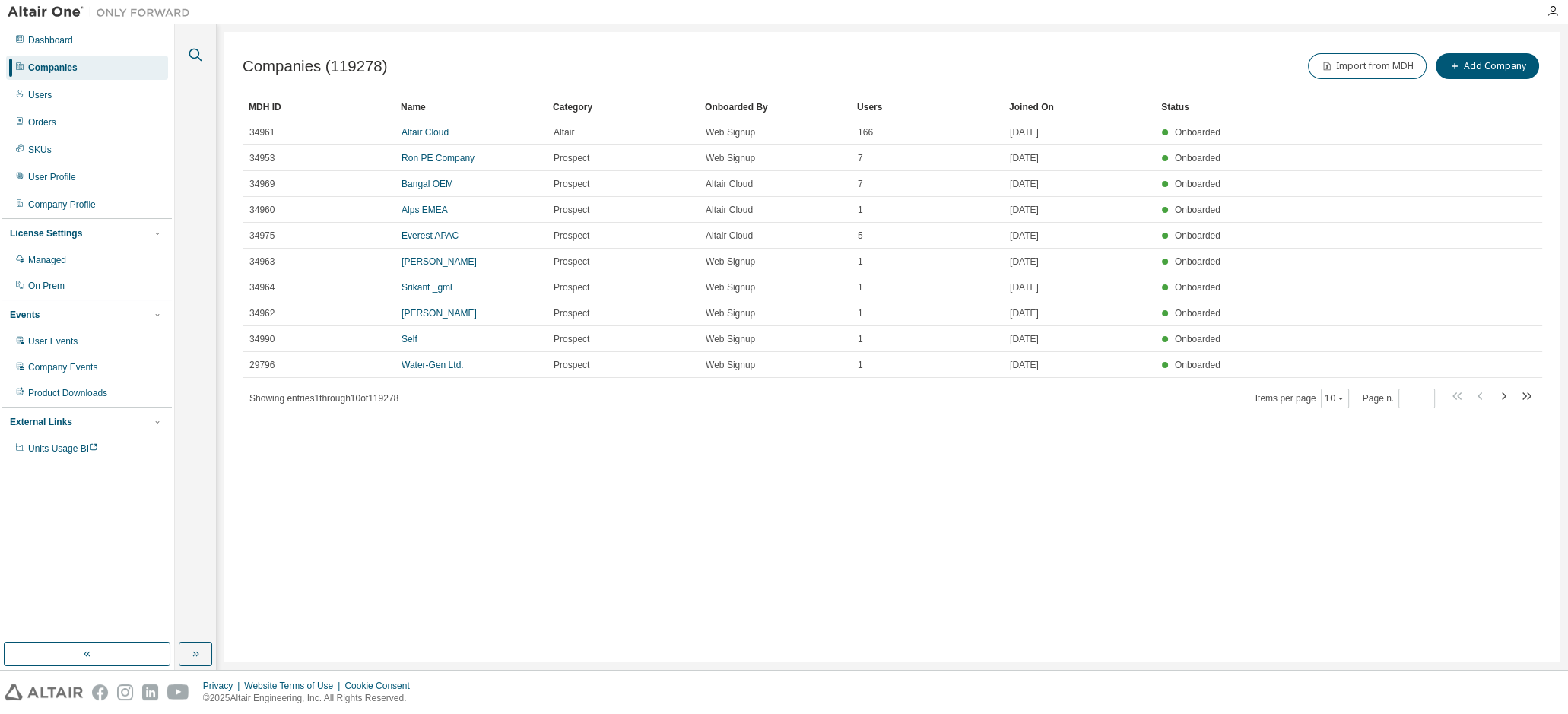
click at [193, 56] on icon "button" at bounding box center [195, 54] width 18 height 18
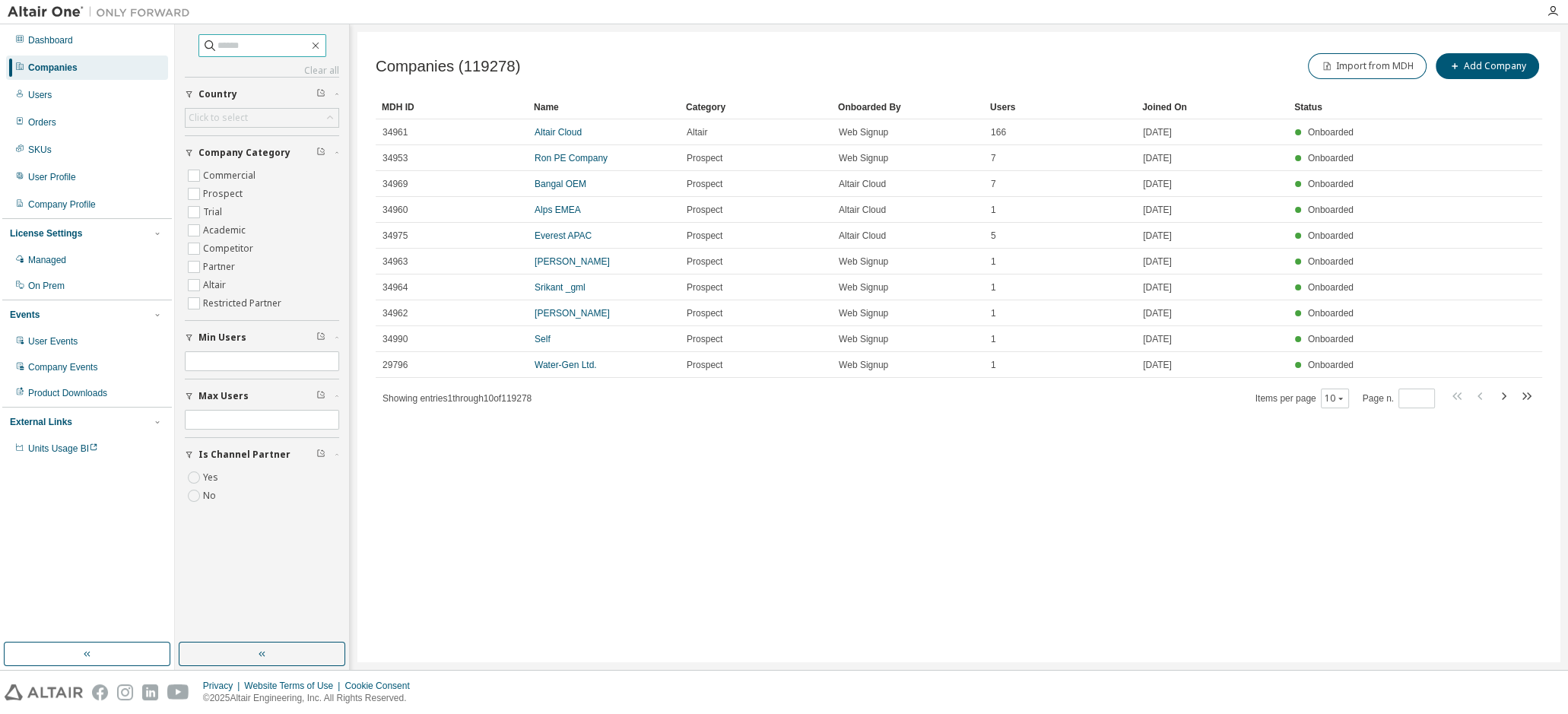
click at [235, 46] on input "text" at bounding box center [263, 46] width 91 height 15
type input "*****"
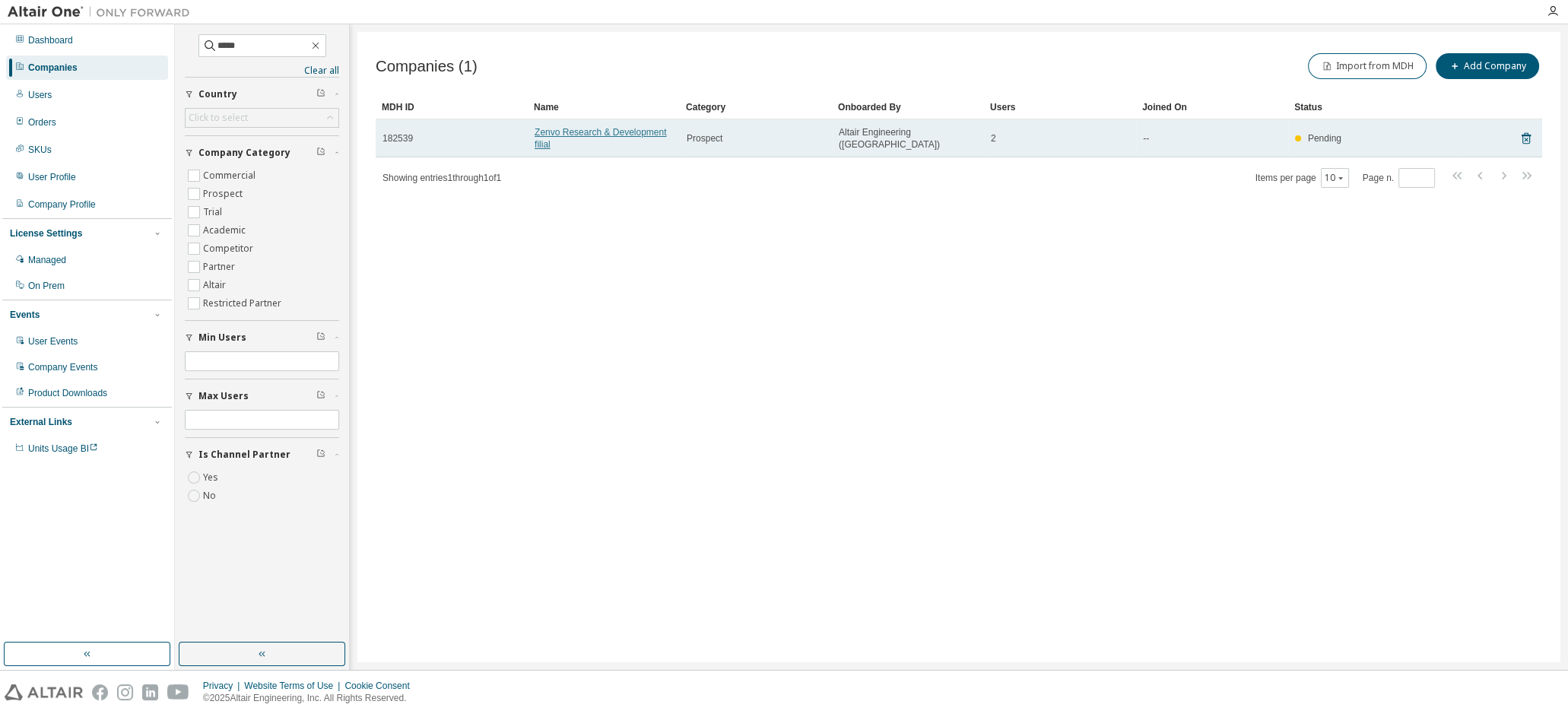
click at [570, 130] on link "Zenvo Research & Development filial" at bounding box center [600, 138] width 131 height 23
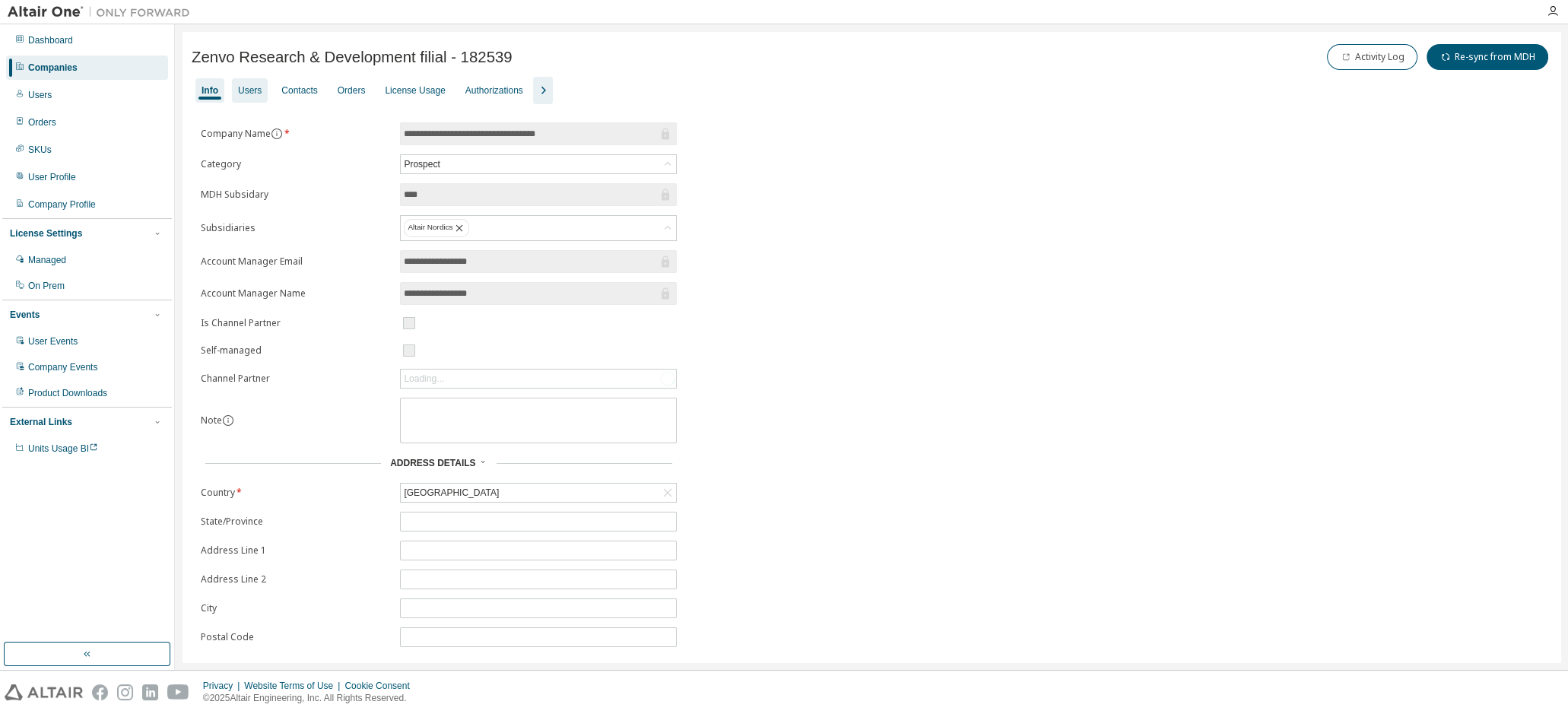
click at [248, 88] on div "Users" at bounding box center [249, 90] width 23 height 12
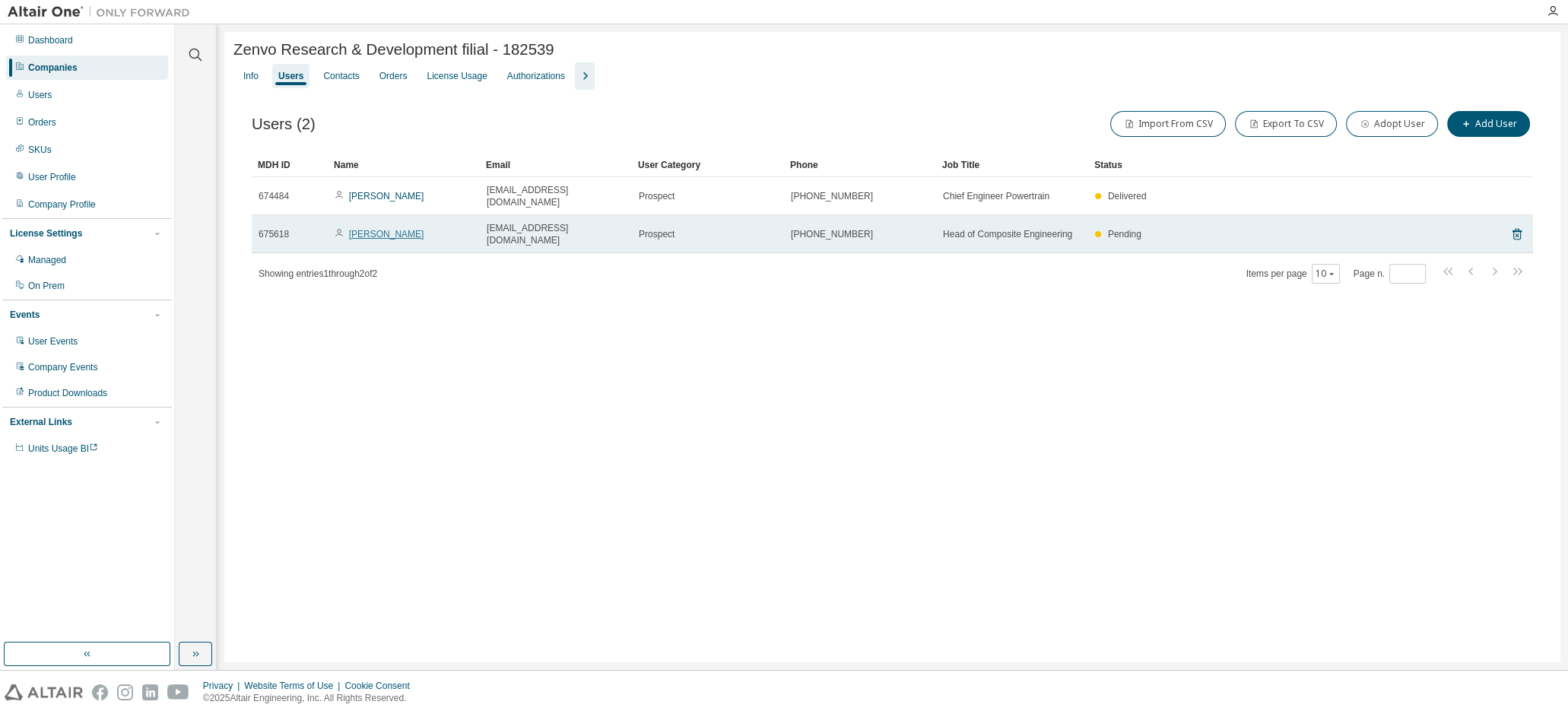
click at [387, 229] on link "[PERSON_NAME]" at bounding box center [387, 234] width 76 height 10
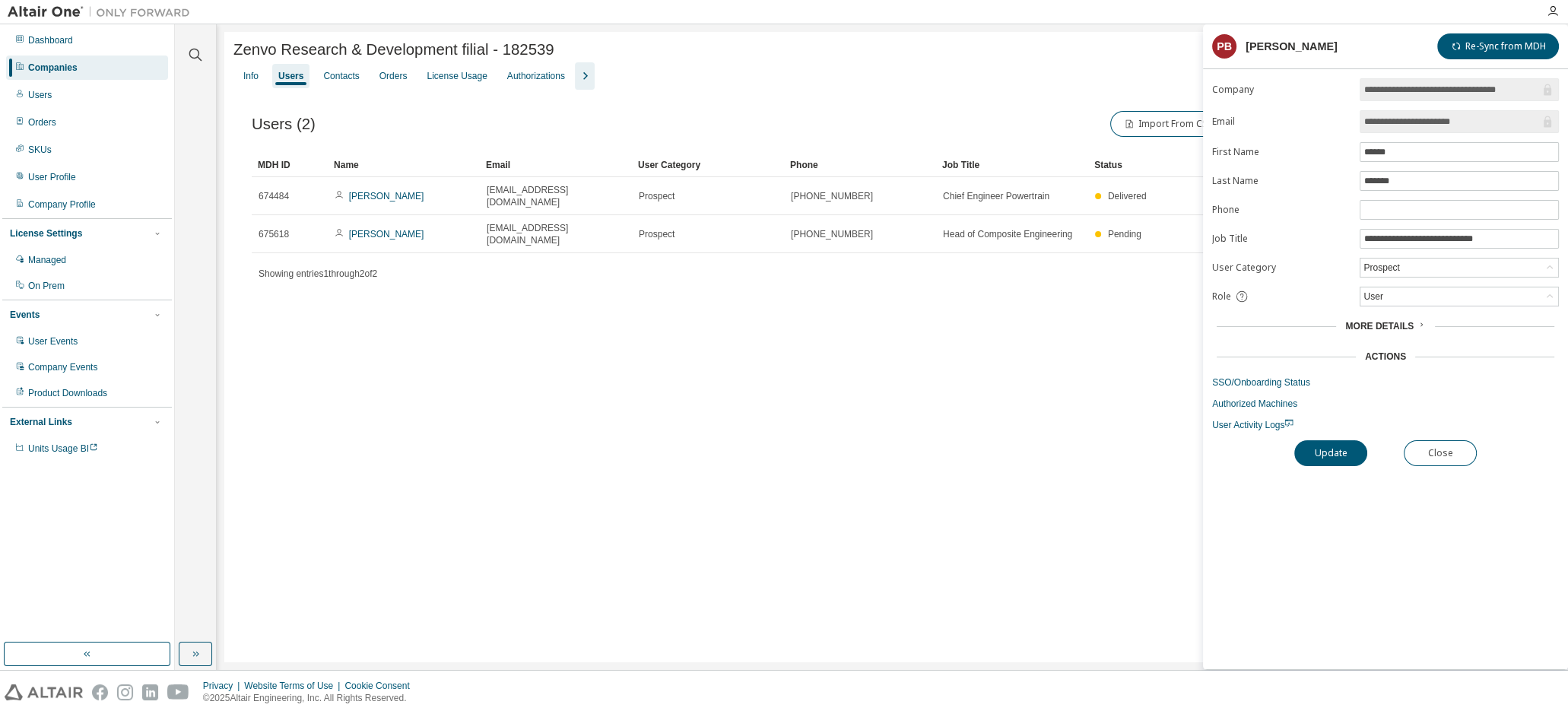
click at [1406, 321] on span "More Details" at bounding box center [1379, 326] width 69 height 10
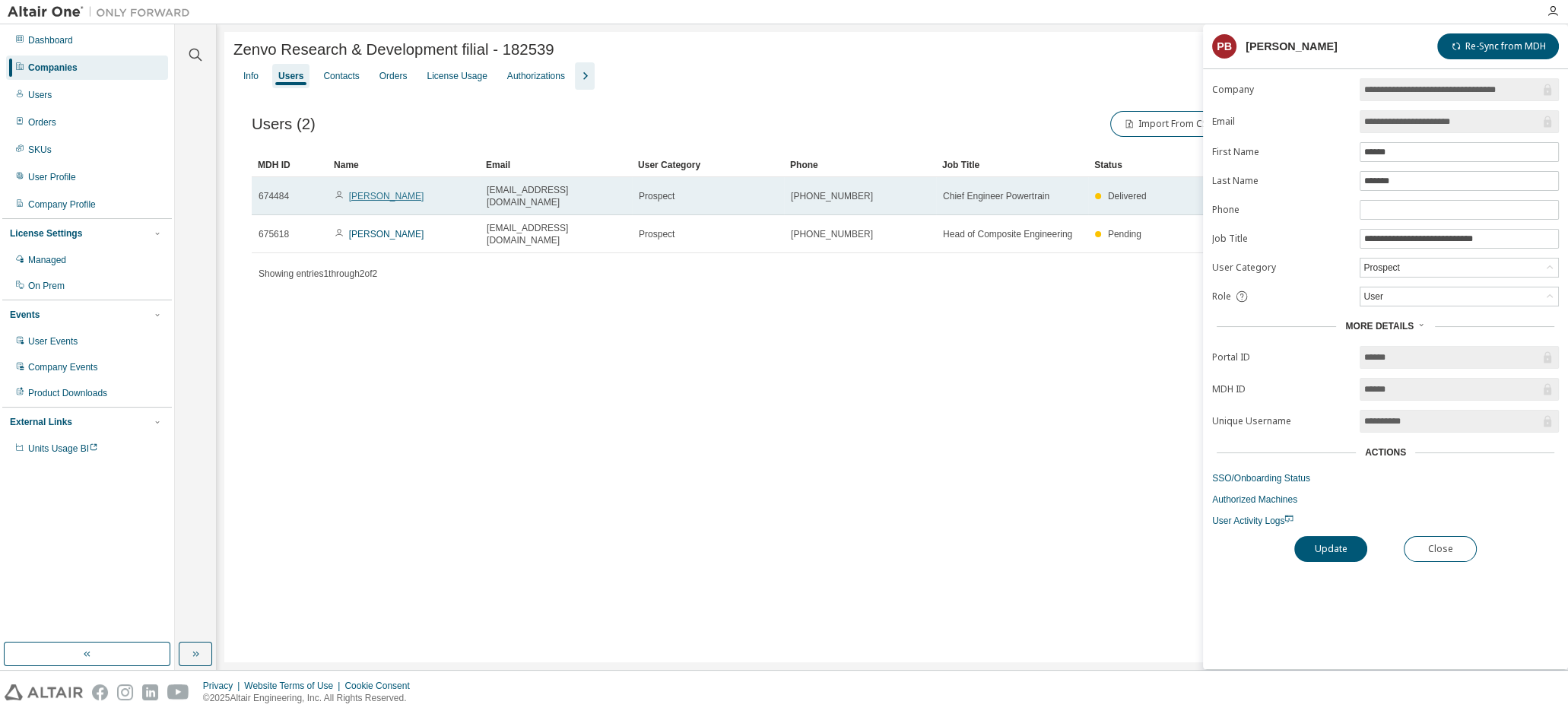
click at [393, 192] on link "[PERSON_NAME]" at bounding box center [387, 196] width 76 height 10
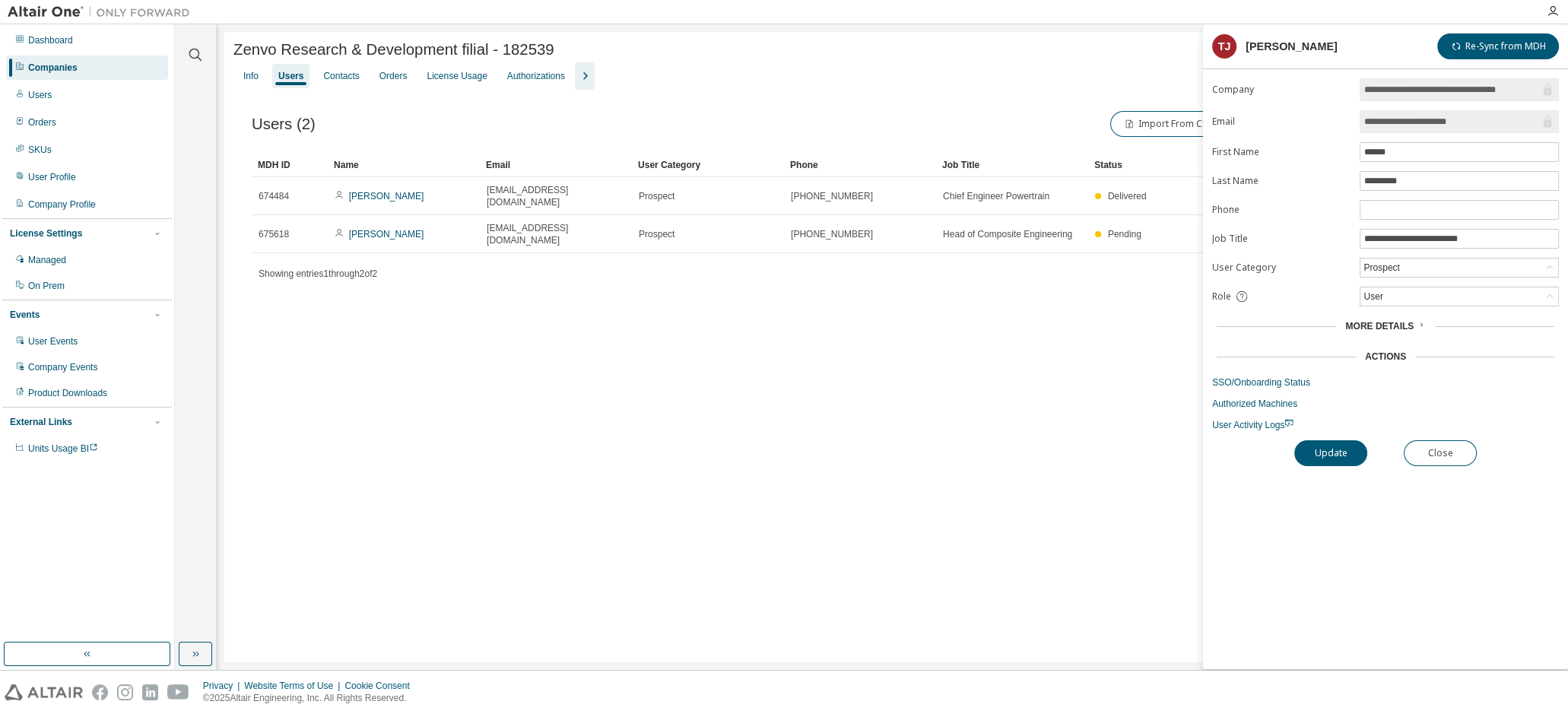
click at [1412, 320] on div "More Details" at bounding box center [1384, 326] width 80 height 12
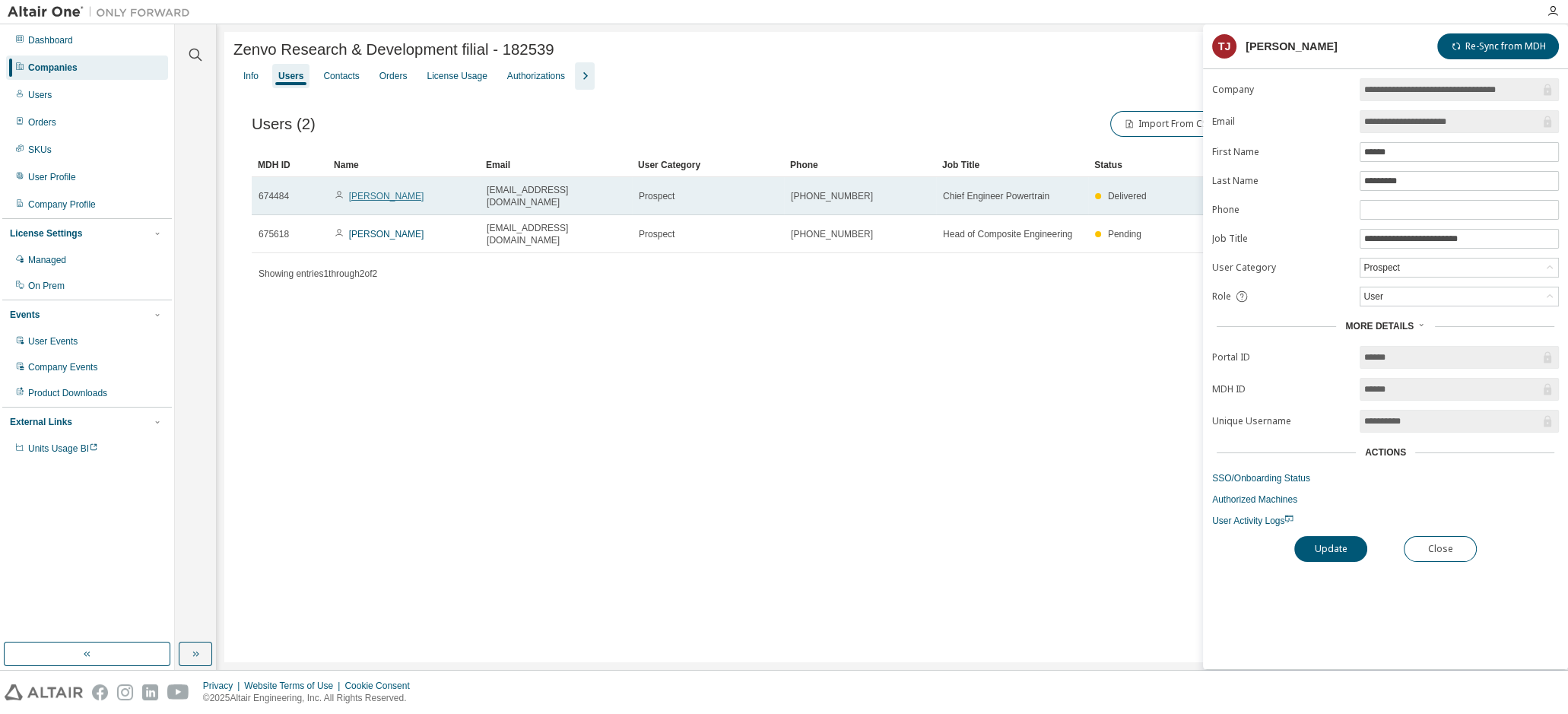
click at [381, 191] on link "[PERSON_NAME]" at bounding box center [387, 196] width 76 height 10
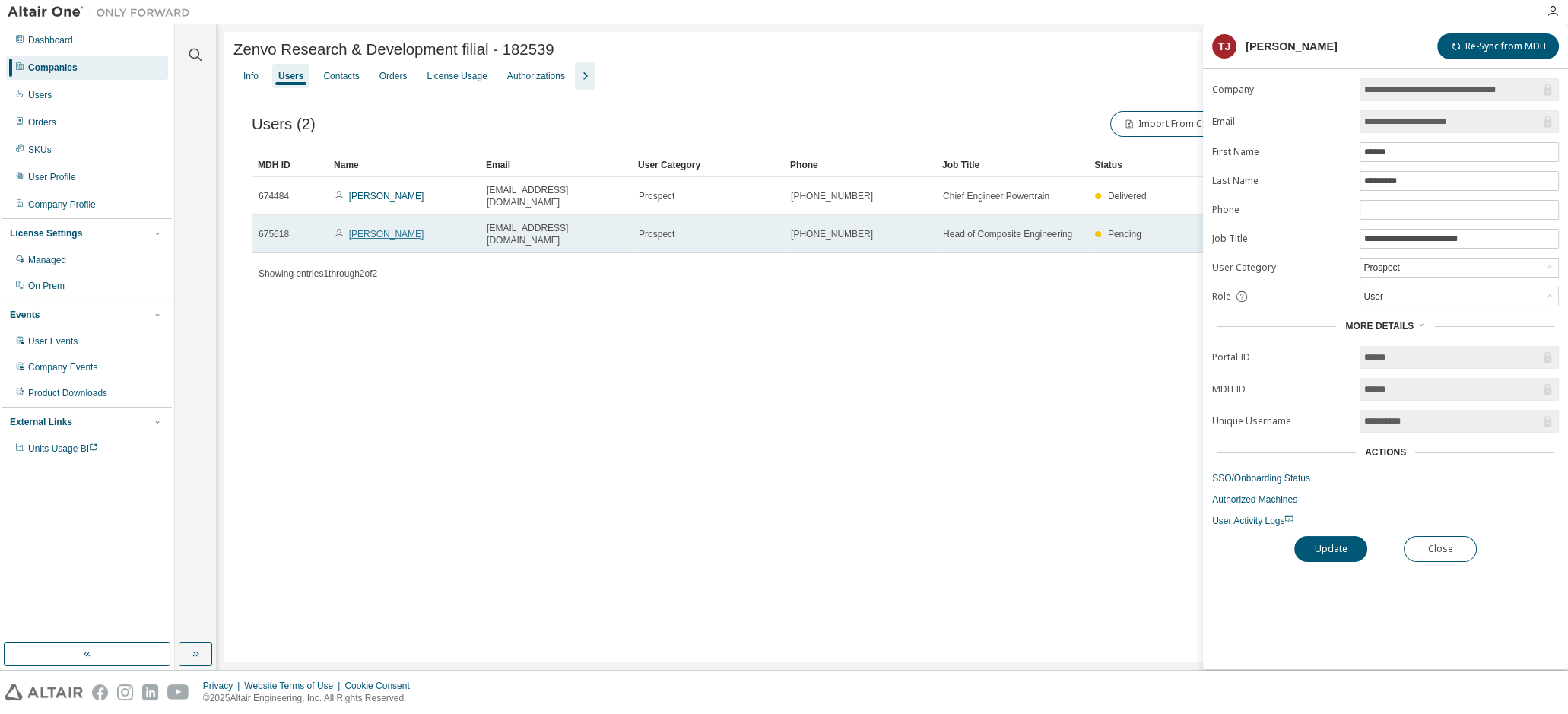
click at [378, 229] on link "[PERSON_NAME]" at bounding box center [387, 234] width 76 height 10
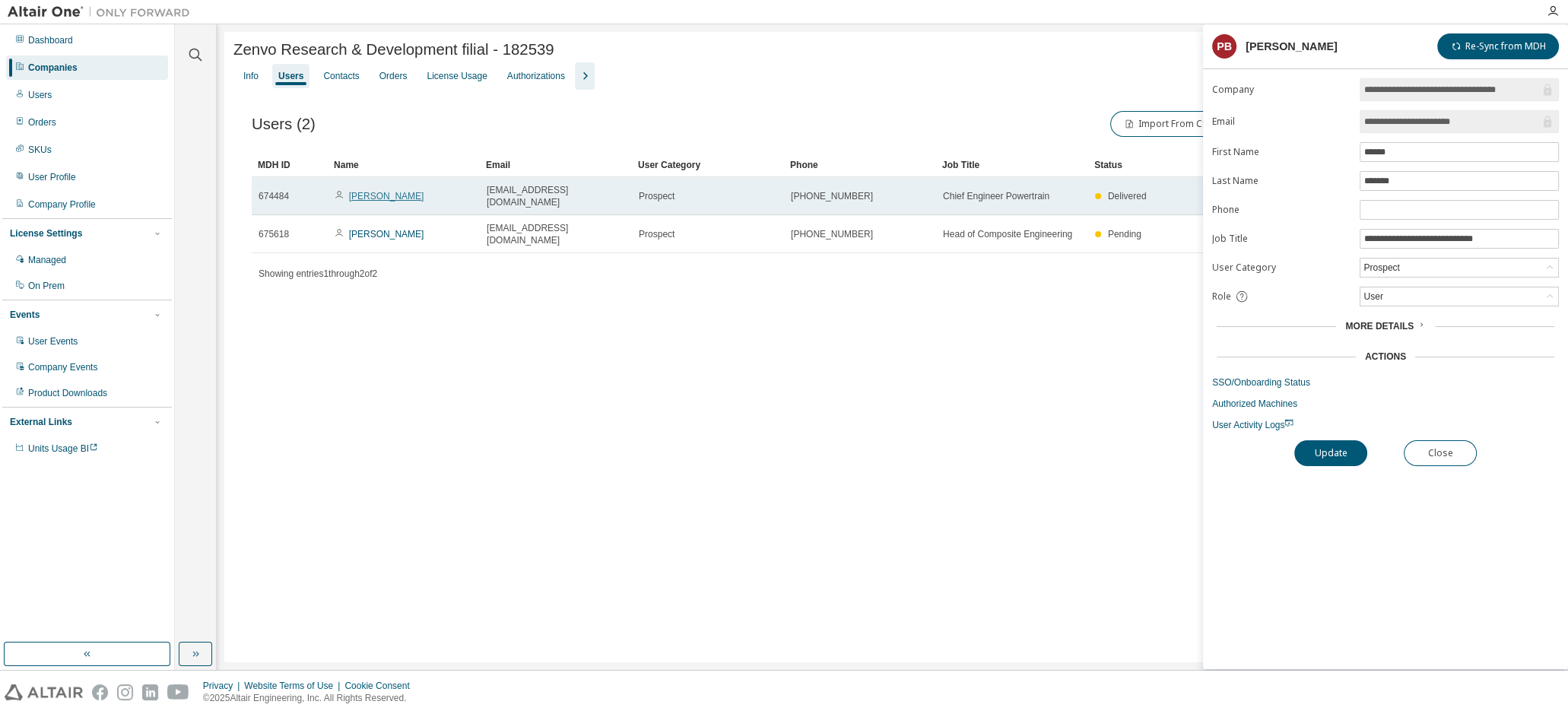
click at [378, 193] on link "[PERSON_NAME]" at bounding box center [387, 196] width 76 height 10
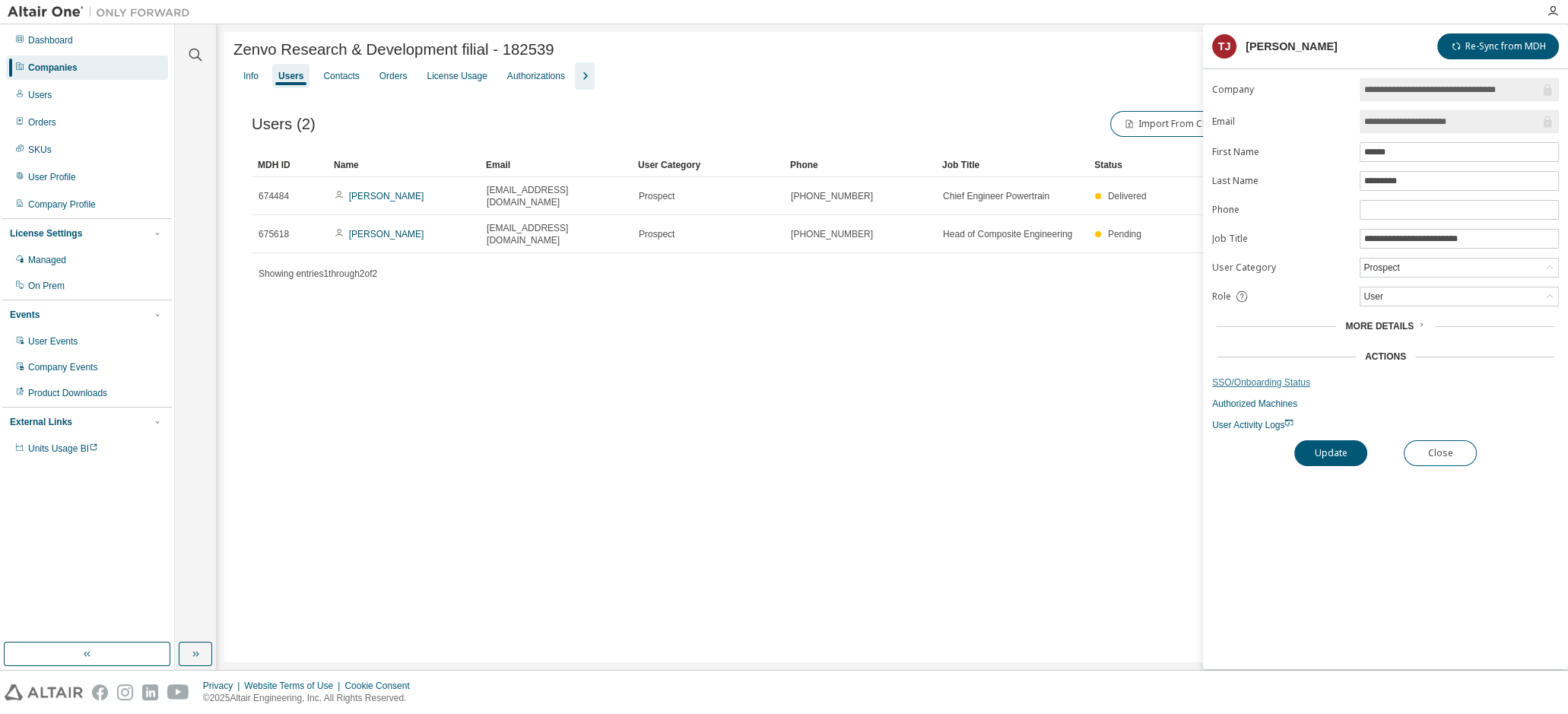
click at [1298, 381] on link "SSO/Onboarding Status" at bounding box center [1386, 382] width 347 height 12
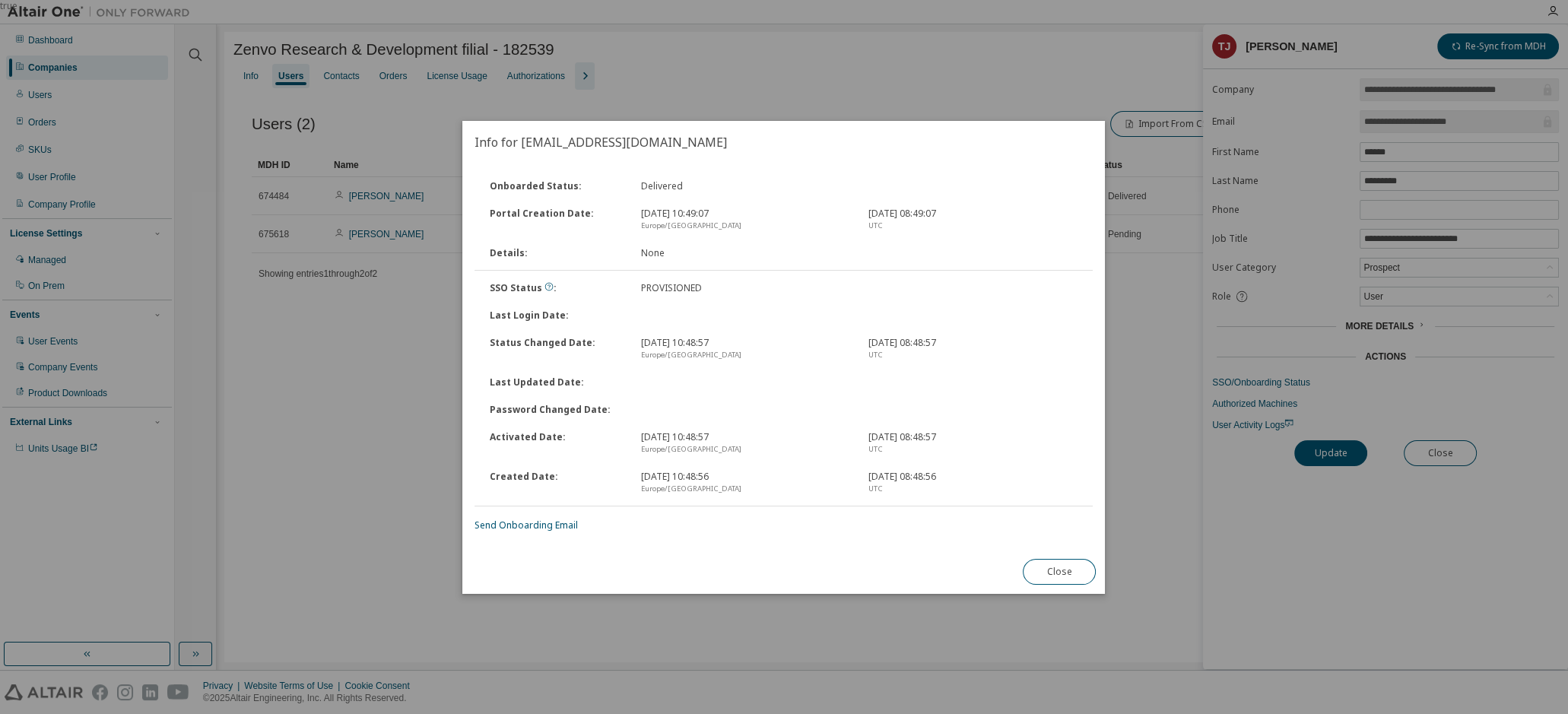
click at [1494, 656] on div "true" at bounding box center [784, 357] width 1568 height 714
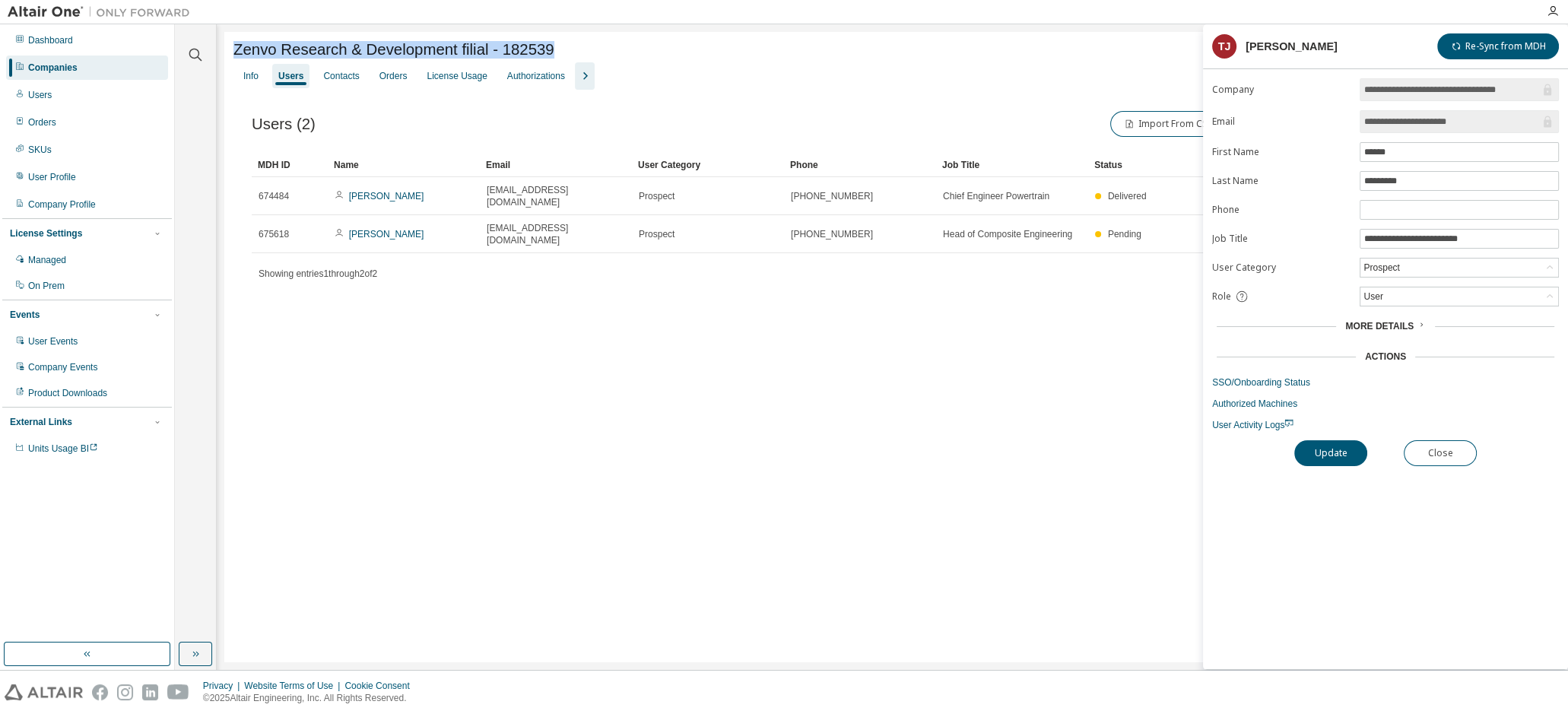
drag, startPoint x: 233, startPoint y: 52, endPoint x: 560, endPoint y: 43, distance: 327.1
click at [560, 43] on div "Zenvo Research & Development filial - 182539" at bounding box center [893, 50] width 1318 height 17
click at [630, 428] on div "Zenvo Research & Development filial - 182539 Clear Load Save Save As Field Oper…" at bounding box center [892, 347] width 1336 height 631
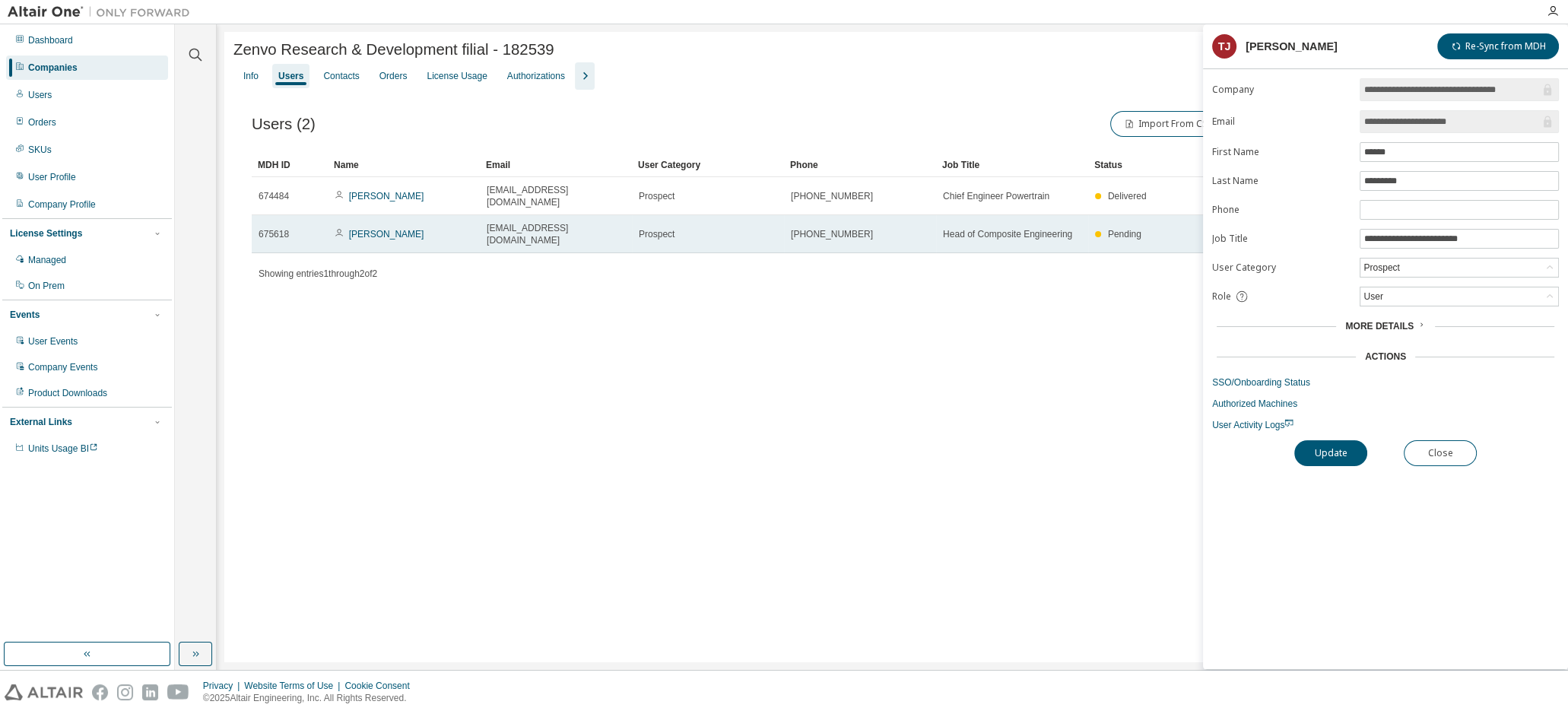
click at [1118, 229] on span "Pending" at bounding box center [1124, 234] width 34 height 10
click at [380, 229] on link "[PERSON_NAME]" at bounding box center [387, 234] width 76 height 10
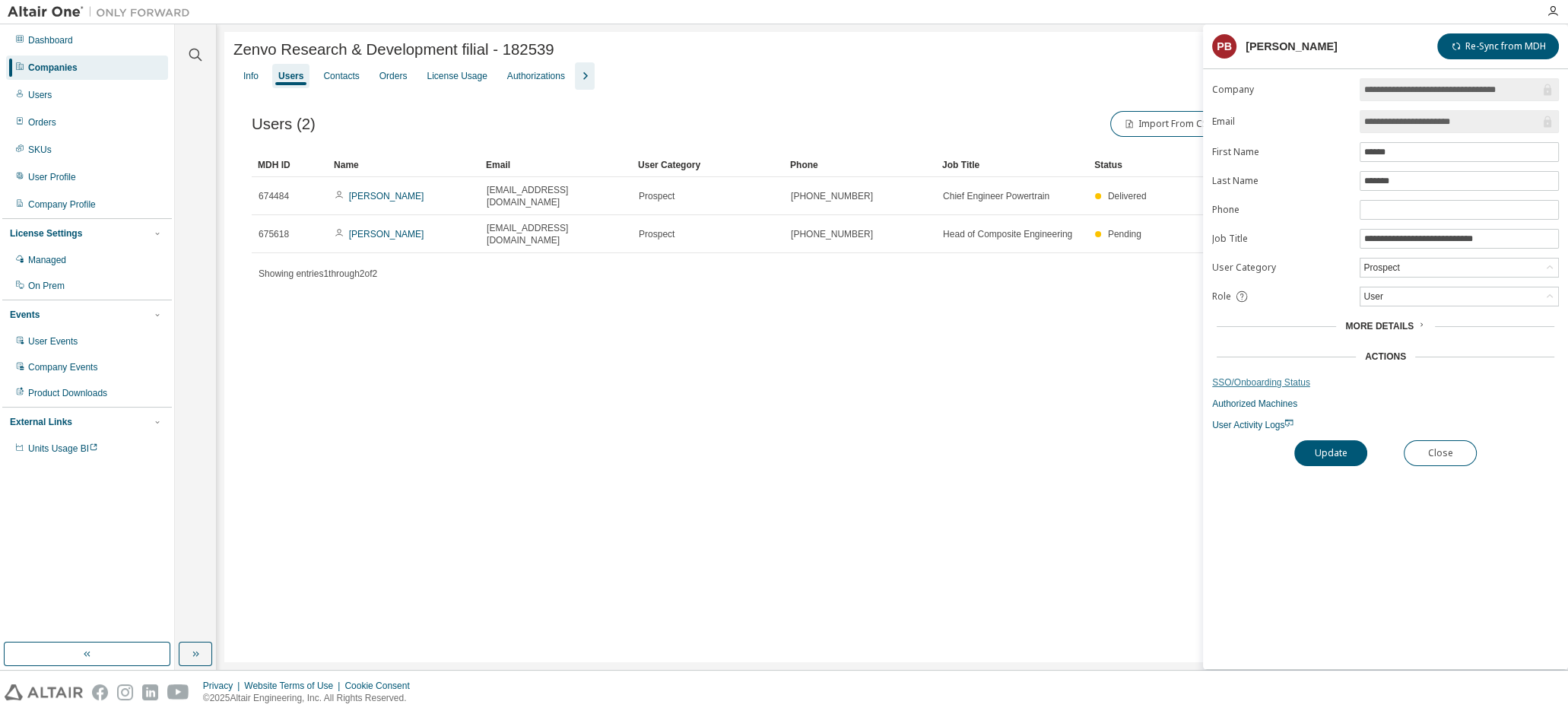
click at [1270, 379] on link "SSO/Onboarding Status" at bounding box center [1386, 382] width 347 height 12
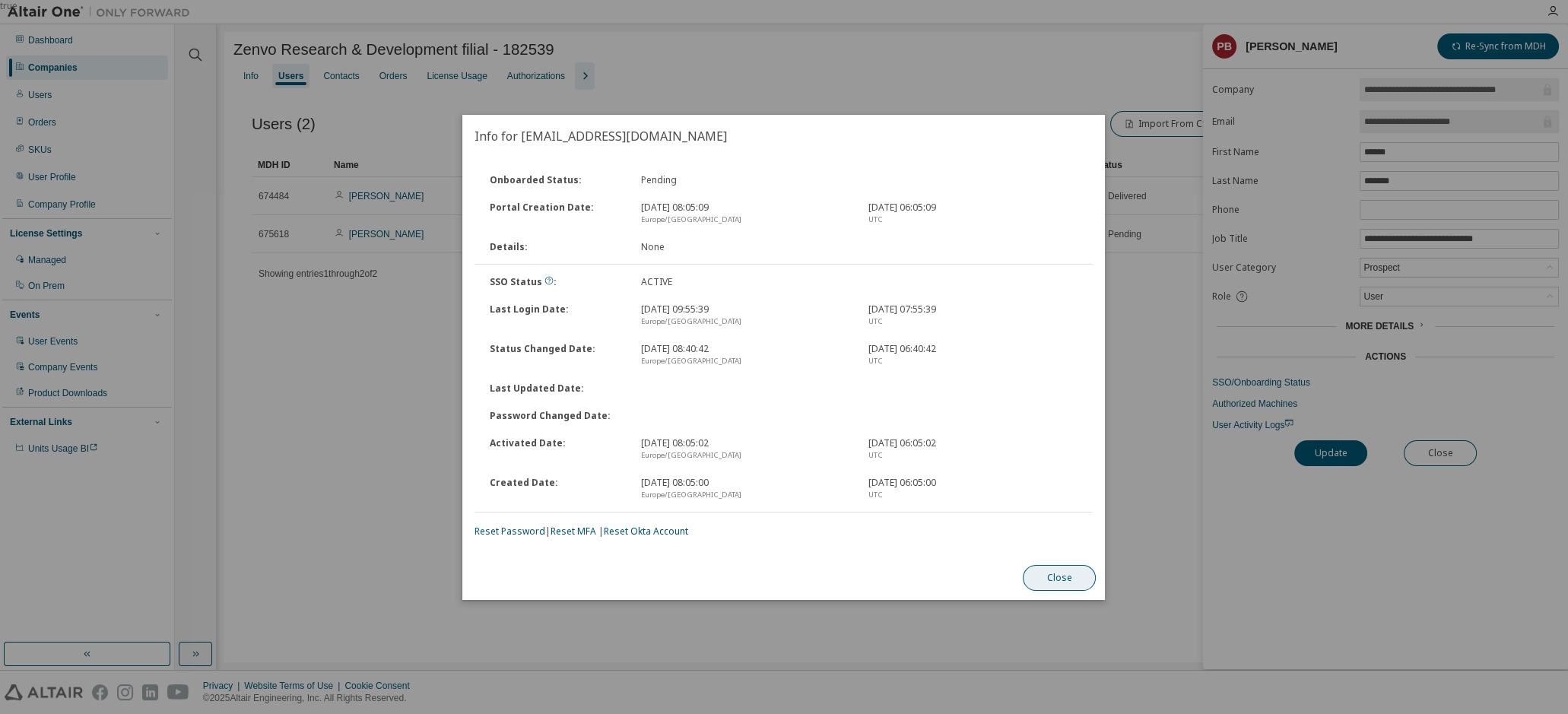
click at [1079, 578] on button "Close" at bounding box center [1059, 578] width 73 height 26
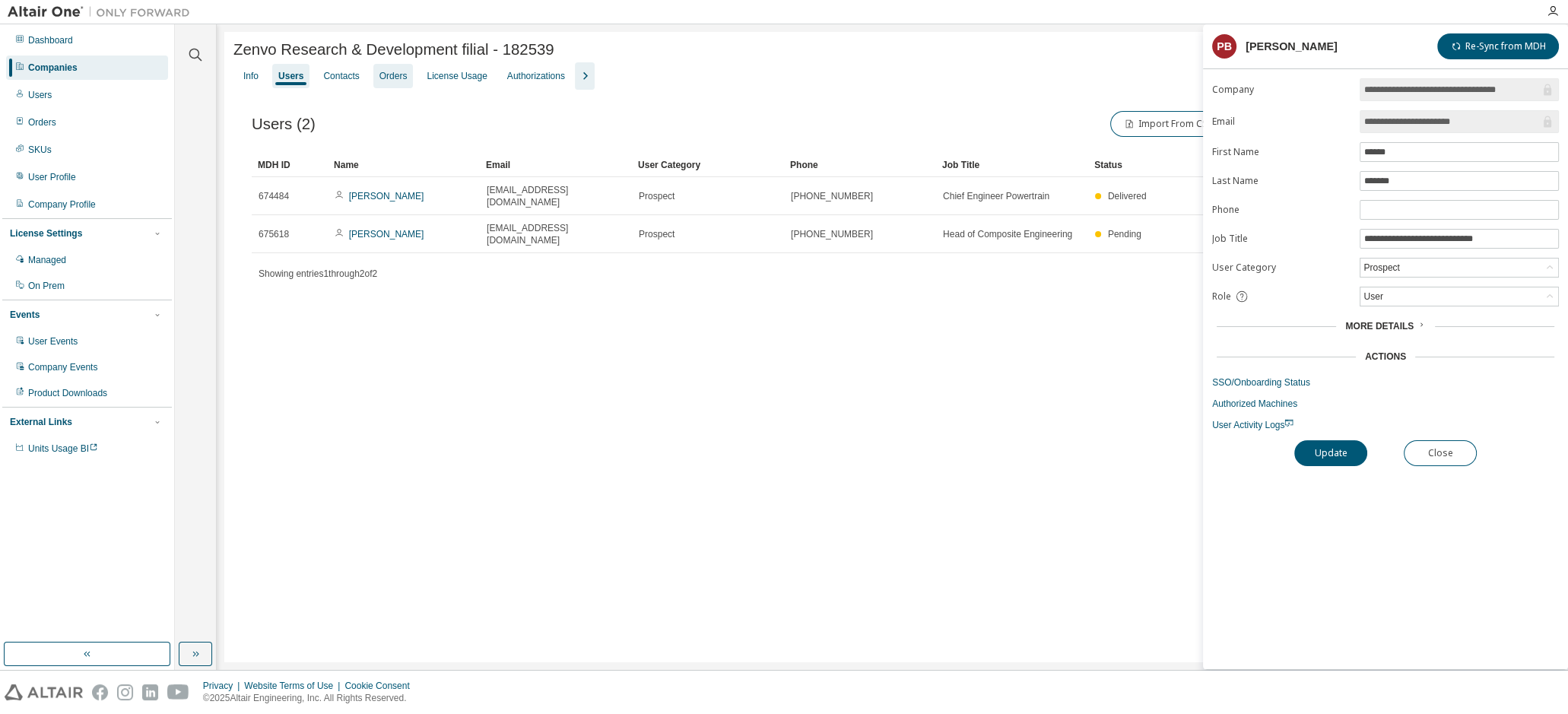
click at [384, 87] on div "Orders" at bounding box center [394, 76] width 40 height 24
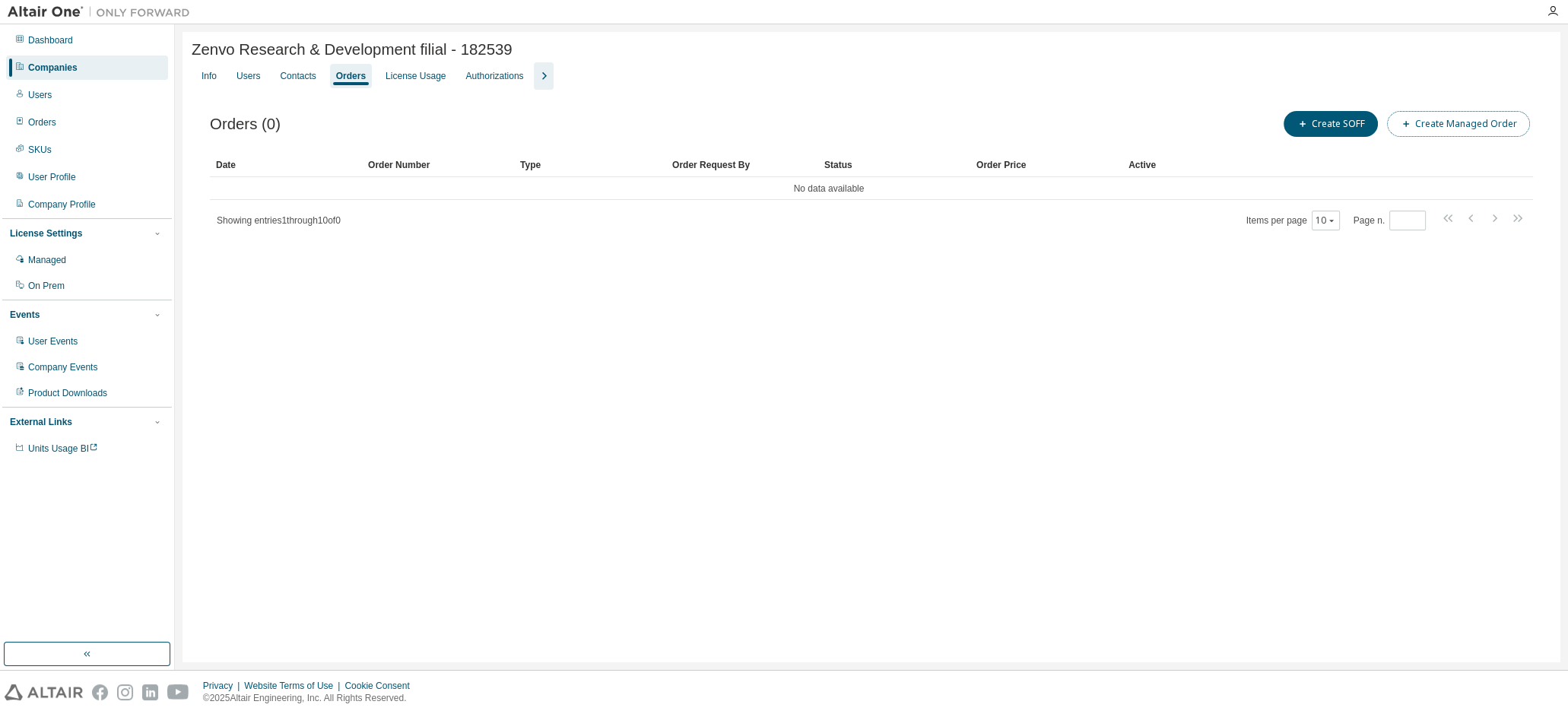
click at [1491, 129] on button "Create Managed Order" at bounding box center [1458, 124] width 143 height 26
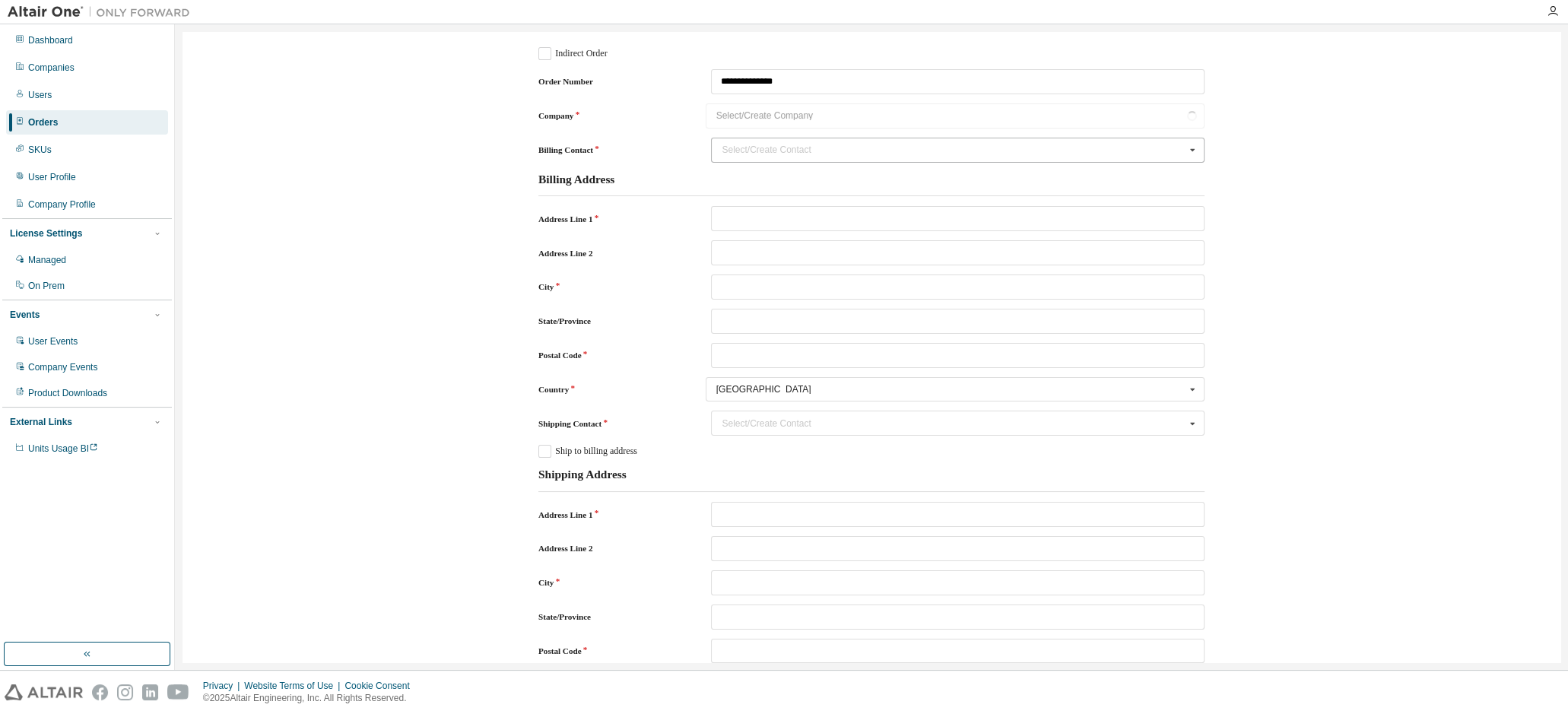
click at [760, 147] on div "Select/Create Contact" at bounding box center [953, 150] width 463 height 9
click at [814, 117] on div "Company Select/Create Company No results found." at bounding box center [871, 115] width 666 height 25
click at [825, 146] on div "Select/Create Contact" at bounding box center [953, 150] width 463 height 9
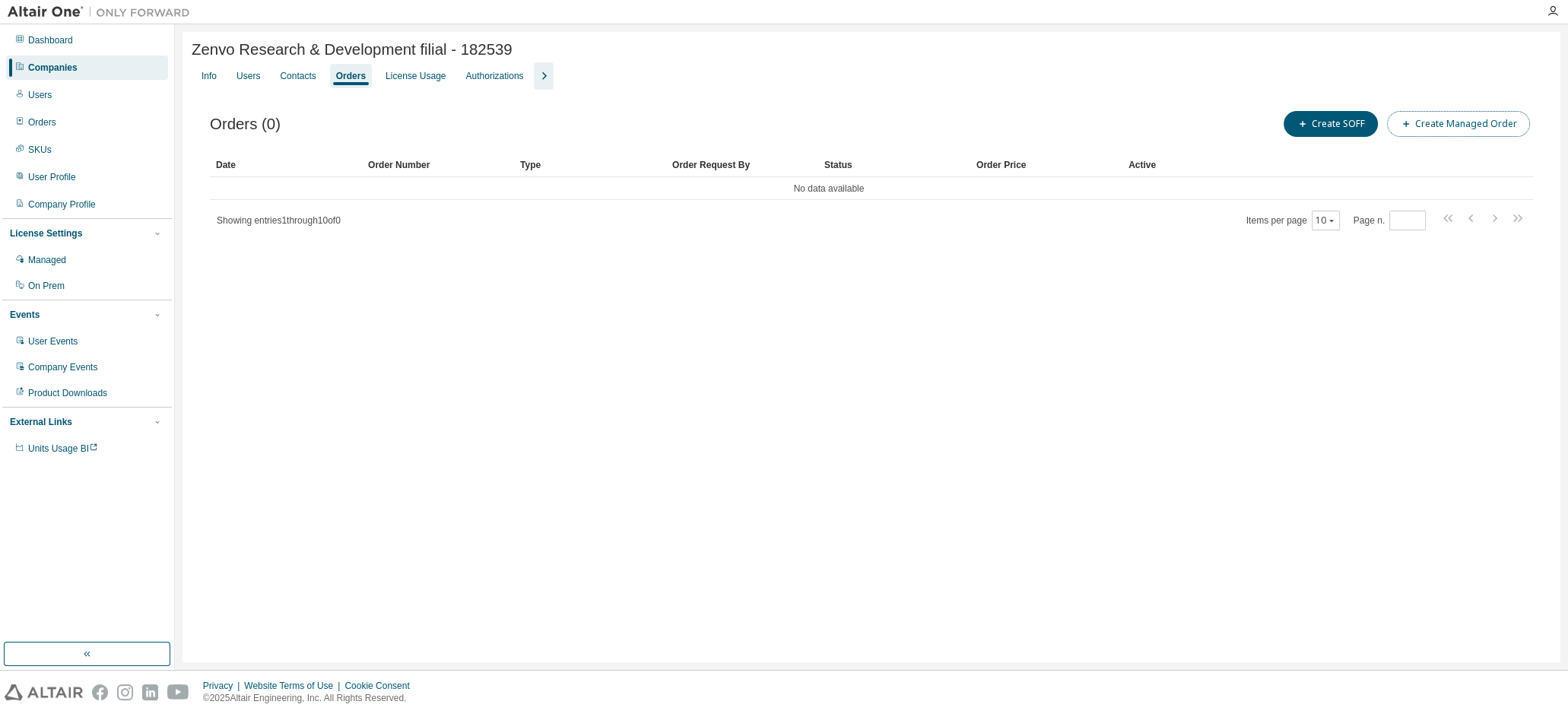
click at [1470, 129] on button "Create Managed Order" at bounding box center [1458, 124] width 143 height 26
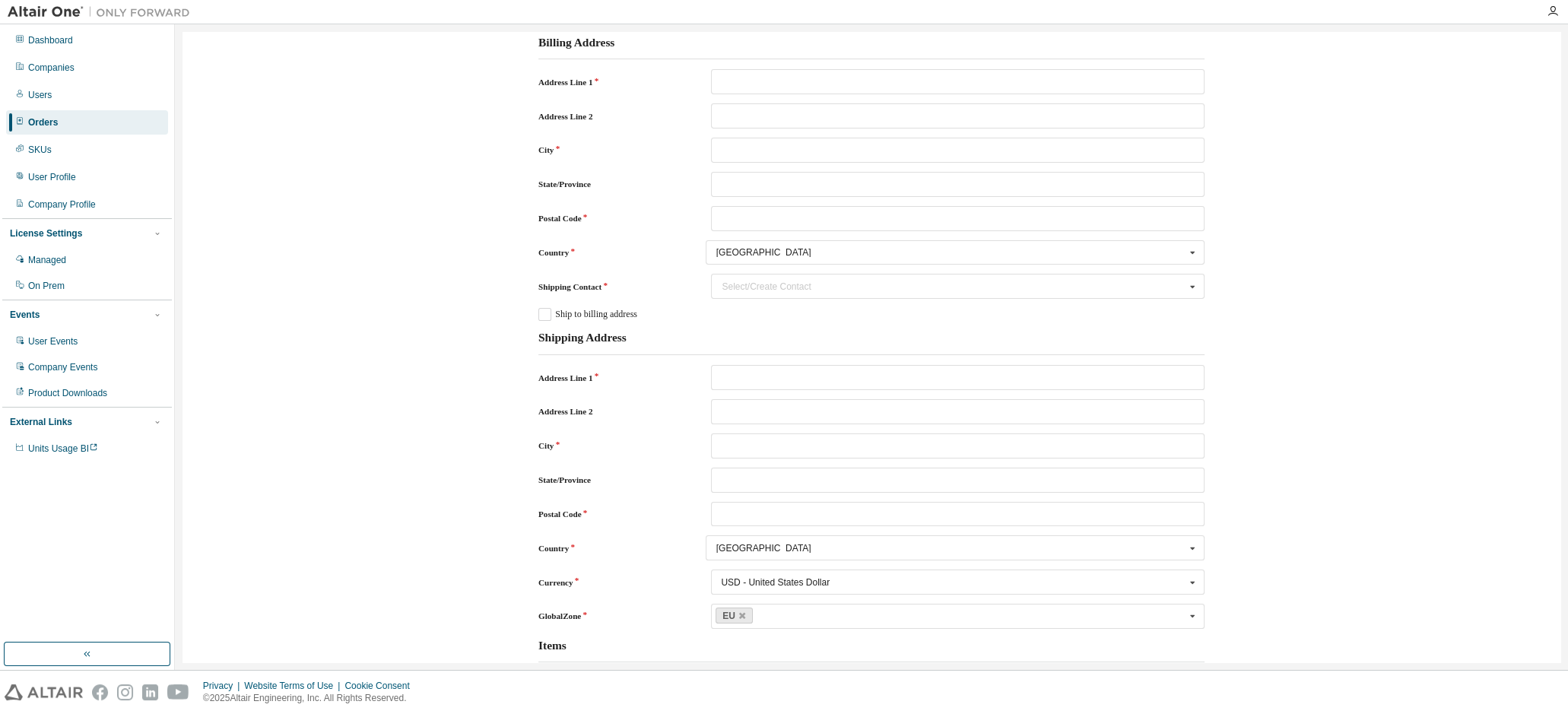
scroll to position [137, 0]
click at [540, 317] on label "Ship to billing address" at bounding box center [588, 314] width 99 height 13
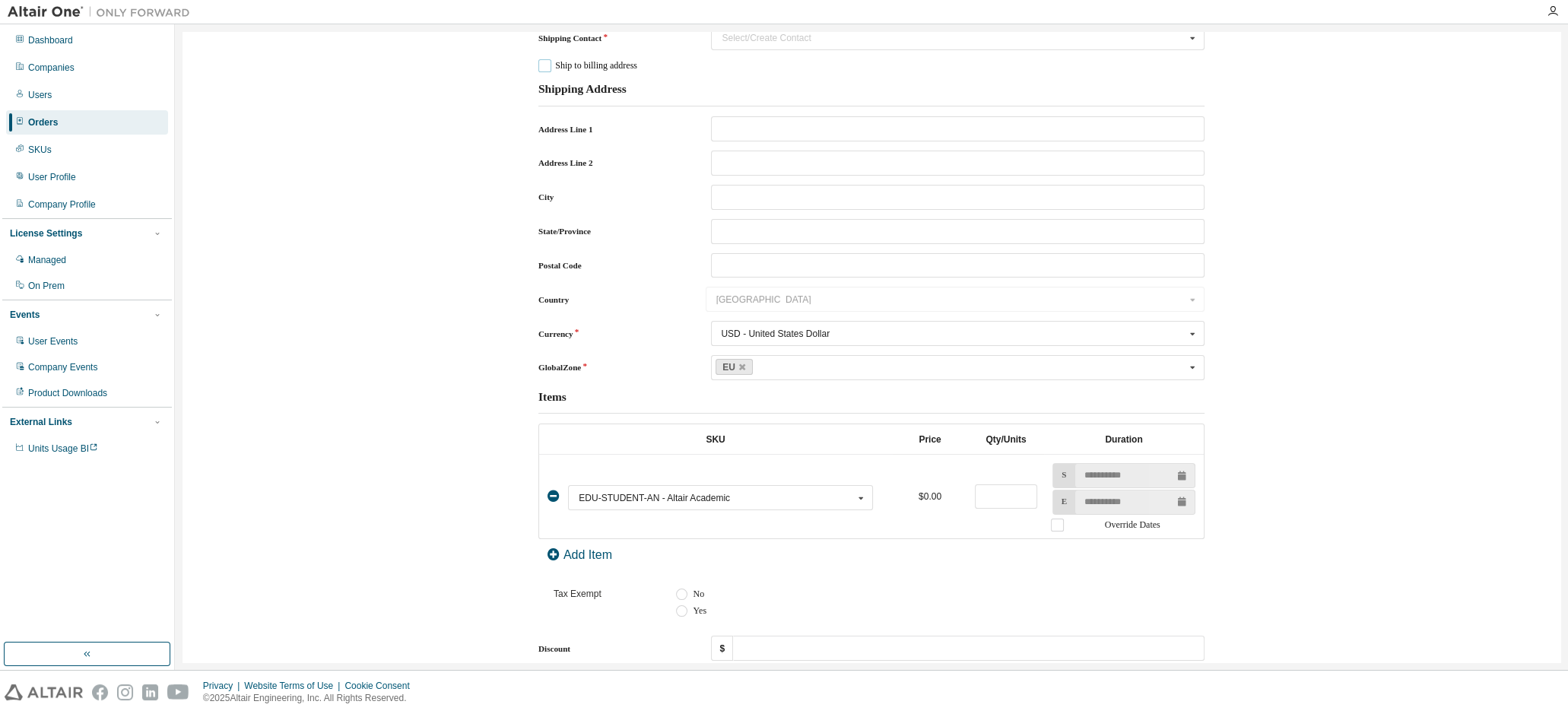
scroll to position [414, 0]
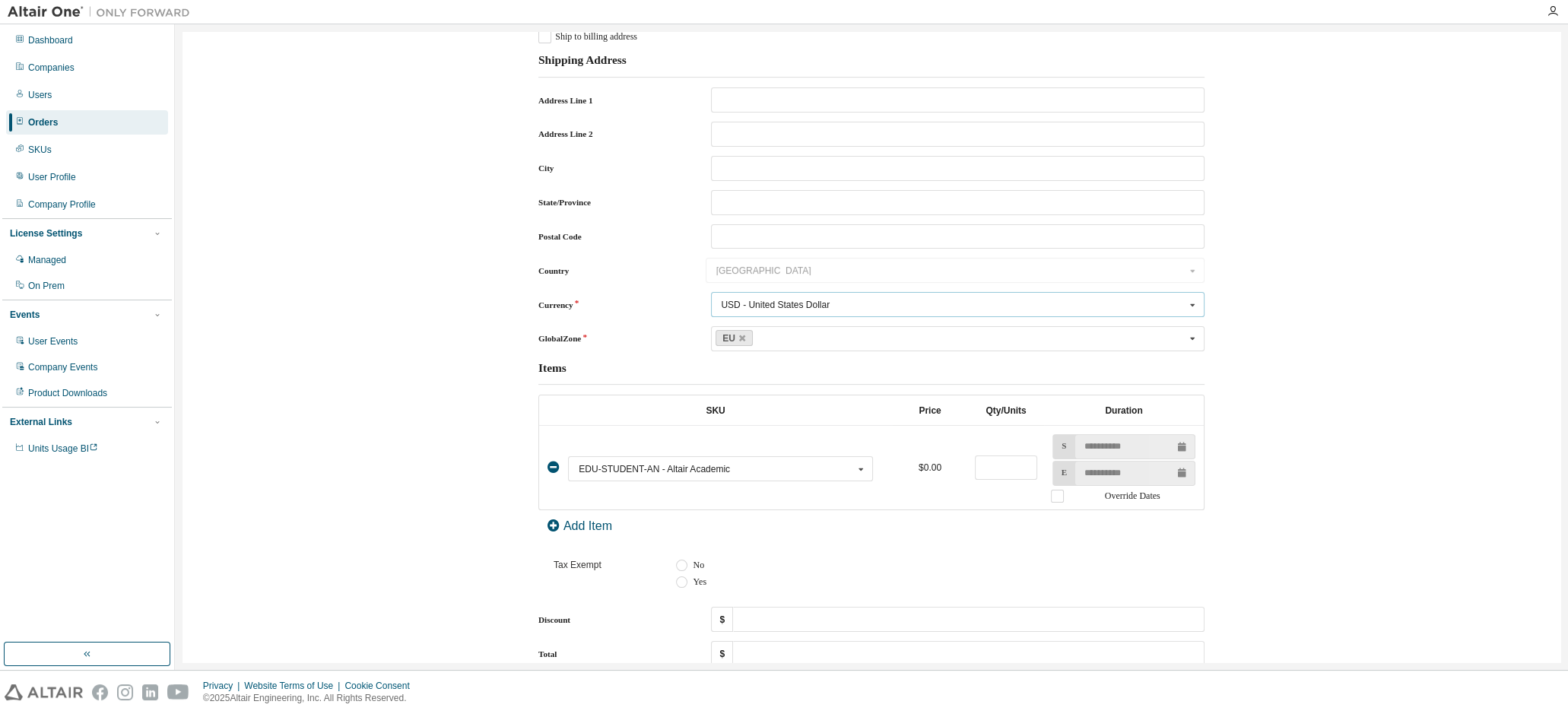
click at [821, 306] on div "USD - United States Dollar" at bounding box center [775, 305] width 109 height 9
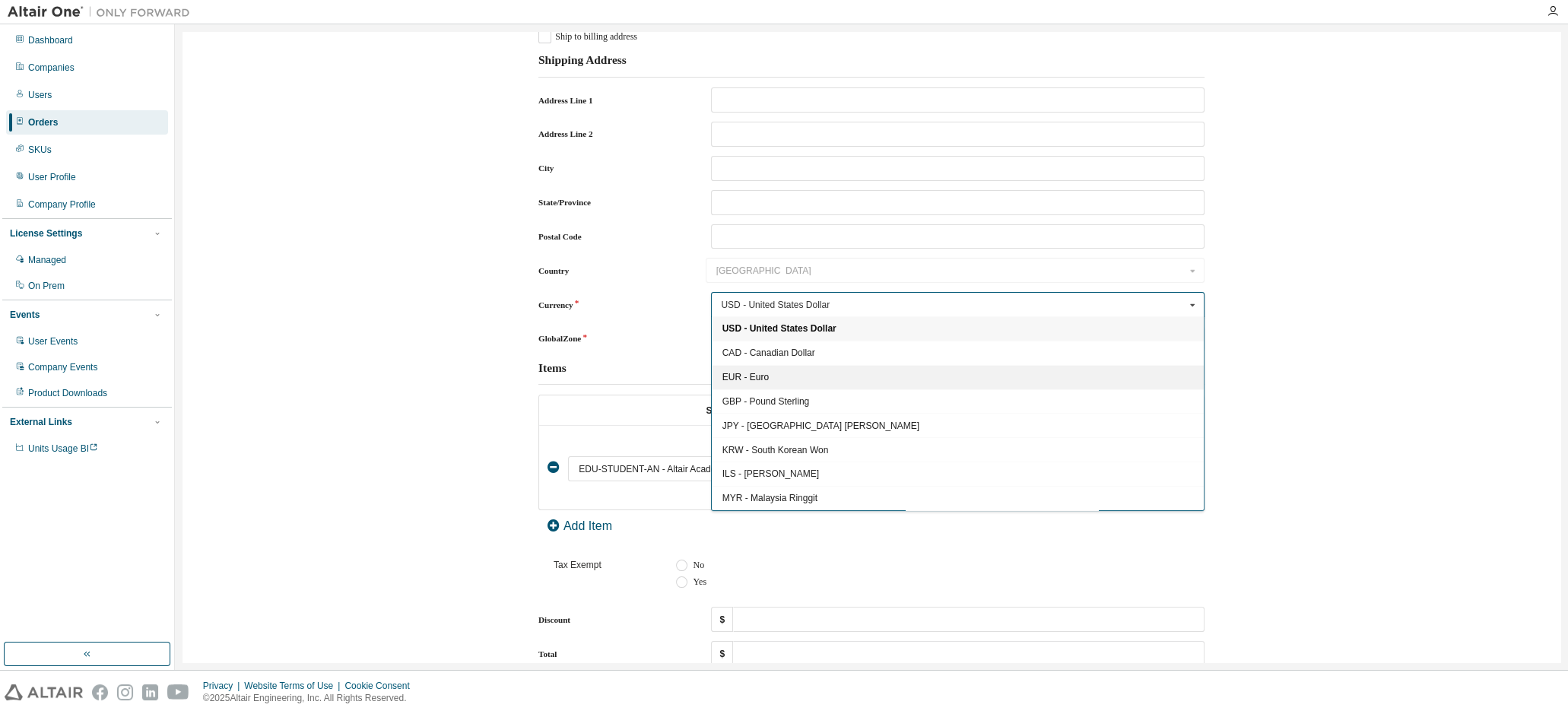
click at [767, 376] on div "EUR - Euro" at bounding box center [957, 377] width 492 height 24
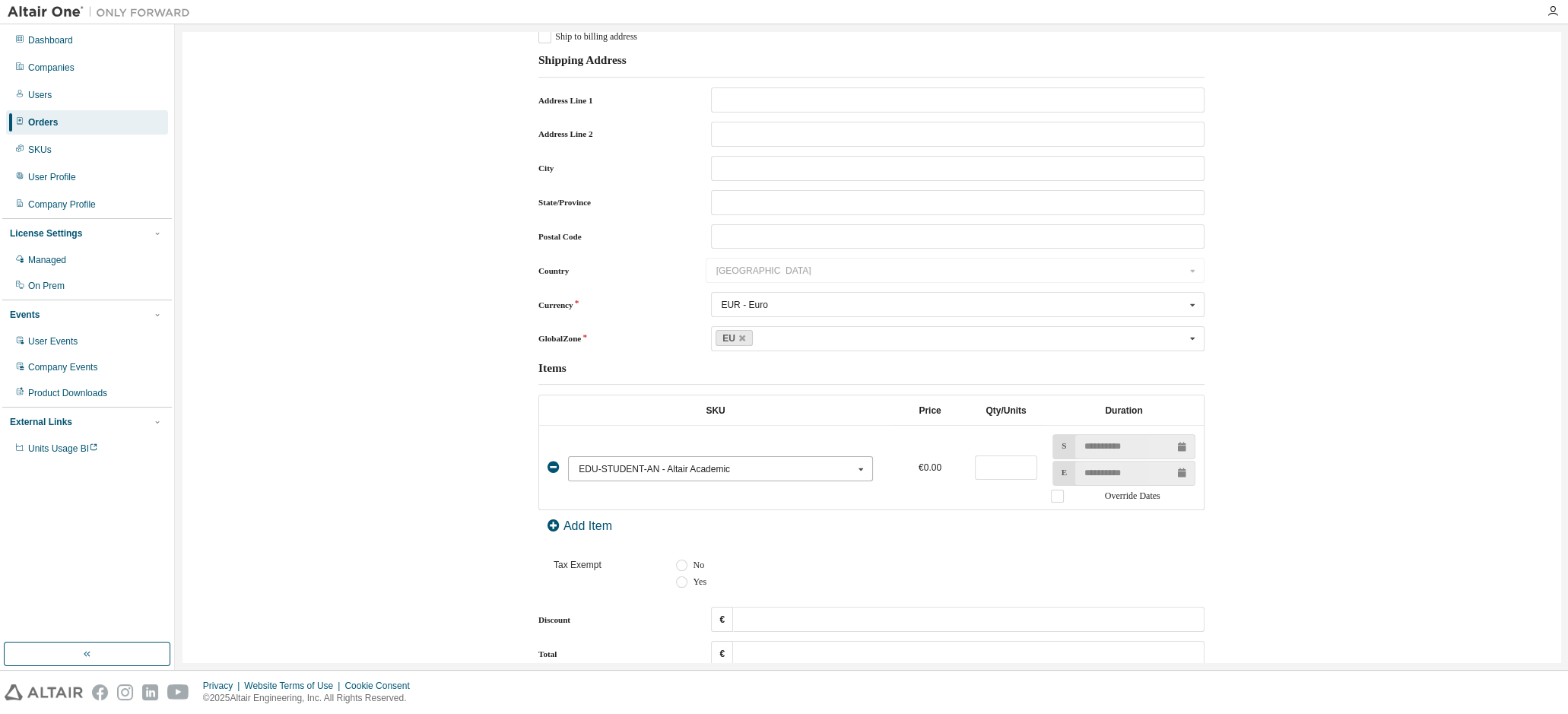
click at [842, 467] on div "EDU-STUDENT-AN - Altair Academic" at bounding box center [715, 469] width 274 height 9
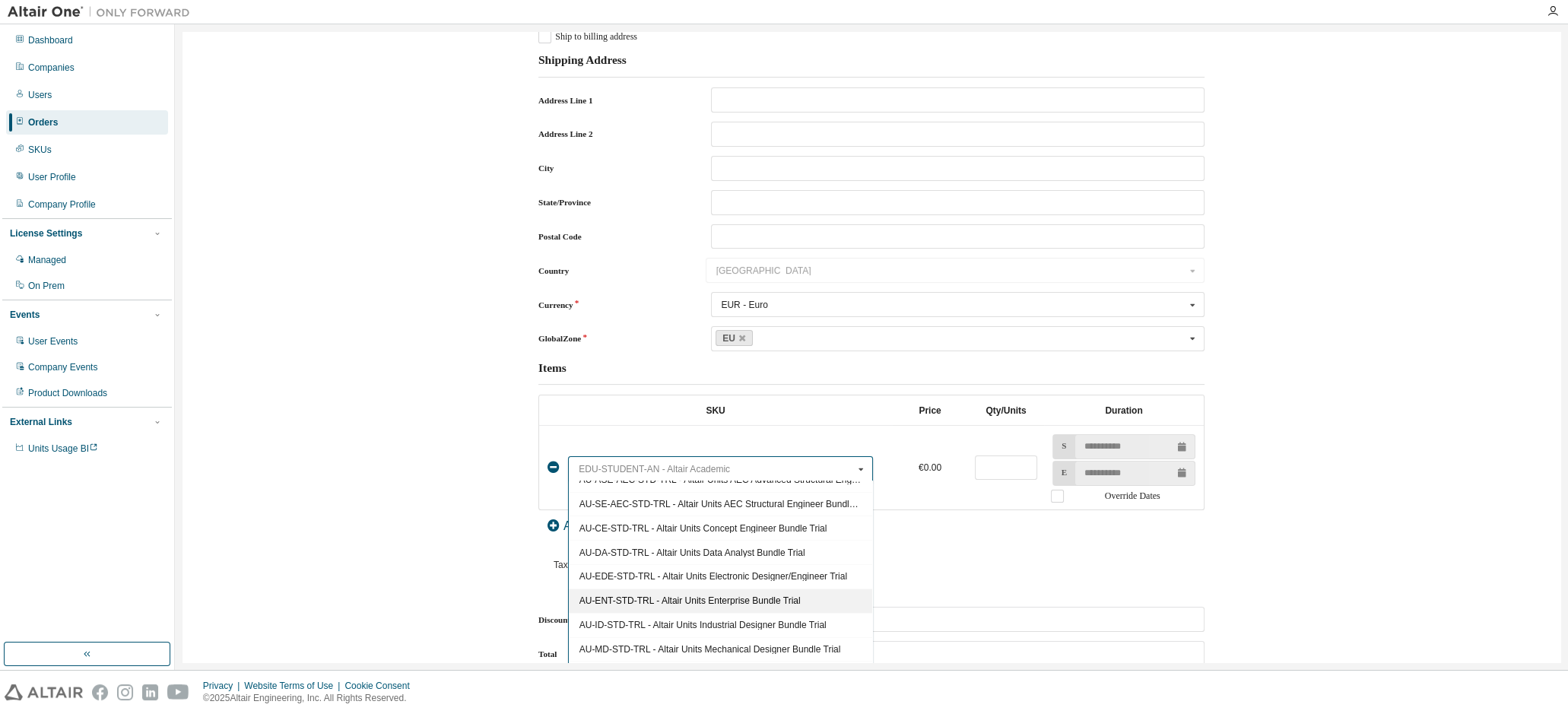
scroll to position [137, 0]
click at [809, 598] on span "AU-ME-STD-TRL - Altair Units Mechanical Engineer Bundle Trial" at bounding box center [720, 597] width 282 height 9
type input "****"
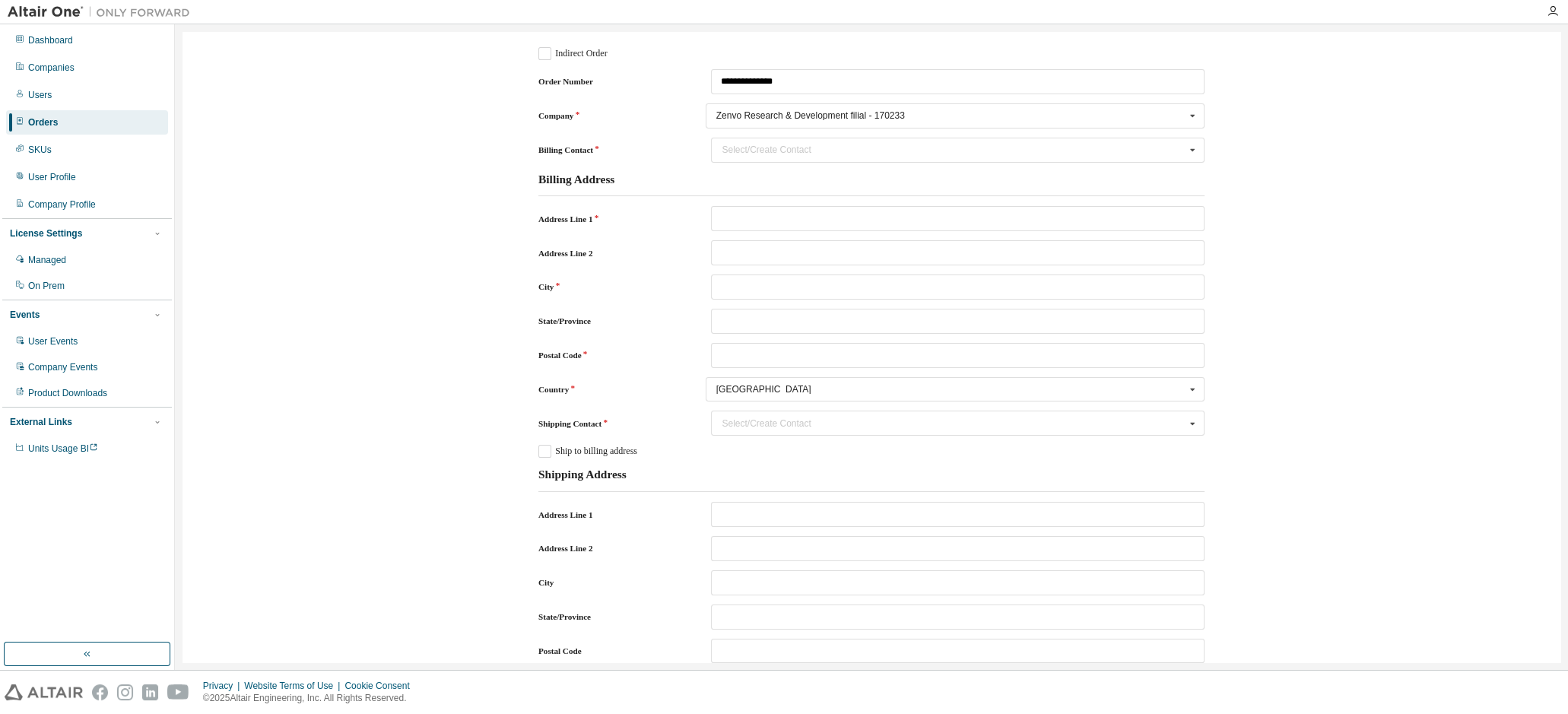
scroll to position [0, 0]
click at [1190, 150] on icon "Billing Contact" at bounding box center [1193, 150] width 19 height 23
click at [1297, 137] on div "**********" at bounding box center [871, 646] width 1363 height 1214
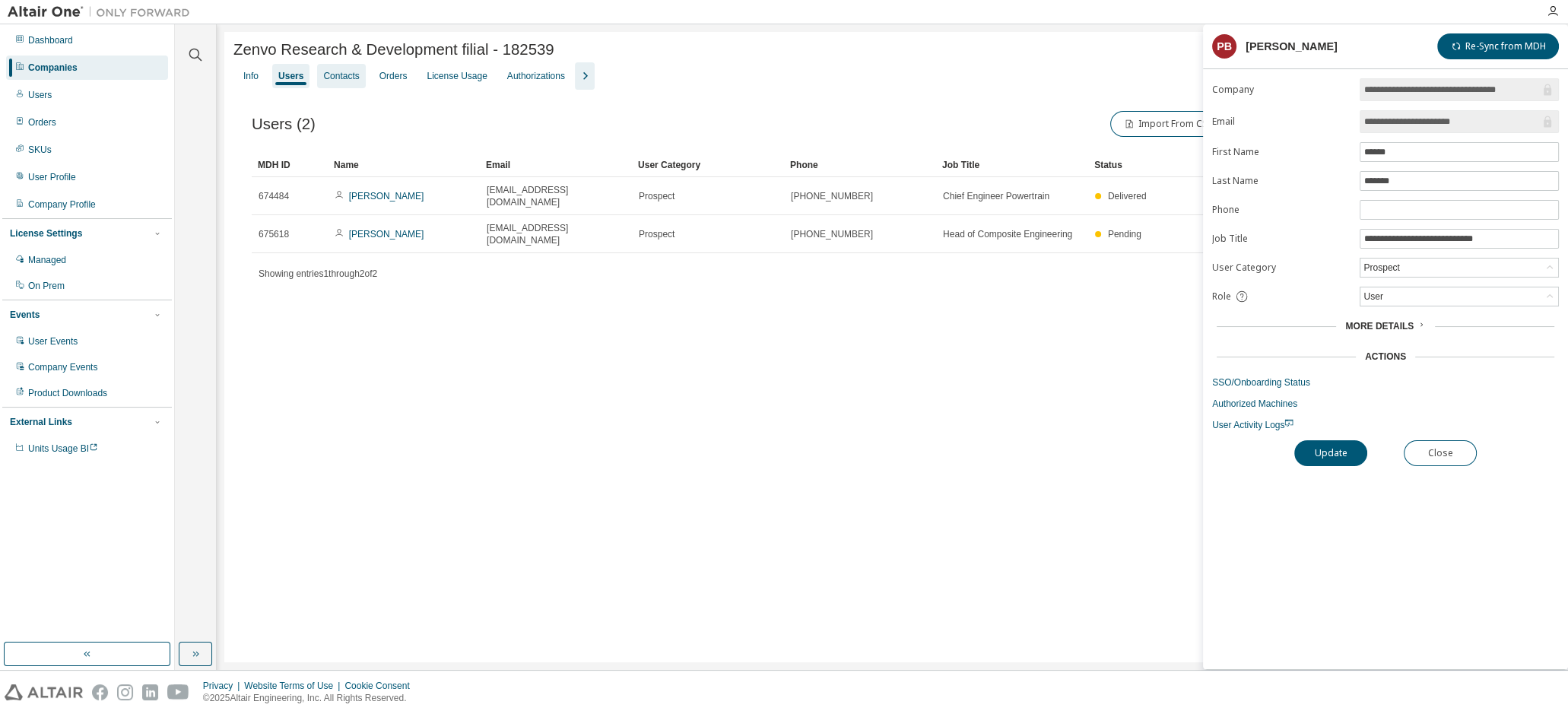
click at [327, 79] on div "Contacts" at bounding box center [341, 76] width 36 height 12
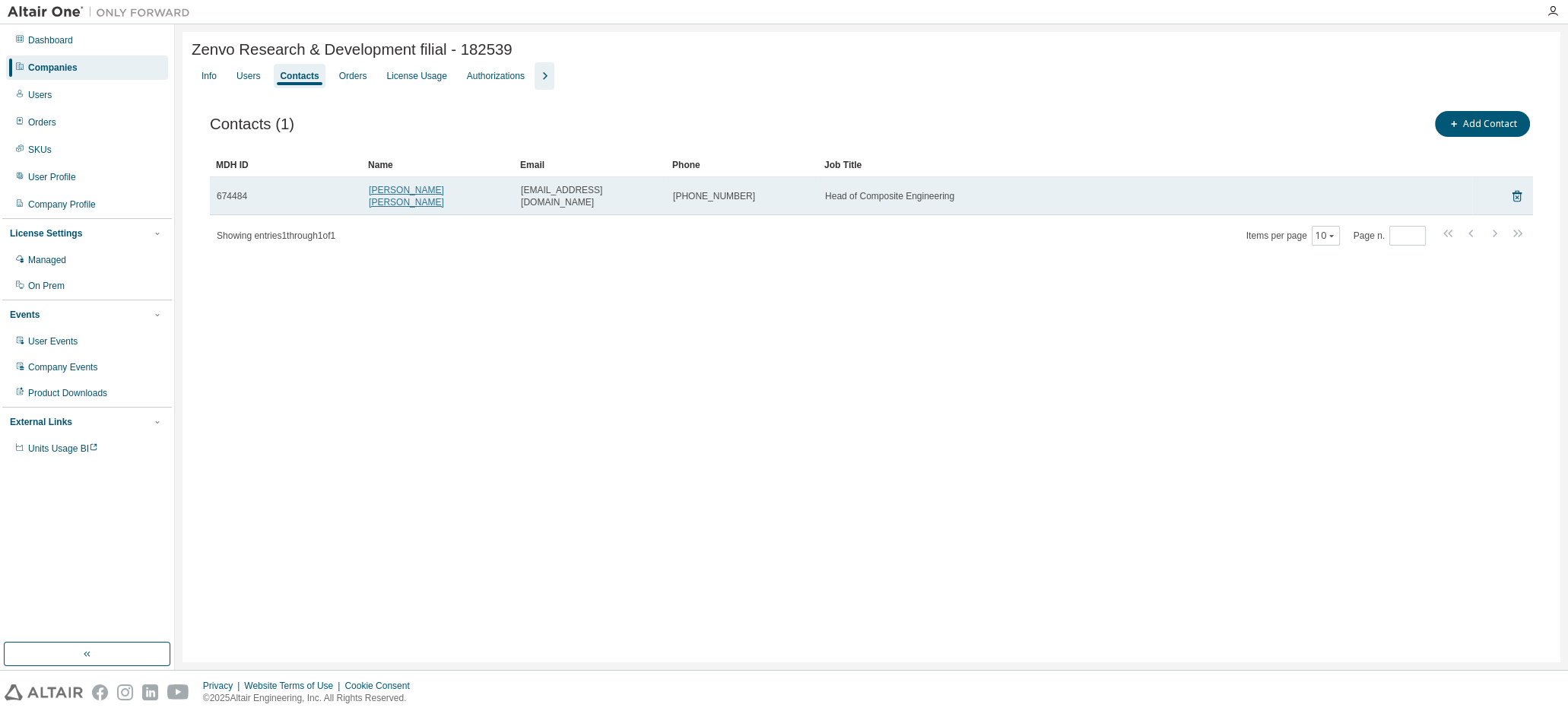
click at [409, 192] on link "[PERSON_NAME] [PERSON_NAME]" at bounding box center [406, 196] width 76 height 23
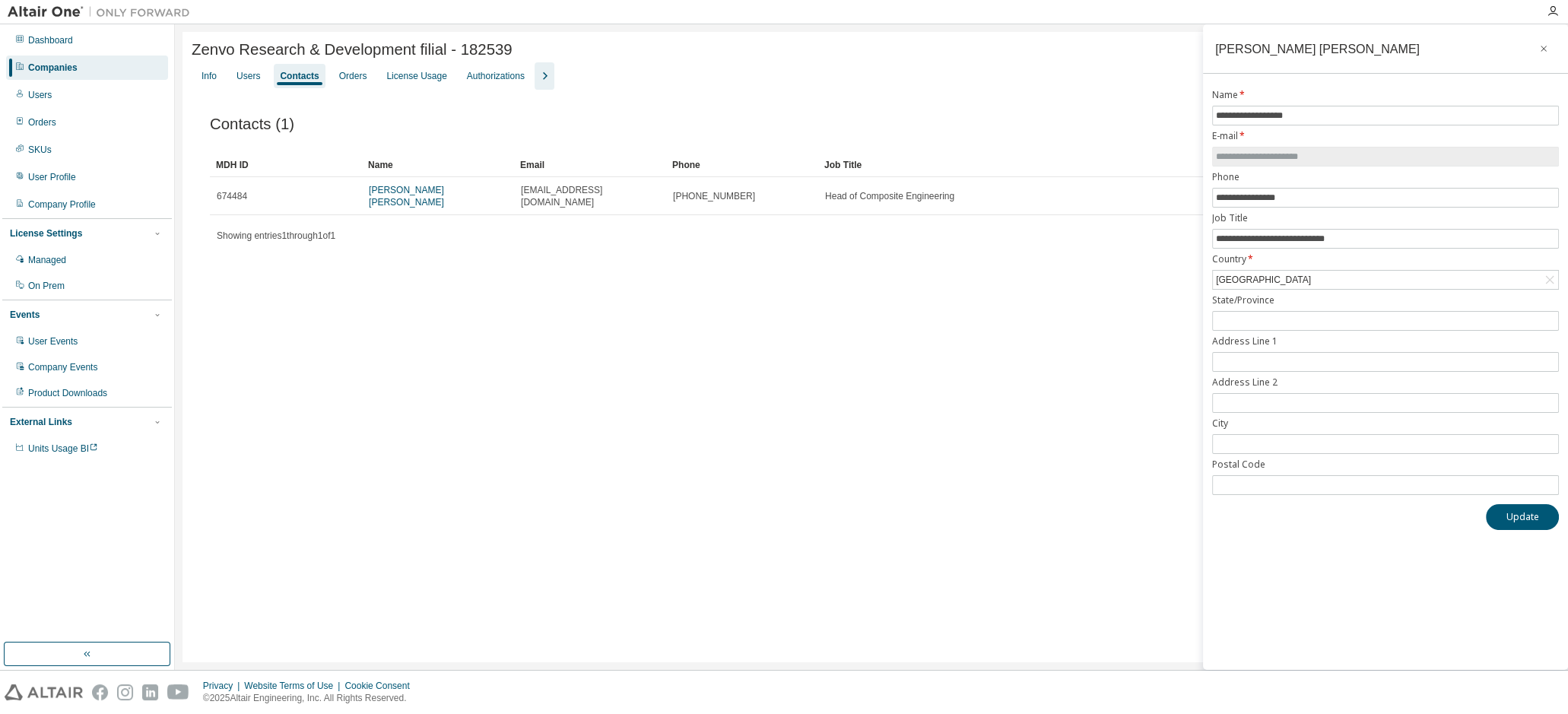
click at [540, 71] on icon "button" at bounding box center [544, 76] width 18 height 18
click at [353, 82] on div "Orders" at bounding box center [353, 76] width 28 height 12
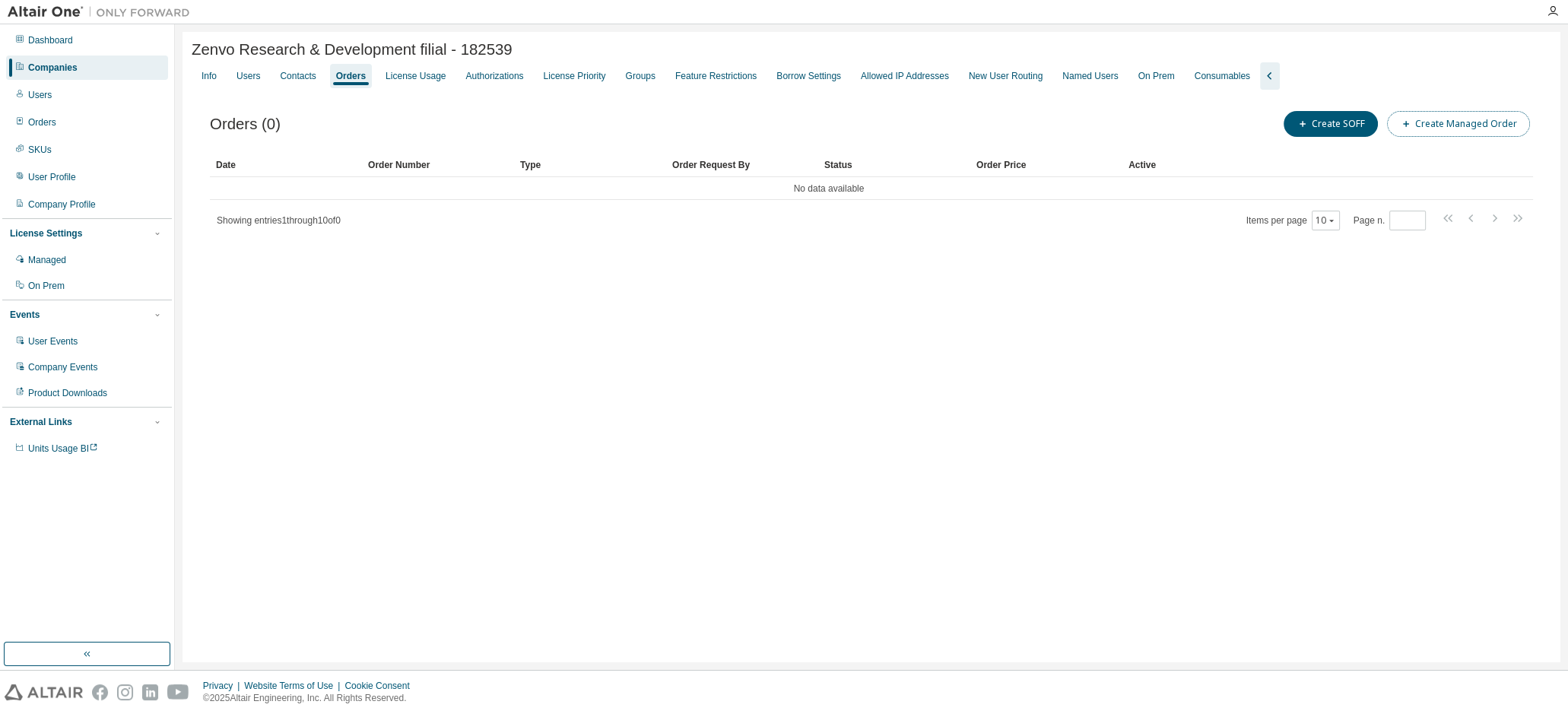
click at [1475, 125] on button "Create Managed Order" at bounding box center [1458, 124] width 143 height 26
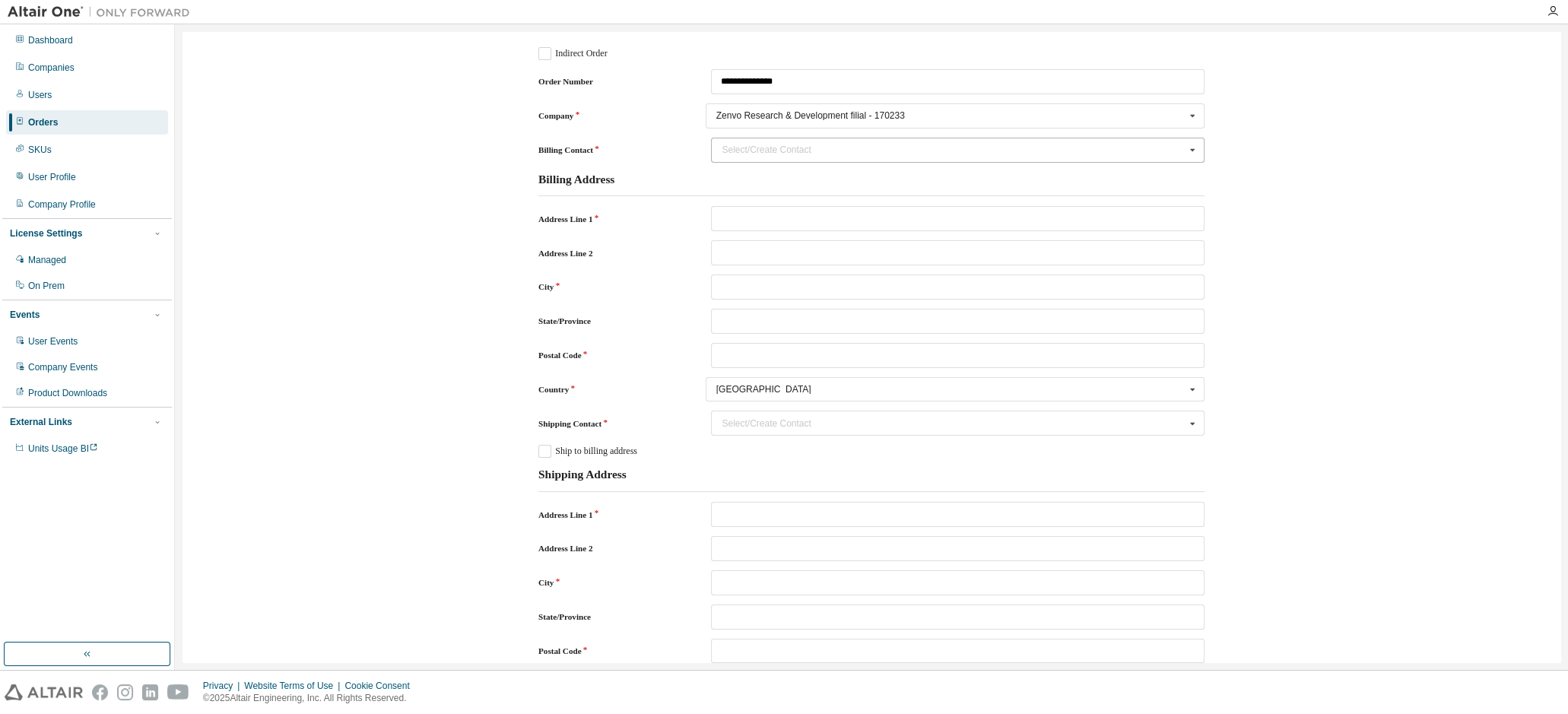
click at [1183, 153] on icon "Billing Contact" at bounding box center [1193, 150] width 19 height 23
type input "*"
click at [1277, 184] on div "**********" at bounding box center [871, 646] width 1363 height 1214
click at [882, 150] on div "Select/Create Contact" at bounding box center [953, 150] width 463 height 9
click at [779, 162] on div "No results found." at bounding box center [957, 173] width 493 height 23
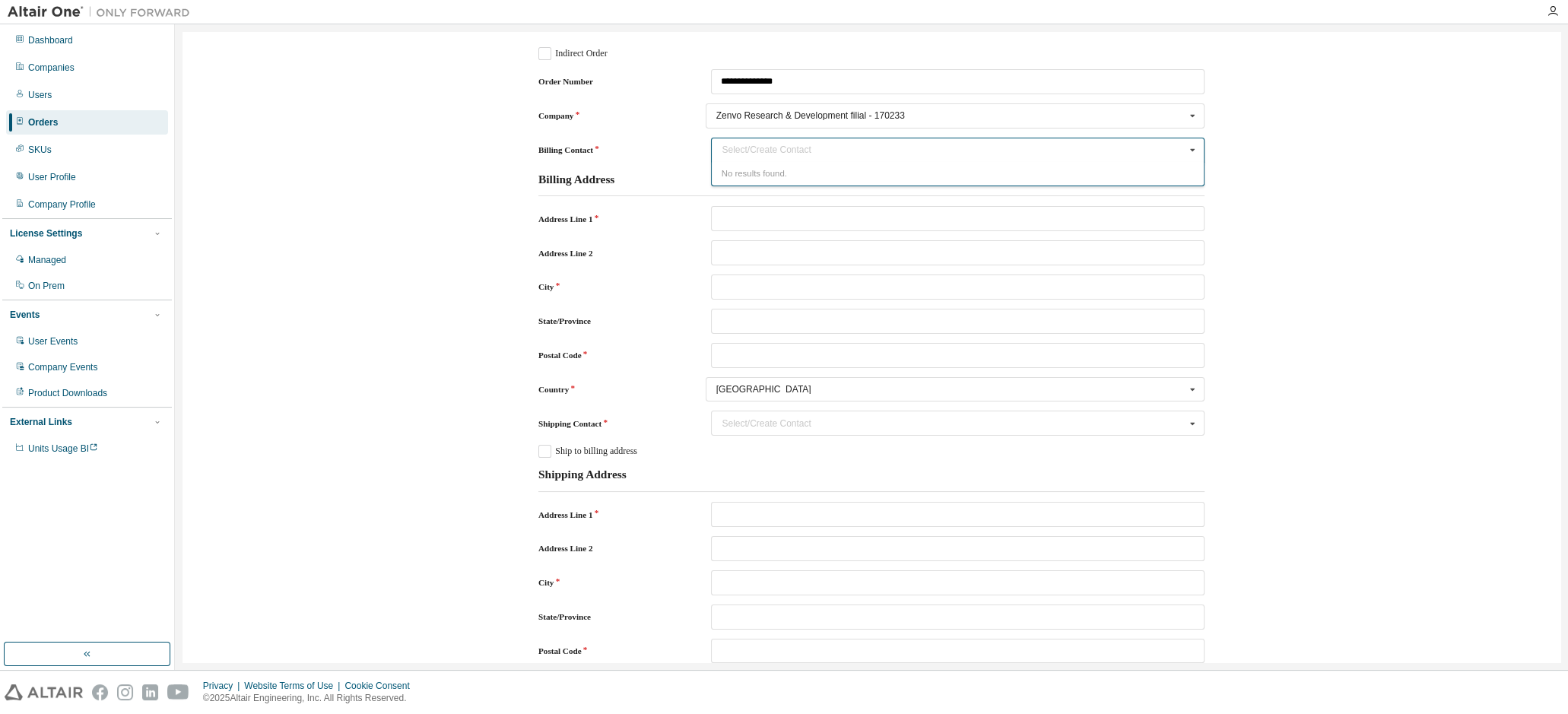
click at [774, 172] on div "No results found." at bounding box center [957, 173] width 493 height 23
click at [735, 149] on input "Billing Contact" at bounding box center [958, 150] width 492 height 23
type input "*"
click at [805, 171] on div "No results found." at bounding box center [957, 173] width 493 height 23
paste input "**********"
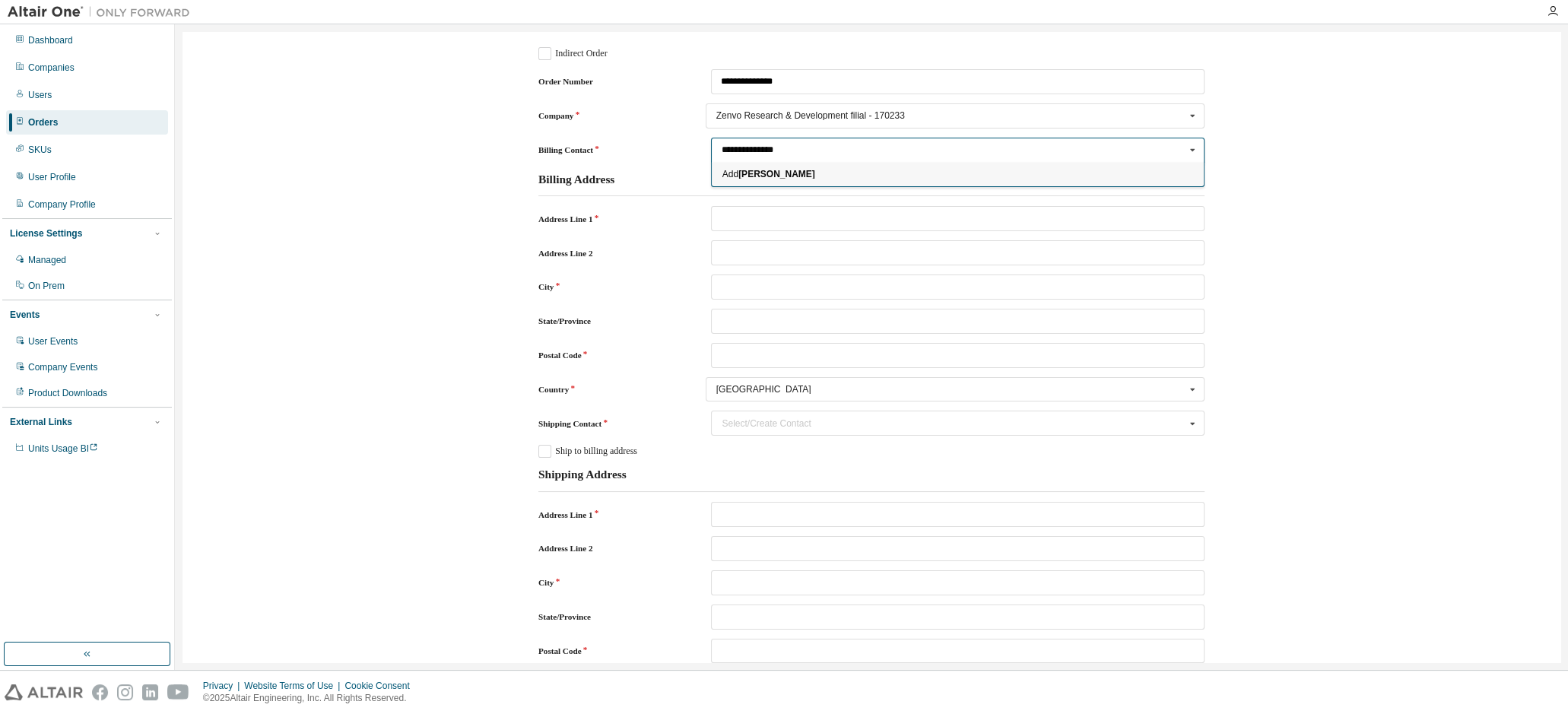
type input "**********"
click at [782, 177] on b "[PERSON_NAME]" at bounding box center [776, 174] width 76 height 10
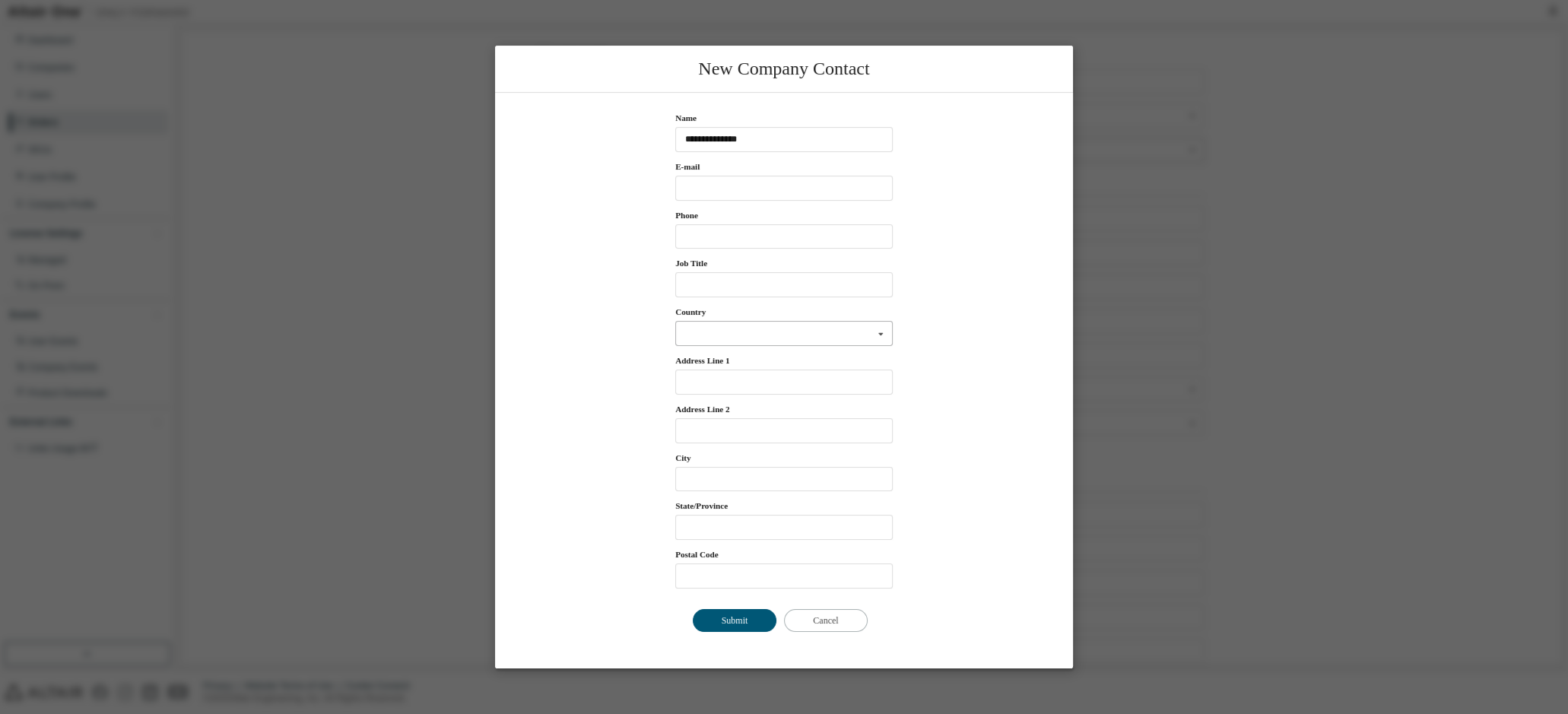
click at [882, 333] on icon "Country" at bounding box center [881, 333] width 19 height 23
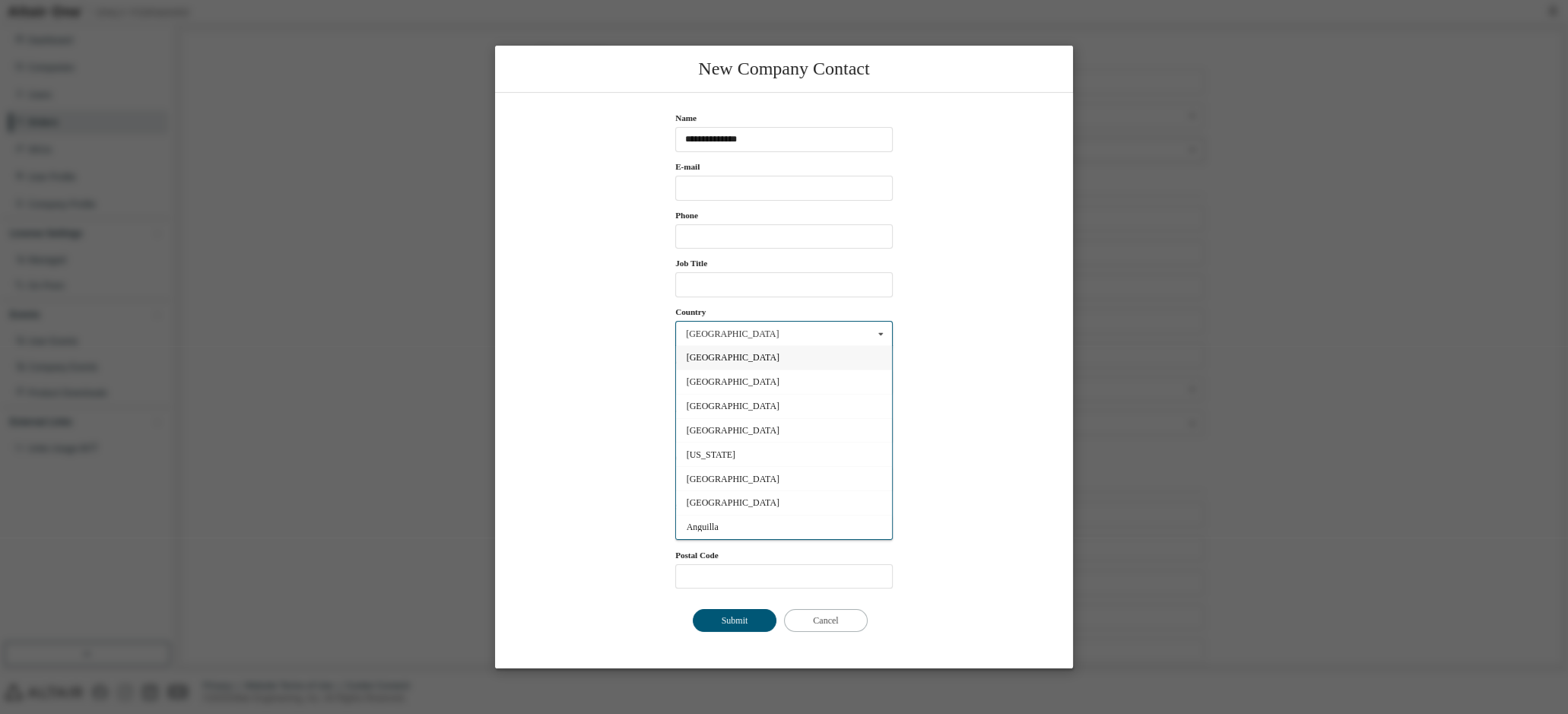
drag, startPoint x: 1196, startPoint y: 230, endPoint x: 1146, endPoint y: 322, distance: 104.7
click at [1199, 233] on div "New Company Contact Name Max Units: E-mail Max Units: Phone Max Units: Job Titl…" at bounding box center [784, 357] width 1568 height 714
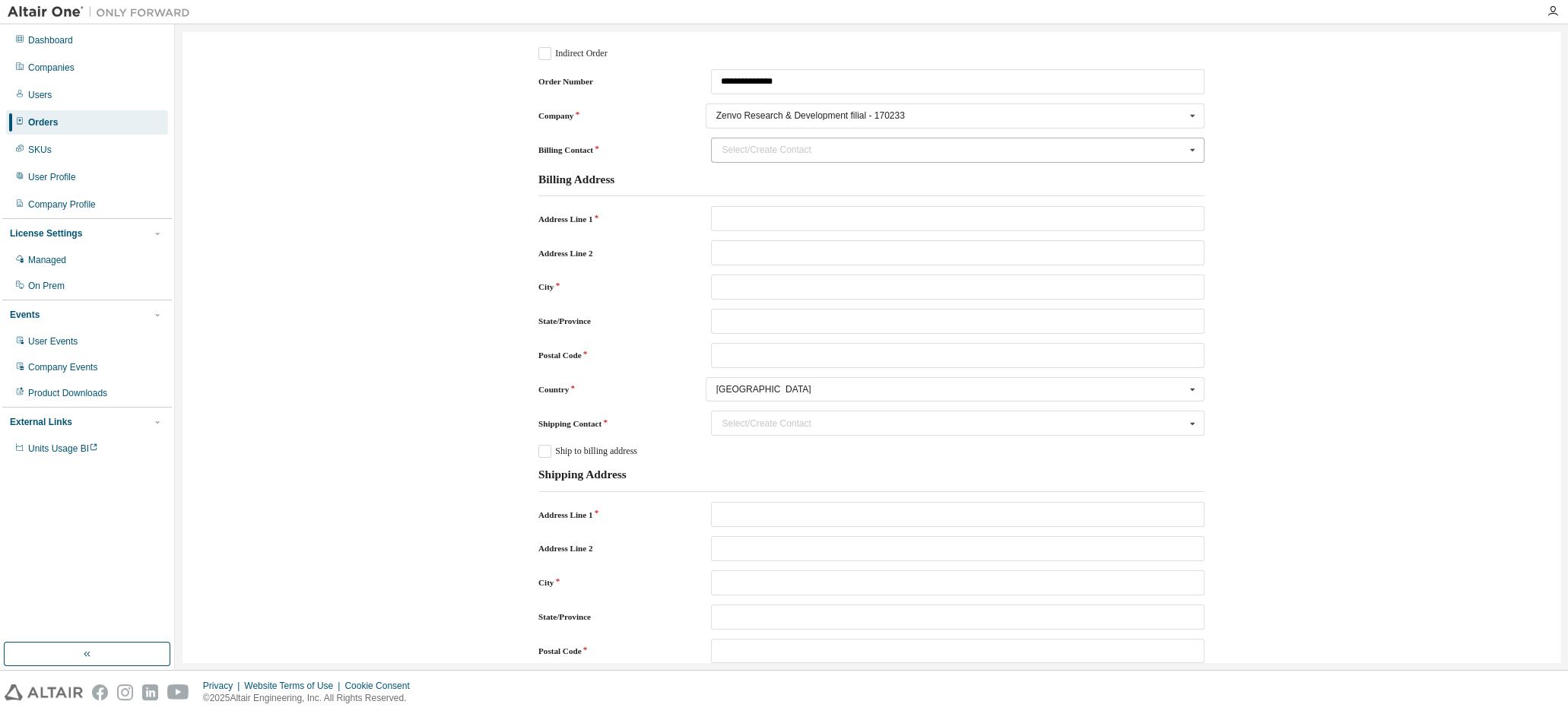
click at [869, 145] on div "Select/Create Contact" at bounding box center [953, 150] width 463 height 9
click at [869, 144] on input "Billing Contact" at bounding box center [958, 150] width 492 height 23
click at [1106, 115] on div "Zenvo Research & Development filial - 170233" at bounding box center [951, 115] width 469 height 9
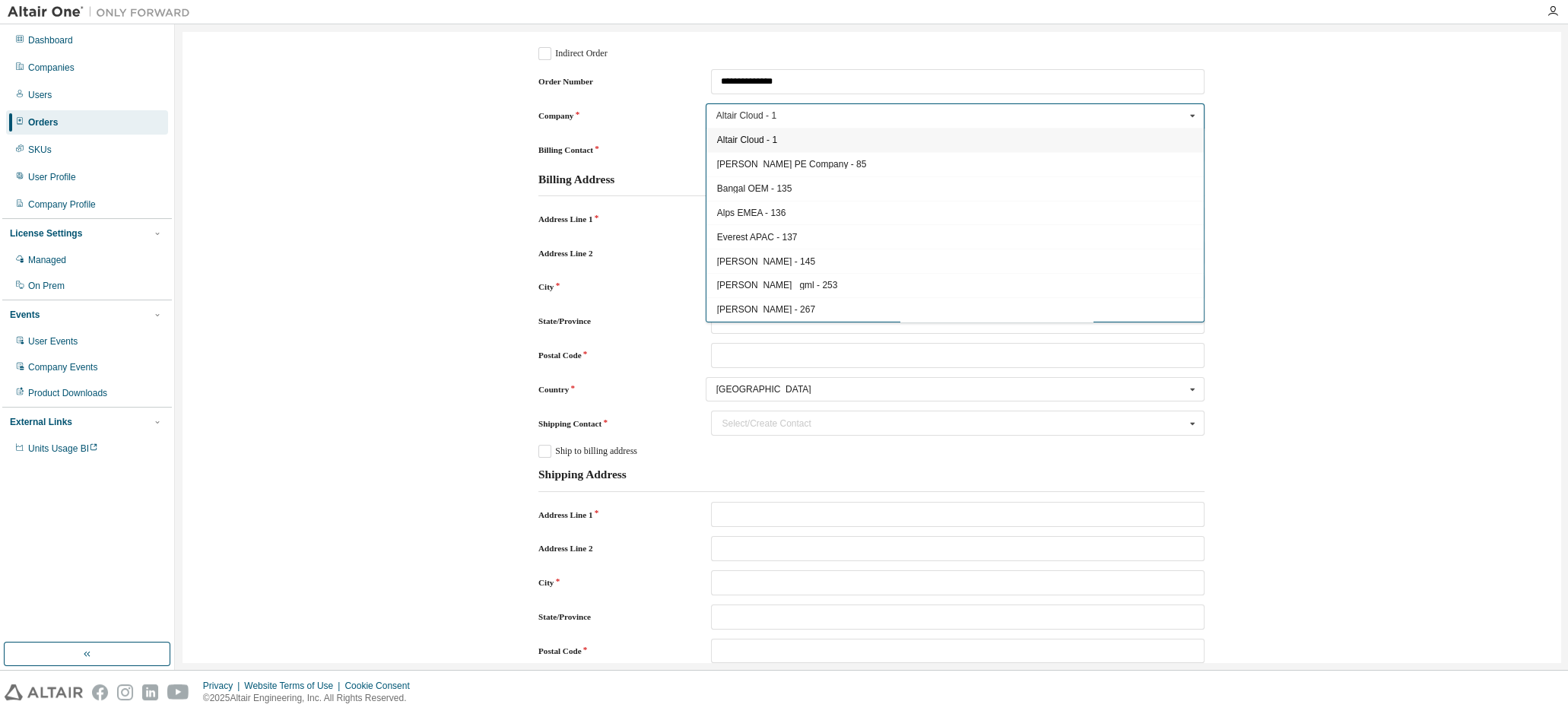
click at [823, 83] on div "**********" at bounding box center [957, 82] width 493 height 25
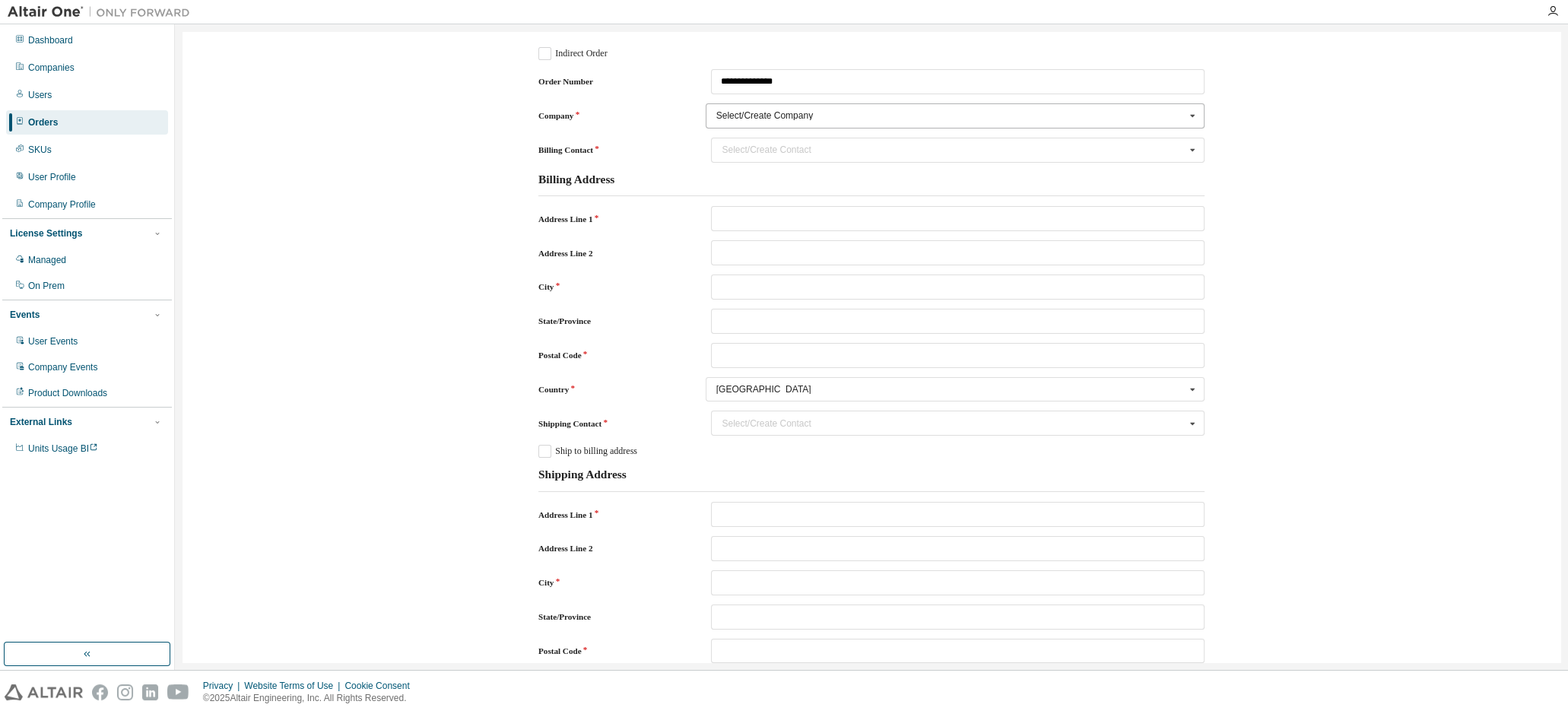
click at [850, 116] on div "Select/Create Company" at bounding box center [951, 115] width 469 height 9
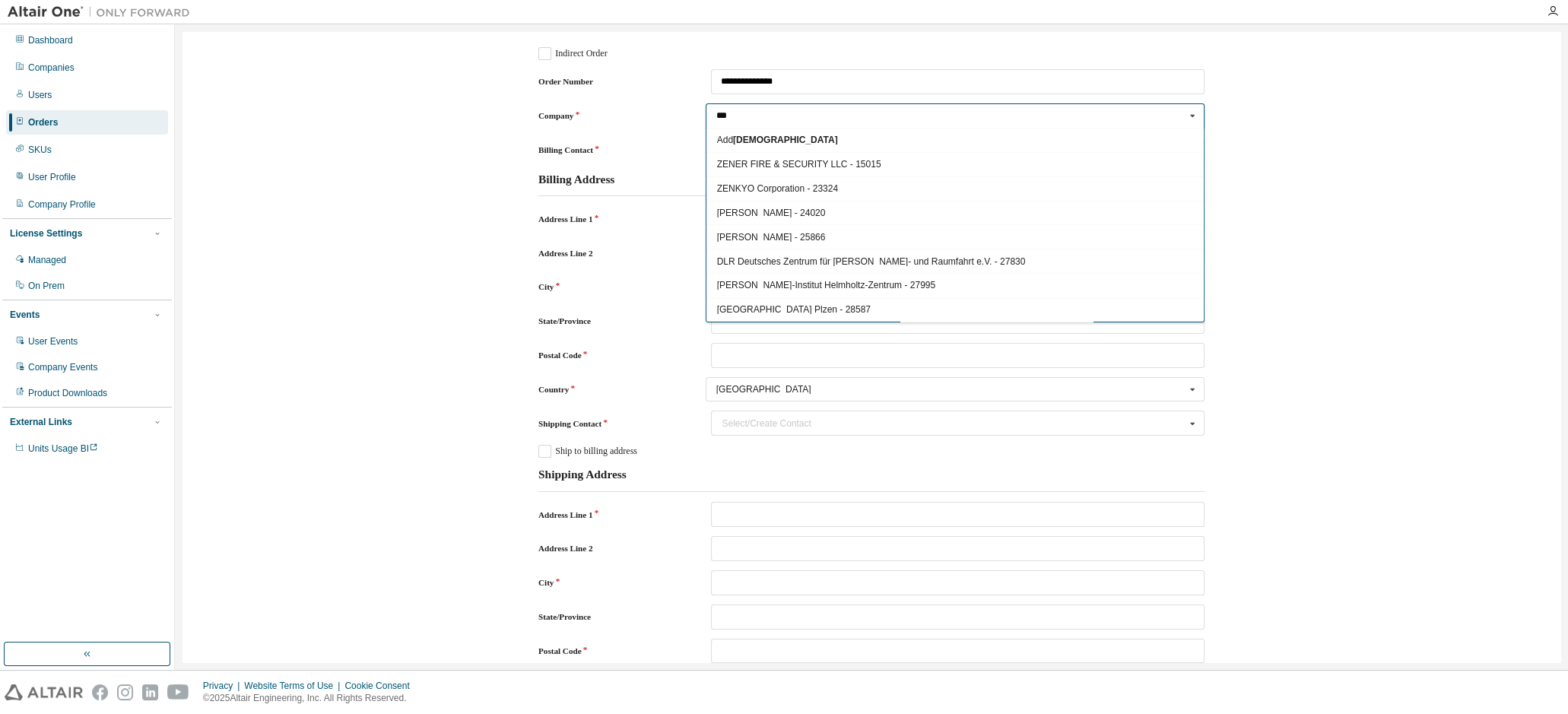
scroll to position [2483, 0]
type input "***"
click at [843, 315] on span "Zenvo Research & Development filial - 170233" at bounding box center [955, 320] width 477 height 9
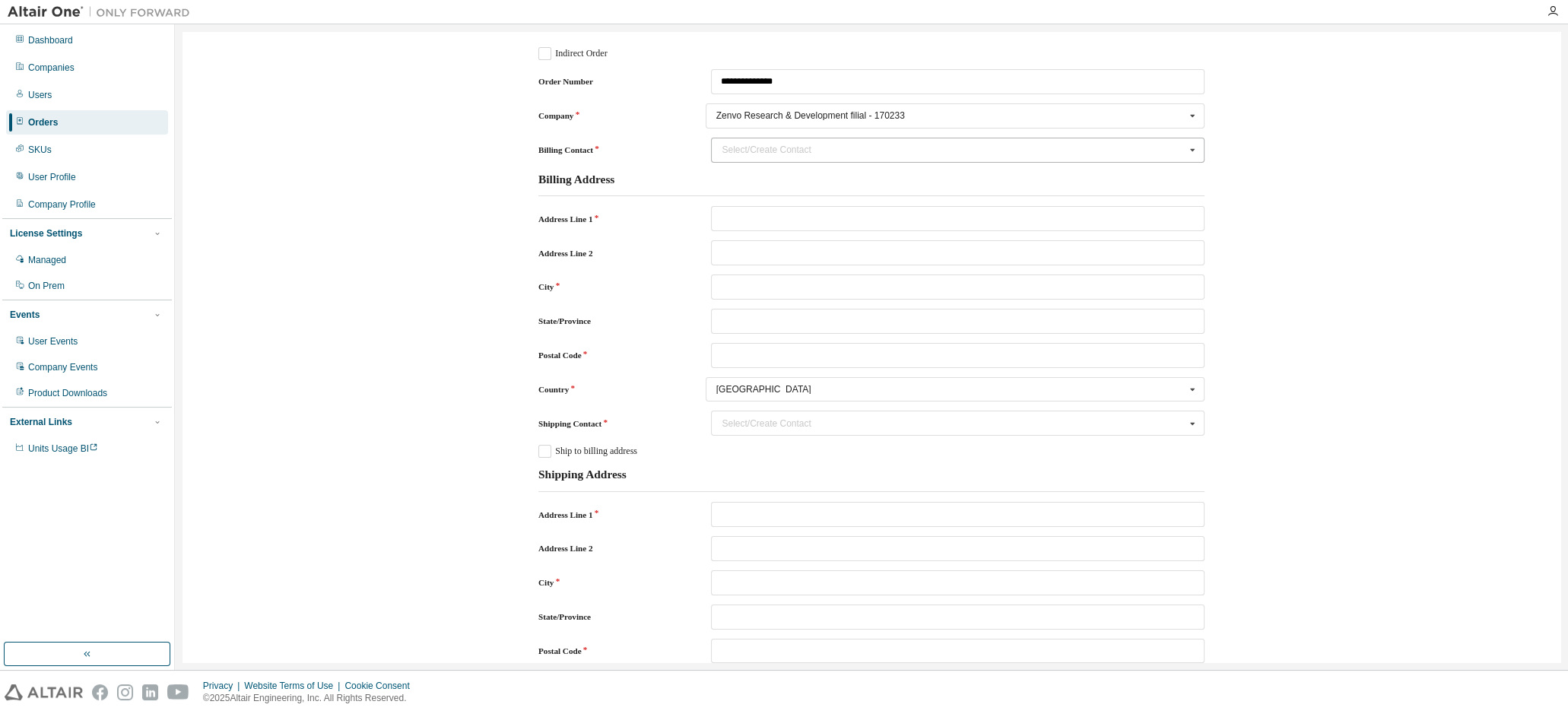
click at [836, 150] on div "Select/Create Contact" at bounding box center [953, 150] width 463 height 9
click at [1563, 252] on div "**********" at bounding box center [871, 346] width 1393 height 645
click at [1392, 263] on div "**********" at bounding box center [871, 646] width 1363 height 1214
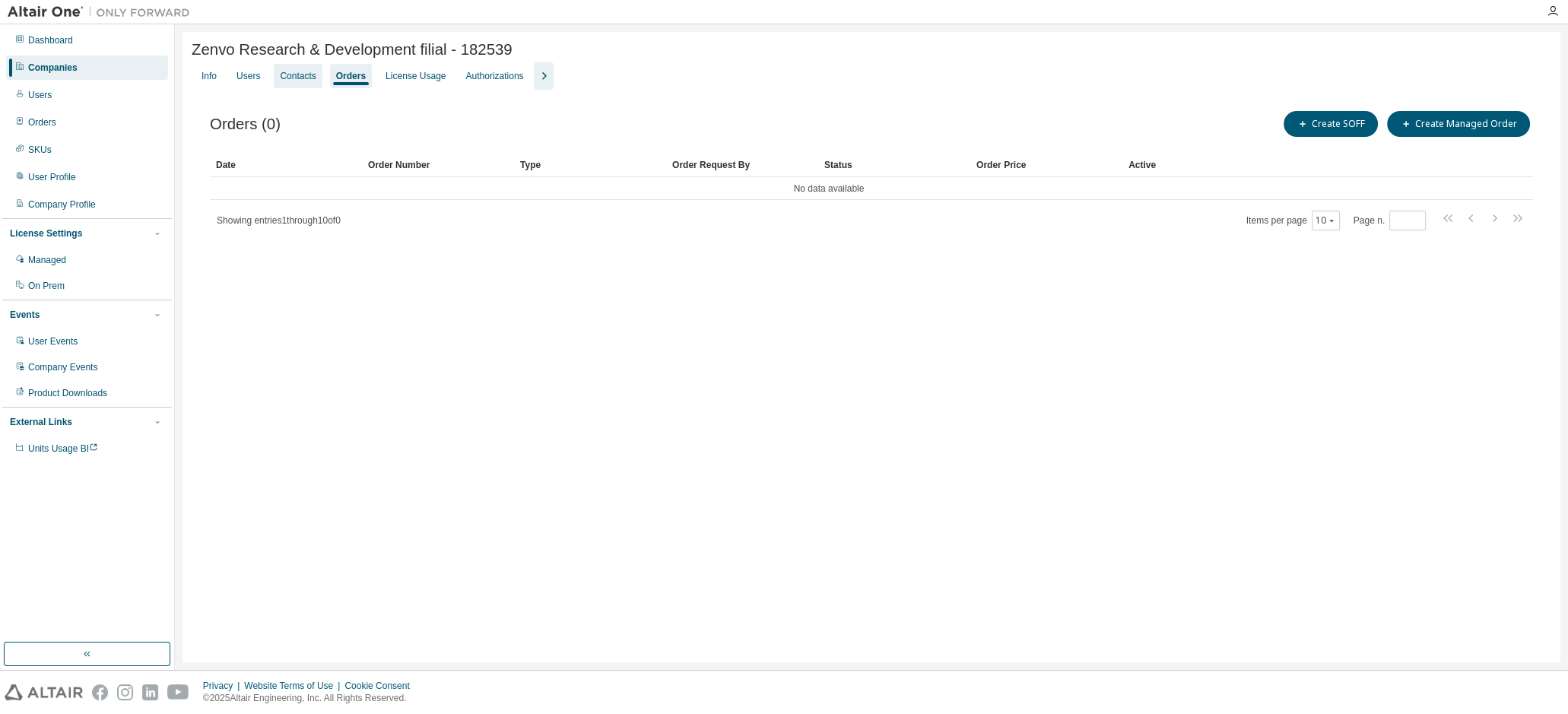
click at [285, 76] on div "Contacts" at bounding box center [298, 76] width 36 height 12
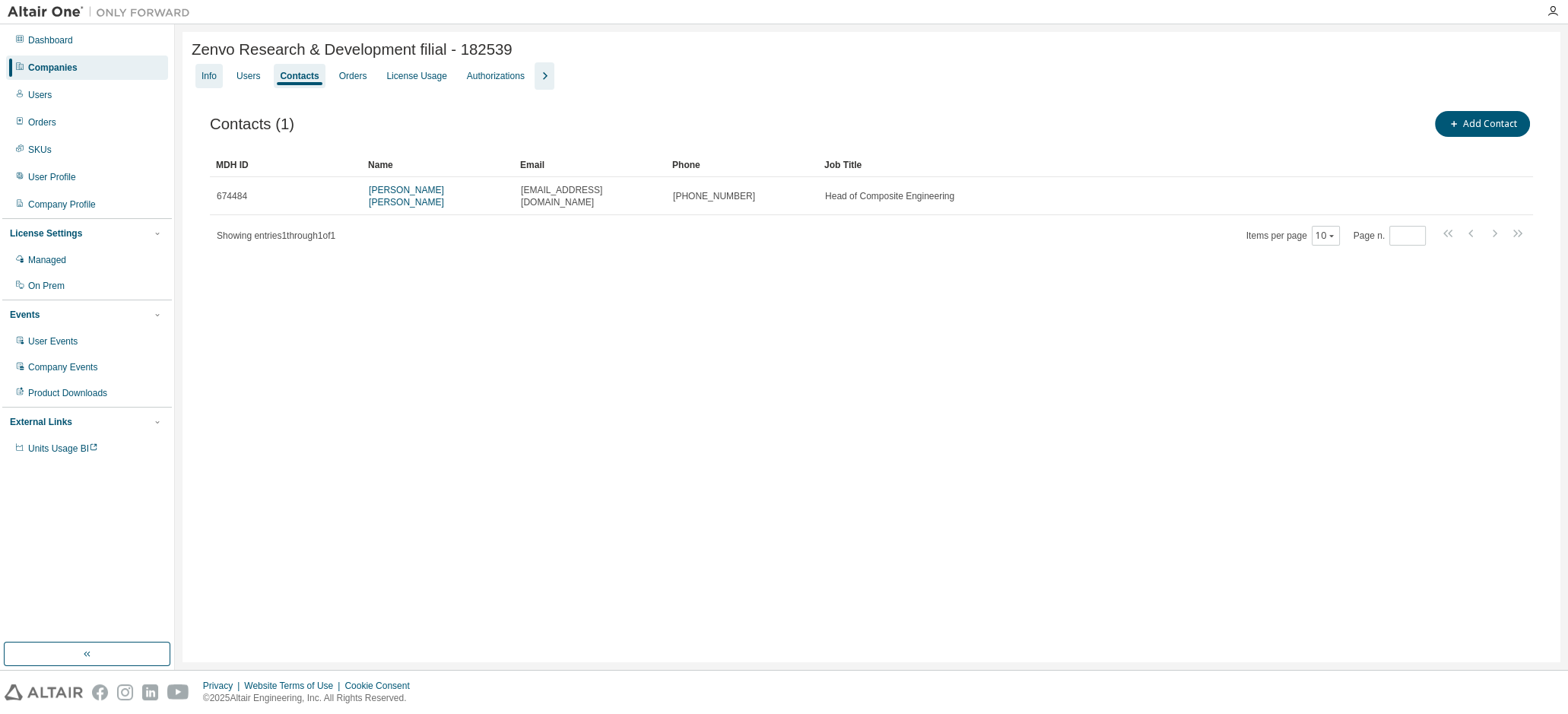
click at [213, 78] on div "Info" at bounding box center [210, 76] width 15 height 12
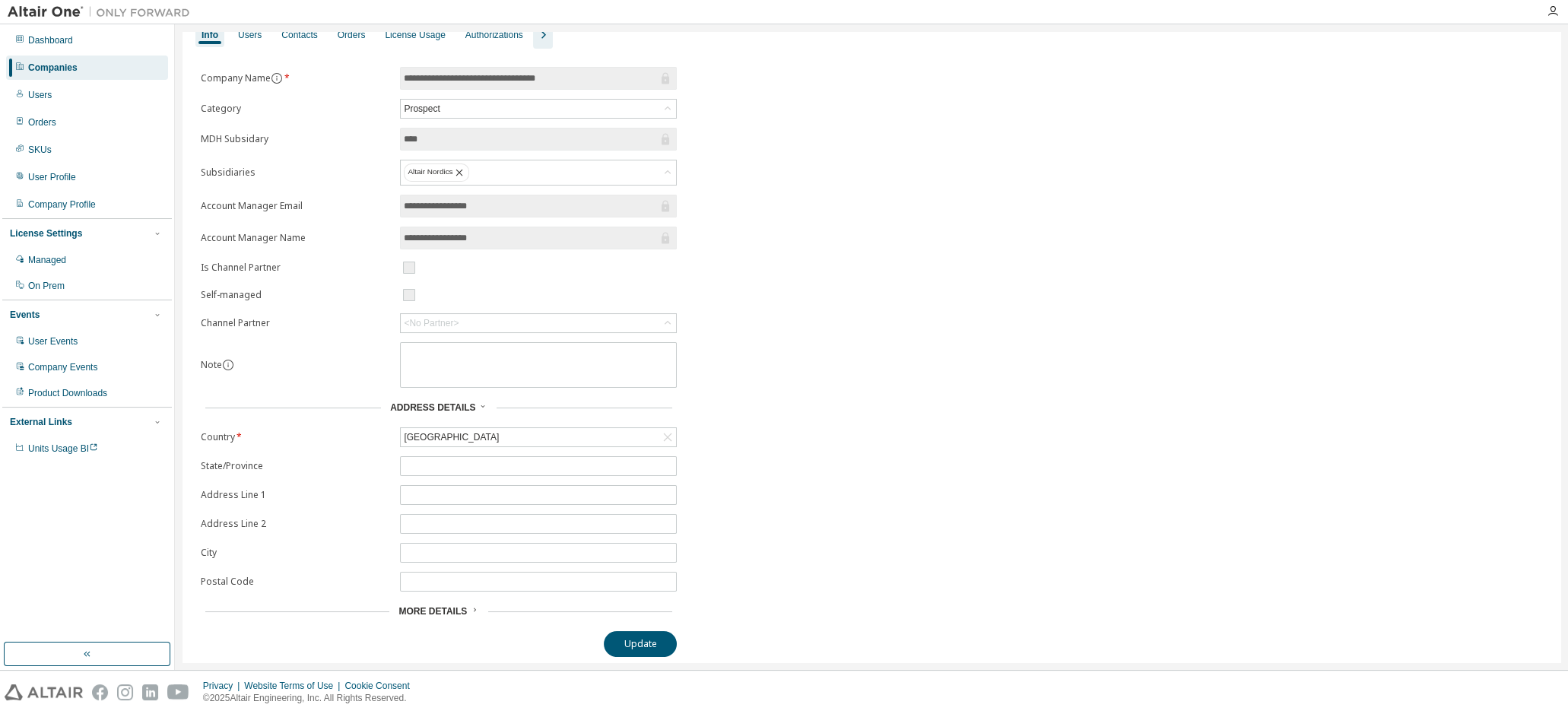
scroll to position [56, 0]
click at [448, 605] on span "More Details" at bounding box center [433, 610] width 69 height 10
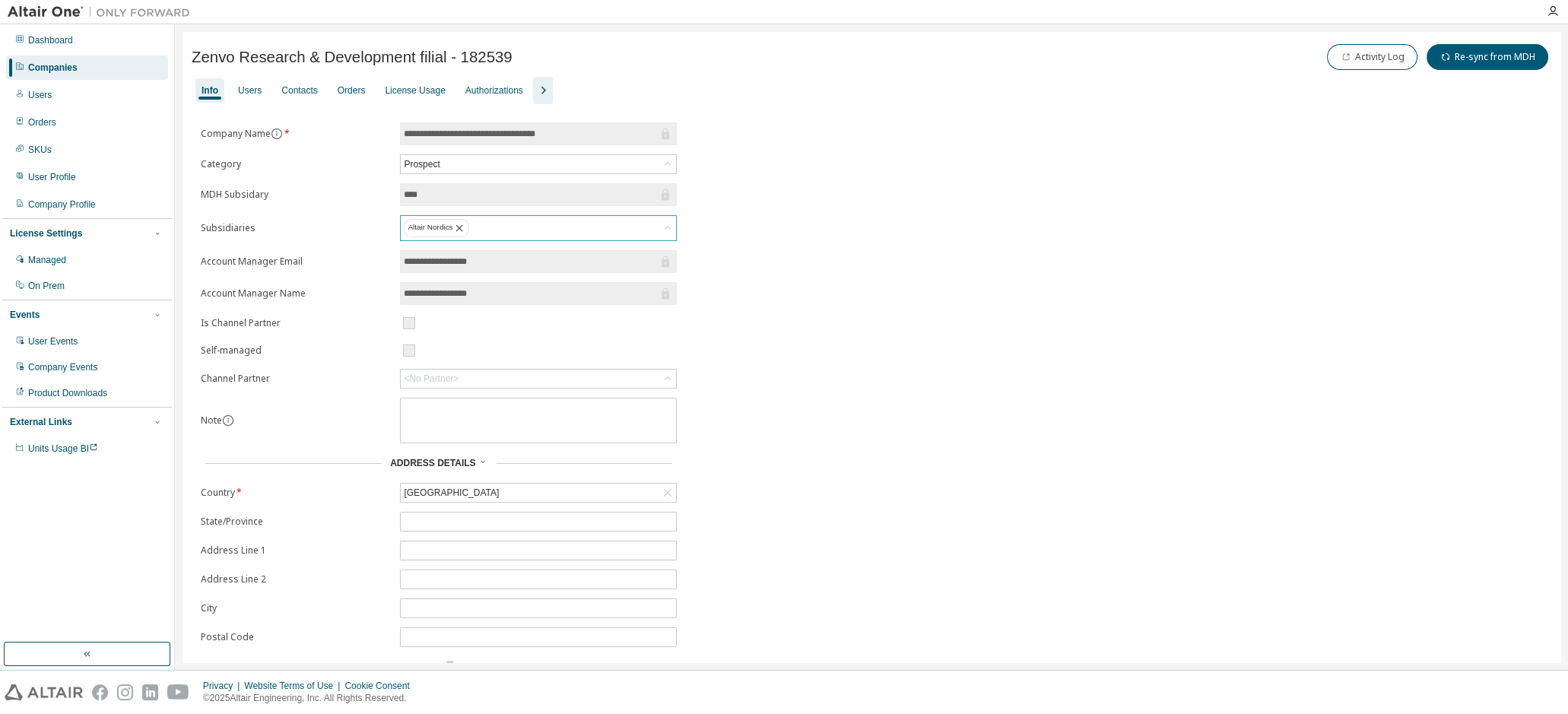
scroll to position [0, 0]
click at [308, 89] on div "Contacts" at bounding box center [299, 90] width 36 height 12
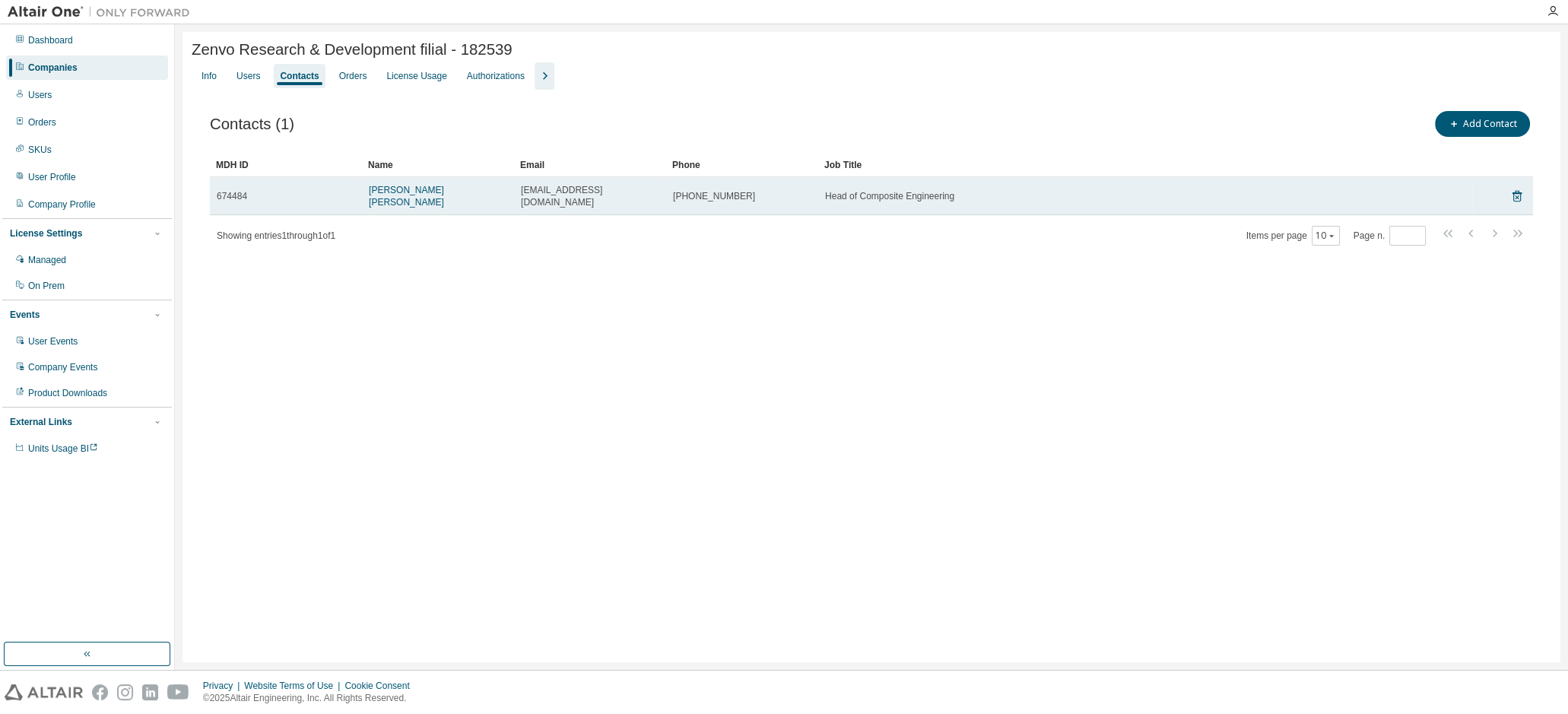
click at [235, 195] on span "674484" at bounding box center [231, 196] width 30 height 12
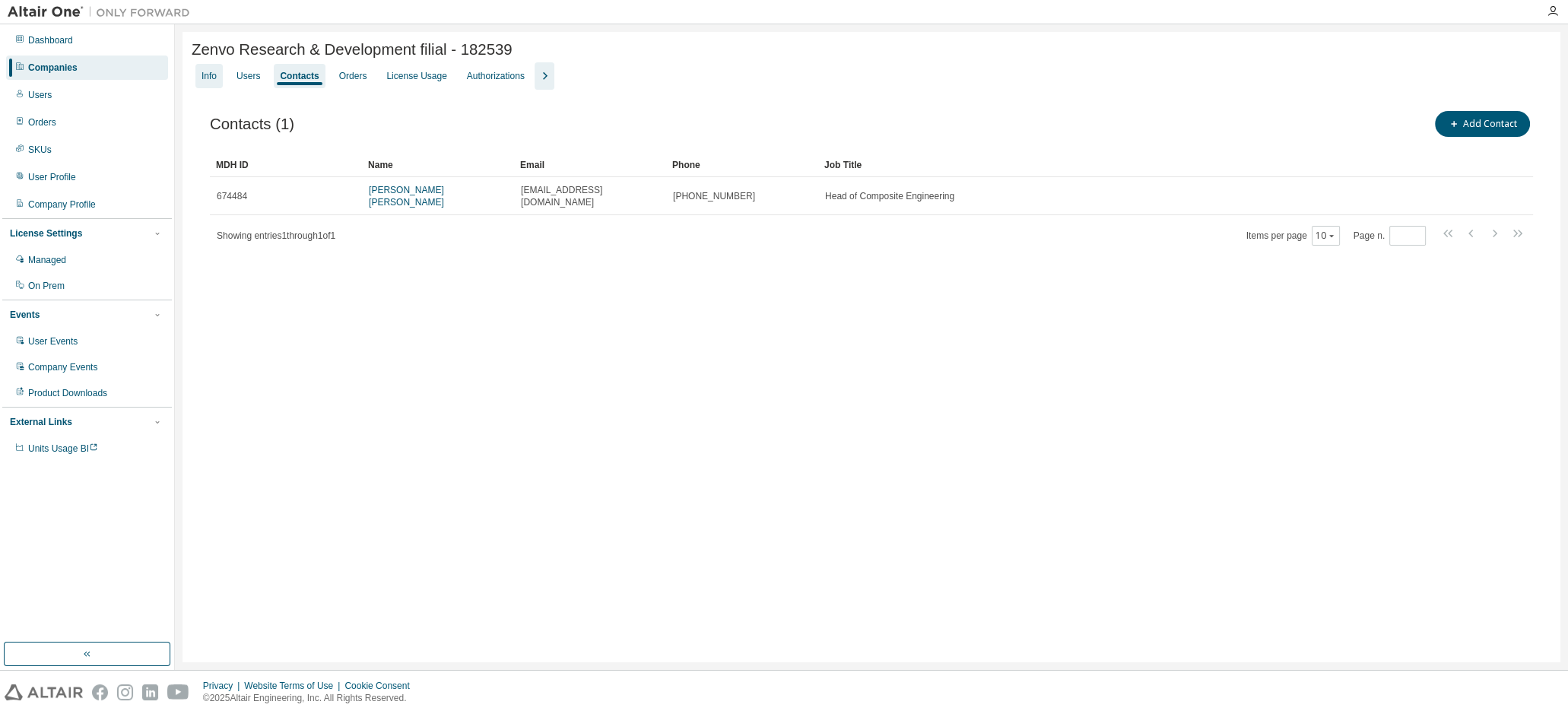
click at [210, 78] on div "Info" at bounding box center [210, 76] width 15 height 12
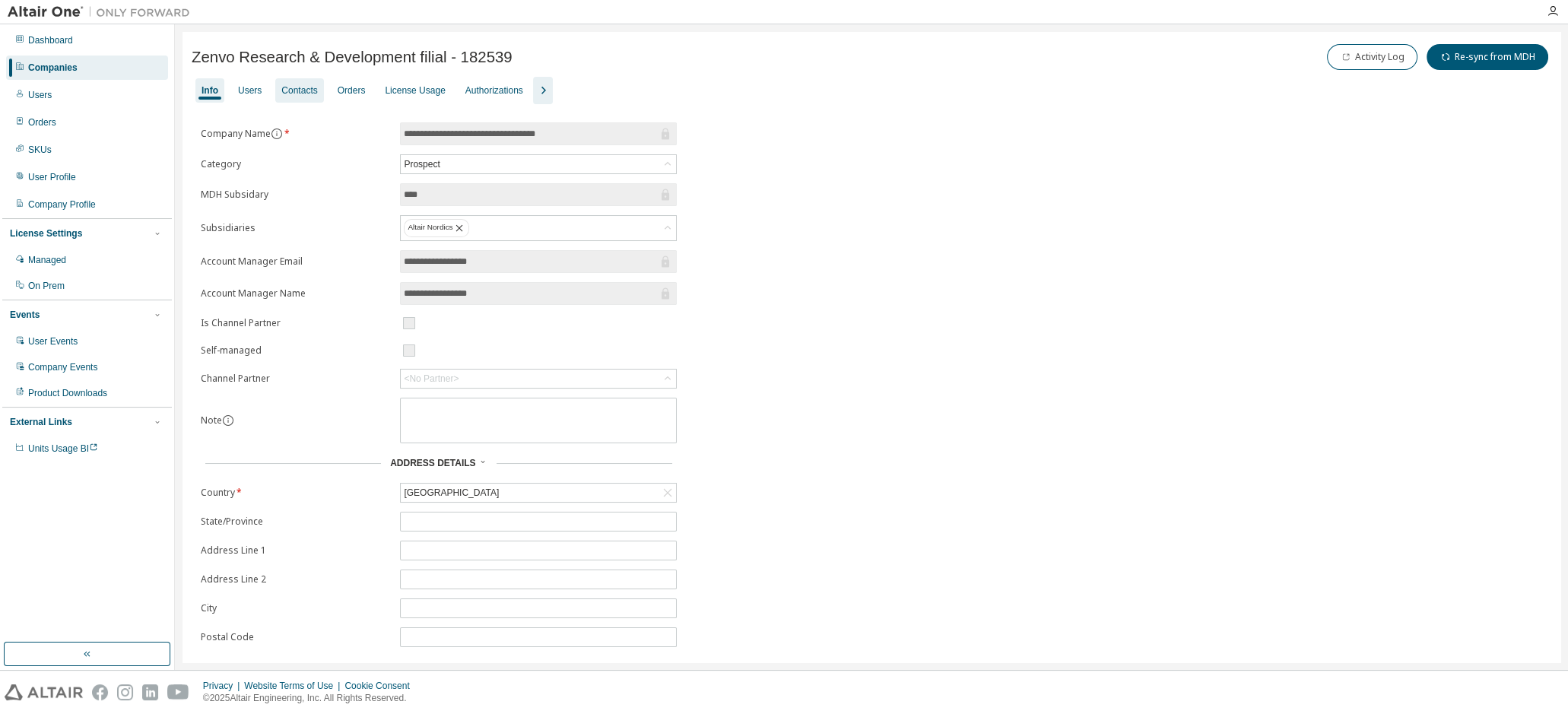
click at [302, 96] on div "Contacts" at bounding box center [299, 90] width 36 height 12
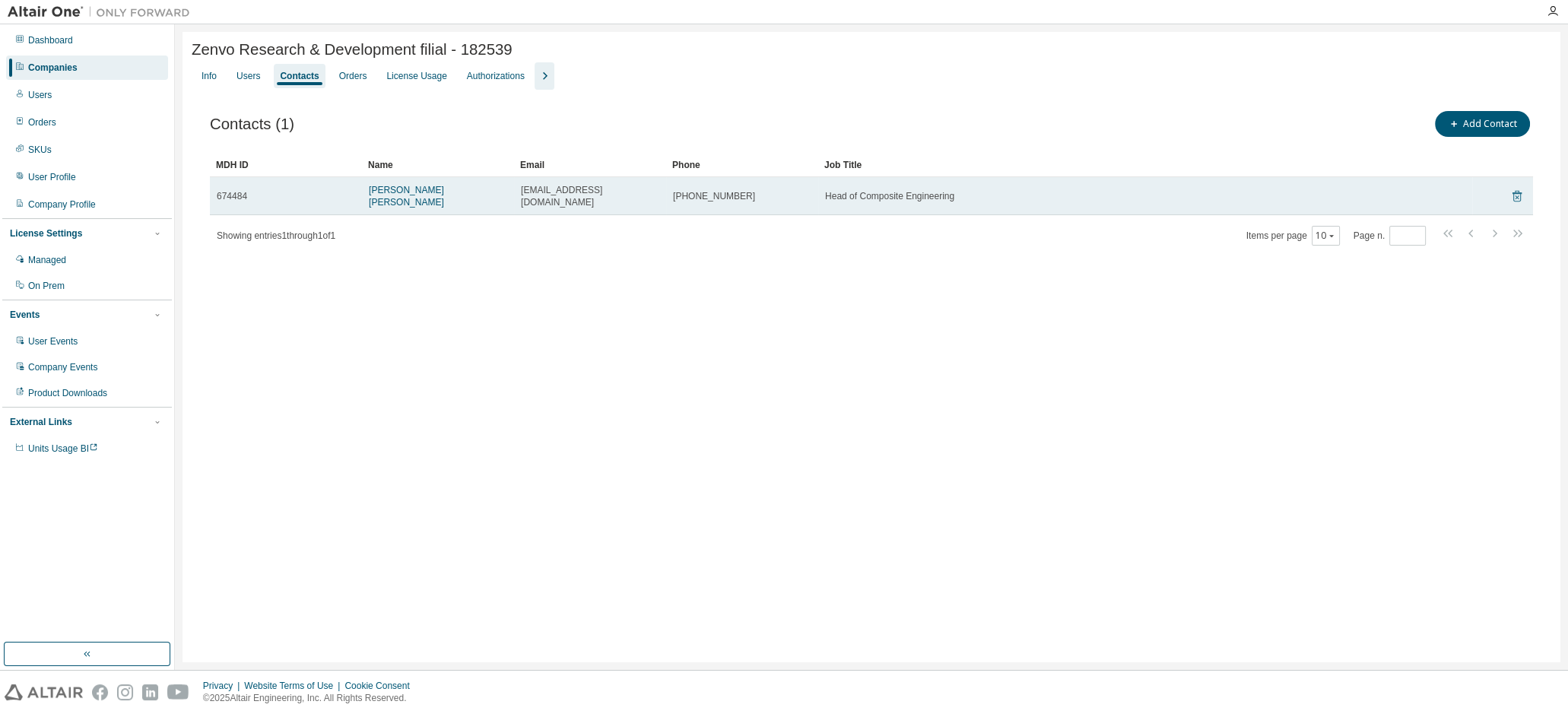
click at [1517, 195] on icon at bounding box center [1516, 197] width 3 height 3
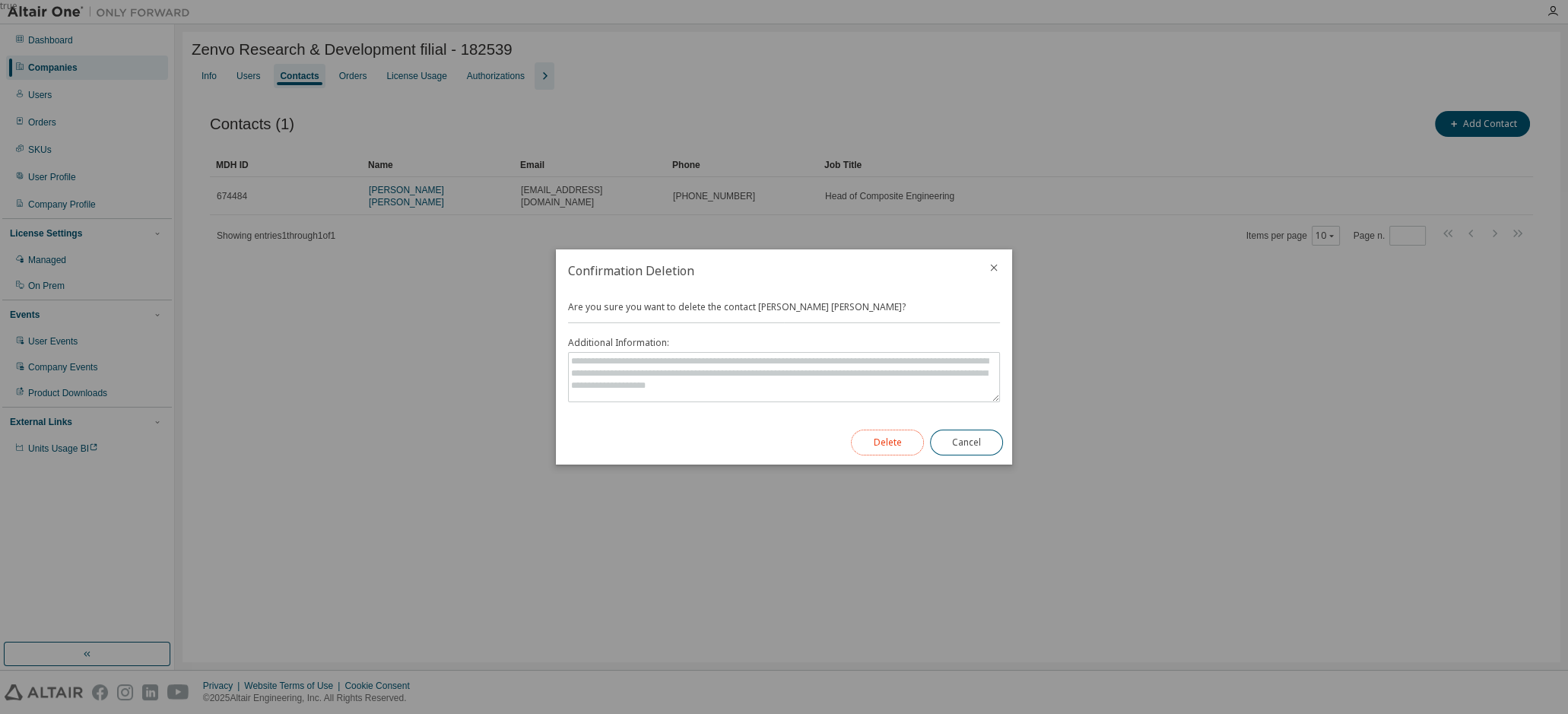
click at [888, 439] on button "Delete" at bounding box center [887, 442] width 73 height 26
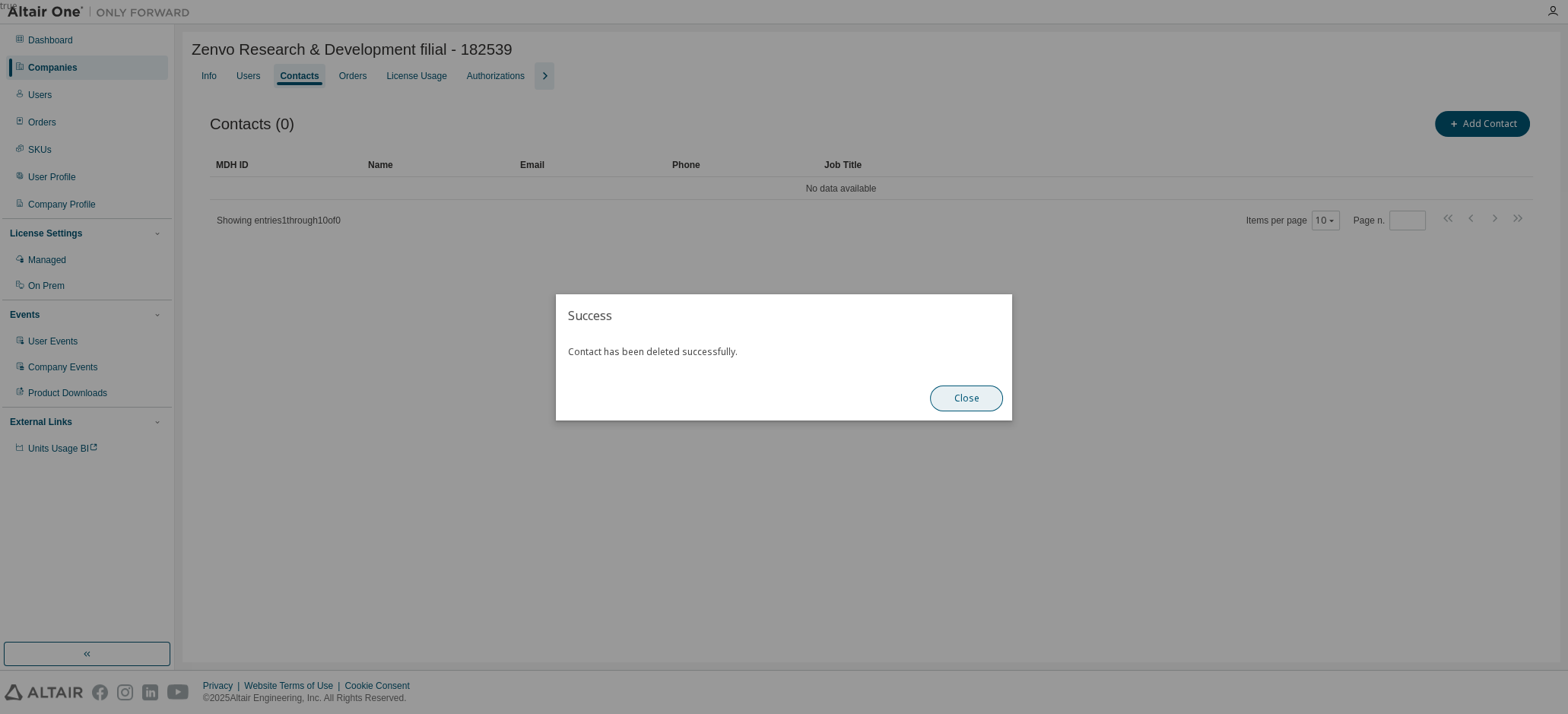
click at [968, 401] on button "Close" at bounding box center [966, 399] width 73 height 26
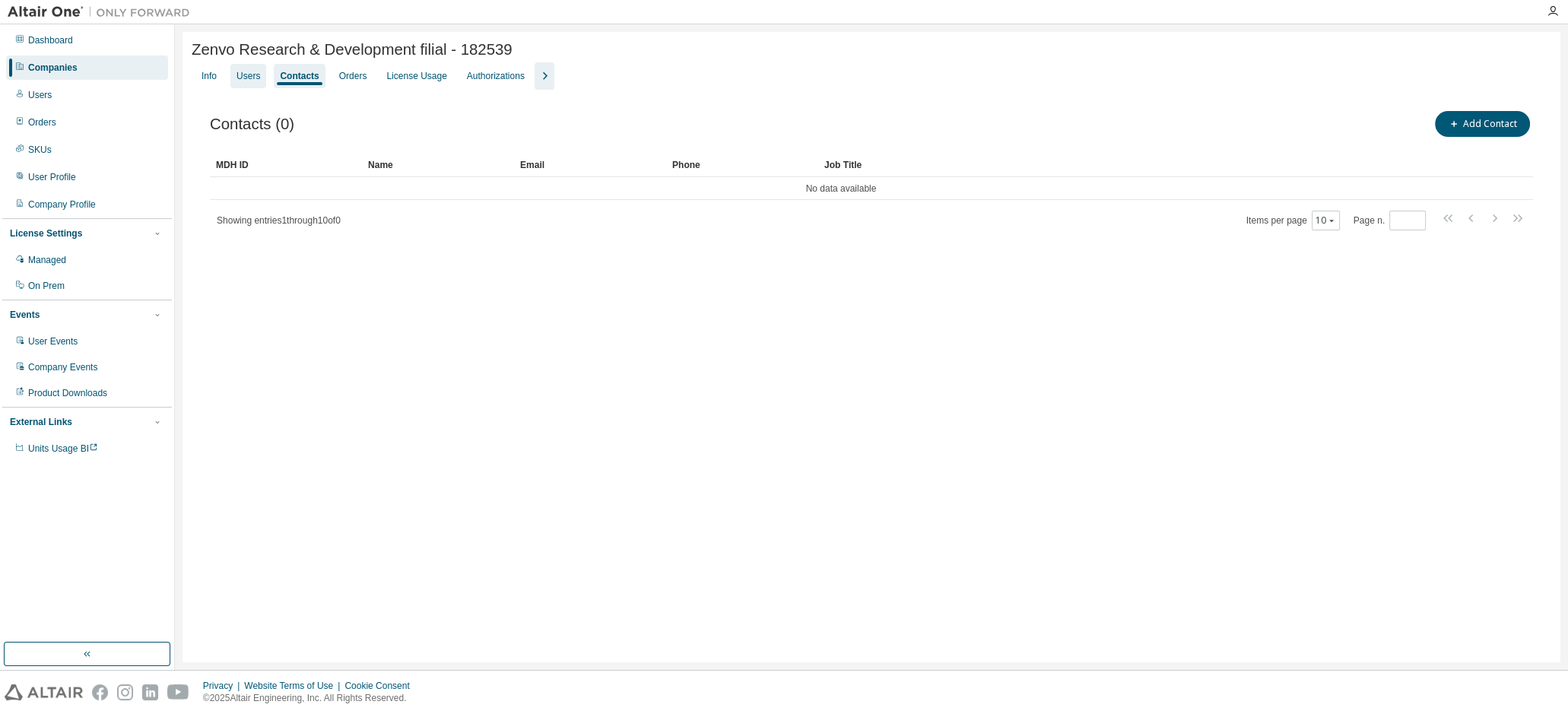
click at [246, 79] on div "Users" at bounding box center [247, 76] width 23 height 12
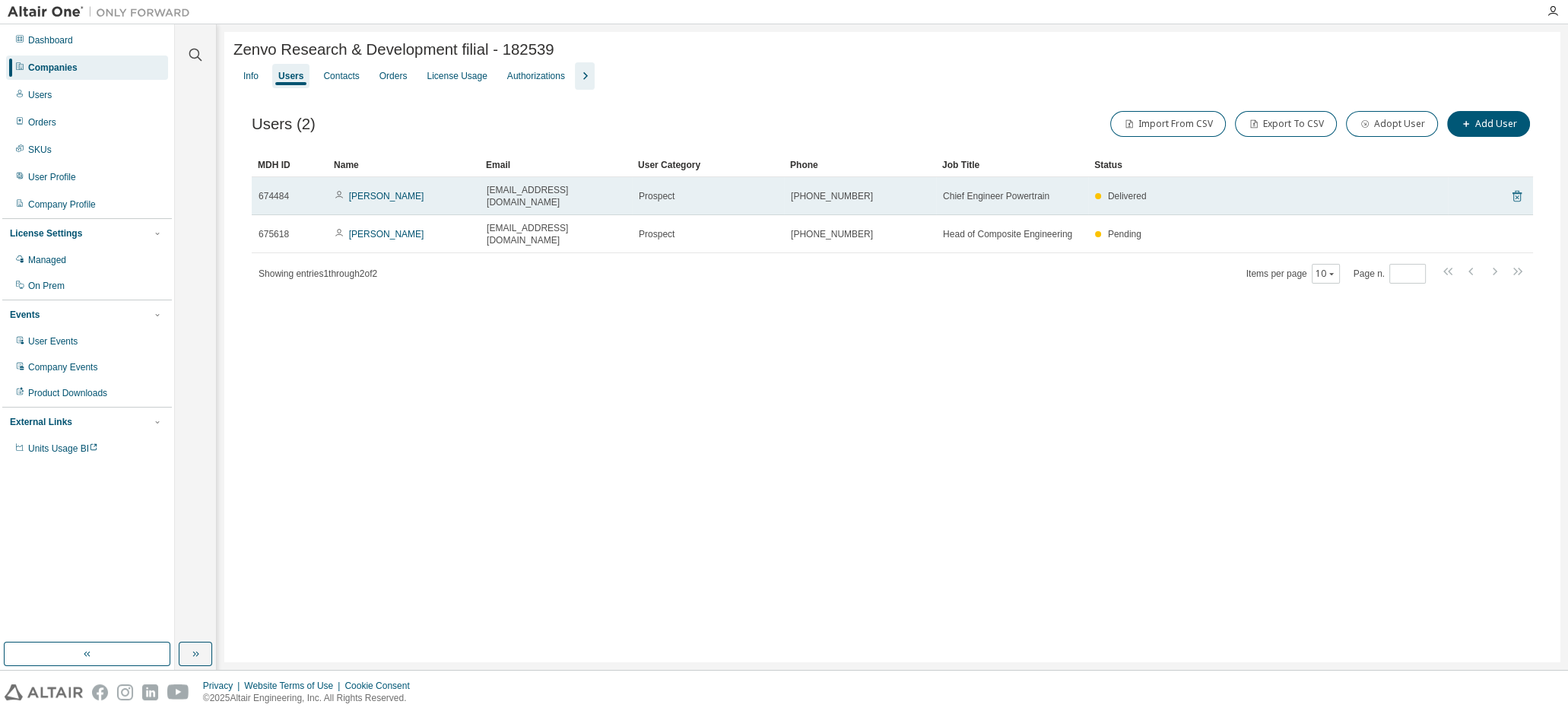
click at [1516, 192] on icon at bounding box center [1517, 196] width 14 height 18
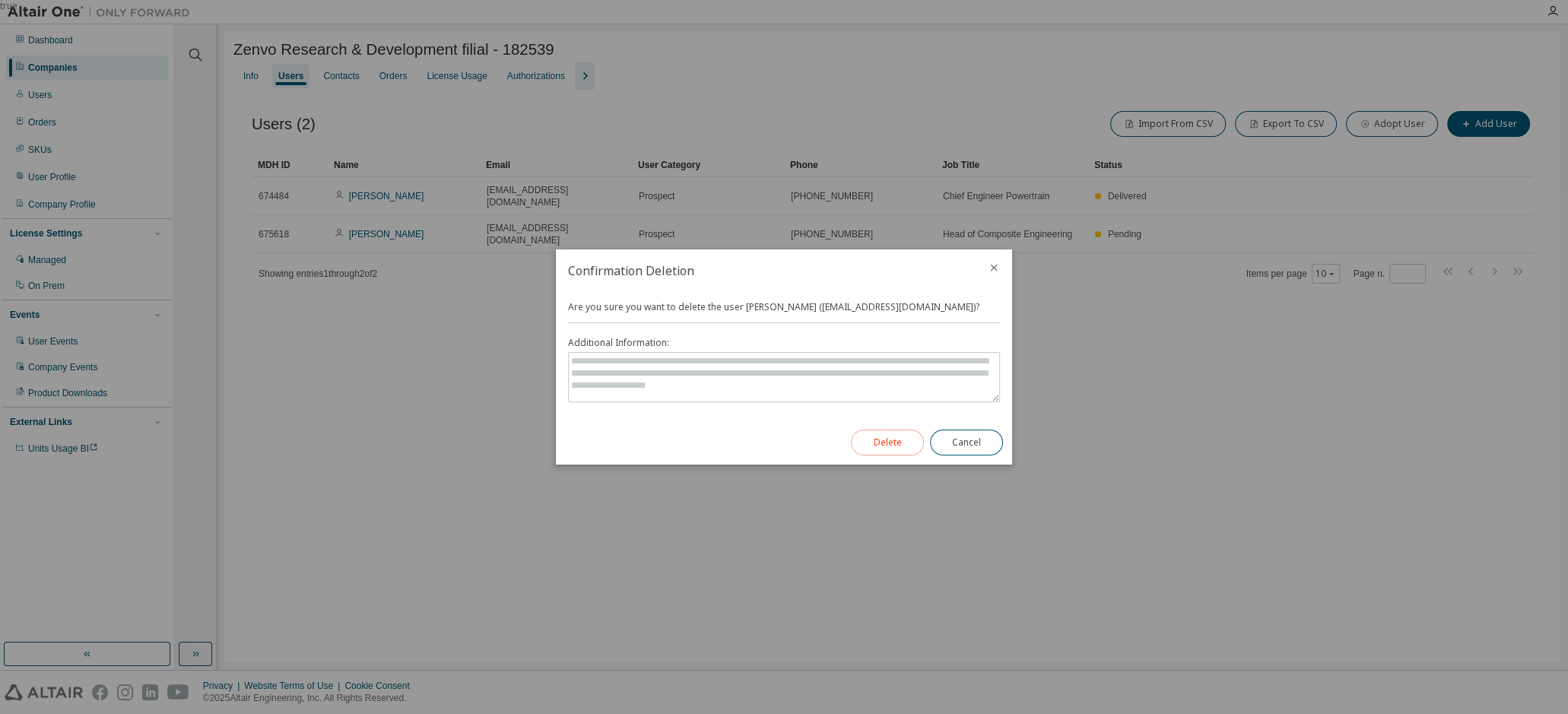
click at [887, 439] on button "Delete" at bounding box center [887, 442] width 73 height 26
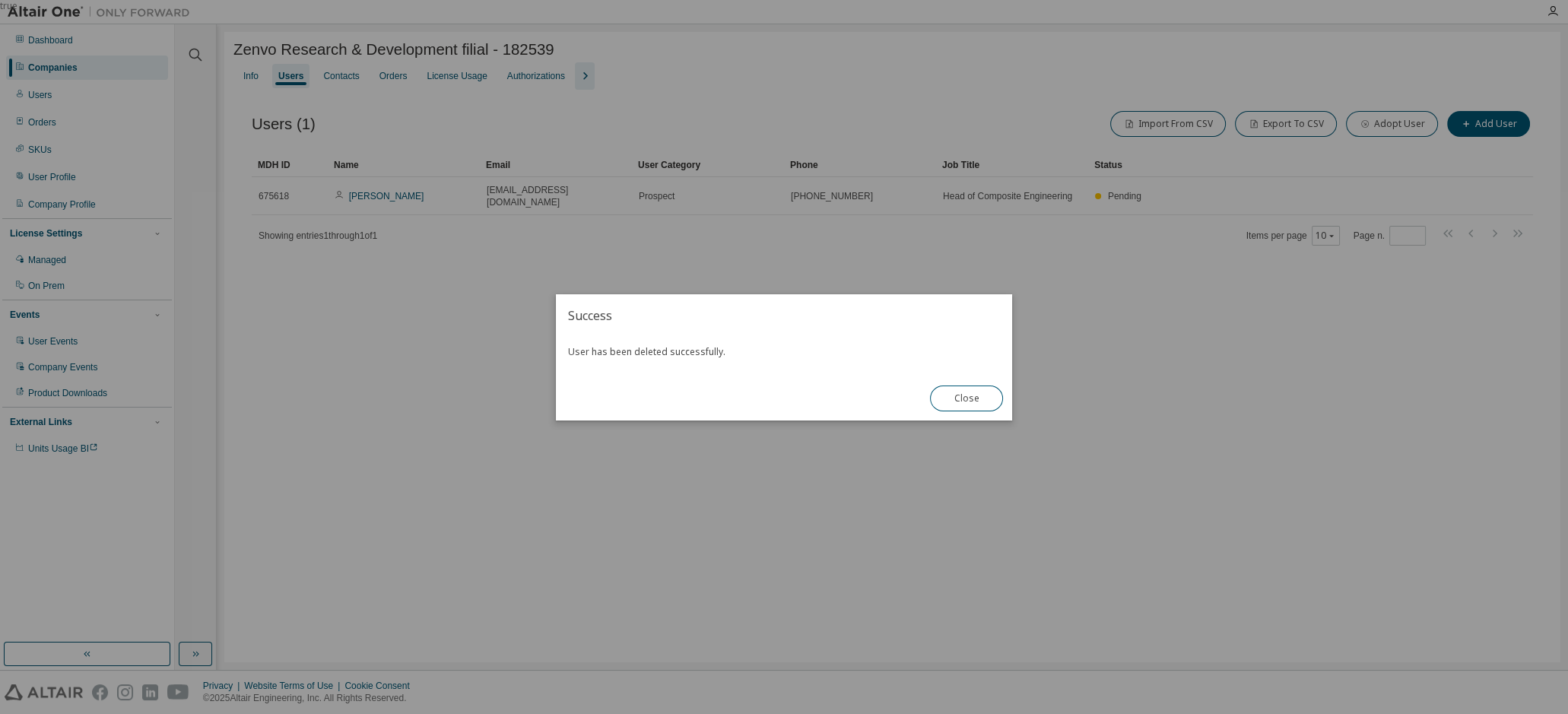
click at [991, 398] on button "Close" at bounding box center [966, 399] width 73 height 26
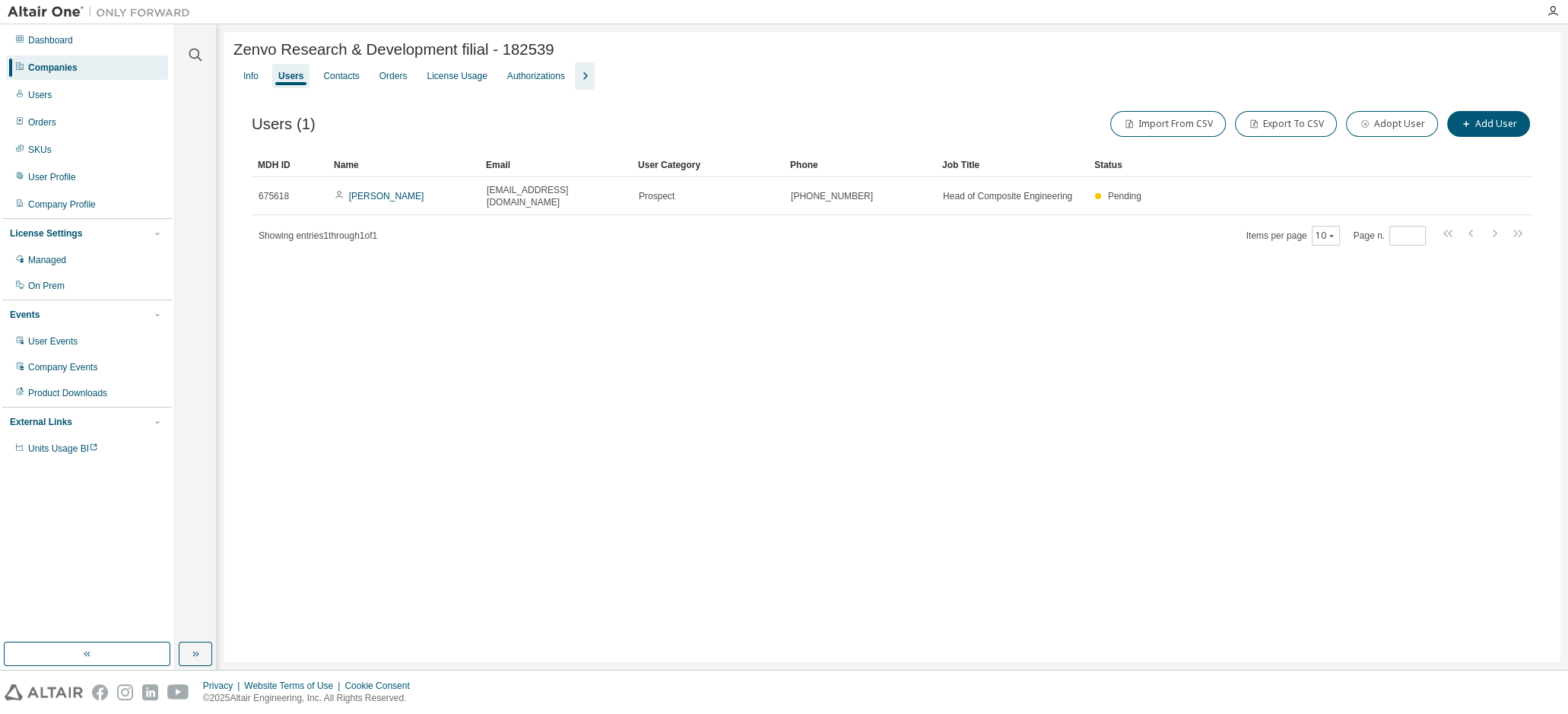
click at [583, 82] on icon "button" at bounding box center [584, 76] width 18 height 18
click at [369, 77] on div "Info Users Contacts Orders License Usage Authorizations License Priority Groups…" at bounding box center [893, 76] width 1318 height 27
click at [386, 79] on div "Orders" at bounding box center [394, 76] width 28 height 12
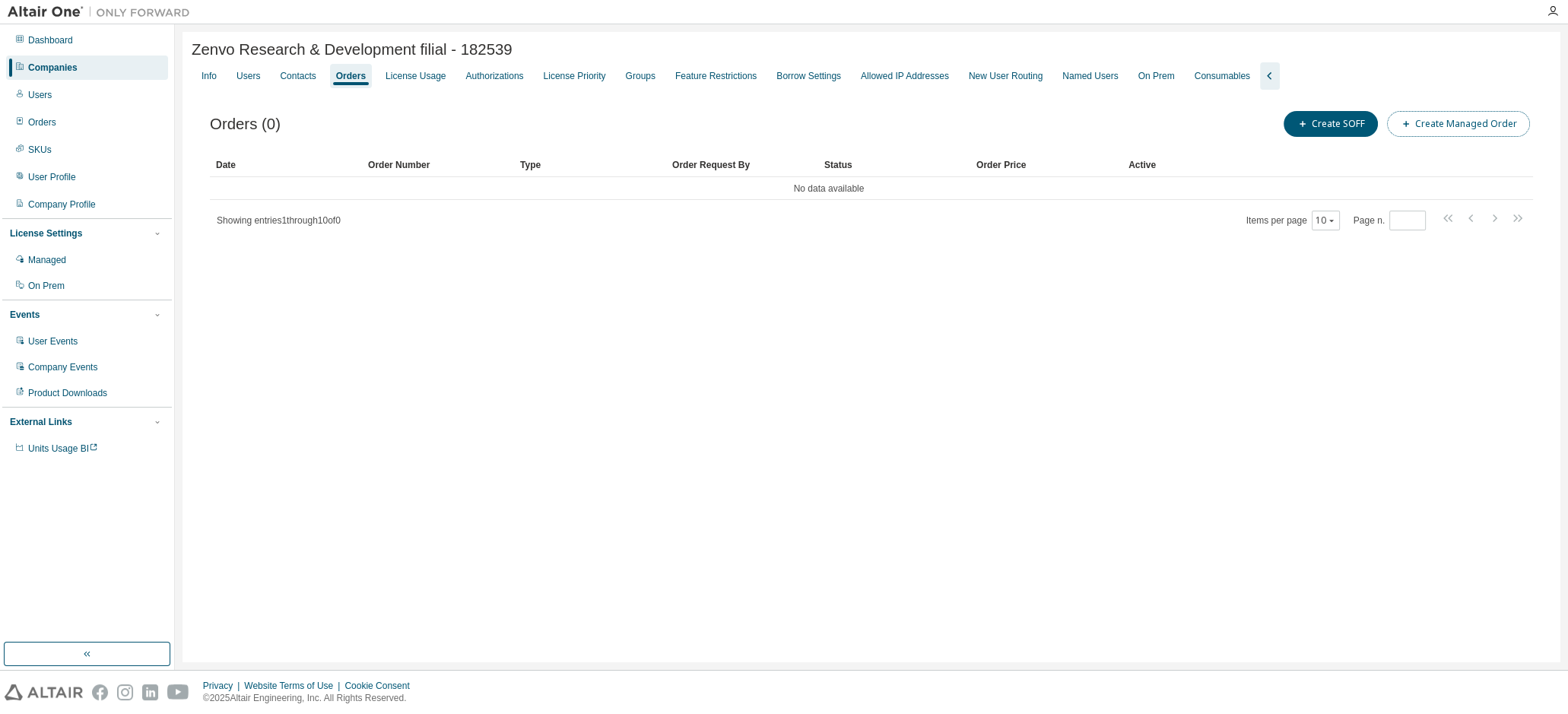
click at [1470, 126] on button "Create Managed Order" at bounding box center [1458, 124] width 143 height 26
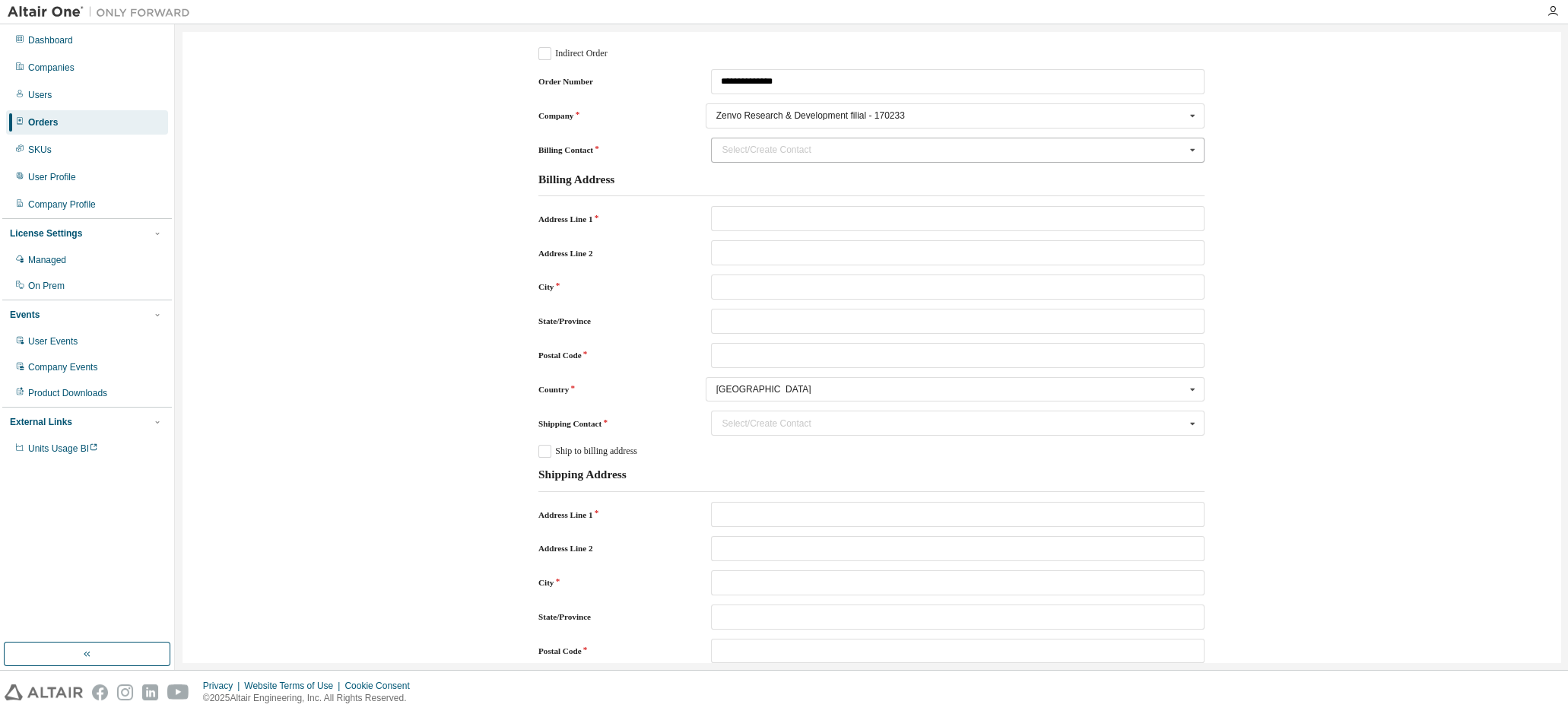
click at [1143, 154] on div "Select/Create Contact" at bounding box center [953, 150] width 463 height 9
click at [1143, 151] on input "Billing Contact" at bounding box center [958, 150] width 492 height 23
click at [783, 144] on input "Billing Contact" at bounding box center [958, 150] width 492 height 23
paste input "*****"
paste input "********"
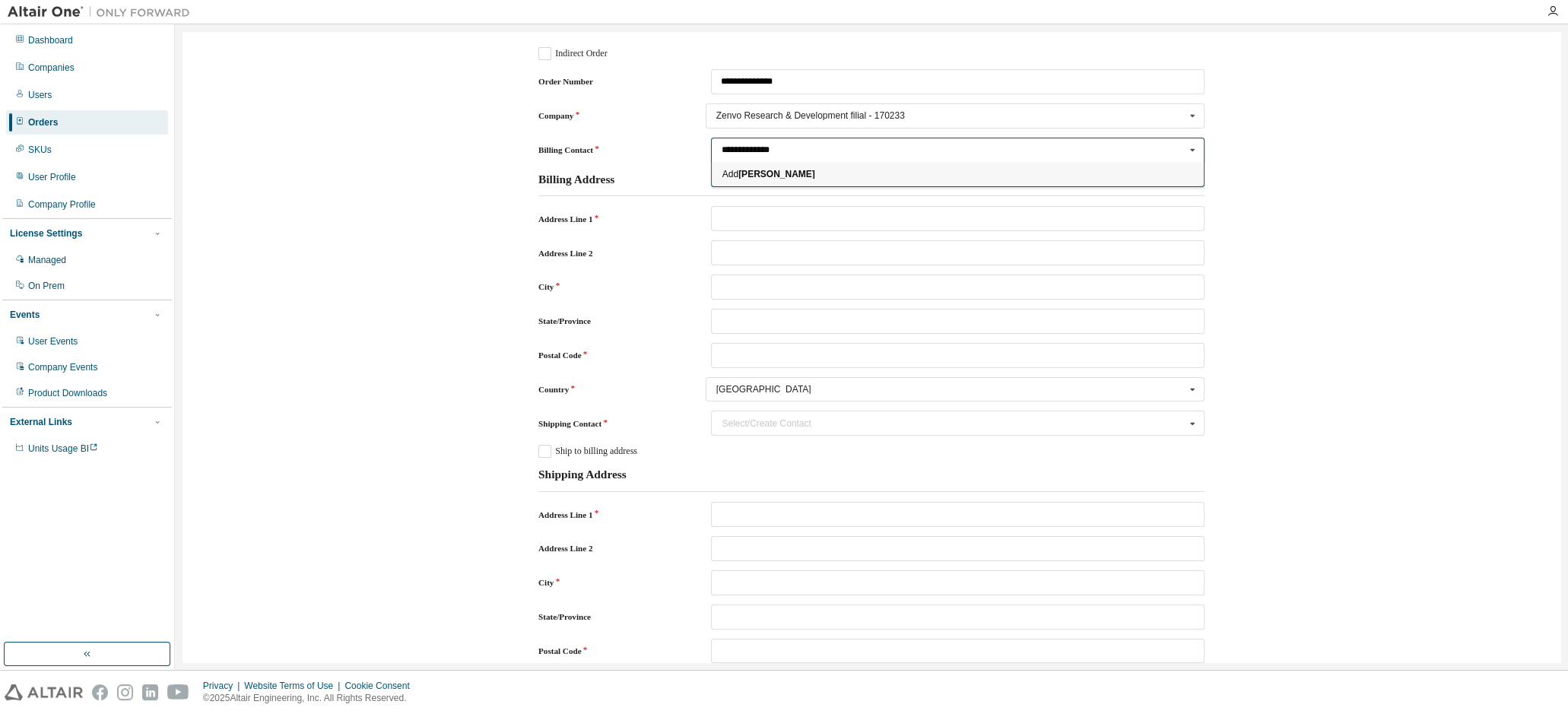
type input "**********"
click at [731, 171] on span "Add Pedro Brandao" at bounding box center [958, 174] width 471 height 9
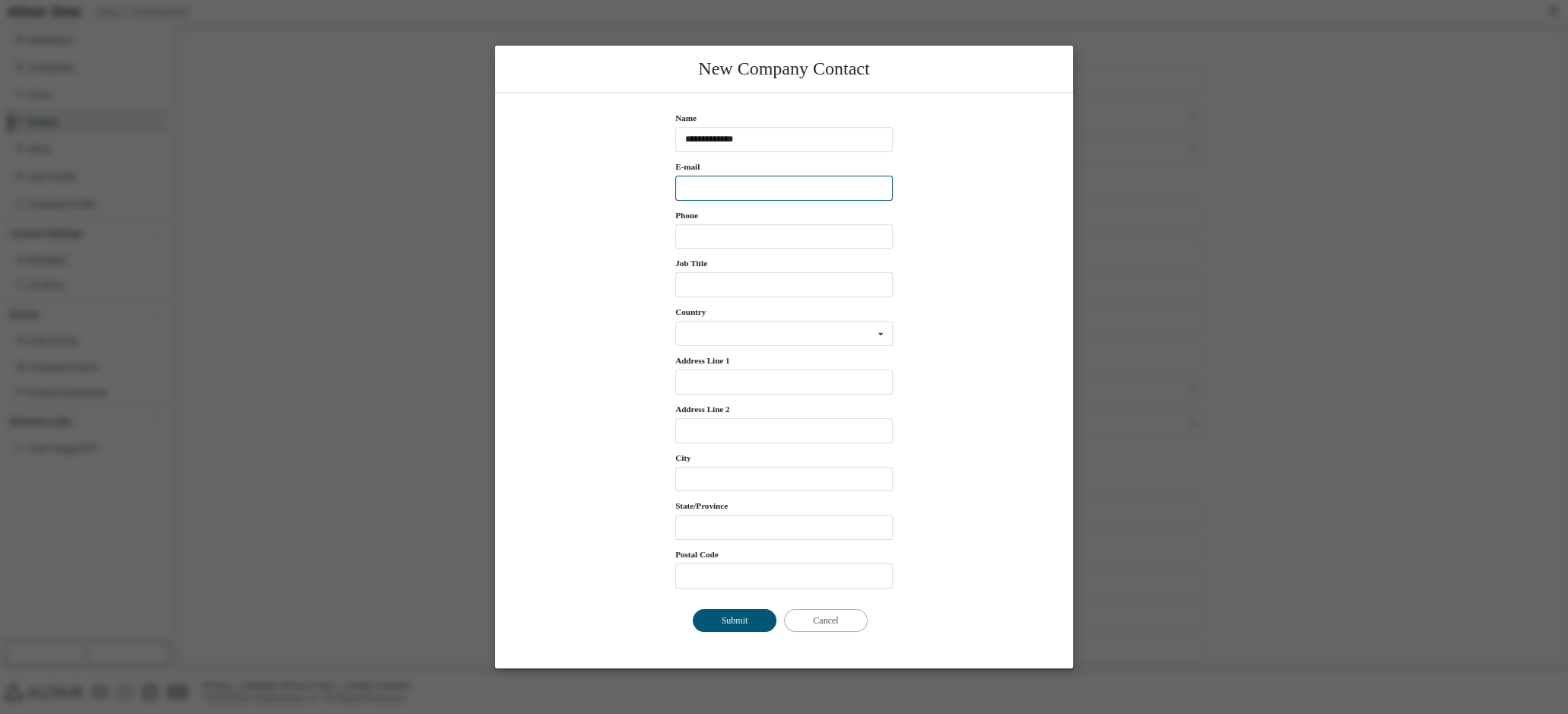
click at [723, 186] on input "E-mail" at bounding box center [784, 187] width 217 height 25
paste input "**********"
type input "**********"
click at [717, 238] on input "Phone" at bounding box center [784, 236] width 217 height 25
click at [1054, 229] on div "Name Max Units: E-mail Max Units: Phone Max Units: Job Title Max Units: Country…" at bounding box center [784, 381] width 553 height 552
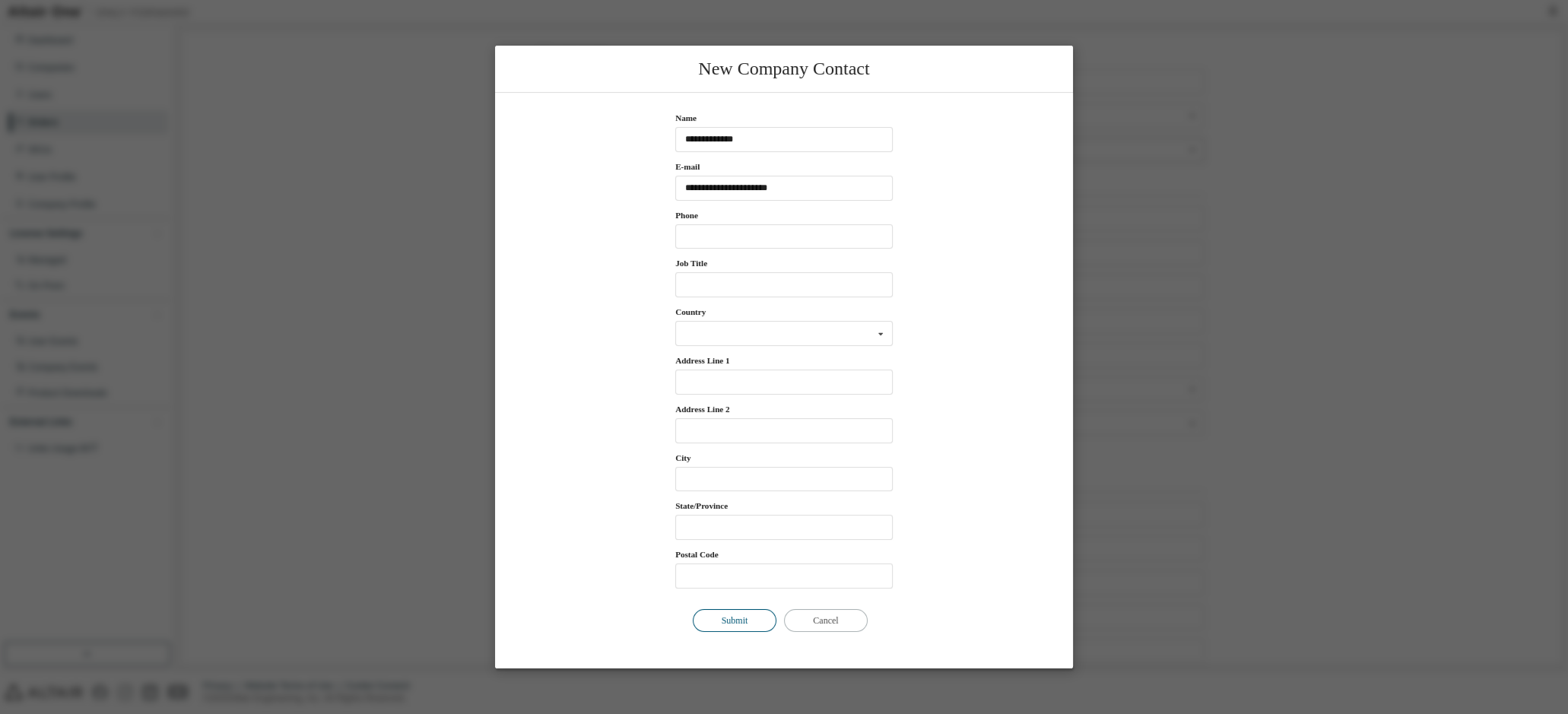
click at [745, 623] on button "Submit" at bounding box center [734, 620] width 83 height 23
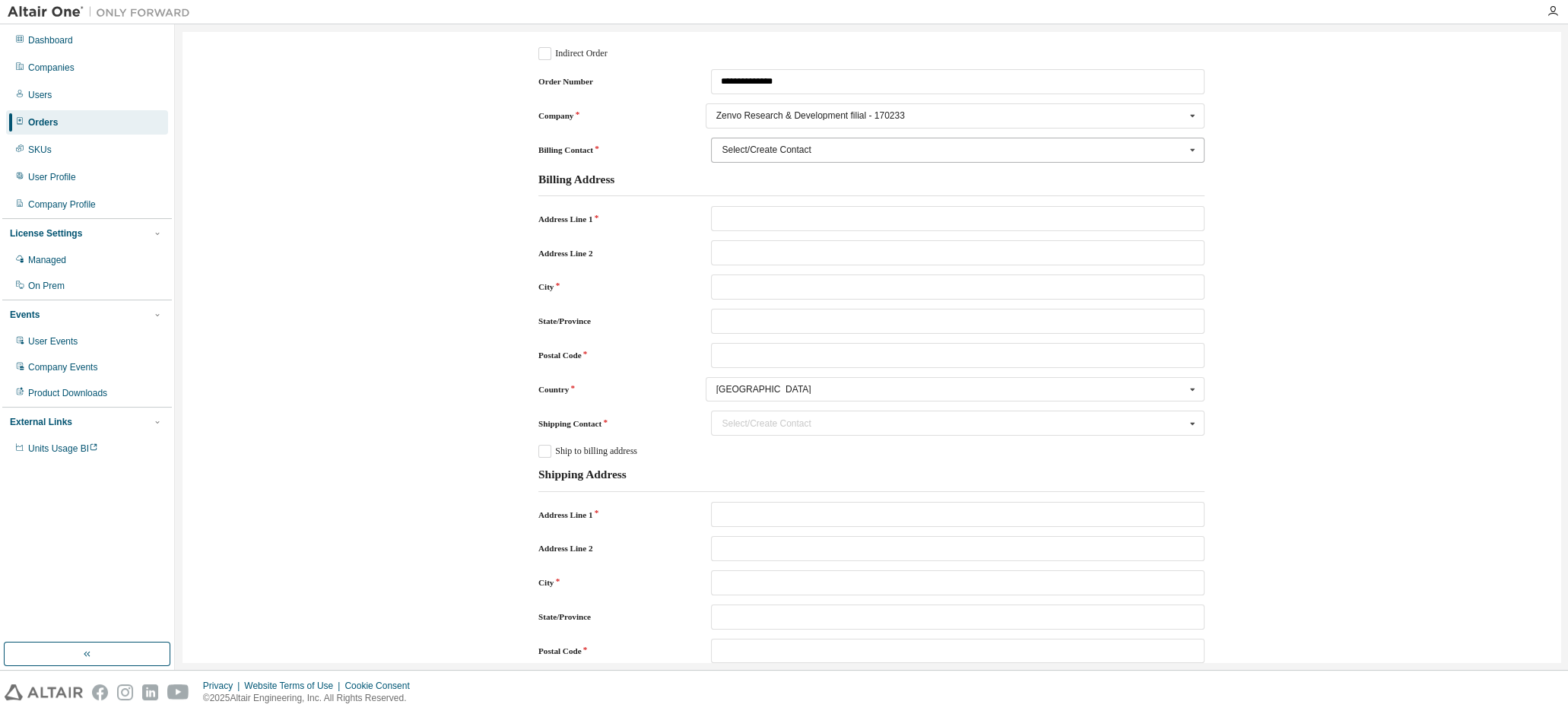
click at [867, 151] on div "Select/Create Contact" at bounding box center [953, 150] width 463 height 9
click at [867, 149] on input "Billing Contact" at bounding box center [958, 150] width 492 height 23
click at [1240, 131] on div "**********" at bounding box center [871, 646] width 1363 height 1214
click at [1184, 152] on icon "Billing Contact" at bounding box center [1193, 150] width 19 height 23
click at [1270, 182] on div "**********" at bounding box center [871, 646] width 1363 height 1214
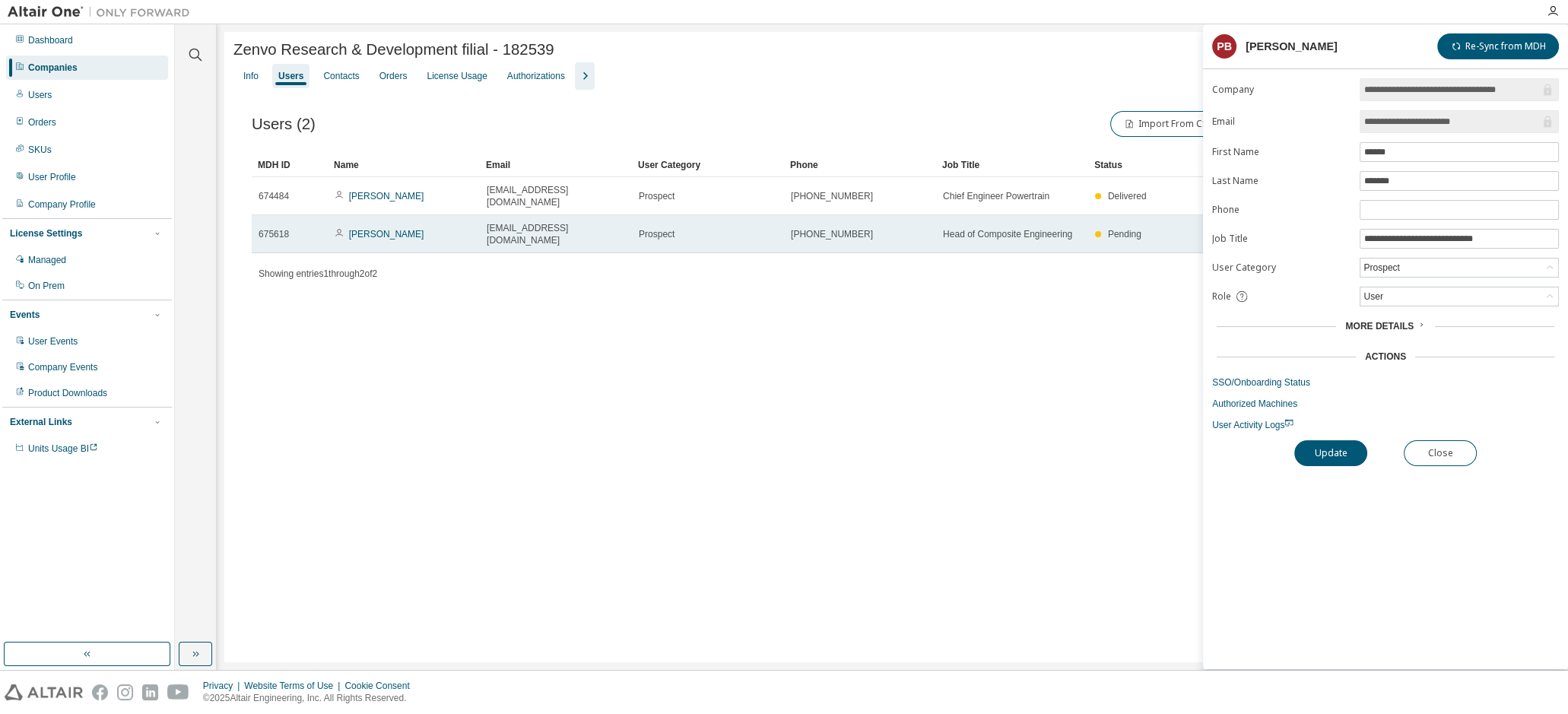
drag, startPoint x: 415, startPoint y: 224, endPoint x: 345, endPoint y: 223, distance: 70.0
click at [345, 228] on div "[PERSON_NAME]" at bounding box center [403, 234] width 138 height 12
copy span "[PERSON_NAME]"
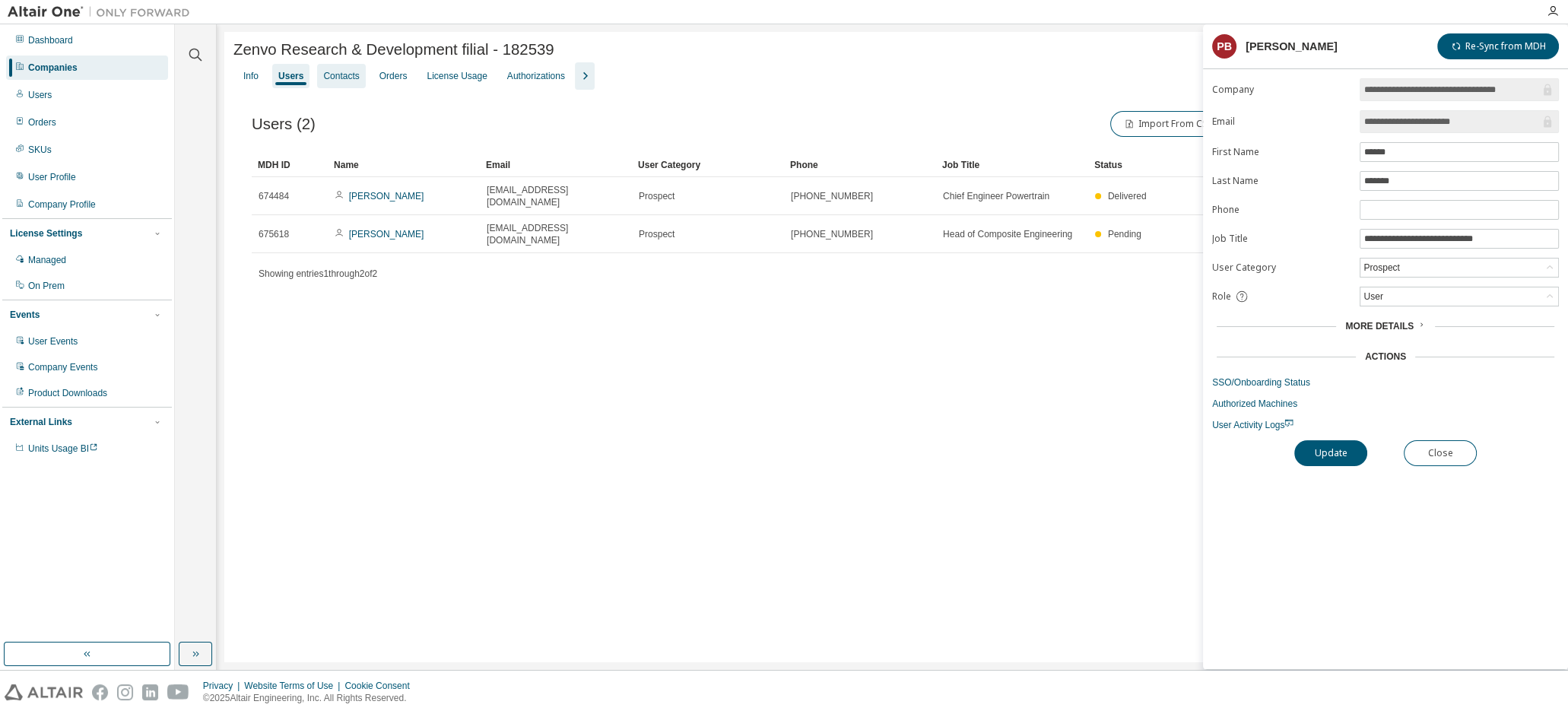
click at [341, 80] on div "Contacts" at bounding box center [341, 76] width 36 height 12
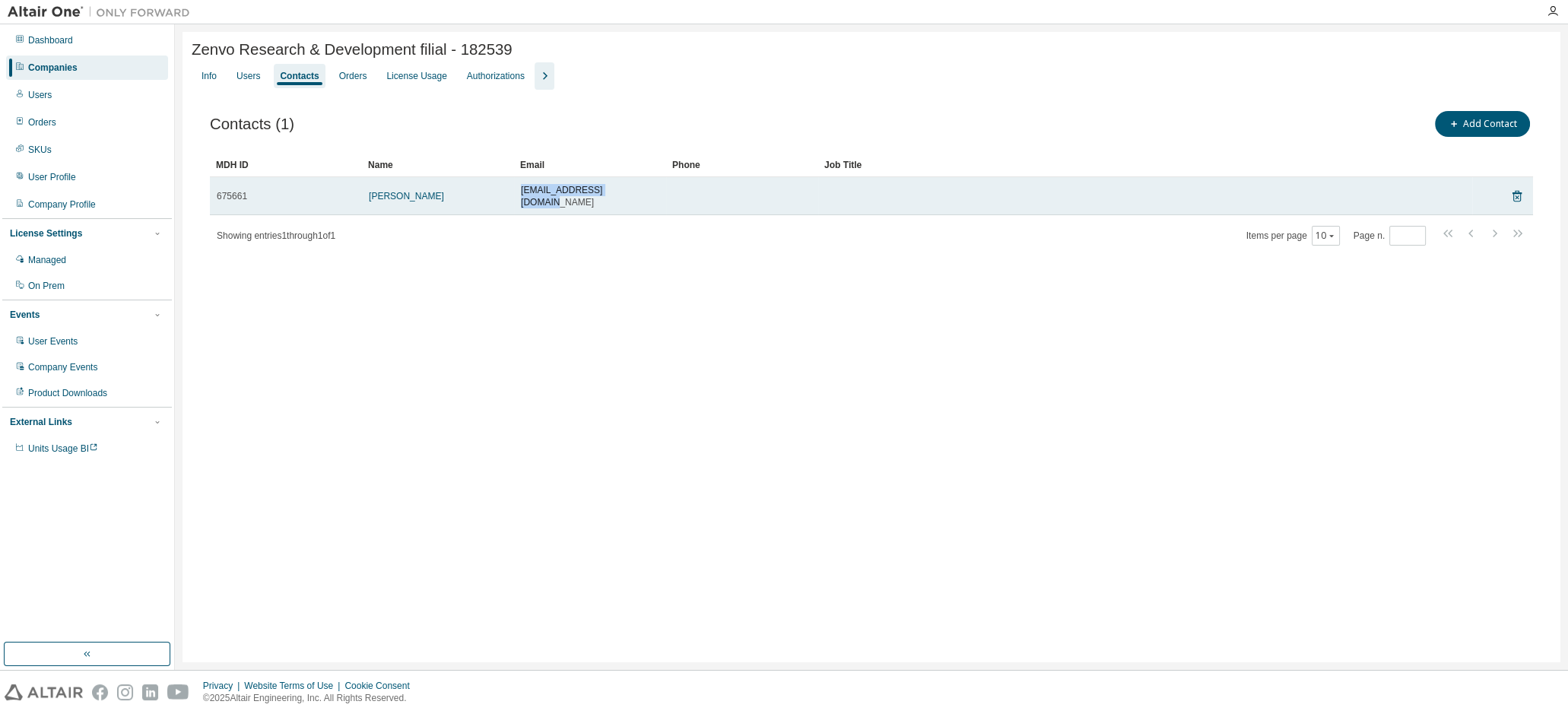
drag, startPoint x: 522, startPoint y: 192, endPoint x: 639, endPoint y: 193, distance: 117.0
click at [639, 193] on div "[EMAIL_ADDRESS][DOMAIN_NAME]" at bounding box center [589, 196] width 138 height 24
drag, startPoint x: 639, startPoint y: 193, endPoint x: 616, endPoint y: 195, distance: 23.1
copy span "[EMAIL_ADDRESS][DOMAIN_NAME]"
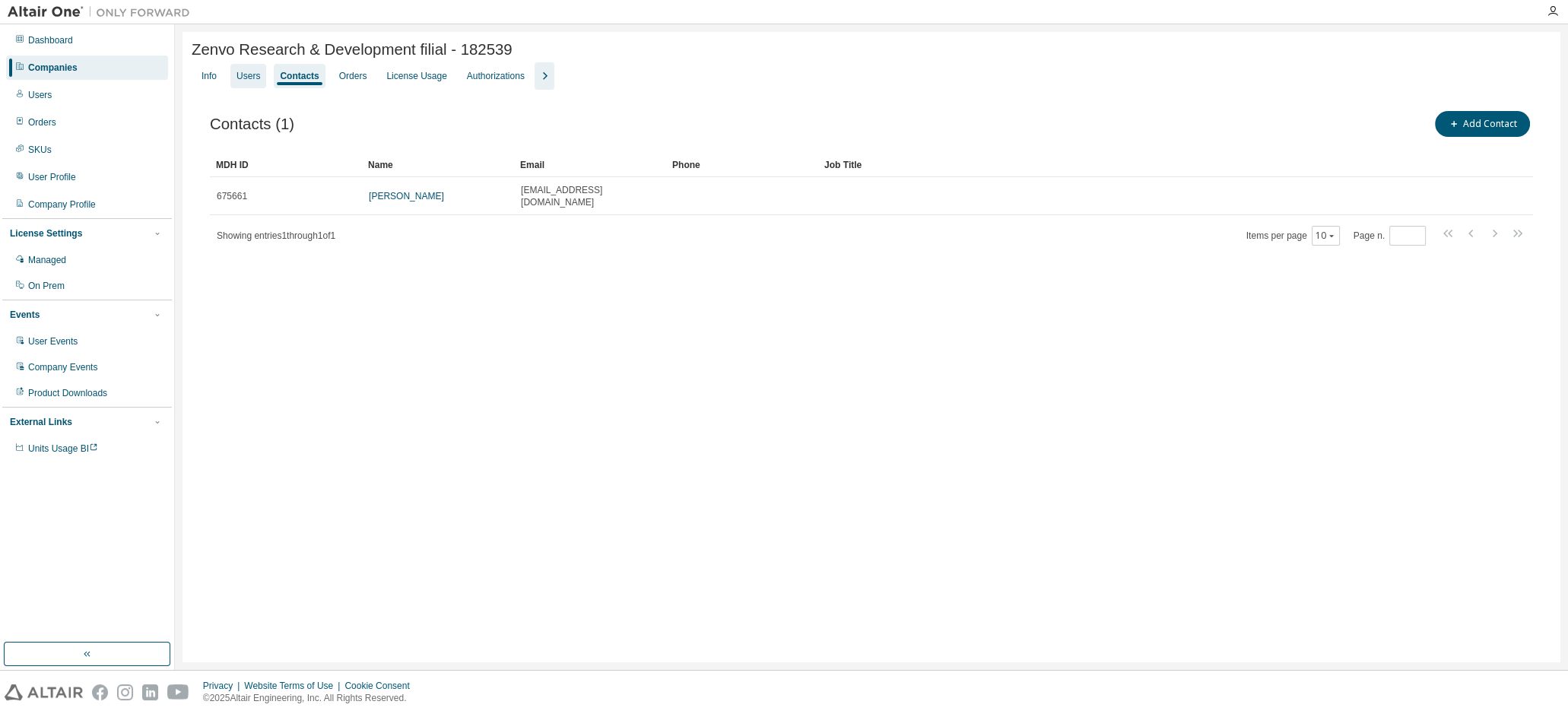
click at [247, 76] on div "Users" at bounding box center [247, 76] width 23 height 12
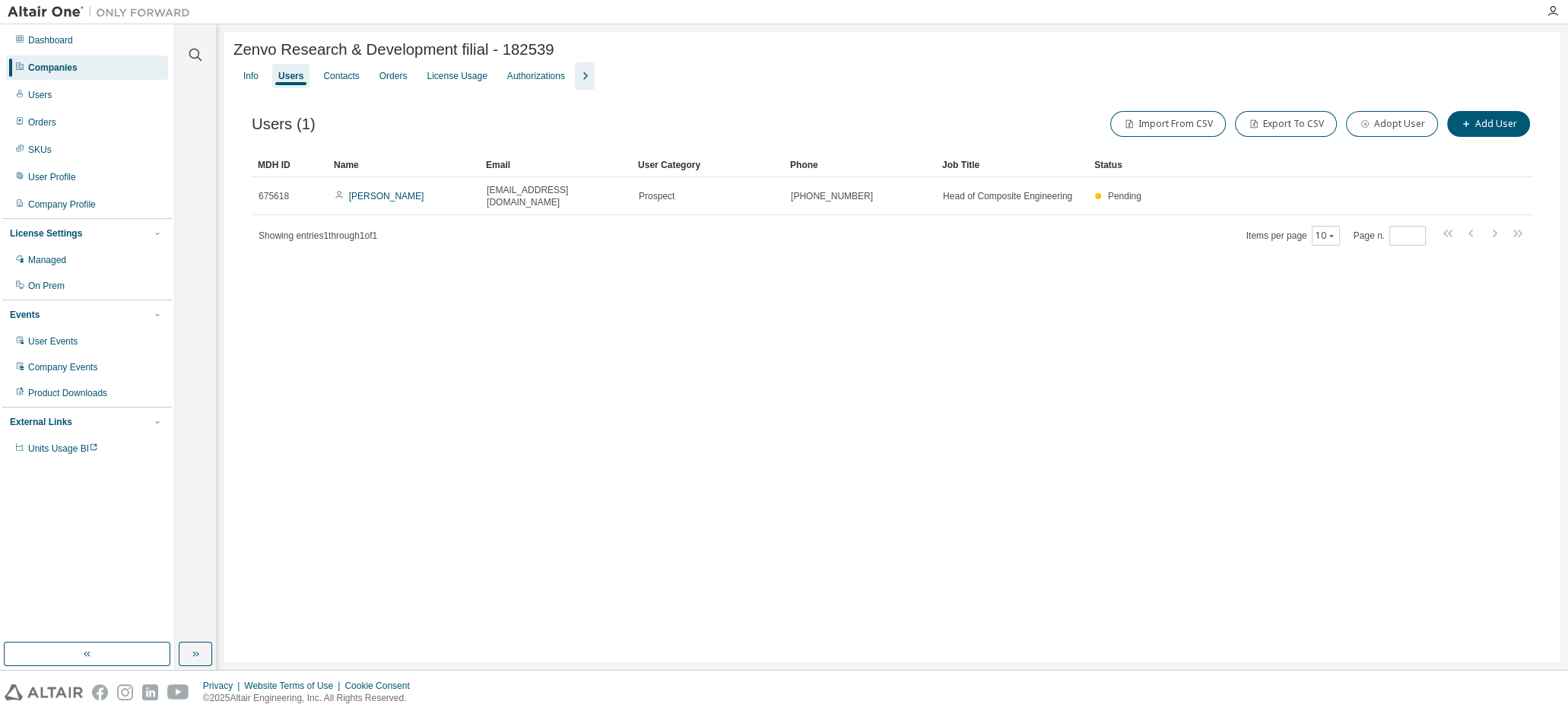
click at [388, 193] on link "[PERSON_NAME]" at bounding box center [387, 196] width 76 height 10
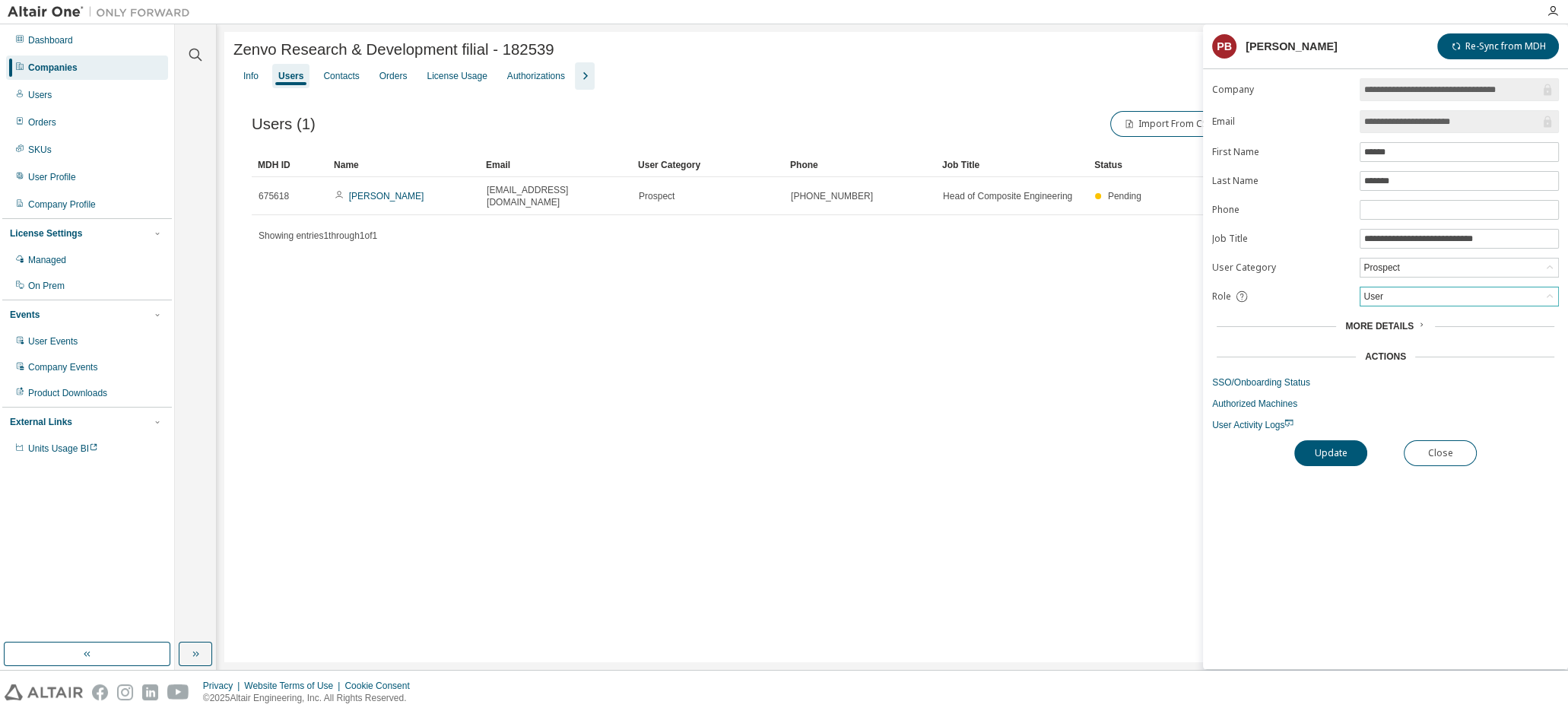
click at [1439, 291] on div "User" at bounding box center [1459, 296] width 198 height 18
click at [1404, 316] on li "Admin" at bounding box center [1458, 314] width 195 height 20
click at [1339, 458] on button "Update" at bounding box center [1330, 453] width 73 height 26
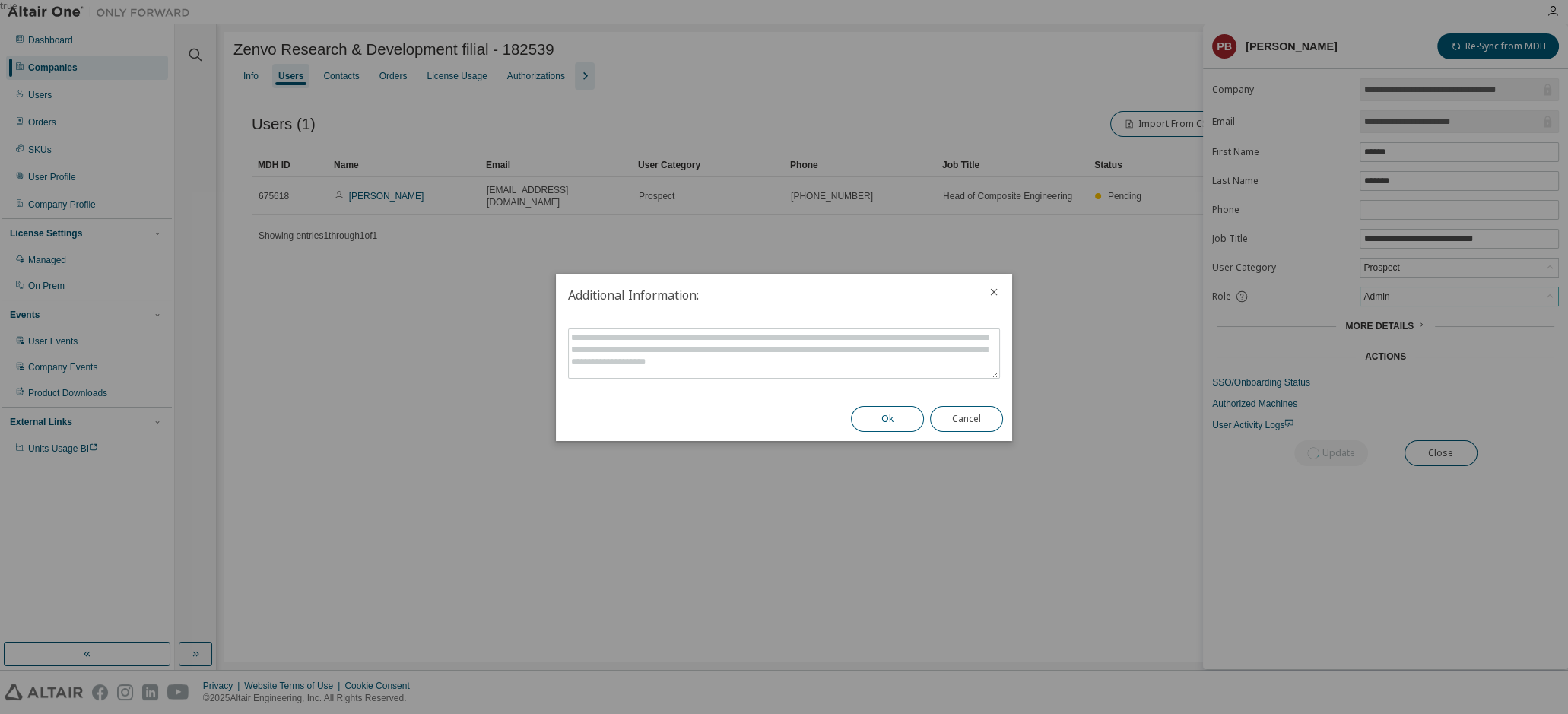
click at [898, 414] on button "Ok" at bounding box center [887, 419] width 73 height 26
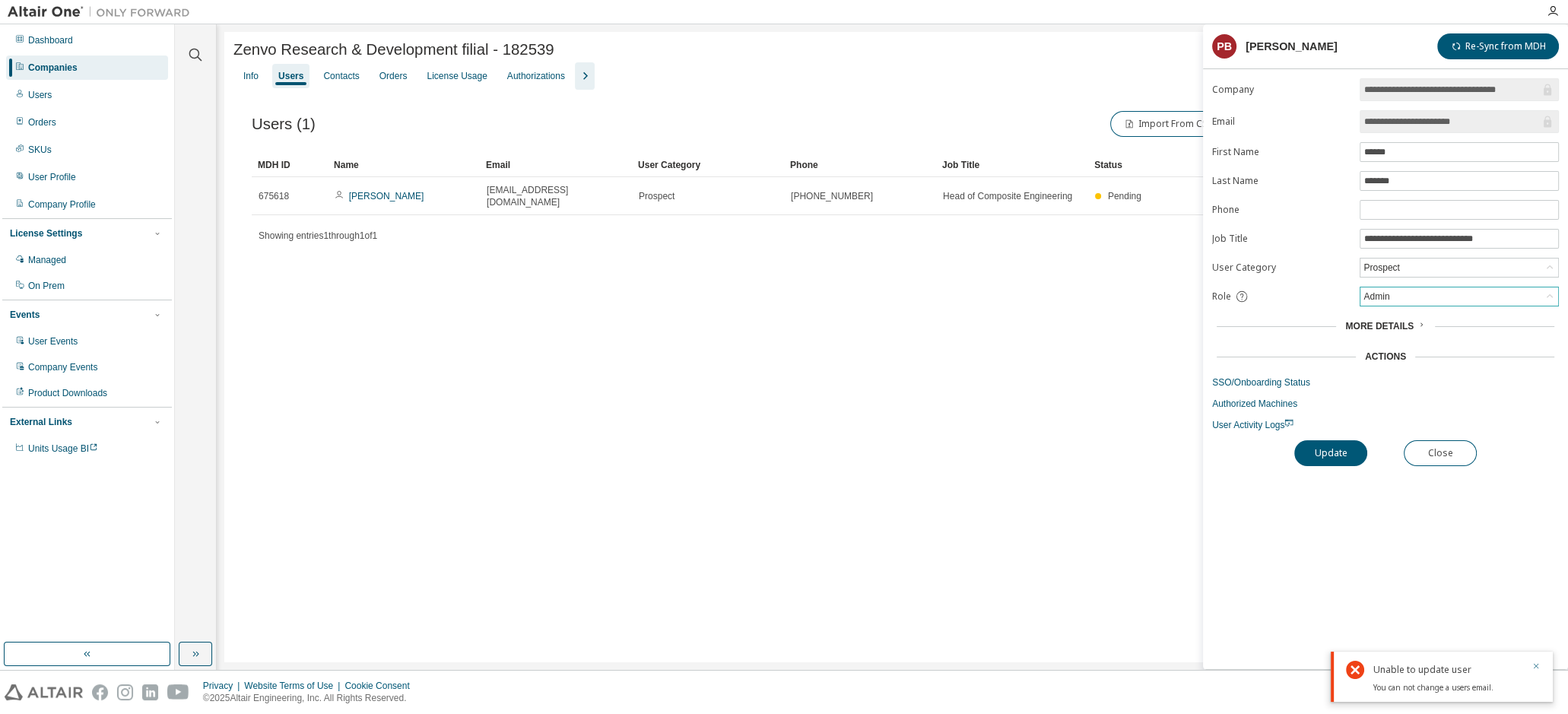
click at [1534, 662] on icon "button" at bounding box center [1535, 666] width 9 height 9
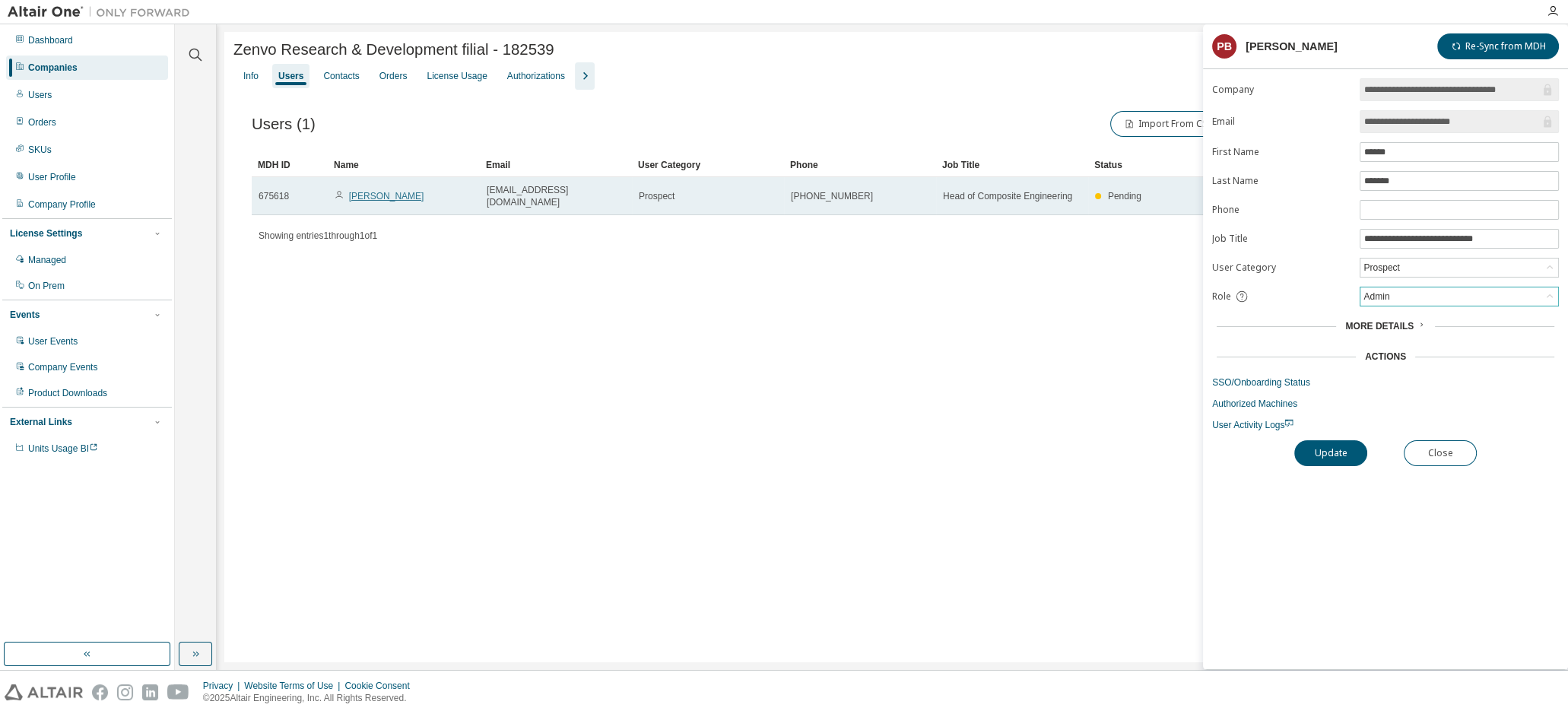
click at [387, 192] on link "[PERSON_NAME]" at bounding box center [387, 196] width 76 height 10
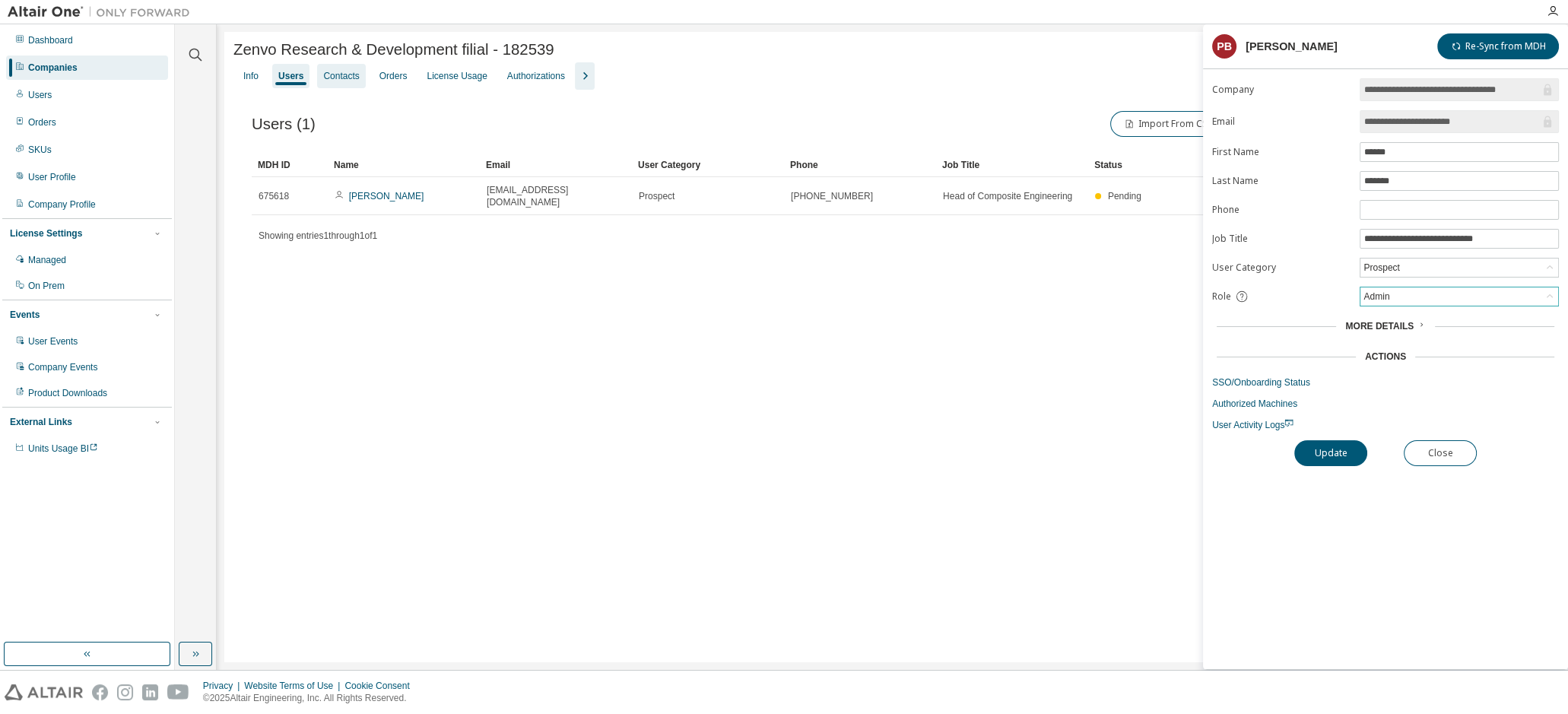
click at [339, 78] on div "Contacts" at bounding box center [341, 76] width 36 height 12
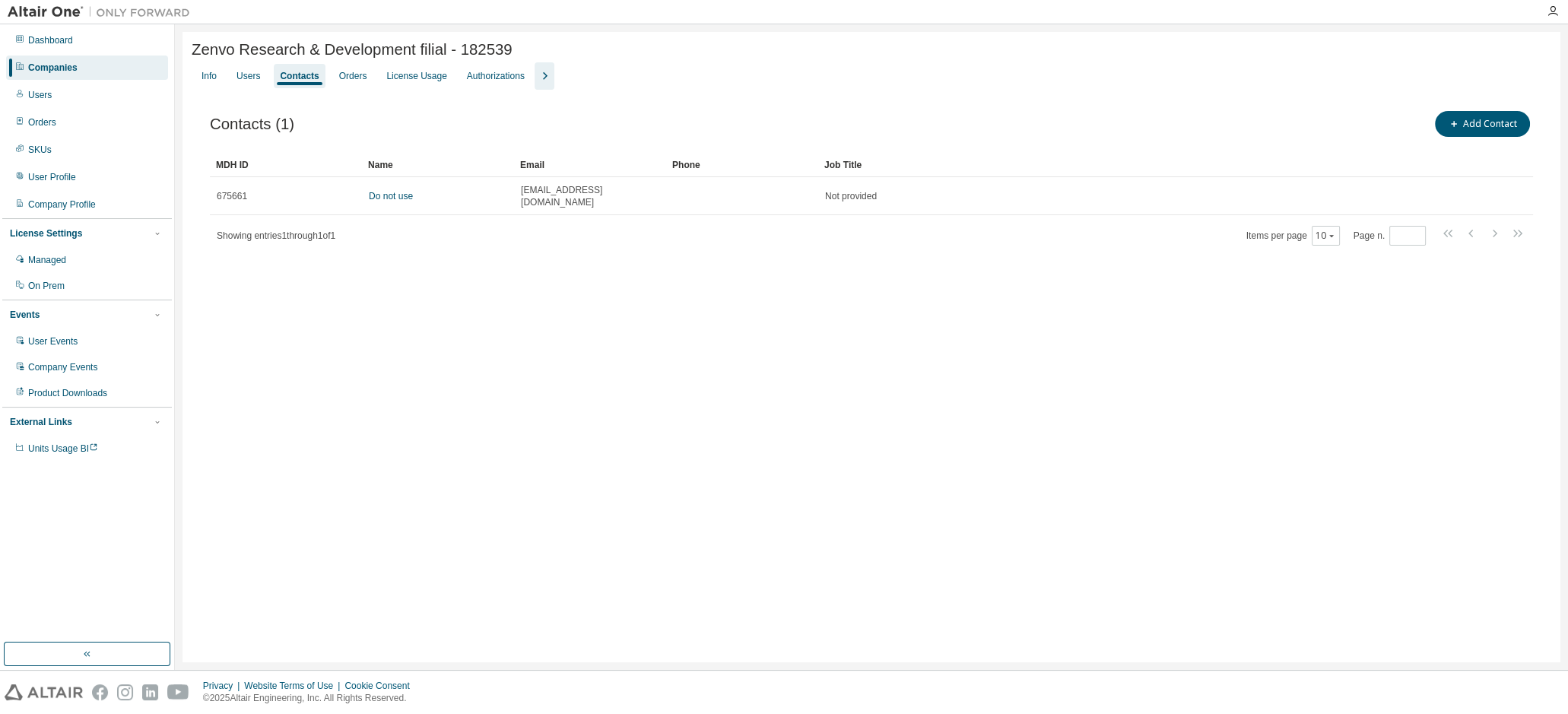
click at [298, 79] on div "Contacts" at bounding box center [299, 76] width 39 height 12
click at [1484, 131] on button "Add Contact" at bounding box center [1482, 124] width 95 height 26
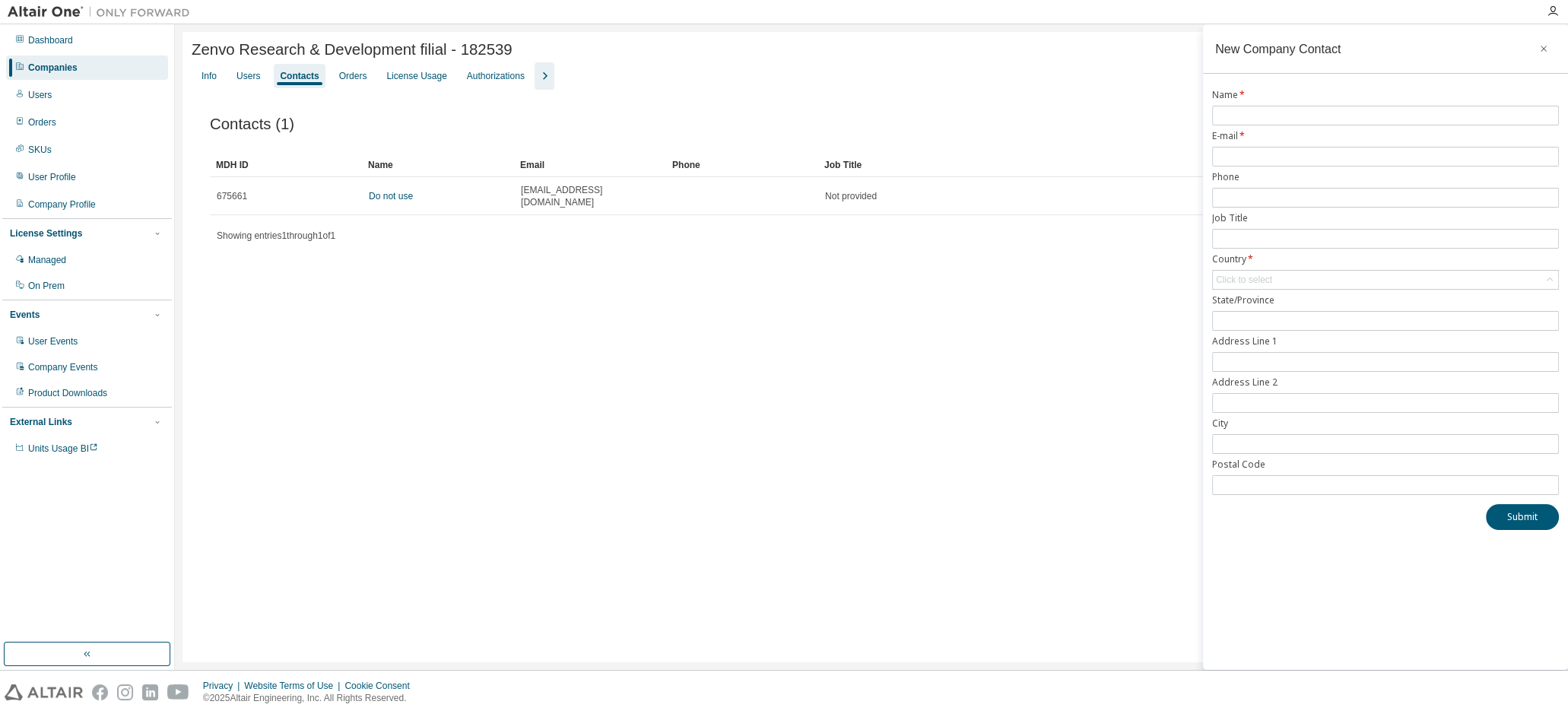
click at [1540, 49] on icon "button" at bounding box center [1543, 49] width 10 height 12
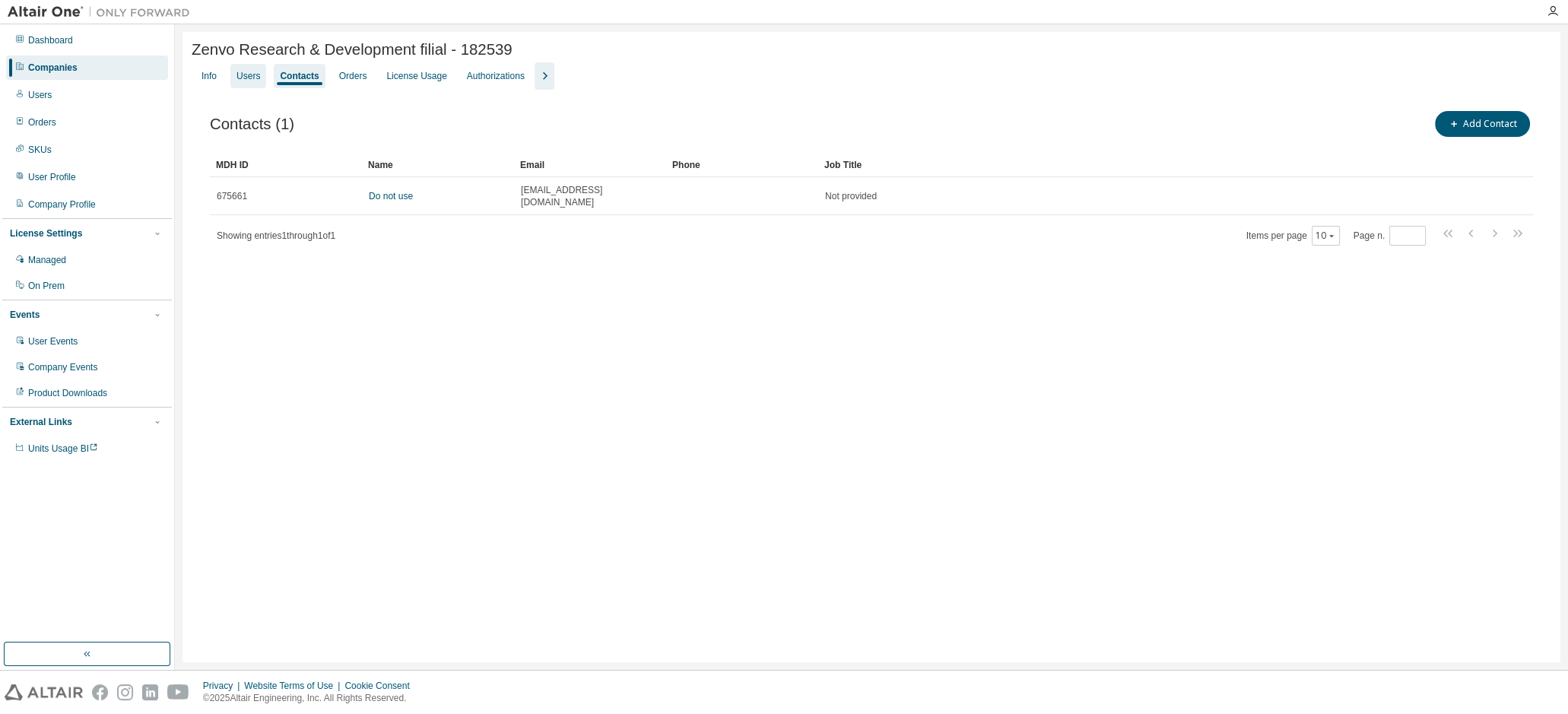
click at [253, 76] on div "Users" at bounding box center [247, 76] width 23 height 12
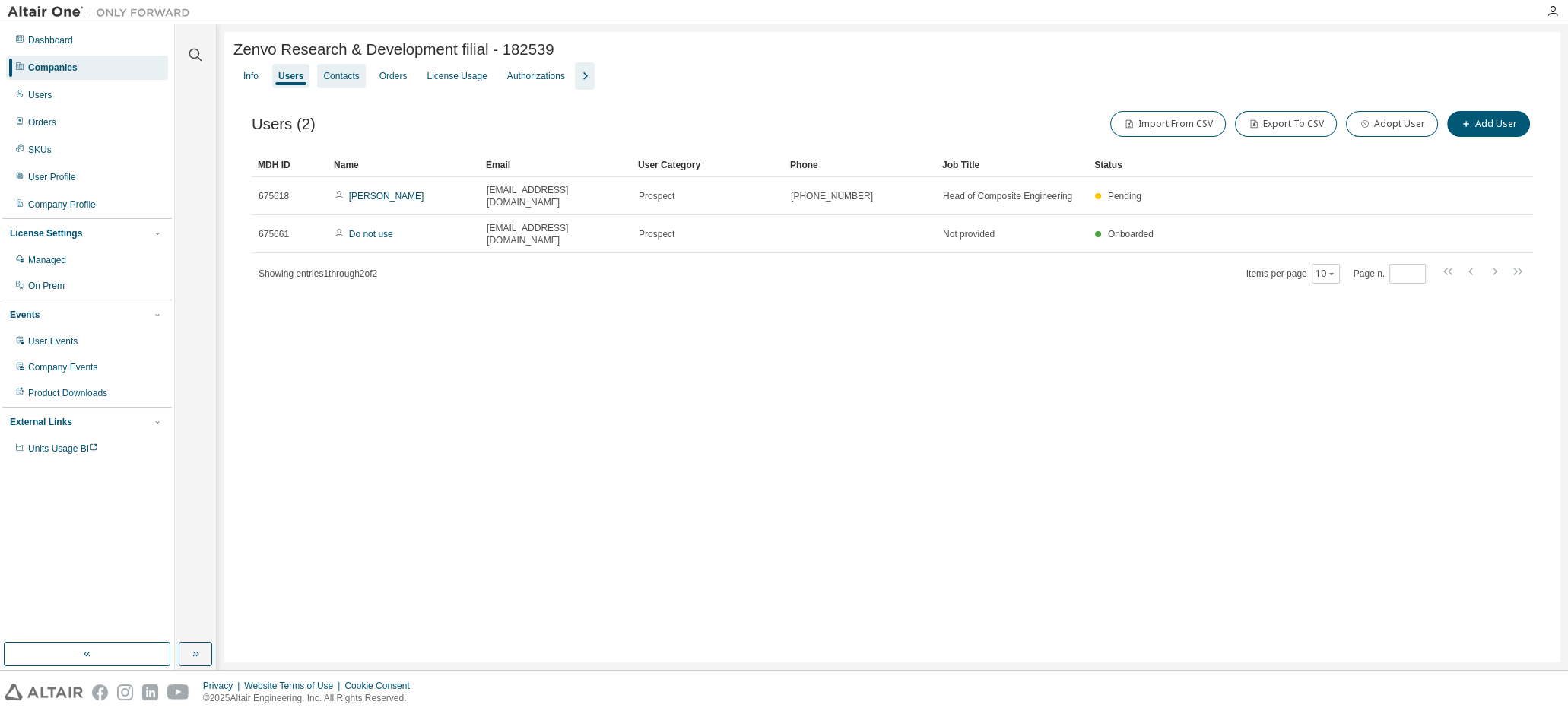
click at [339, 82] on div "Contacts" at bounding box center [341, 76] width 36 height 12
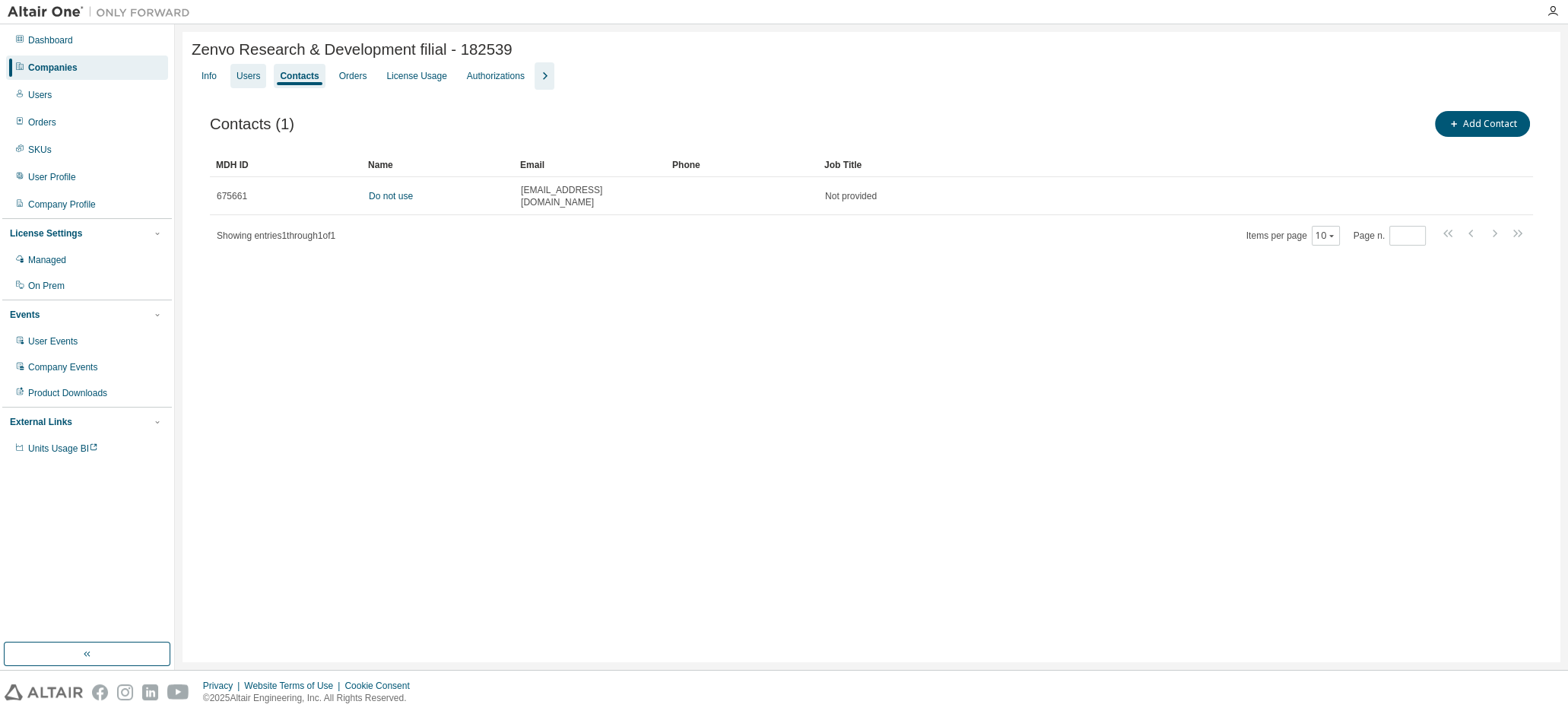
click at [251, 80] on div "Users" at bounding box center [247, 76] width 23 height 12
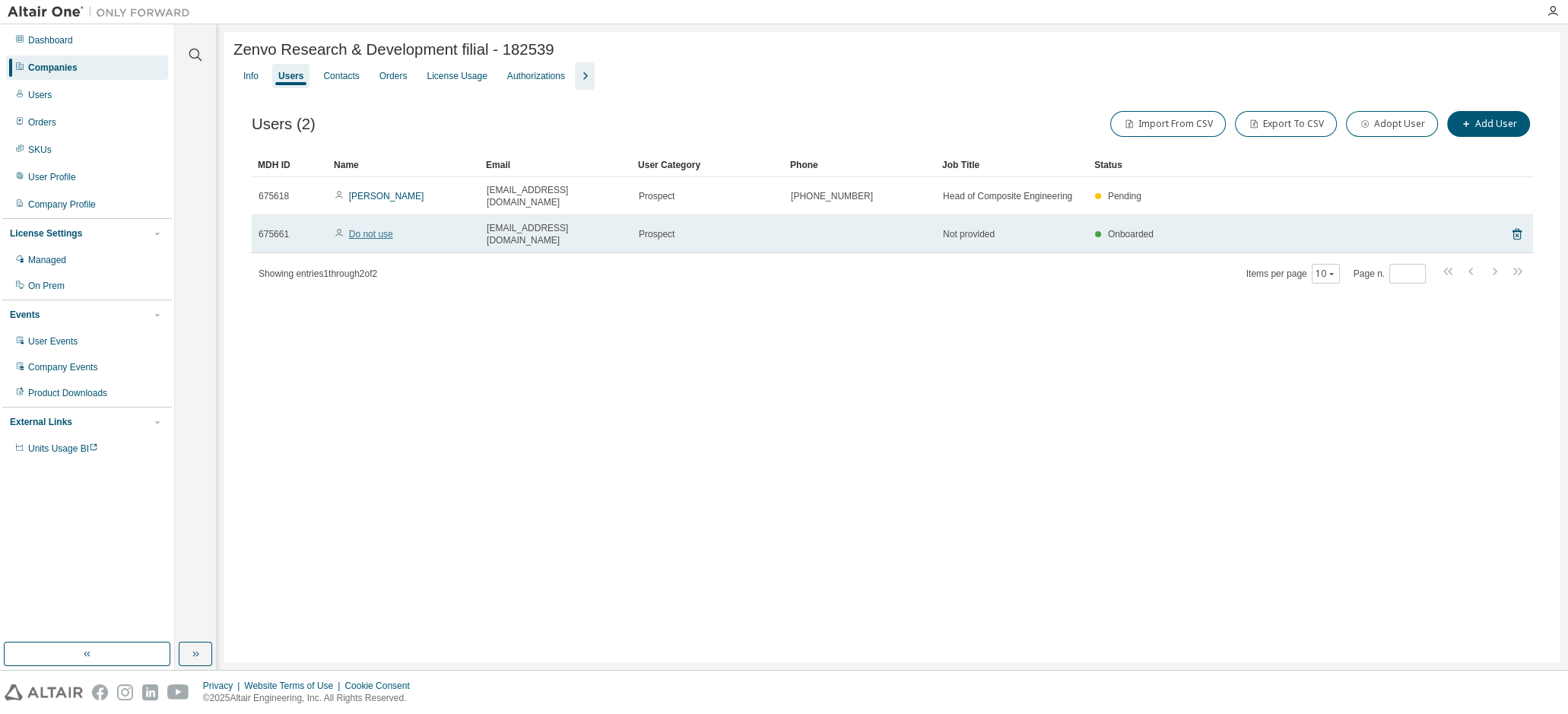
click at [366, 229] on link "Do not use" at bounding box center [370, 234] width 44 height 10
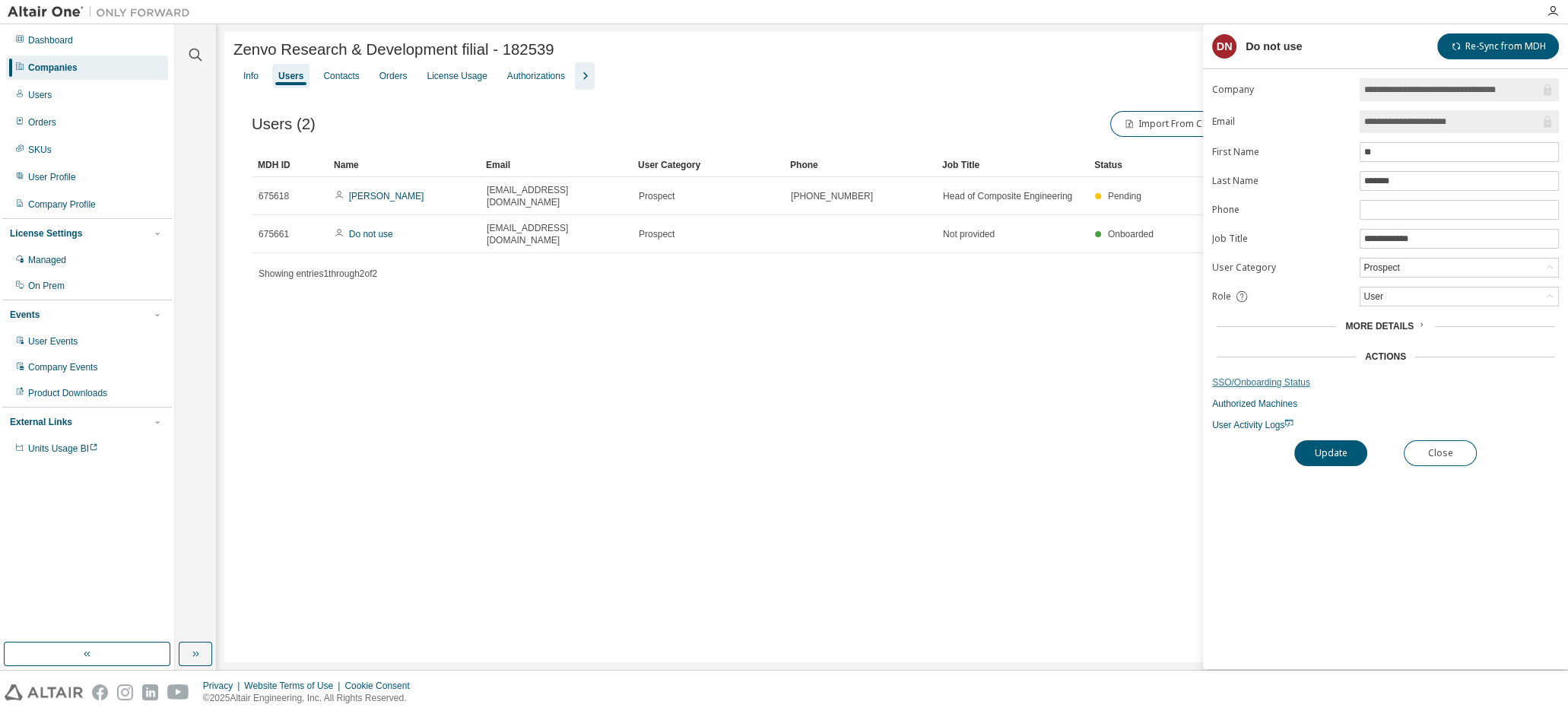
click at [1251, 380] on link "SSO/Onboarding Status" at bounding box center [1386, 382] width 347 height 12
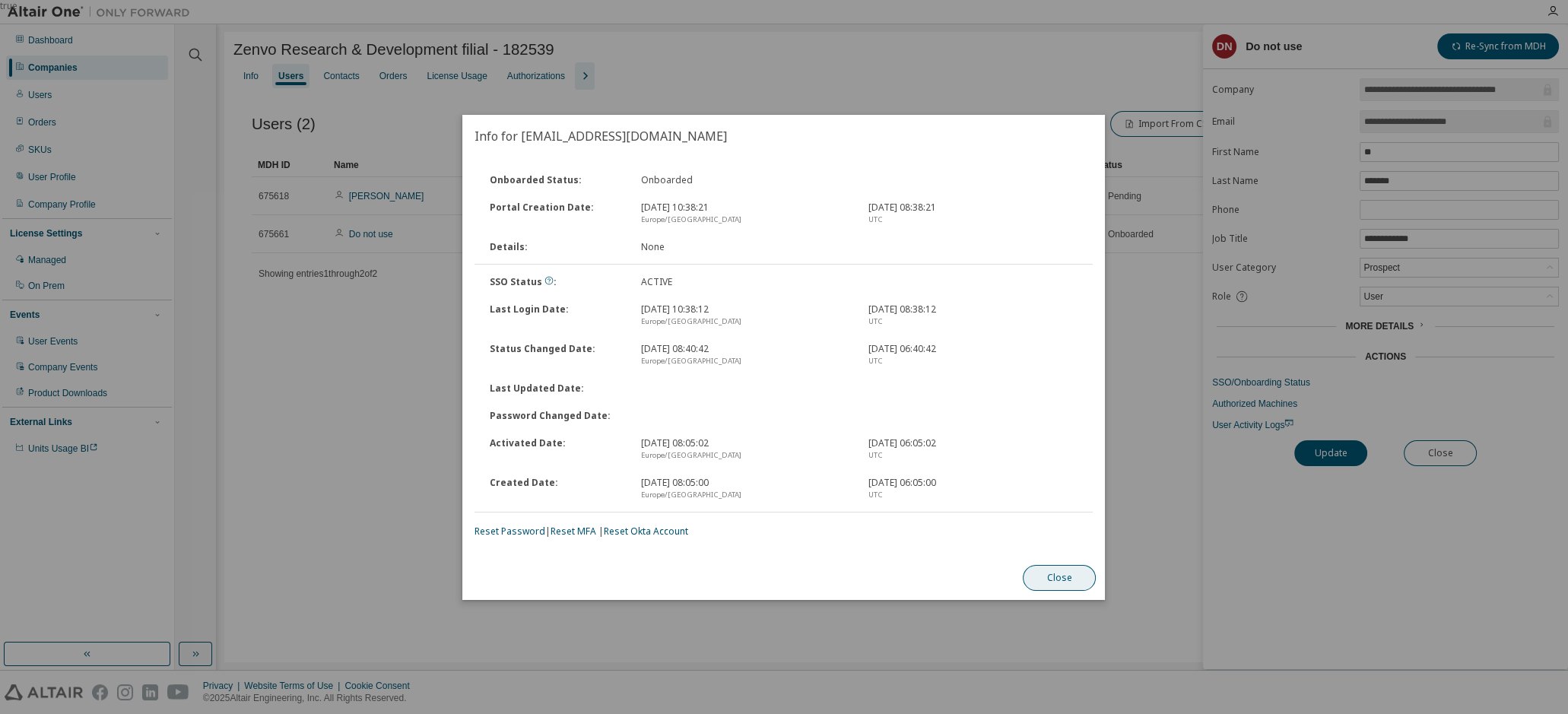
click at [1052, 580] on button "Close" at bounding box center [1059, 578] width 73 height 26
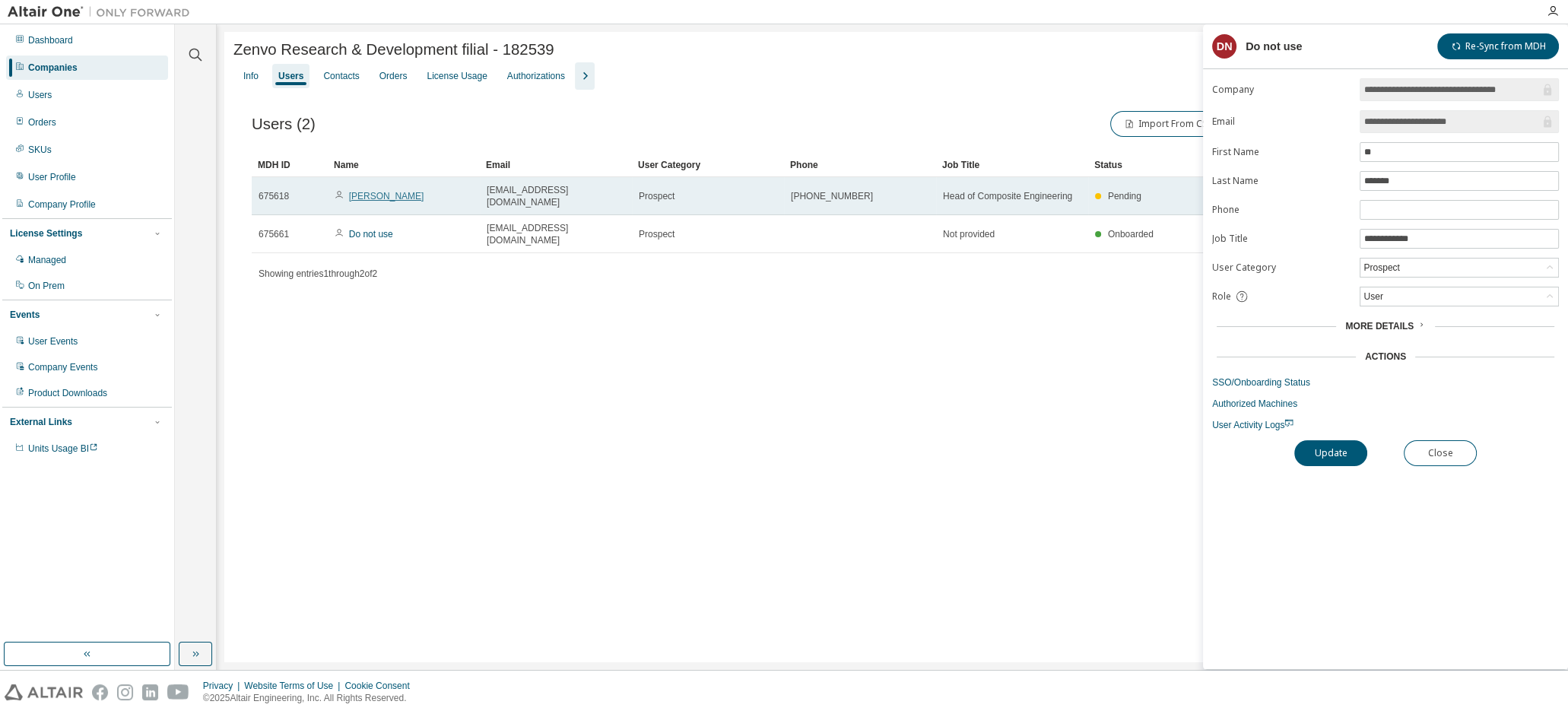
click at [398, 192] on link "[PERSON_NAME]" at bounding box center [387, 196] width 76 height 10
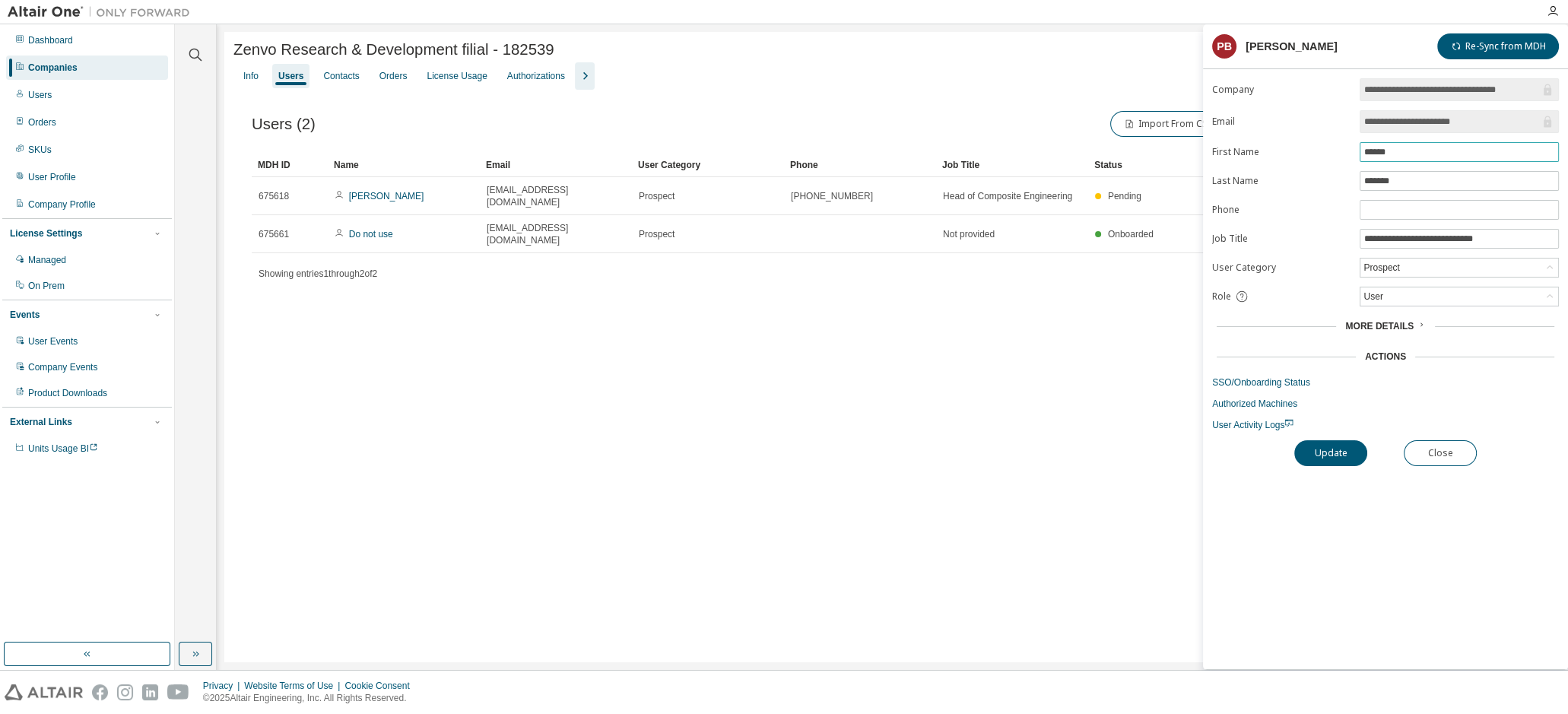
drag, startPoint x: 1406, startPoint y: 150, endPoint x: 1332, endPoint y: 147, distance: 74.1
click at [1332, 147] on form "**********" at bounding box center [1386, 254] width 347 height 353
drag, startPoint x: 881, startPoint y: 407, endPoint x: 853, endPoint y: 406, distance: 28.0
click at [876, 410] on div "Zenvo Research & Development filial - 182539 Clear Load Save Save As Field Oper…" at bounding box center [892, 347] width 1336 height 631
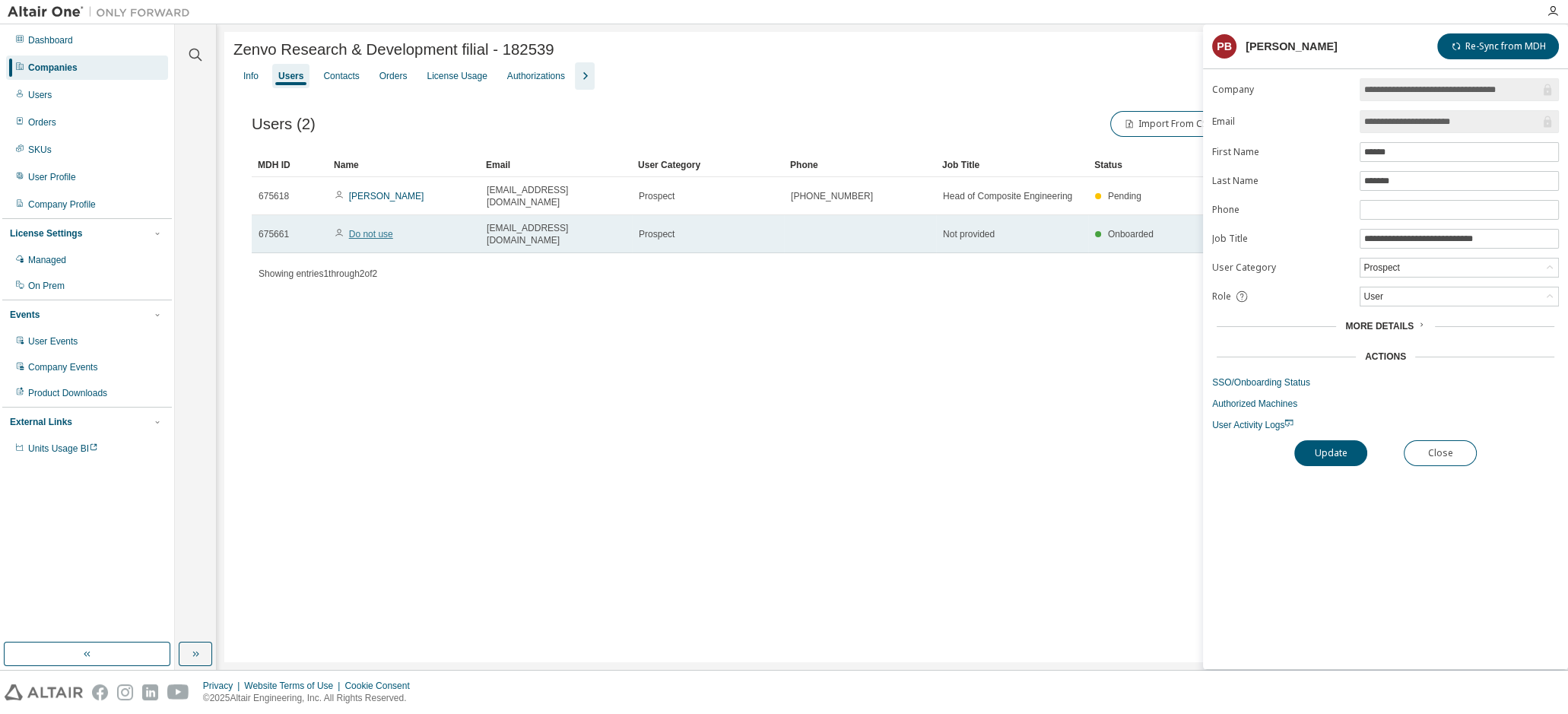
click at [376, 229] on link "Do not use" at bounding box center [370, 234] width 44 height 10
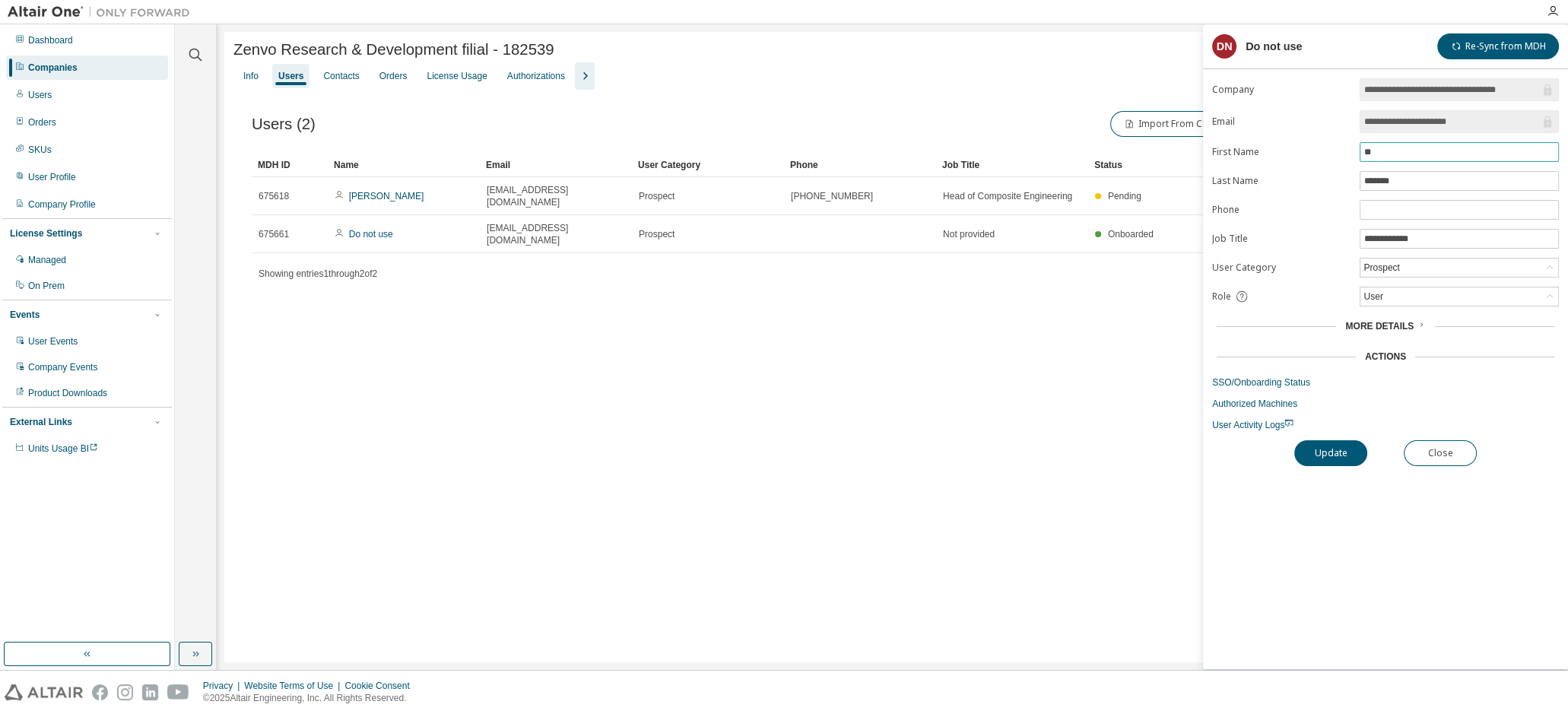
click at [1402, 146] on input "**" at bounding box center [1459, 152] width 192 height 12
paste input "***"
type input "*****"
click at [1427, 181] on input "*******" at bounding box center [1459, 181] width 192 height 12
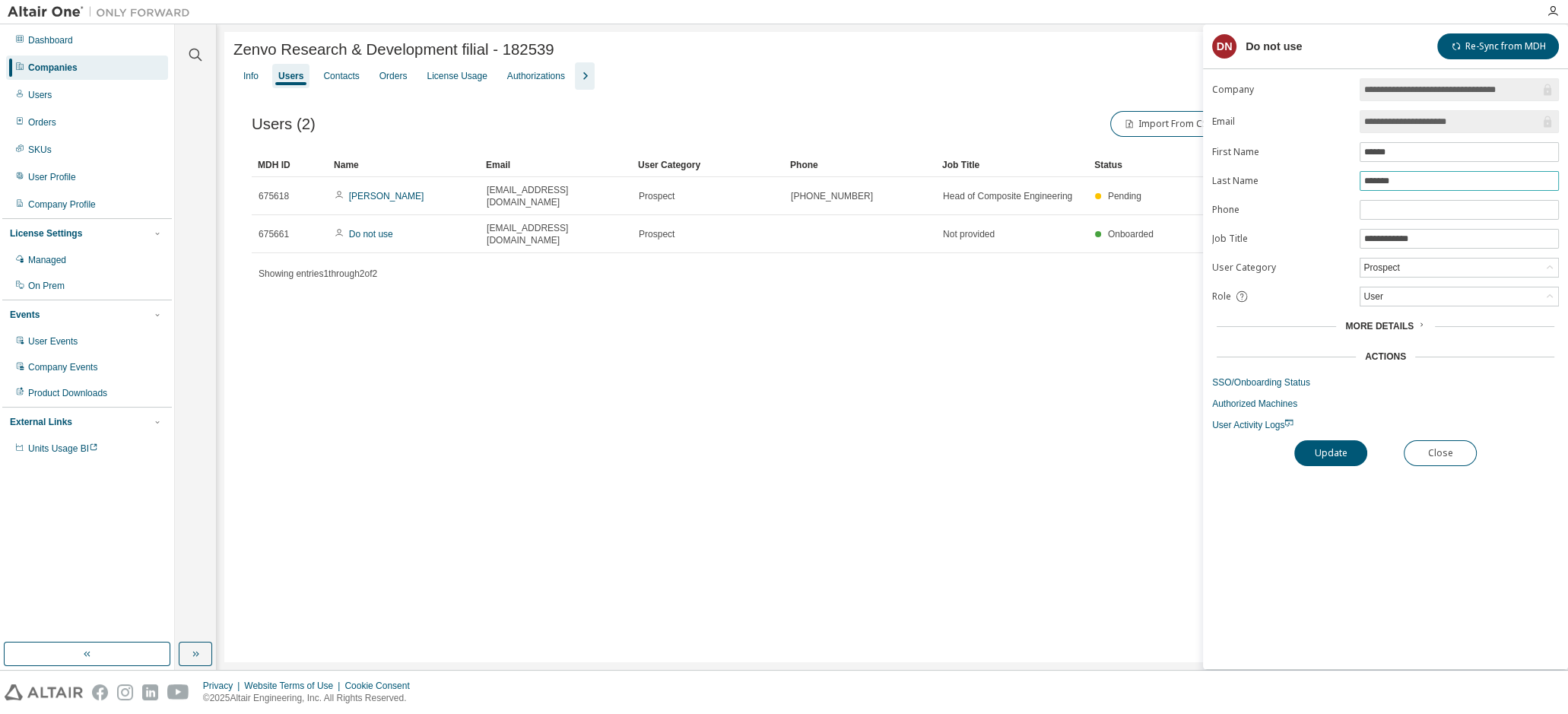
click at [1426, 180] on input "*******" at bounding box center [1459, 181] width 192 height 12
type input "*******"
click at [1434, 242] on input "**********" at bounding box center [1459, 239] width 192 height 12
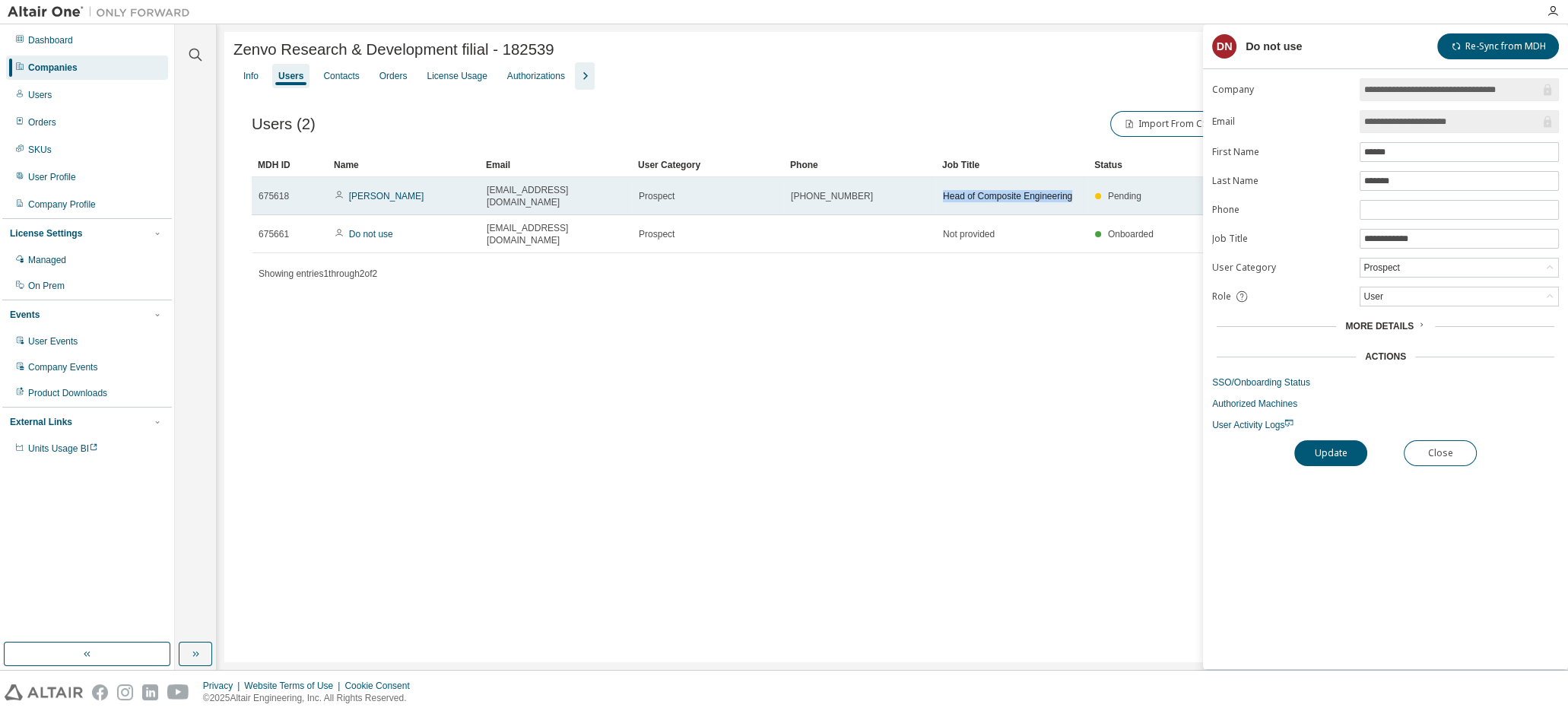
drag, startPoint x: 943, startPoint y: 192, endPoint x: 1074, endPoint y: 192, distance: 131.0
click at [1074, 192] on div "Head of Composite Engineering" at bounding box center [1011, 196] width 138 height 12
drag, startPoint x: 1074, startPoint y: 192, endPoint x: 1056, endPoint y: 188, distance: 18.4
copy span "Head of Composite Engineering"
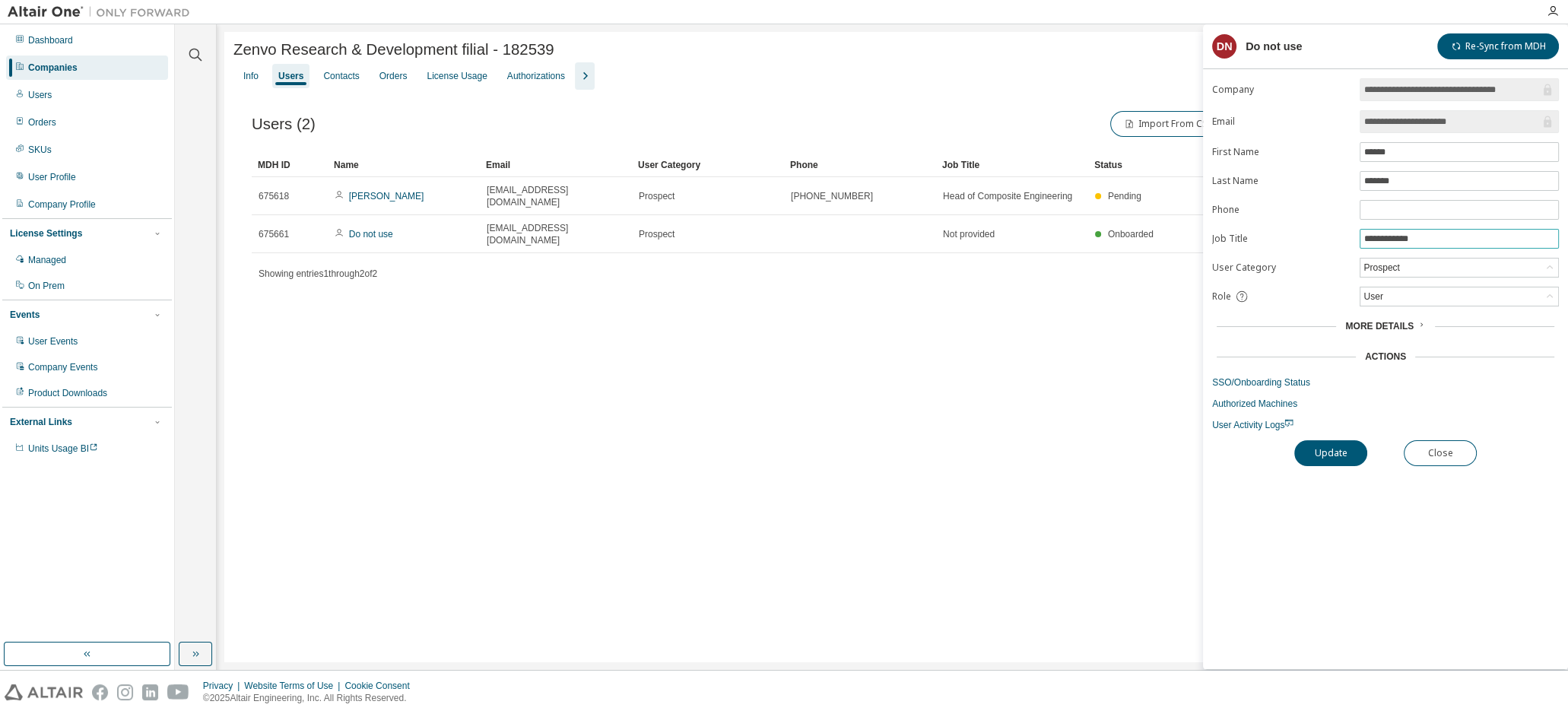
click at [1452, 239] on input "**********" at bounding box center [1459, 239] width 192 height 12
paste input "**********"
type input "**********"
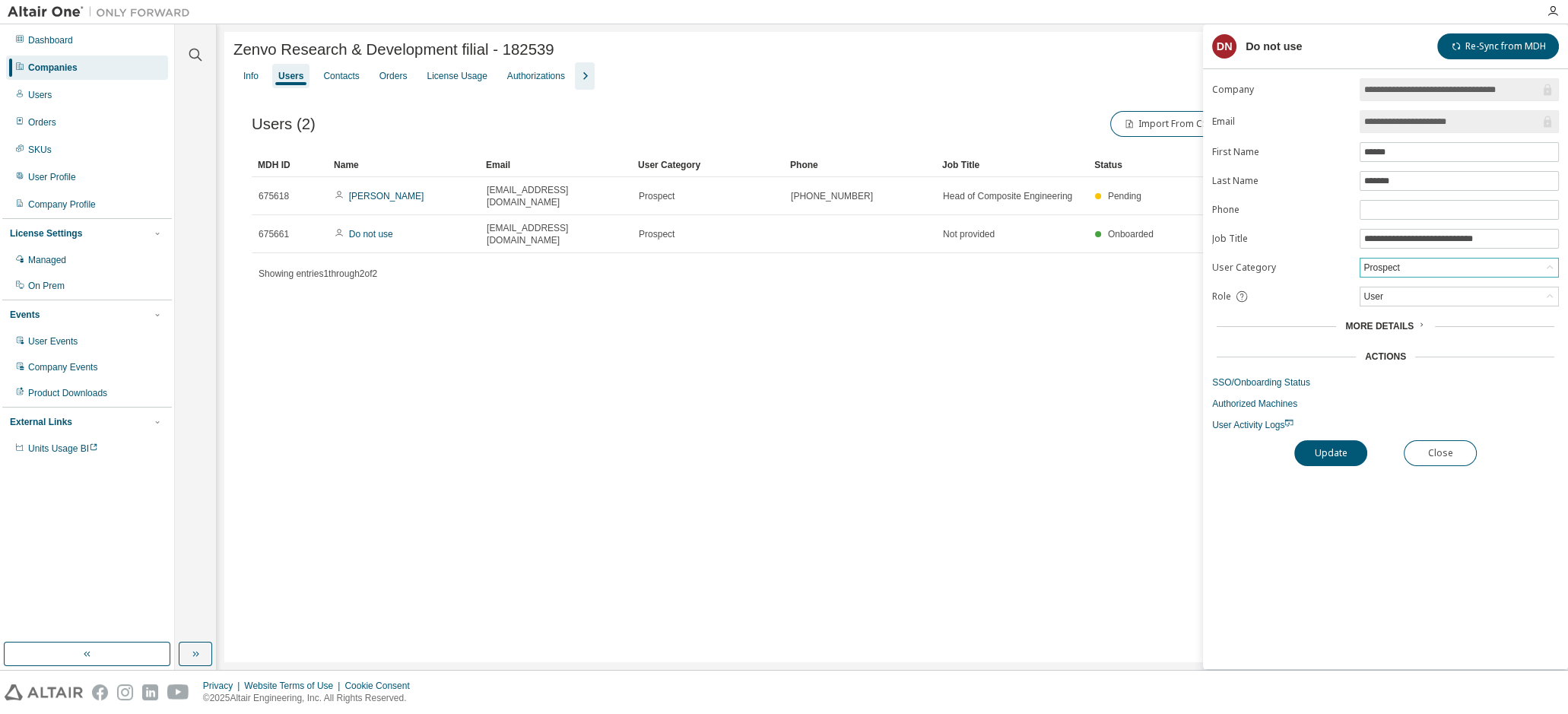
click at [1440, 272] on div "Prospect" at bounding box center [1459, 267] width 198 height 18
click at [1423, 304] on li "Commercial" at bounding box center [1458, 306] width 195 height 20
click at [1409, 296] on div "User" at bounding box center [1459, 296] width 198 height 18
click at [1389, 314] on li "Admin" at bounding box center [1458, 314] width 195 height 20
click at [1327, 455] on button "Update" at bounding box center [1330, 453] width 73 height 26
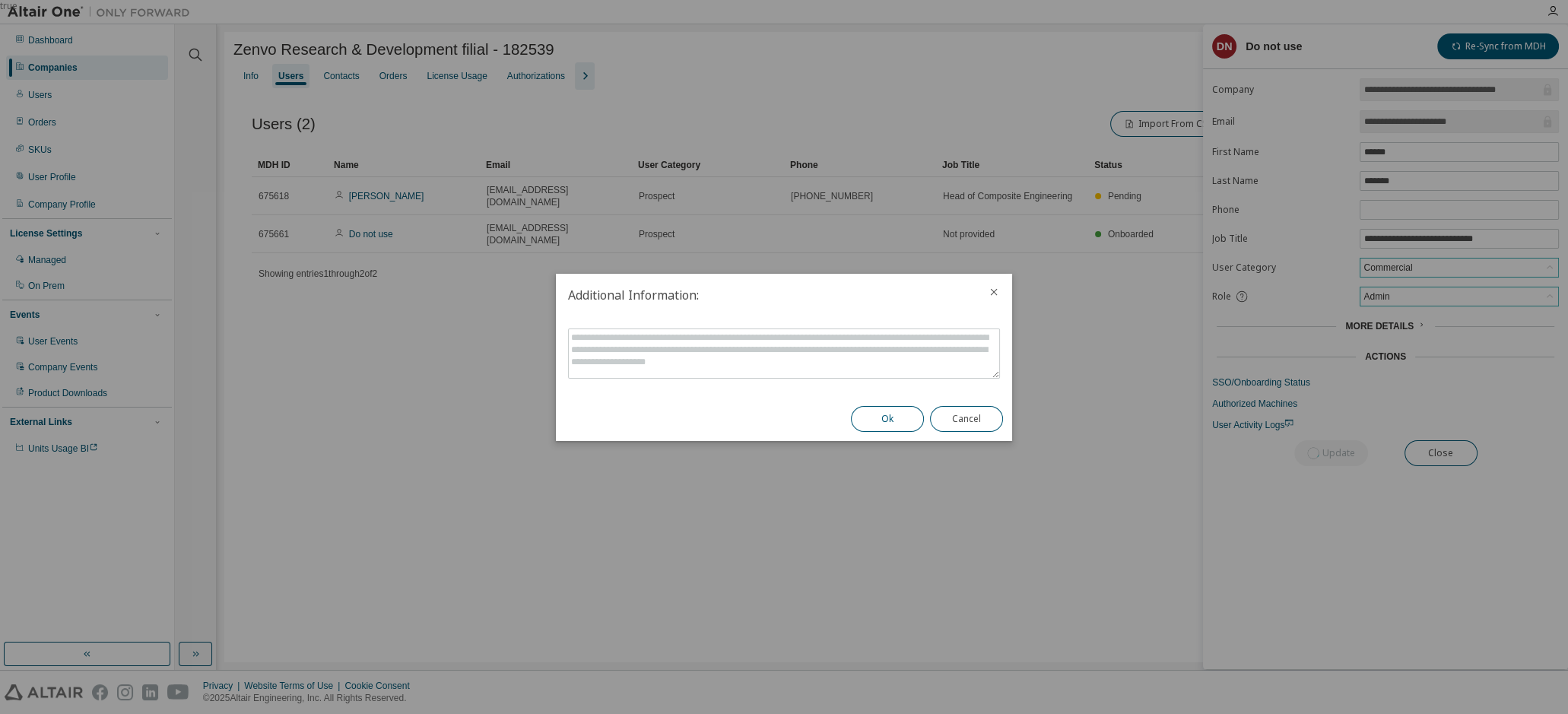
click at [906, 420] on button "Ok" at bounding box center [887, 419] width 73 height 26
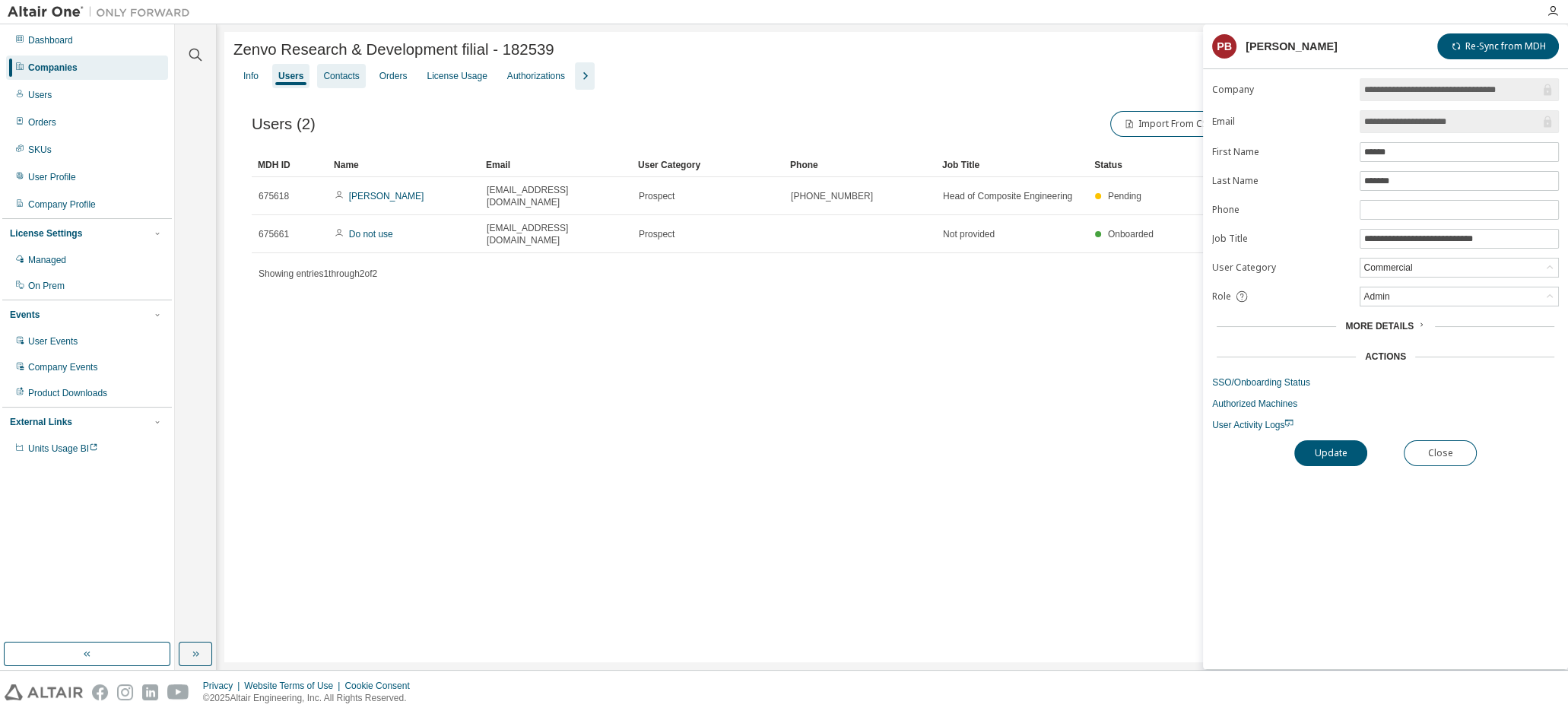
click at [335, 78] on div "Contacts" at bounding box center [341, 76] width 36 height 12
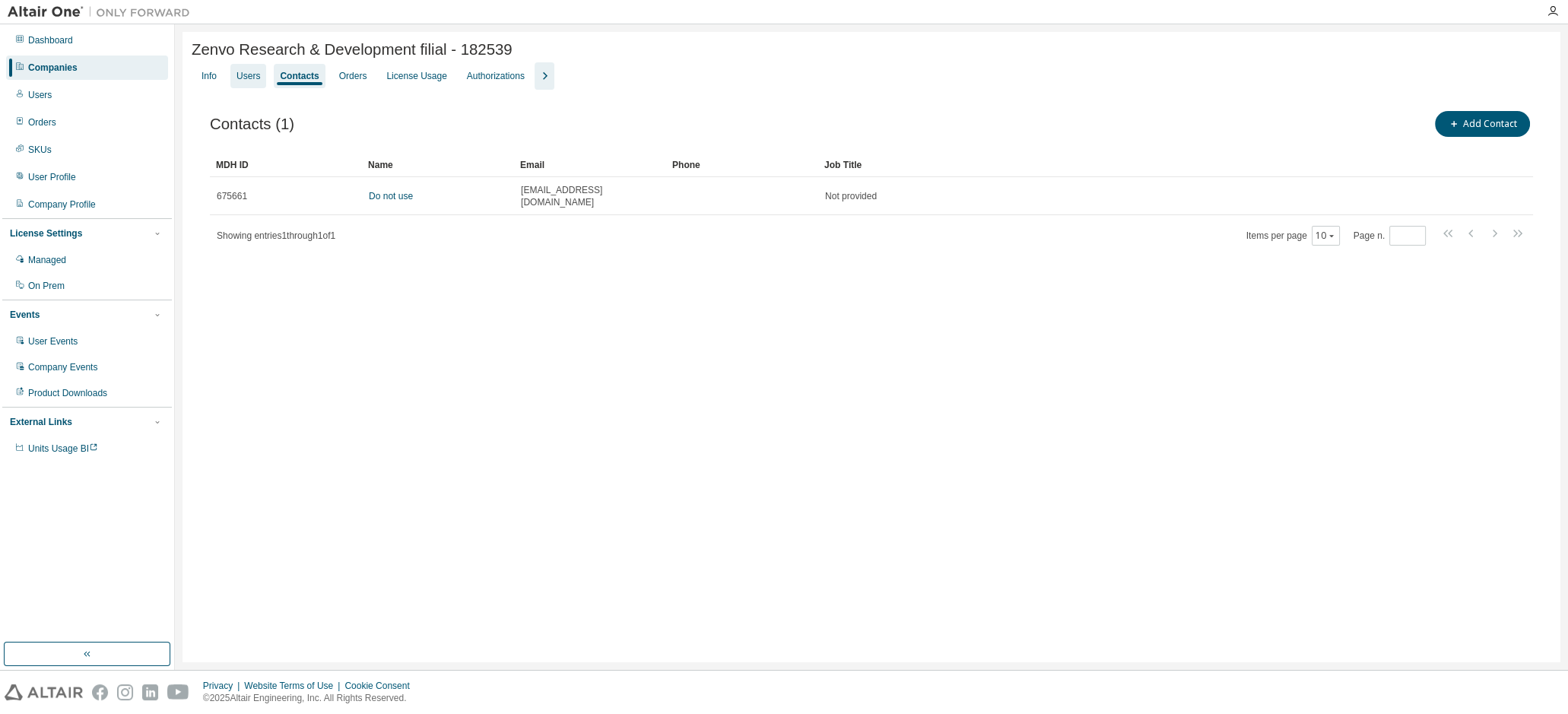
click at [253, 76] on div "Users" at bounding box center [247, 76] width 23 height 12
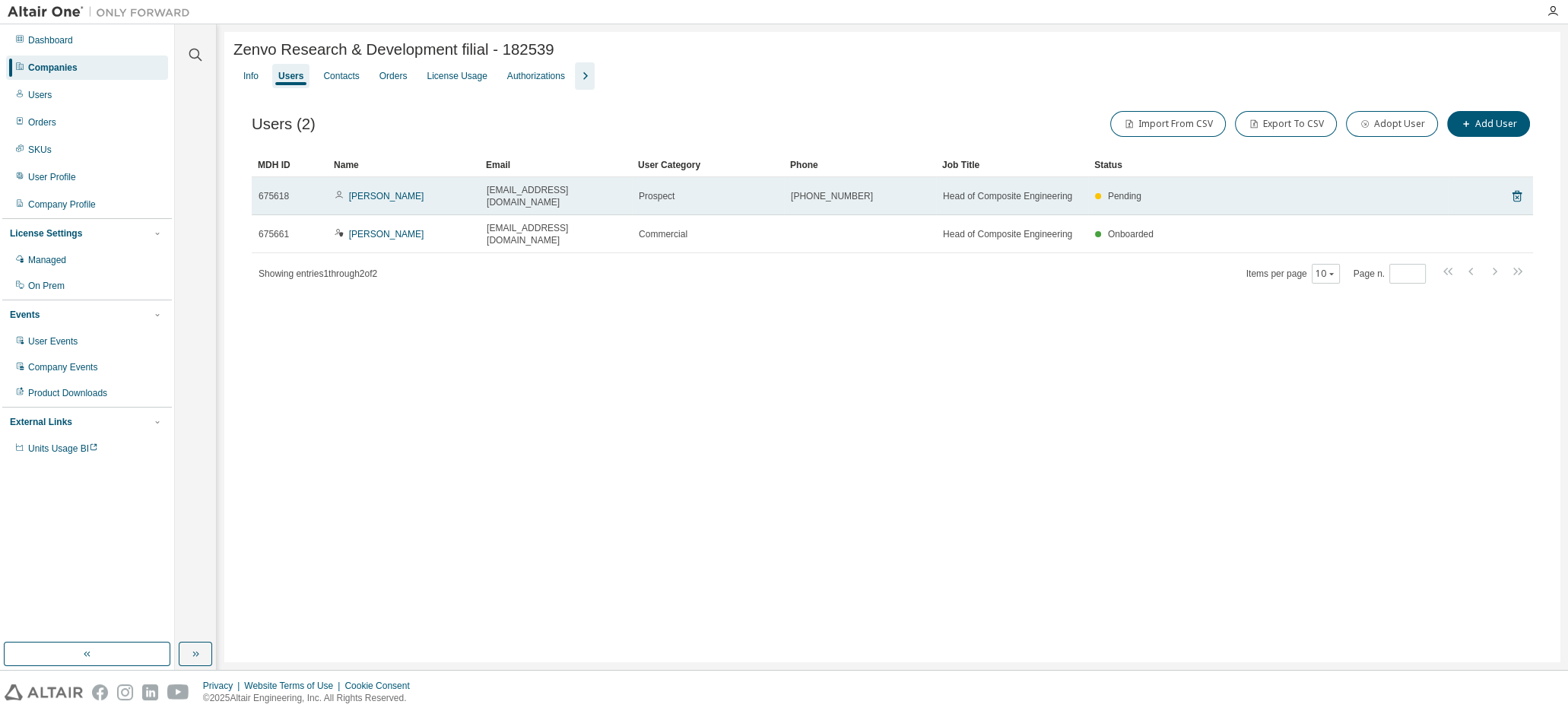
drag, startPoint x: 790, startPoint y: 193, endPoint x: 871, endPoint y: 195, distance: 81.0
click at [871, 195] on div "[PHONE_NUMBER]" at bounding box center [859, 196] width 138 height 12
drag, startPoint x: 871, startPoint y: 195, endPoint x: 856, endPoint y: 192, distance: 15.3
copy span "[PHONE_NUMBER]"
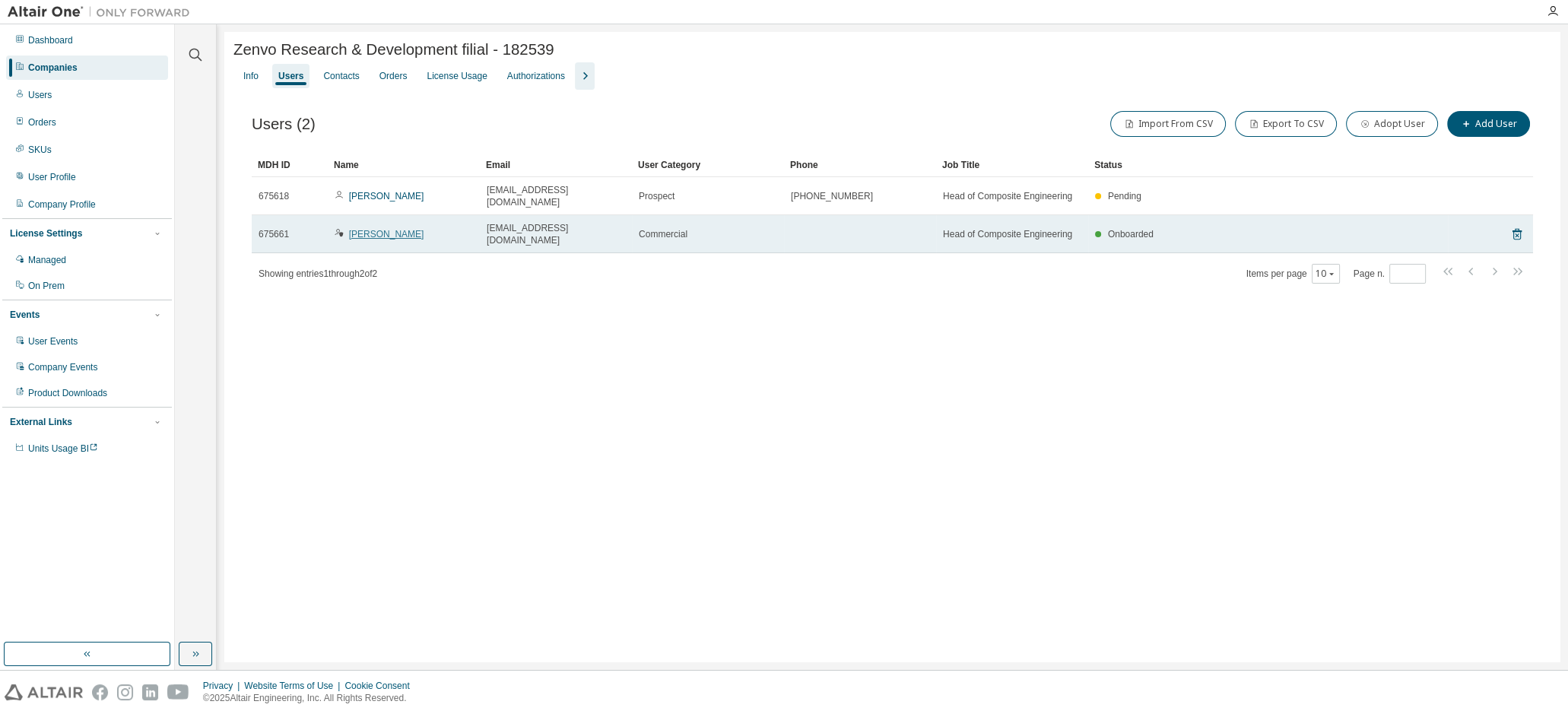
click at [371, 229] on link "[PERSON_NAME]" at bounding box center [387, 234] width 76 height 10
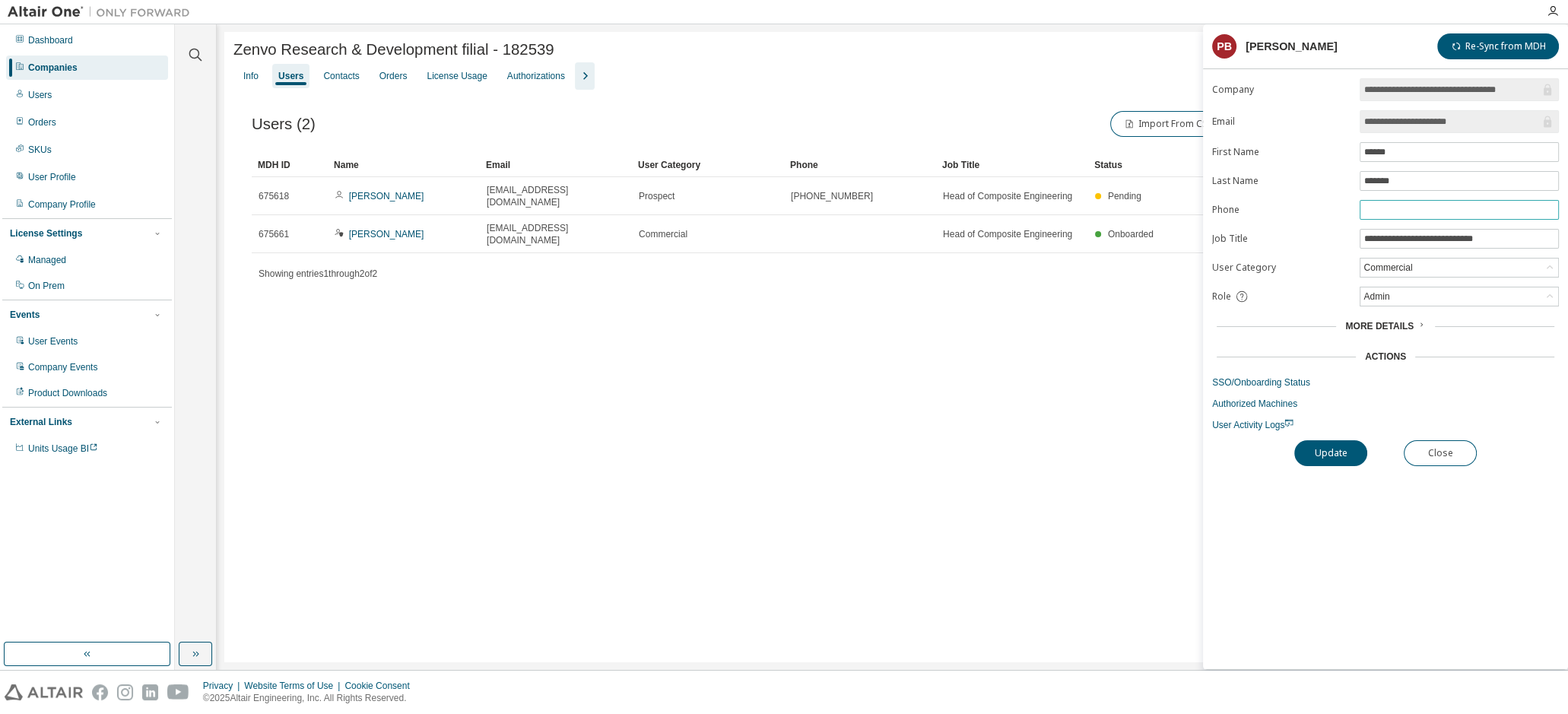
click at [1404, 205] on input "text" at bounding box center [1459, 210] width 192 height 12
paste input "**********"
type input "**********"
click at [1346, 455] on button "Update" at bounding box center [1330, 453] width 73 height 26
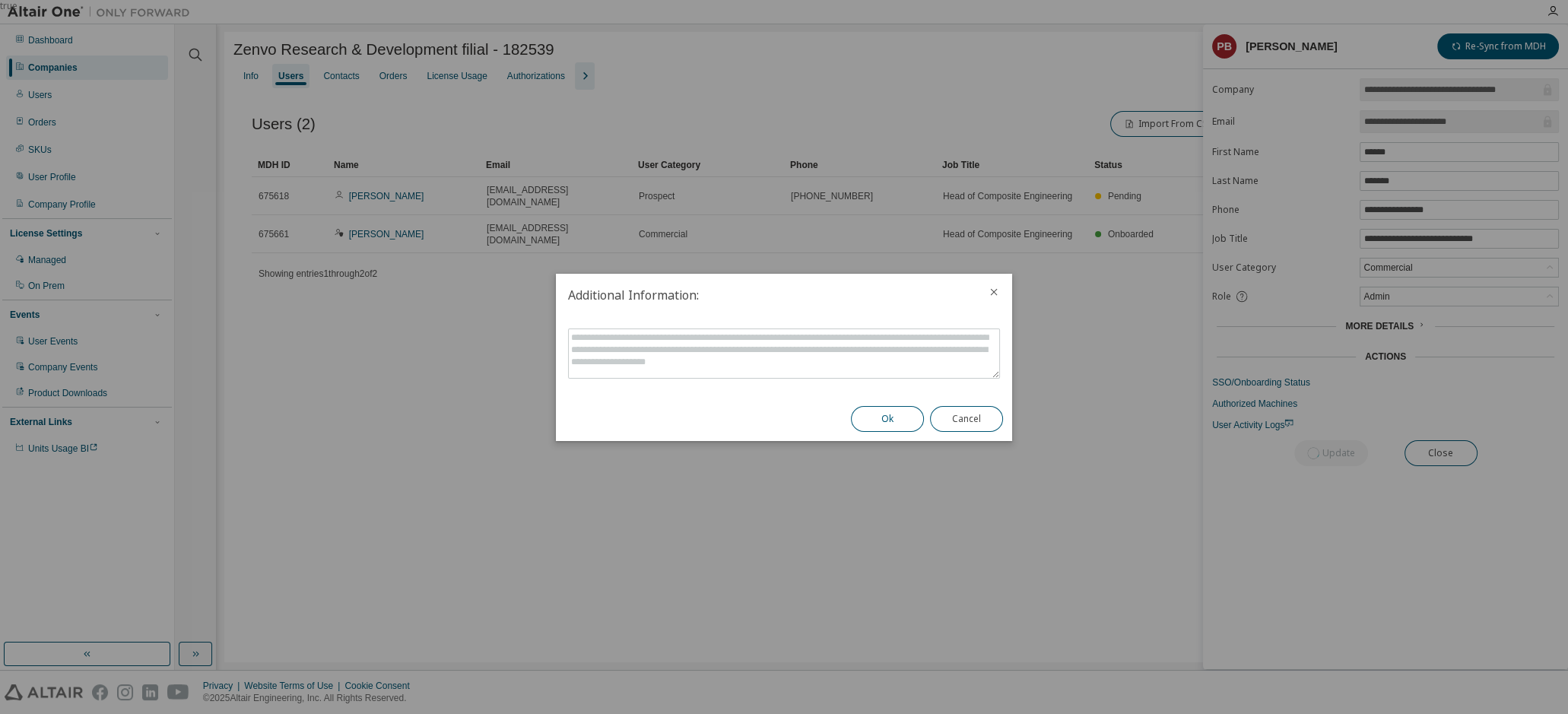
click at [888, 413] on button "Ok" at bounding box center [887, 419] width 73 height 26
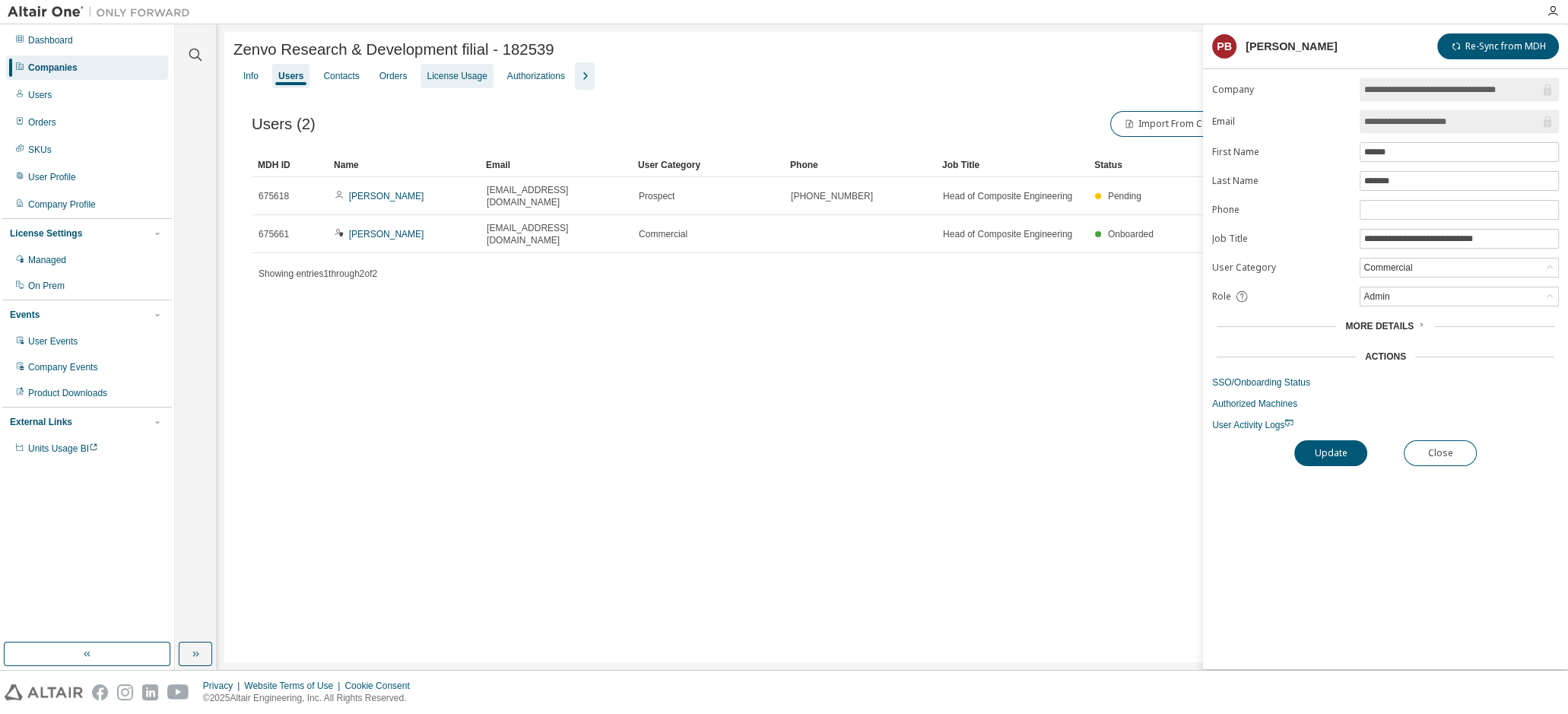
click at [458, 79] on div "License Usage" at bounding box center [456, 76] width 60 height 12
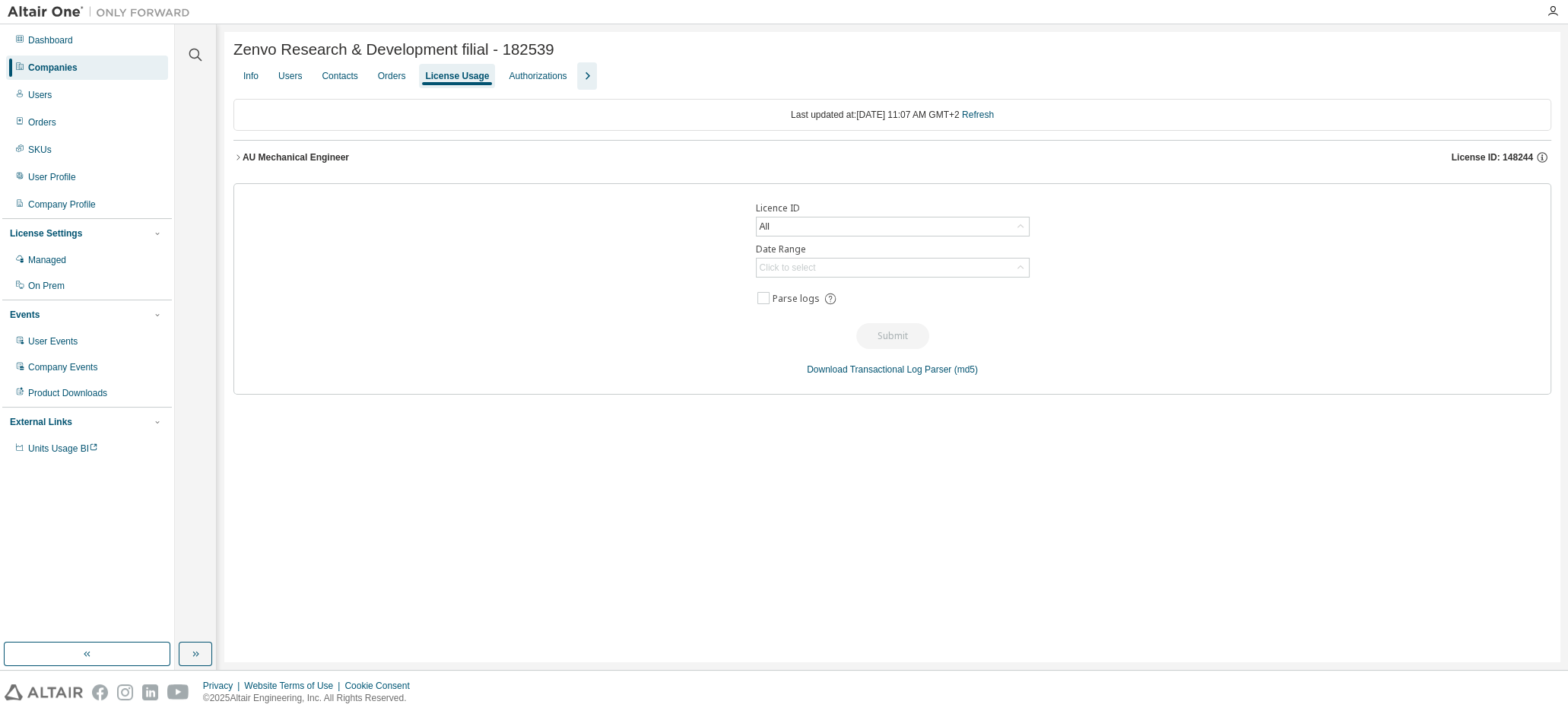
click at [301, 162] on div "AU Mechanical Engineer" at bounding box center [296, 157] width 107 height 12
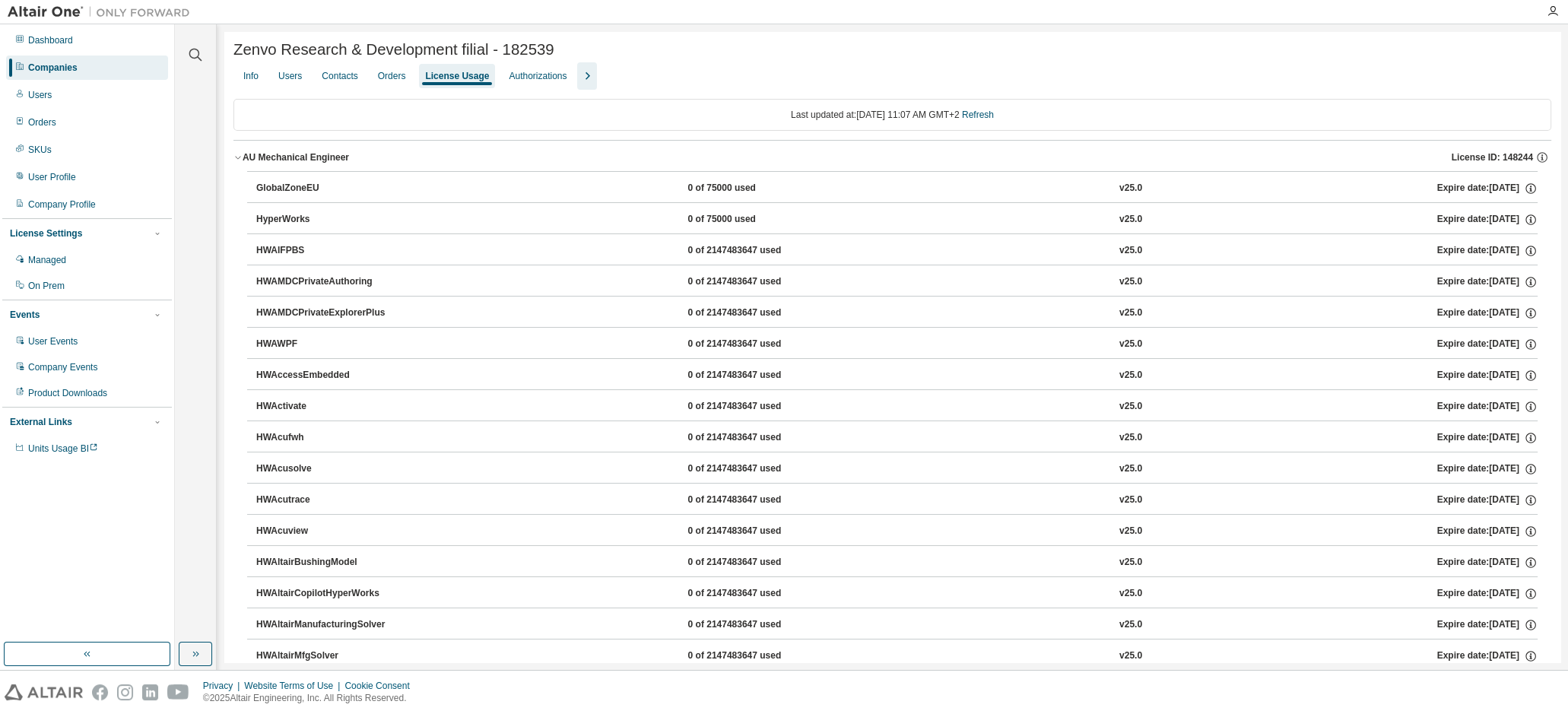
drag, startPoint x: 303, startPoint y: 157, endPoint x: 302, endPoint y: 134, distance: 23.0
click at [304, 156] on div "AU Mechanical Engineer" at bounding box center [296, 157] width 107 height 12
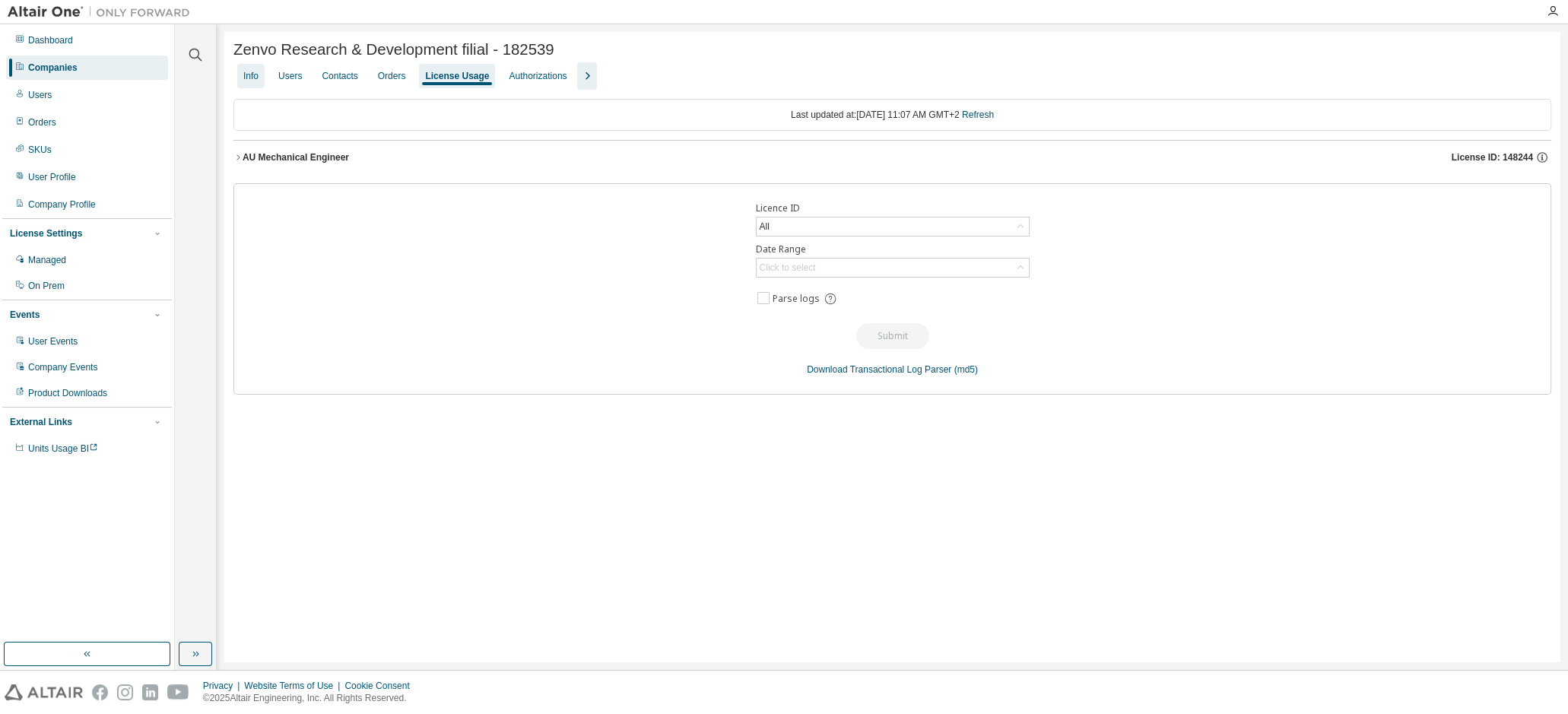
click at [246, 80] on div "Info" at bounding box center [251, 76] width 15 height 12
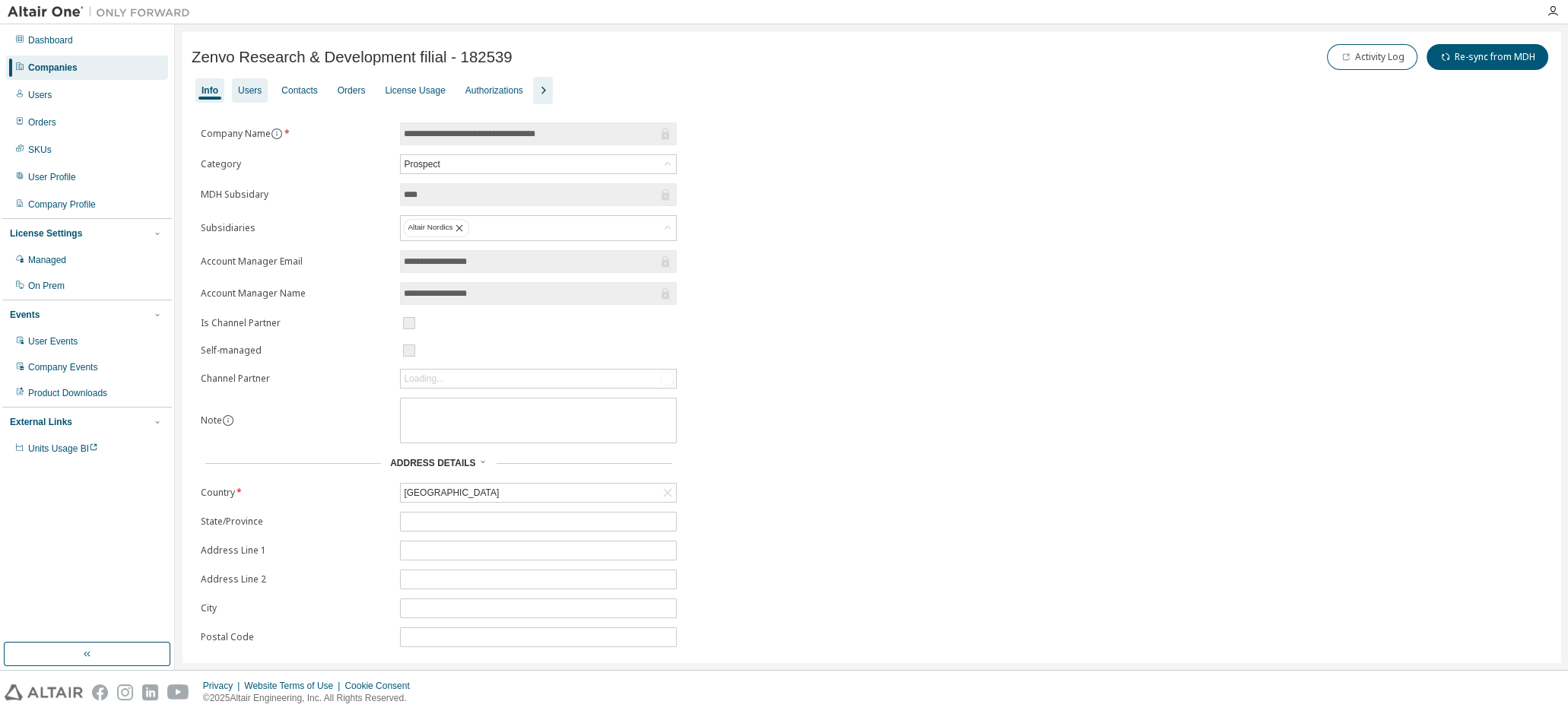
click at [248, 88] on div "Users" at bounding box center [249, 90] width 23 height 12
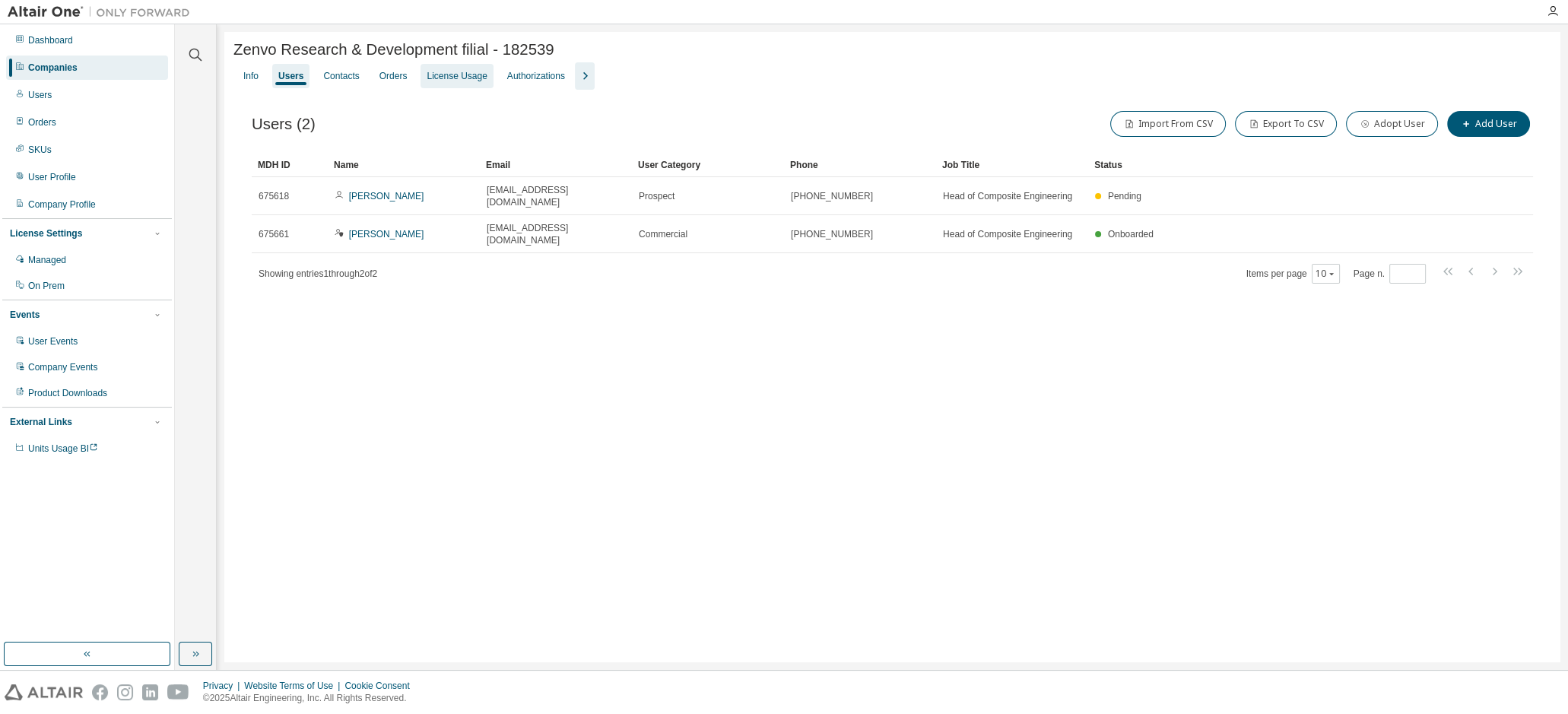
click at [463, 76] on div "License Usage" at bounding box center [456, 76] width 60 height 12
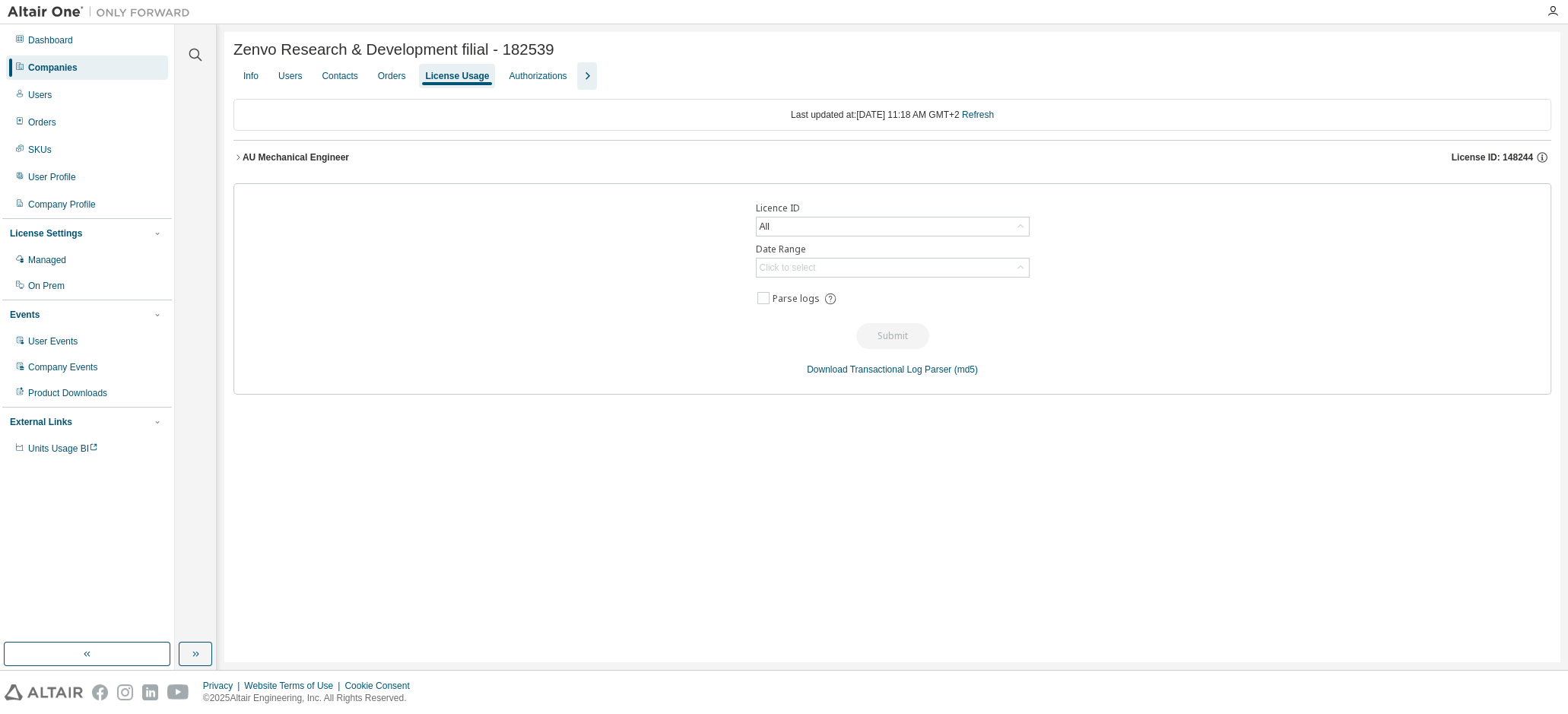
click at [249, 155] on div "AU Mechanical Engineer" at bounding box center [296, 157] width 107 height 12
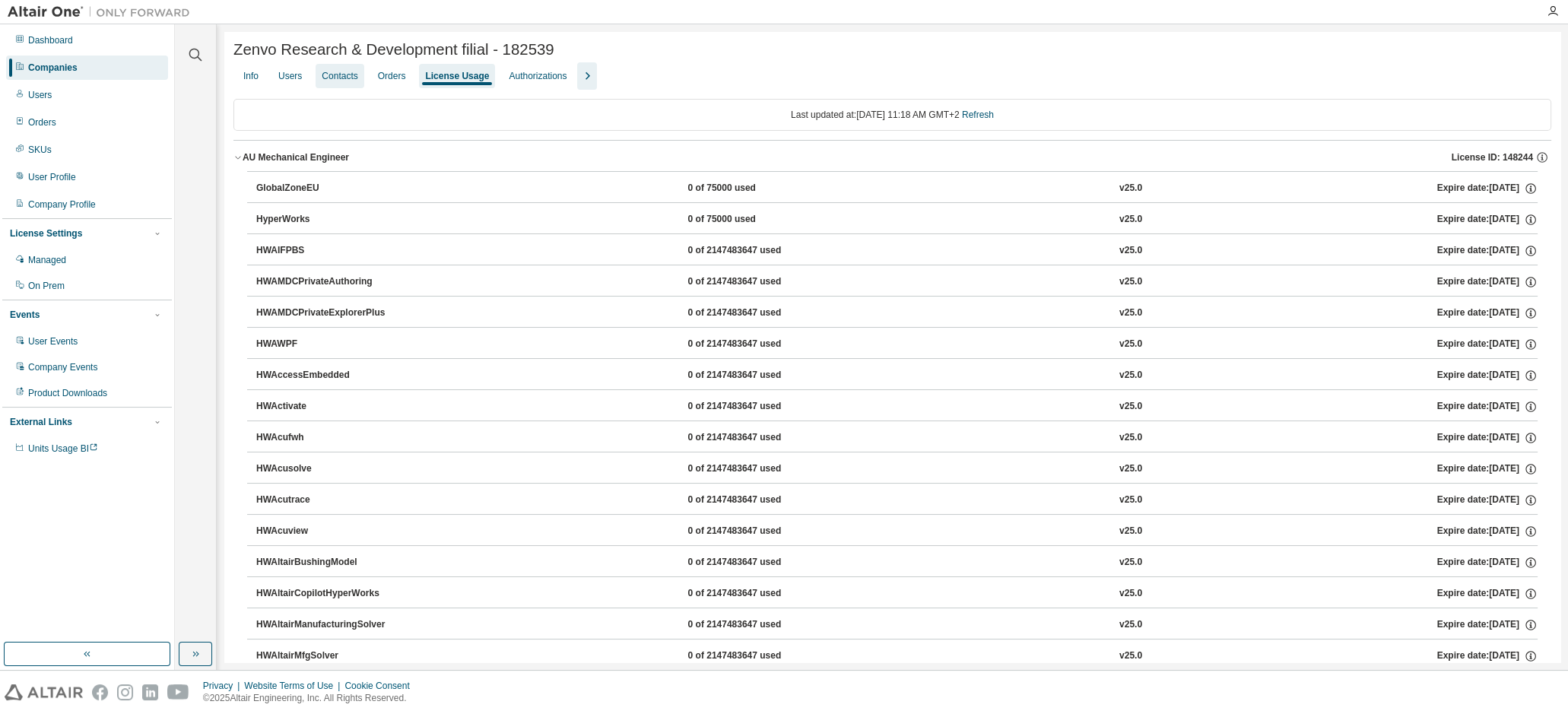
click at [349, 79] on div "Contacts" at bounding box center [339, 76] width 36 height 12
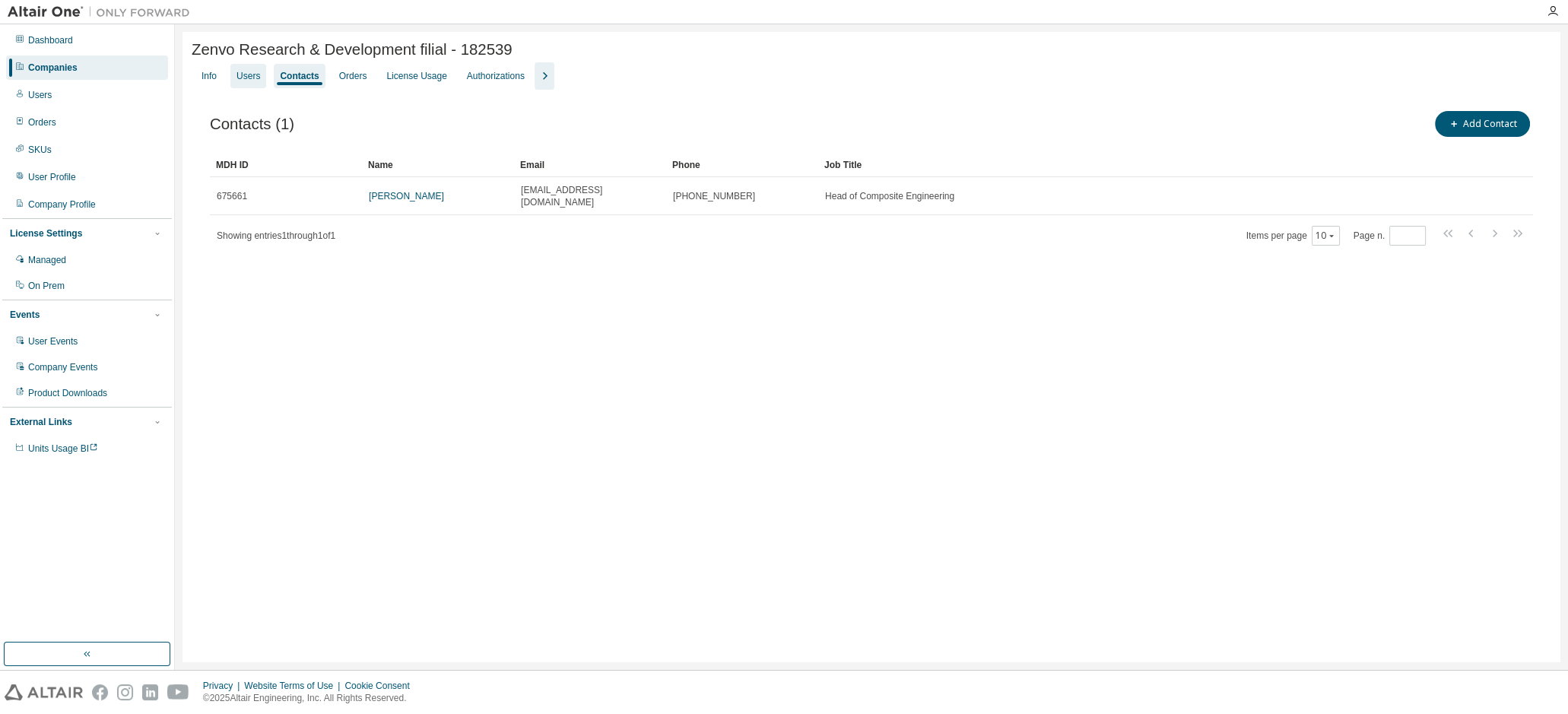
click at [249, 74] on div "Users" at bounding box center [247, 76] width 23 height 12
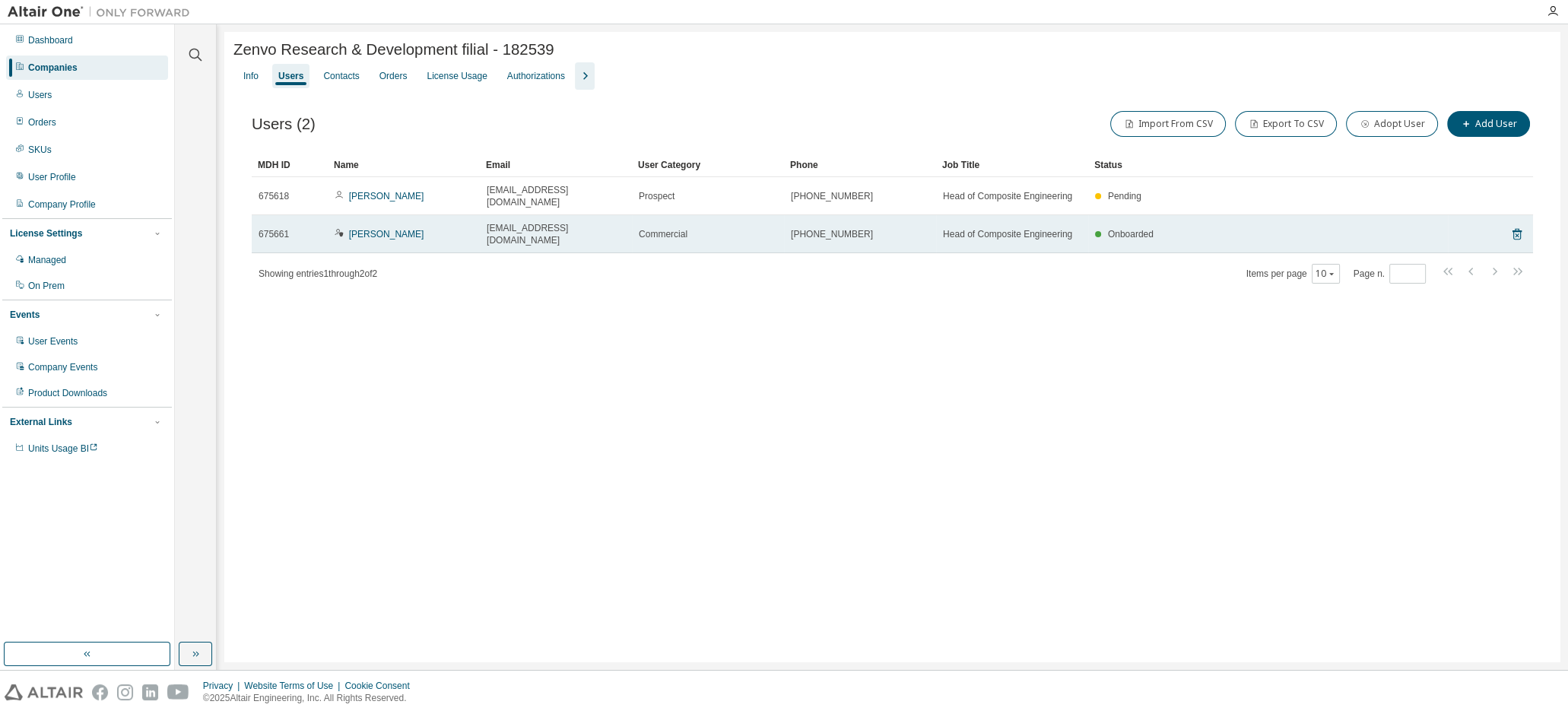
click at [381, 227] on td "Pedro Brandao" at bounding box center [403, 234] width 152 height 38
click at [383, 229] on link "Pedro Brandao" at bounding box center [387, 234] width 76 height 10
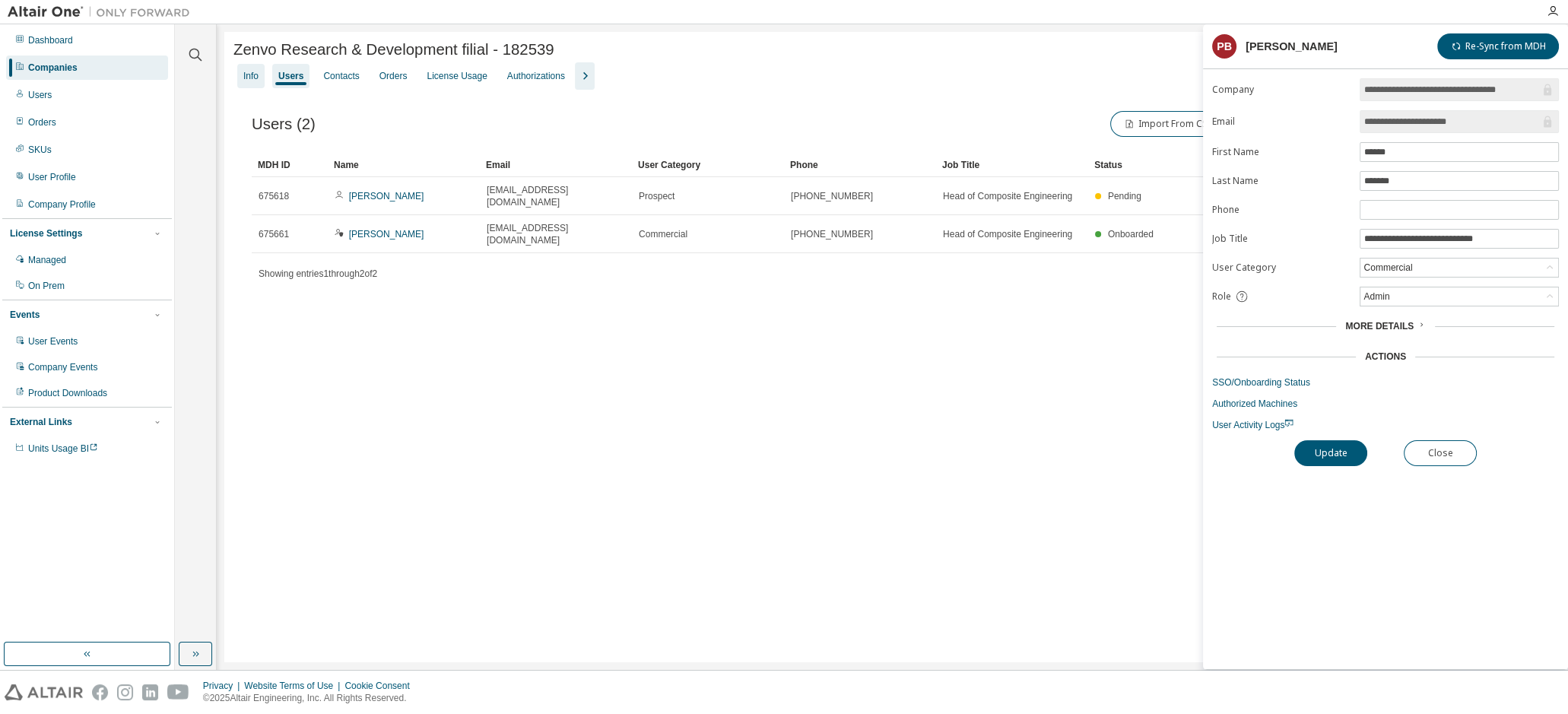
click at [249, 76] on div "Info" at bounding box center [251, 76] width 15 height 12
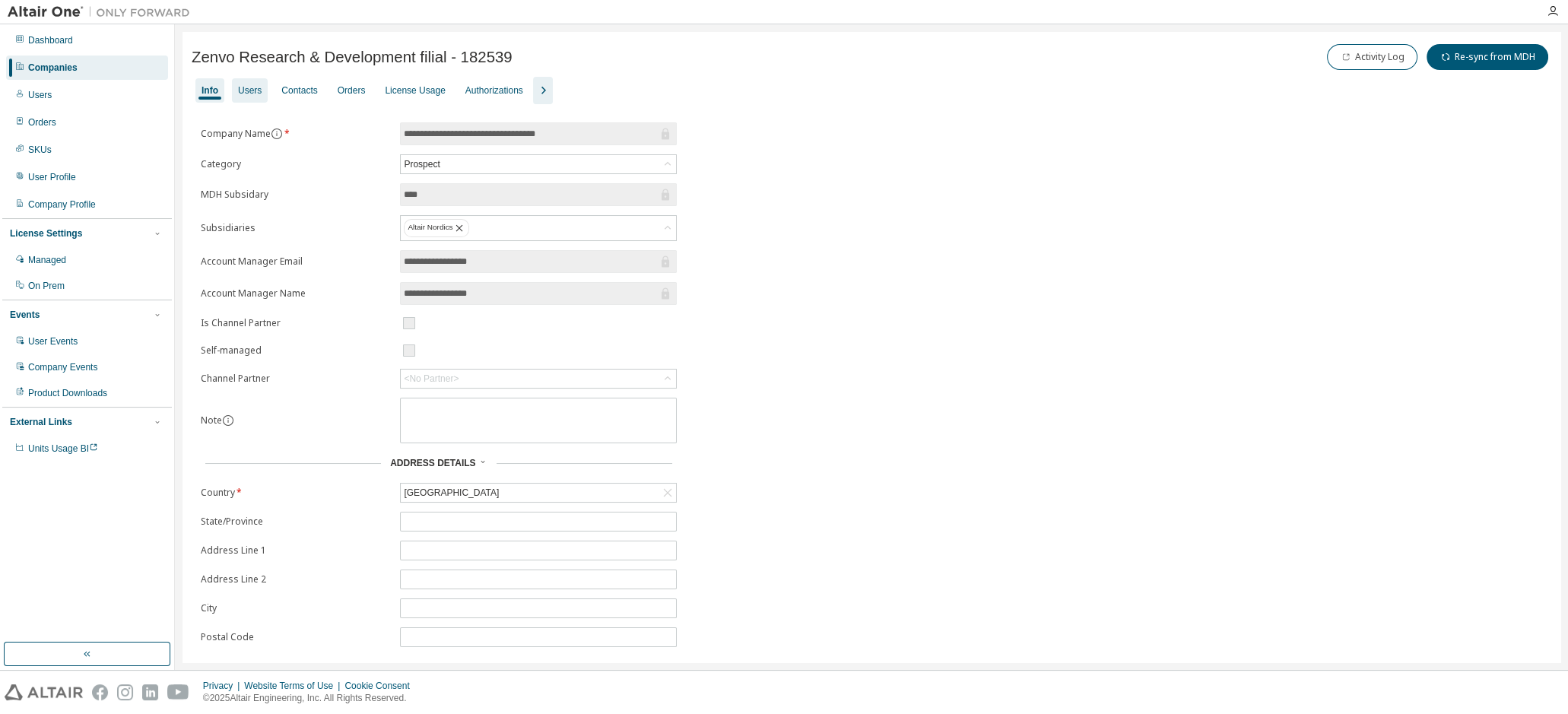
click at [253, 89] on div "Users" at bounding box center [249, 90] width 23 height 12
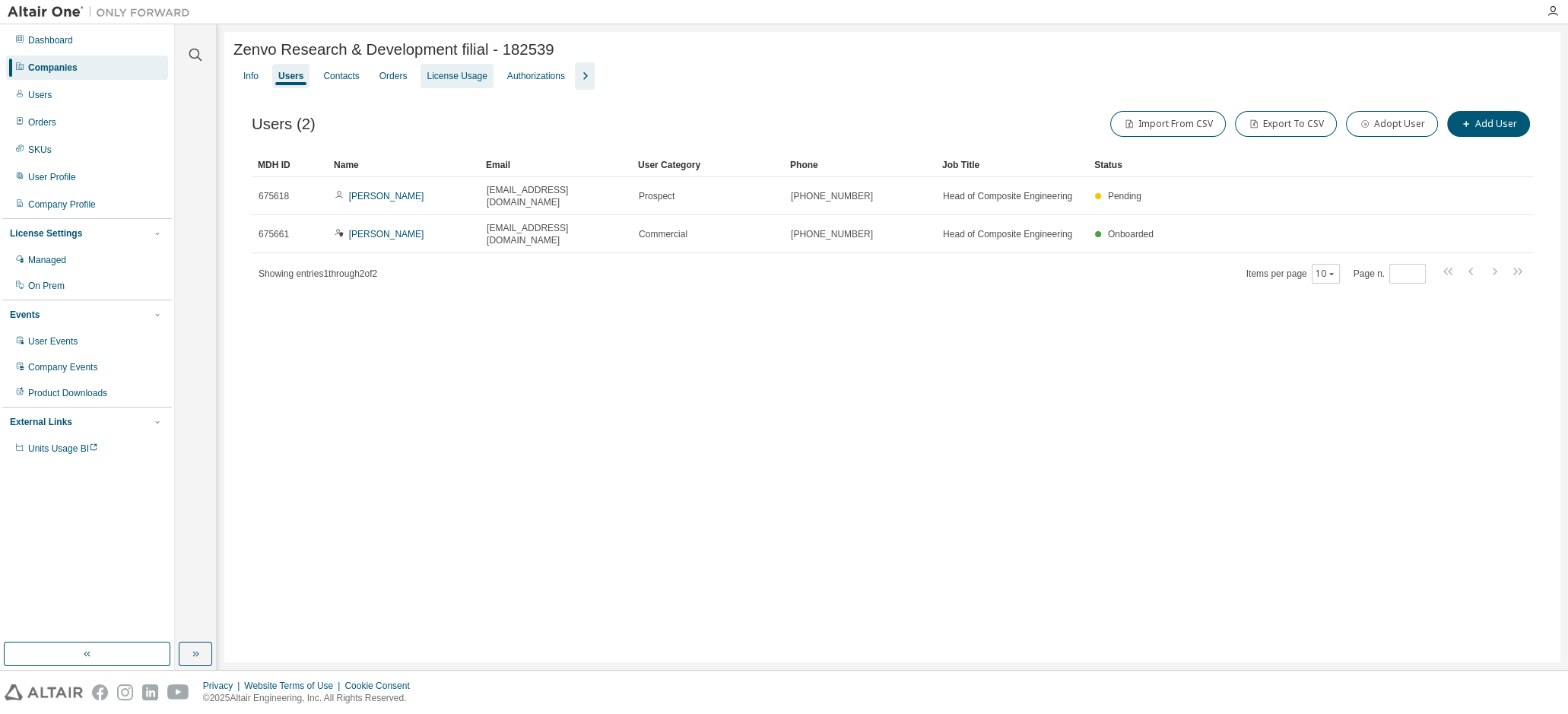
click at [449, 76] on div "License Usage" at bounding box center [456, 76] width 60 height 12
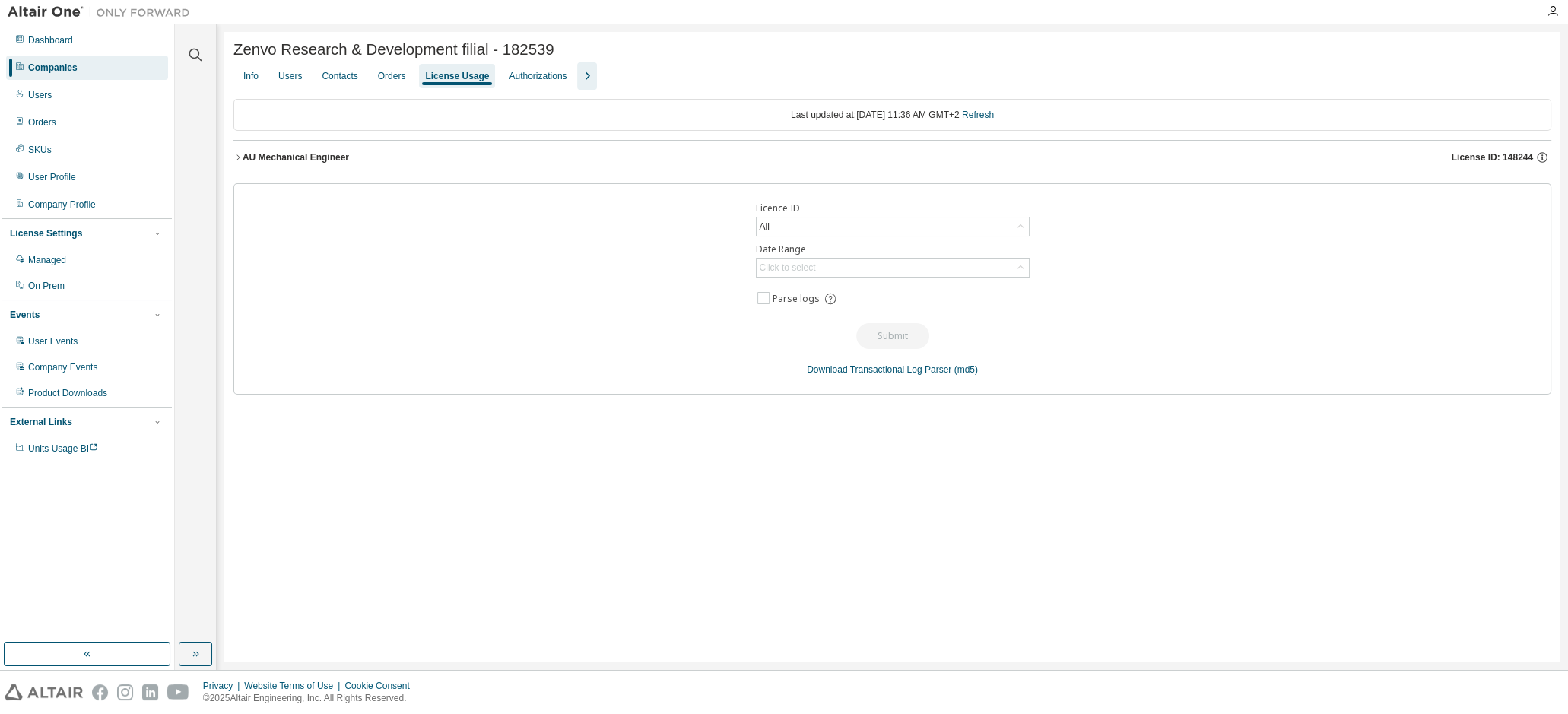
click at [307, 162] on div "AU Mechanical Engineer" at bounding box center [296, 157] width 107 height 12
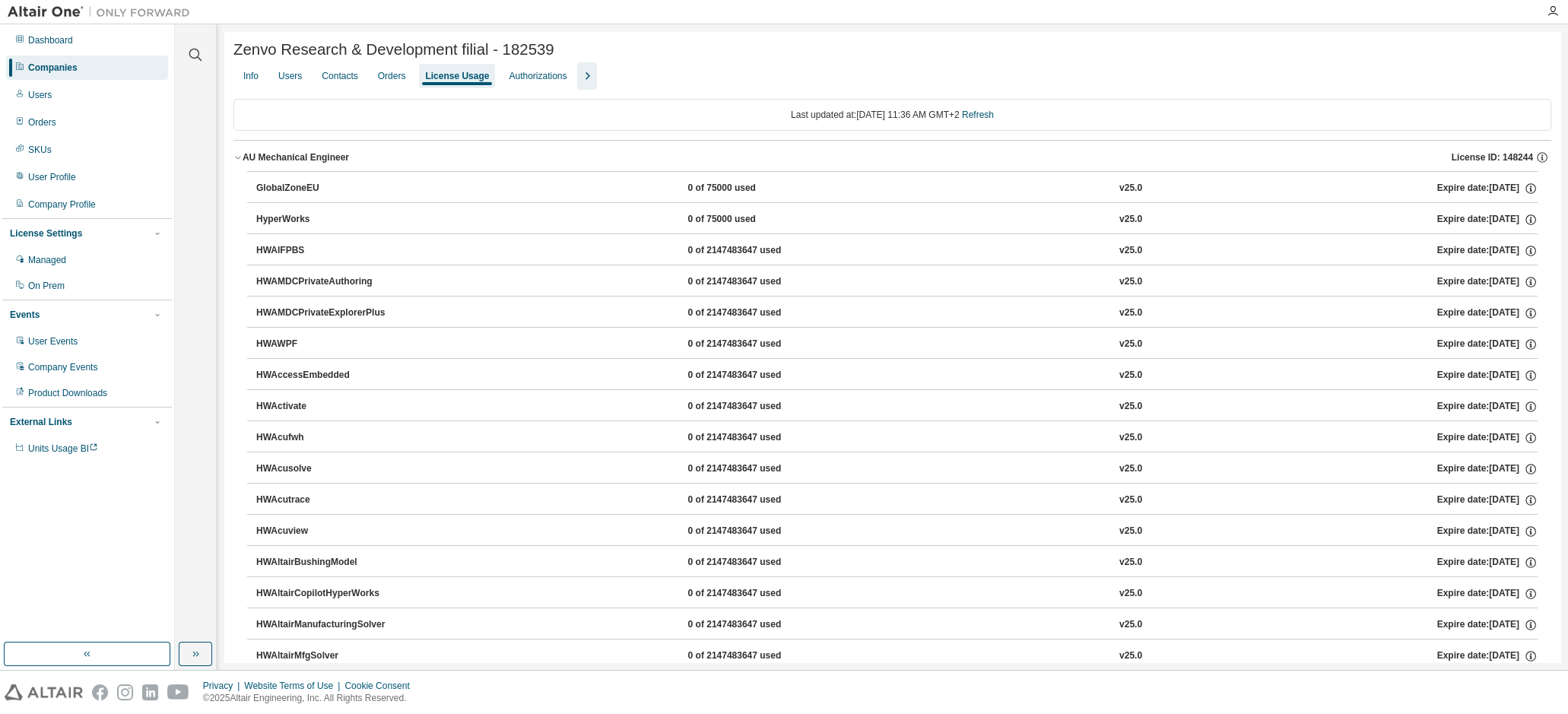
click at [250, 156] on div "AU Mechanical Engineer" at bounding box center [296, 157] width 107 height 12
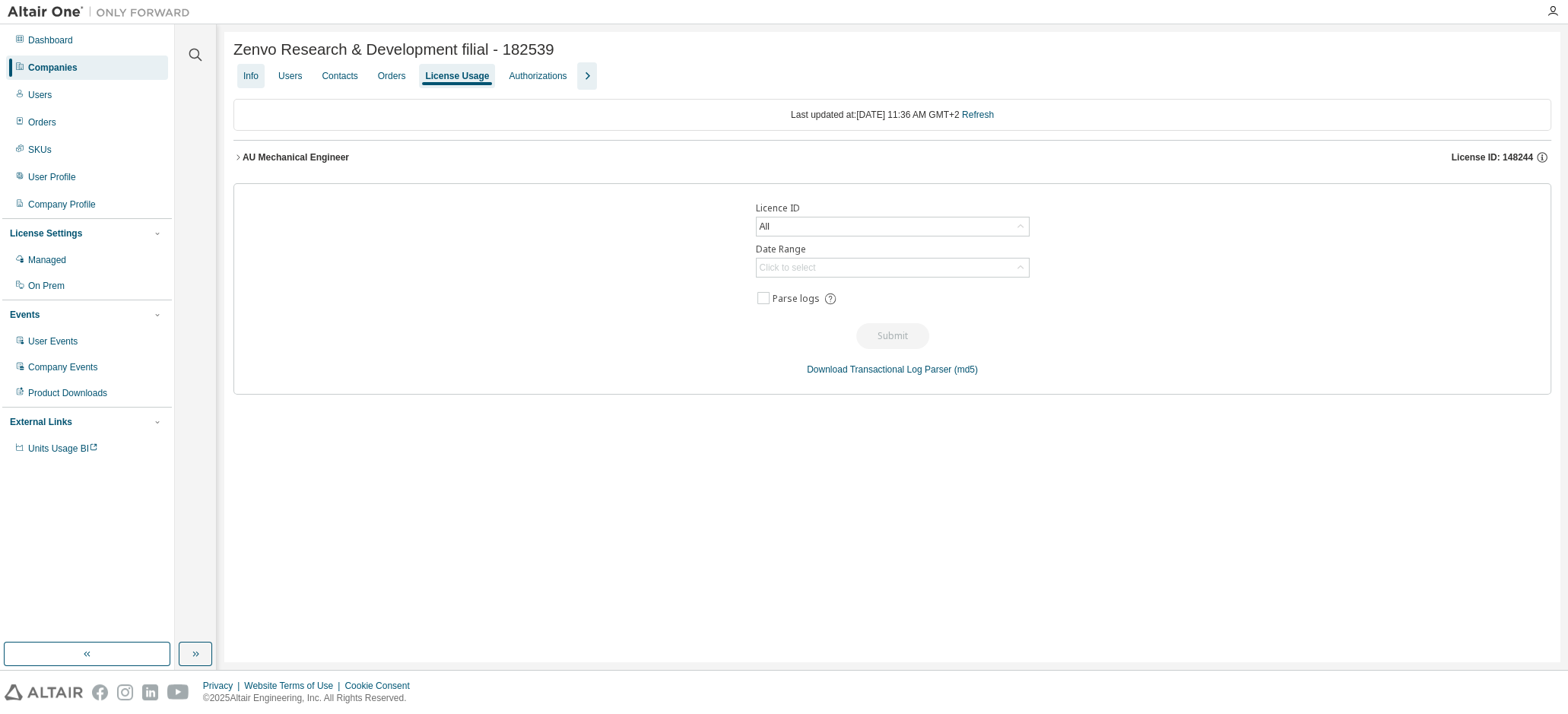
click at [252, 81] on div "Info" at bounding box center [251, 76] width 15 height 12
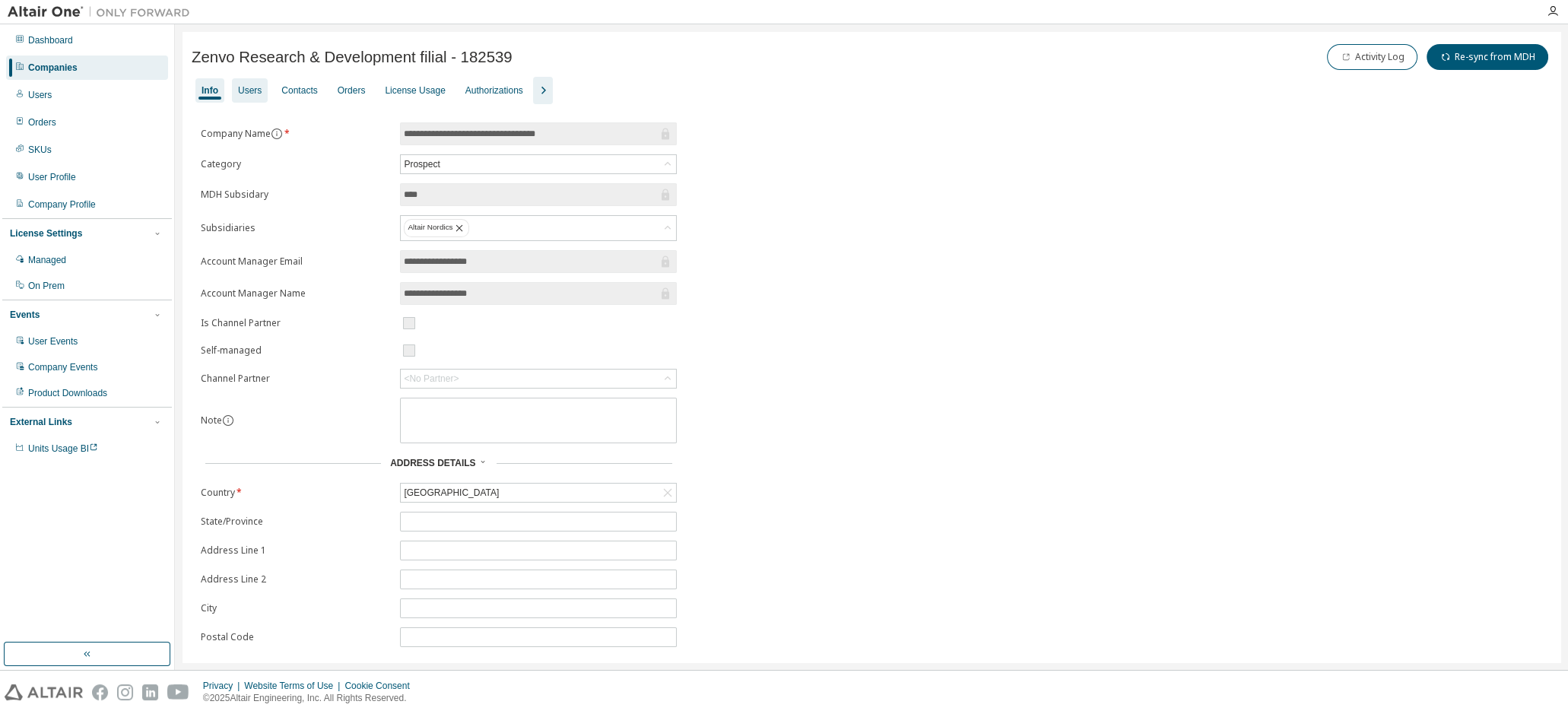
click at [245, 80] on div "Users" at bounding box center [250, 90] width 36 height 24
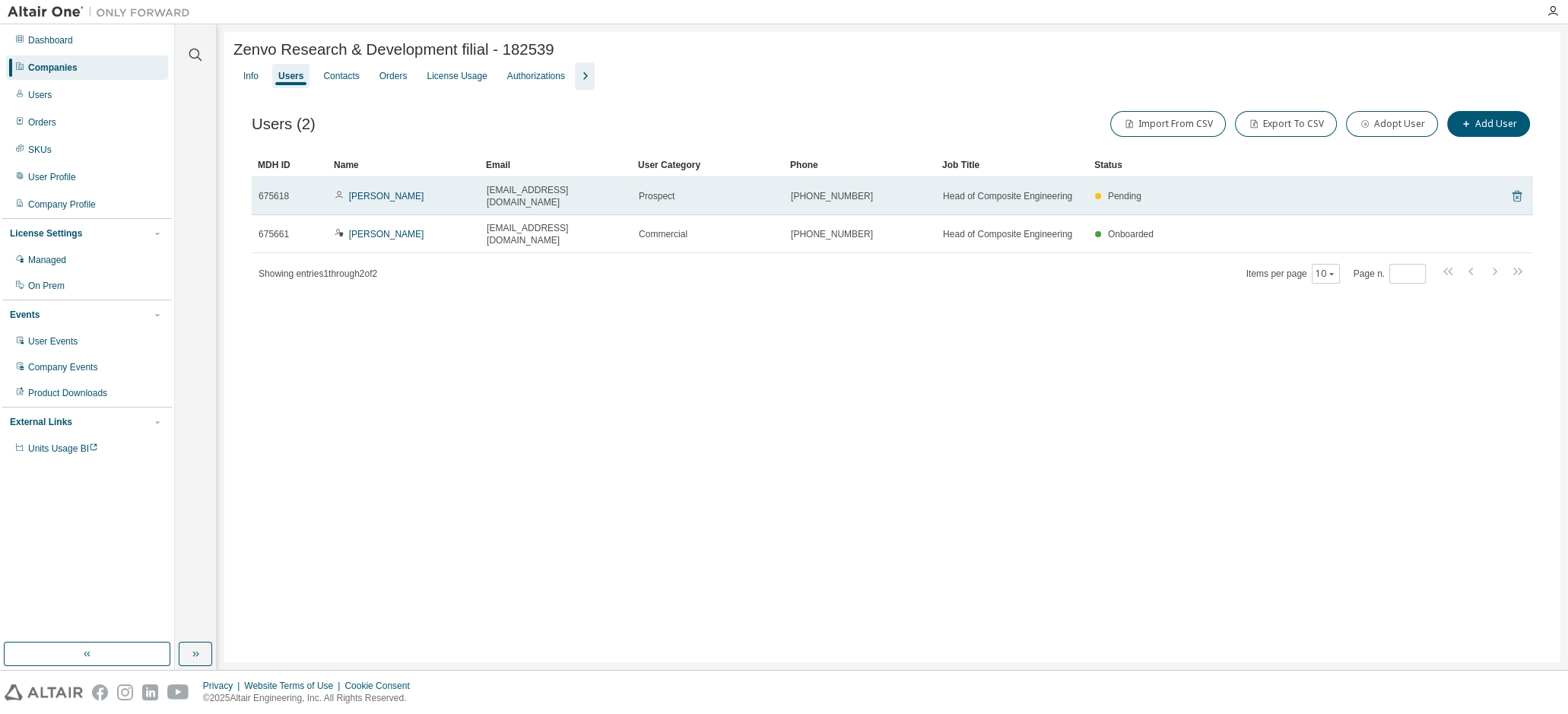
click at [1515, 194] on icon at bounding box center [1517, 196] width 14 height 18
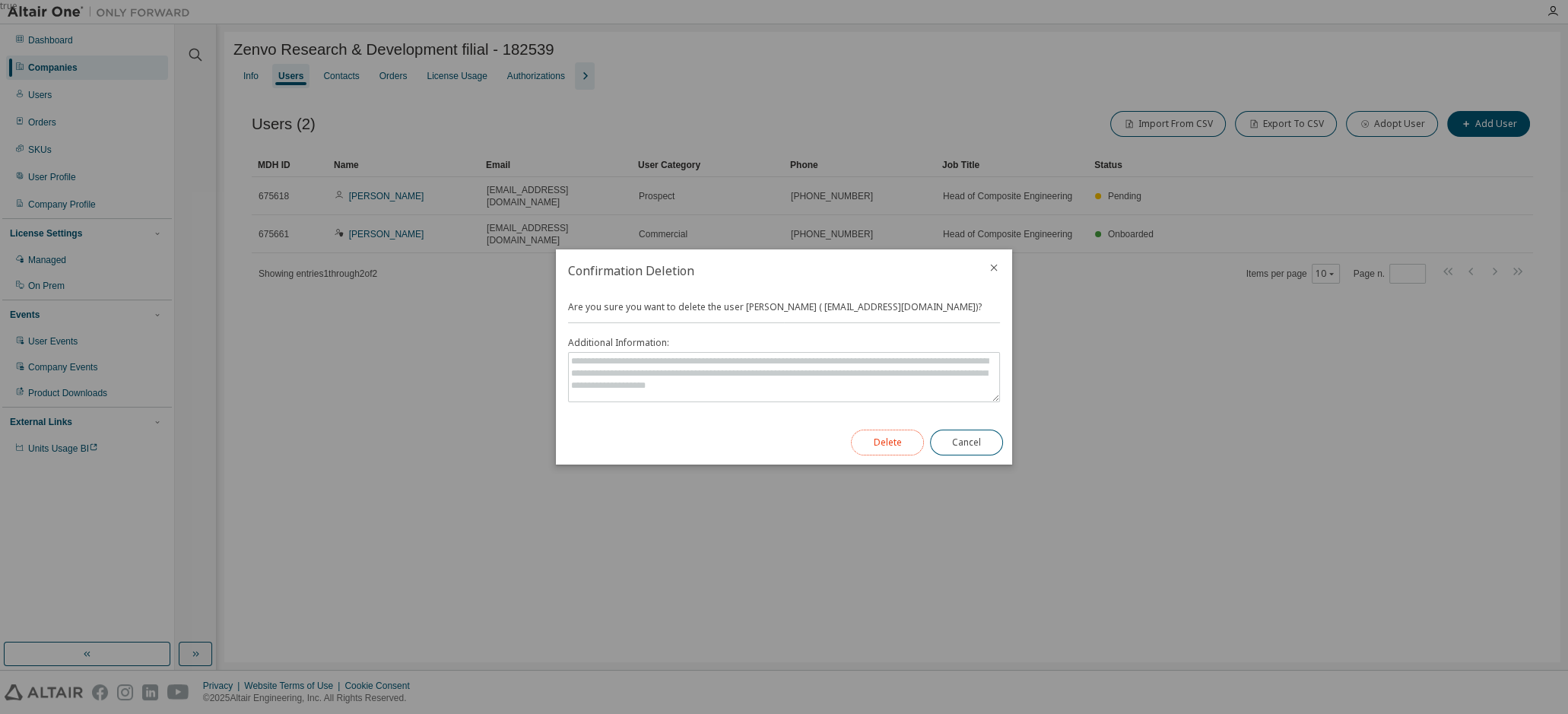
click at [894, 442] on button "Delete" at bounding box center [887, 442] width 73 height 26
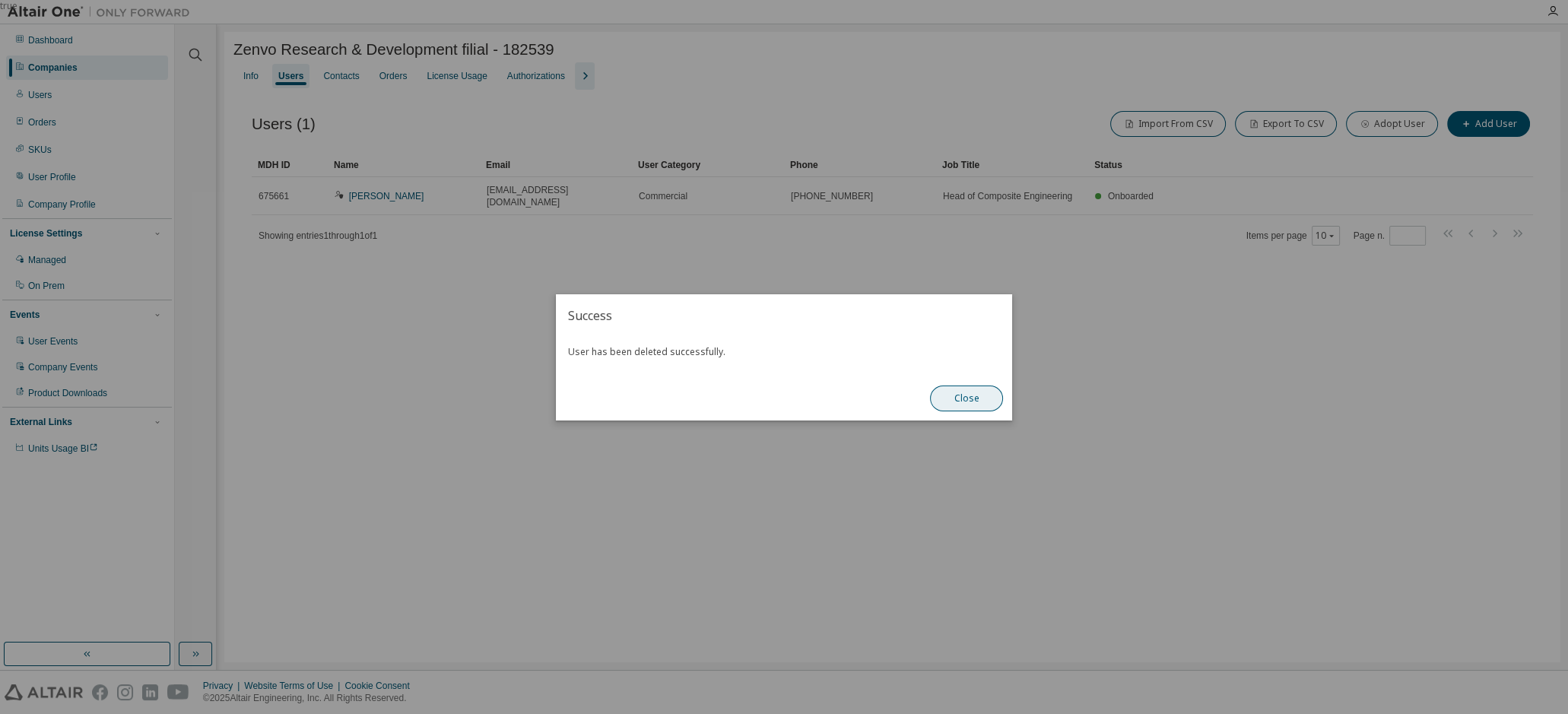
click at [982, 400] on button "Close" at bounding box center [966, 399] width 73 height 26
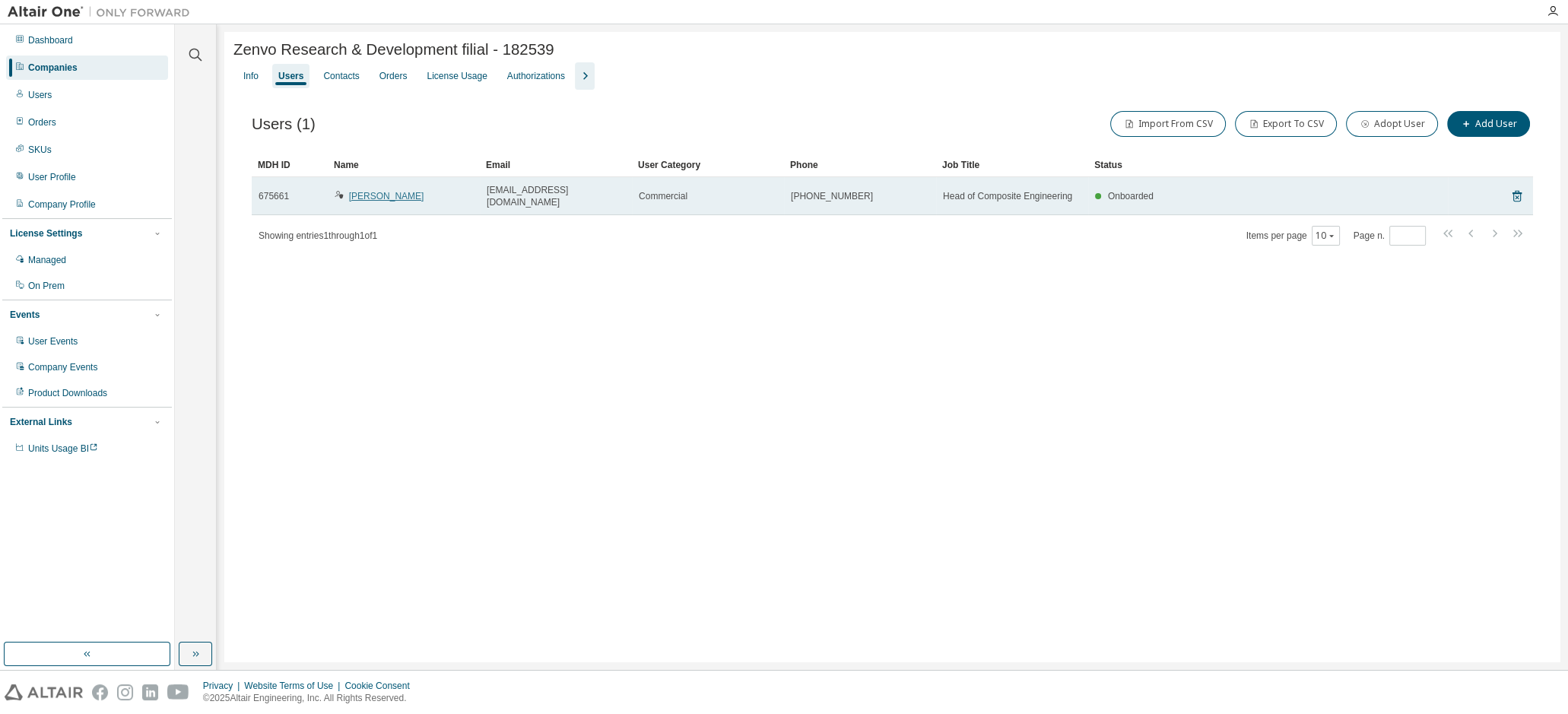
click at [384, 195] on link "[PERSON_NAME]" at bounding box center [387, 196] width 76 height 10
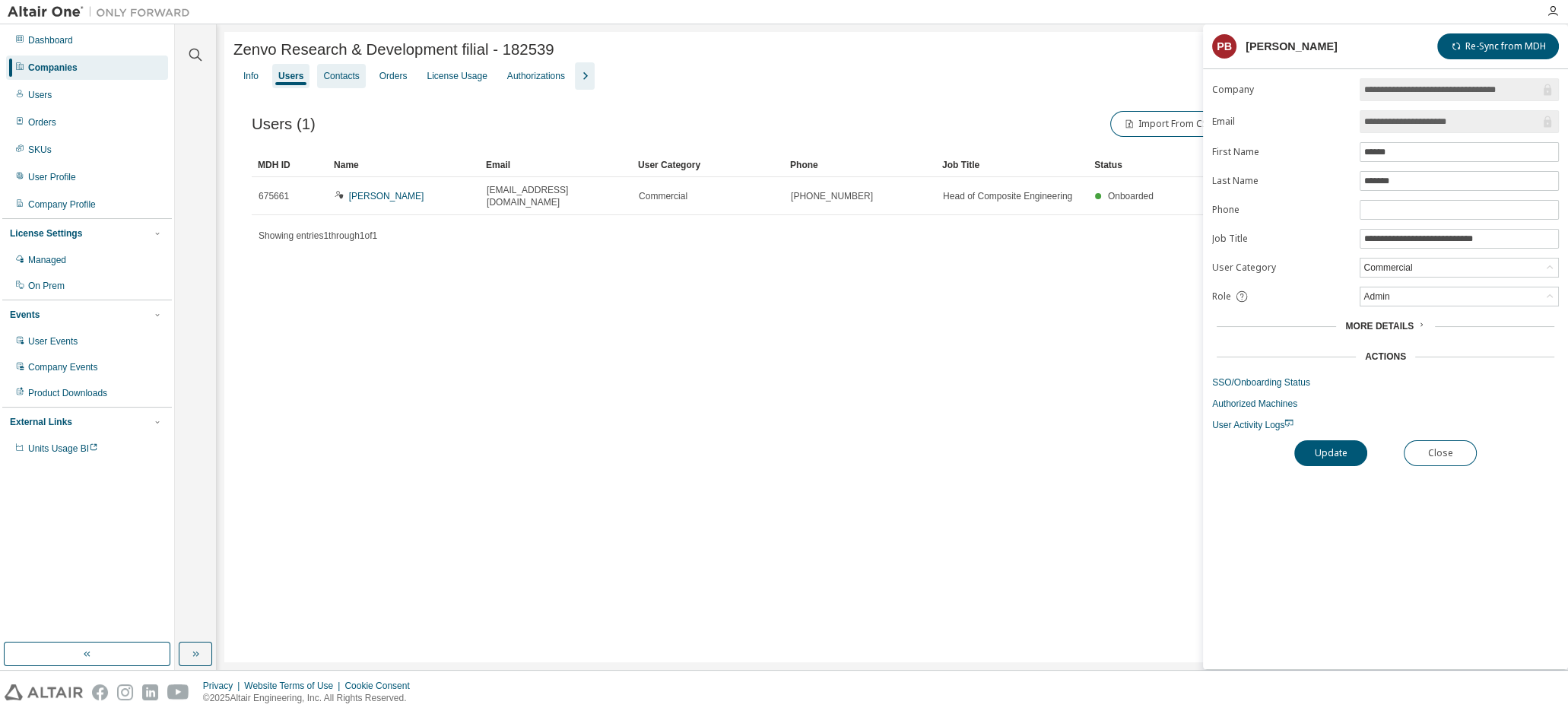
click at [343, 82] on div "Contacts" at bounding box center [341, 76] width 36 height 12
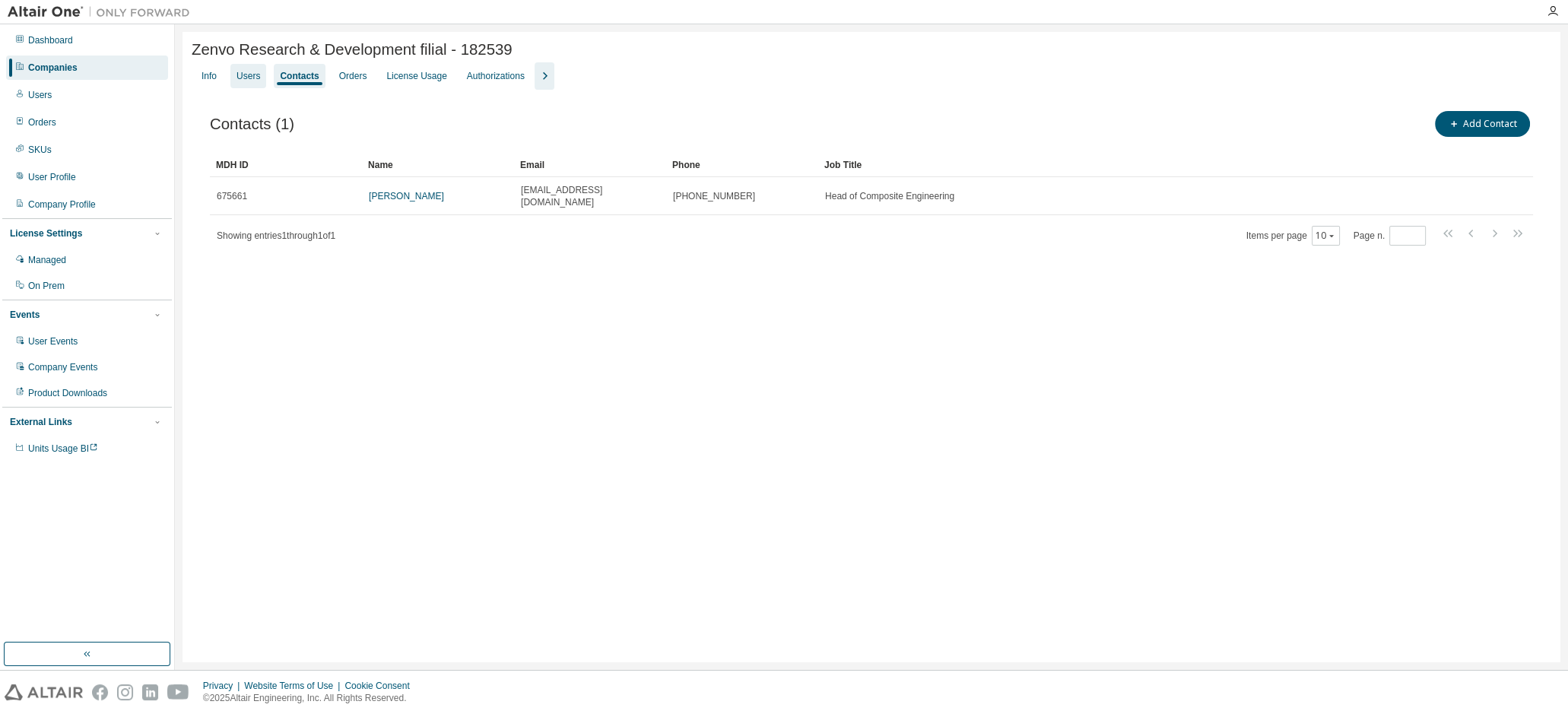
click at [247, 76] on div "Users" at bounding box center [247, 76] width 23 height 12
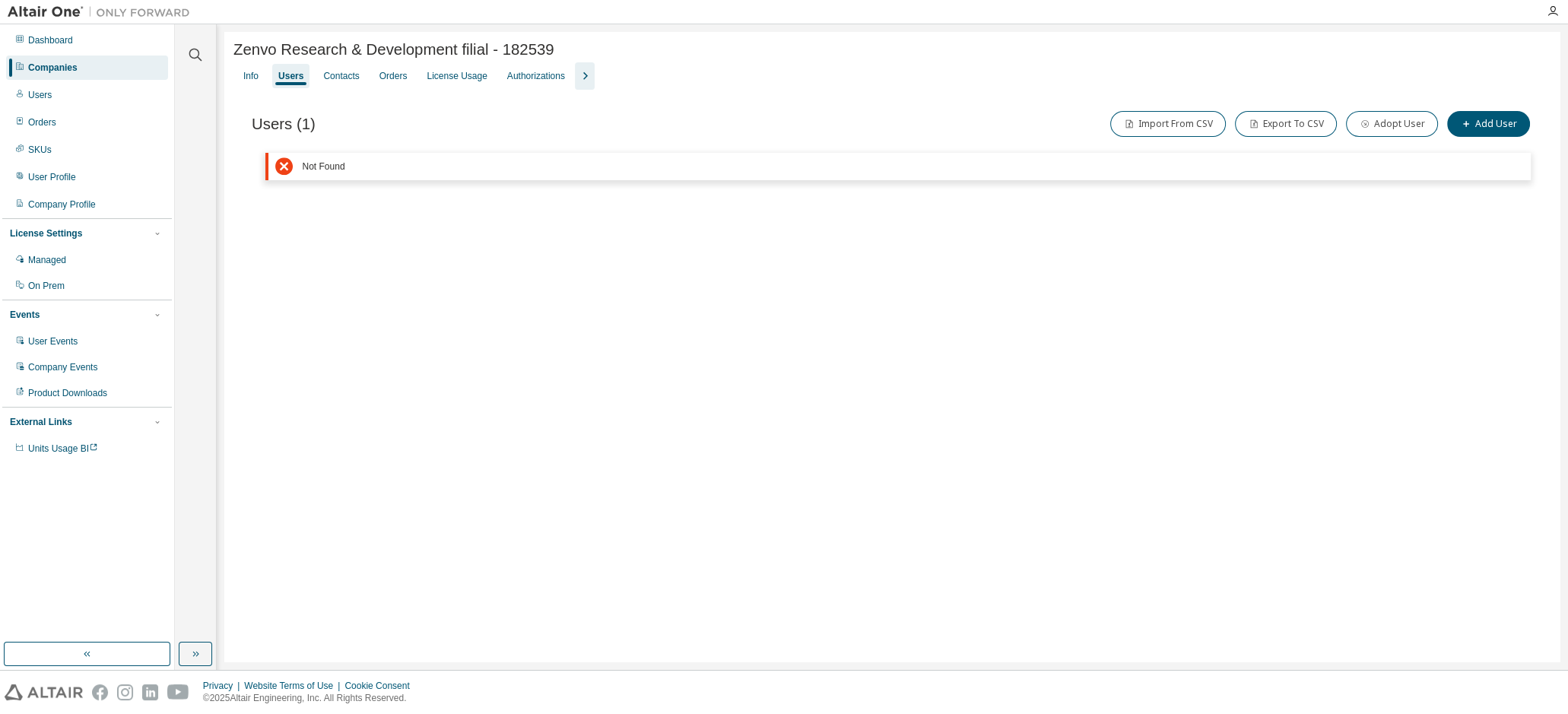
click at [302, 78] on div "Users" at bounding box center [290, 76] width 37 height 24
click at [281, 174] on icon at bounding box center [284, 166] width 17 height 17
click at [241, 74] on div "Info" at bounding box center [251, 76] width 27 height 24
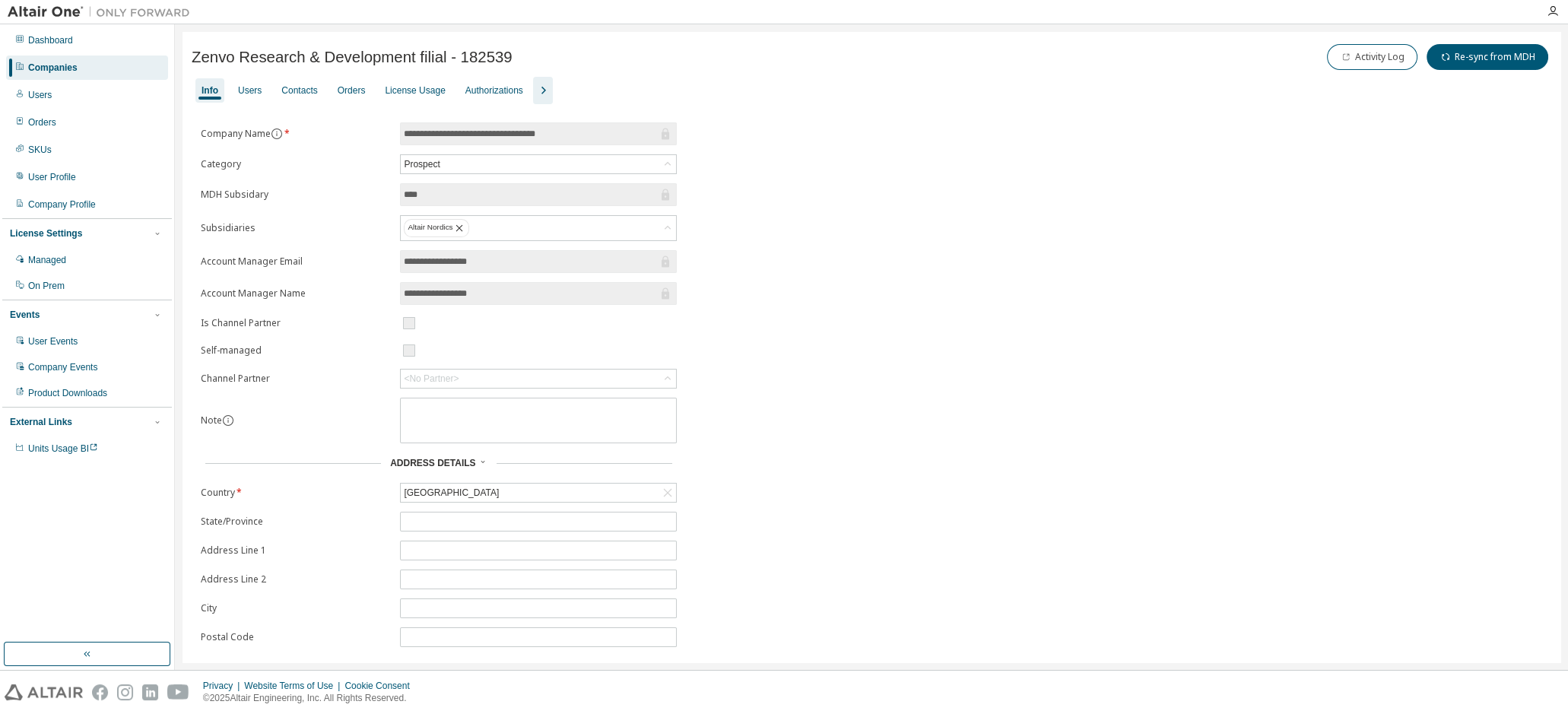
click at [209, 92] on div "Info" at bounding box center [210, 90] width 16 height 12
click at [63, 57] on div "Companies" at bounding box center [87, 68] width 162 height 24
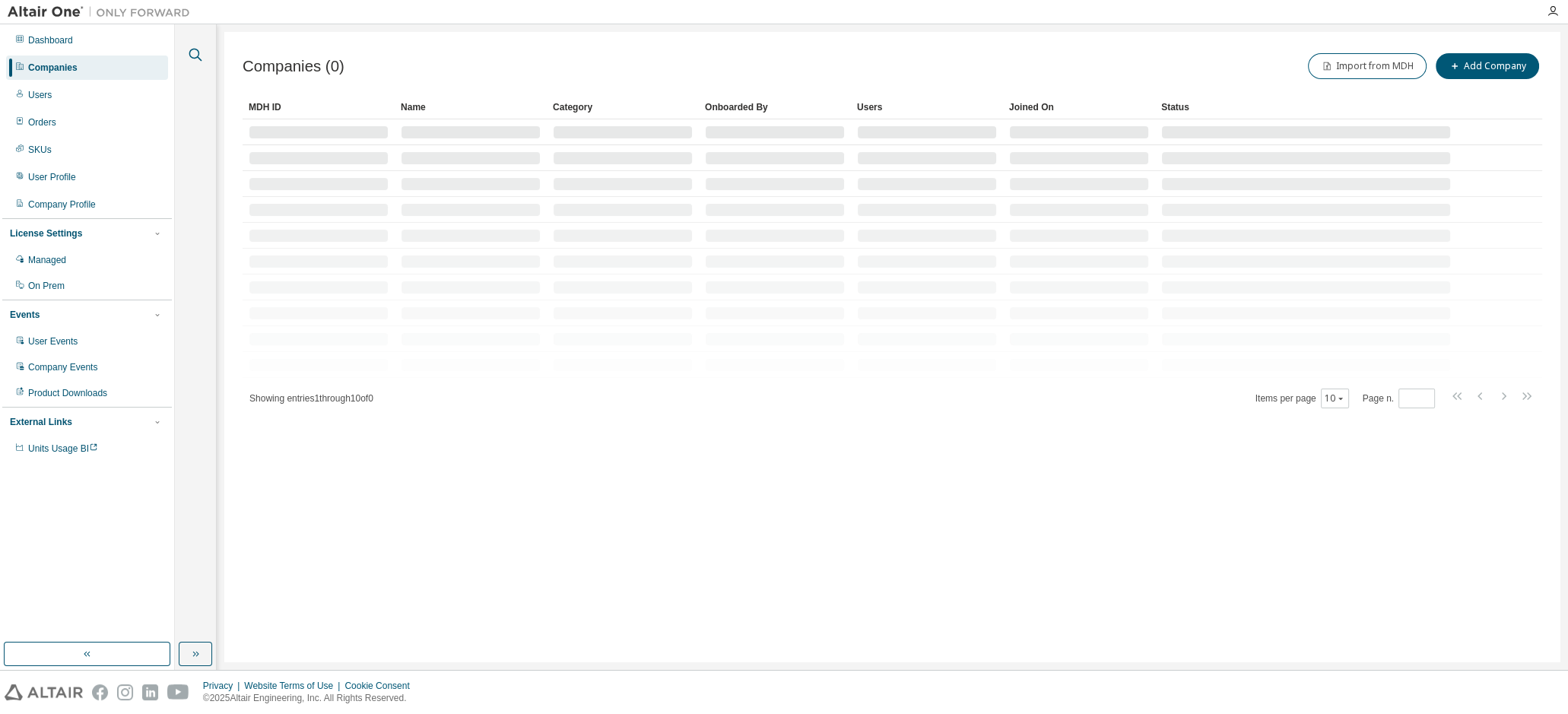
click at [195, 56] on icon "button" at bounding box center [195, 54] width 18 height 18
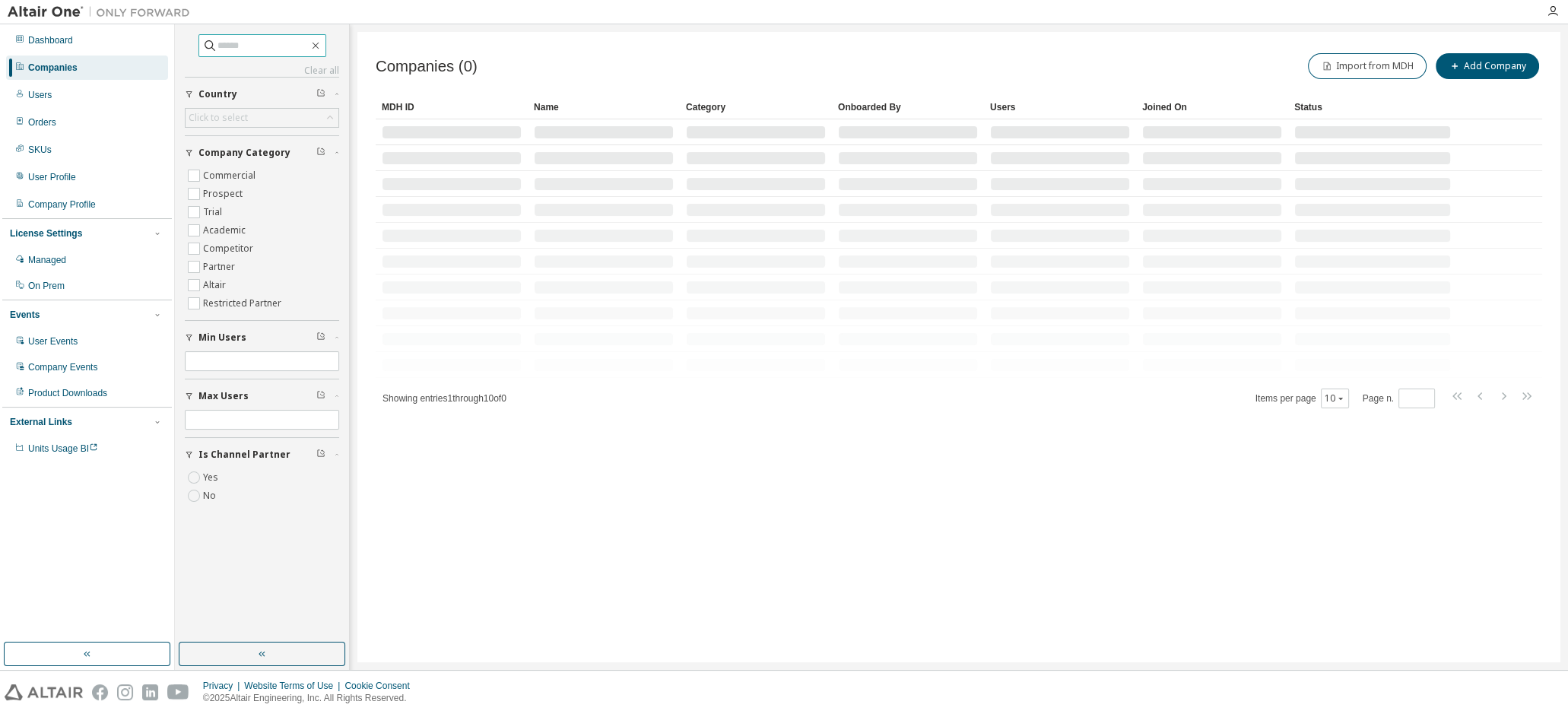
click at [226, 41] on input "text" at bounding box center [263, 46] width 91 height 15
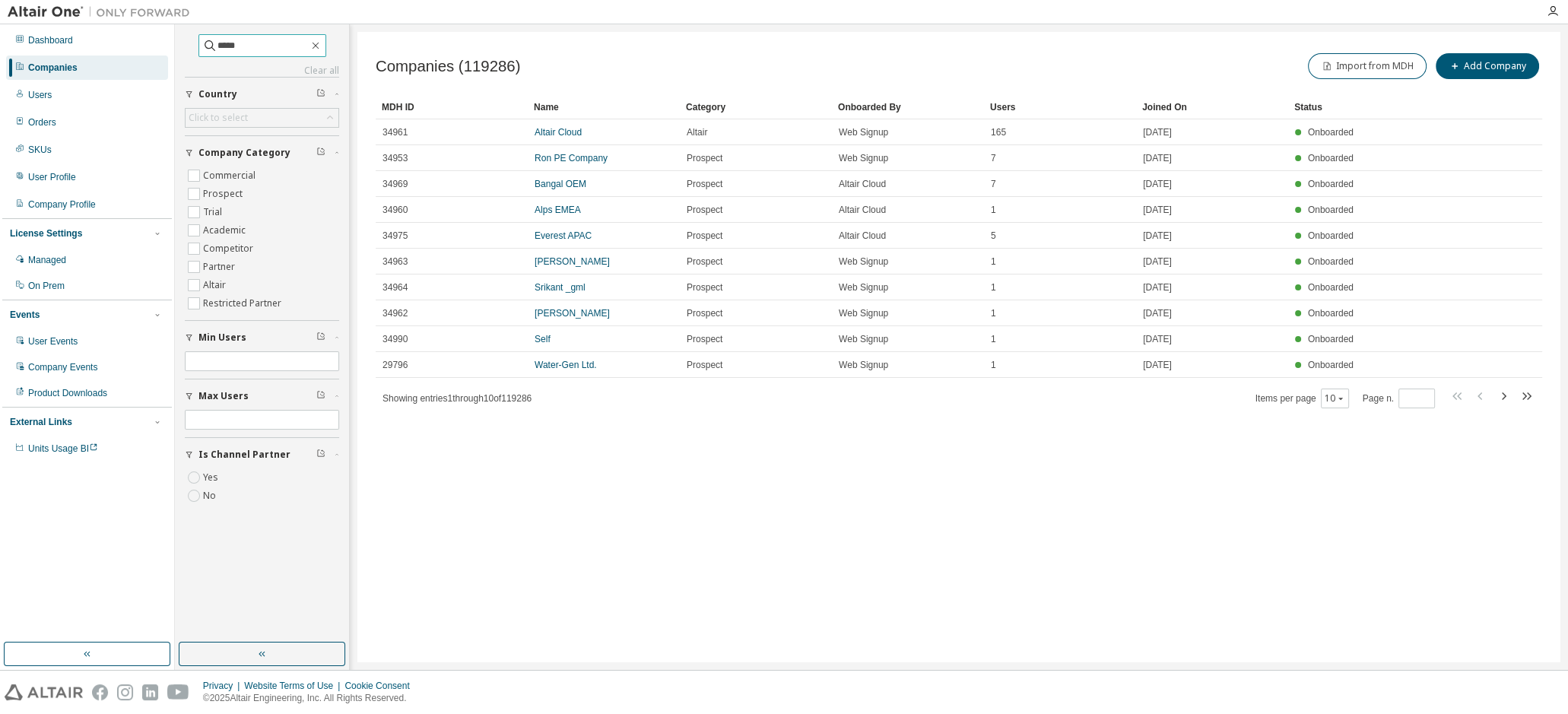
type input "*****"
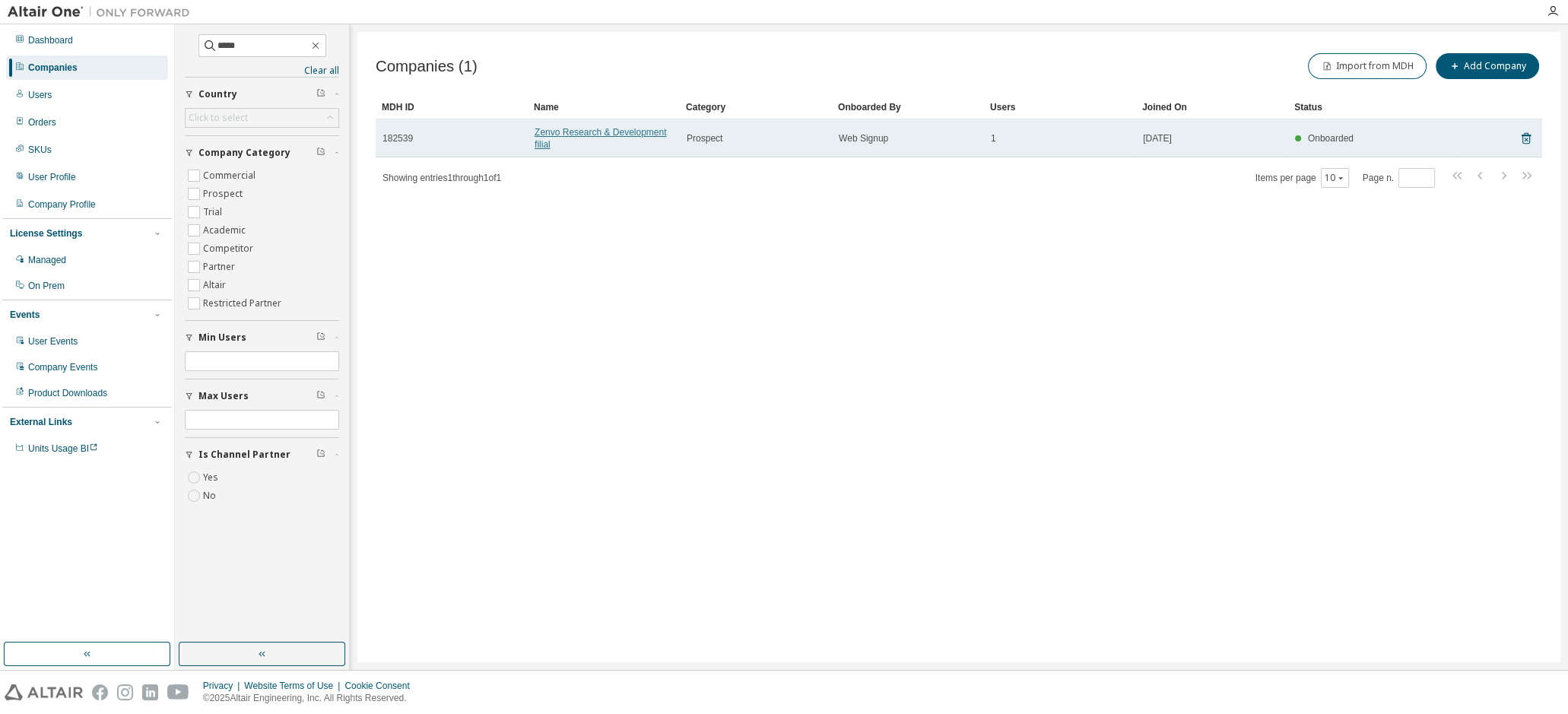
click at [607, 135] on link "Zenvo Research & Development filial" at bounding box center [600, 138] width 131 height 23
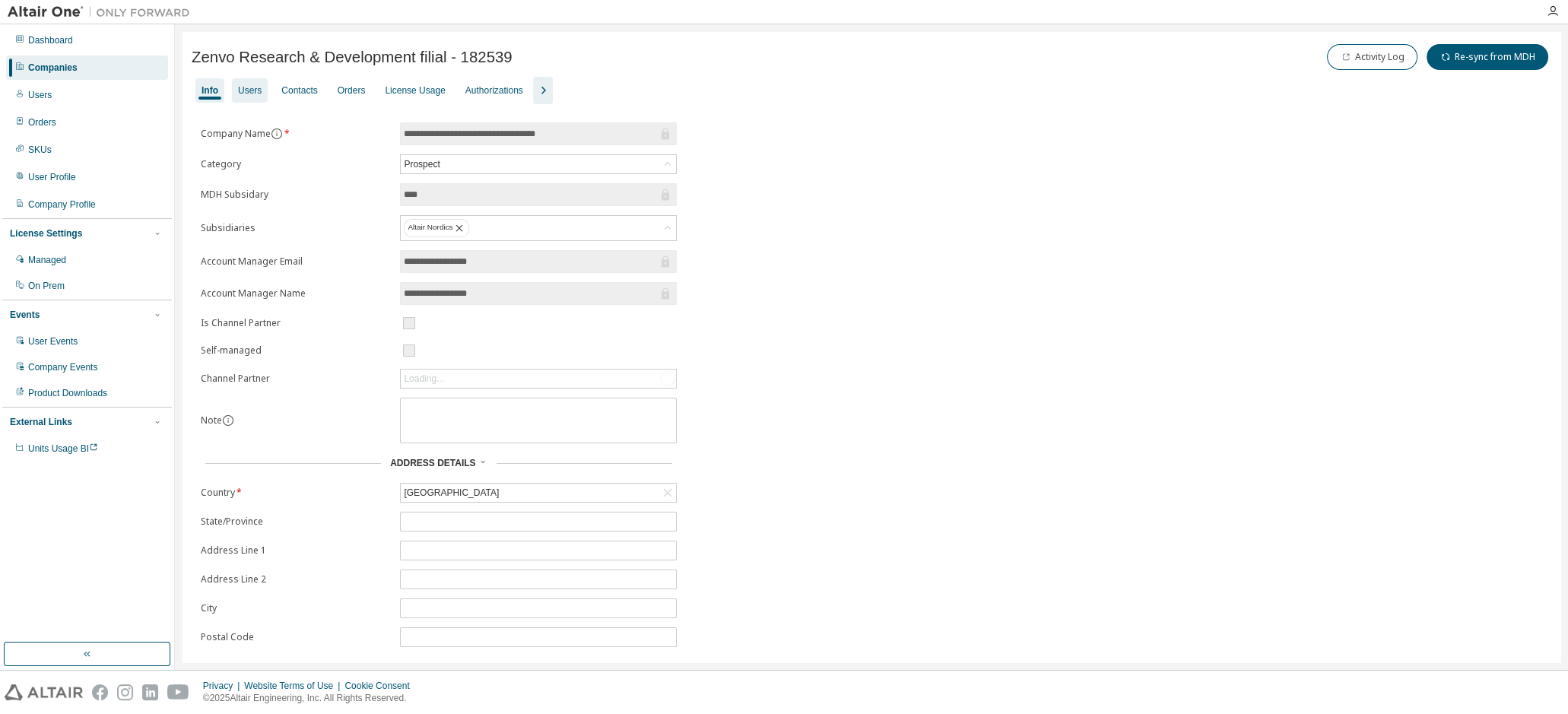
click at [253, 93] on div "Users" at bounding box center [249, 90] width 23 height 12
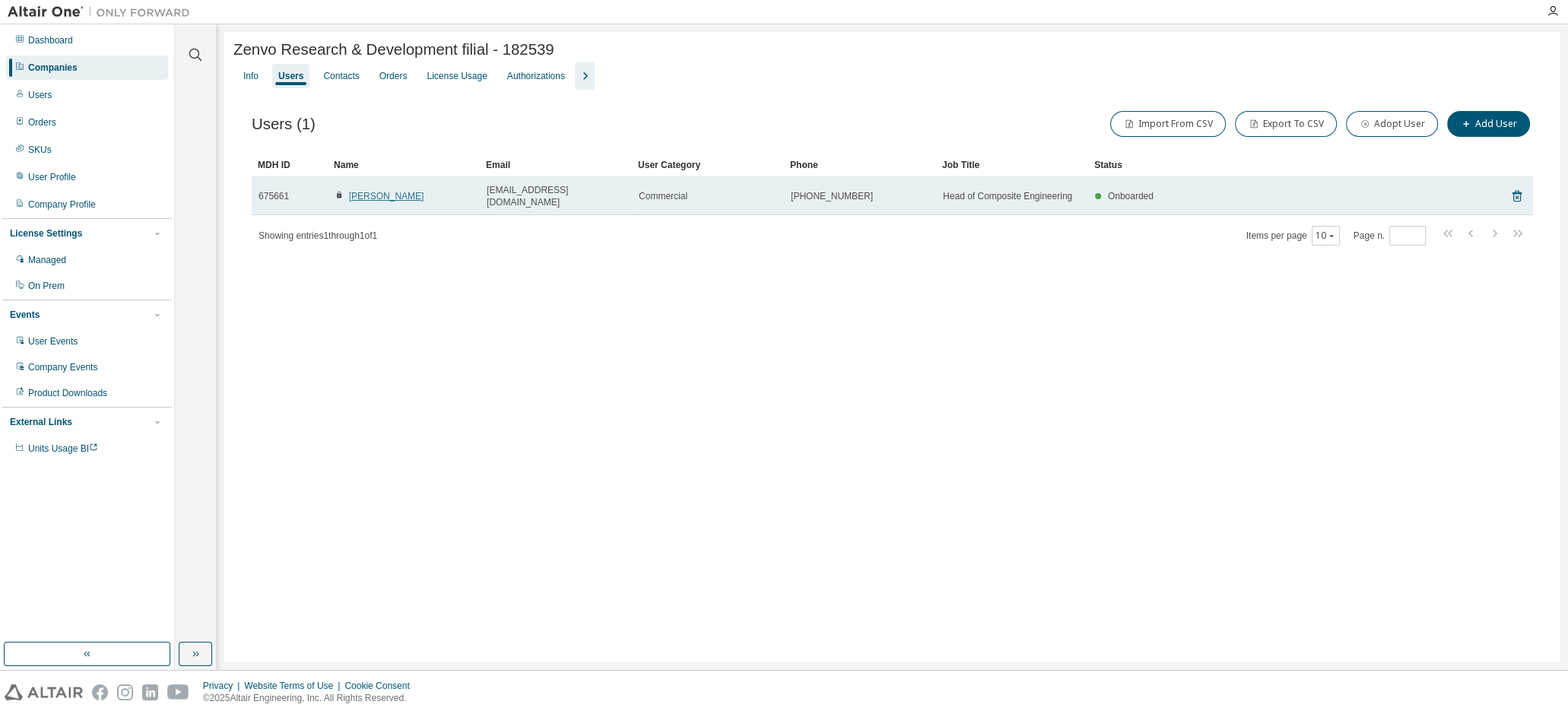
click at [380, 197] on link "[PERSON_NAME]" at bounding box center [387, 196] width 76 height 10
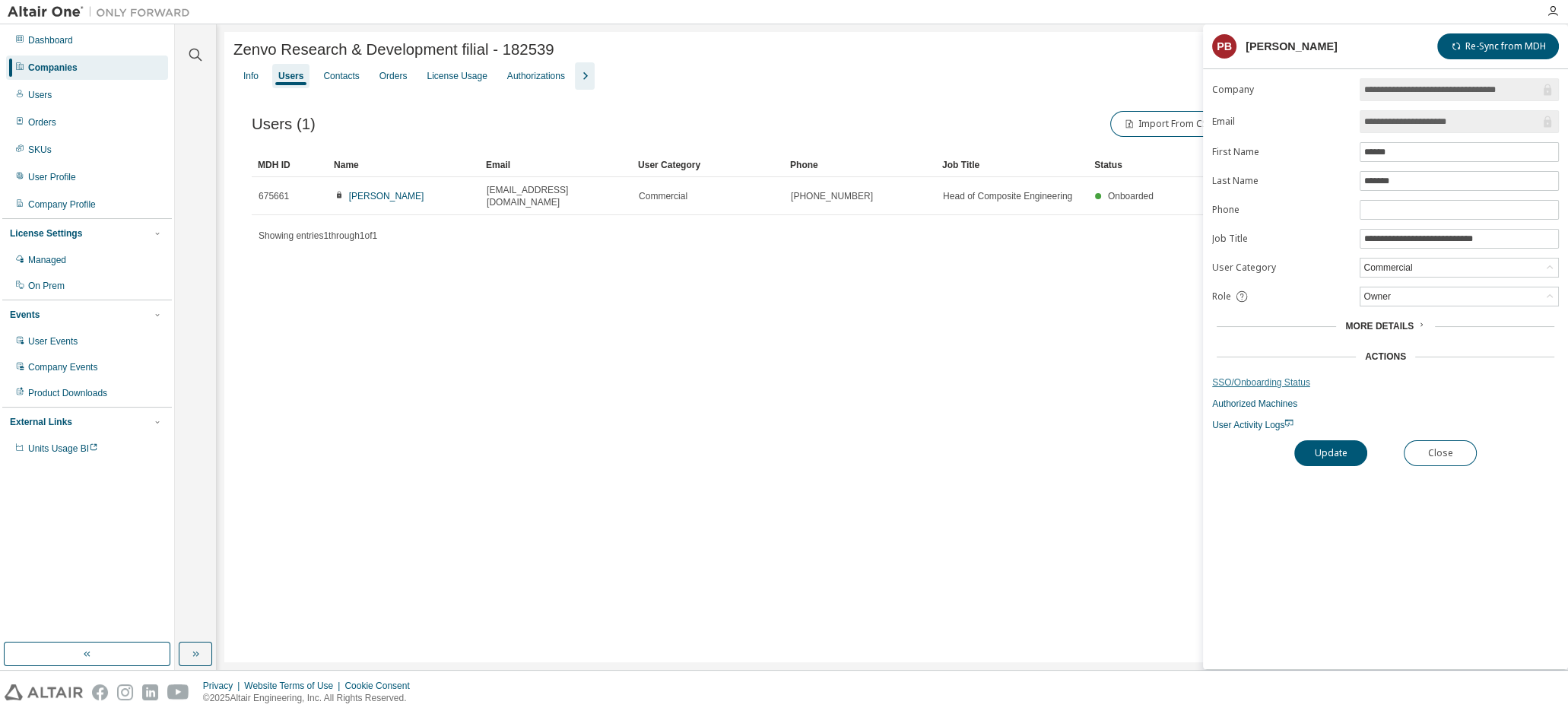
click at [1295, 379] on link "SSO/Onboarding Status" at bounding box center [1386, 382] width 347 height 12
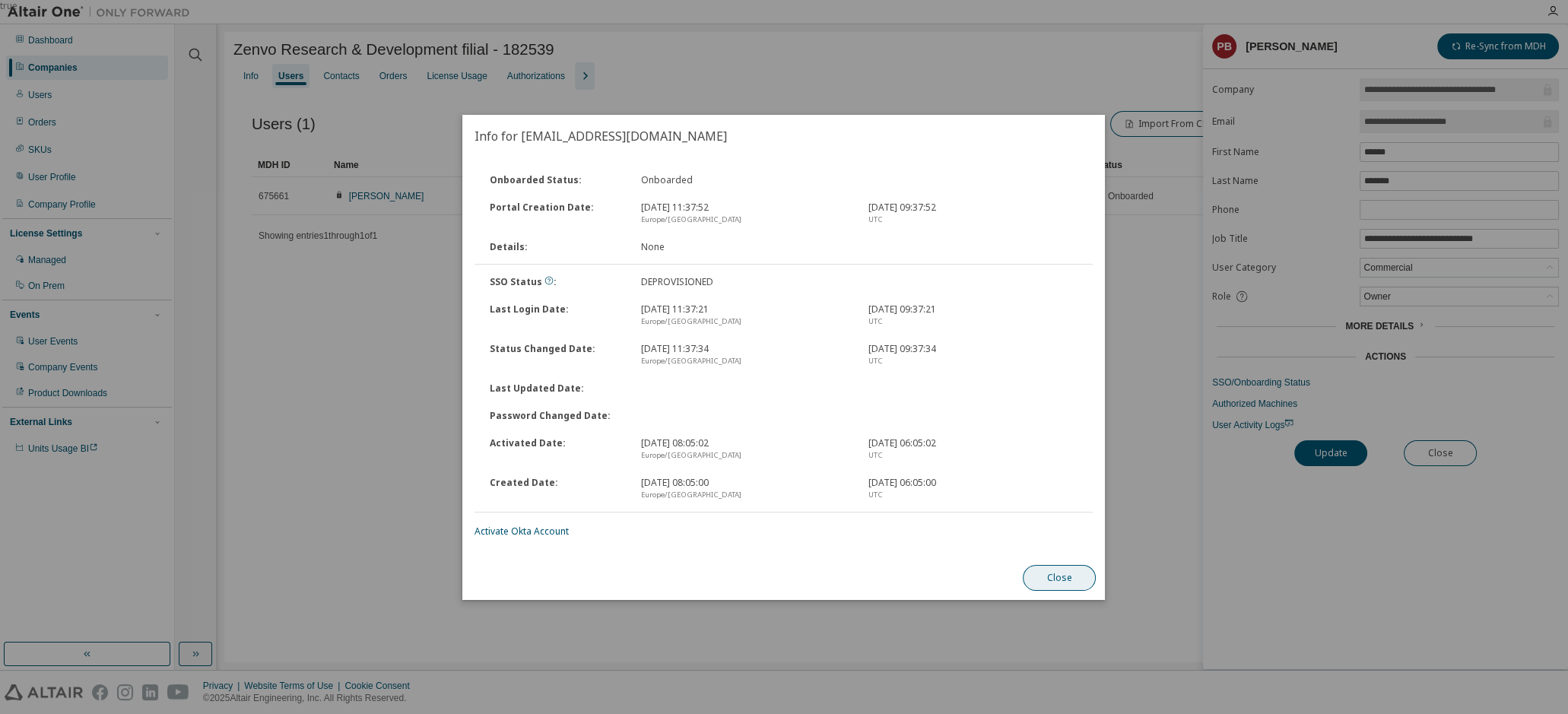
click at [1074, 566] on button "Close" at bounding box center [1059, 578] width 73 height 26
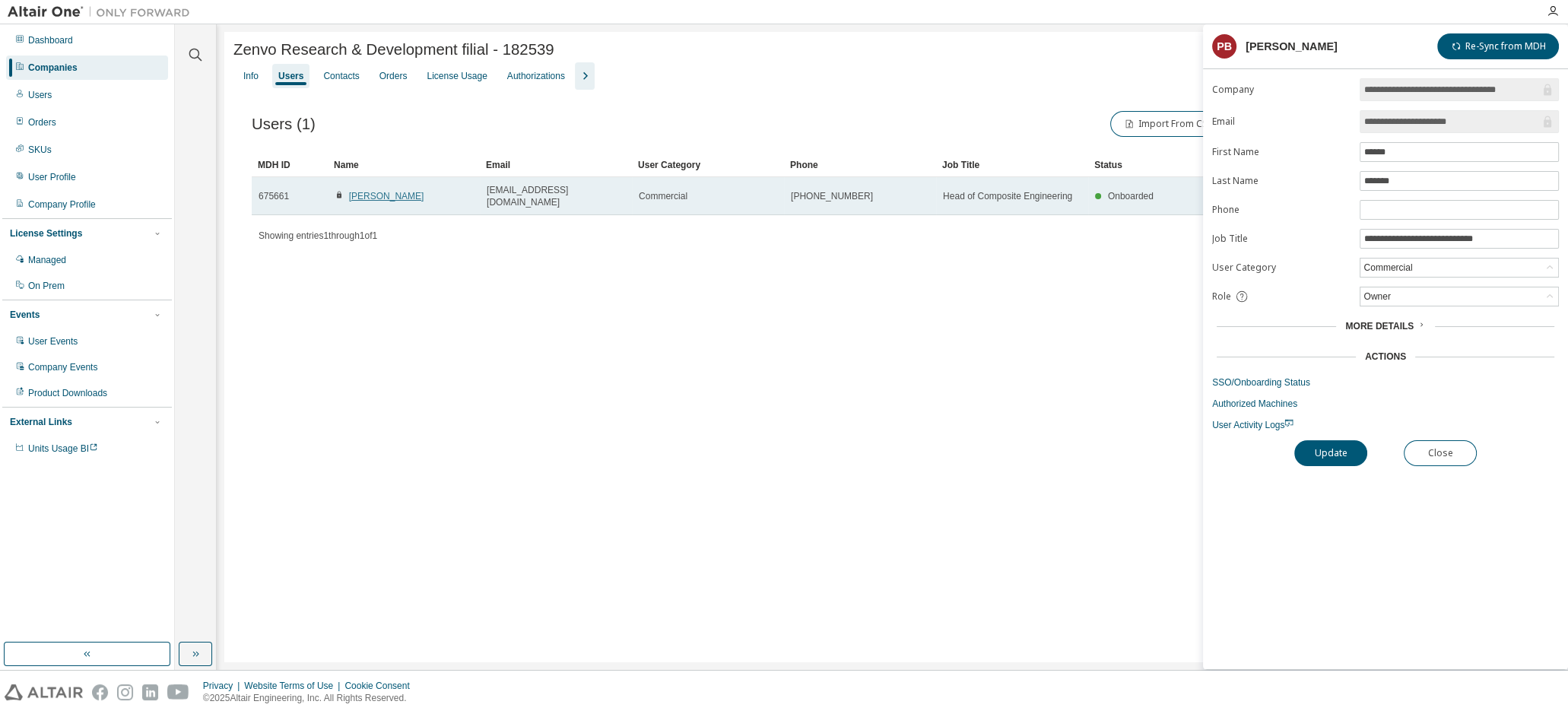
click at [372, 191] on link "[PERSON_NAME]" at bounding box center [387, 196] width 76 height 10
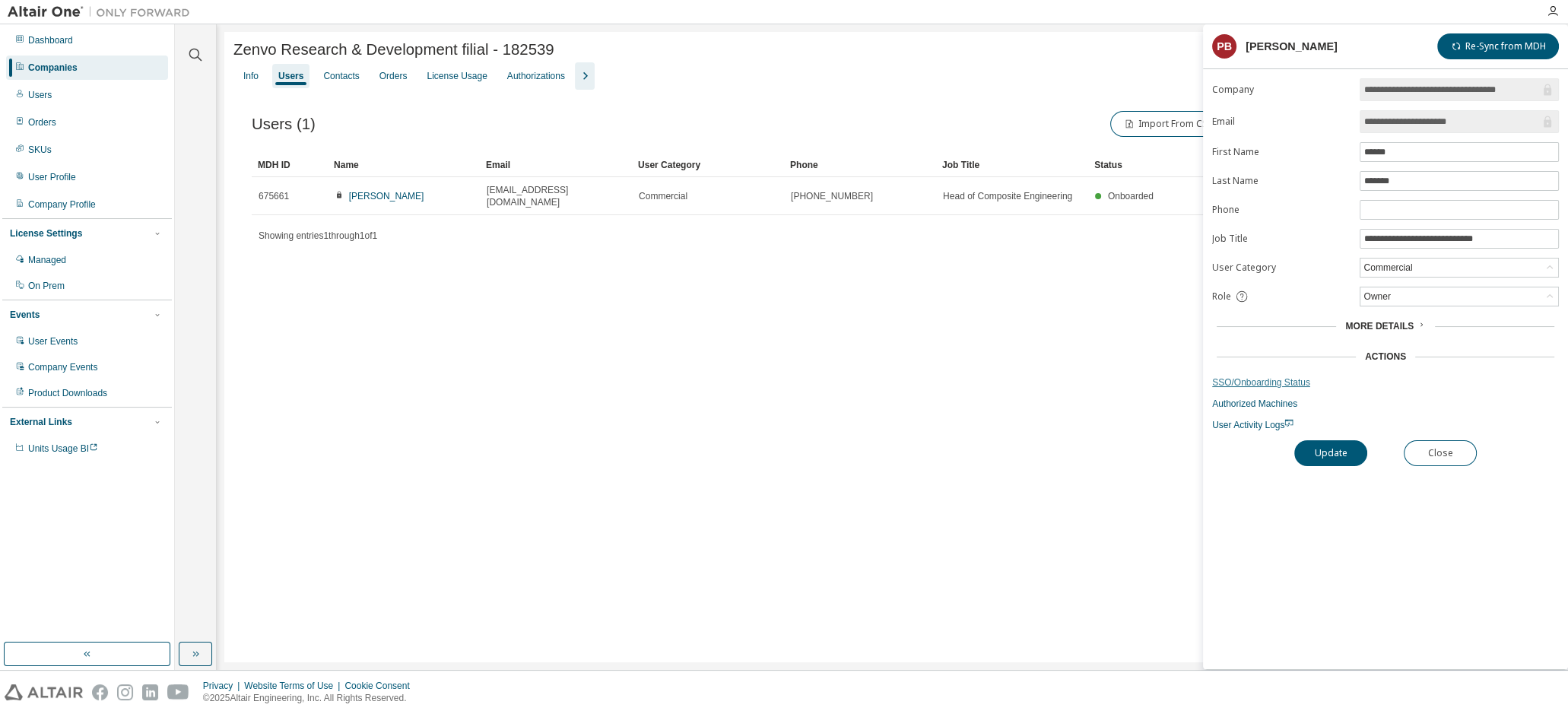
click at [1270, 383] on link "SSO/Onboarding Status" at bounding box center [1386, 382] width 347 height 12
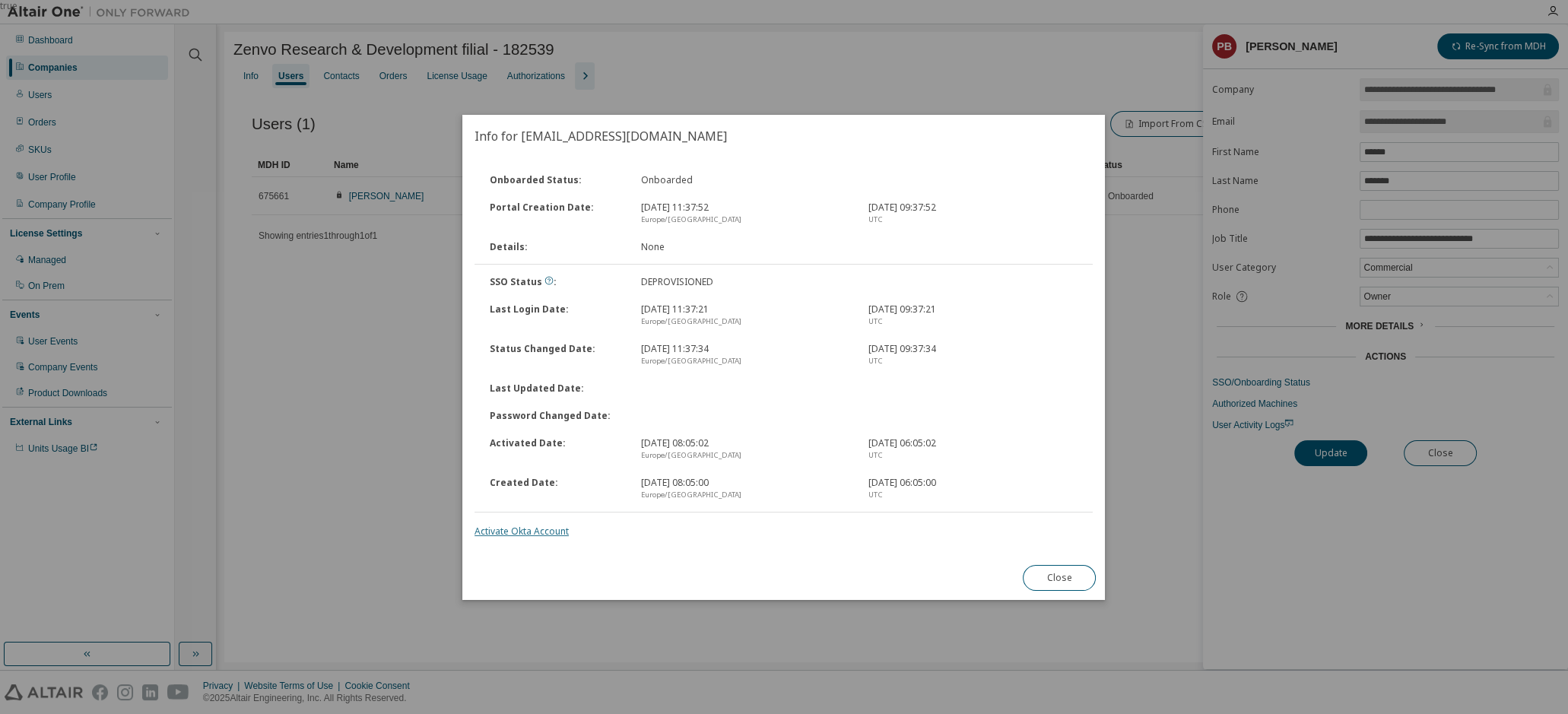
click at [560, 533] on link "Activate Okta Account" at bounding box center [522, 531] width 95 height 13
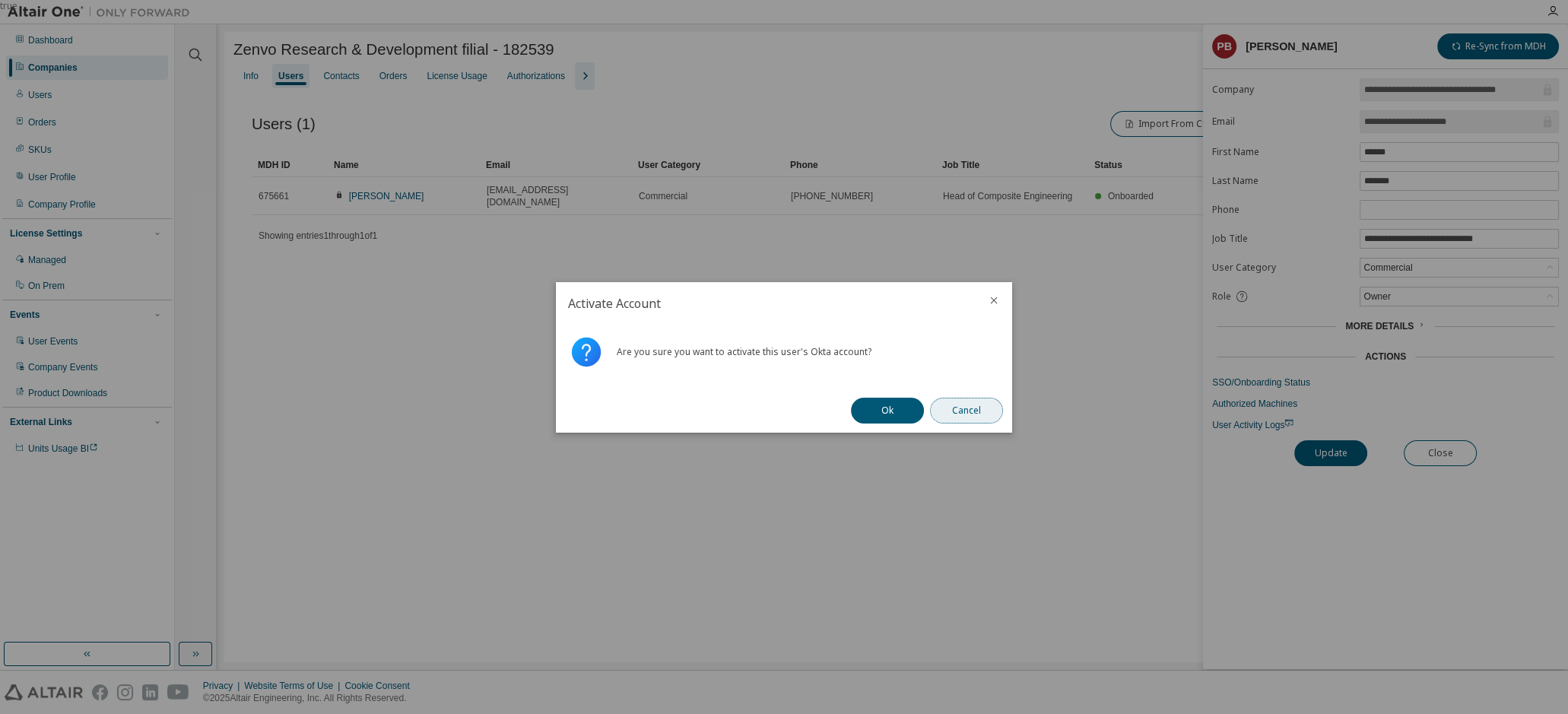
click at [984, 405] on button "Cancel" at bounding box center [966, 411] width 73 height 26
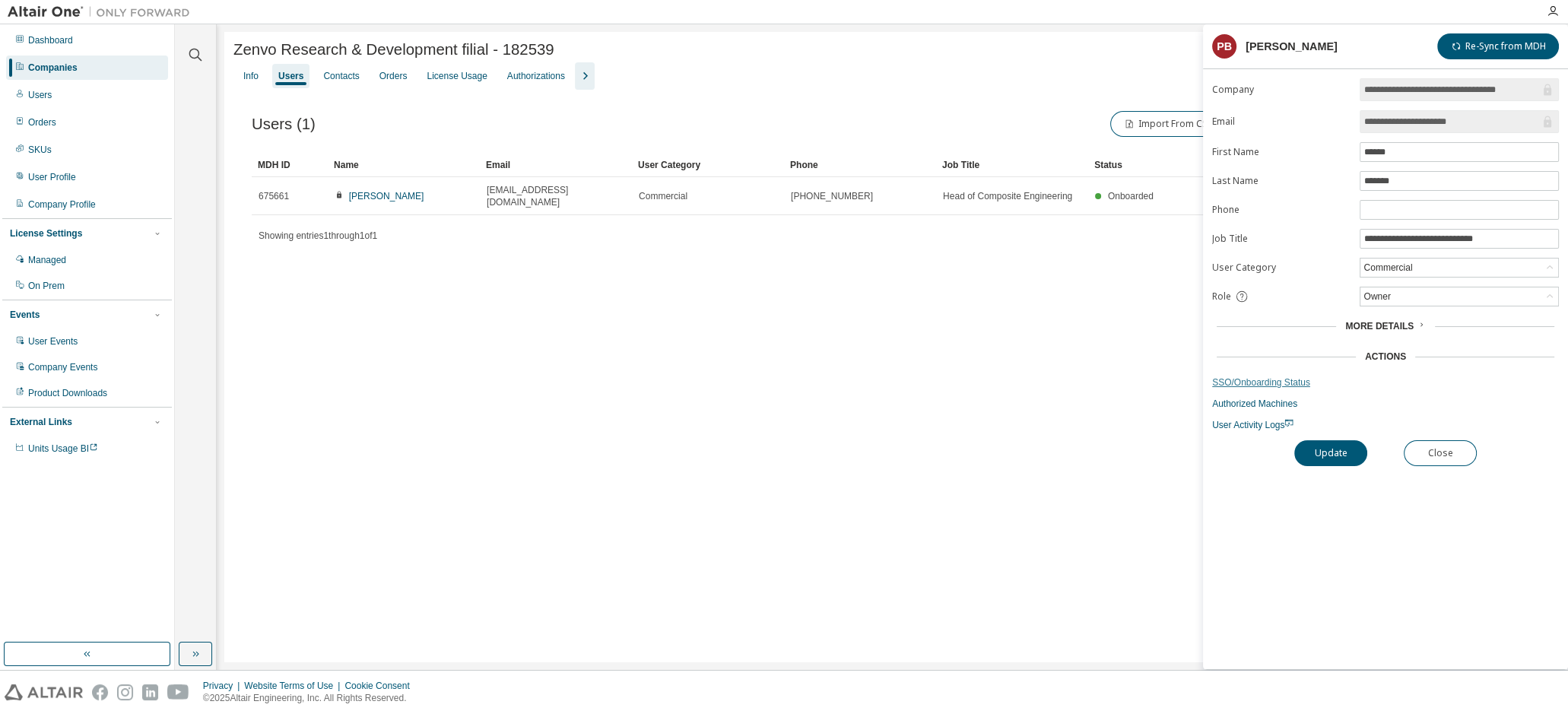
click at [1238, 377] on link "SSO/Onboarding Status" at bounding box center [1386, 382] width 347 height 12
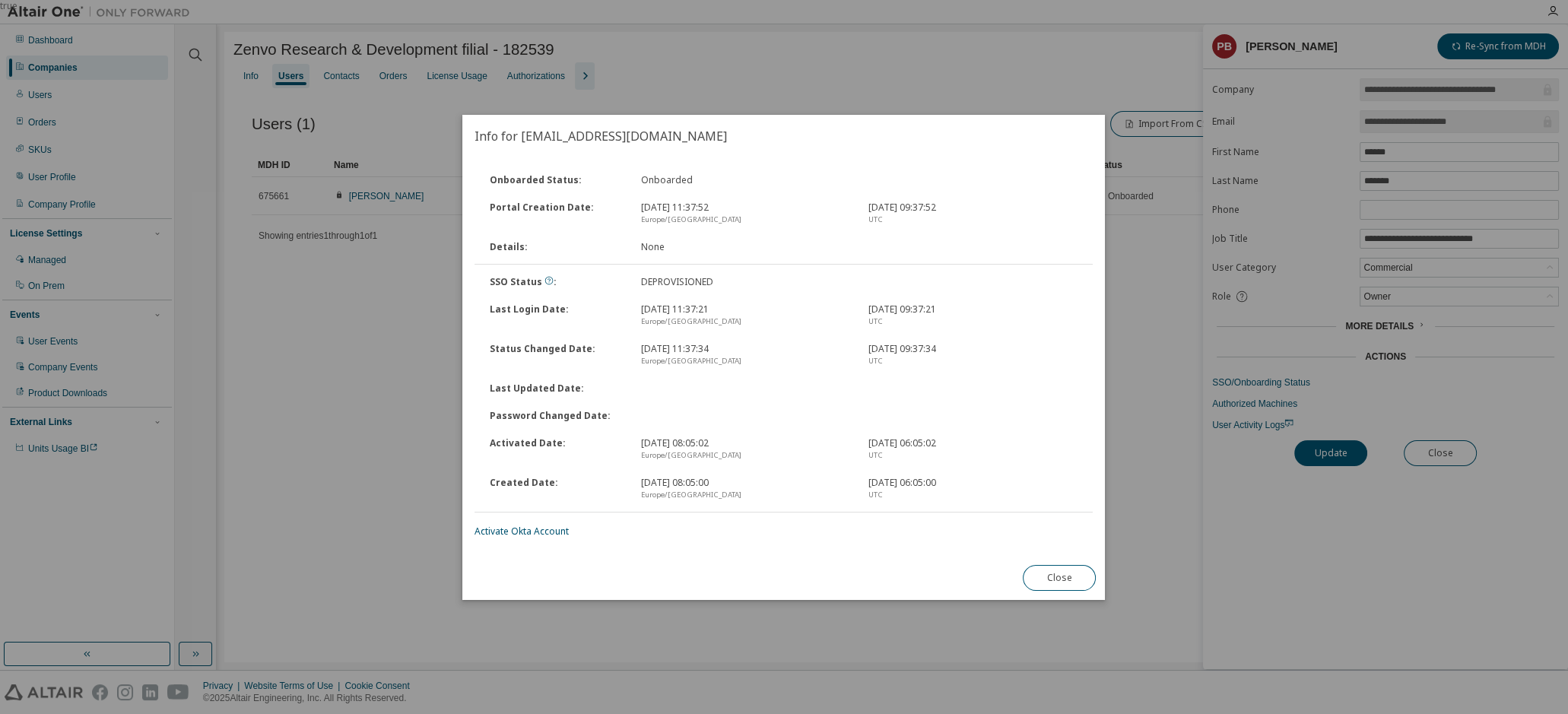
click at [1351, 546] on div "true" at bounding box center [784, 357] width 1568 height 714
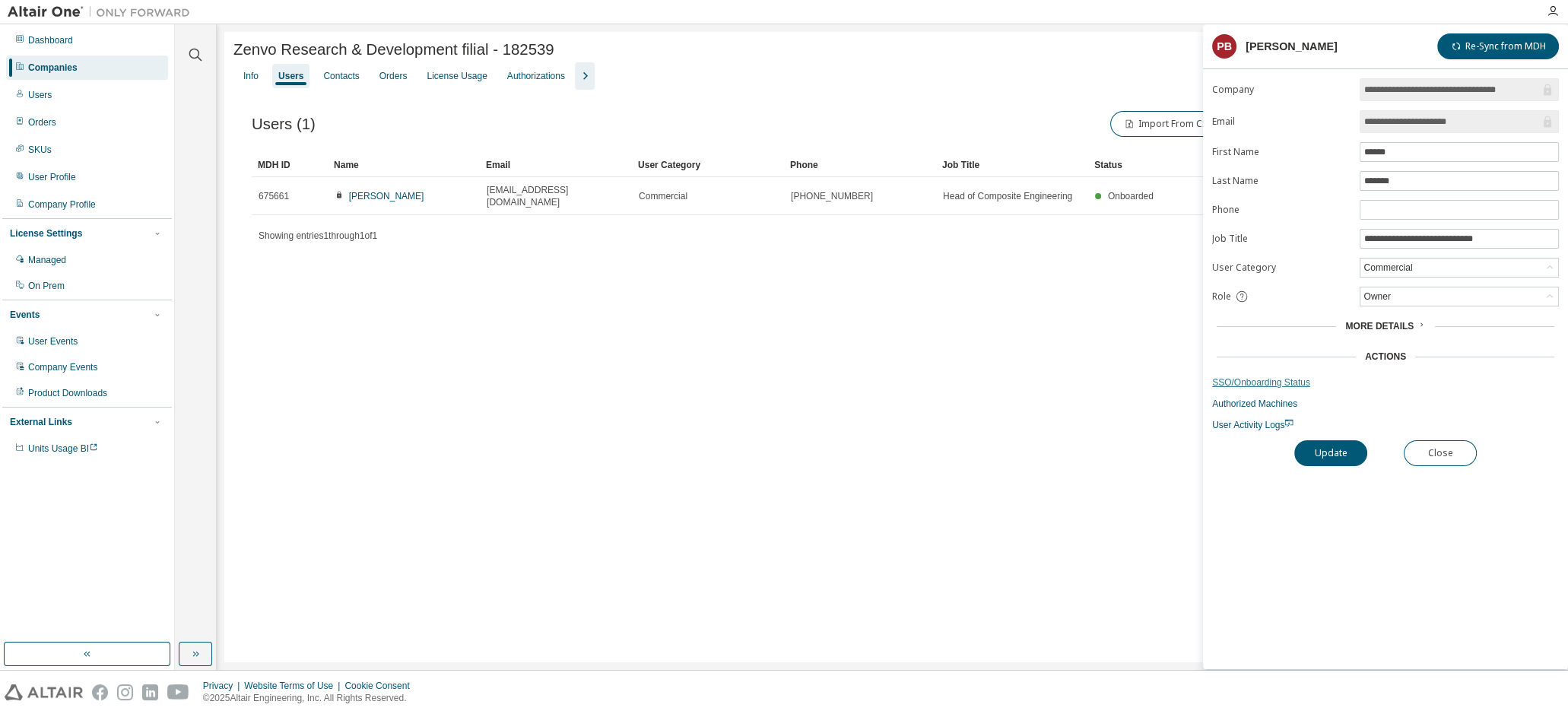
click at [1268, 380] on link "SSO/Onboarding Status" at bounding box center [1386, 382] width 347 height 12
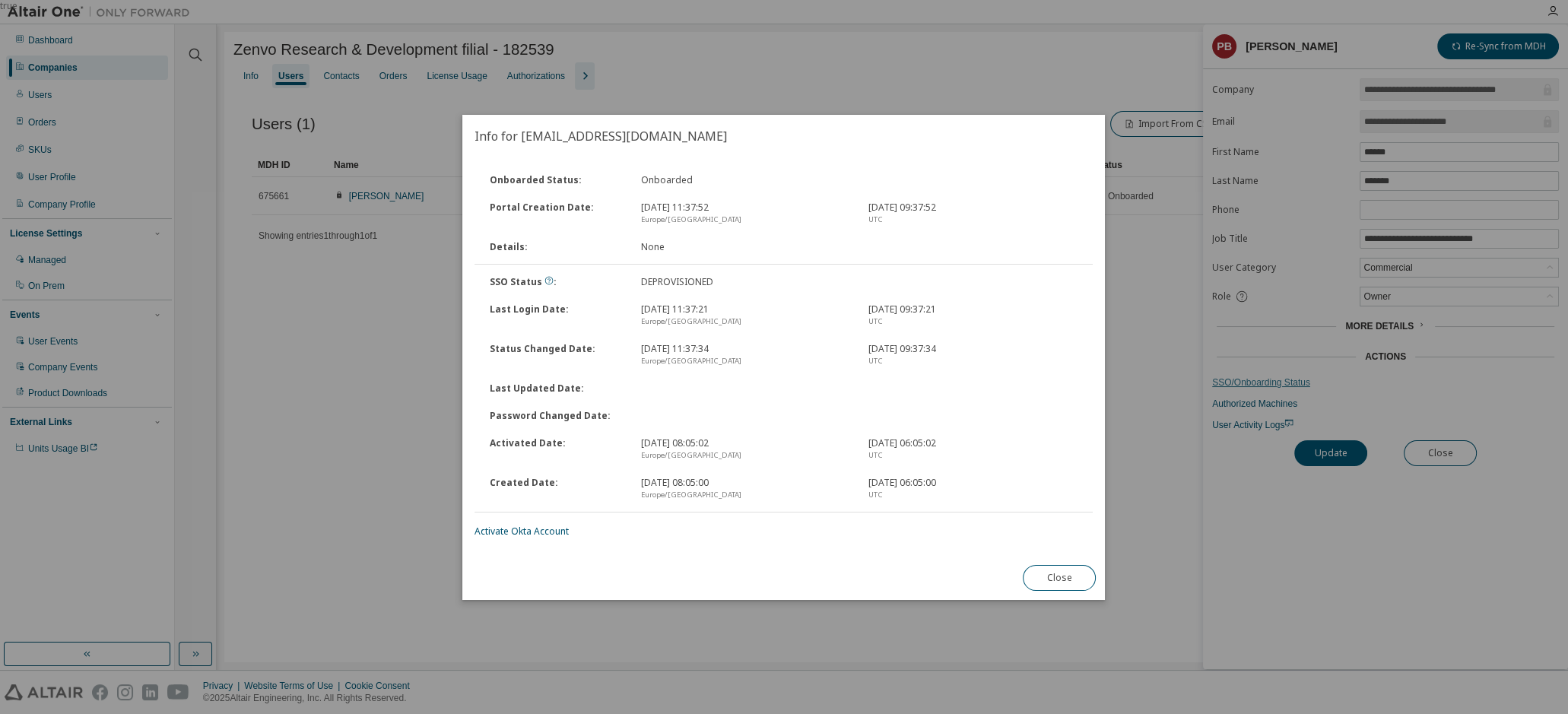
click at [1268, 380] on div "true" at bounding box center [784, 357] width 1568 height 714
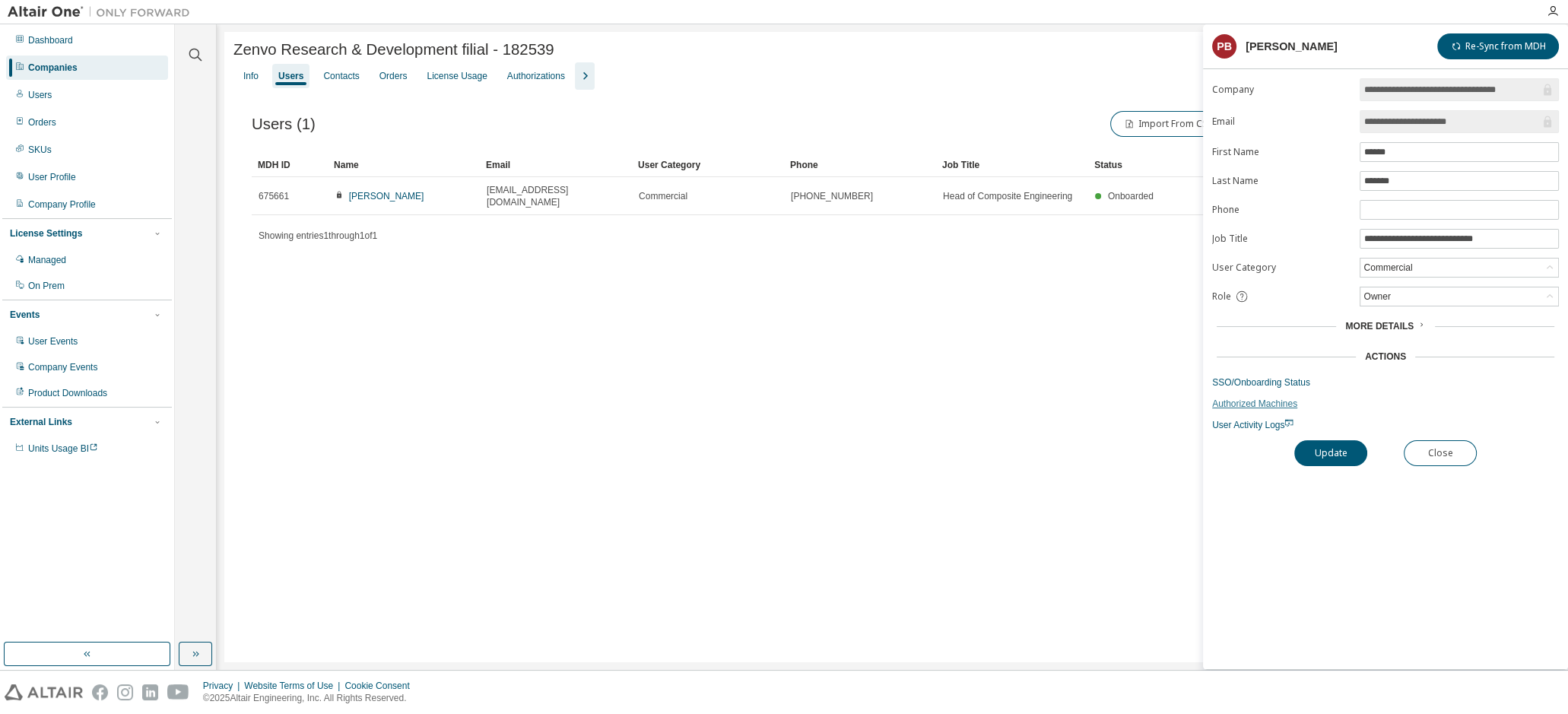
click at [1239, 400] on link "Authorized Machines" at bounding box center [1386, 404] width 347 height 12
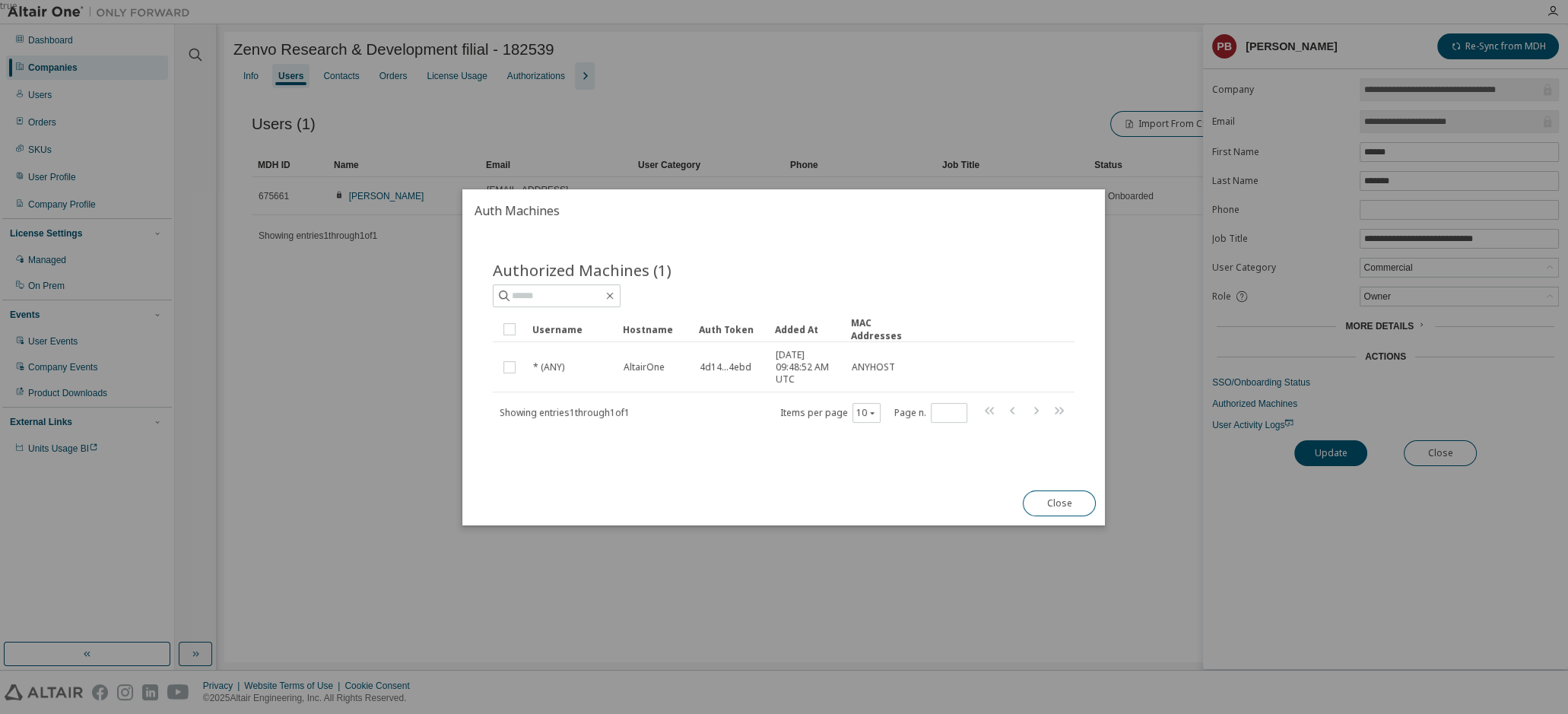
click at [1070, 503] on button "Close" at bounding box center [1059, 503] width 73 height 26
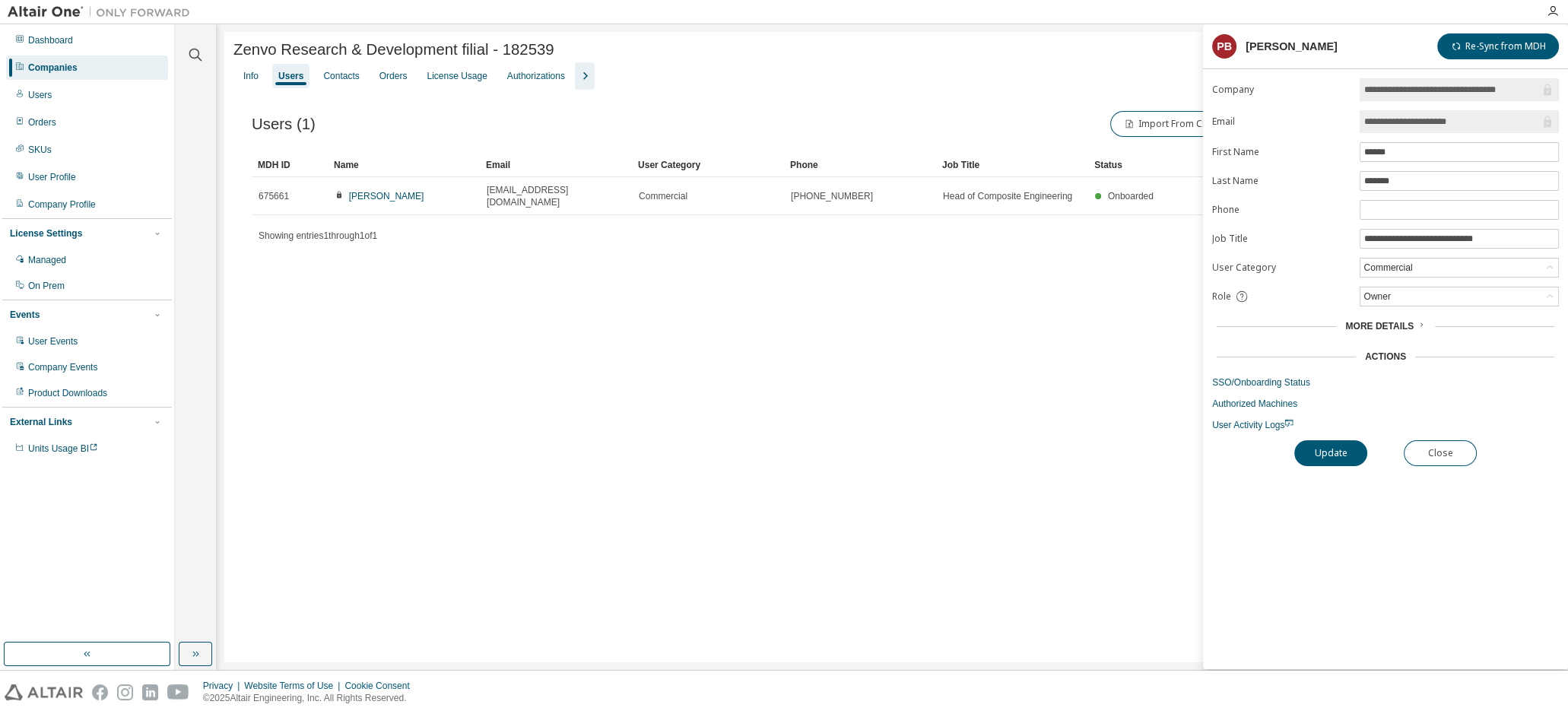
click at [288, 77] on div "Users" at bounding box center [290, 76] width 25 height 12
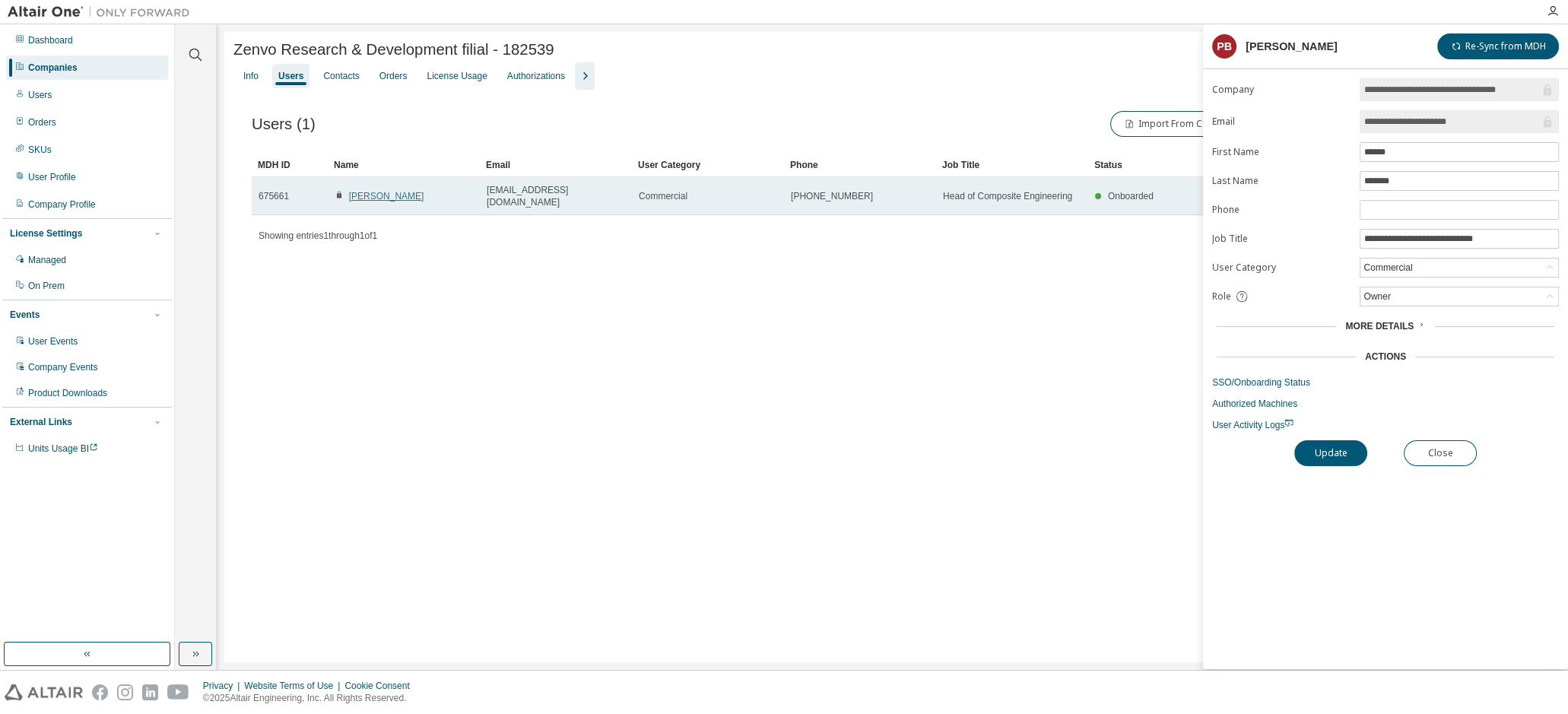
click at [378, 191] on link "[PERSON_NAME]" at bounding box center [387, 196] width 76 height 10
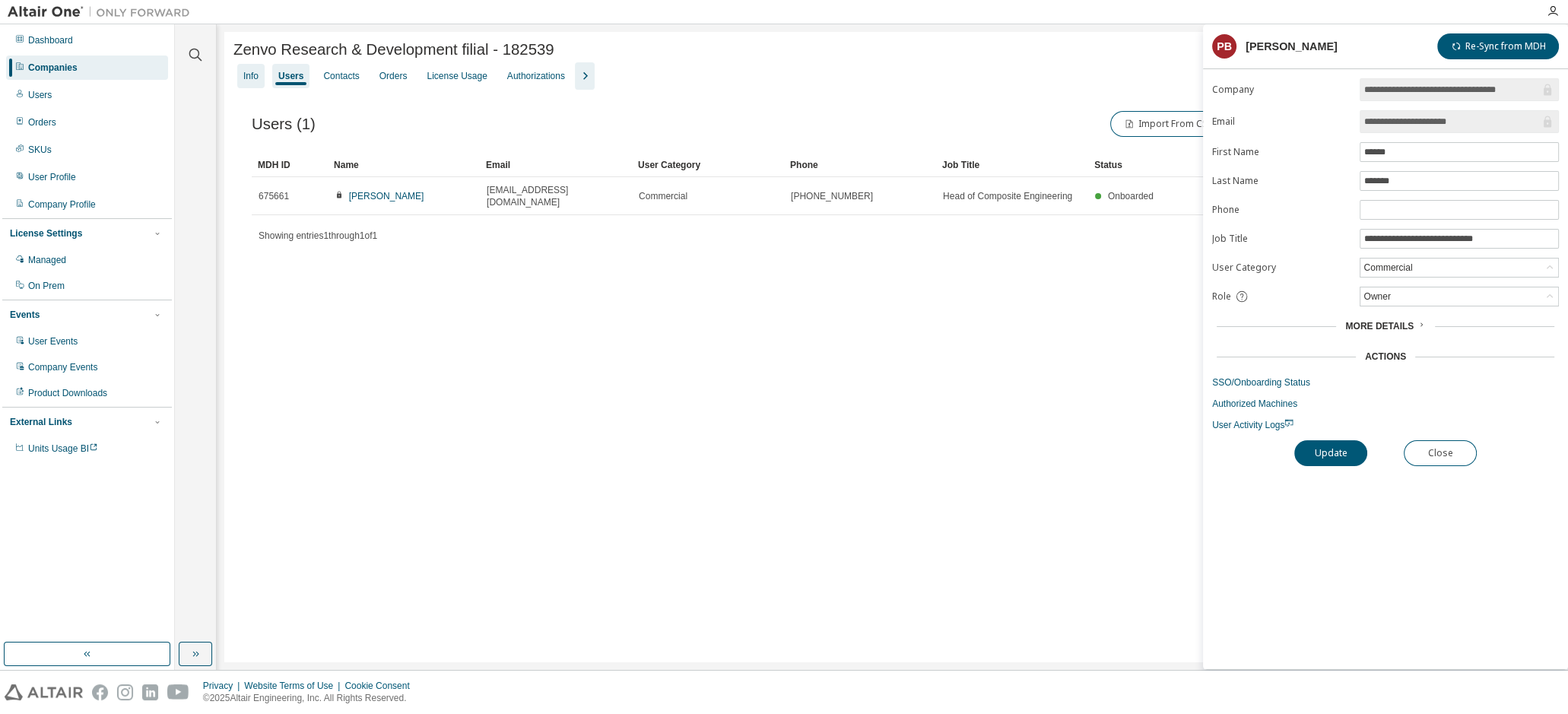
click at [250, 73] on div "Info" at bounding box center [251, 76] width 15 height 12
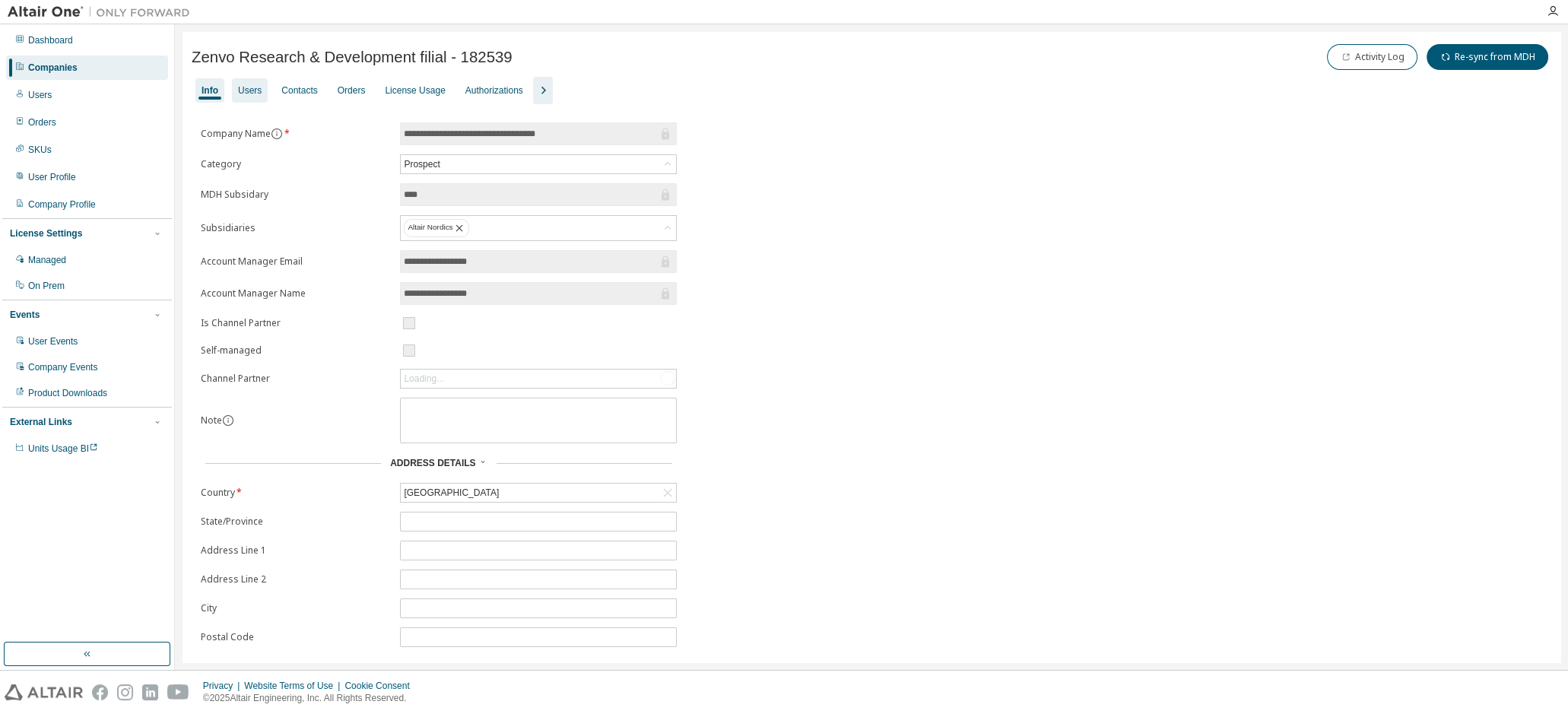
click at [259, 95] on div "Users" at bounding box center [249, 90] width 23 height 12
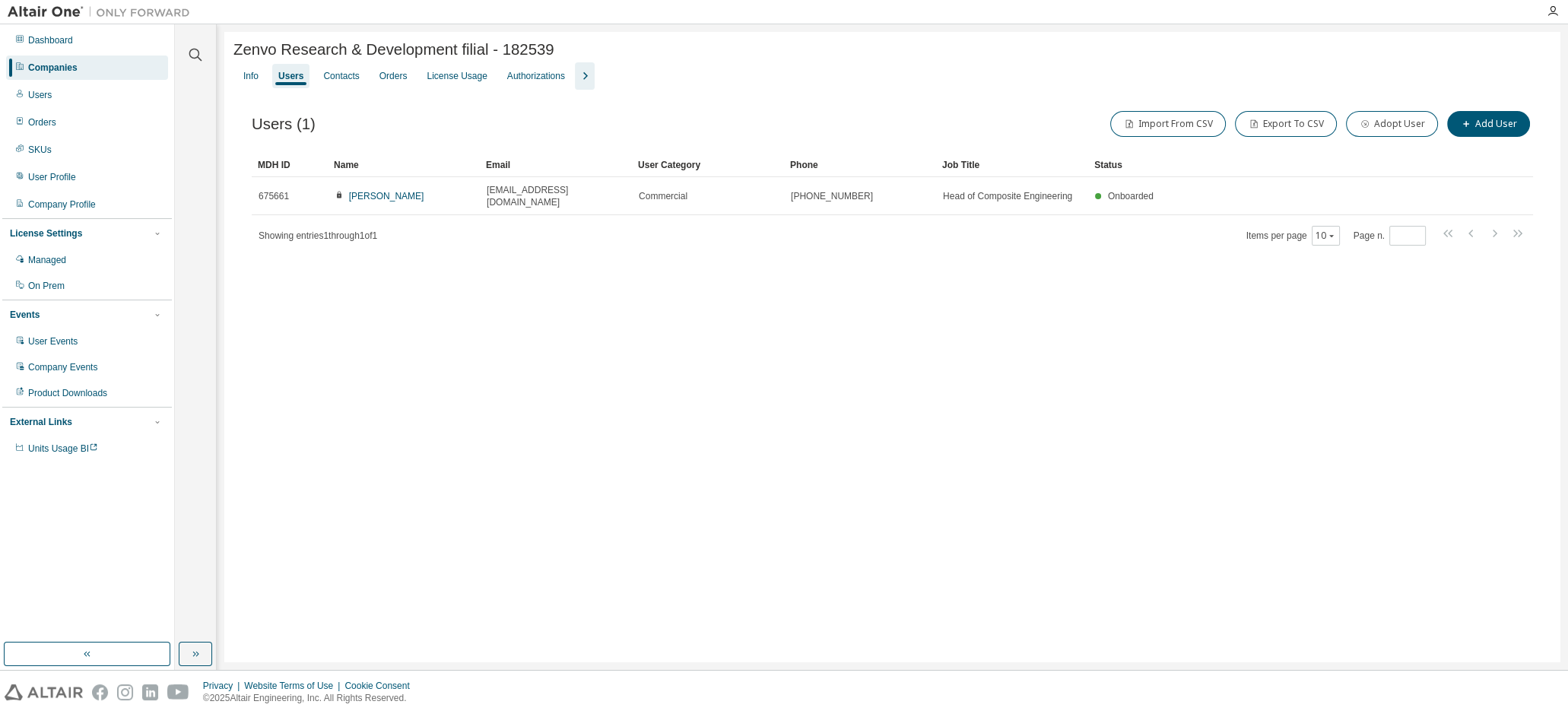
click at [345, 195] on span "[PERSON_NAME]" at bounding box center [379, 196] width 89 height 12
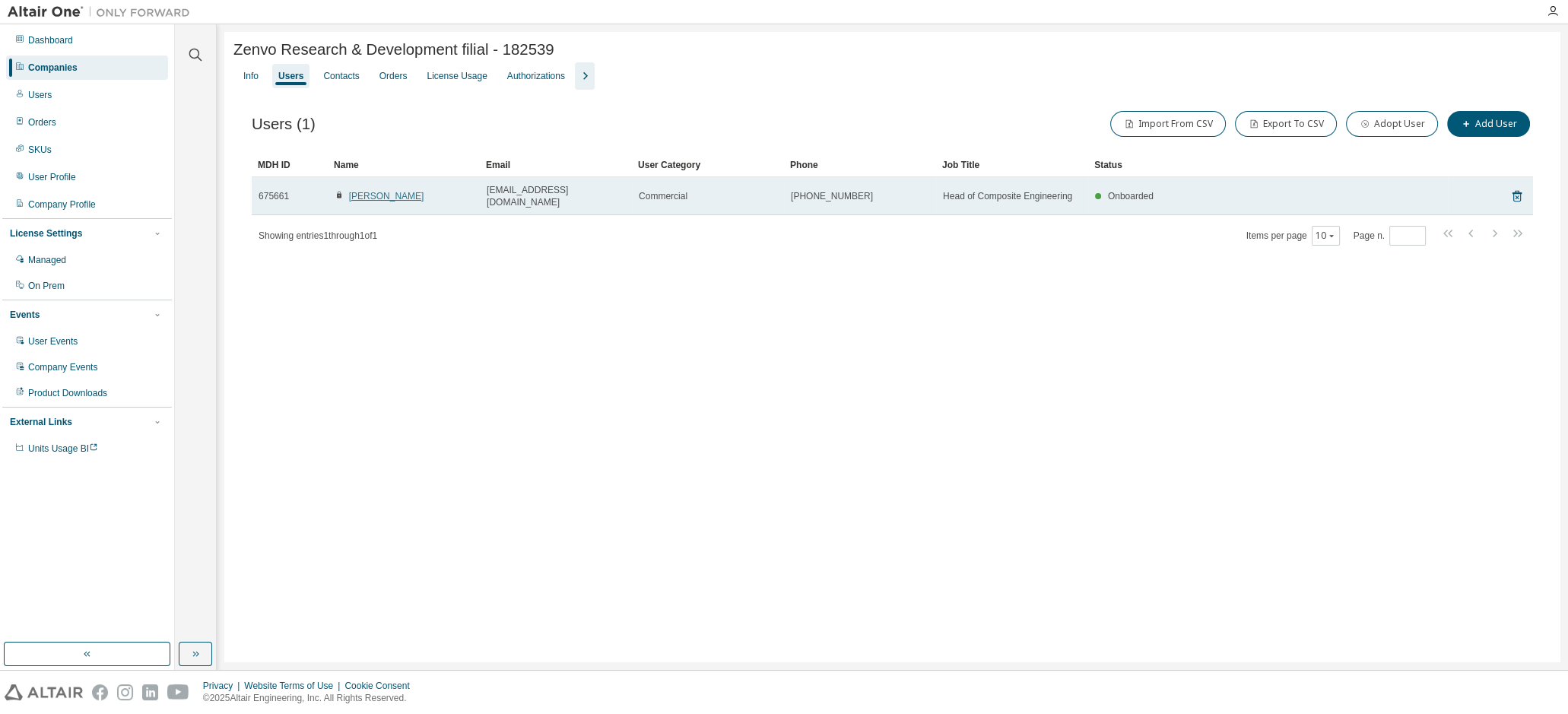
click at [398, 195] on link "[PERSON_NAME]" at bounding box center [387, 196] width 76 height 10
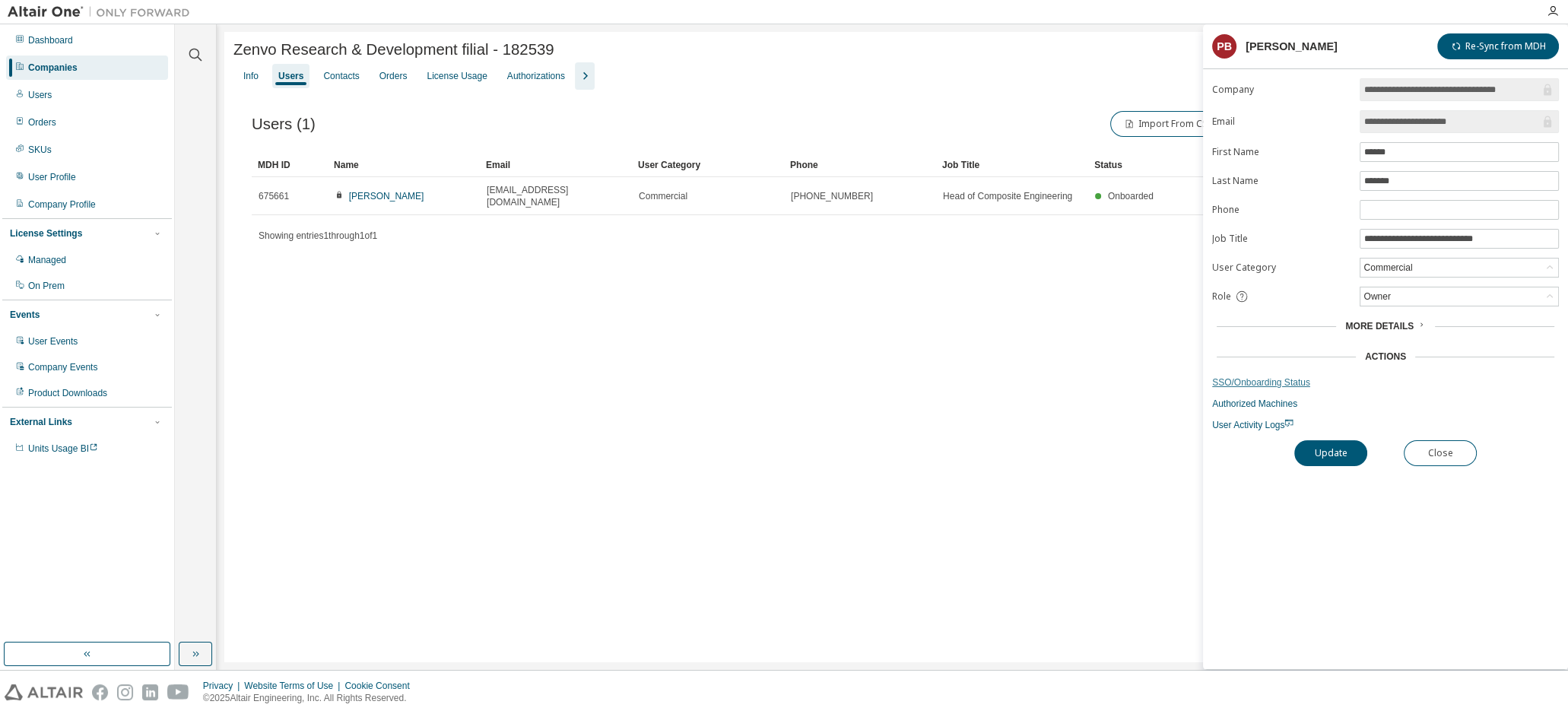
click at [1252, 376] on link "SSO/Onboarding Status" at bounding box center [1386, 382] width 347 height 12
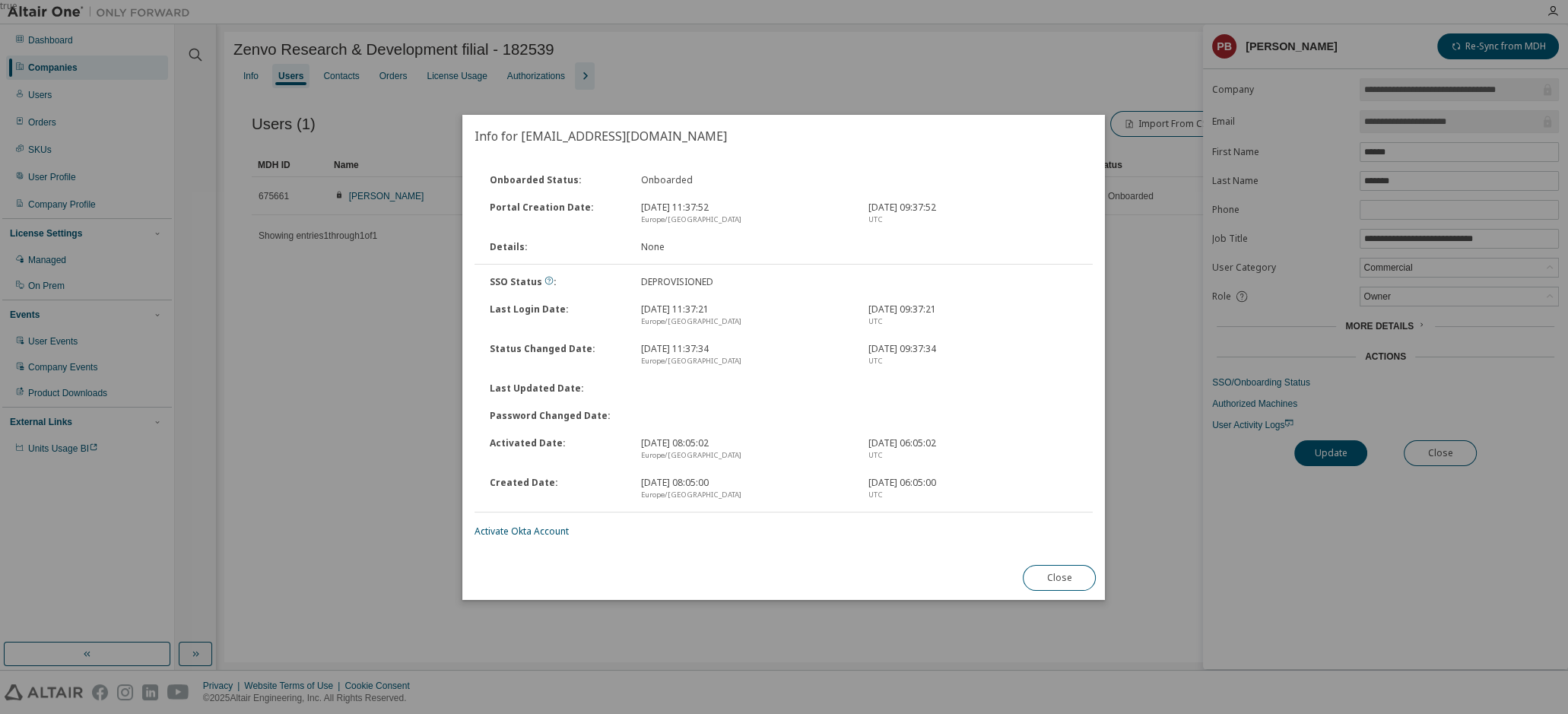
click at [661, 282] on div "DEPROVISIONED" at bounding box center [746, 282] width 228 height 12
drag, startPoint x: 661, startPoint y: 282, endPoint x: 543, endPoint y: 278, distance: 118.1
click at [545, 278] on icon at bounding box center [549, 280] width 9 height 9
click at [528, 520] on div "Onboarded Status : Onboarded Portal Creation Date : 11 aug. 2025 11:37:52 Europ…" at bounding box center [783, 352] width 618 height 371
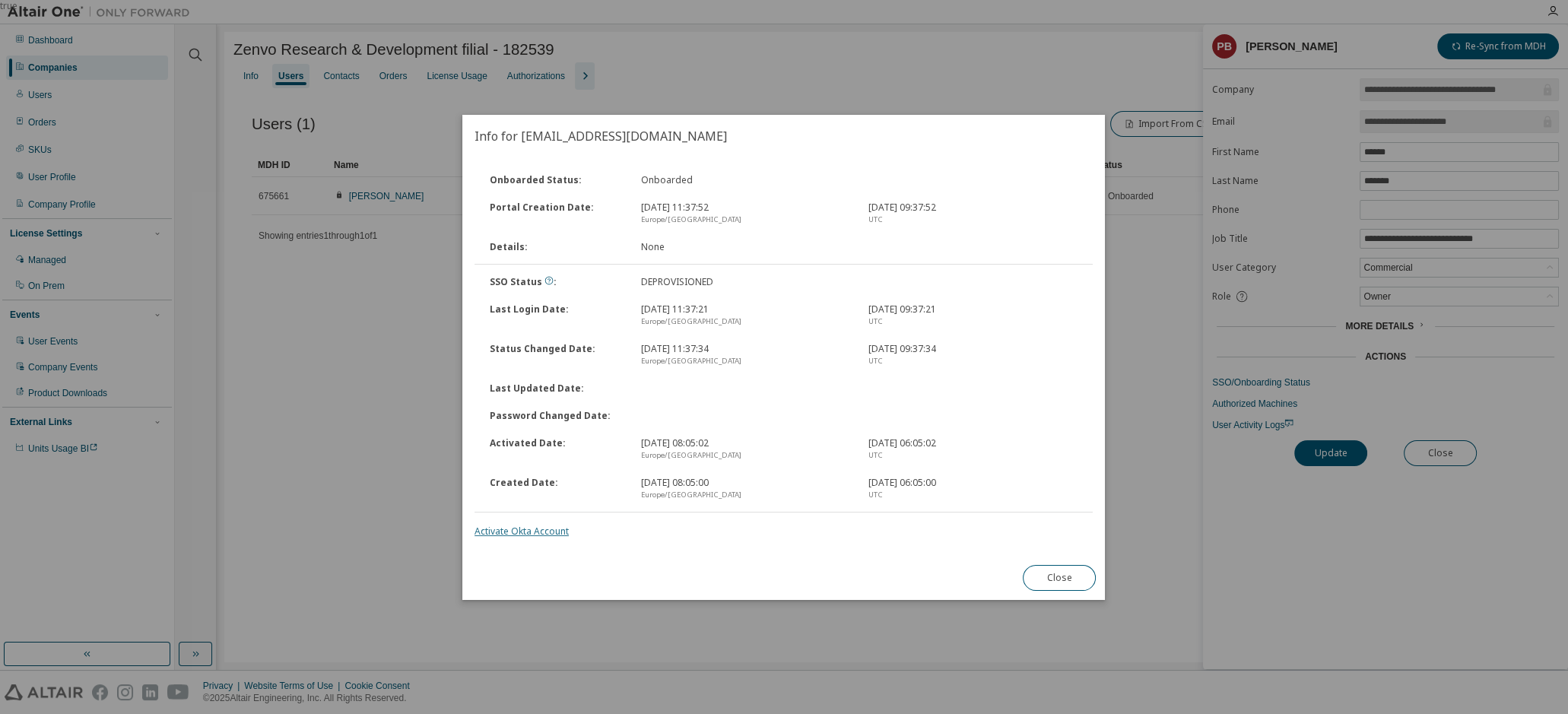
click at [528, 526] on link "Activate Okta Account" at bounding box center [522, 531] width 95 height 13
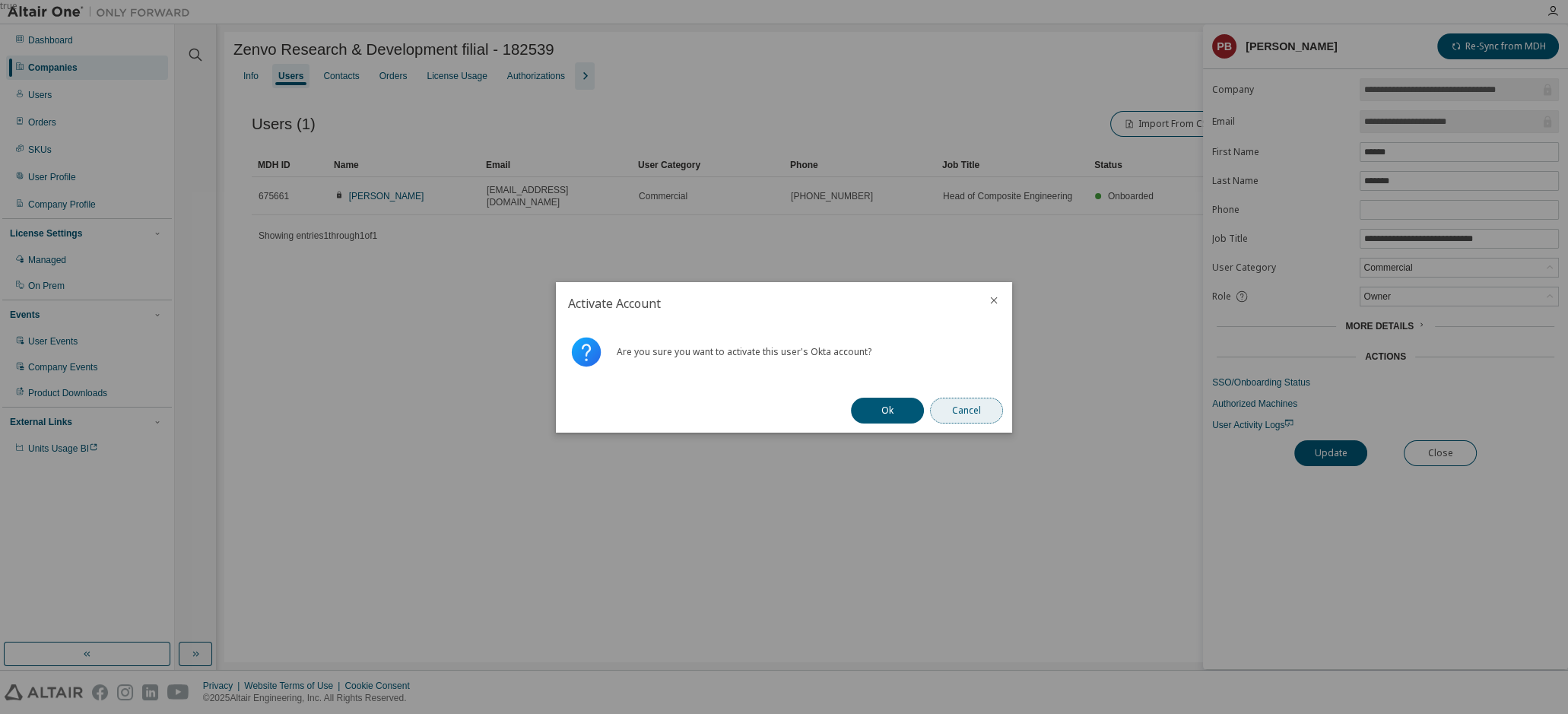
click at [975, 408] on button "Cancel" at bounding box center [966, 411] width 73 height 26
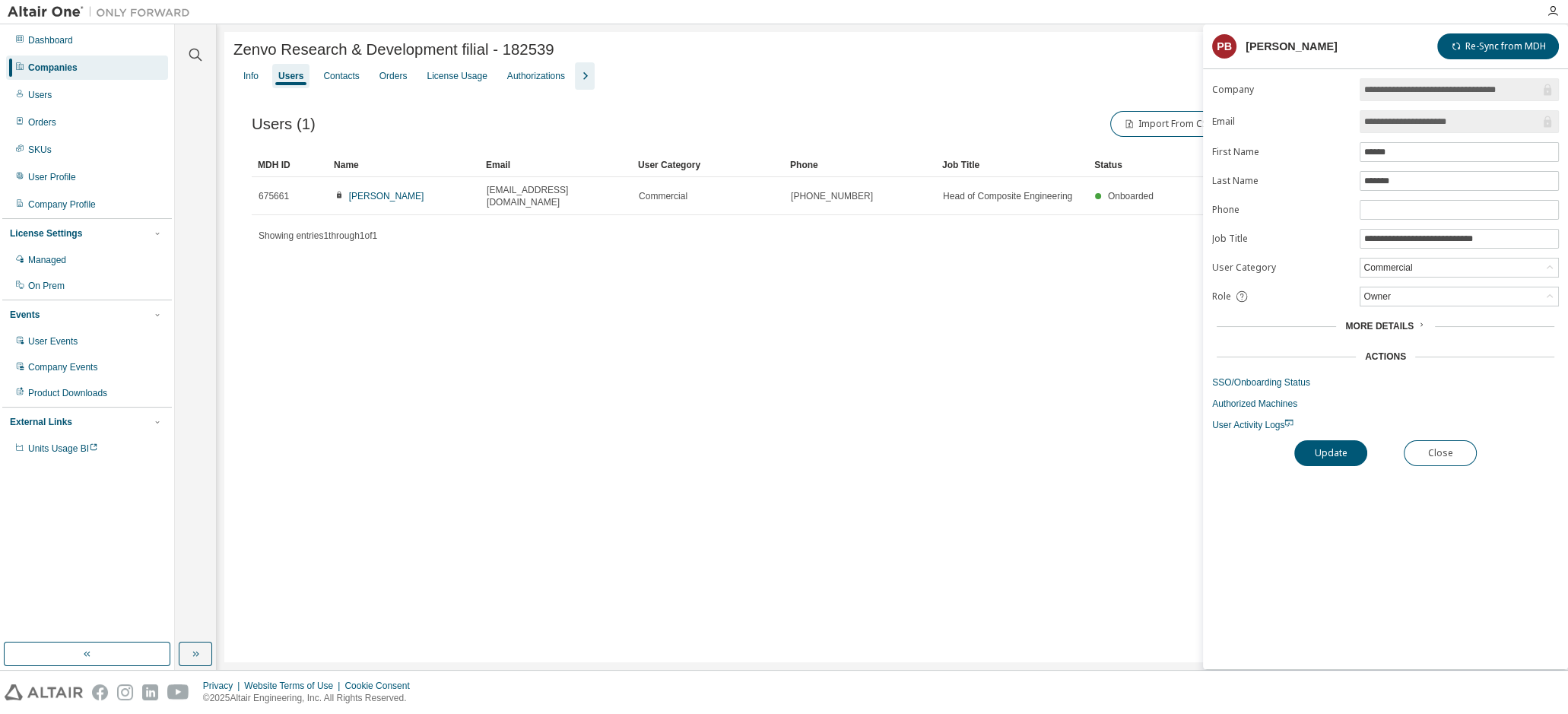
click at [489, 453] on div "Zenvo Research & Development filial - 182539 Clear Load Save Save As Field Oper…" at bounding box center [892, 347] width 1336 height 631
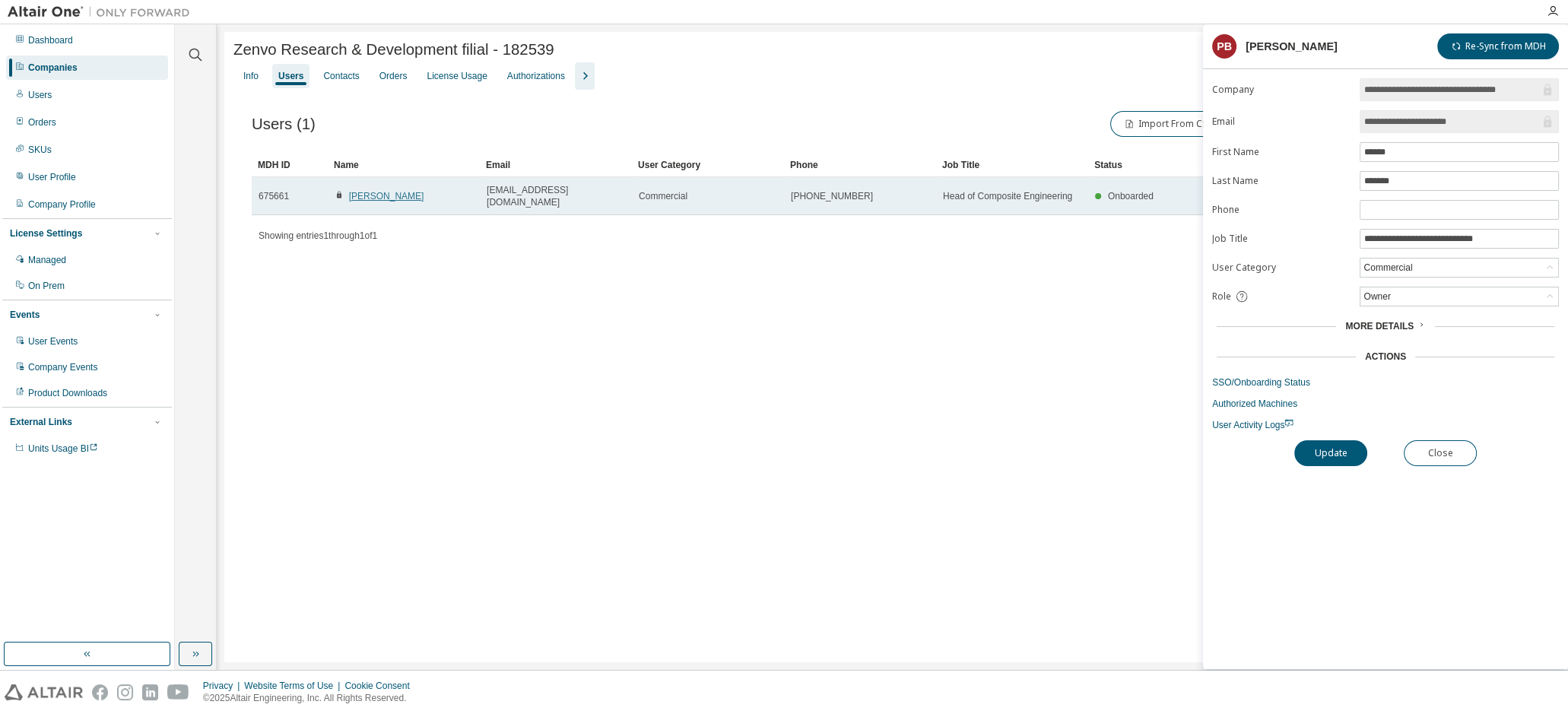
click at [400, 193] on link "[PERSON_NAME]" at bounding box center [387, 196] width 76 height 10
click at [394, 194] on link "[PERSON_NAME]" at bounding box center [387, 196] width 76 height 10
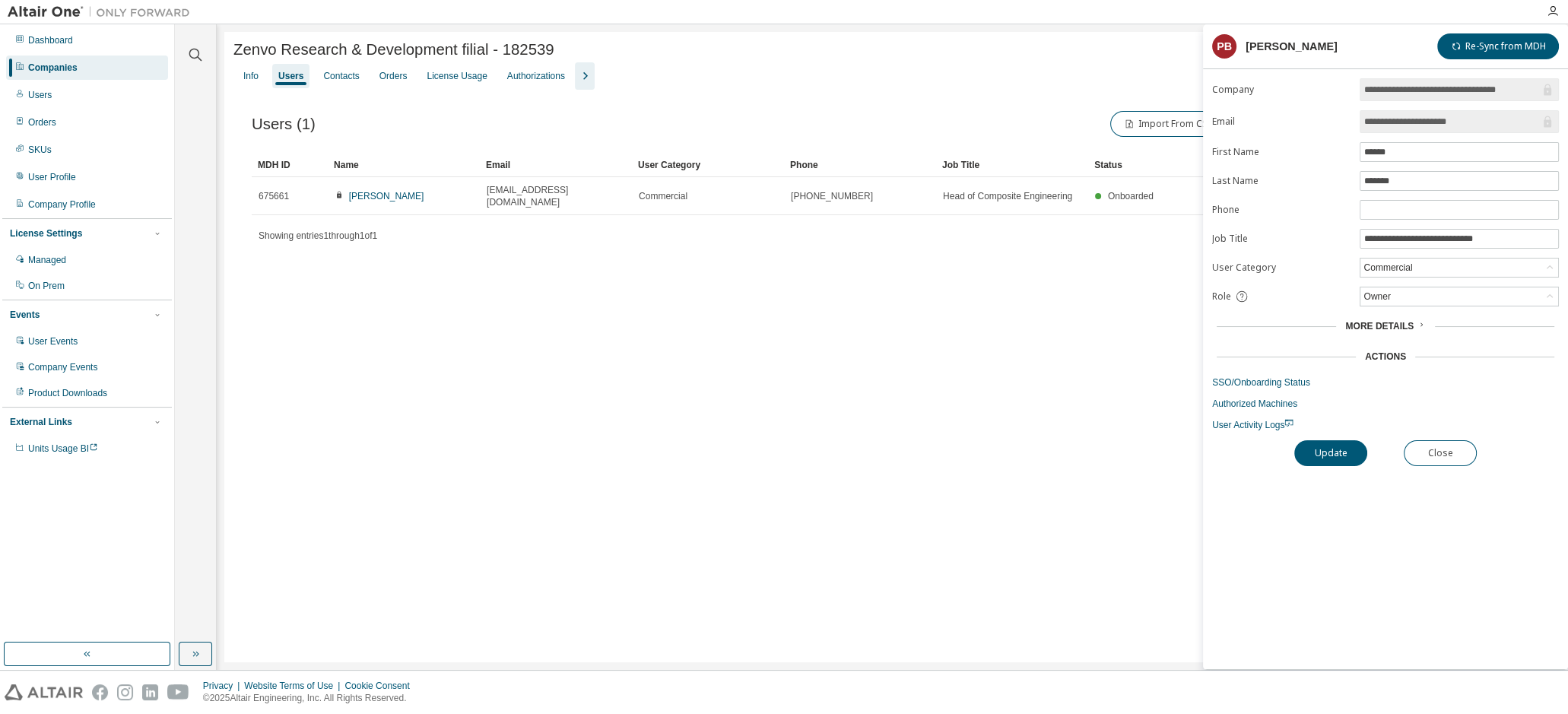
click at [294, 82] on div "Users" at bounding box center [290, 76] width 25 height 12
click at [1247, 426] on span "User Activity Logs" at bounding box center [1253, 424] width 82 height 10
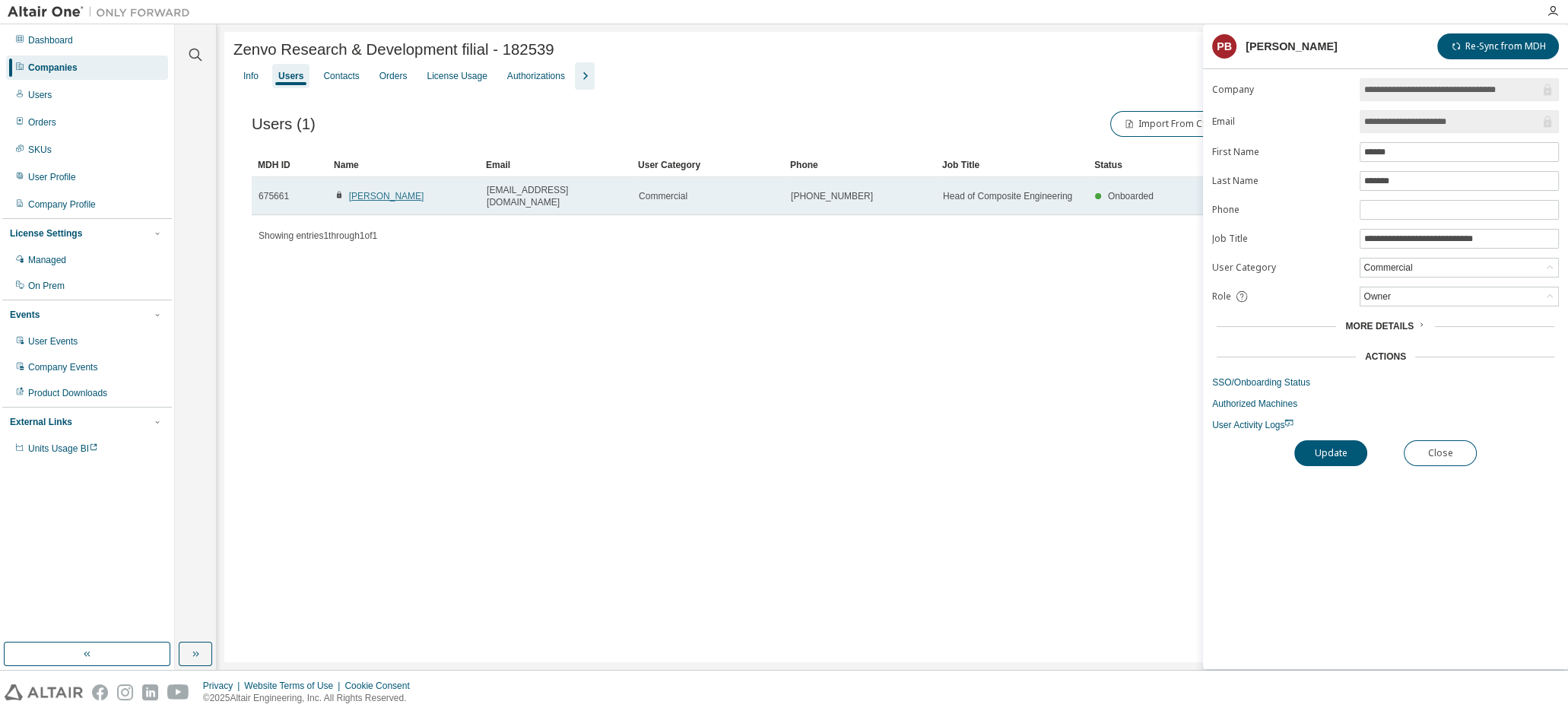
click at [371, 191] on link "[PERSON_NAME]" at bounding box center [387, 196] width 76 height 10
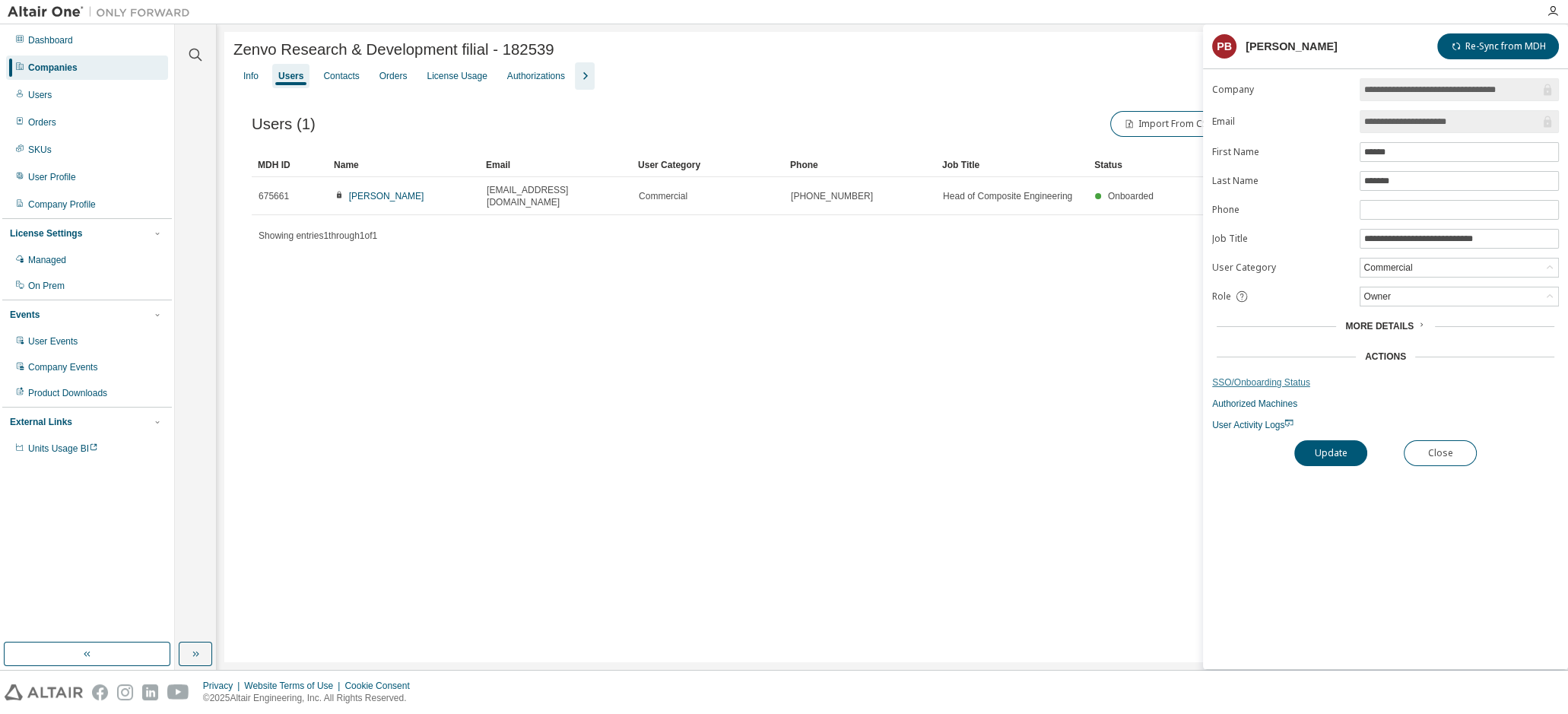
click at [1250, 378] on link "SSO/Onboarding Status" at bounding box center [1386, 382] width 347 height 12
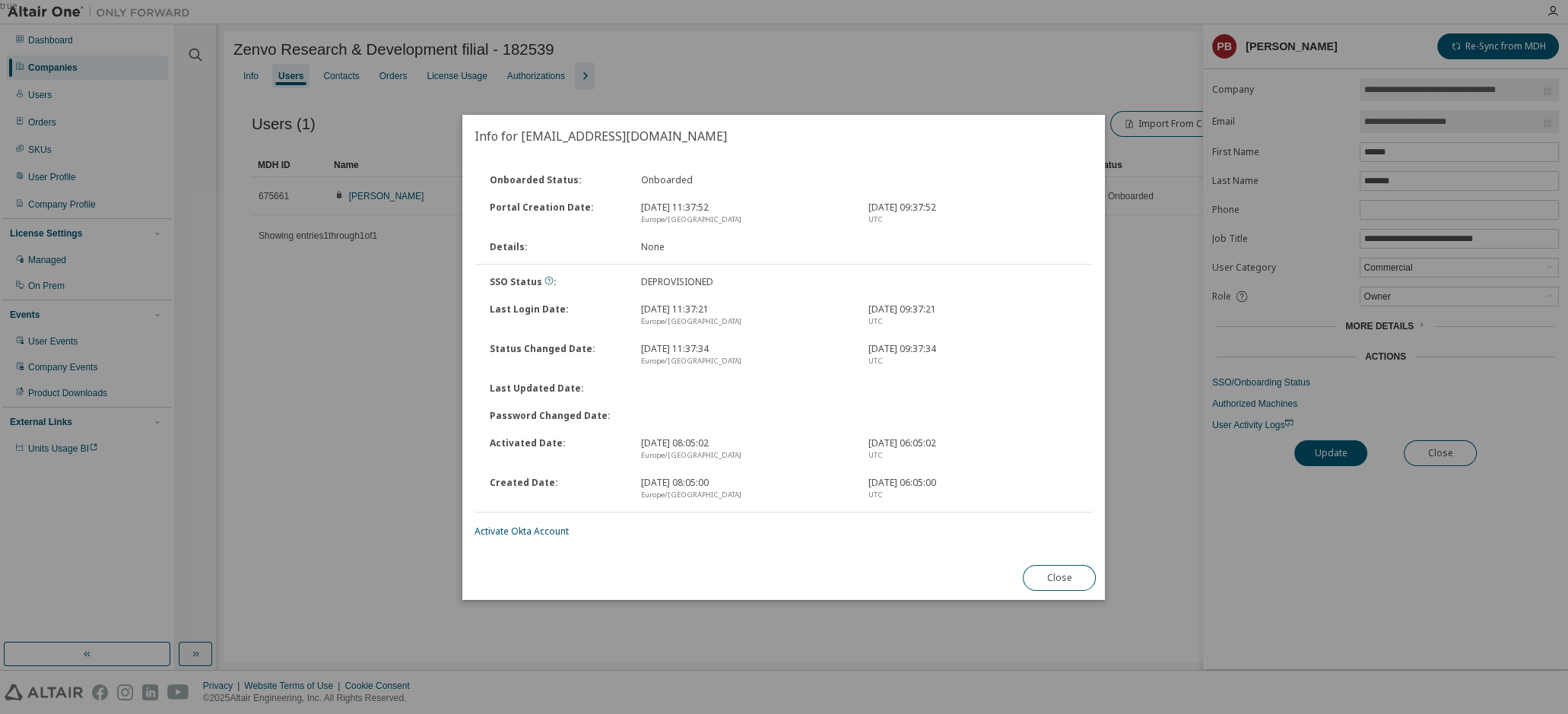
click at [221, 345] on div "true" at bounding box center [784, 357] width 1568 height 714
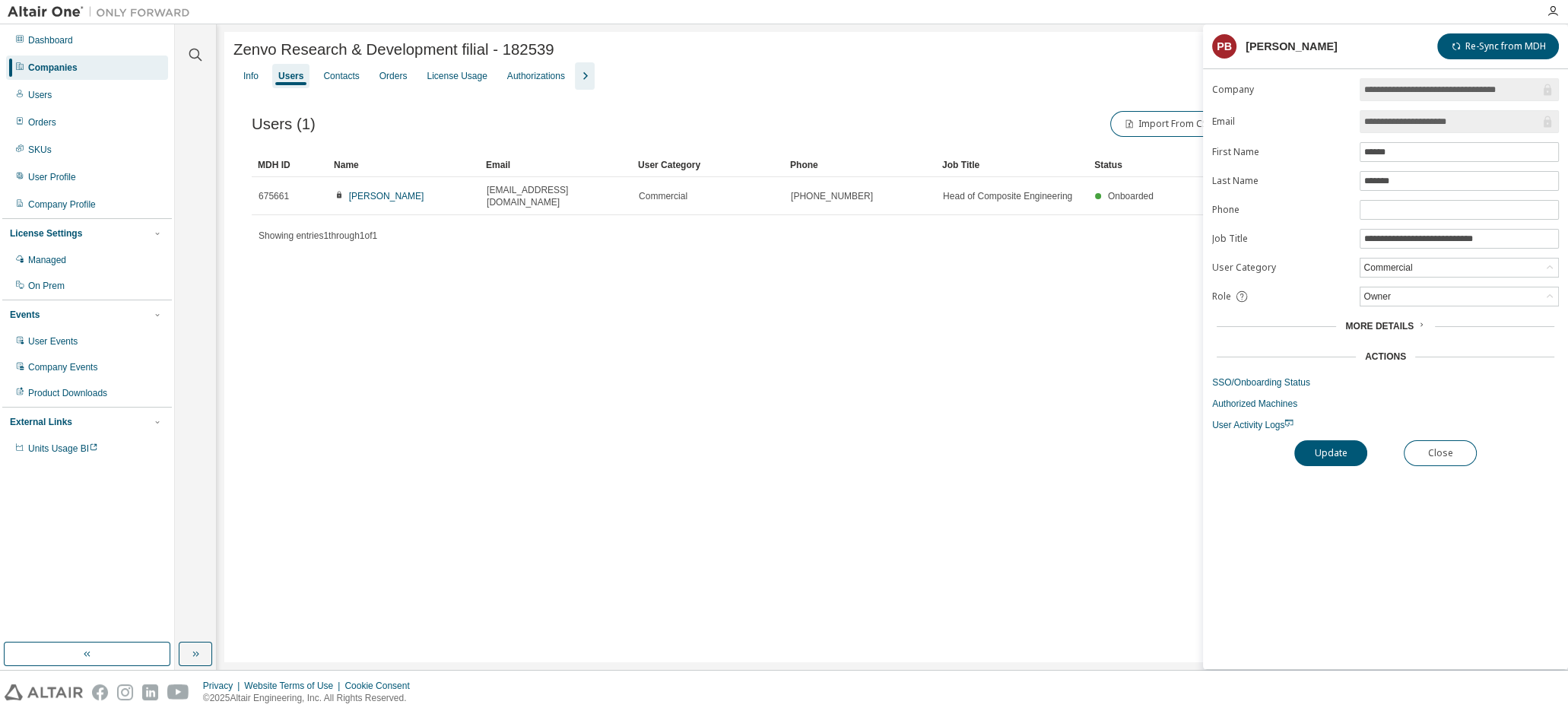
click at [1140, 356] on div "Zenvo Research & Development filial - 182539 Clear Load Save Save As Field Oper…" at bounding box center [892, 347] width 1336 height 631
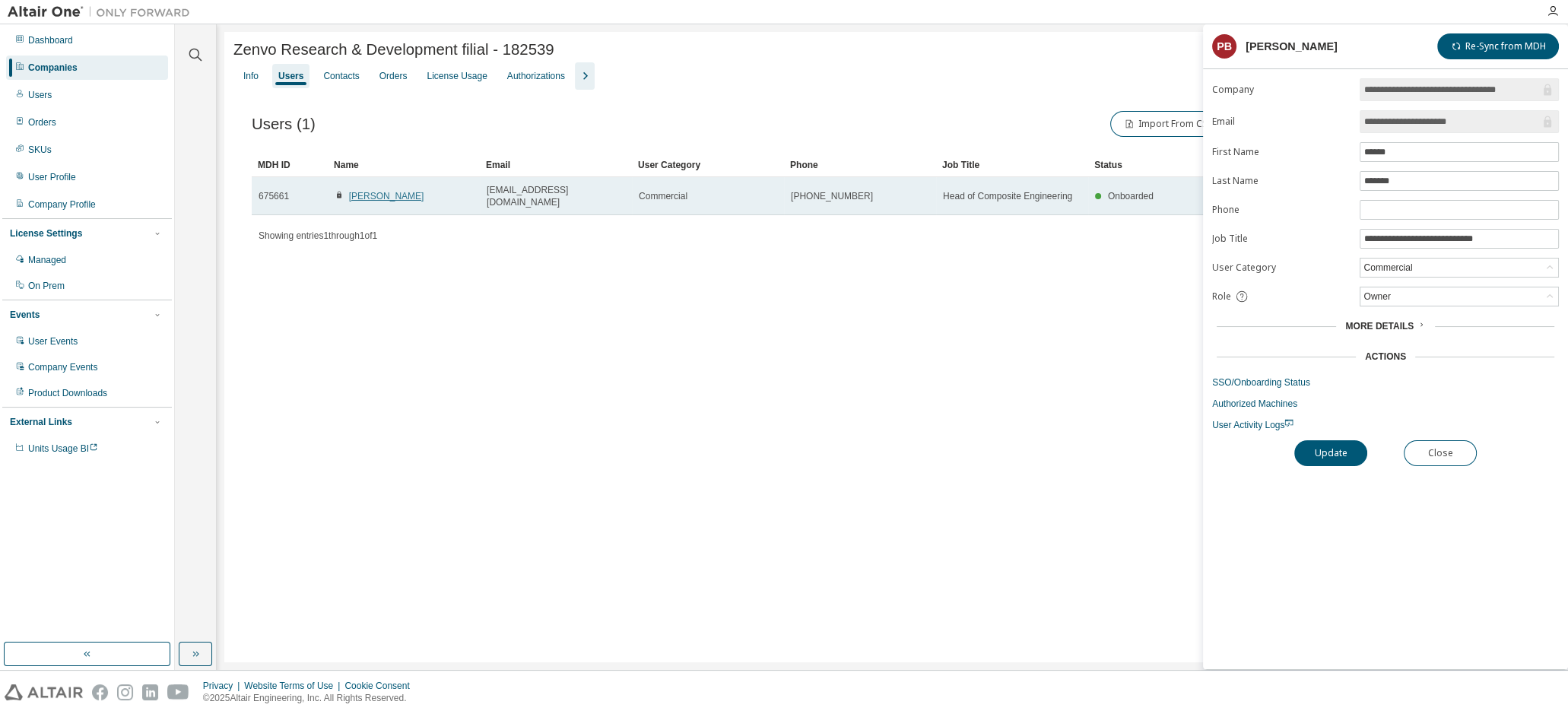
click at [397, 192] on link "[PERSON_NAME]" at bounding box center [387, 196] width 76 height 10
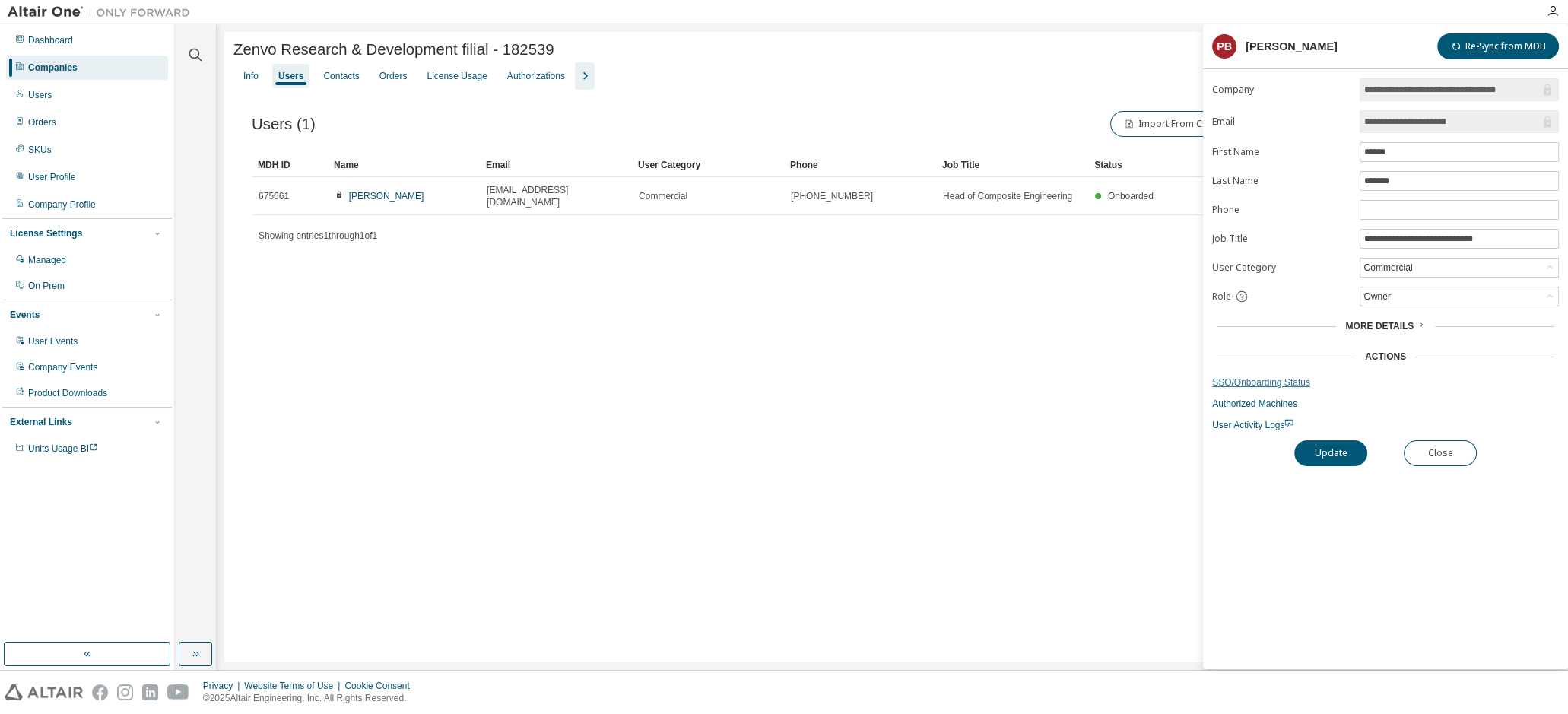
click at [1280, 376] on link "SSO/Onboarding Status" at bounding box center [1386, 382] width 347 height 12
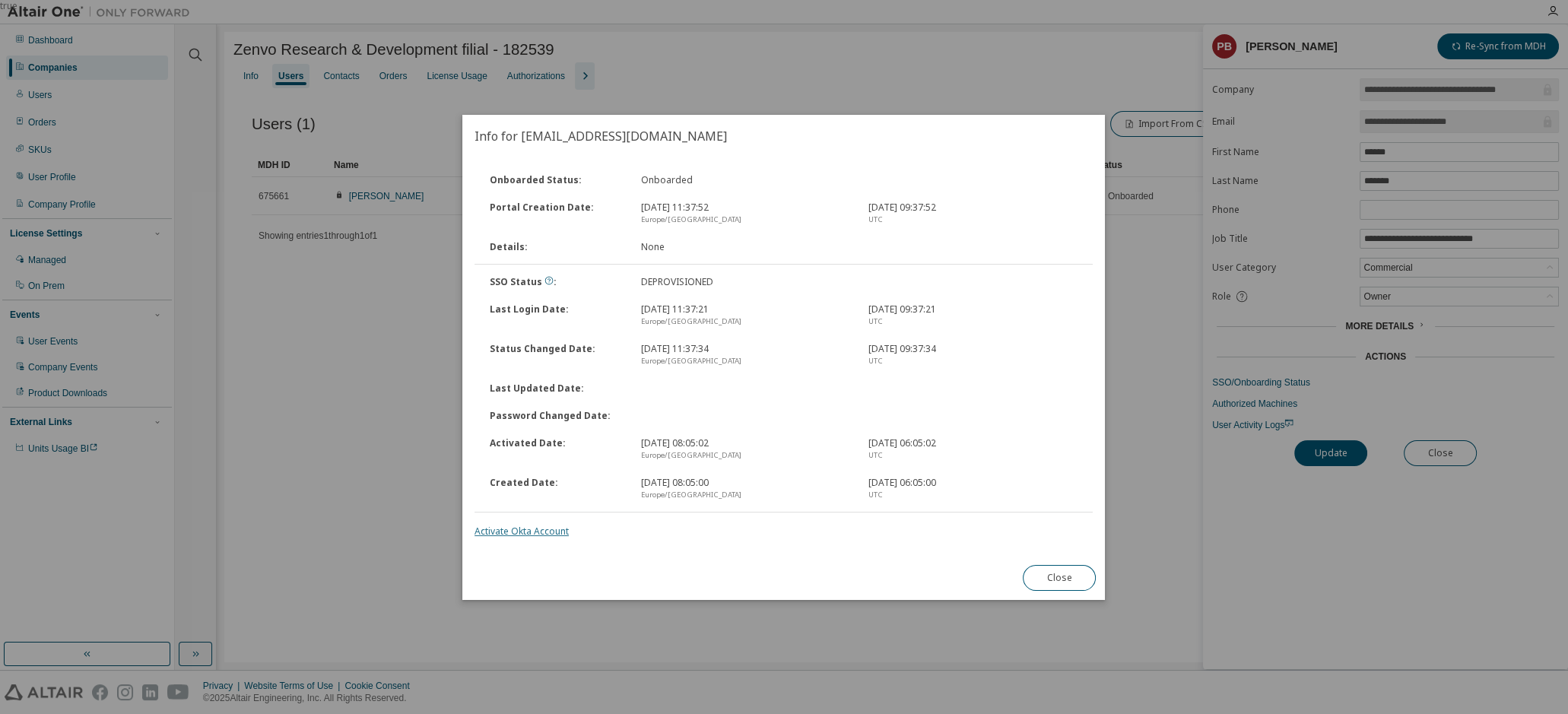
click at [540, 528] on link "Activate Okta Account" at bounding box center [522, 531] width 95 height 13
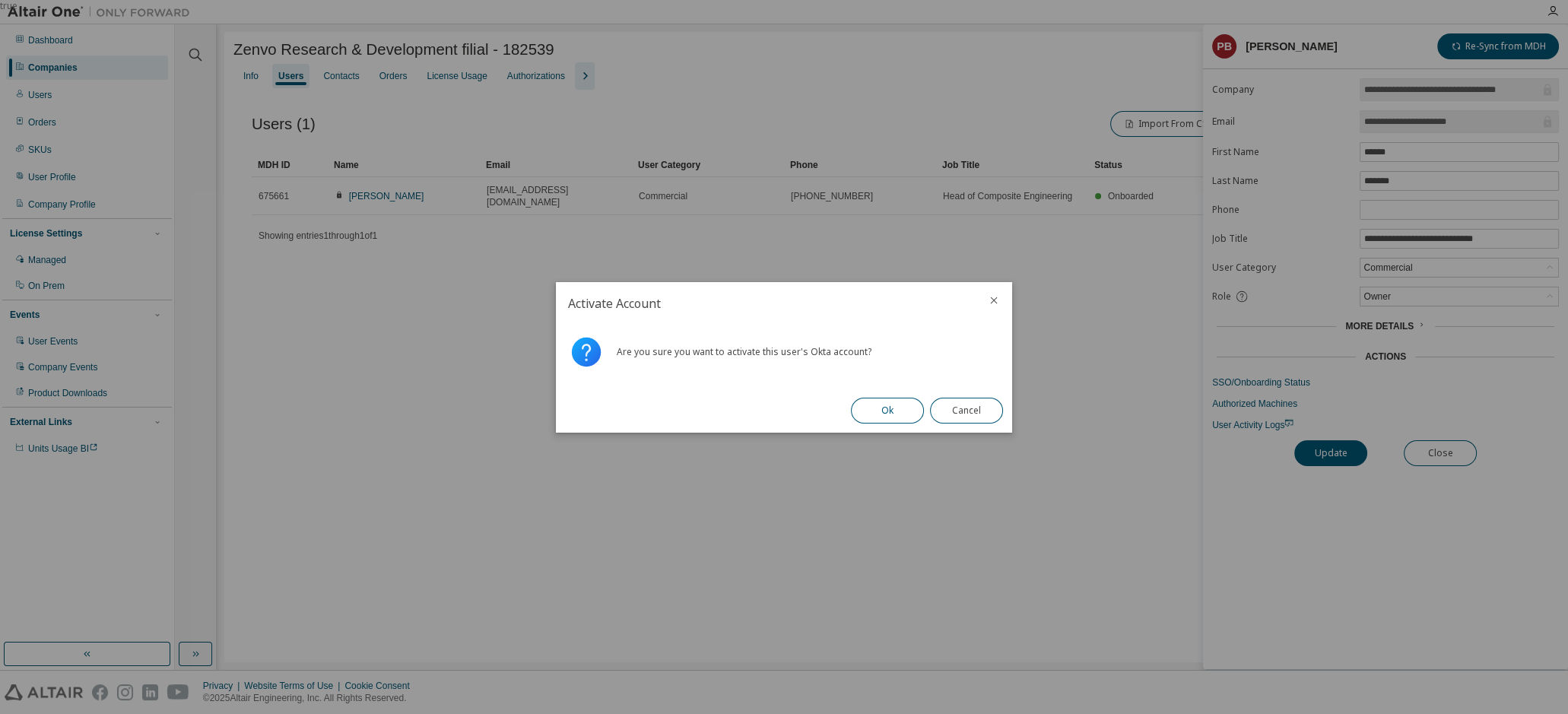
click at [886, 404] on button "Ok" at bounding box center [887, 411] width 73 height 26
click at [958, 411] on button "Close" at bounding box center [966, 411] width 73 height 26
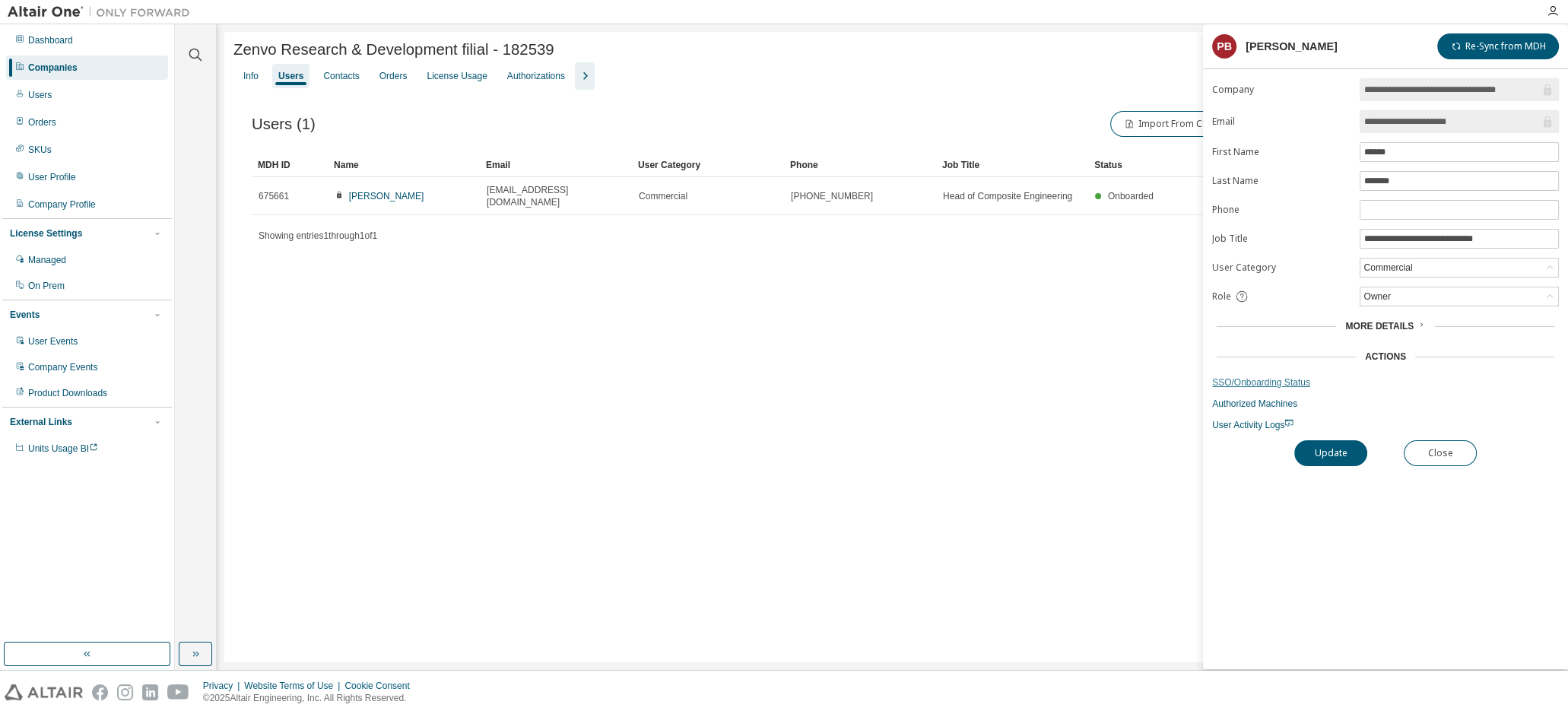
click at [1253, 377] on link "SSO/Onboarding Status" at bounding box center [1386, 382] width 347 height 12
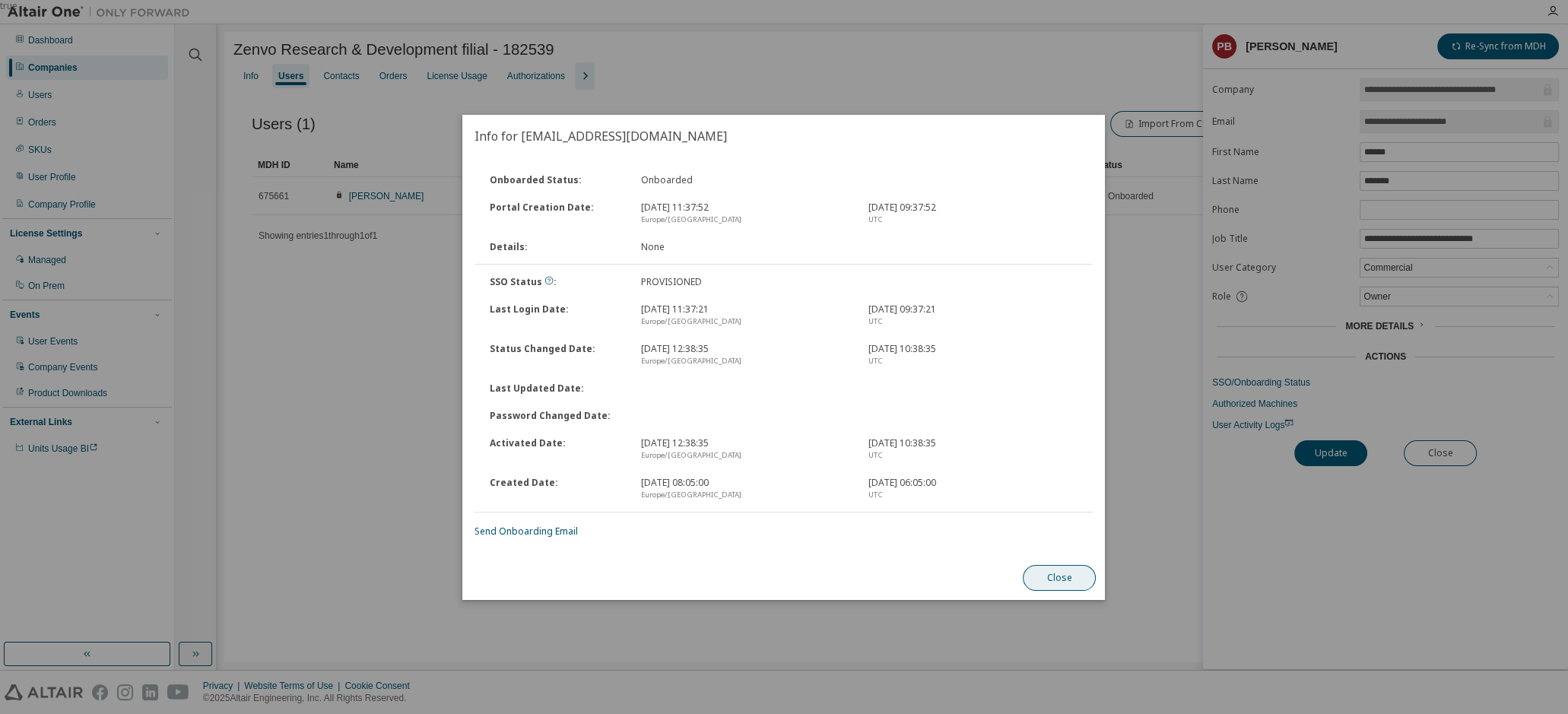
click at [1067, 578] on button "Close" at bounding box center [1059, 578] width 73 height 26
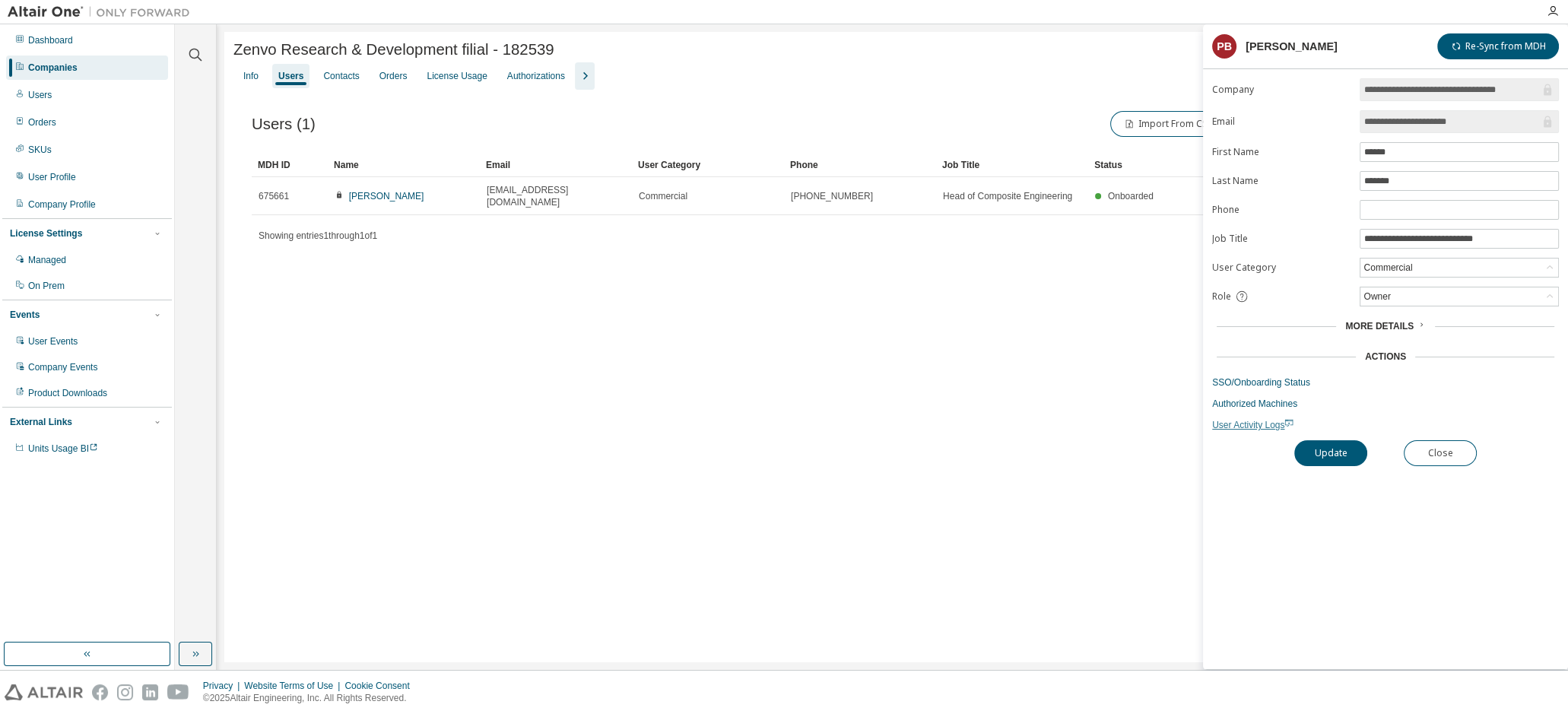
click at [1260, 424] on span "User Activity Logs" at bounding box center [1253, 424] width 82 height 10
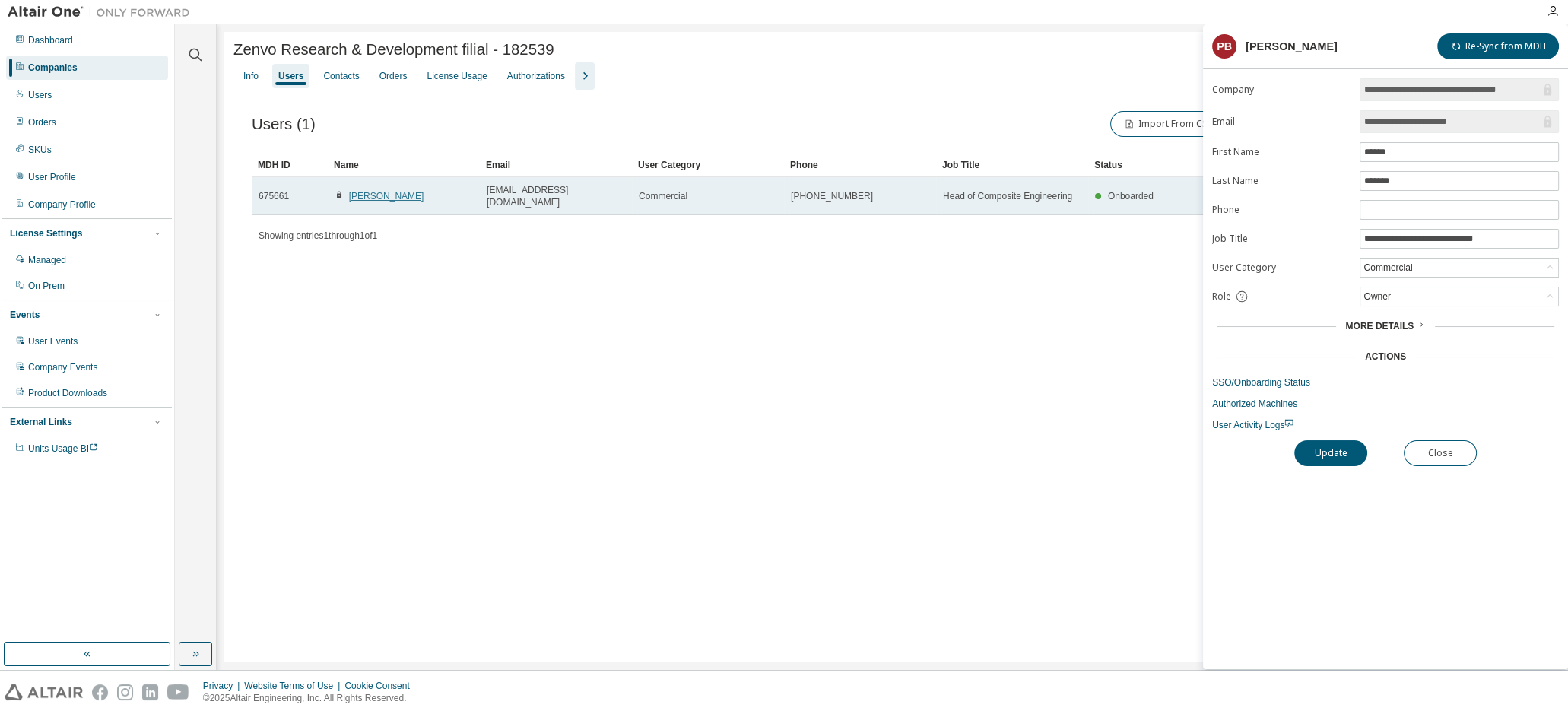
click at [387, 191] on link "[PERSON_NAME]" at bounding box center [387, 196] width 76 height 10
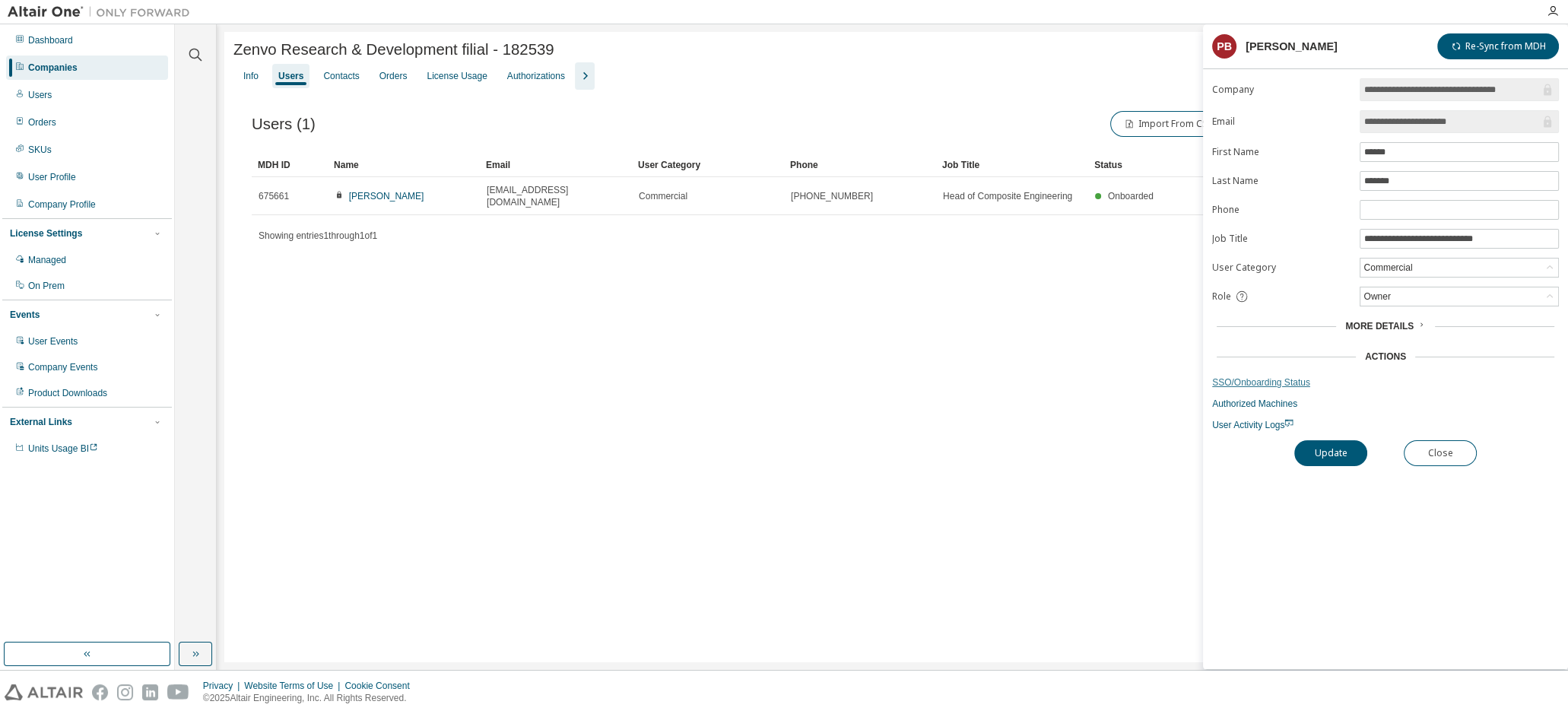
click at [1275, 381] on link "SSO/Onboarding Status" at bounding box center [1386, 382] width 347 height 12
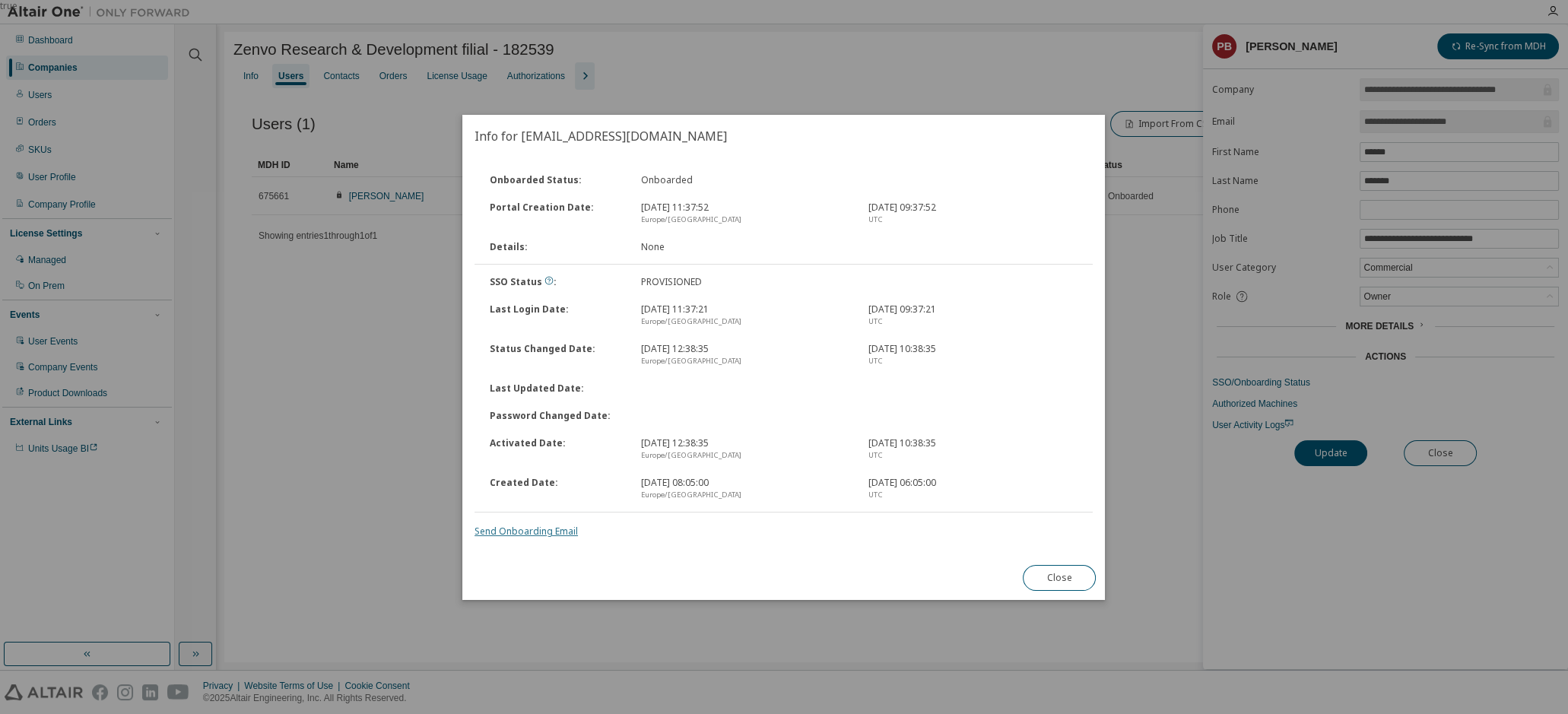
click at [544, 529] on link "Send Onboarding Email" at bounding box center [526, 531] width 103 height 13
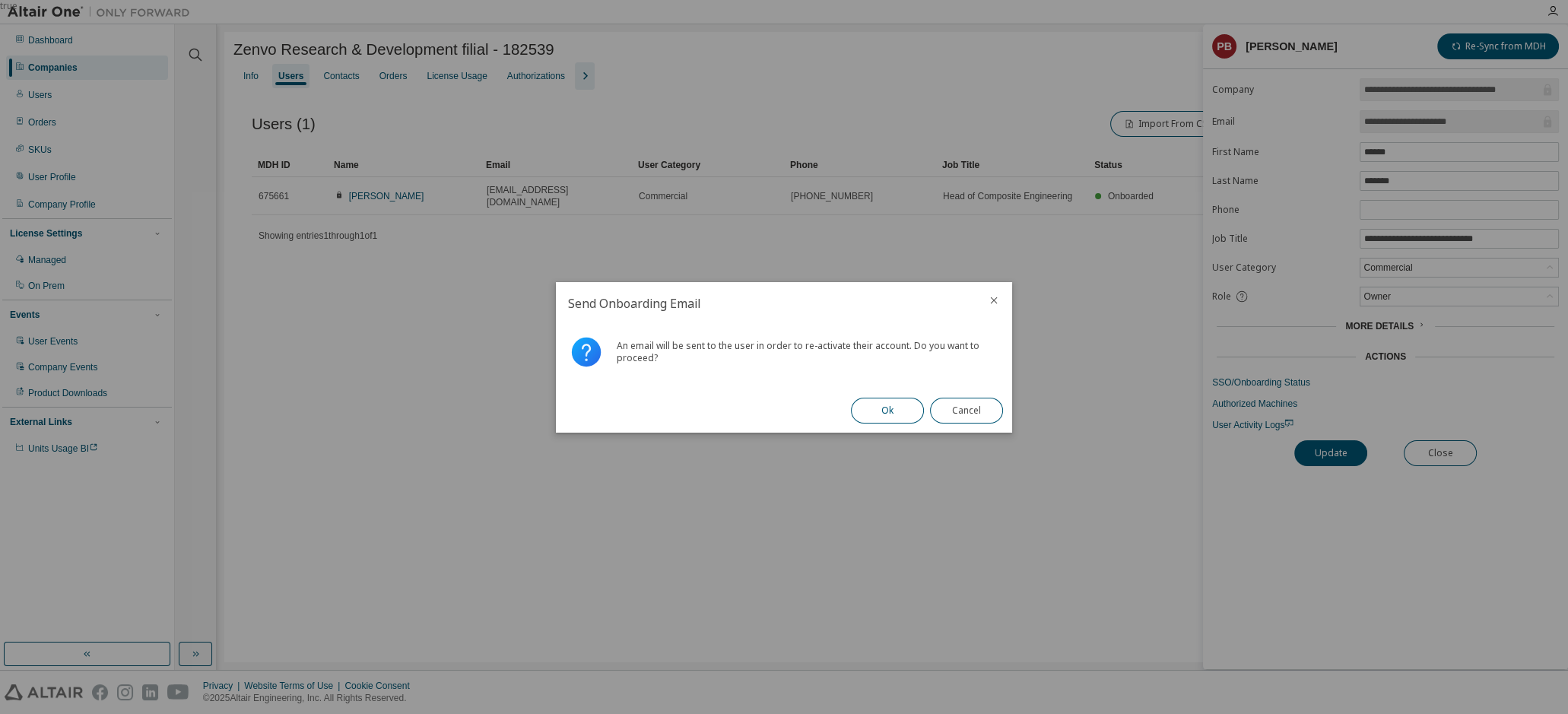
click at [897, 412] on button "Ok" at bounding box center [887, 411] width 73 height 26
click at [985, 414] on button "Close" at bounding box center [966, 411] width 73 height 26
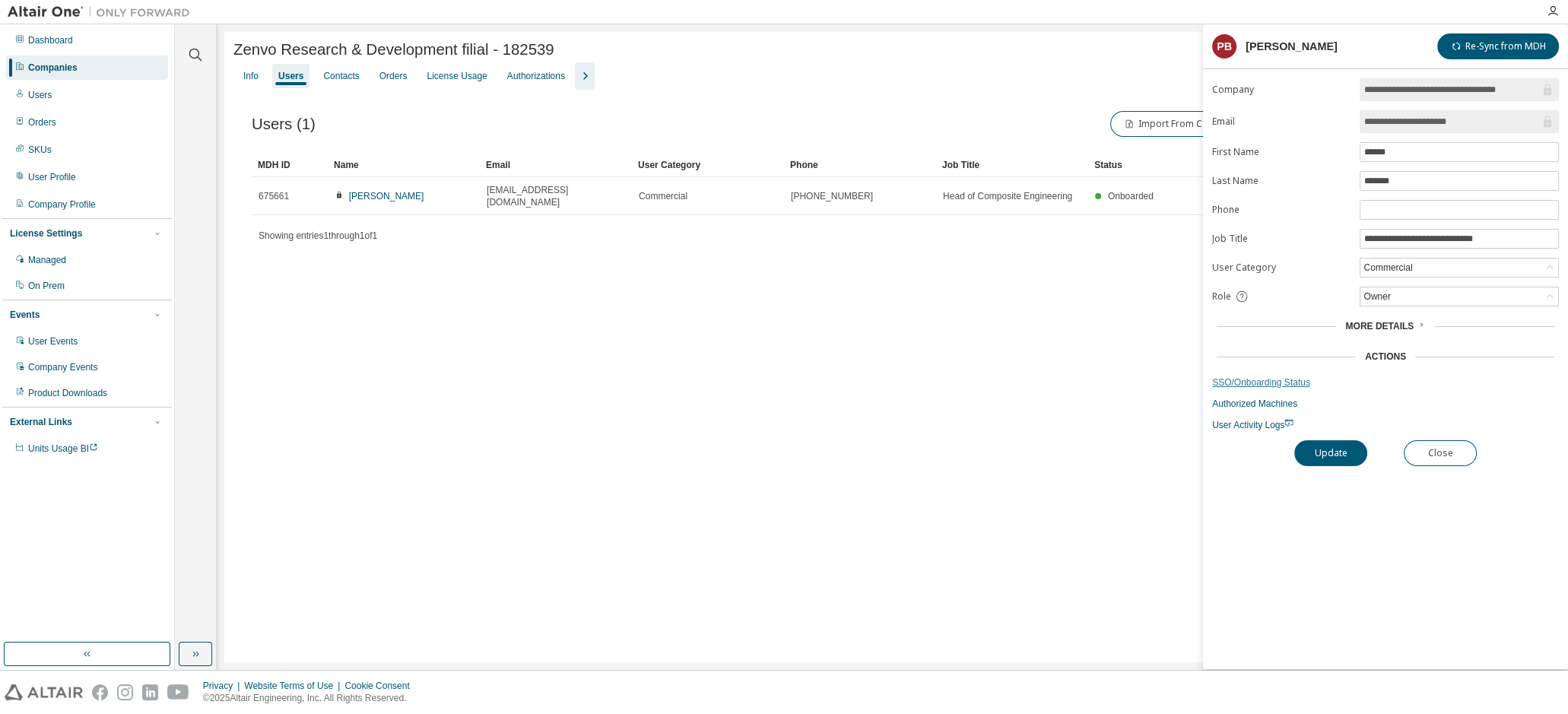
click at [1270, 376] on link "SSO/Onboarding Status" at bounding box center [1386, 382] width 347 height 12
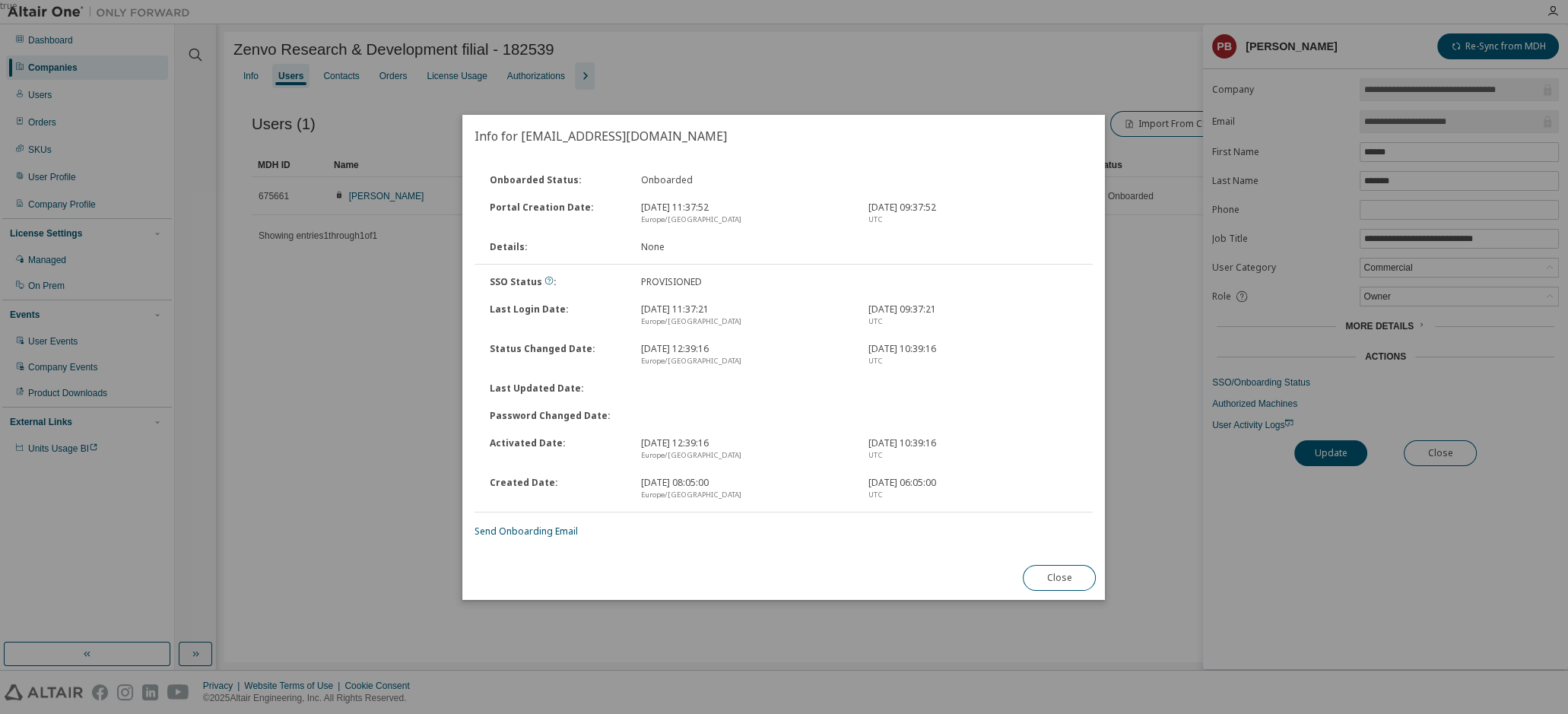
click at [1163, 367] on div "true" at bounding box center [784, 357] width 1568 height 714
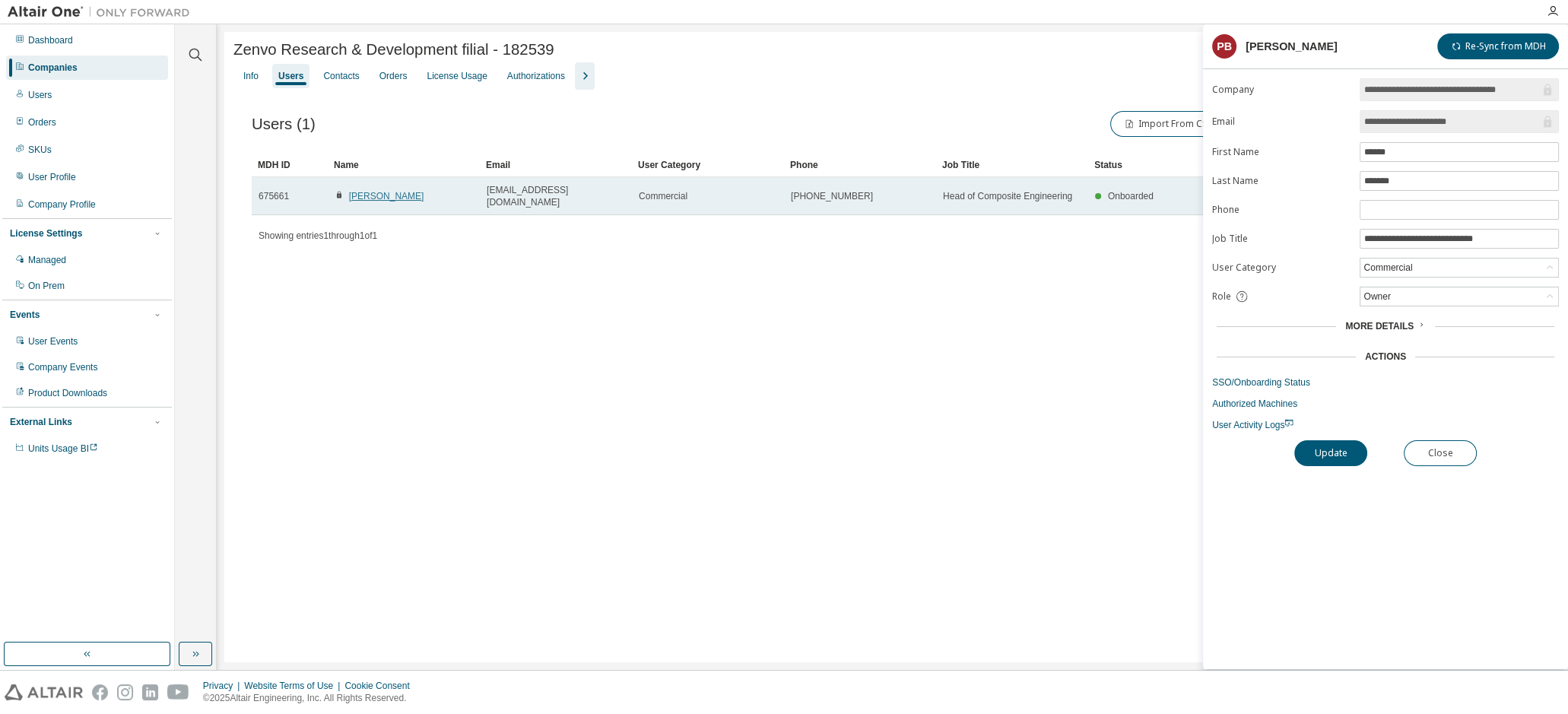
click at [393, 196] on link "[PERSON_NAME]" at bounding box center [387, 196] width 76 height 10
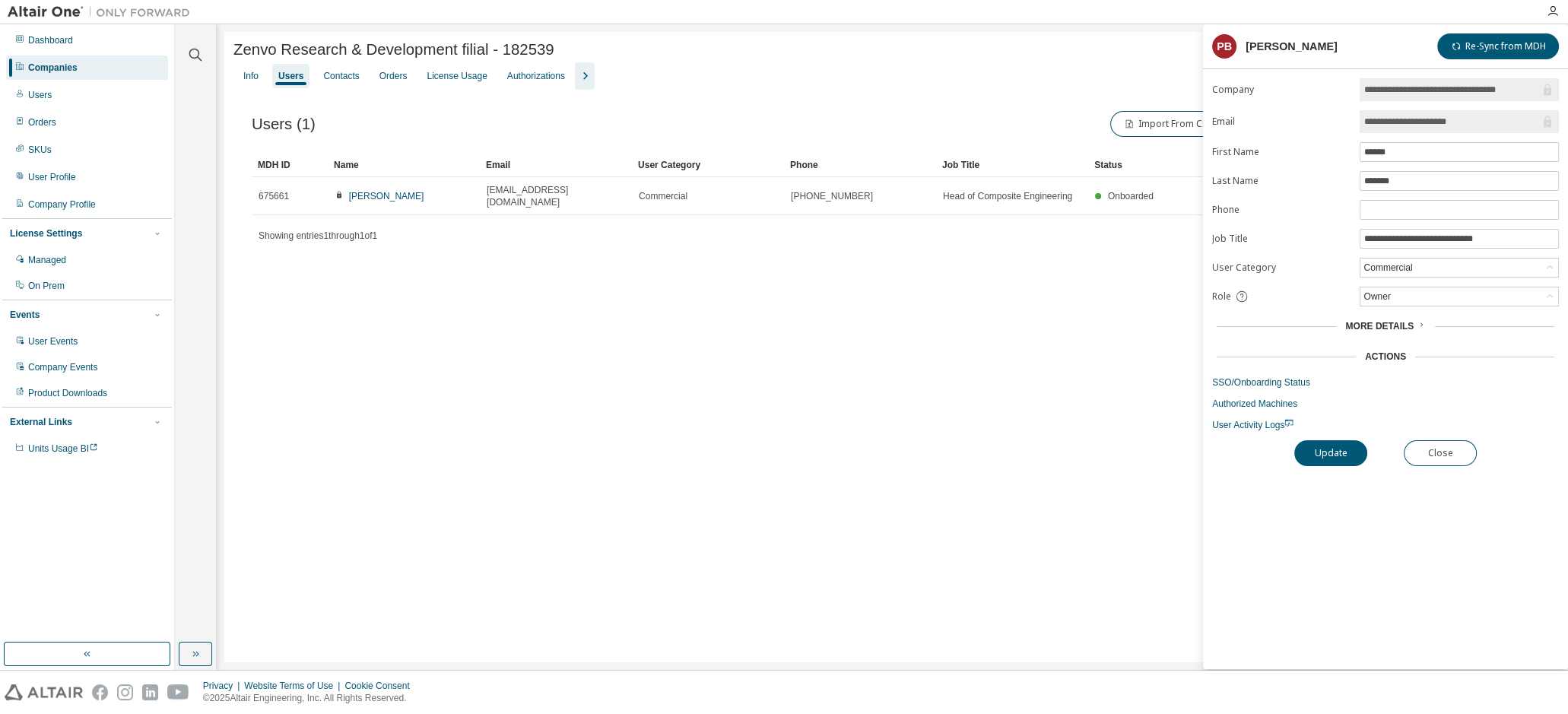
click at [248, 75] on div "Info" at bounding box center [251, 76] width 15 height 12
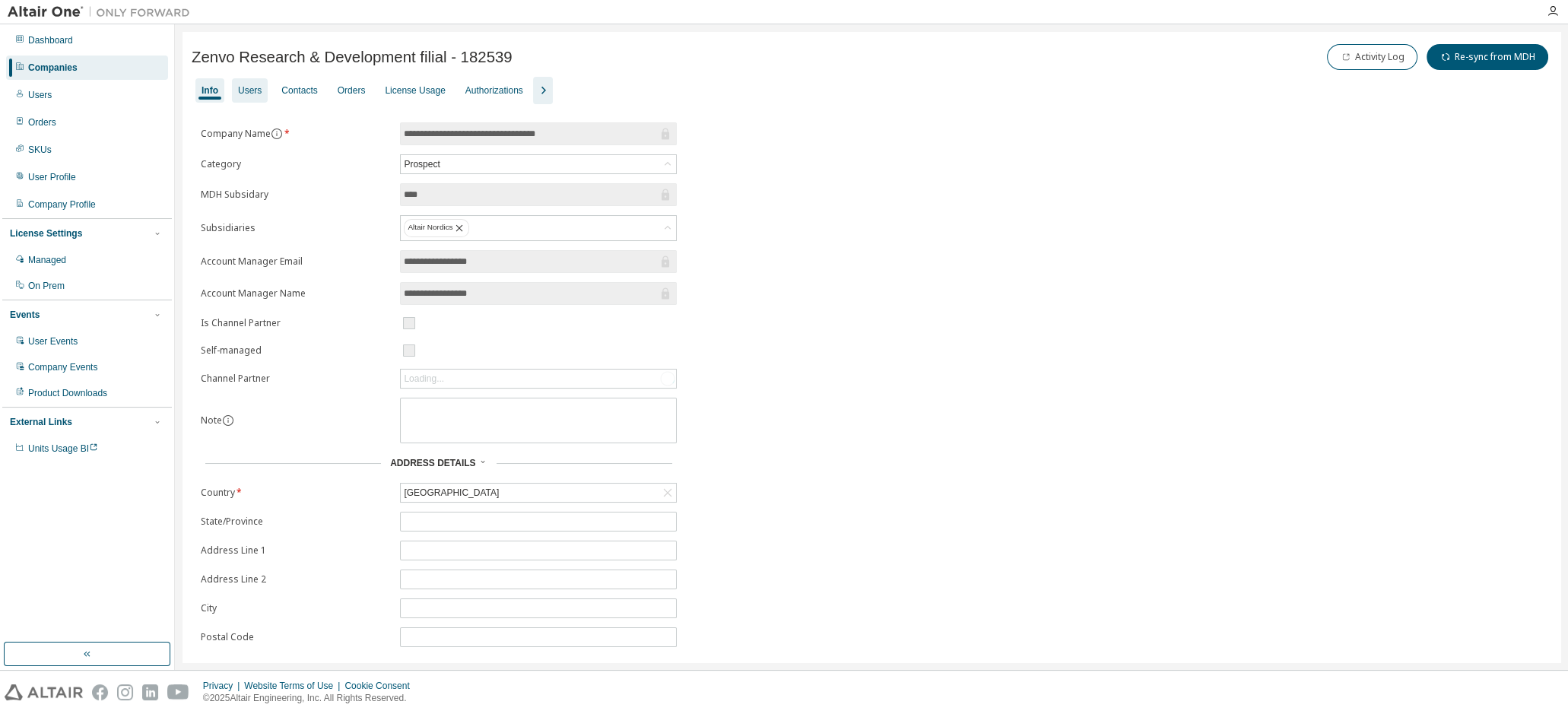
click at [255, 94] on div "Users" at bounding box center [249, 90] width 23 height 12
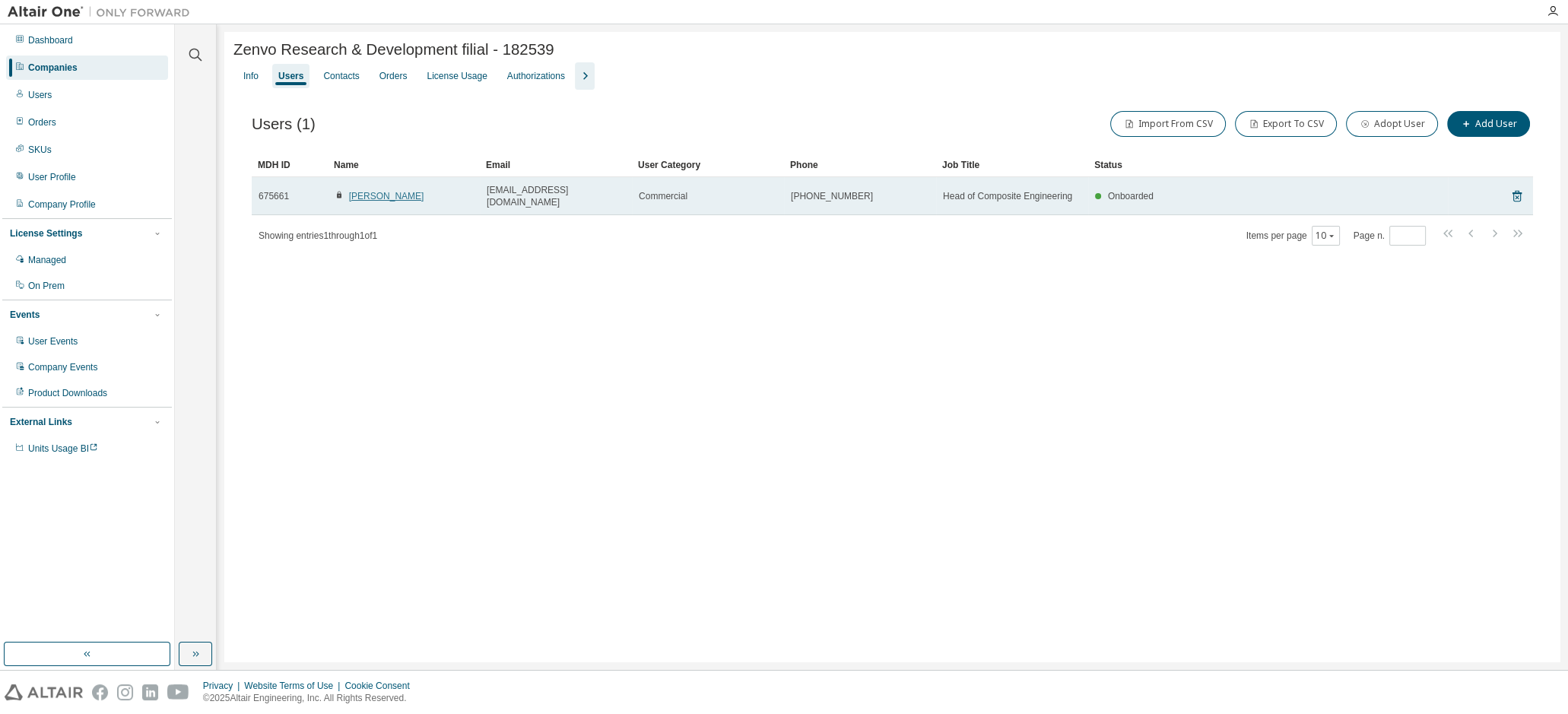
click at [380, 191] on link "[PERSON_NAME]" at bounding box center [387, 196] width 76 height 10
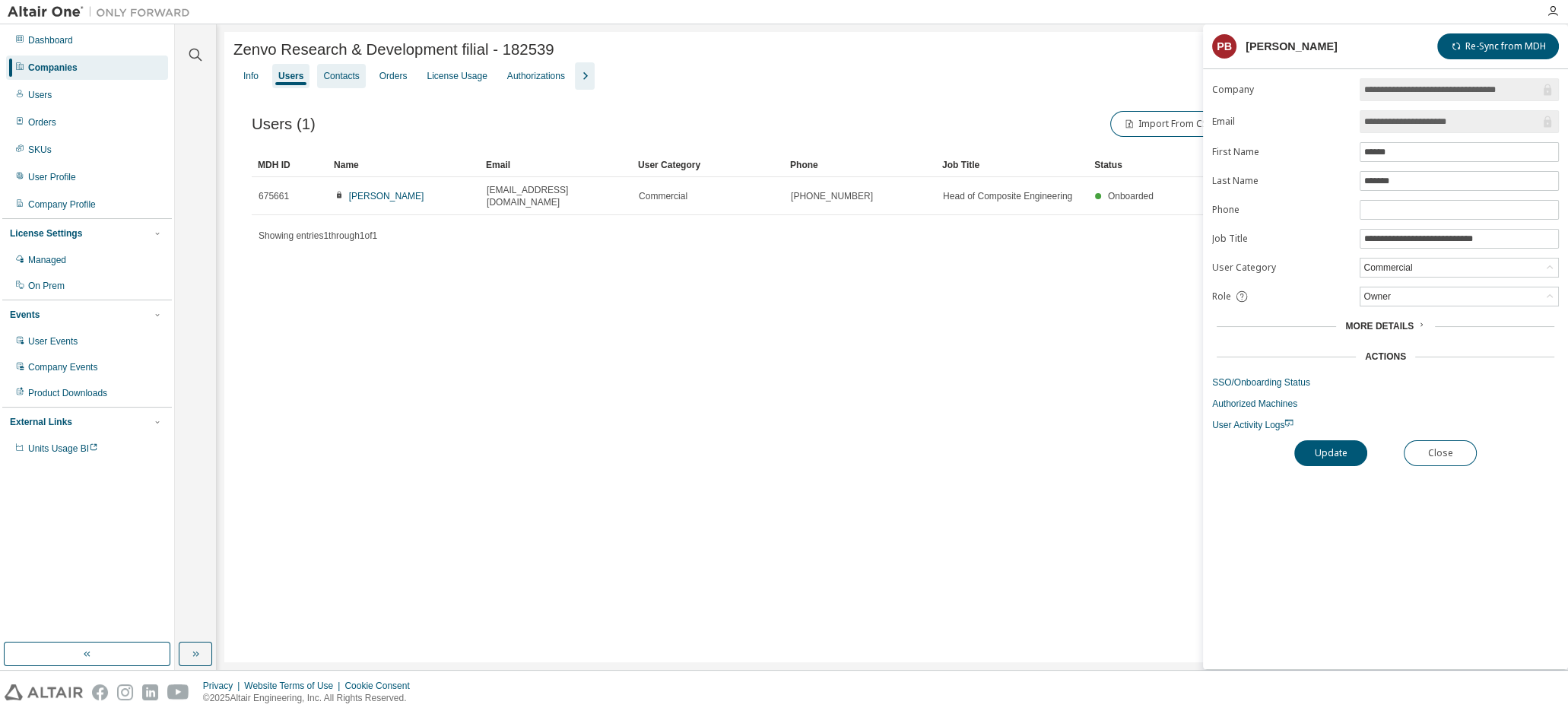
click at [330, 76] on div "Contacts" at bounding box center [341, 76] width 36 height 12
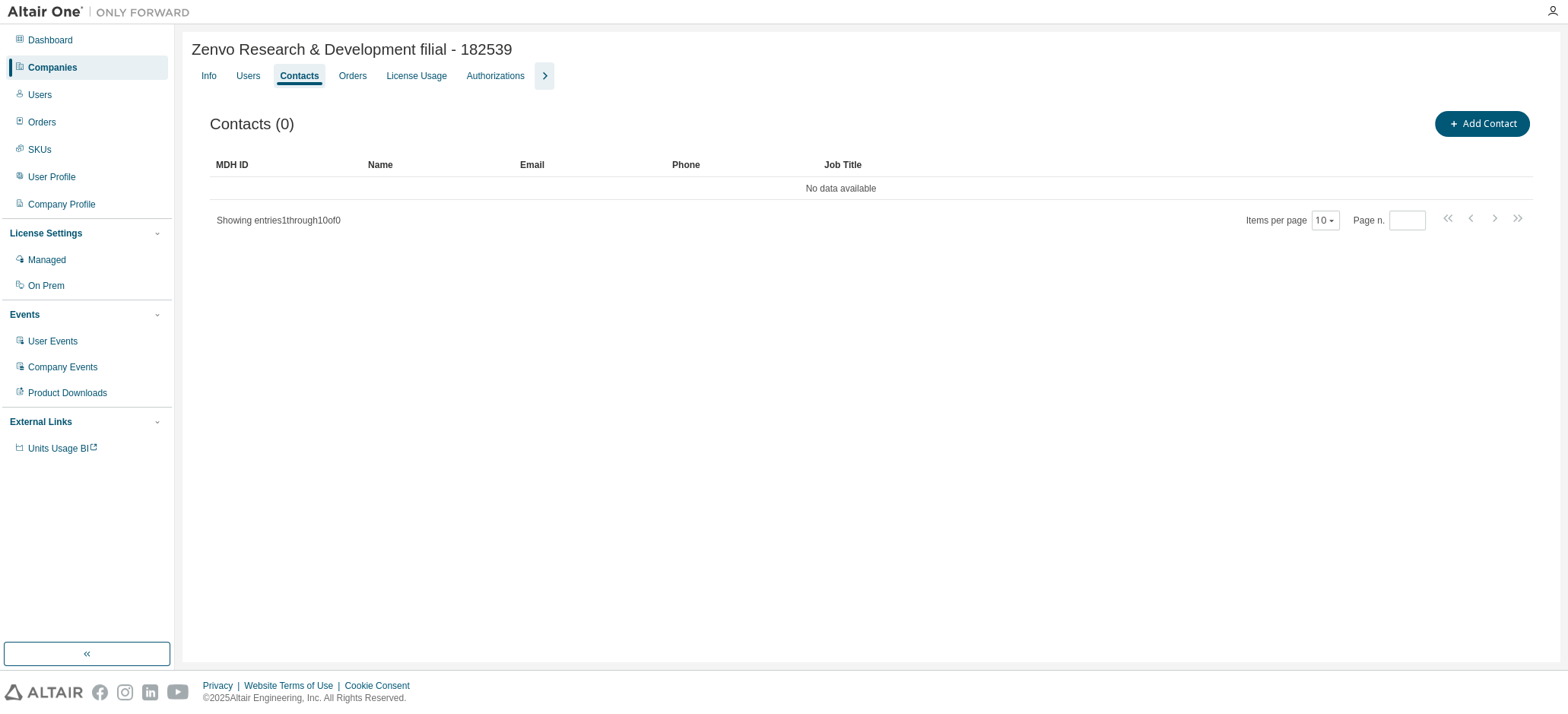
click at [298, 82] on div "Contacts" at bounding box center [299, 76] width 39 height 12
click at [241, 79] on div "Users" at bounding box center [247, 76] width 23 height 12
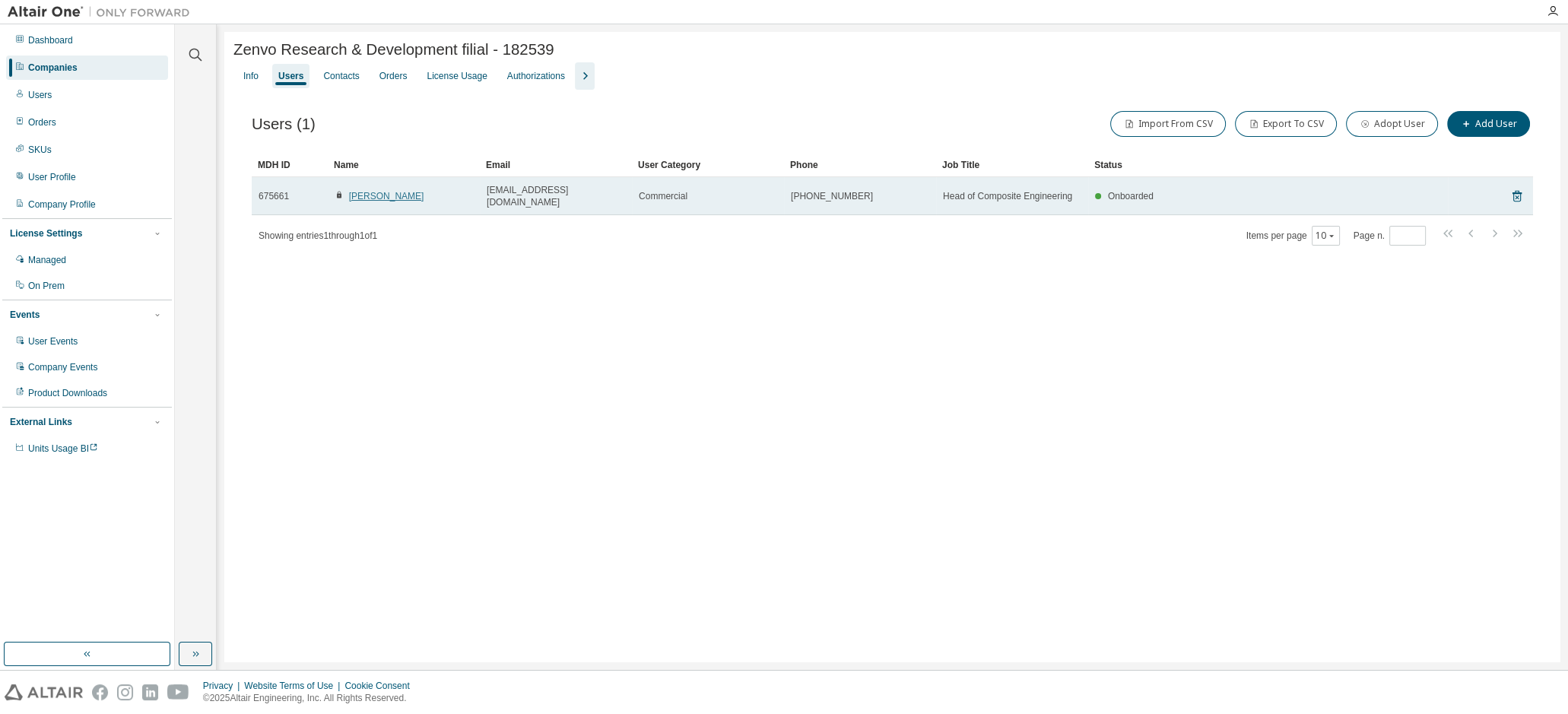
click at [362, 191] on link "[PERSON_NAME]" at bounding box center [387, 196] width 76 height 10
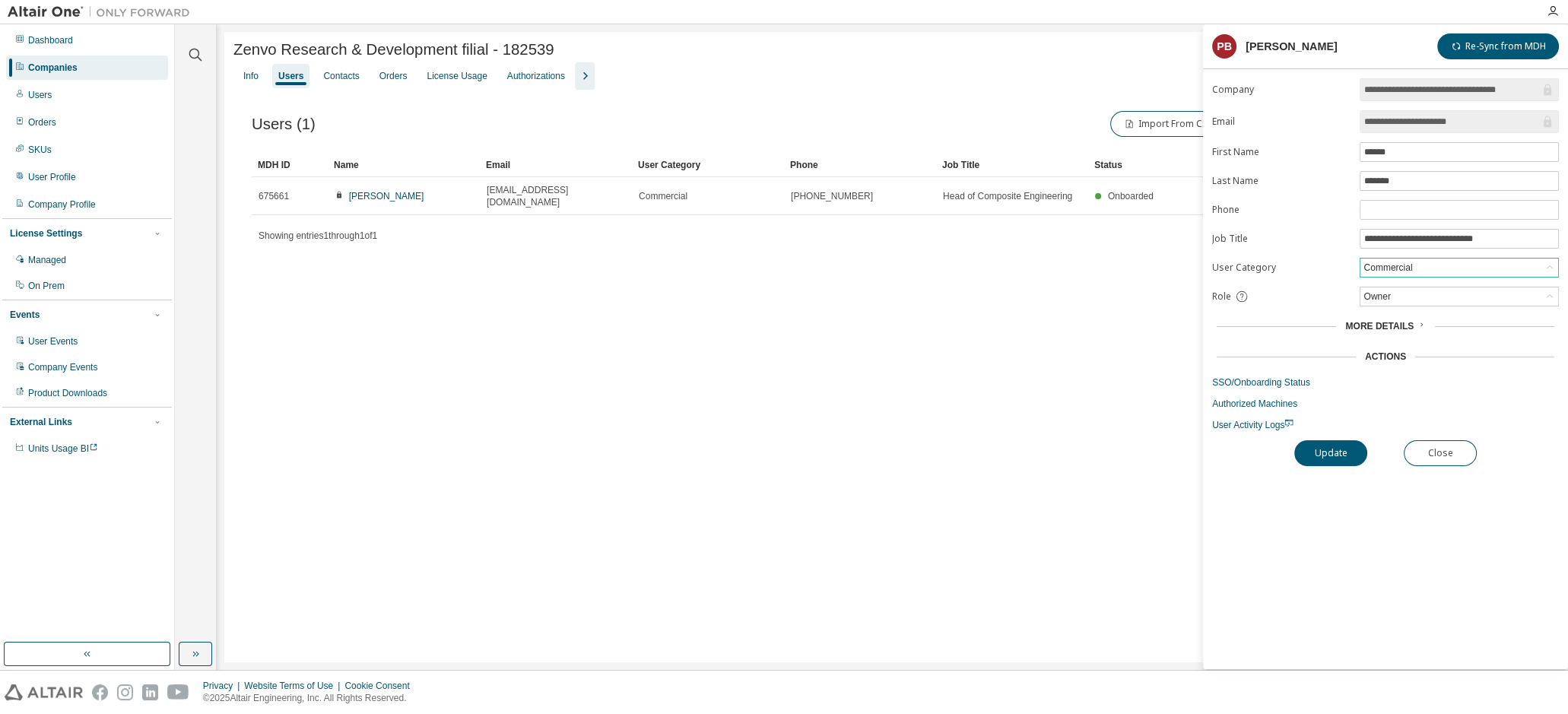
click at [1546, 265] on icon at bounding box center [1550, 268] width 15 height 15
click at [1020, 277] on div "Zenvo Research & Development filial - 182539 Clear Load Save Save As Field Oper…" at bounding box center [892, 347] width 1336 height 631
drag, startPoint x: 1225, startPoint y: 421, endPoint x: 871, endPoint y: 479, distance: 358.7
click at [886, 505] on div "Zenvo Research & Development filial - 182539 Clear Load Save Save As Field Oper…" at bounding box center [892, 347] width 1336 height 631
click at [1232, 424] on span "User Activity Logs" at bounding box center [1253, 424] width 82 height 10
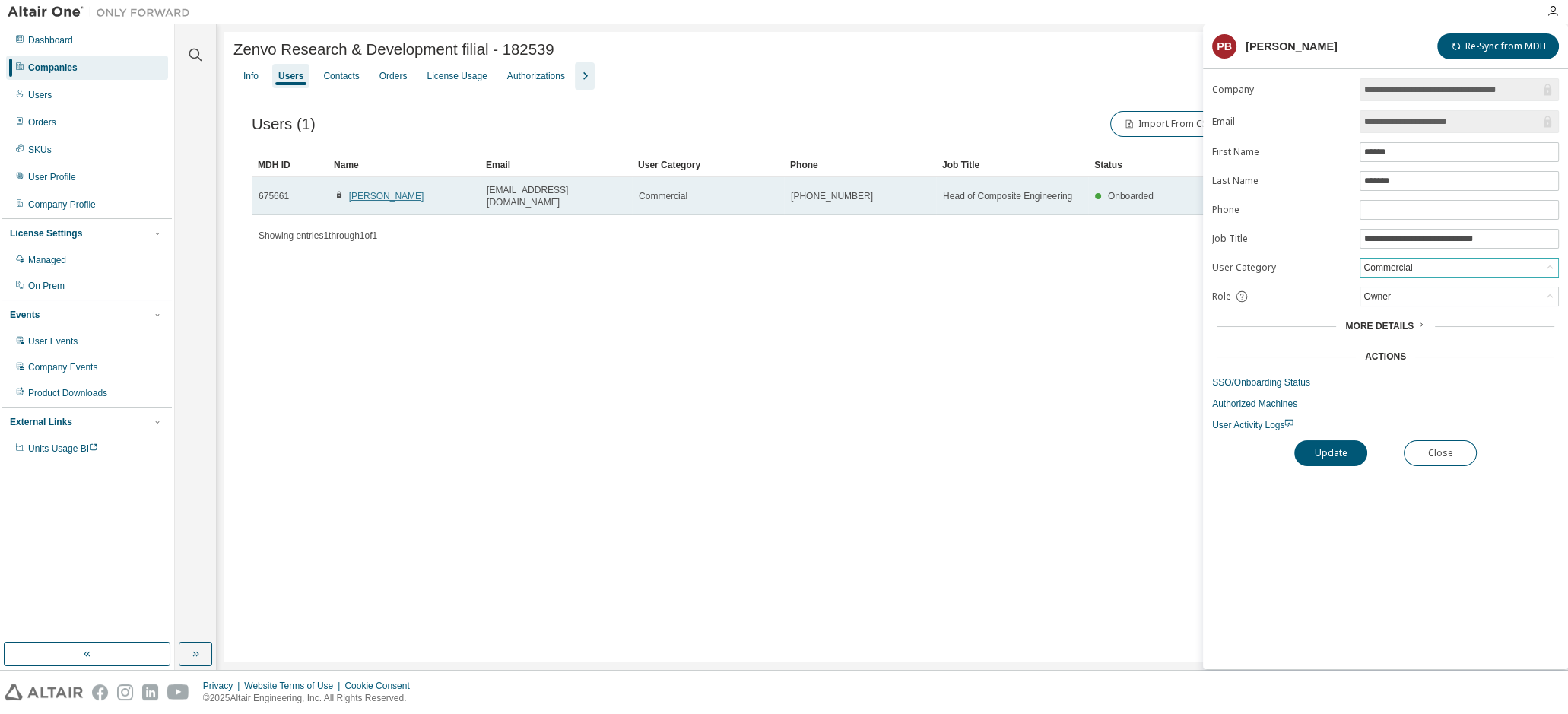
click at [372, 192] on link "[PERSON_NAME]" at bounding box center [387, 196] width 76 height 10
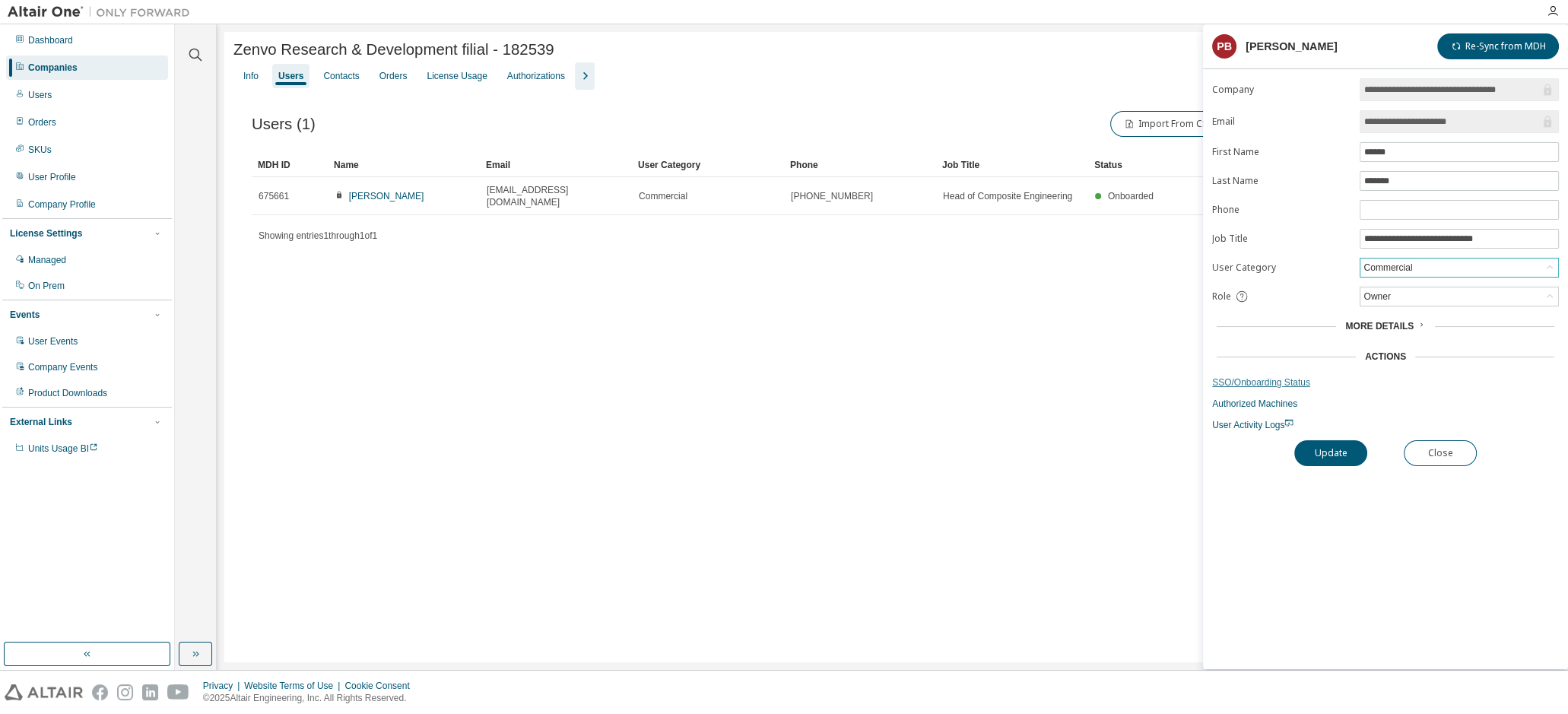
click at [1292, 381] on link "SSO/Onboarding Status" at bounding box center [1386, 382] width 347 height 12
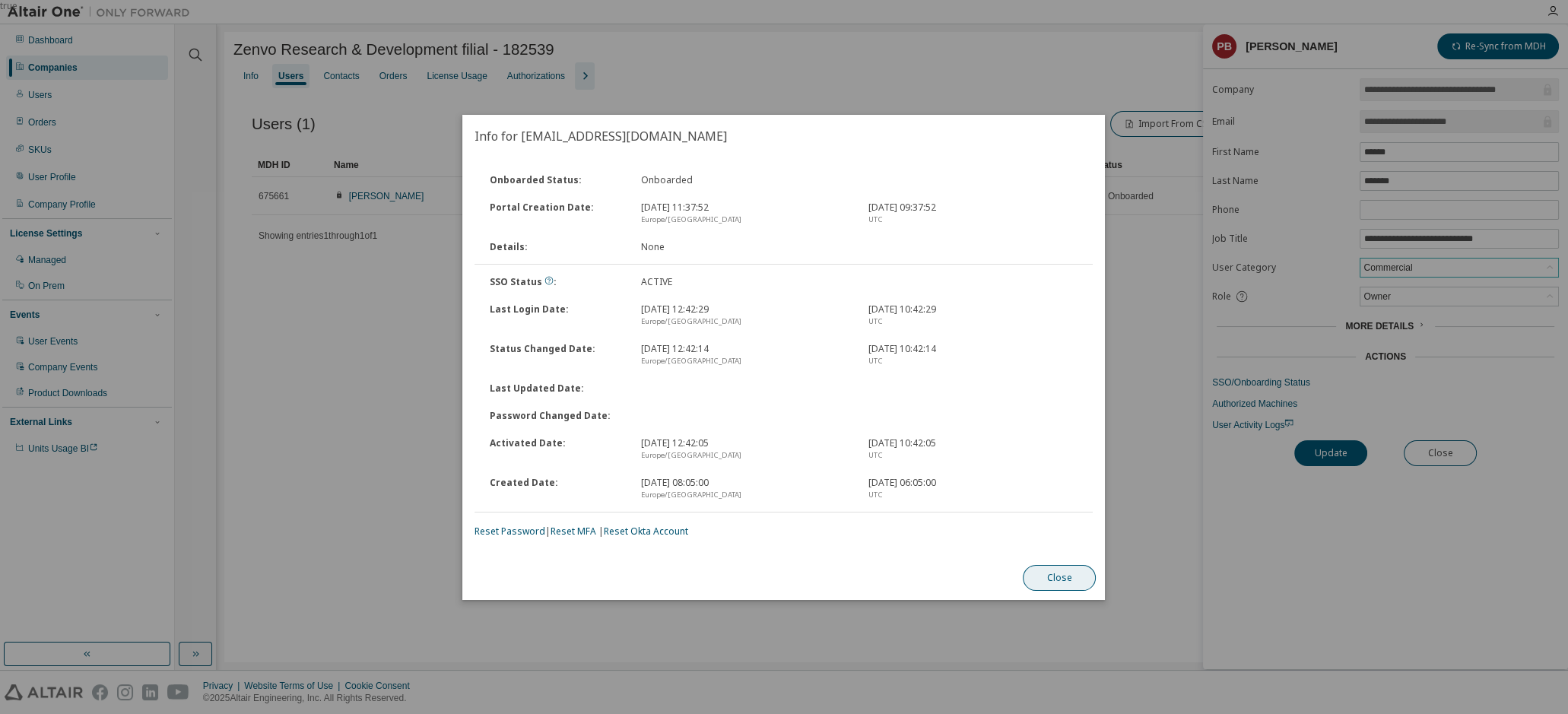
click at [1070, 582] on button "Close" at bounding box center [1059, 578] width 73 height 26
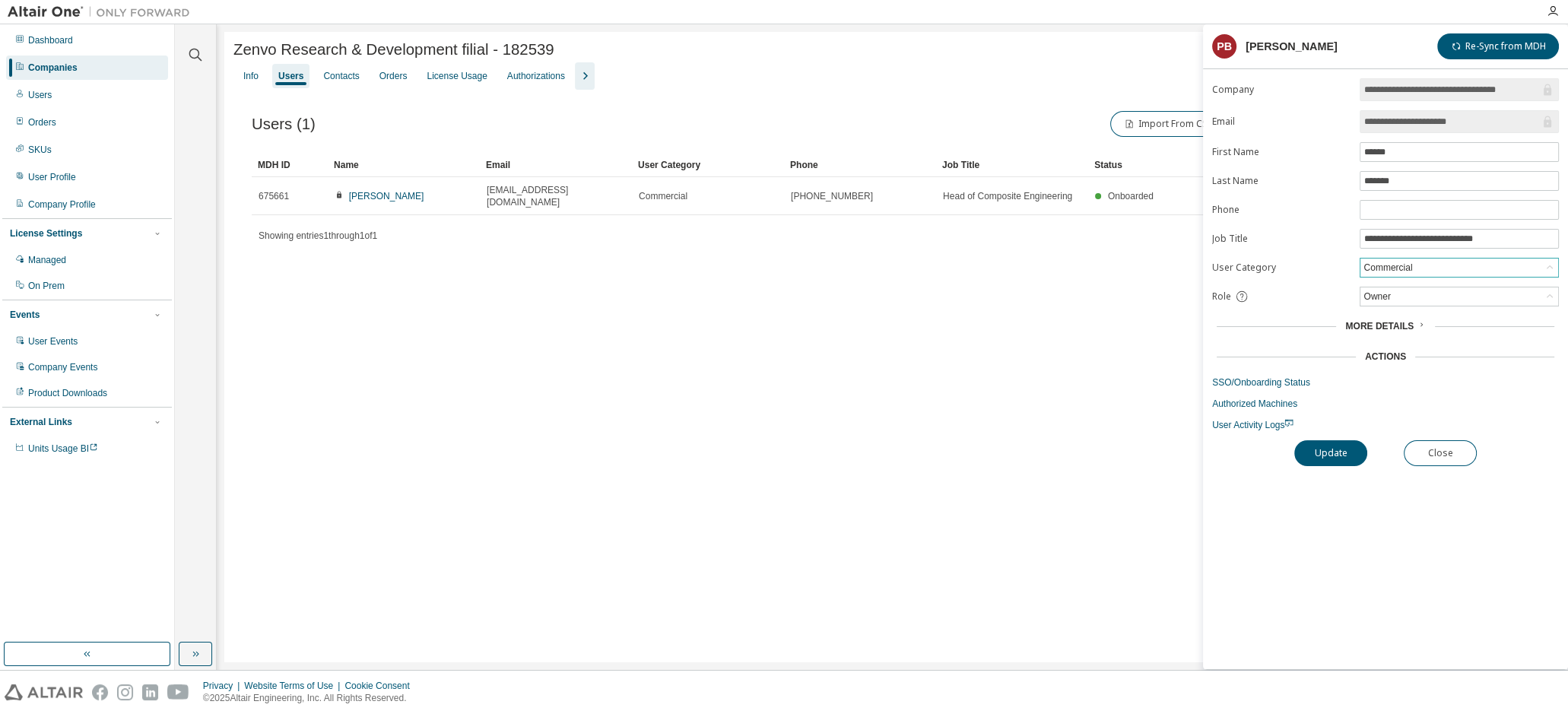
click at [1501, 708] on div "Privacy Website Terms of Use Cookie Consent © 2025 Altair Engineering, Inc. All…" at bounding box center [784, 693] width 1568 height 43
click at [437, 73] on div "License Usage" at bounding box center [456, 76] width 60 height 12
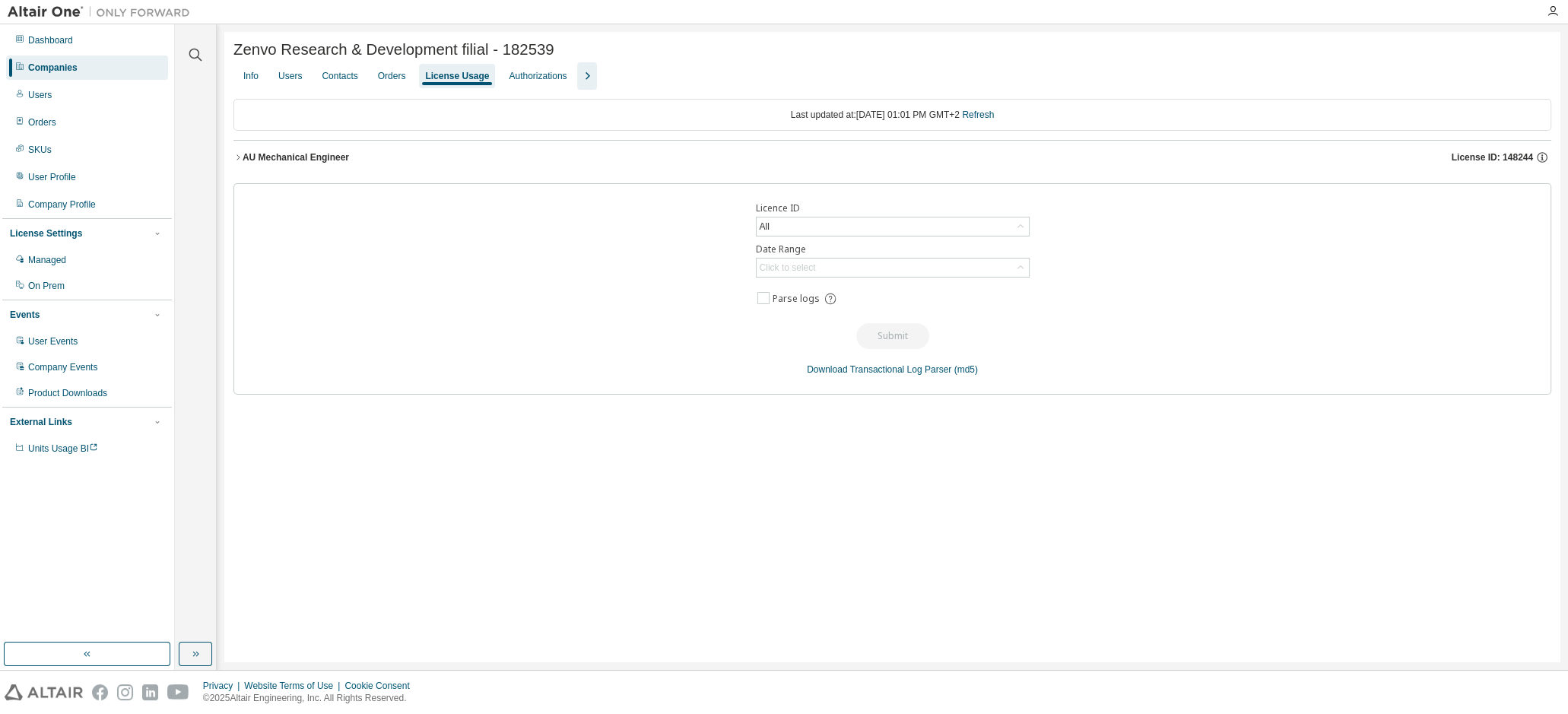
click at [295, 162] on div "AU Mechanical Engineer" at bounding box center [296, 157] width 107 height 12
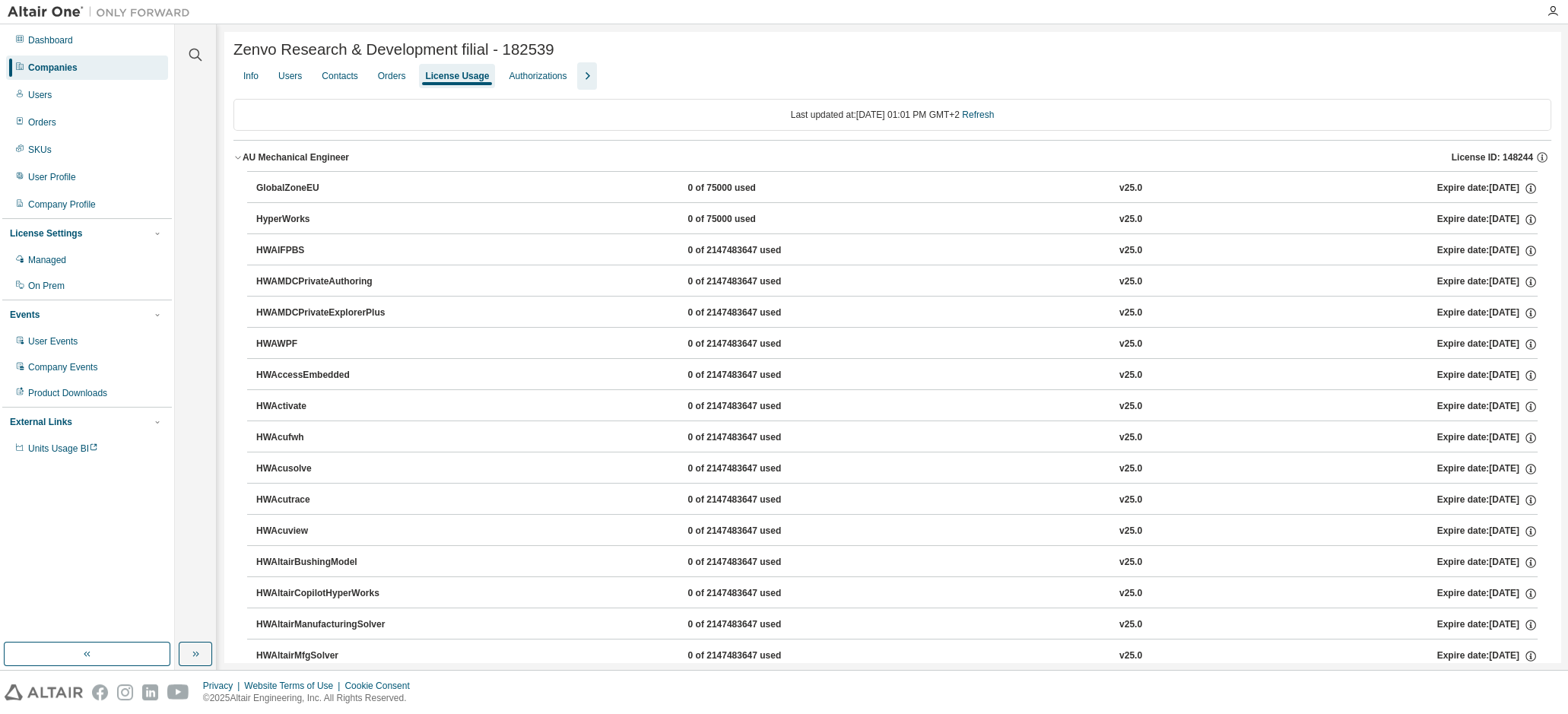
click at [261, 156] on div "AU Mechanical Engineer" at bounding box center [296, 157] width 107 height 12
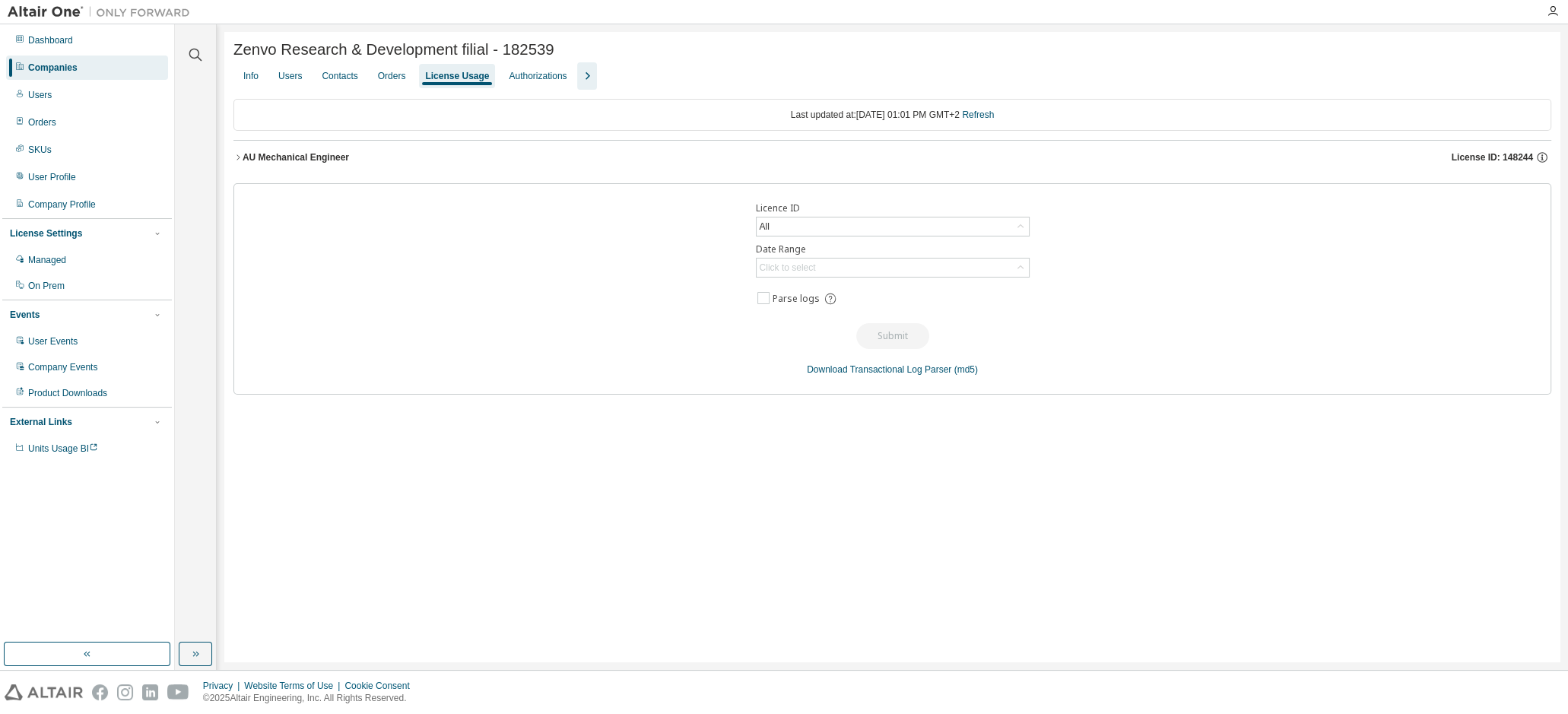
click at [261, 156] on div "AU Mechanical Engineer" at bounding box center [296, 157] width 107 height 12
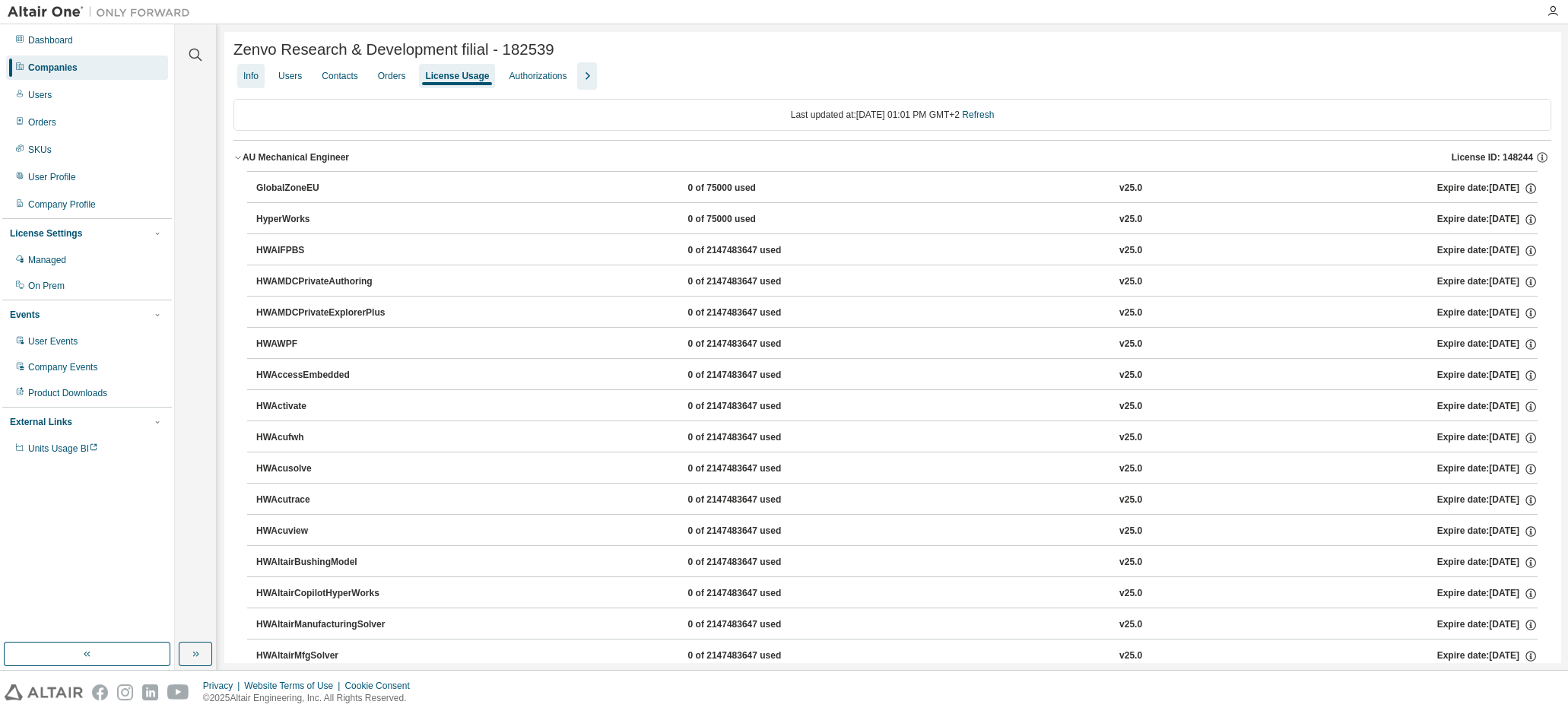
click at [257, 76] on div "Info" at bounding box center [251, 76] width 15 height 12
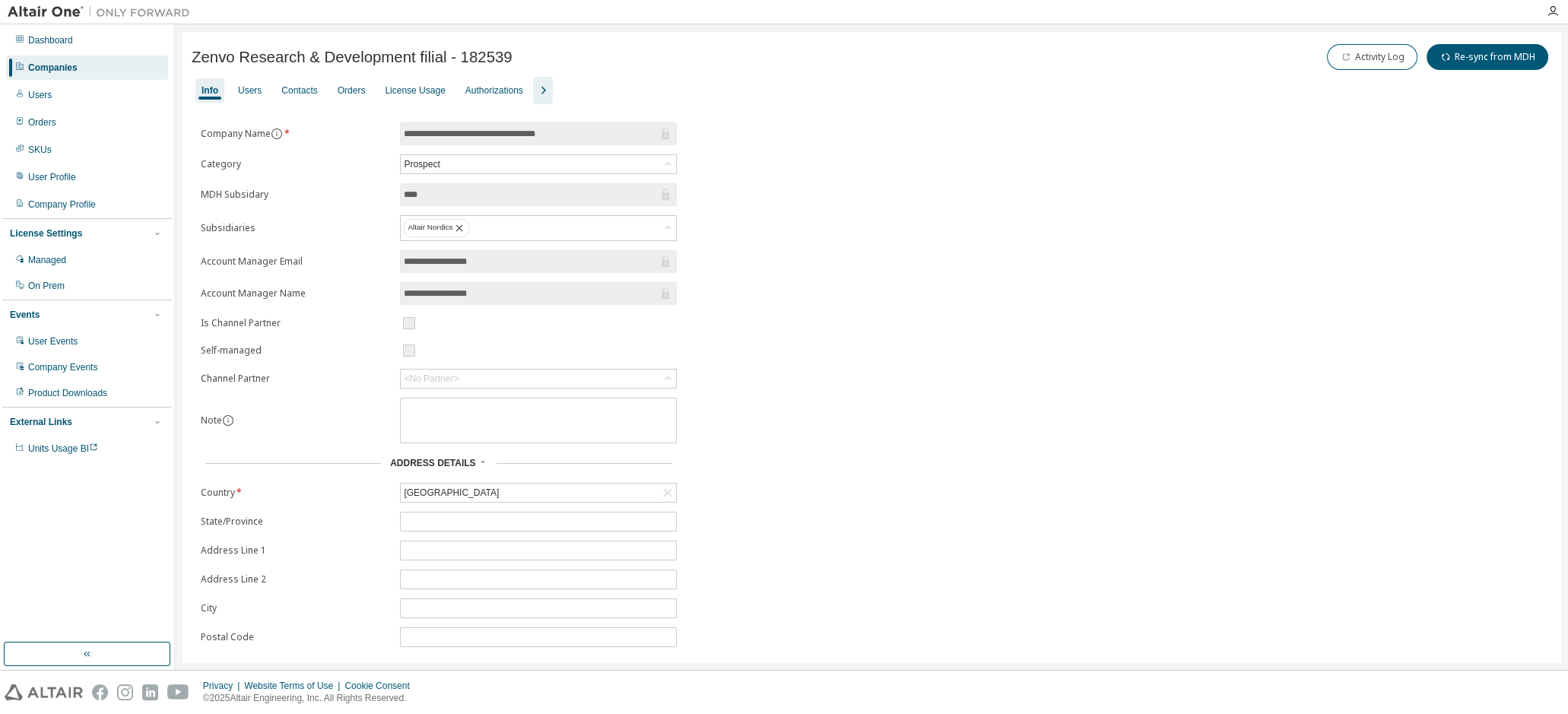
scroll to position [56, 0]
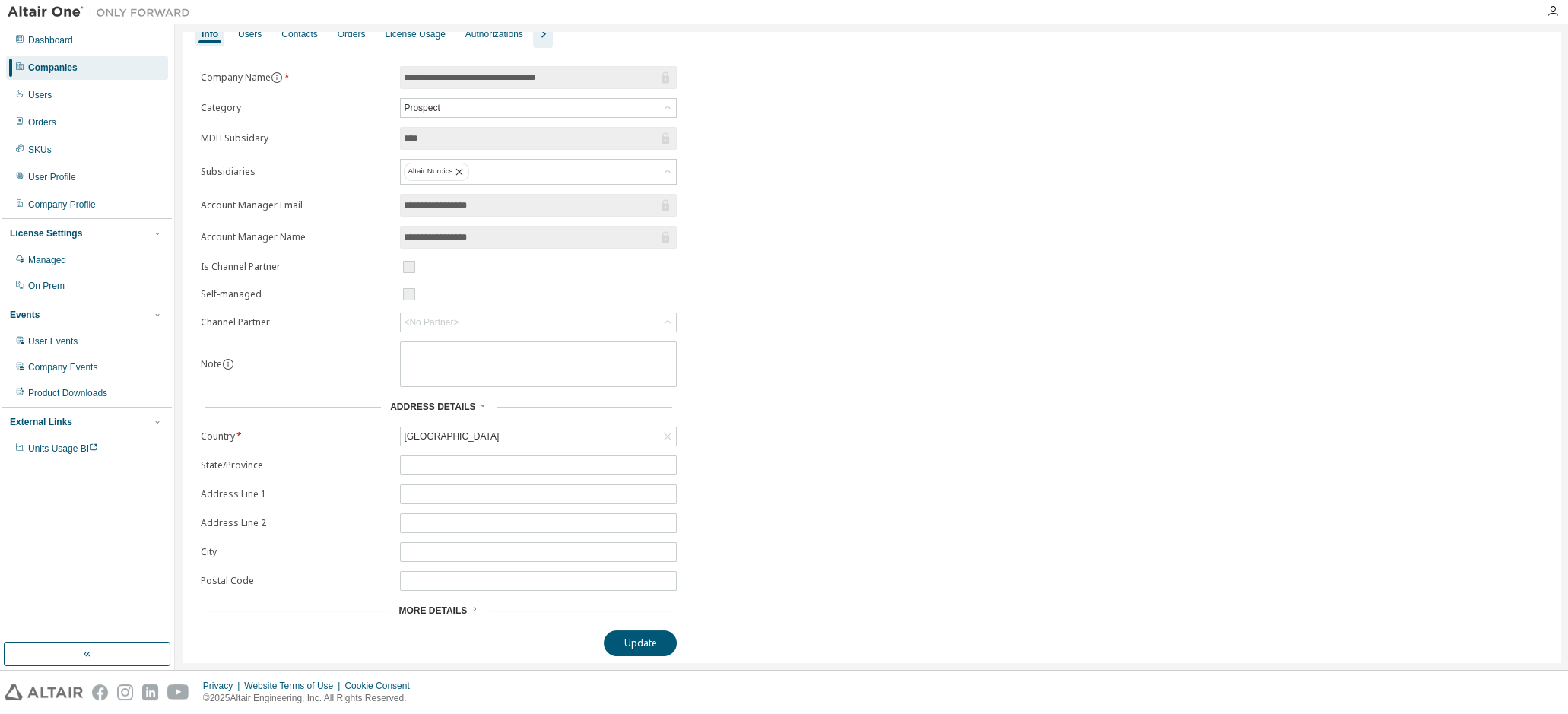
click at [433, 607] on span "More Details" at bounding box center [433, 610] width 69 height 10
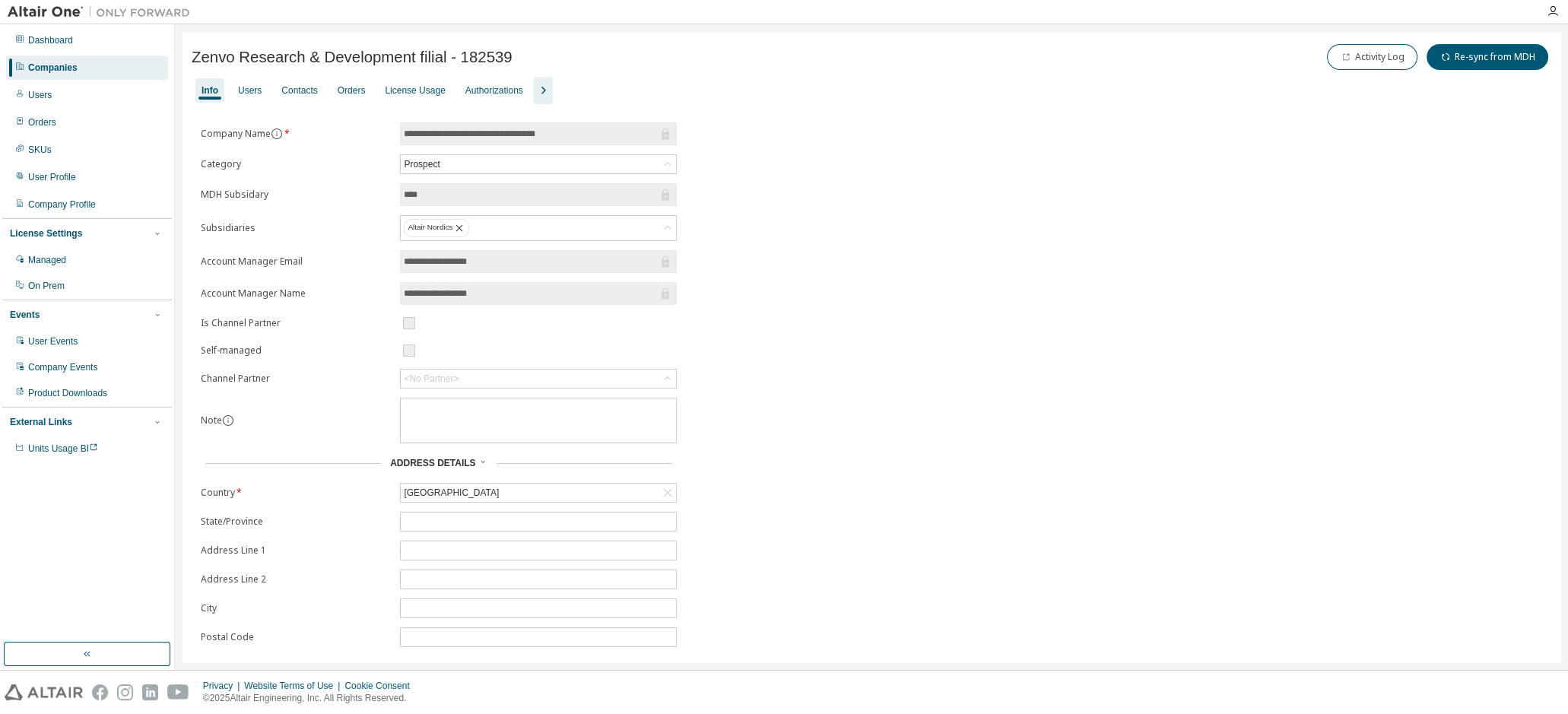
scroll to position [0, 0]
click at [570, 373] on div "<No Partner>" at bounding box center [538, 378] width 275 height 18
click at [570, 380] on div "<No Partner>" at bounding box center [538, 378] width 275 height 18
click at [568, 403] on input "text" at bounding box center [538, 399] width 235 height 15
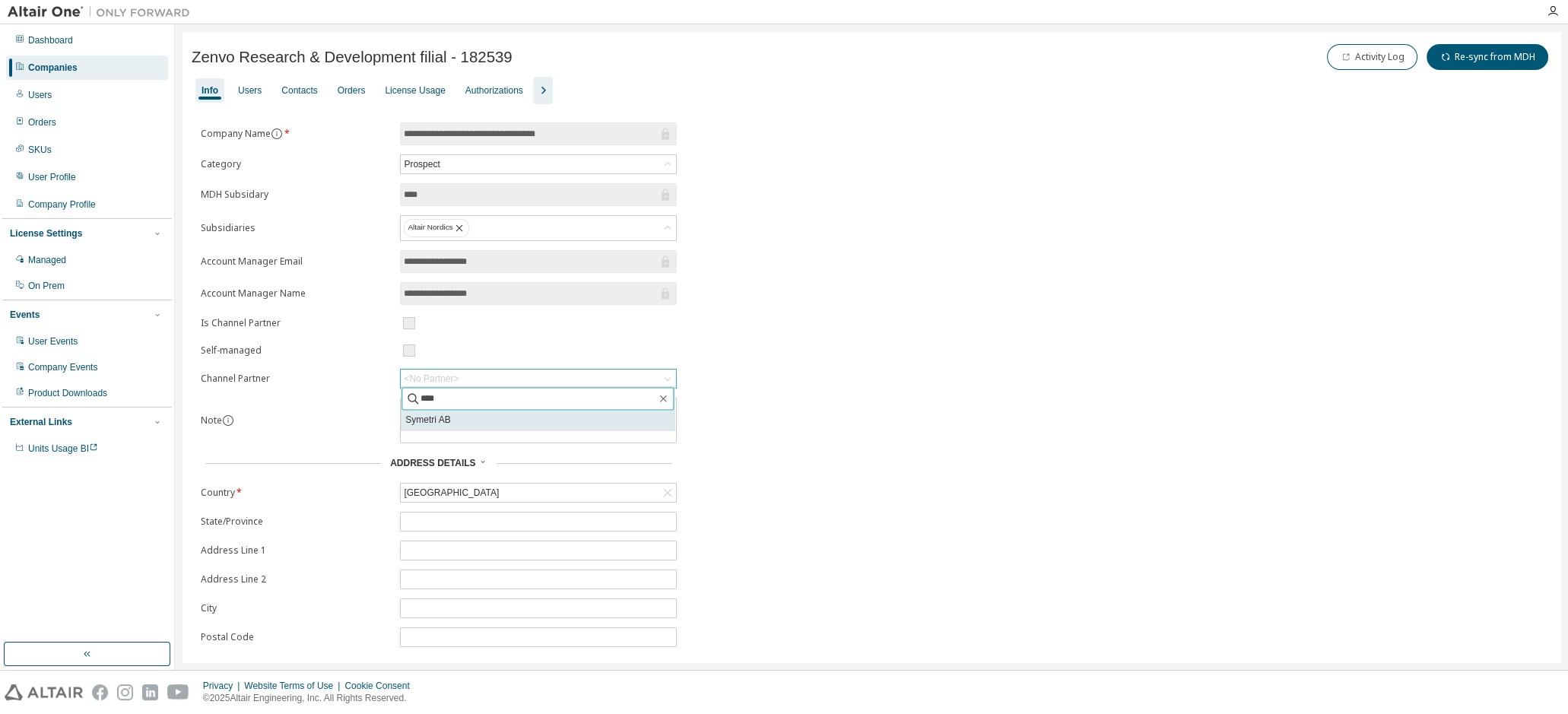
type input "****"
click at [492, 413] on li "Symetri AB" at bounding box center [537, 419] width 272 height 20
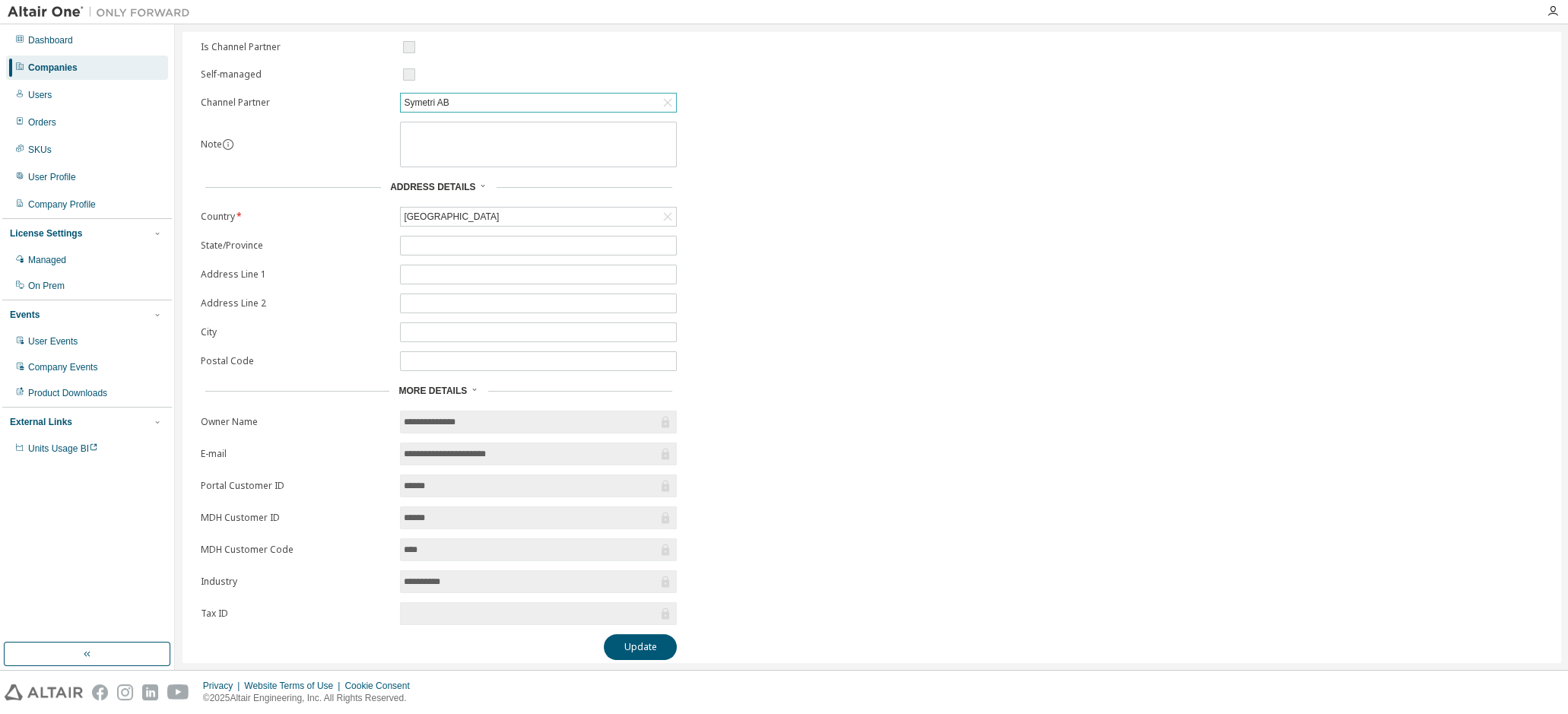
scroll to position [279, 0]
click at [653, 638] on button "Update" at bounding box center [640, 644] width 73 height 26
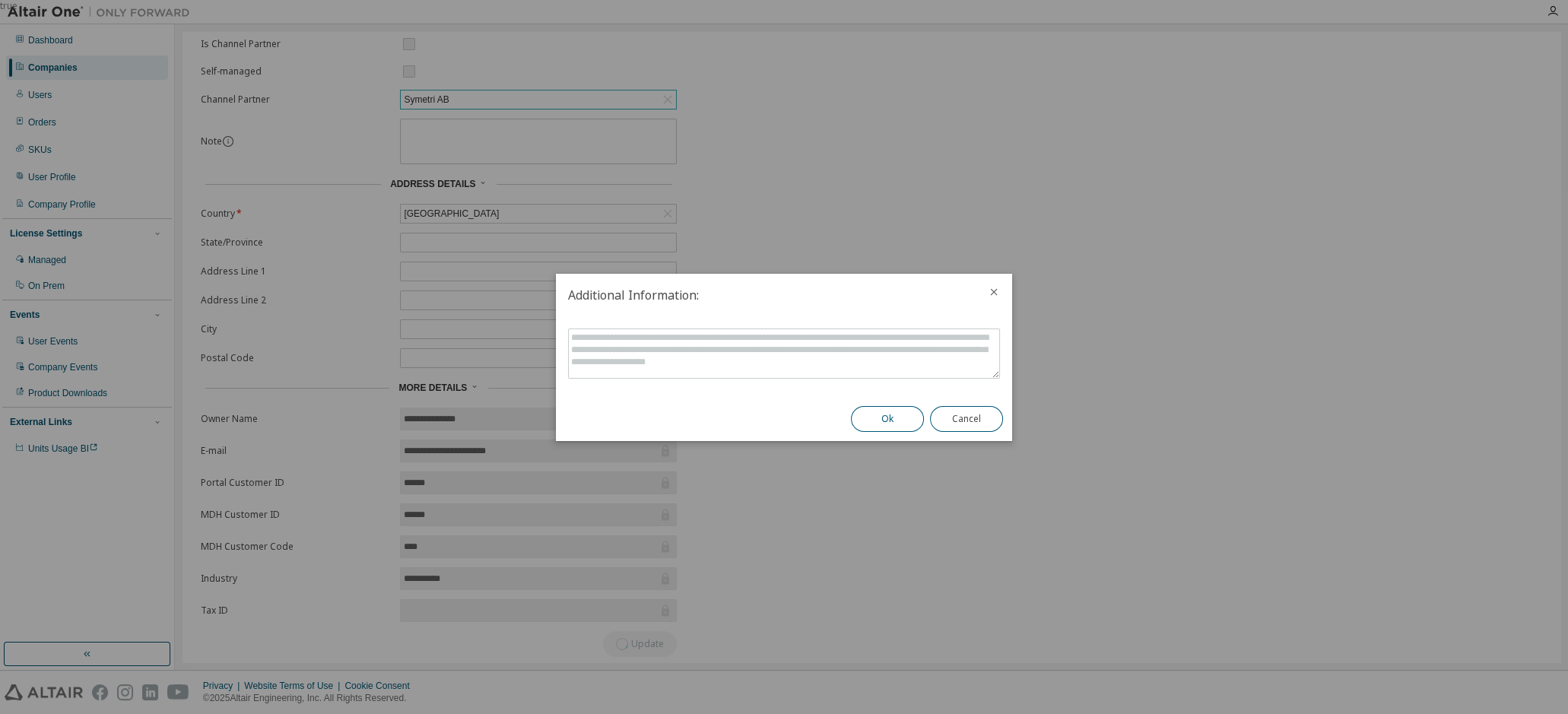
click at [895, 418] on button "Ok" at bounding box center [887, 419] width 73 height 26
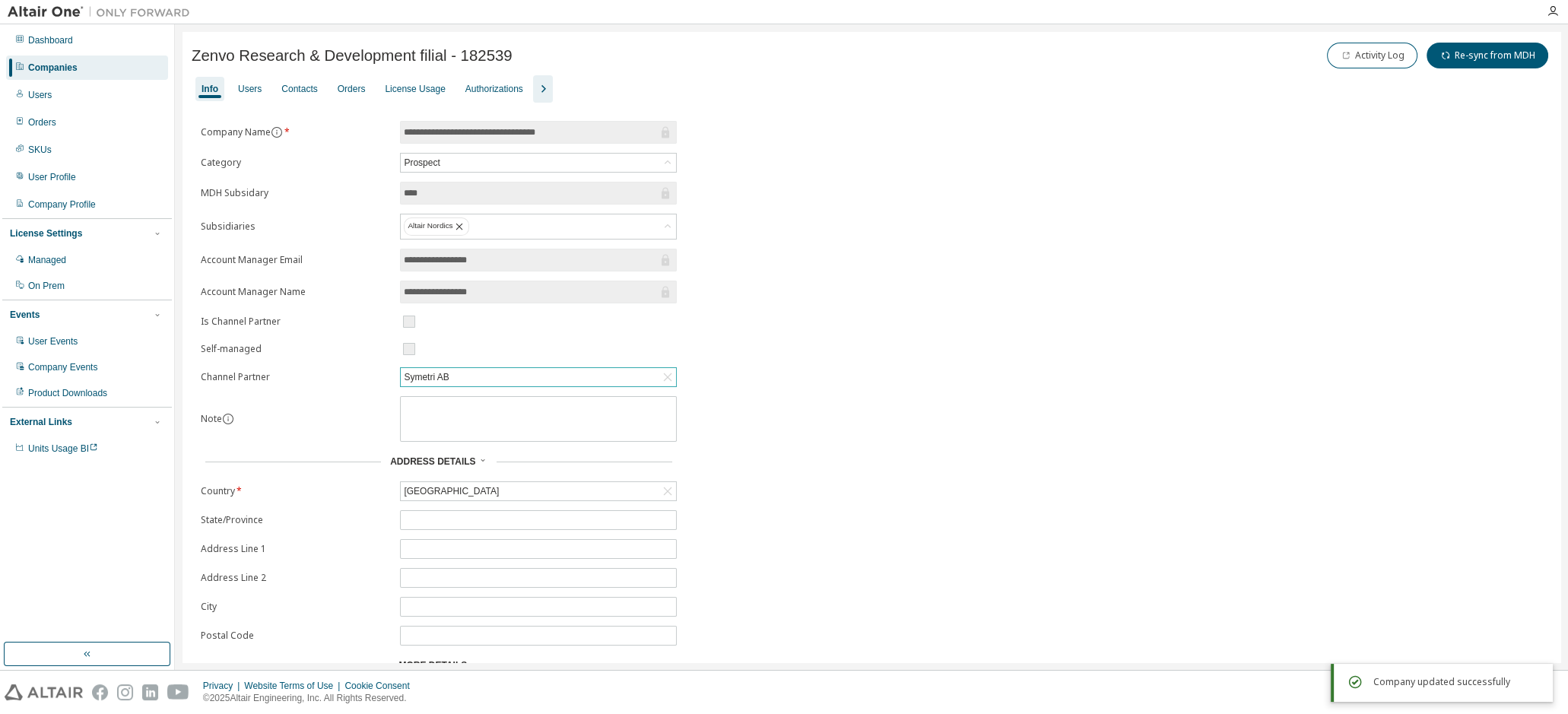
scroll to position [0, 0]
click at [256, 85] on div "Users" at bounding box center [249, 90] width 23 height 12
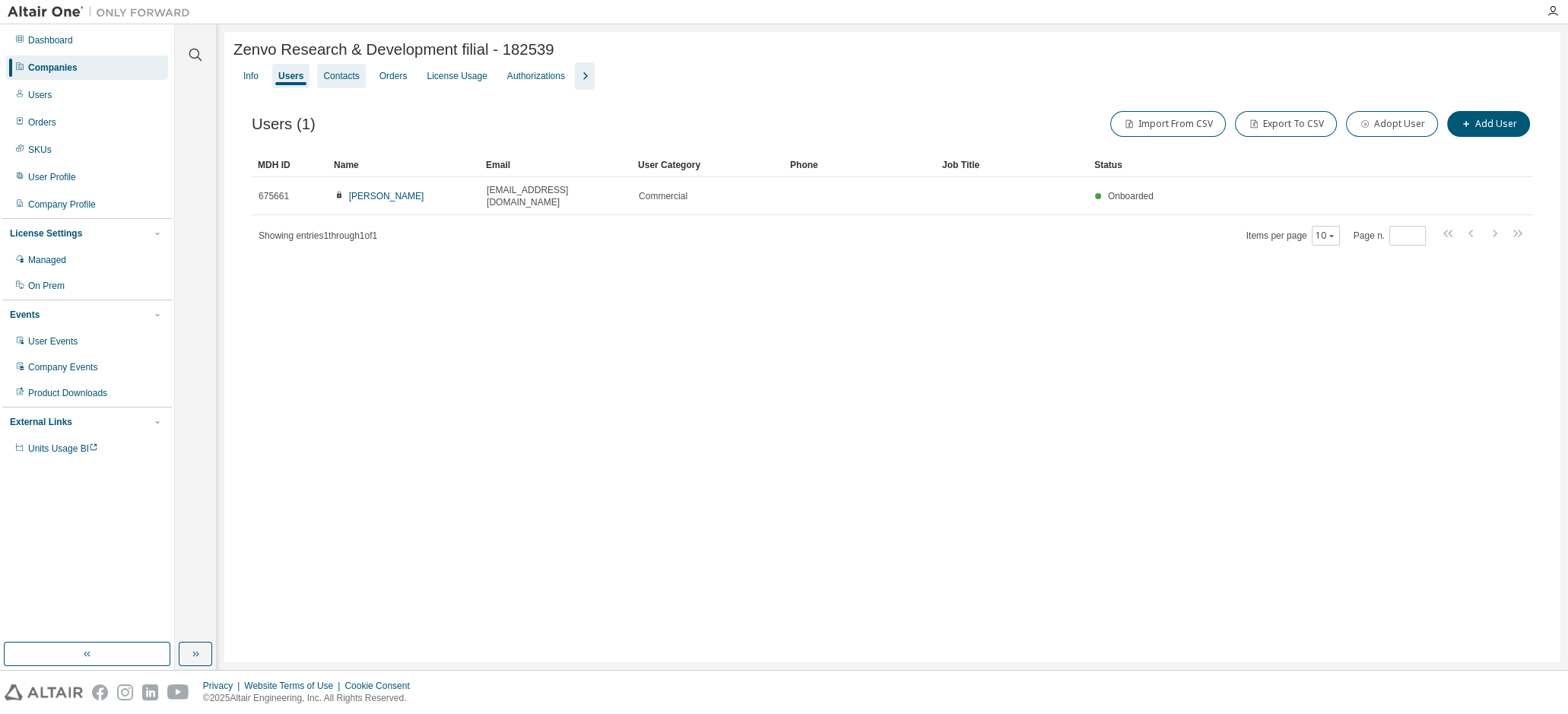
click at [331, 85] on div "Contacts" at bounding box center [341, 76] width 48 height 24
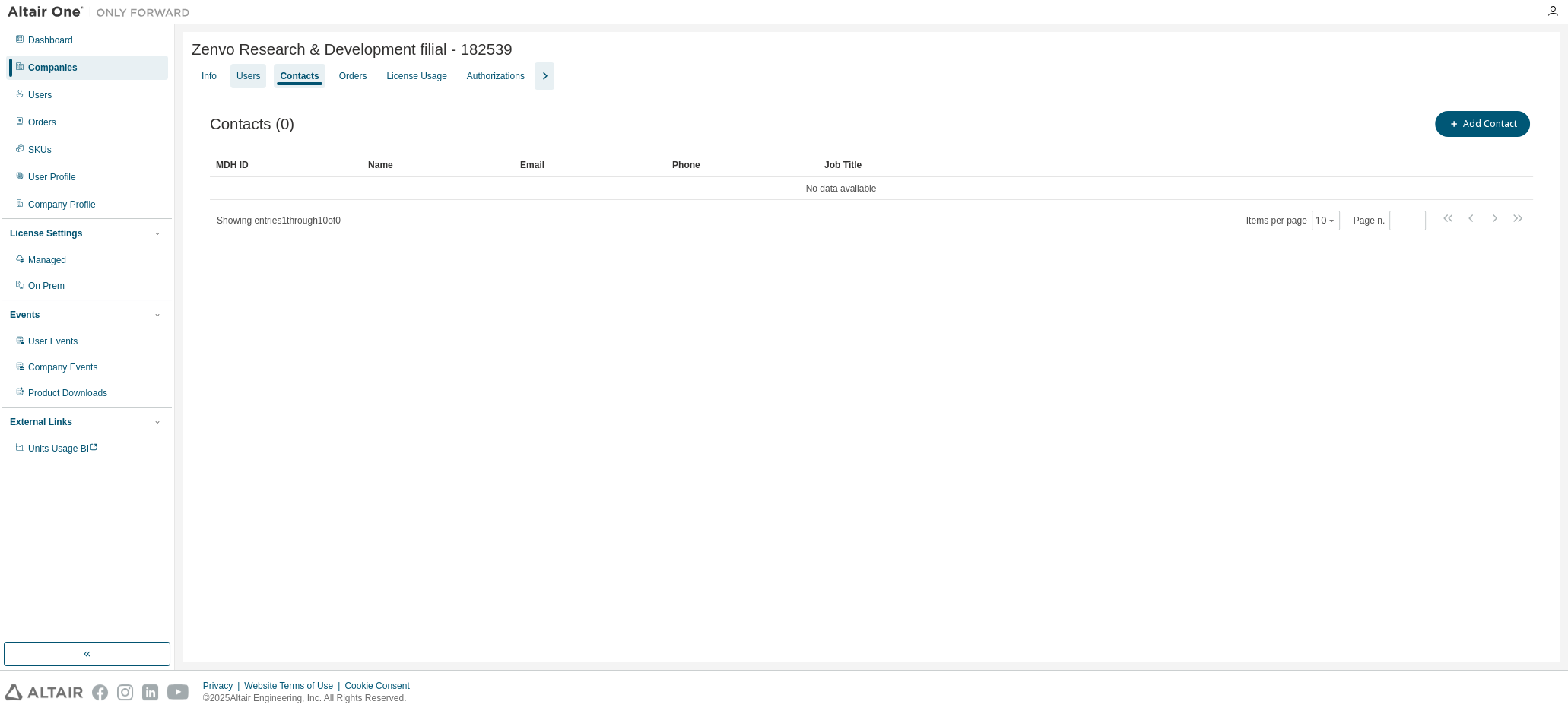
click at [261, 78] on div "Users" at bounding box center [248, 76] width 36 height 24
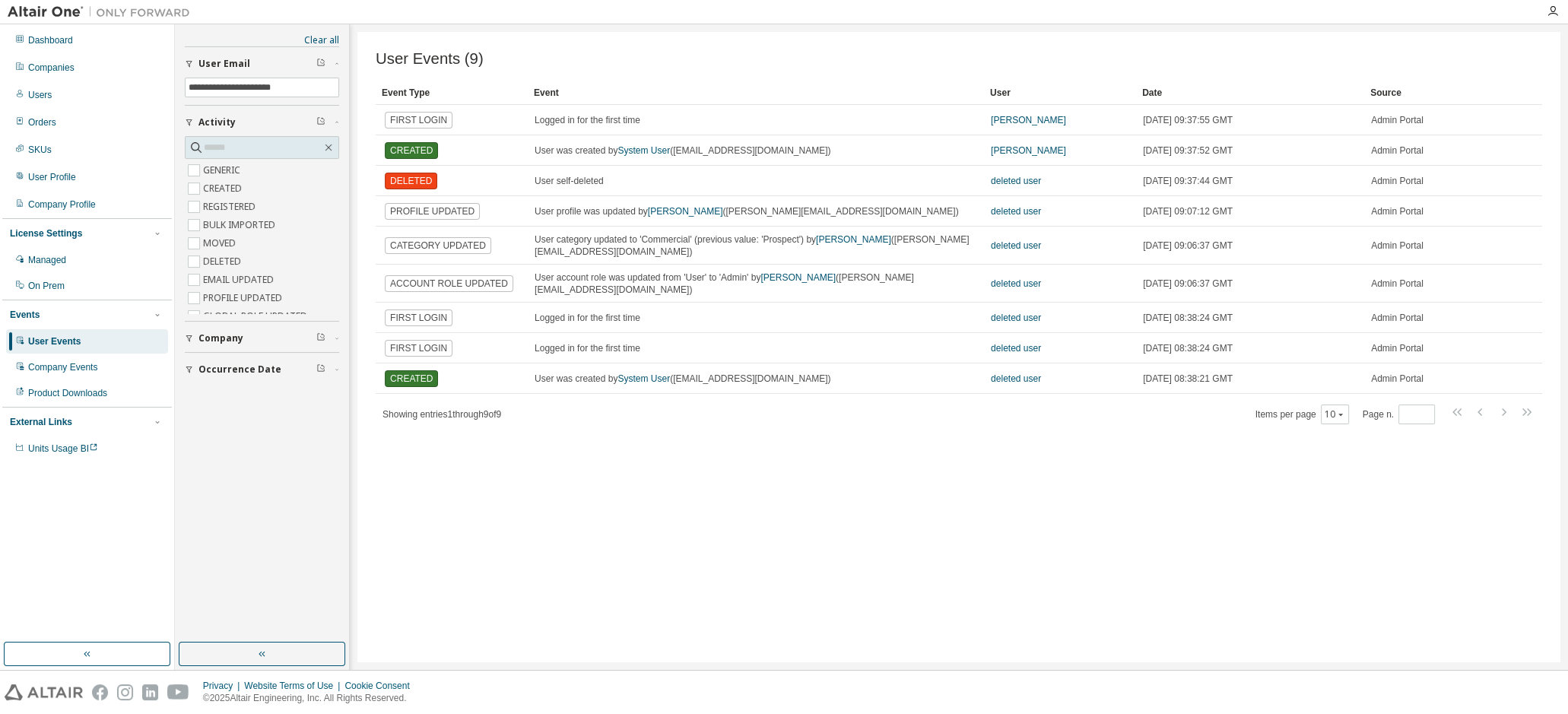
drag, startPoint x: 622, startPoint y: 536, endPoint x: 625, endPoint y: 546, distance: 10.4
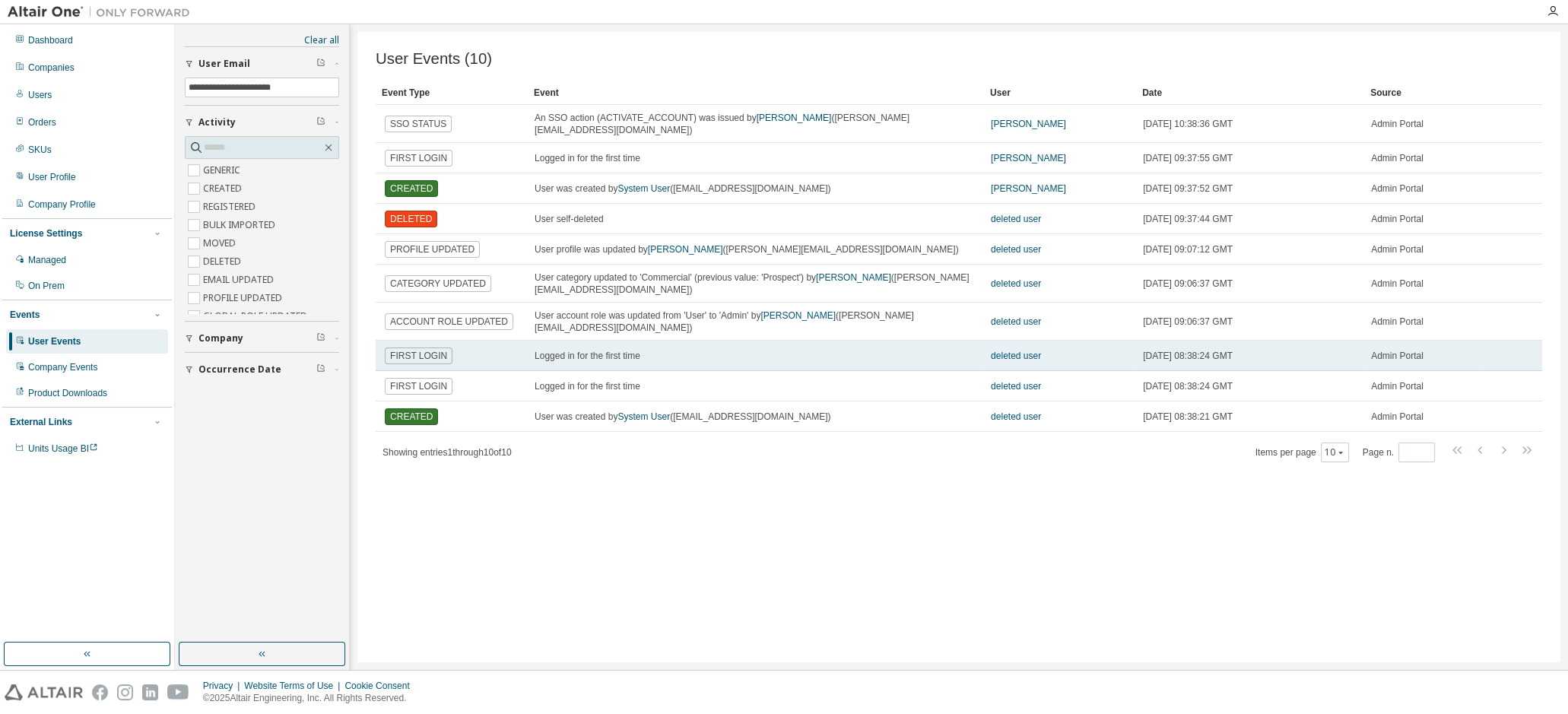
click at [1171, 350] on span "[DATE] 08:38:24 GMT" at bounding box center [1187, 356] width 89 height 12
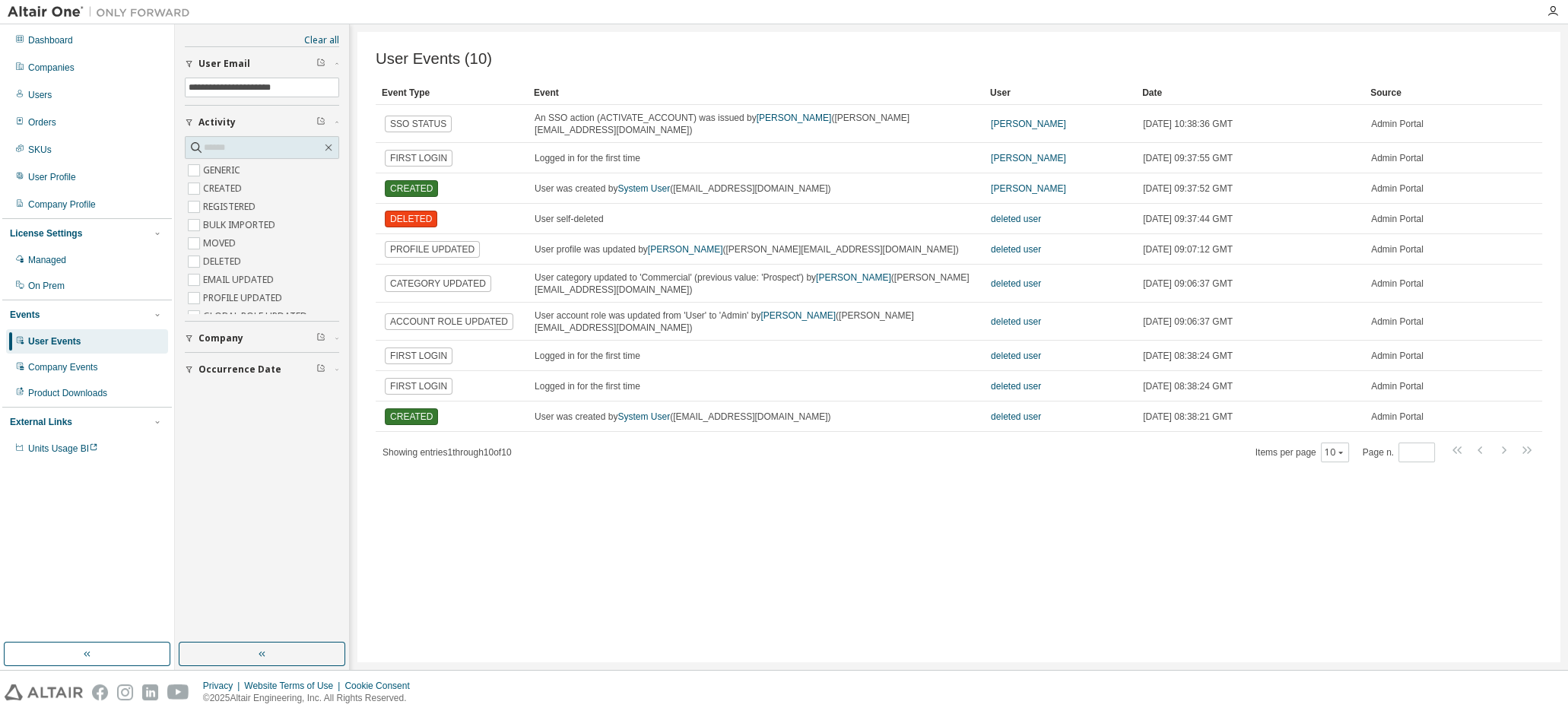
click at [950, 590] on div "User Events (10) Clear Load Save Save As Field Operator Value Select filter Sel…" at bounding box center [959, 347] width 1203 height 631
click at [59, 69] on div "Companies" at bounding box center [52, 68] width 46 height 12
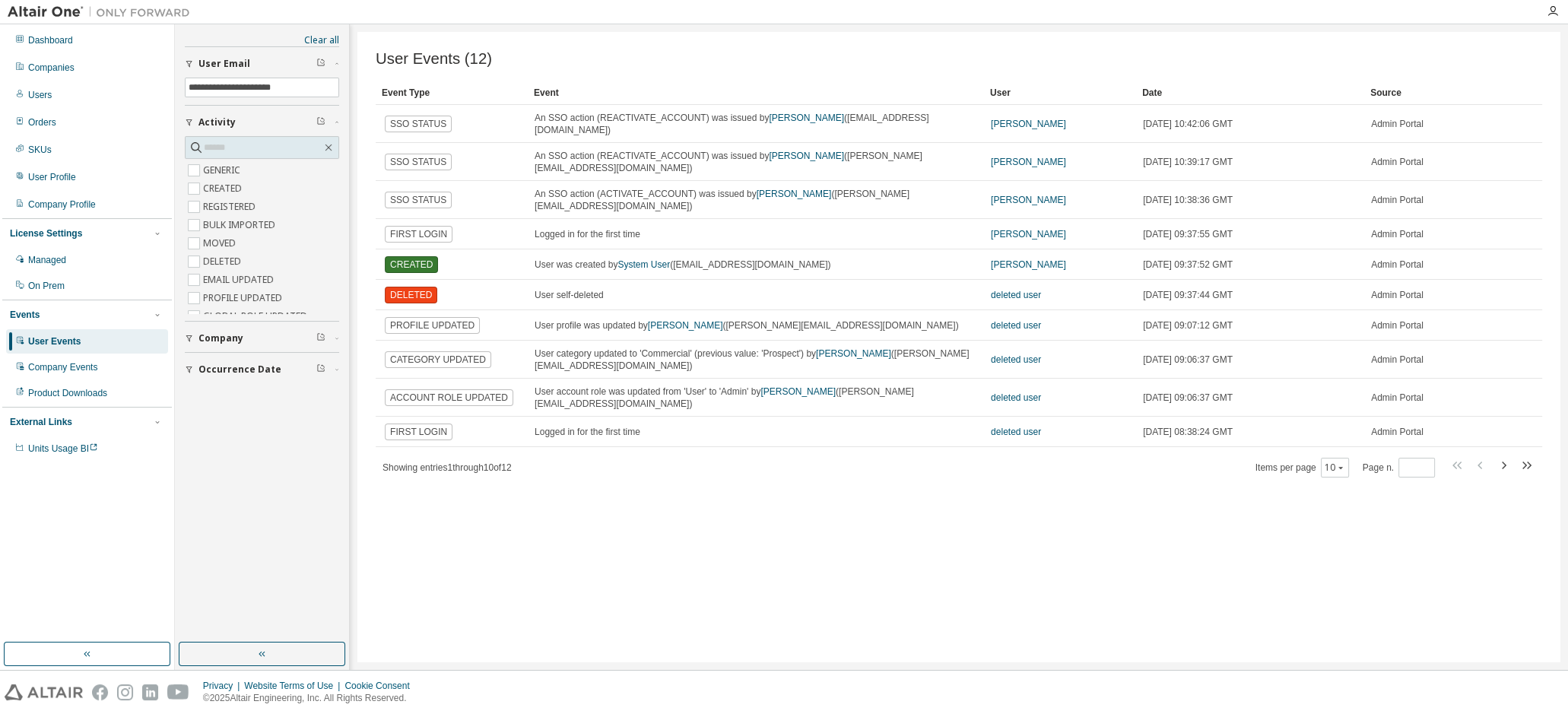
click at [985, 661] on div "User Events (12) Clear Load Save Save As Field Operator Value Select filter Sel…" at bounding box center [959, 347] width 1203 height 631
